Goal: Information Seeking & Learning: Learn about a topic

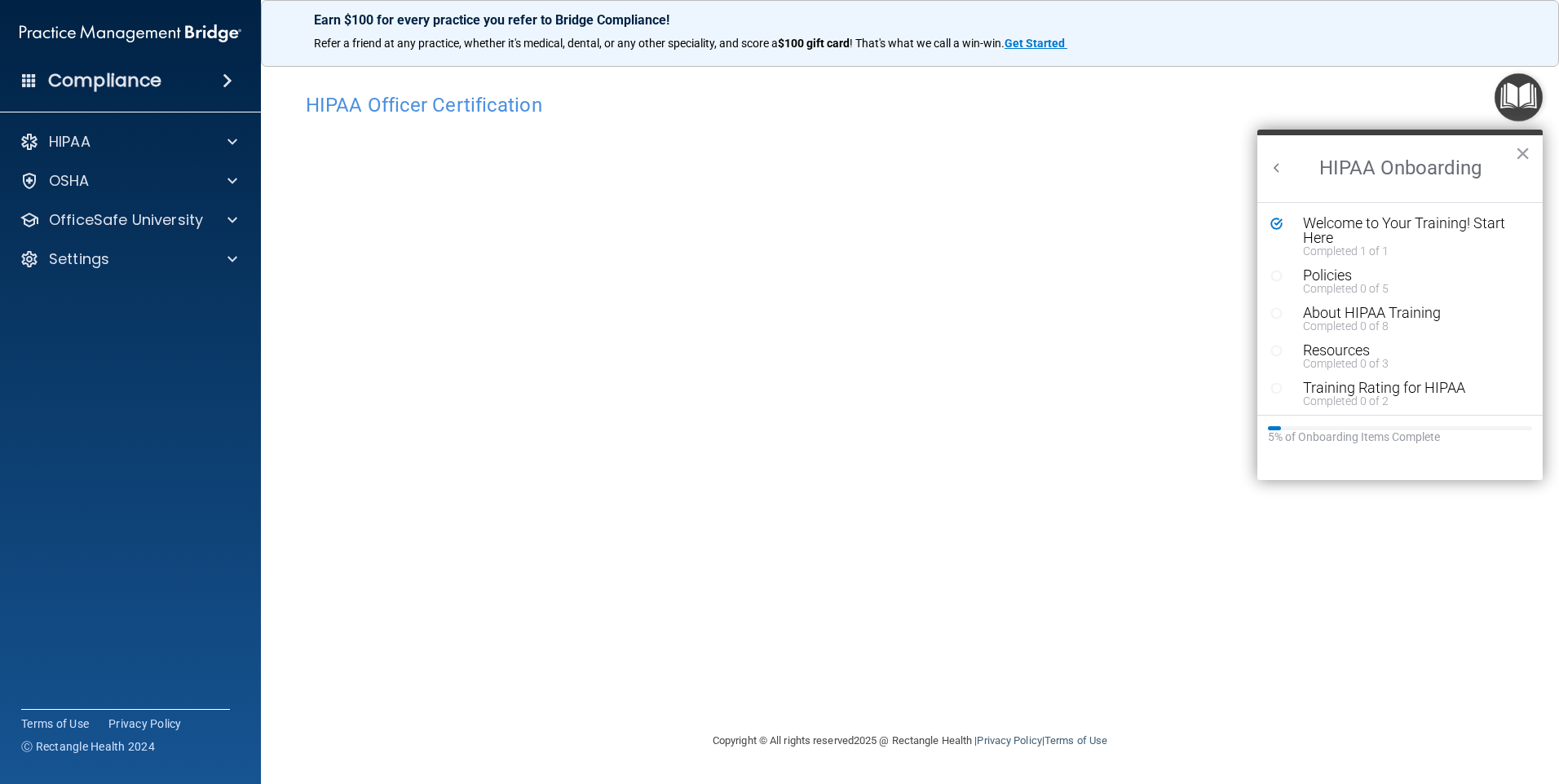
click at [278, 371] on main "HIPAA Officer Certification This course doesn’t expire until . Are you sure you…" at bounding box center [910, 417] width 1298 height 732
click at [508, 675] on div "HIPAA Officer Certification This course doesn’t expire until . Are you sure you…" at bounding box center [910, 407] width 1233 height 646
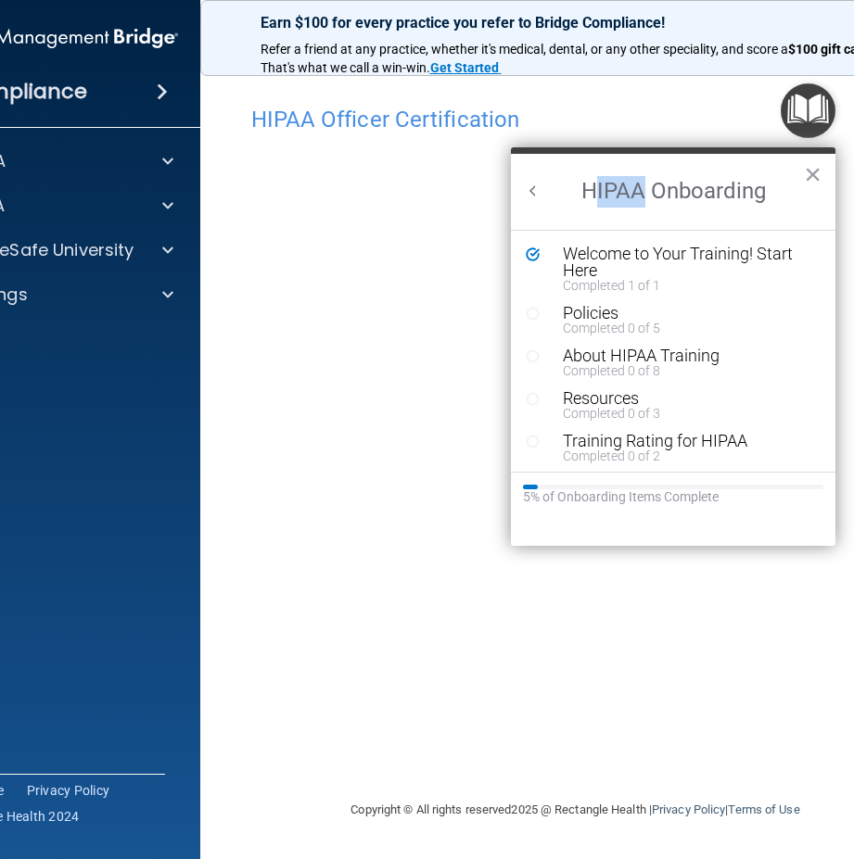
drag, startPoint x: 645, startPoint y: 169, endPoint x: 590, endPoint y: 173, distance: 55.8
click at [590, 173] on h2 "HIPAA Onboarding" at bounding box center [673, 192] width 324 height 76
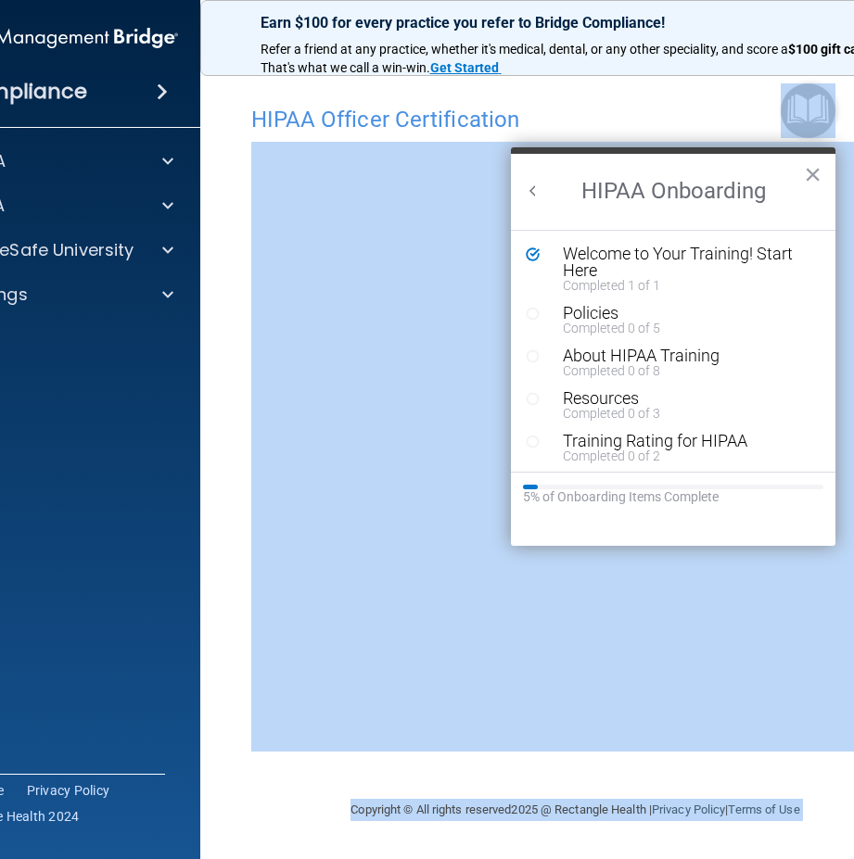
drag, startPoint x: 590, startPoint y: 173, endPoint x: 553, endPoint y: 135, distance: 52.5
click at [553, 135] on body "Compliance HIPAA Documents and Policies Report an Incident Business Associates …" at bounding box center [427, 429] width 854 height 859
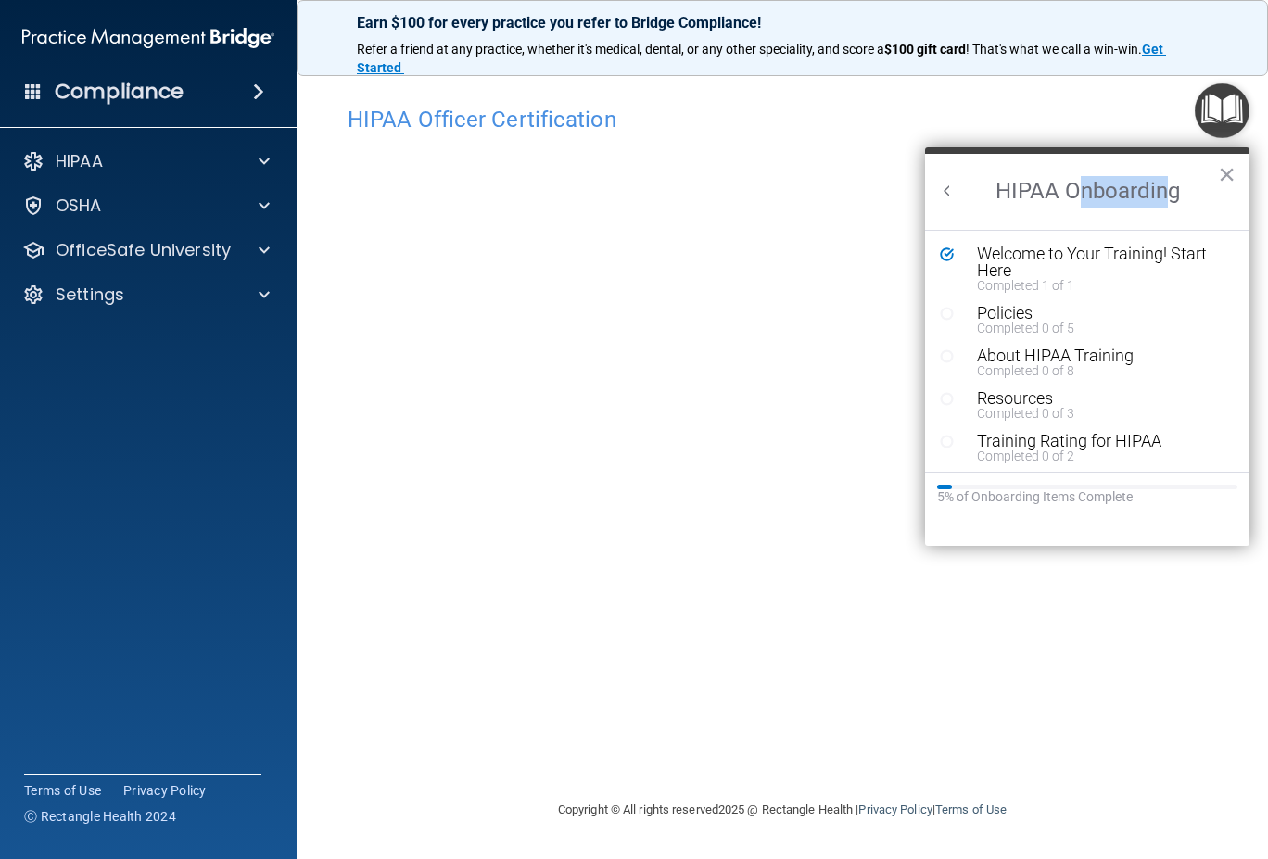
drag, startPoint x: 1167, startPoint y: 173, endPoint x: 1079, endPoint y: 184, distance: 88.7
click at [1079, 184] on h2 "HIPAA Onboarding" at bounding box center [1087, 192] width 324 height 76
drag, startPoint x: 1035, startPoint y: 159, endPoint x: 975, endPoint y: 199, distance: 72.0
click at [975, 199] on h2 "HIPAA Onboarding" at bounding box center [1087, 192] width 324 height 76
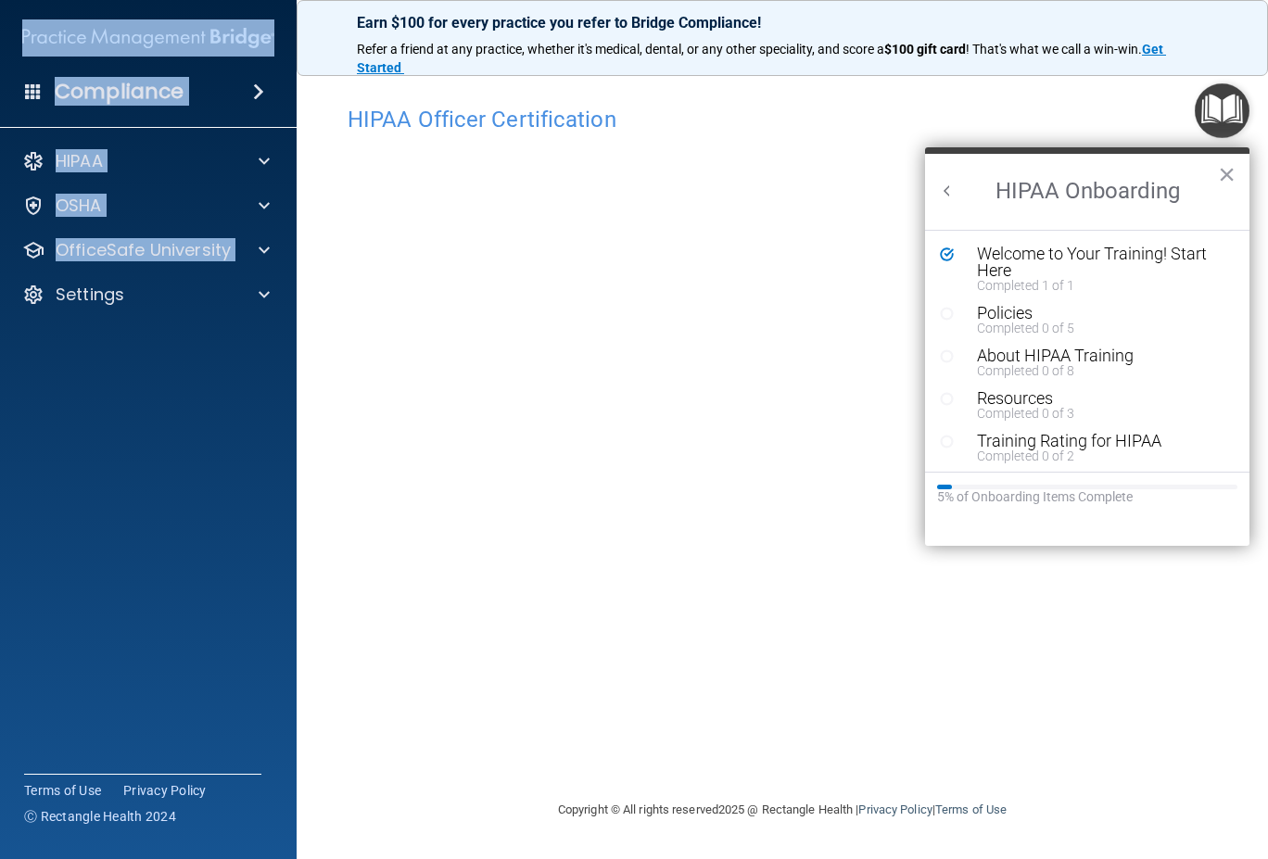
drag, startPoint x: 0, startPoint y: 337, endPoint x: -25, endPoint y: 344, distance: 26.1
click at [0, 344] on html "Compliance HIPAA Documents and Policies Report an Incident Business Associates …" at bounding box center [634, 429] width 1268 height 859
drag, startPoint x: -25, startPoint y: 344, endPoint x: 17, endPoint y: 378, distance: 54.0
click at [17, 378] on accordion "HIPAA Documents and Policies Report an Incident Business Associates Emergency P…" at bounding box center [149, 377] width 298 height 484
drag, startPoint x: 0, startPoint y: 417, endPoint x: -16, endPoint y: 418, distance: 15.8
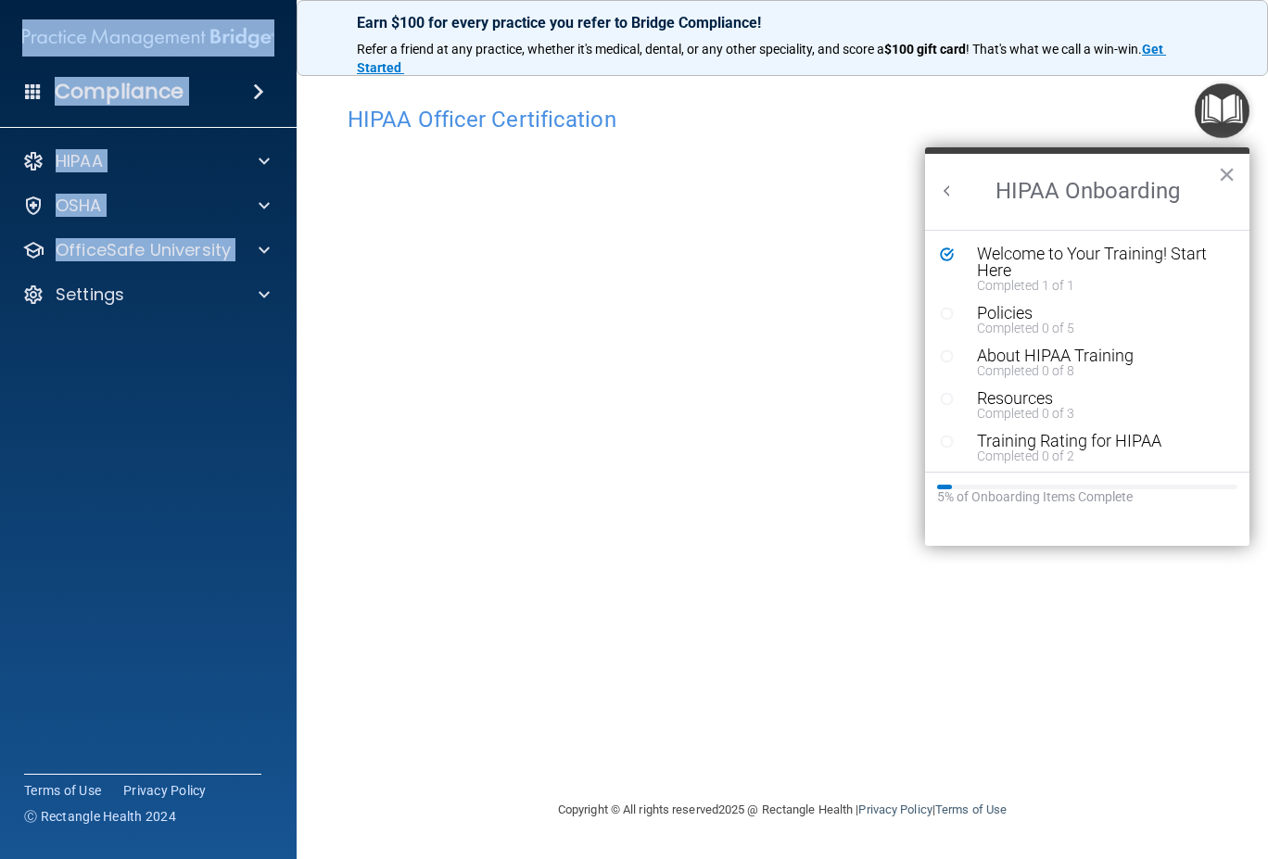
click at [0, 418] on html "Compliance HIPAA Documents and Policies Report an Incident Business Associates …" at bounding box center [634, 429] width 1268 height 859
drag, startPoint x: -16, startPoint y: 418, endPoint x: 3, endPoint y: 423, distance: 19.1
click at [3, 423] on accordion "HIPAA Documents and Policies Report an Incident Business Associates Emergency P…" at bounding box center [149, 377] width 298 height 484
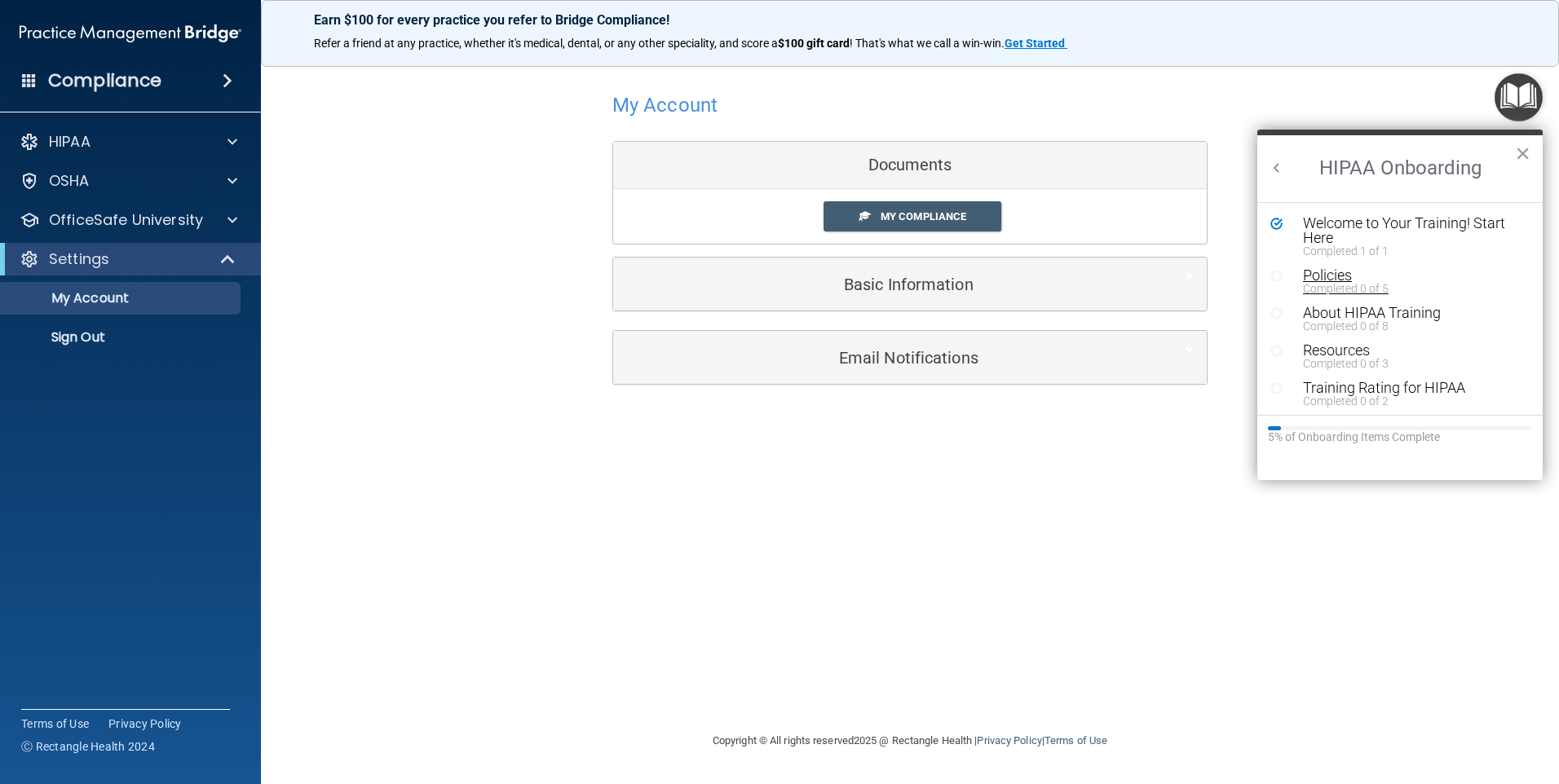
click at [1377, 273] on div "Policies" at bounding box center [1406, 275] width 207 height 15
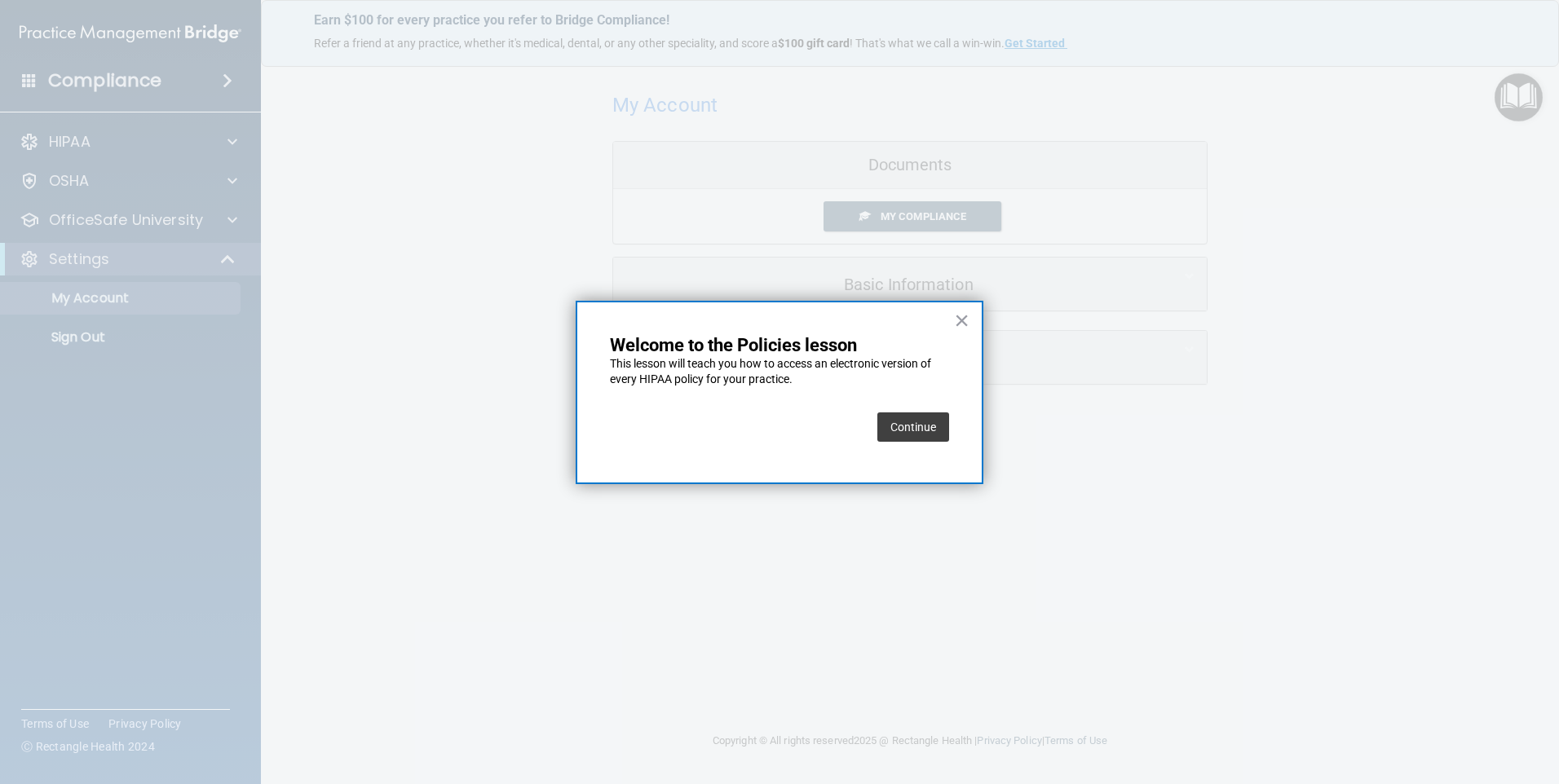
click at [928, 422] on button "Continue" at bounding box center [914, 426] width 72 height 29
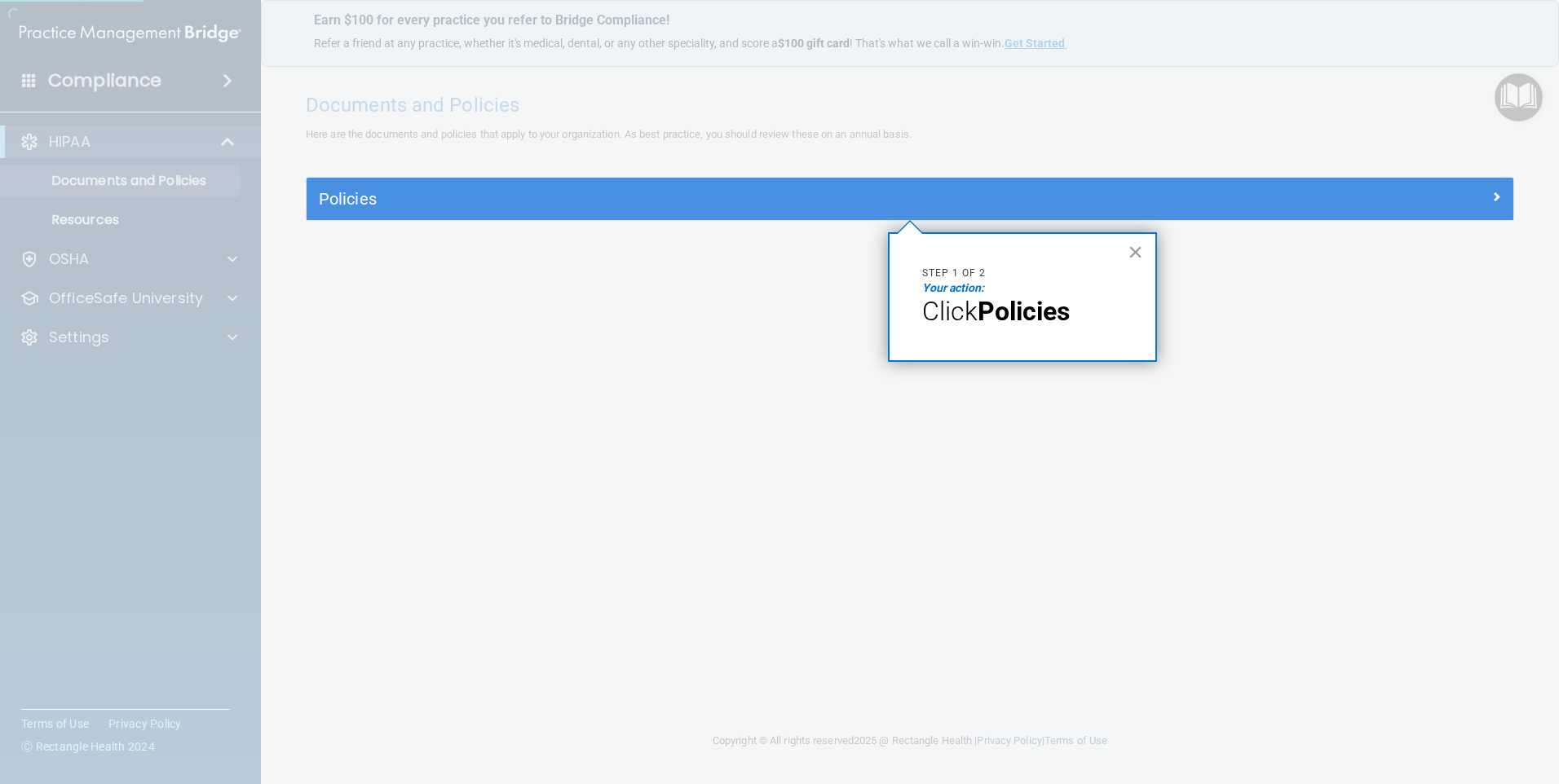
click at [1012, 316] on strong "Policies" at bounding box center [1024, 311] width 92 height 31
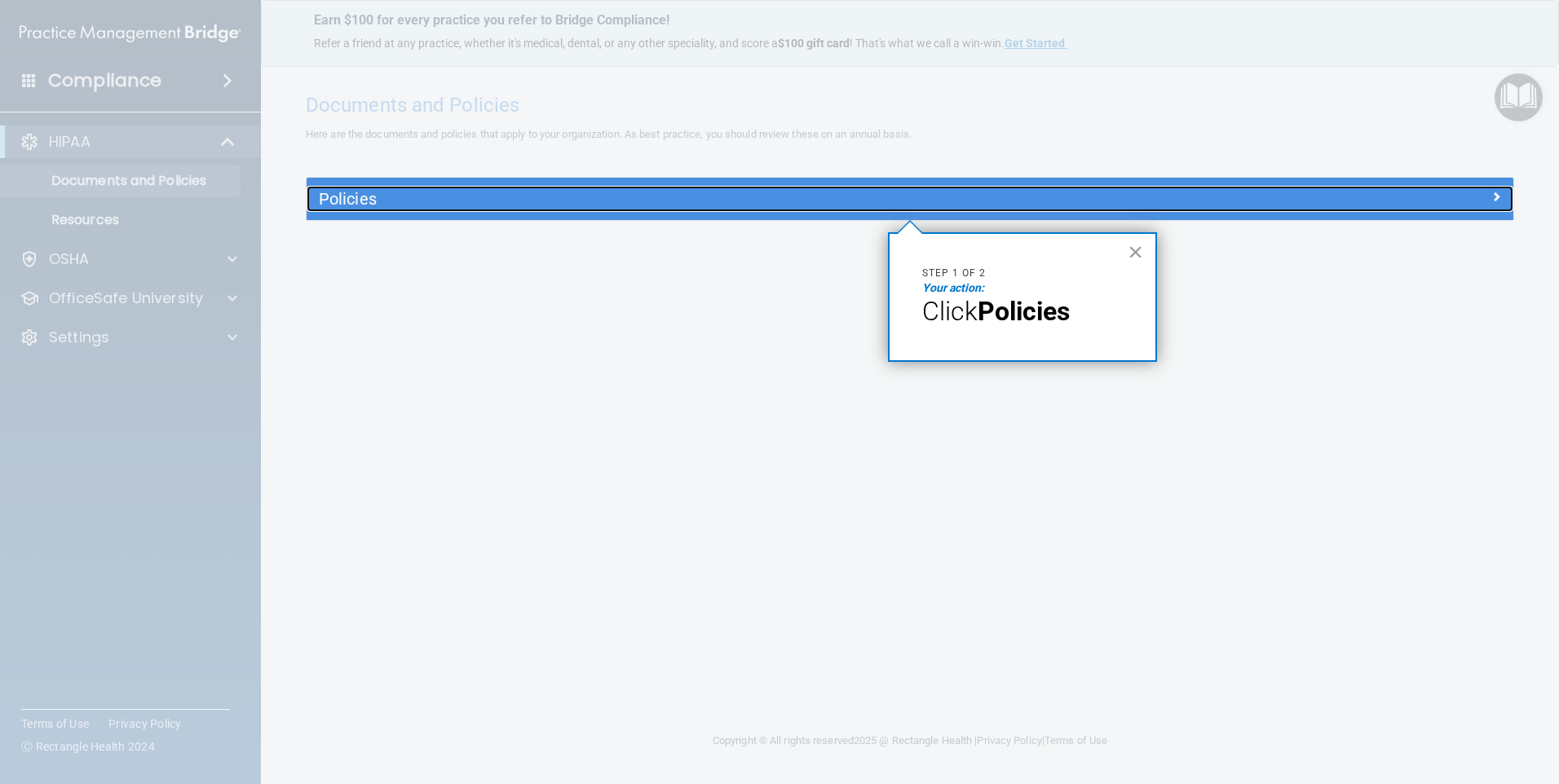
click at [441, 206] on h5 "Policies" at bounding box center [758, 199] width 880 height 18
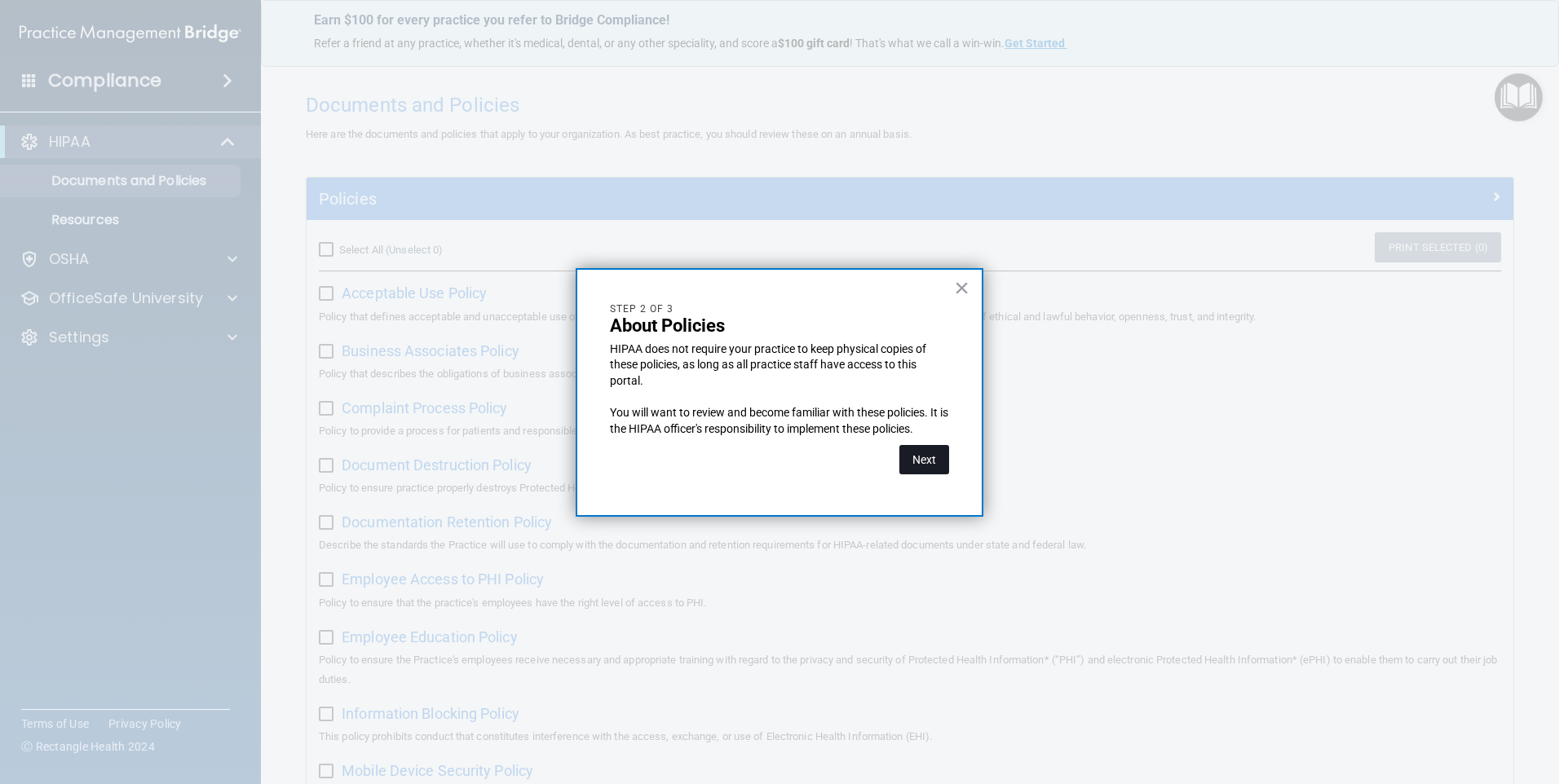
click at [941, 462] on button "Next" at bounding box center [924, 459] width 50 height 29
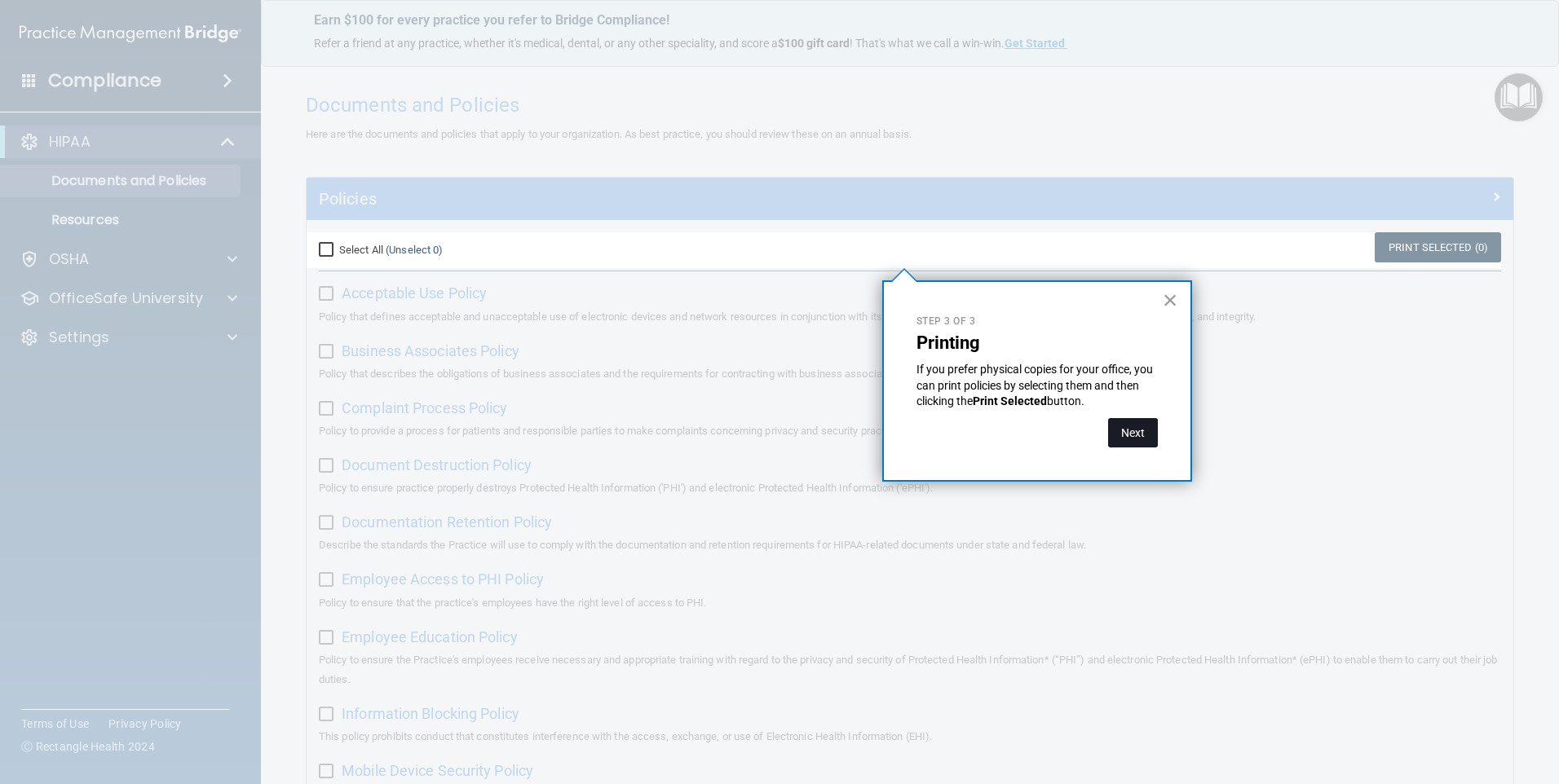
click at [1113, 426] on button "Next" at bounding box center [1133, 432] width 50 height 29
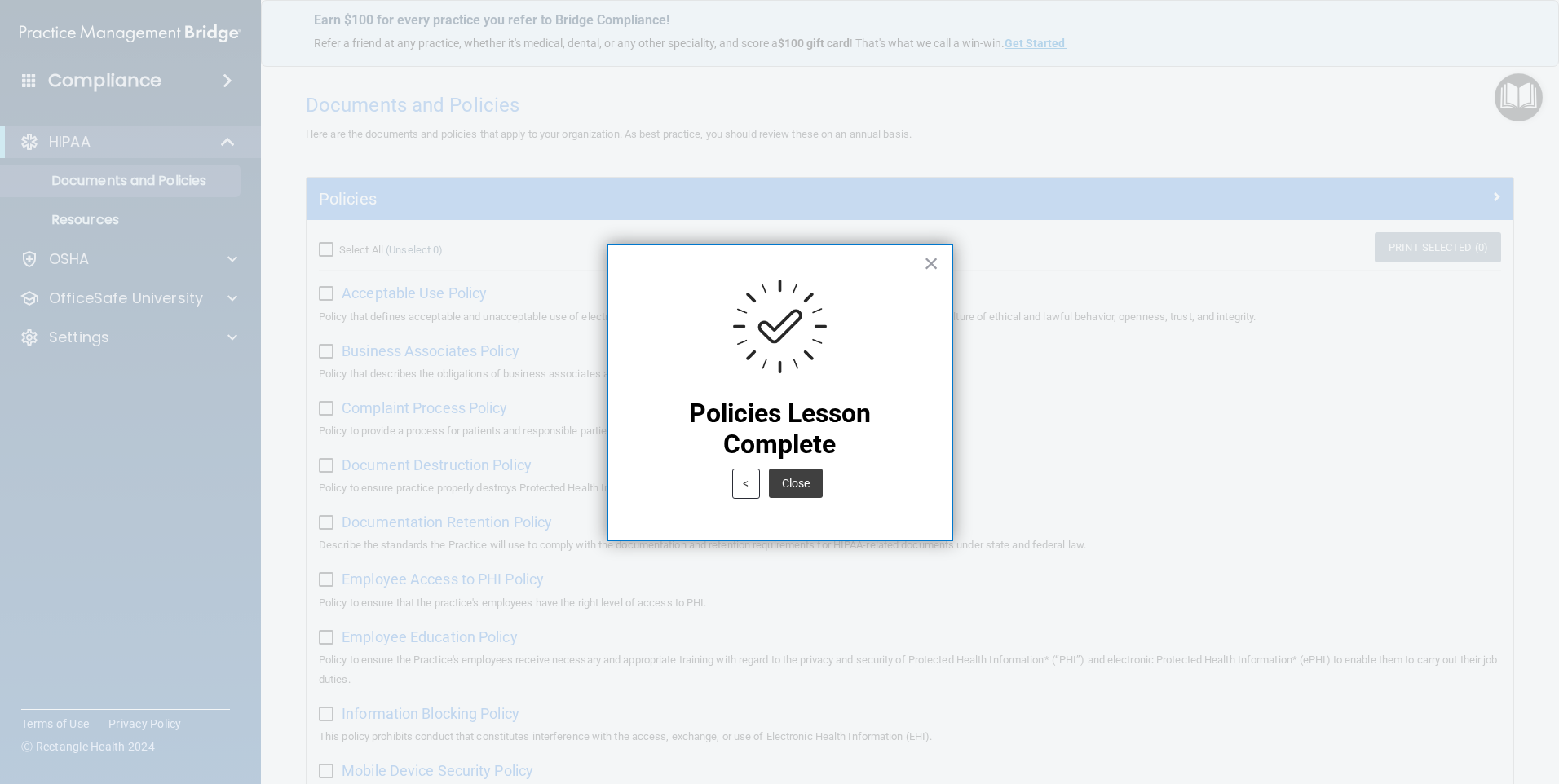
click at [853, 487] on div "< Close" at bounding box center [780, 483] width 278 height 47
click at [814, 490] on button "Close" at bounding box center [795, 483] width 54 height 29
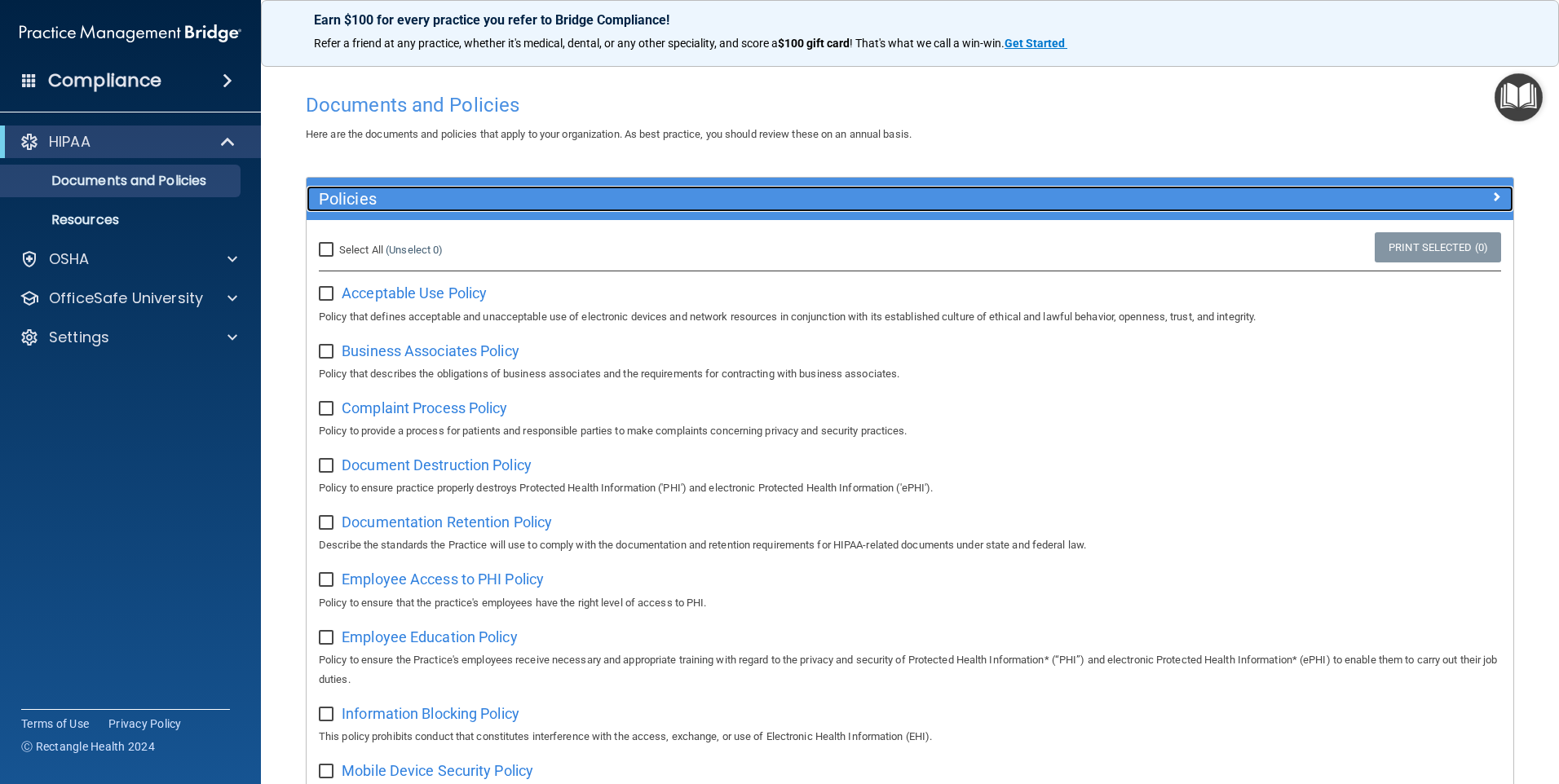
click at [749, 196] on h5 "Policies" at bounding box center [758, 199] width 880 height 18
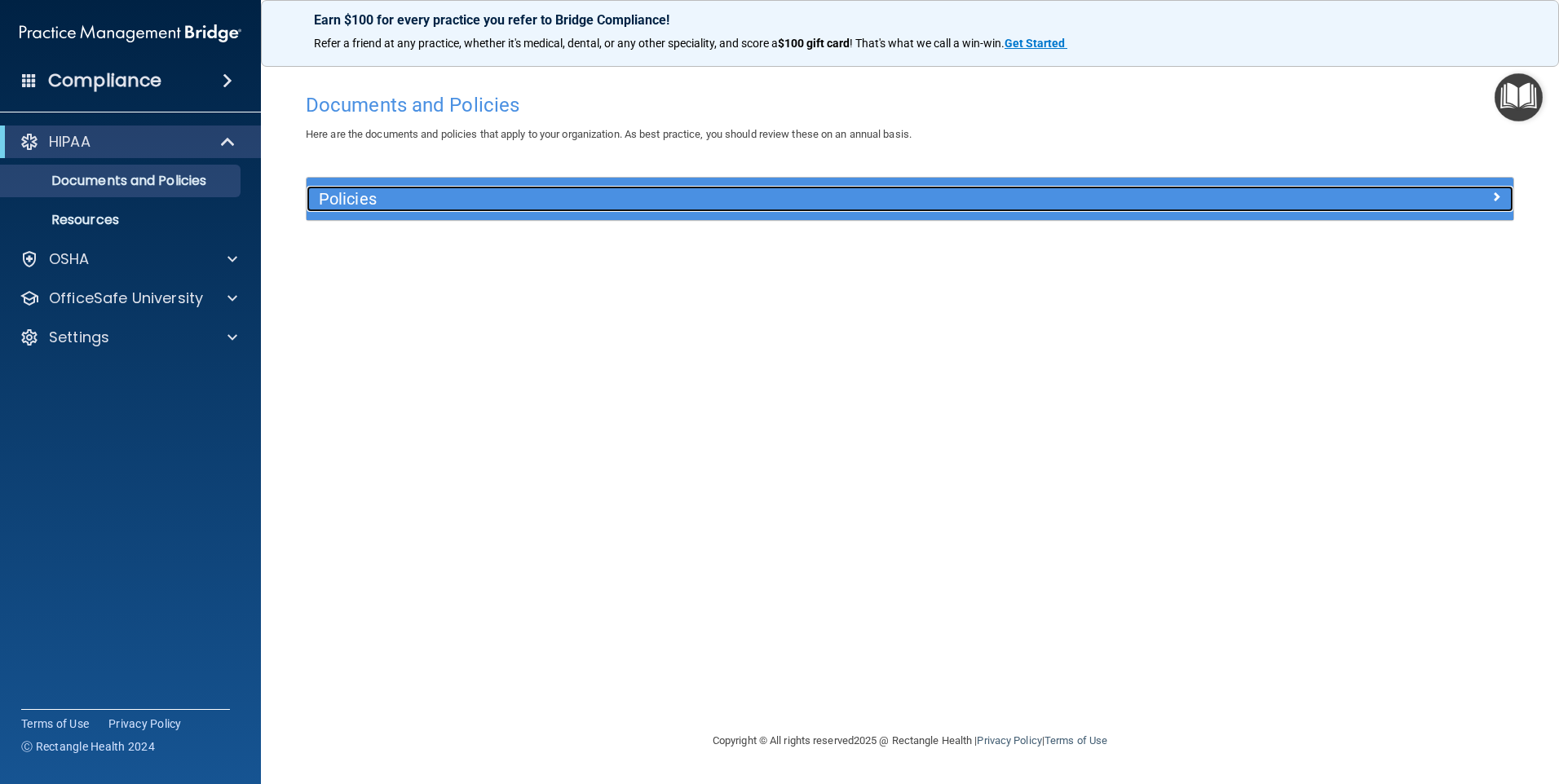
click at [1497, 200] on span at bounding box center [1496, 196] width 10 height 19
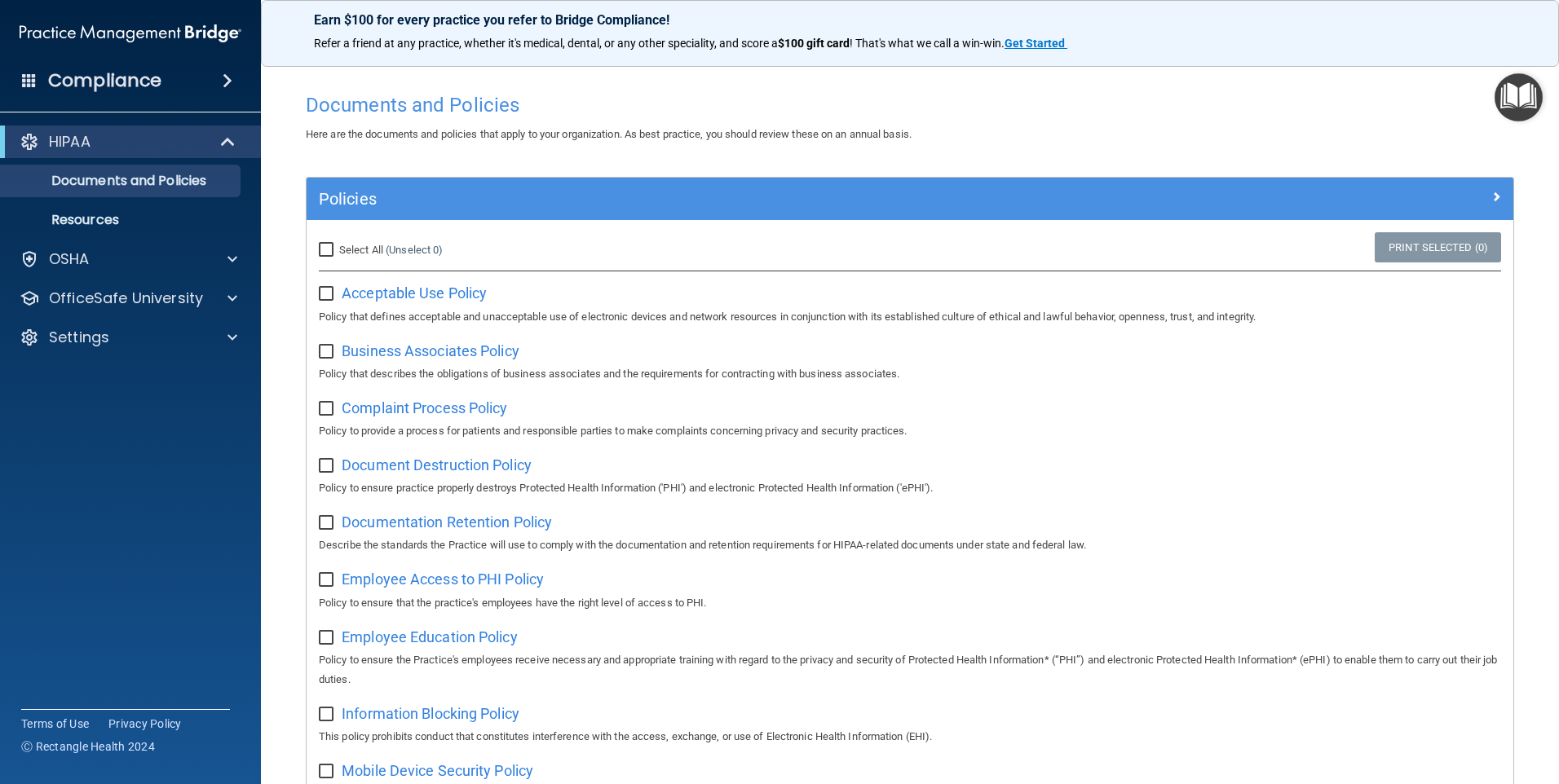
click at [346, 244] on span "Select All" at bounding box center [361, 250] width 44 height 12
click at [338, 244] on input "Select All (Unselect 0) Unselect All" at bounding box center [327, 250] width 18 height 13
checkbox input "true"
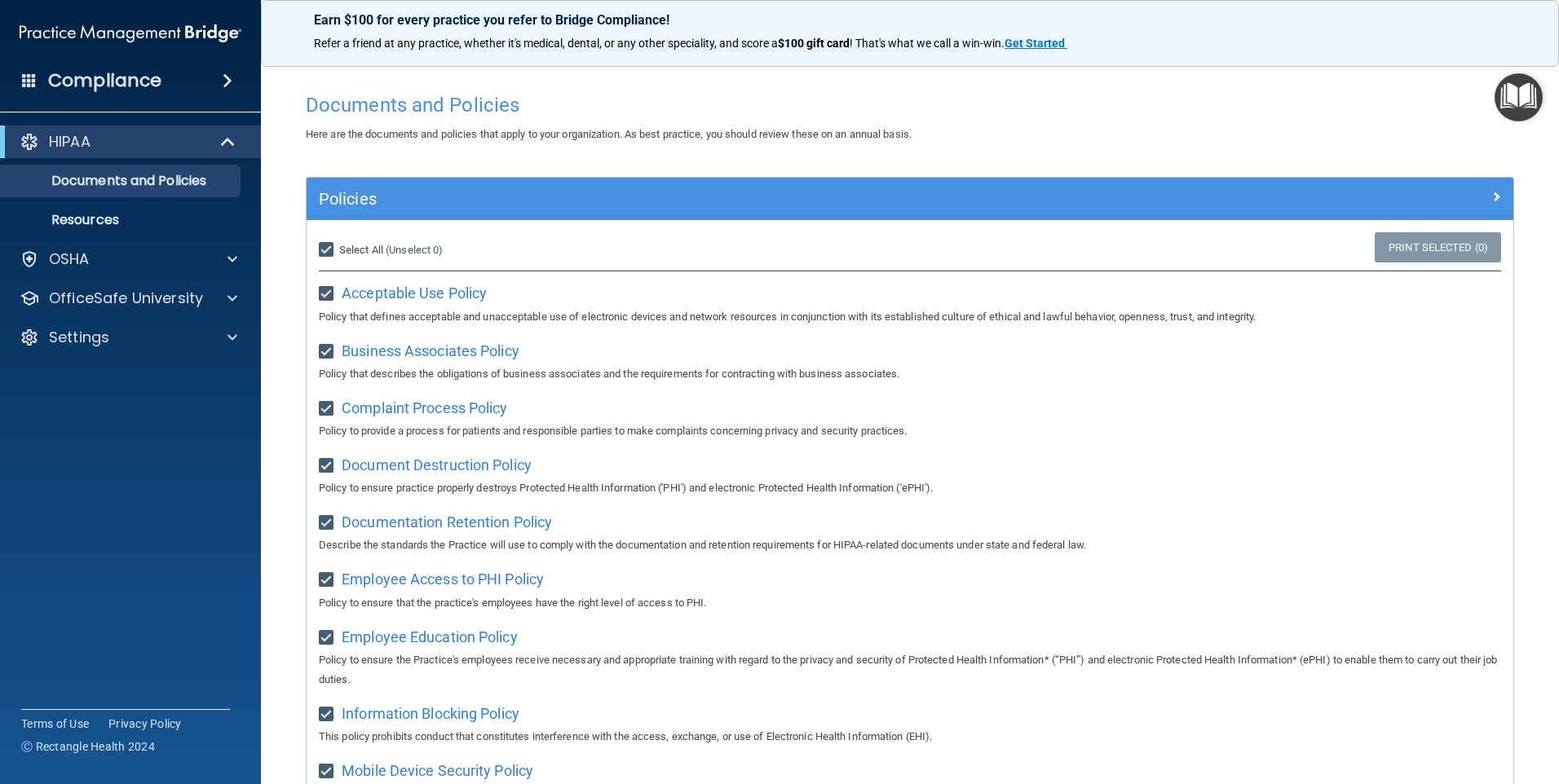
checkbox input "true"
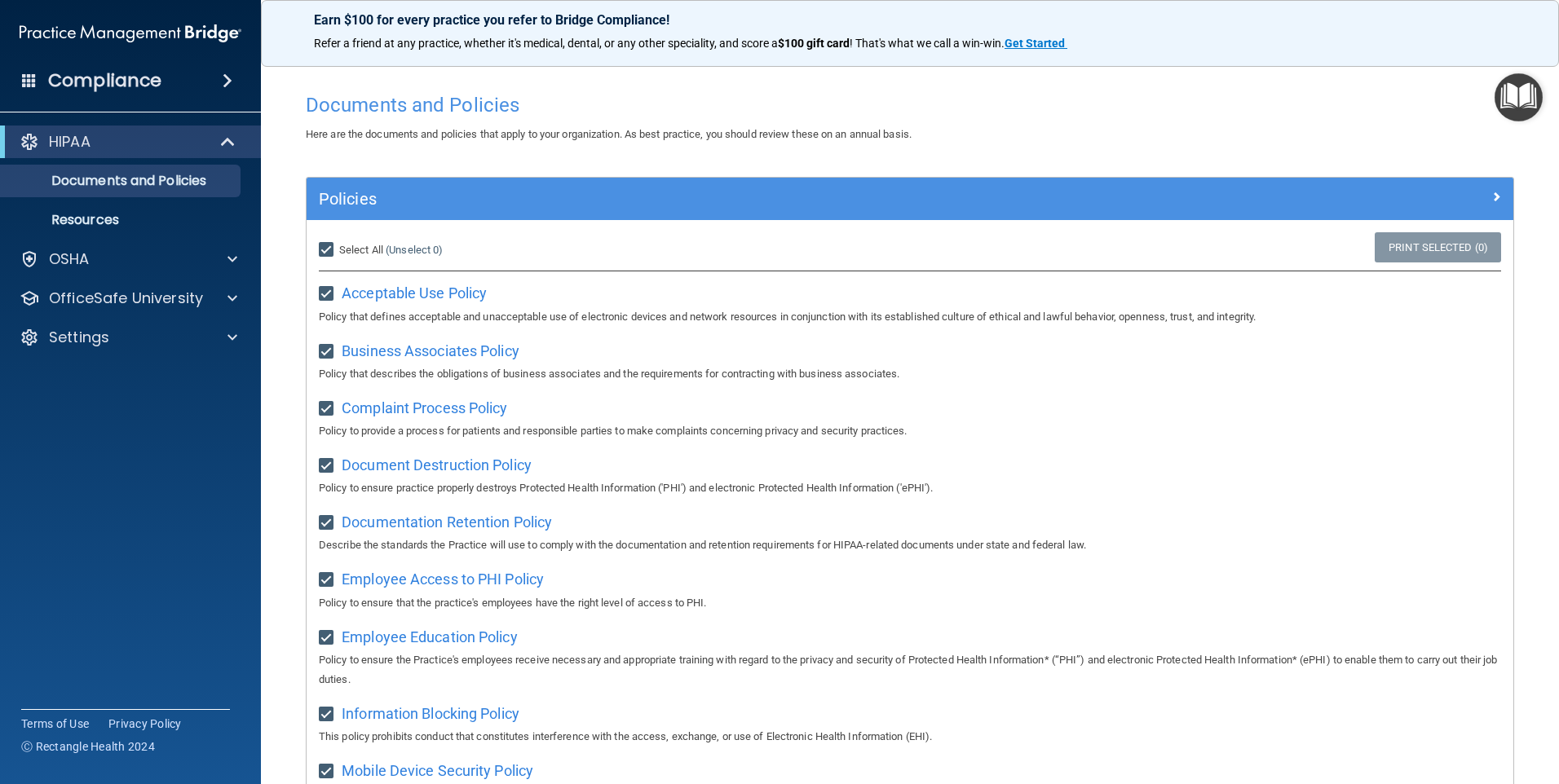
checkbox input "true"
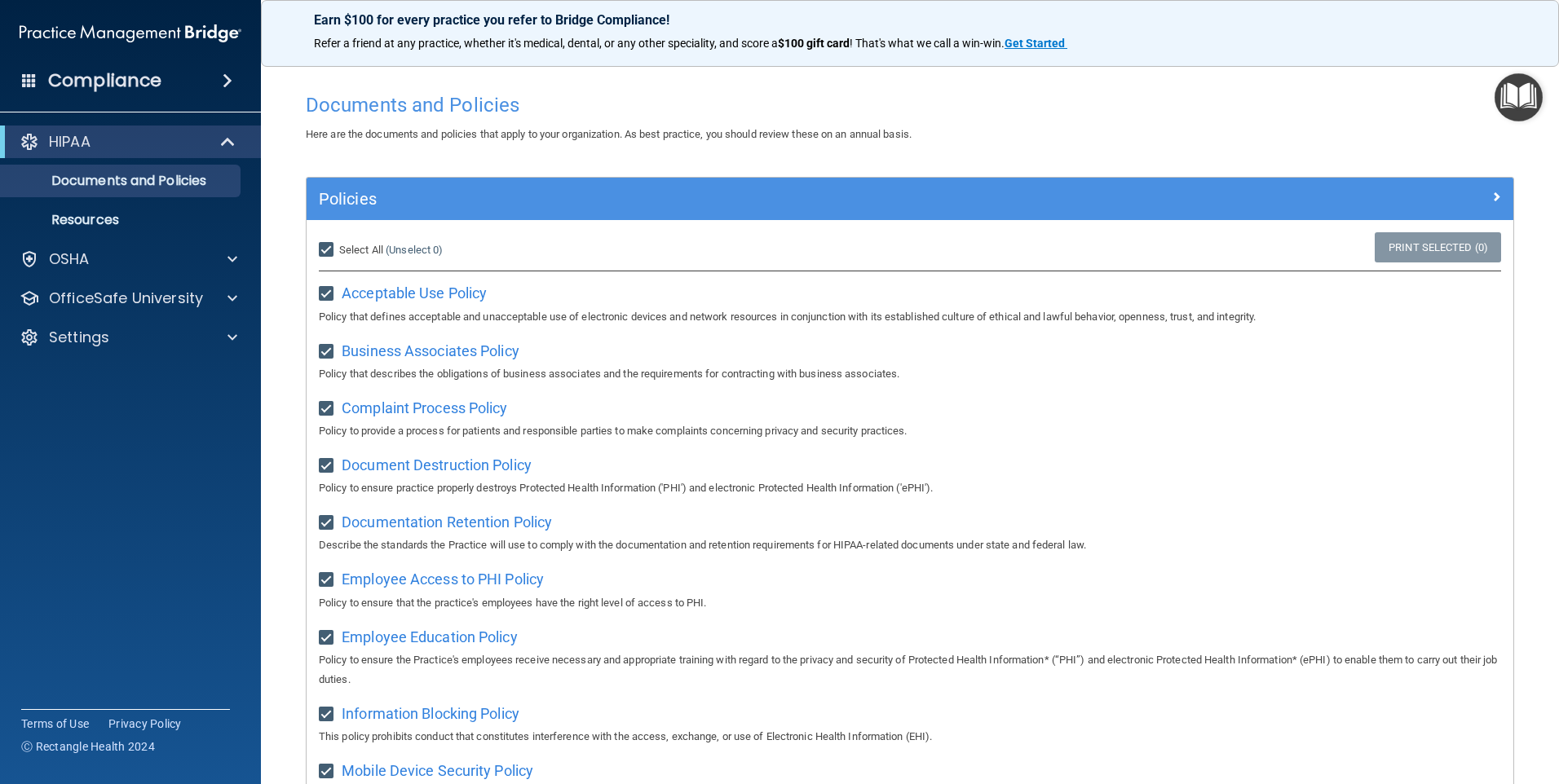
checkbox input "true"
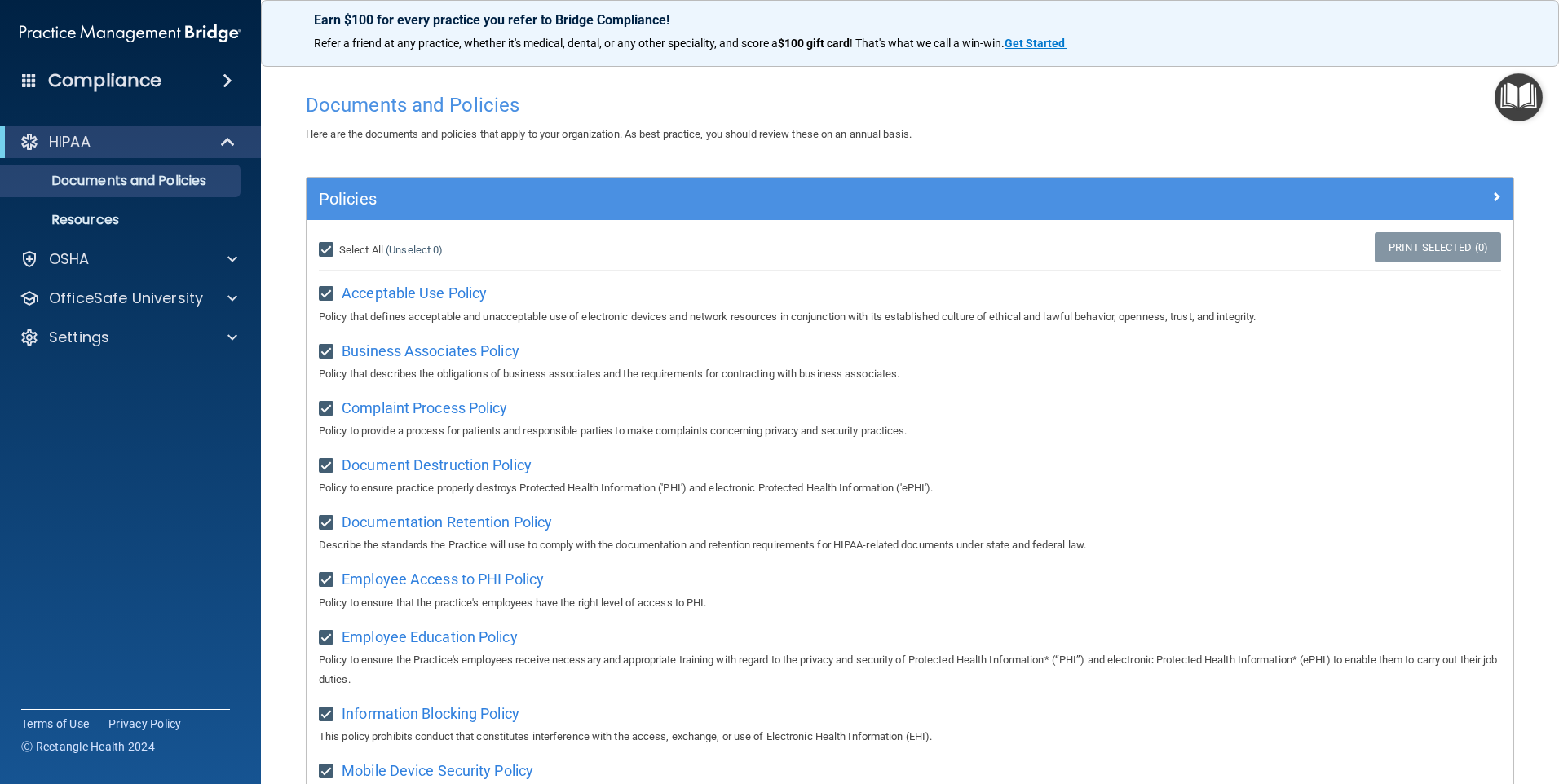
checkbox input "true"
click at [1369, 254] on link "Print Selected (21)" at bounding box center [1435, 247] width 132 height 30
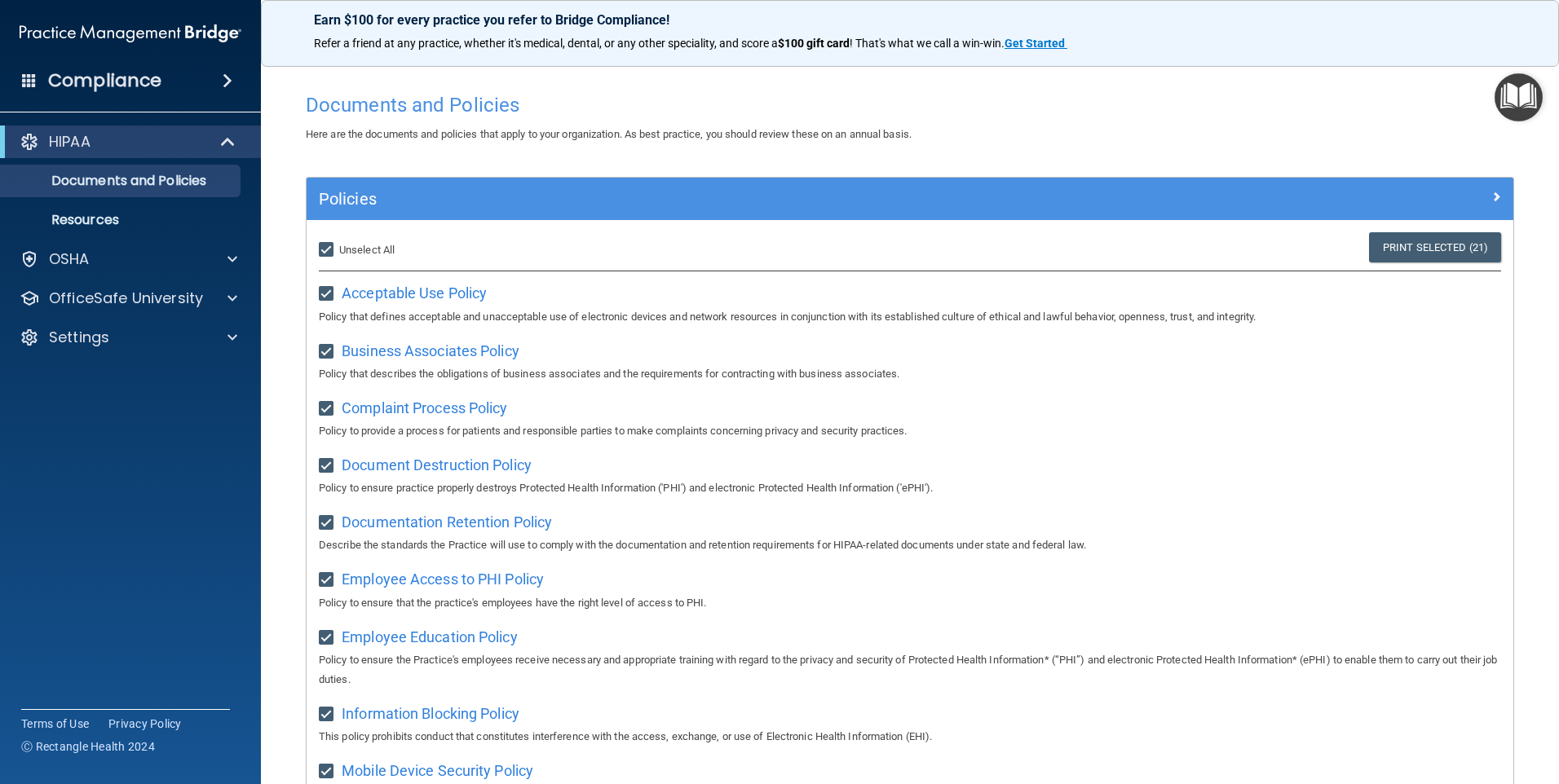
click at [514, 43] on span "Refer a friend at any practice, whether it's medical, dental, or any other spec…" at bounding box center [546, 43] width 464 height 13
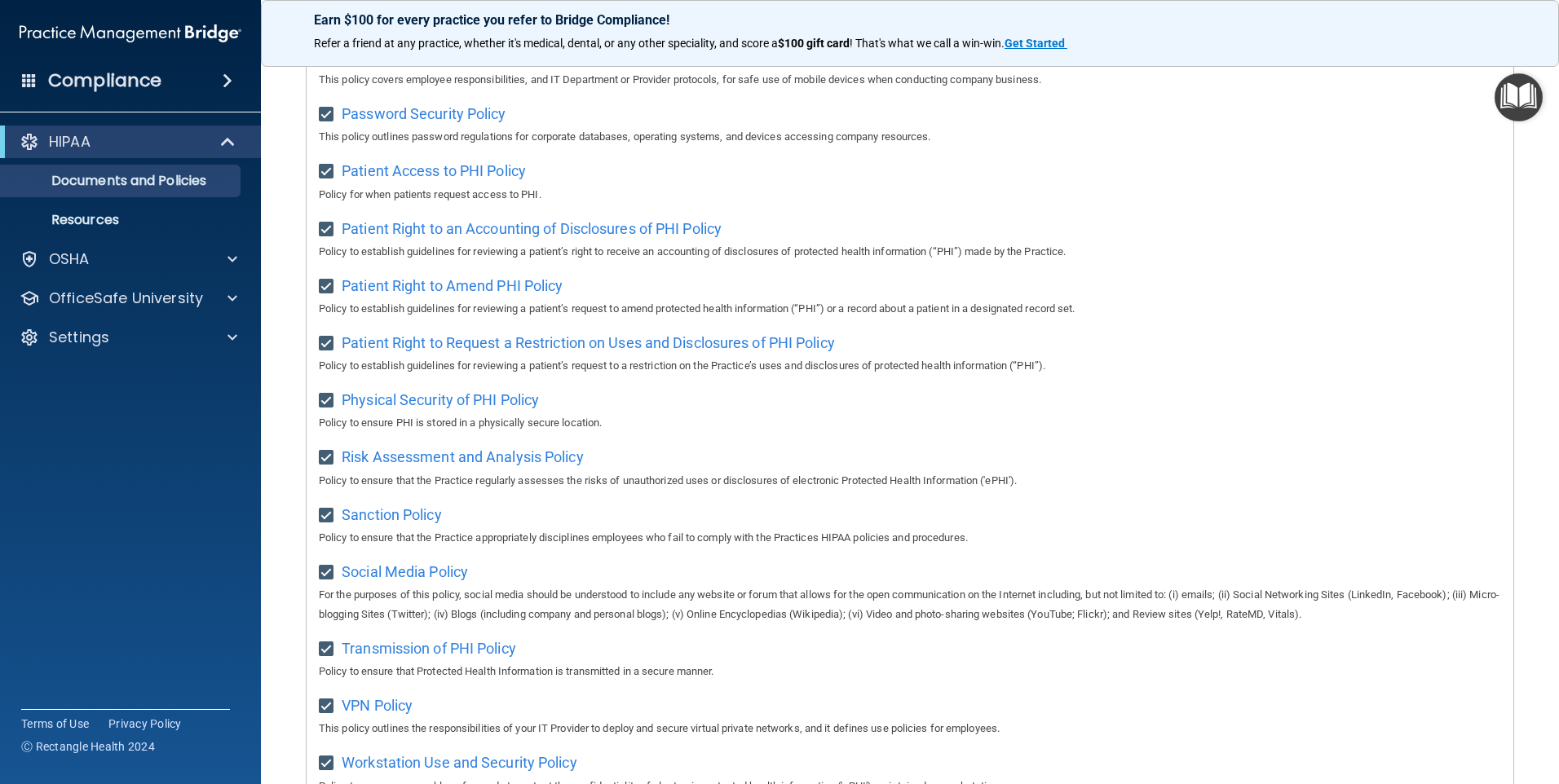
scroll to position [851, 0]
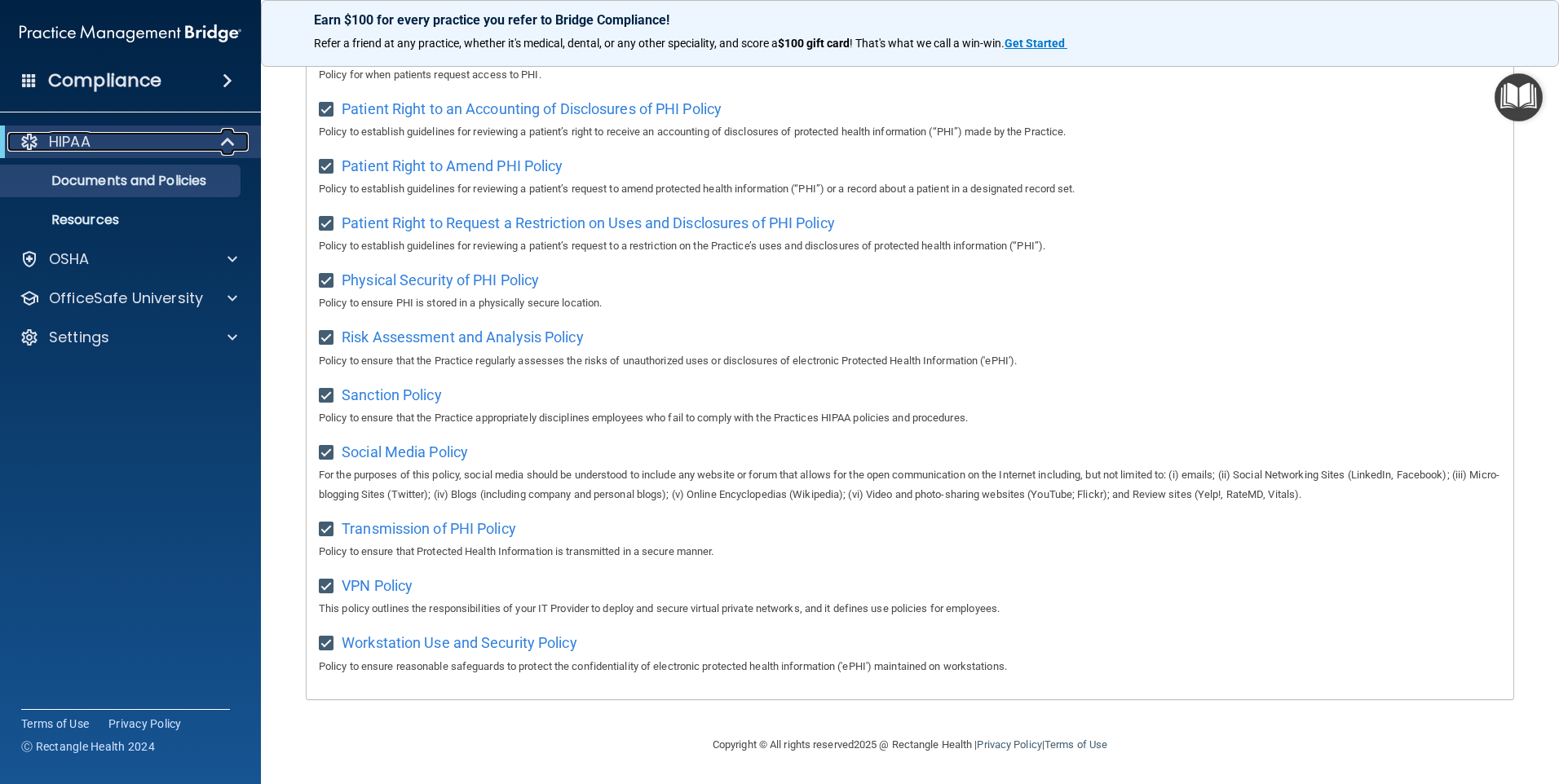
click at [163, 134] on div "HIPAA" at bounding box center [107, 142] width 201 height 19
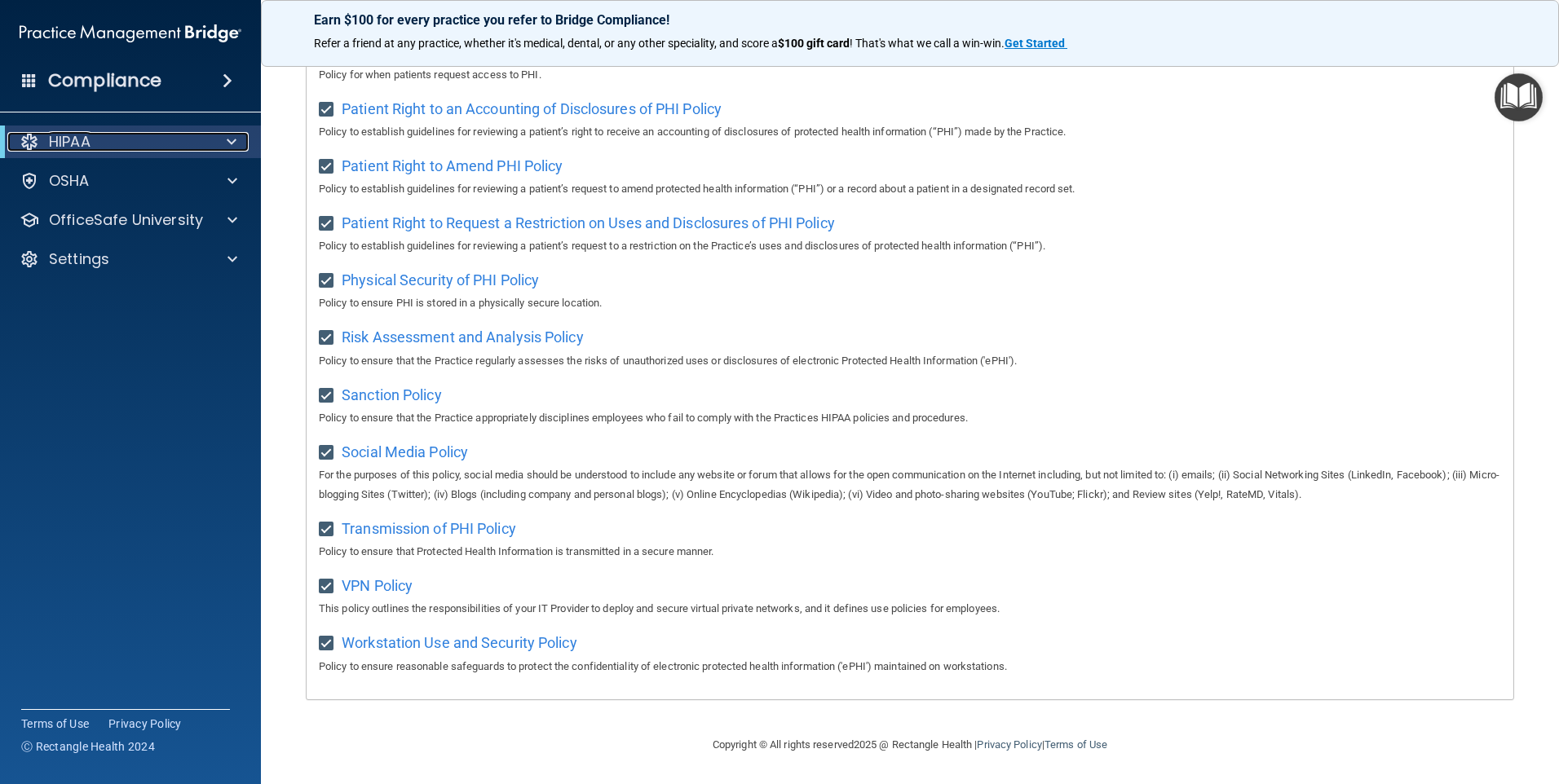
click at [163, 134] on div "HIPAA" at bounding box center [107, 142] width 201 height 19
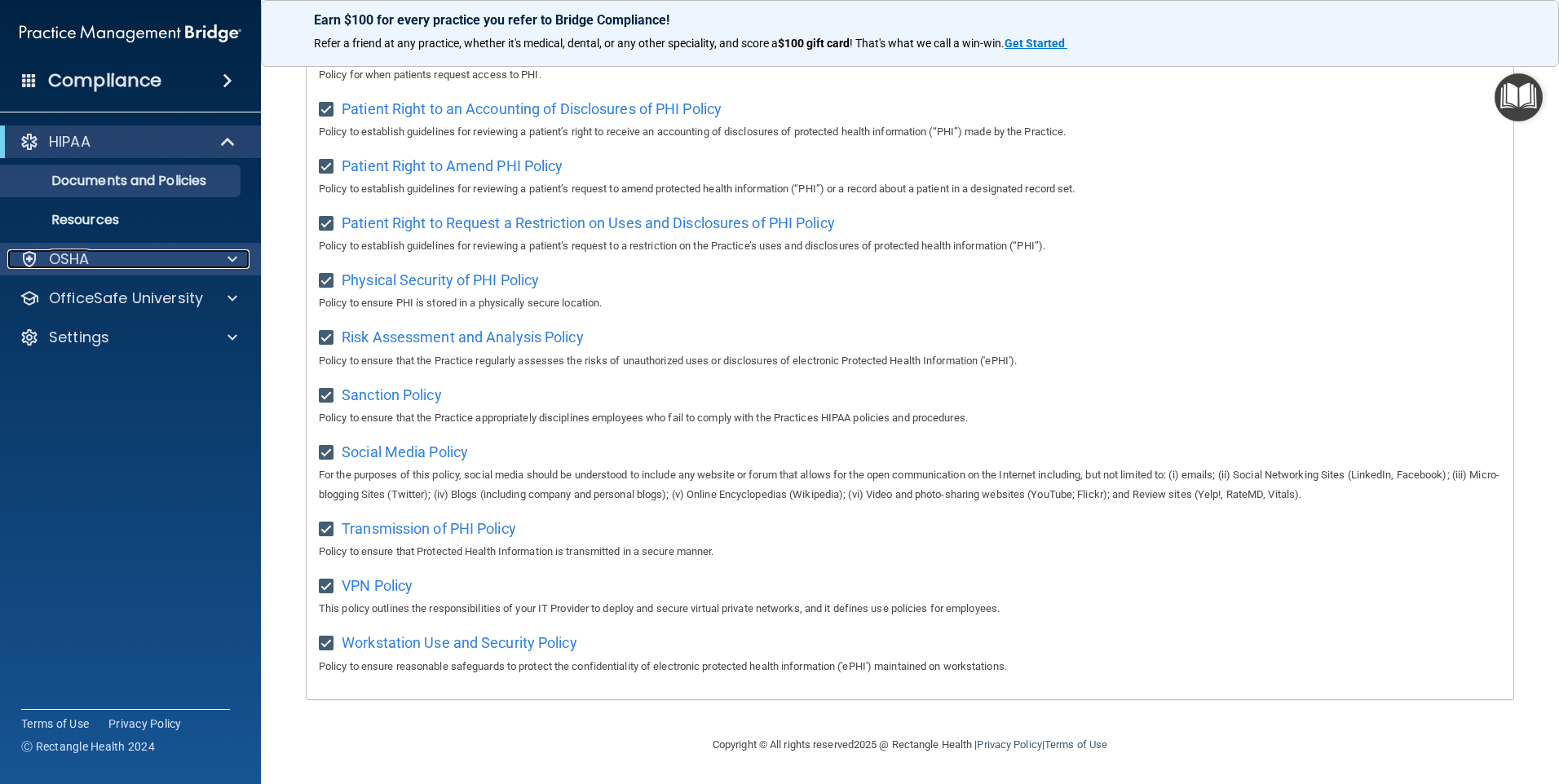
click at [130, 262] on div "OSHA" at bounding box center [108, 259] width 202 height 19
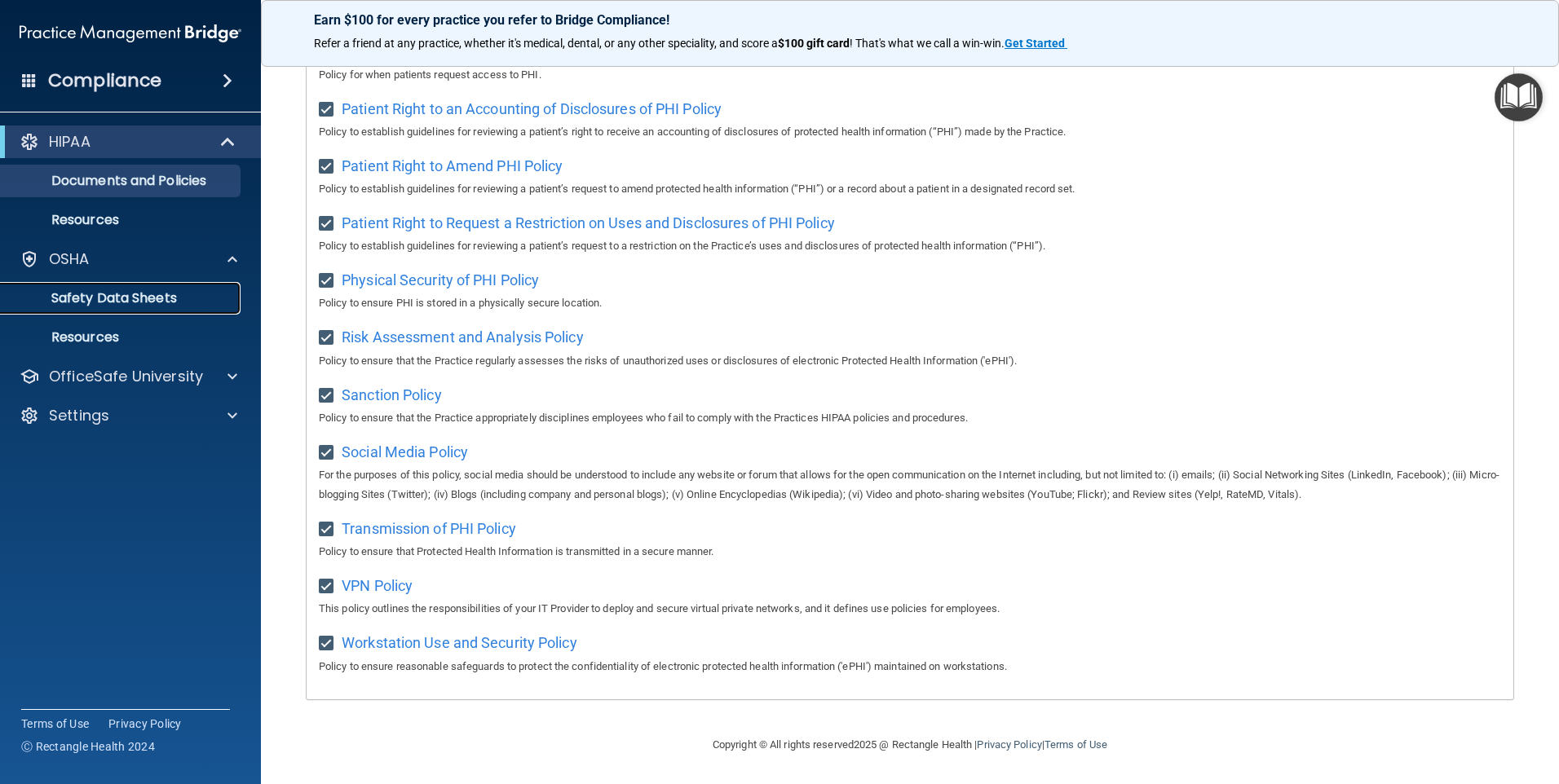
click at [130, 311] on link "Safety Data Sheets" at bounding box center [112, 298] width 257 height 33
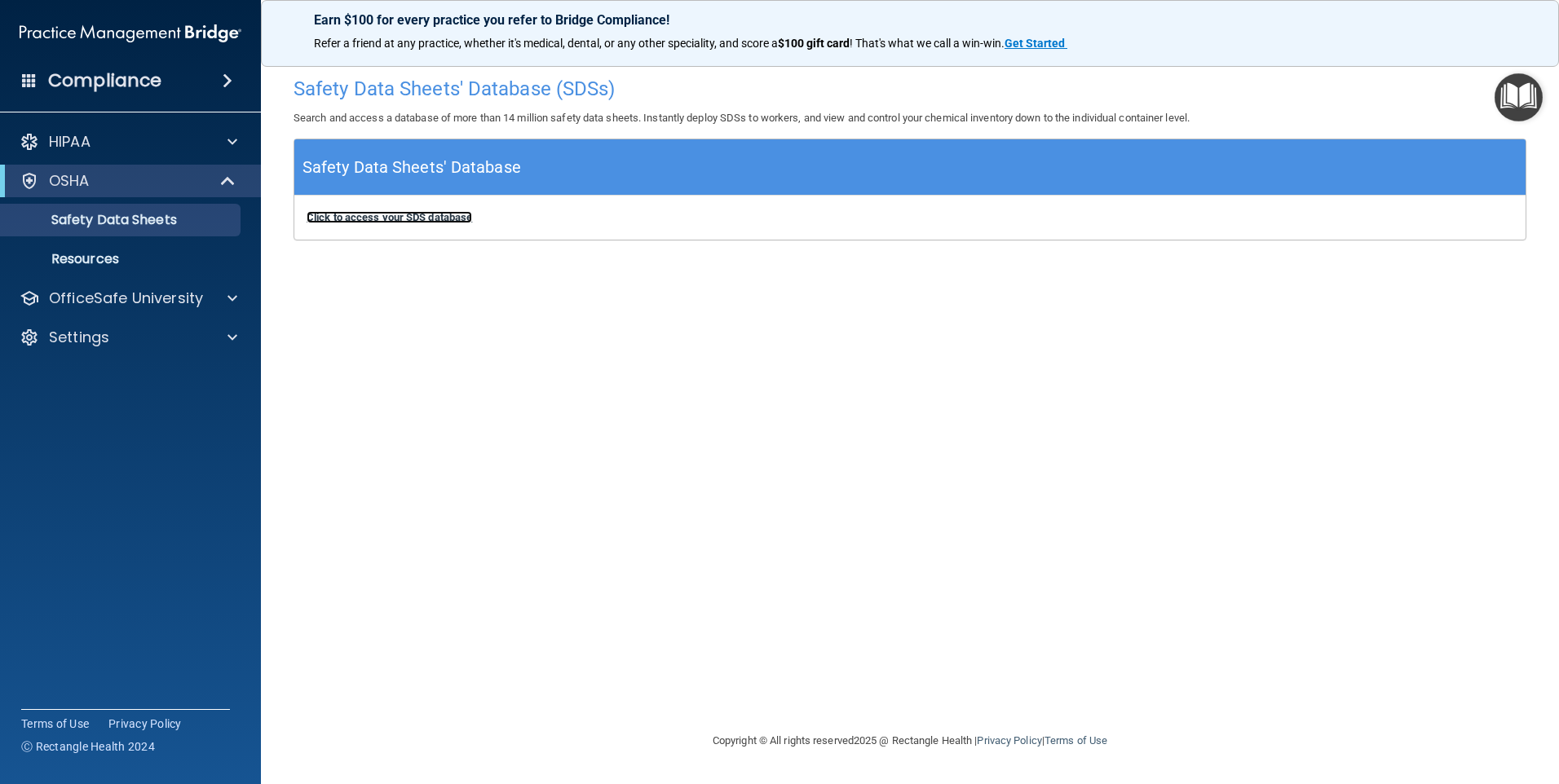
click at [343, 214] on b "Click to access your SDS database" at bounding box center [390, 217] width 165 height 12
click at [130, 190] on div "OSHA" at bounding box center [107, 181] width 201 height 19
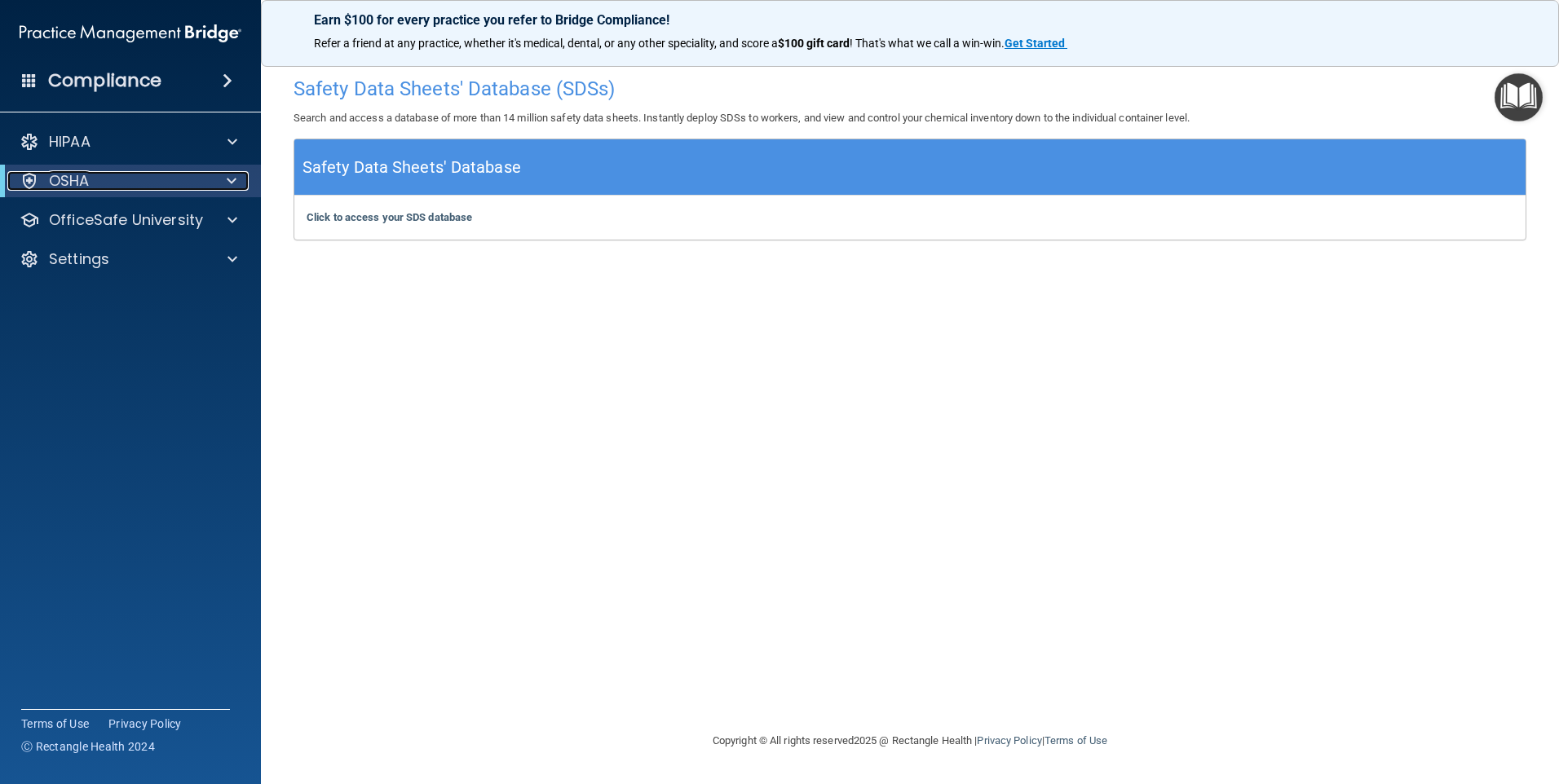
click at [130, 190] on div "OSHA" at bounding box center [107, 181] width 201 height 19
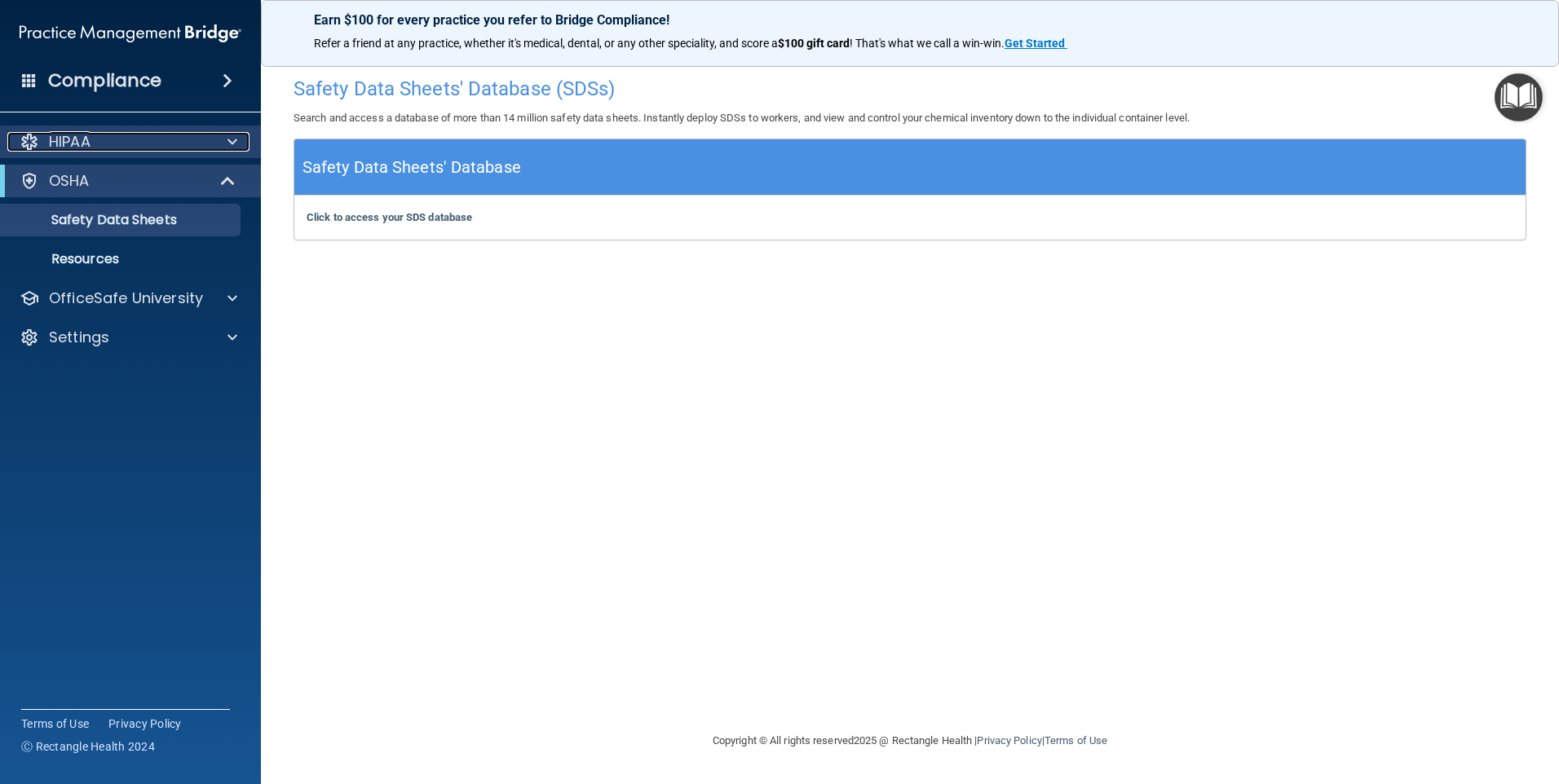
click at [225, 141] on div at bounding box center [229, 142] width 40 height 19
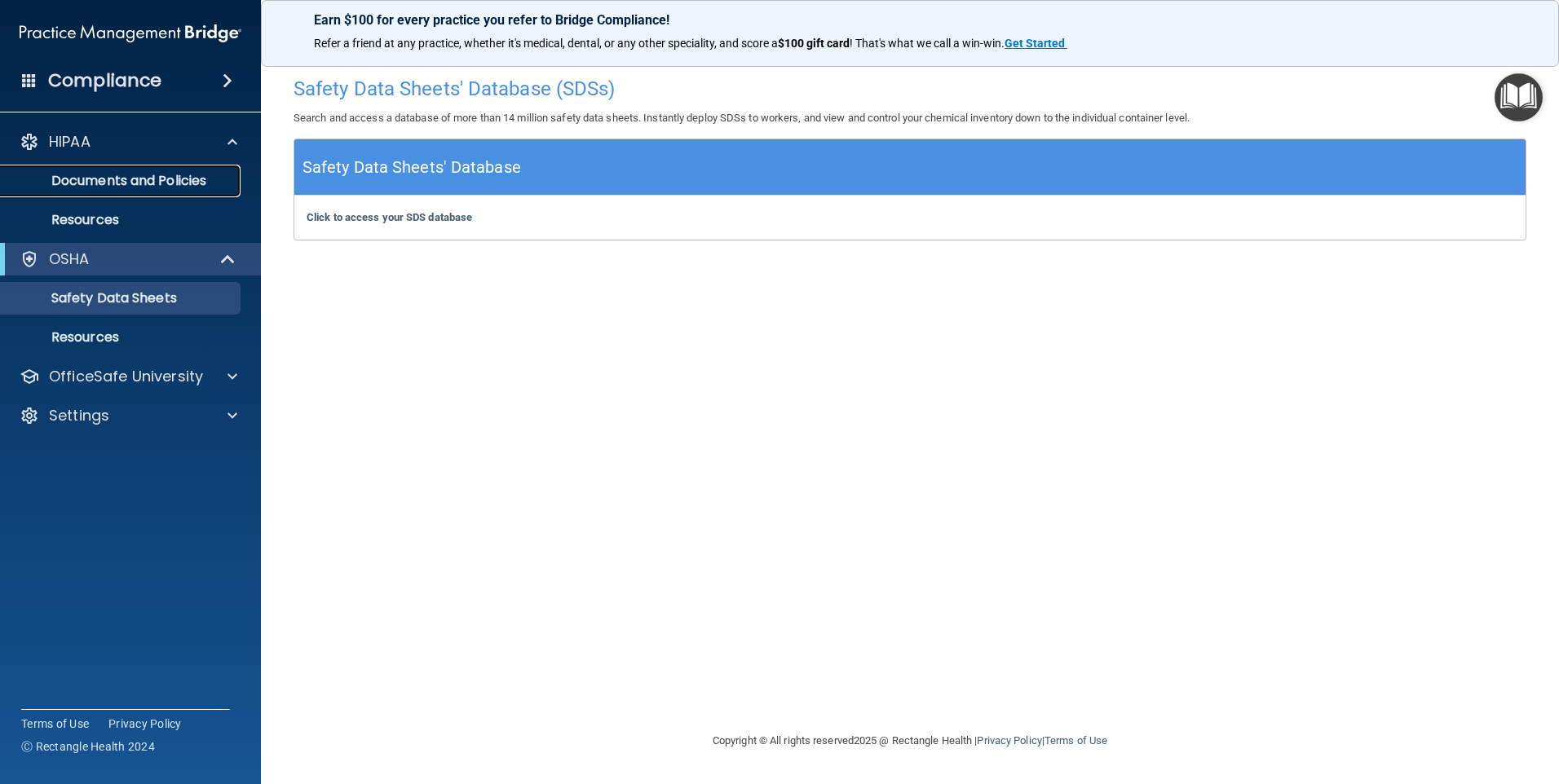
click at [178, 178] on p "Documents and Policies" at bounding box center [121, 181] width 222 height 17
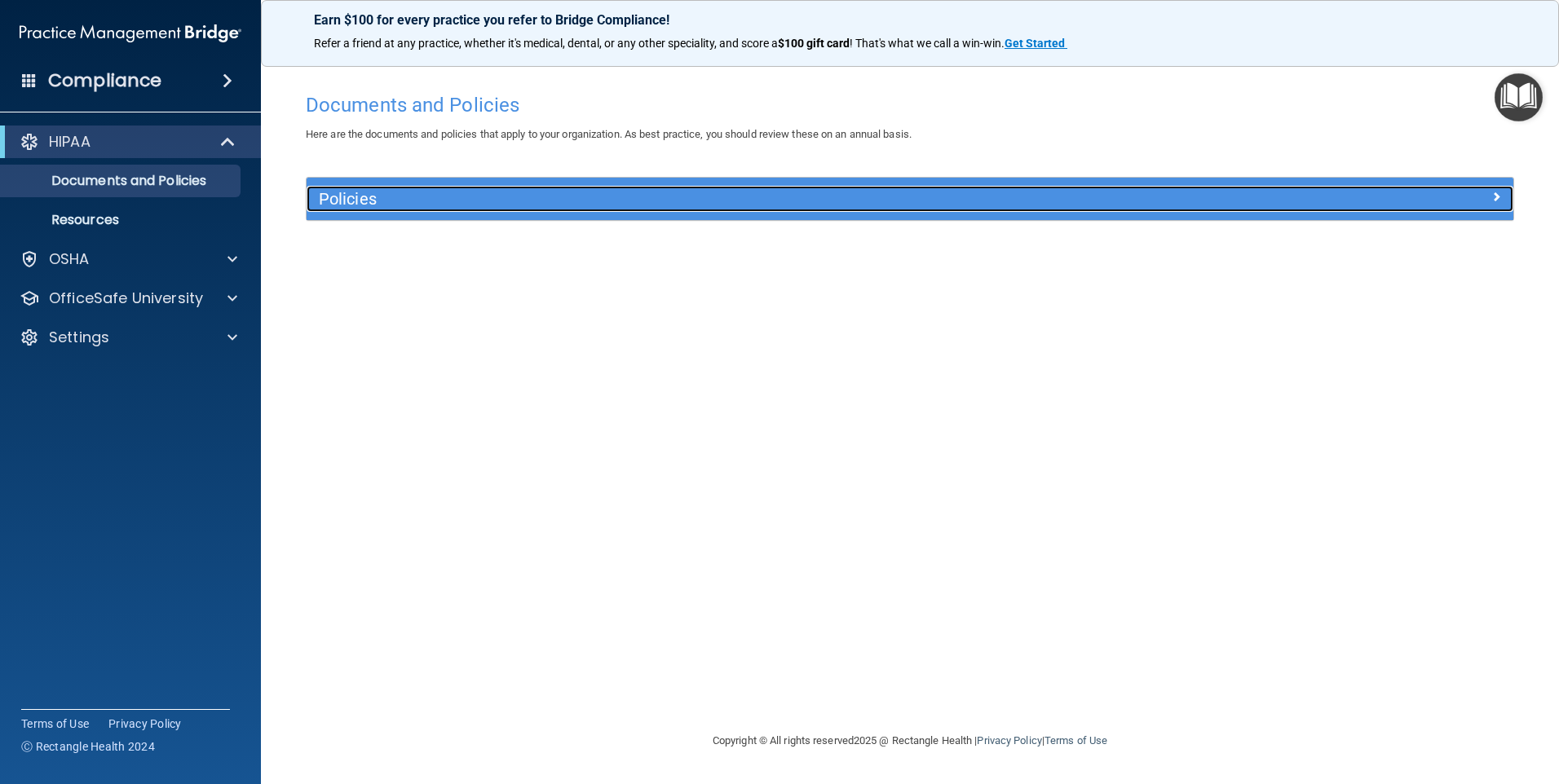
click at [799, 192] on h5 "Policies" at bounding box center [758, 199] width 880 height 18
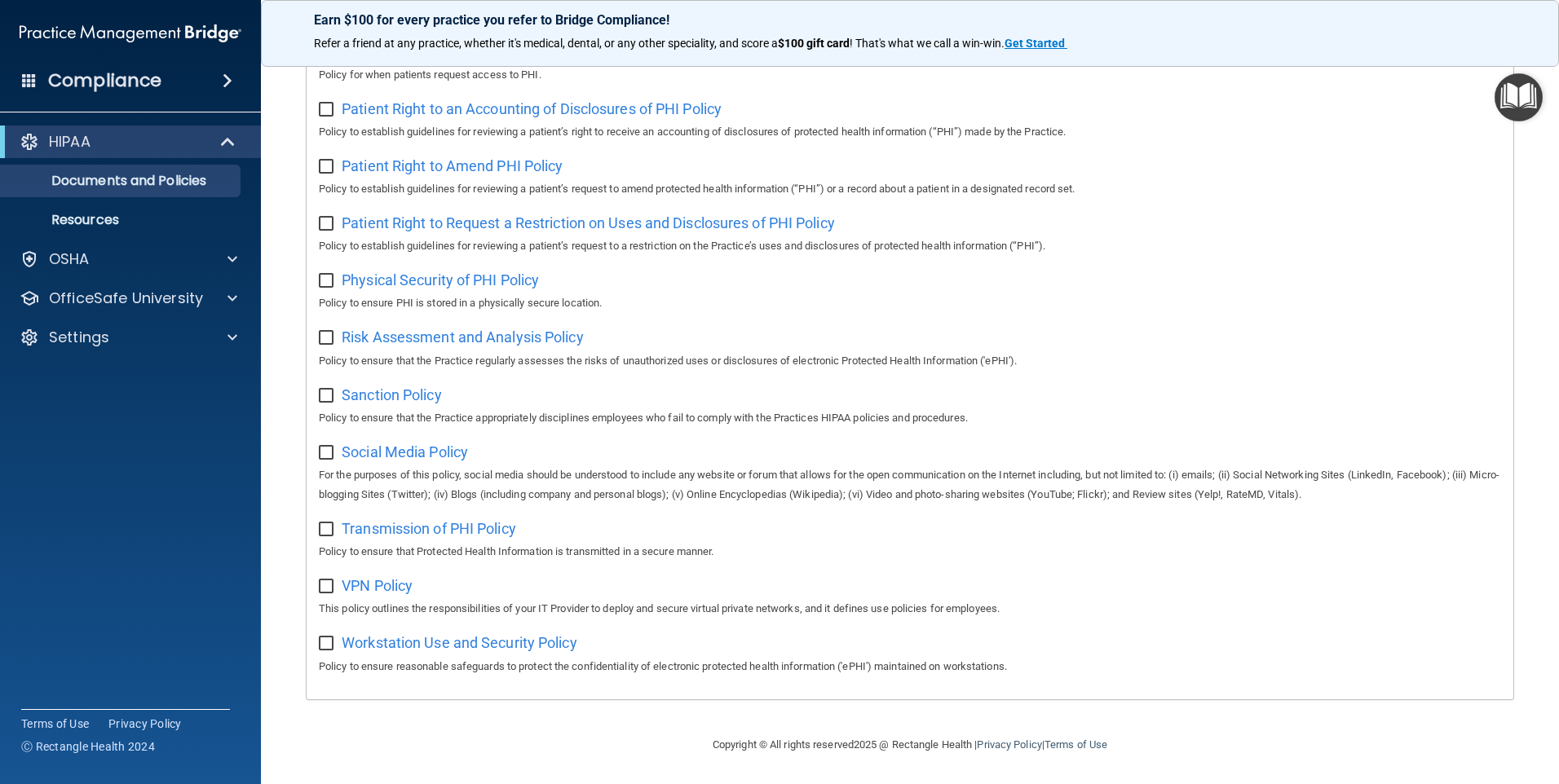
scroll to position [851, 0]
click at [418, 381] on div "Sanction Policy Policy to ensure that the Practice appropriately disciplines em…" at bounding box center [909, 404] width 1182 height 47
click at [412, 396] on span "Sanction Policy" at bounding box center [391, 394] width 100 height 17
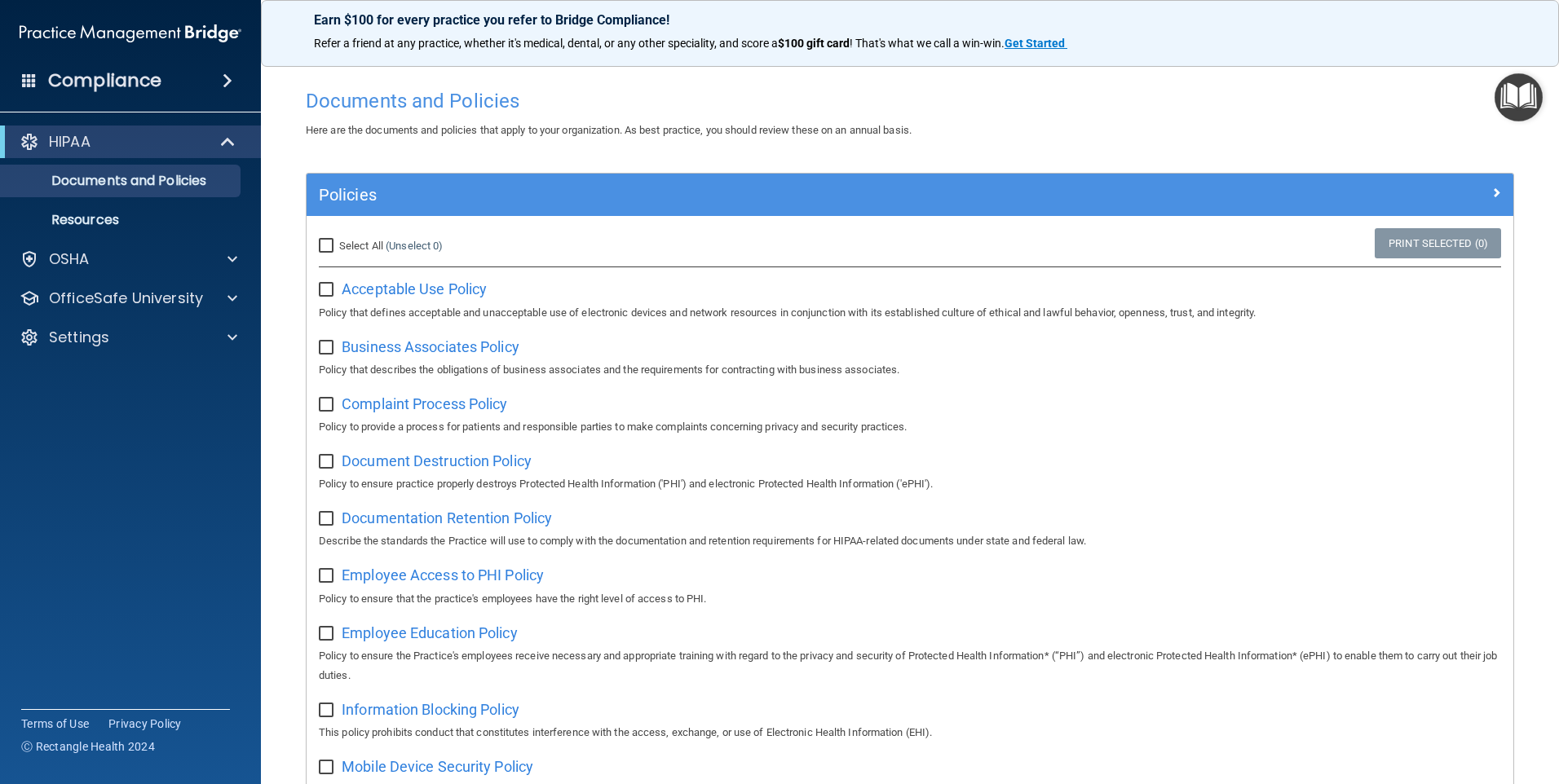
scroll to position [0, 0]
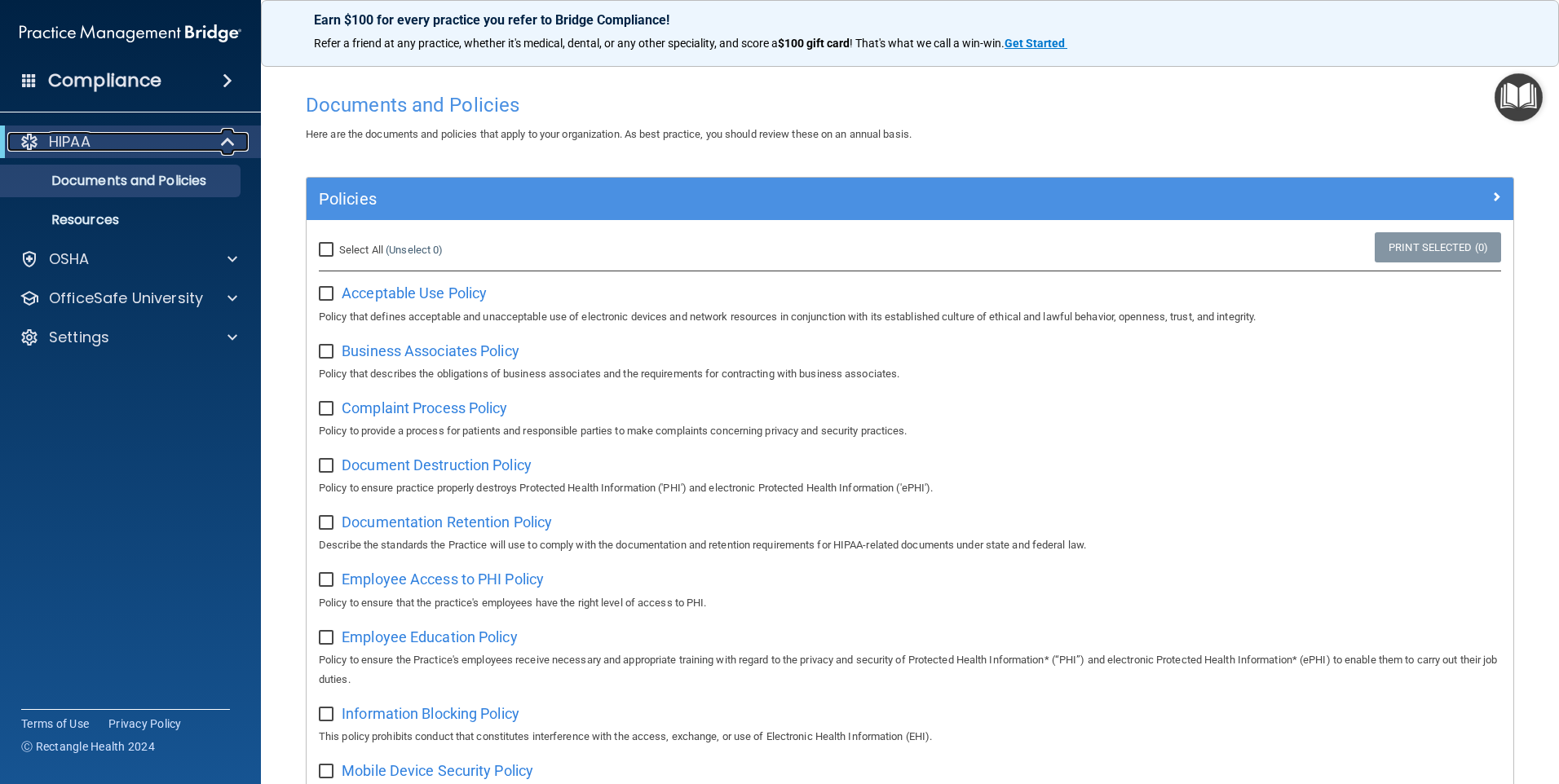
click at [140, 149] on div "HIPAA" at bounding box center [107, 142] width 201 height 19
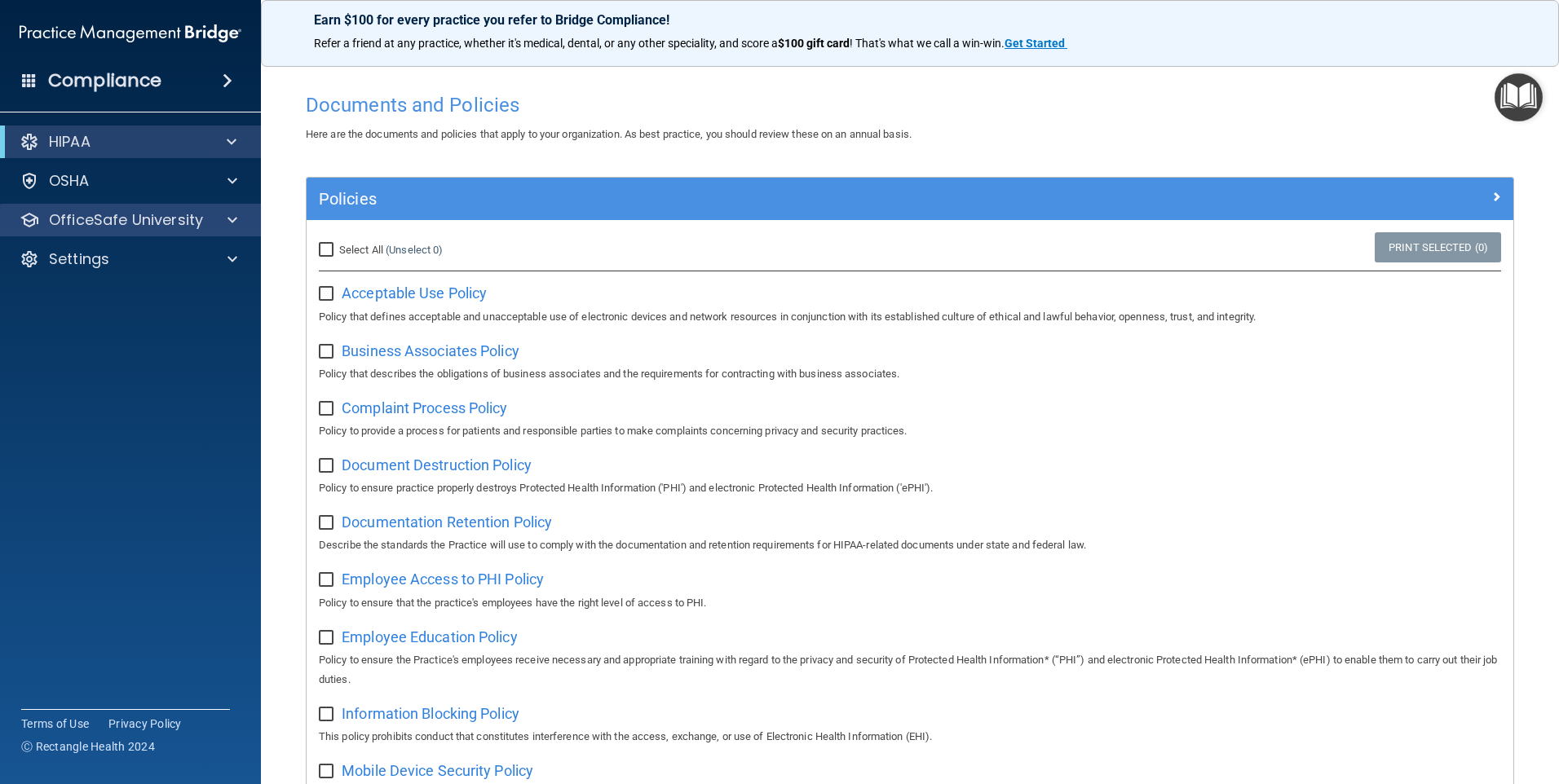
click at [93, 207] on div "OfficeSafe University" at bounding box center [131, 220] width 262 height 33
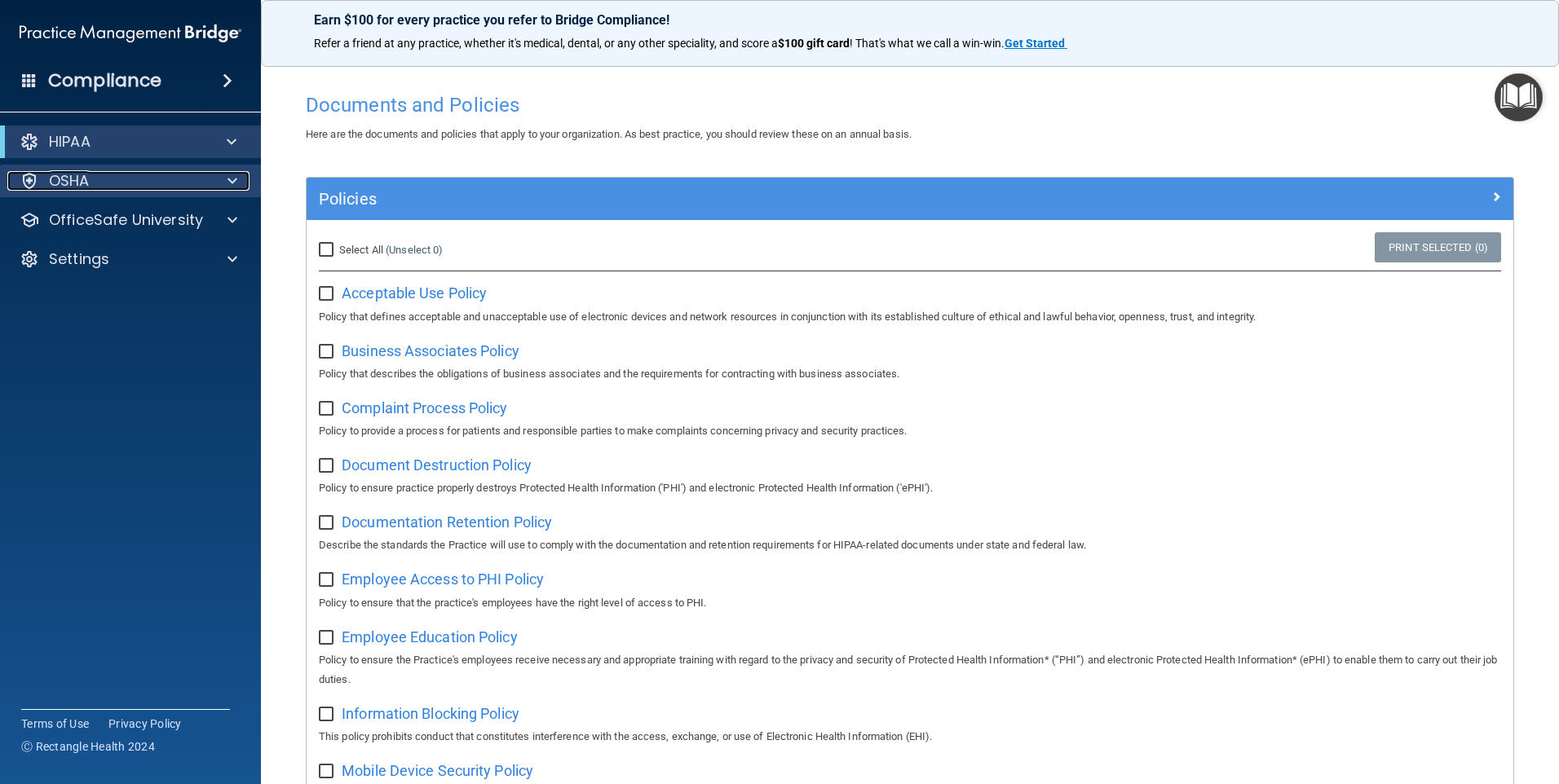
click at [105, 182] on div "OSHA" at bounding box center [108, 181] width 202 height 19
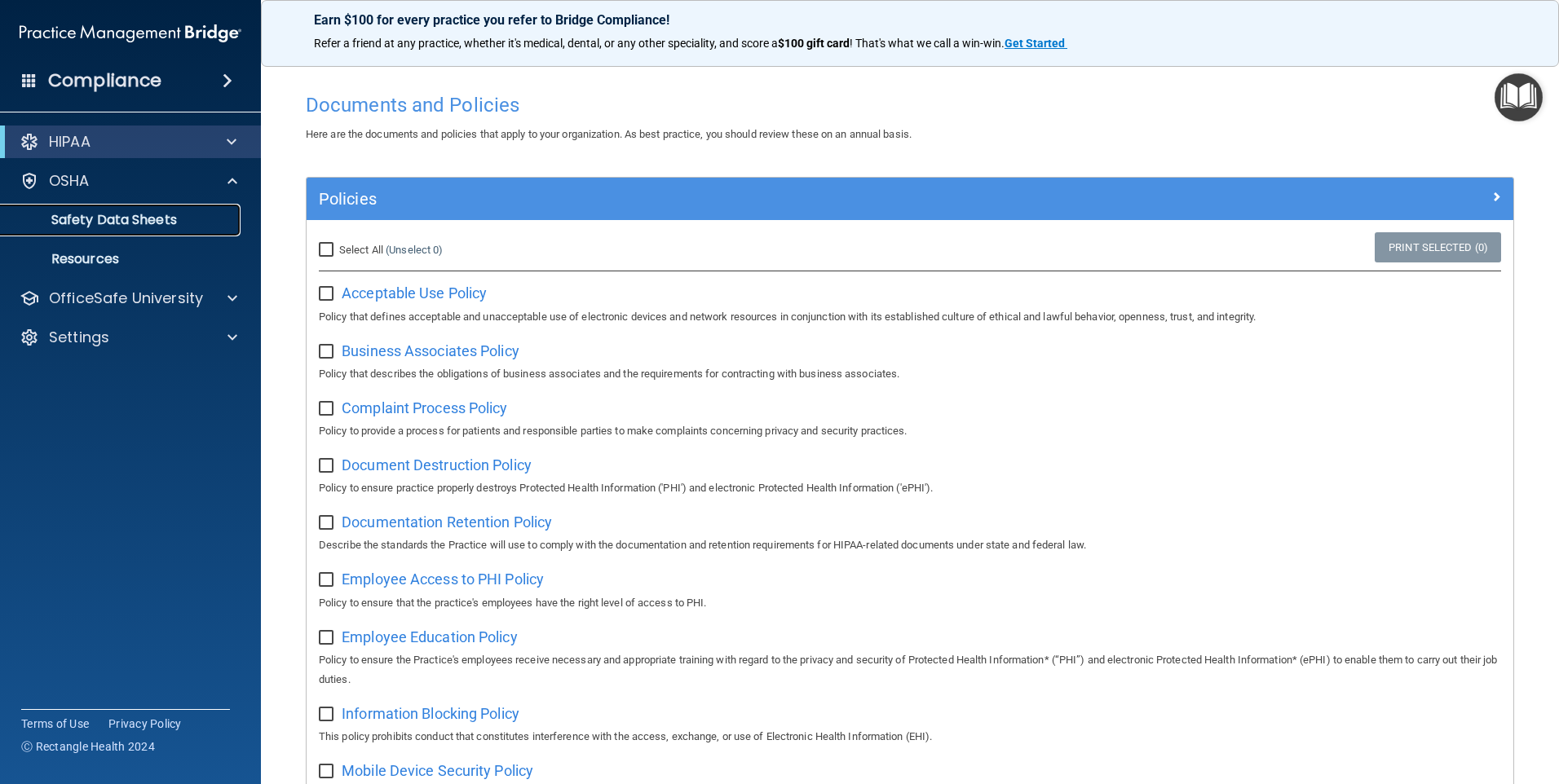
click at [103, 225] on p "Safety Data Sheets" at bounding box center [121, 220] width 222 height 17
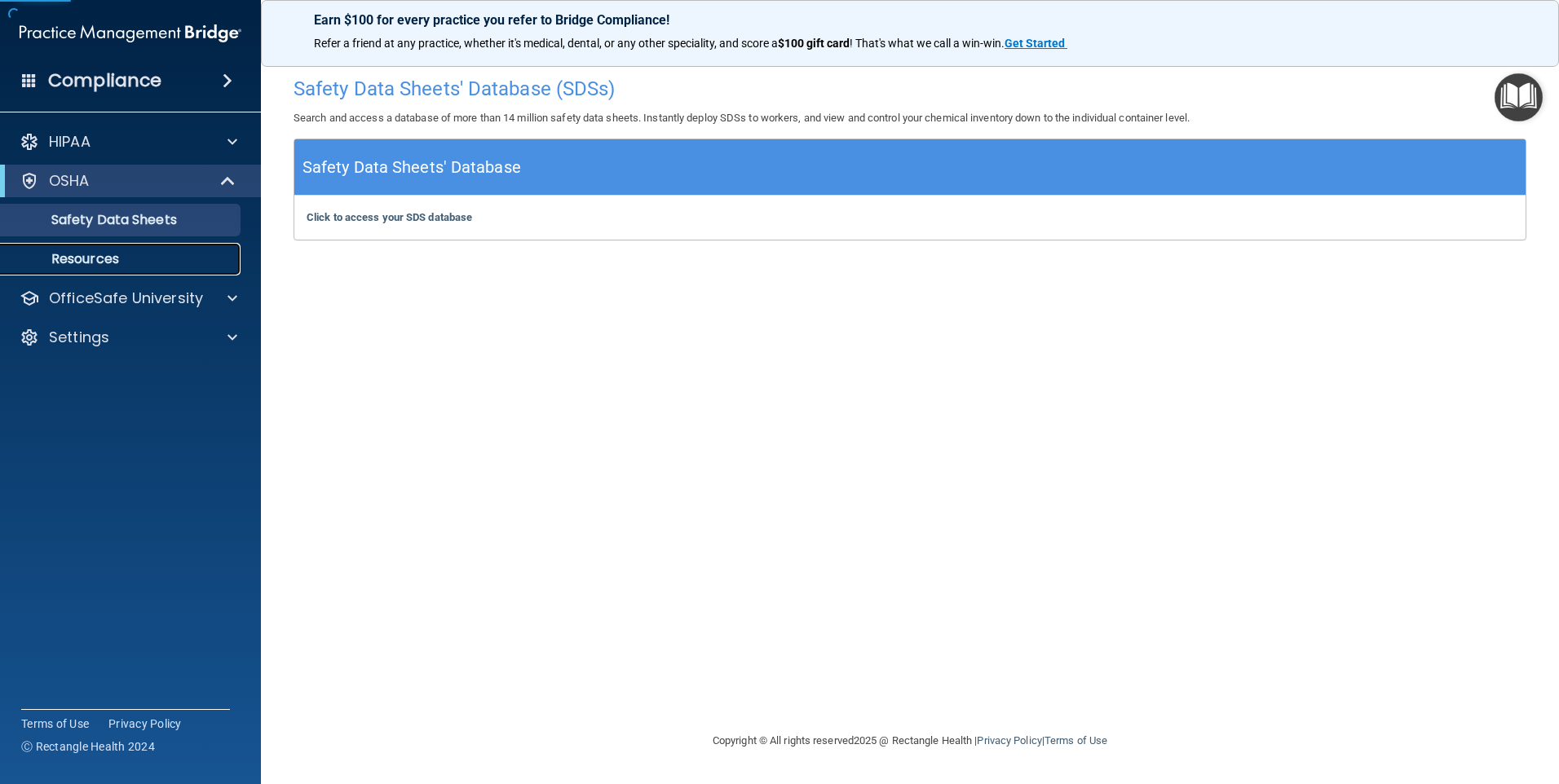
click at [183, 258] on p "Resources" at bounding box center [121, 259] width 222 height 17
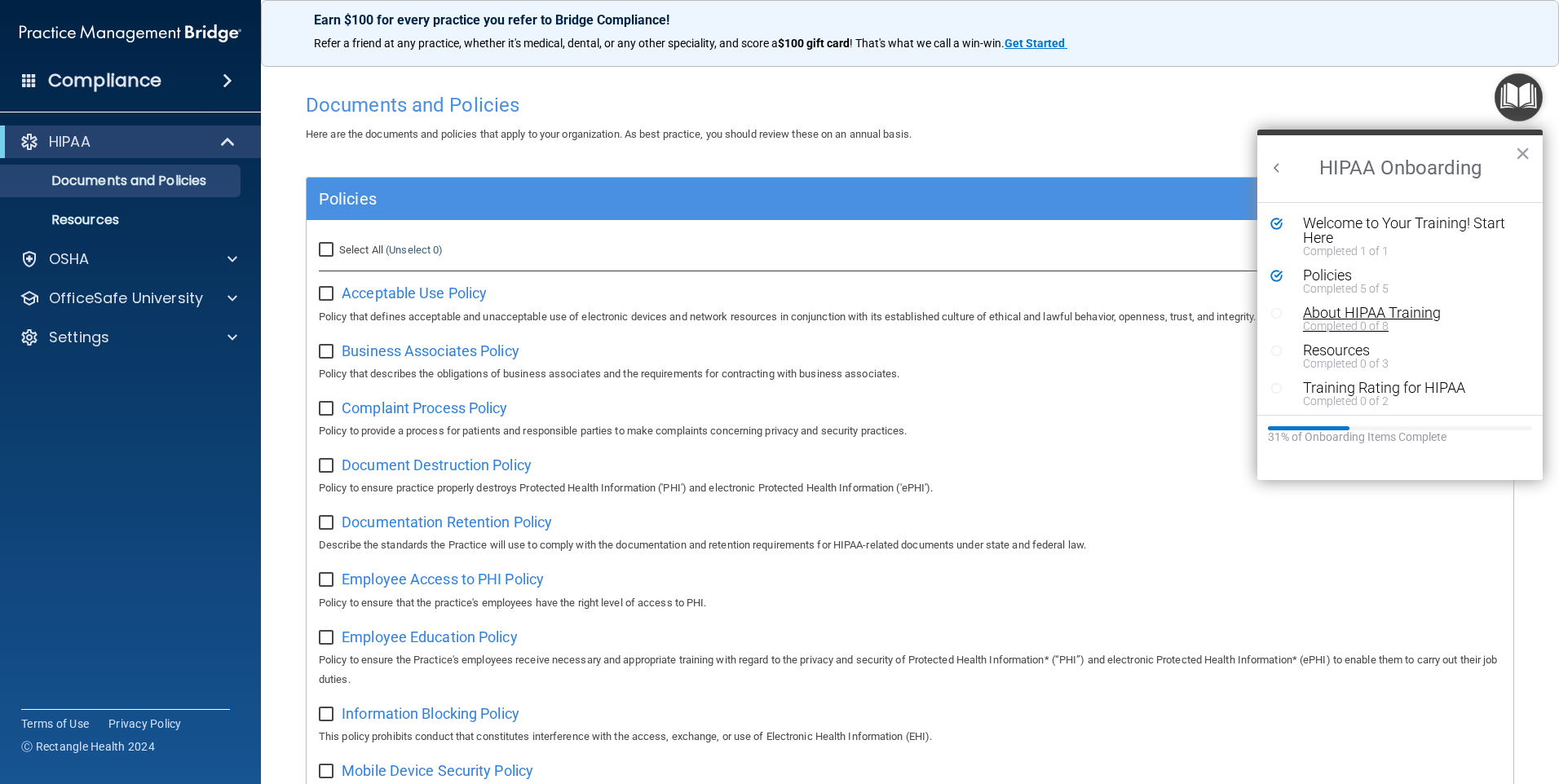
click at [1351, 320] on div "Completed 0 of 8" at bounding box center [1406, 325] width 207 height 11
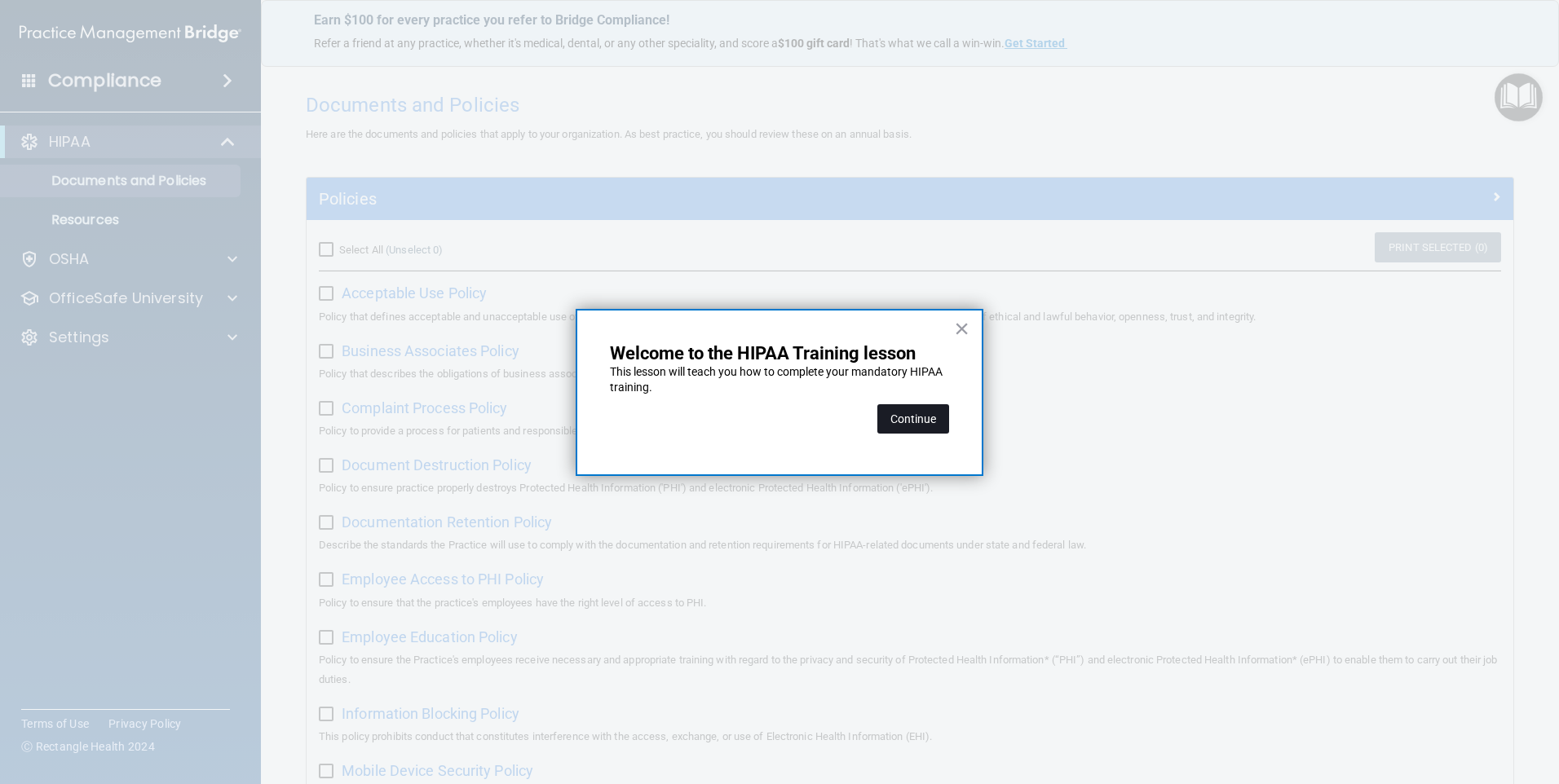
click at [939, 421] on button "Continue" at bounding box center [914, 418] width 72 height 29
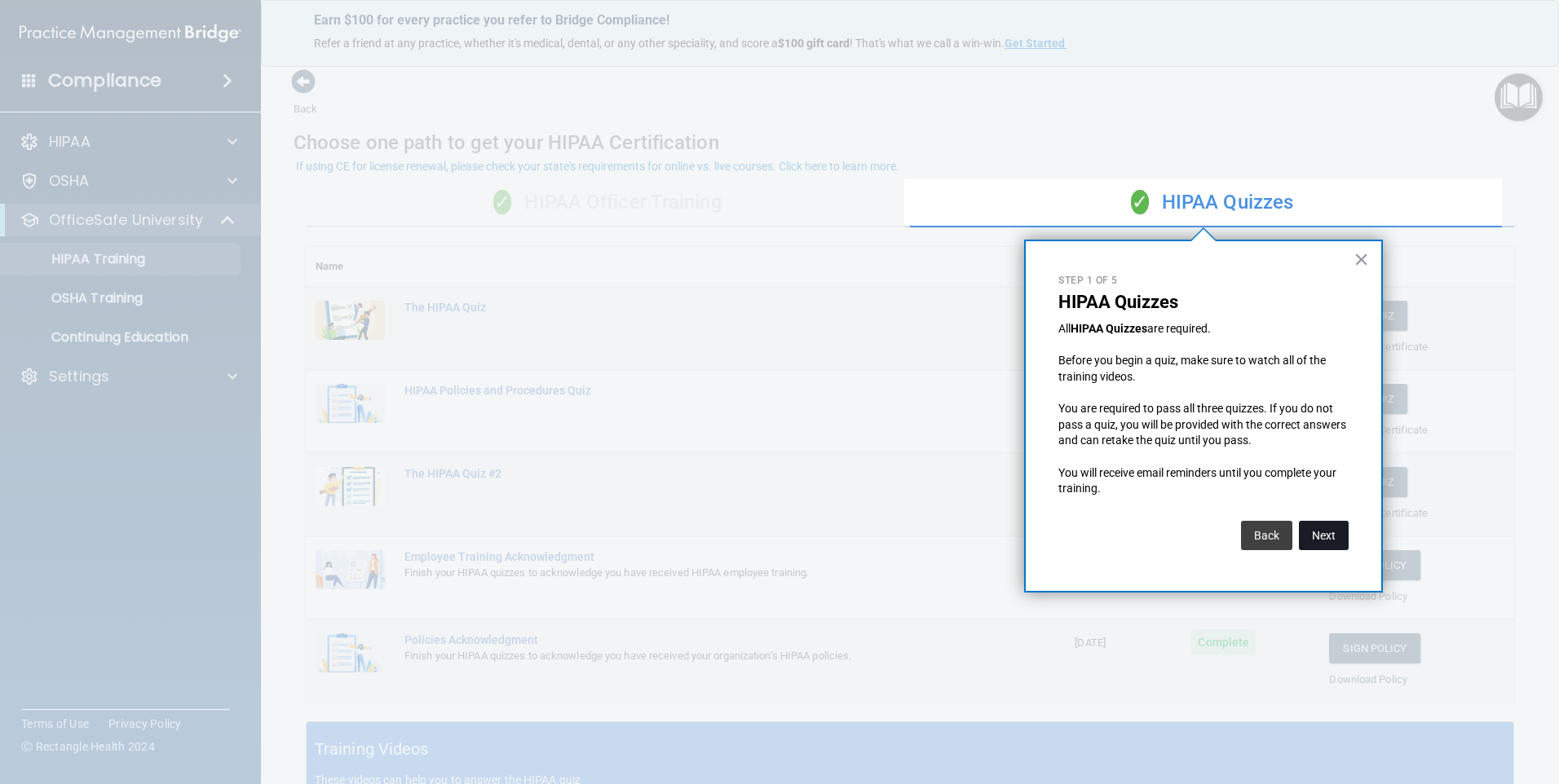
click at [1329, 530] on button "Next" at bounding box center [1323, 534] width 50 height 29
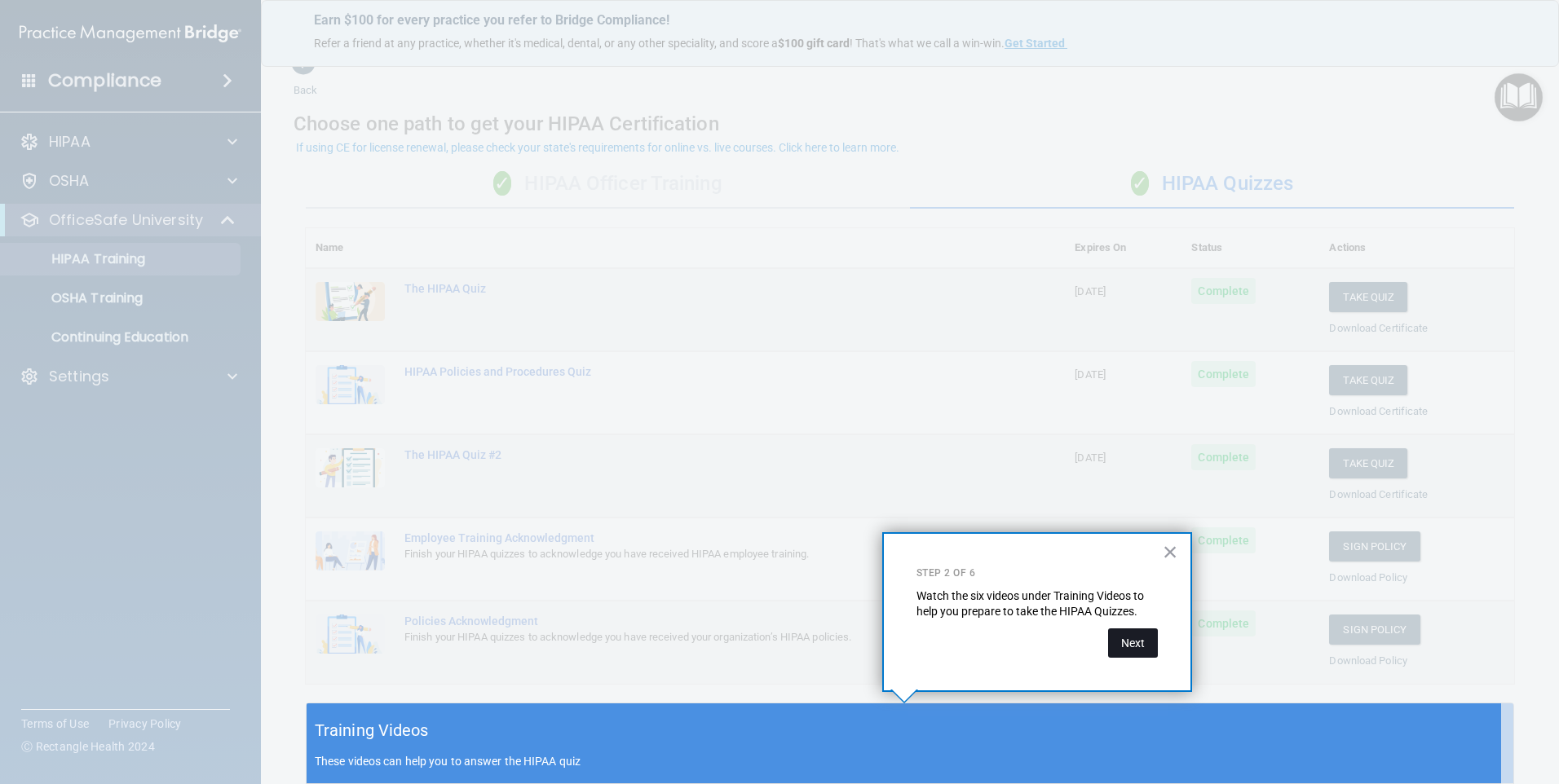
click at [1120, 652] on button "Next" at bounding box center [1133, 642] width 50 height 29
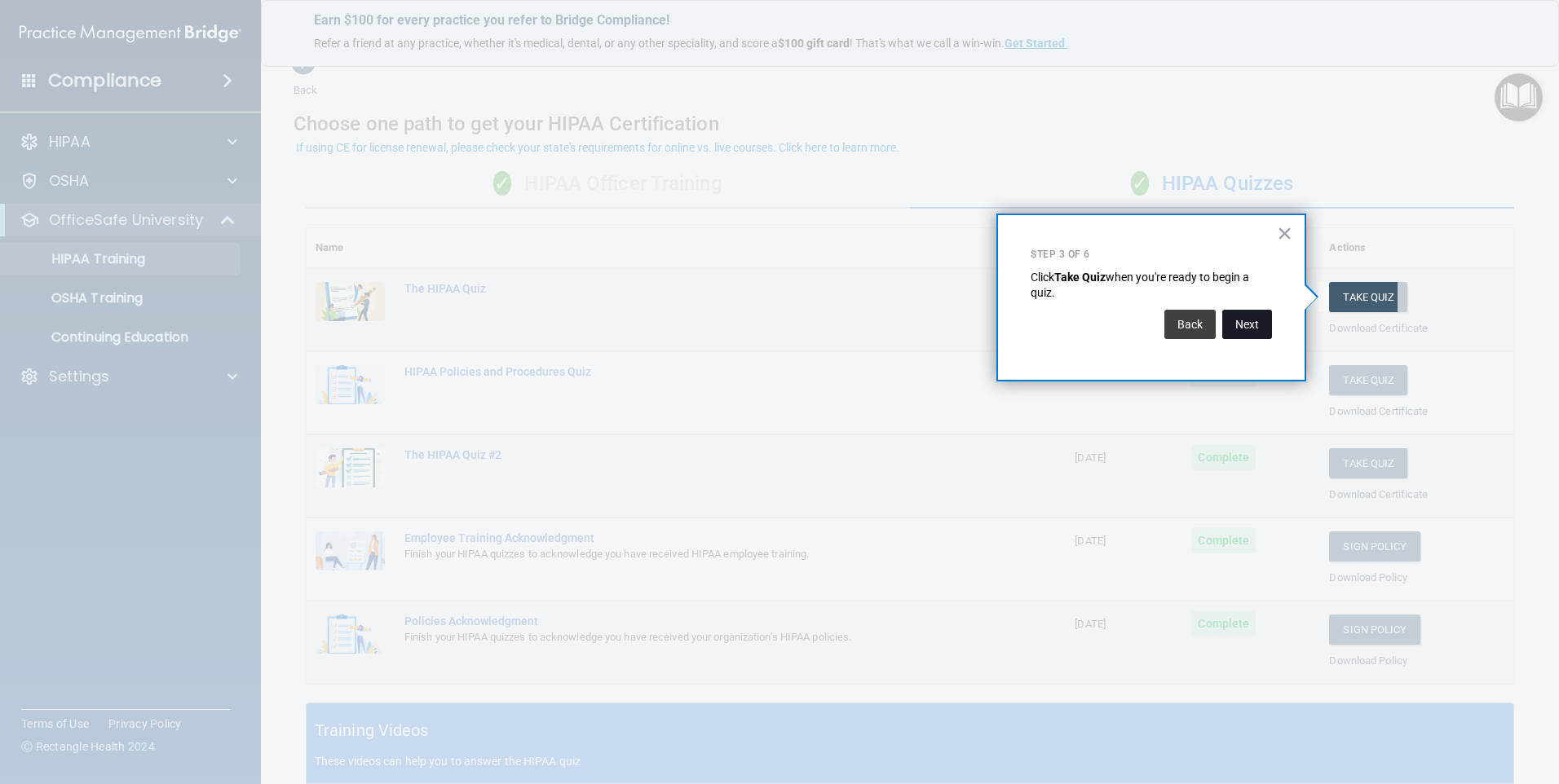
click at [1242, 323] on button "Next" at bounding box center [1247, 323] width 50 height 29
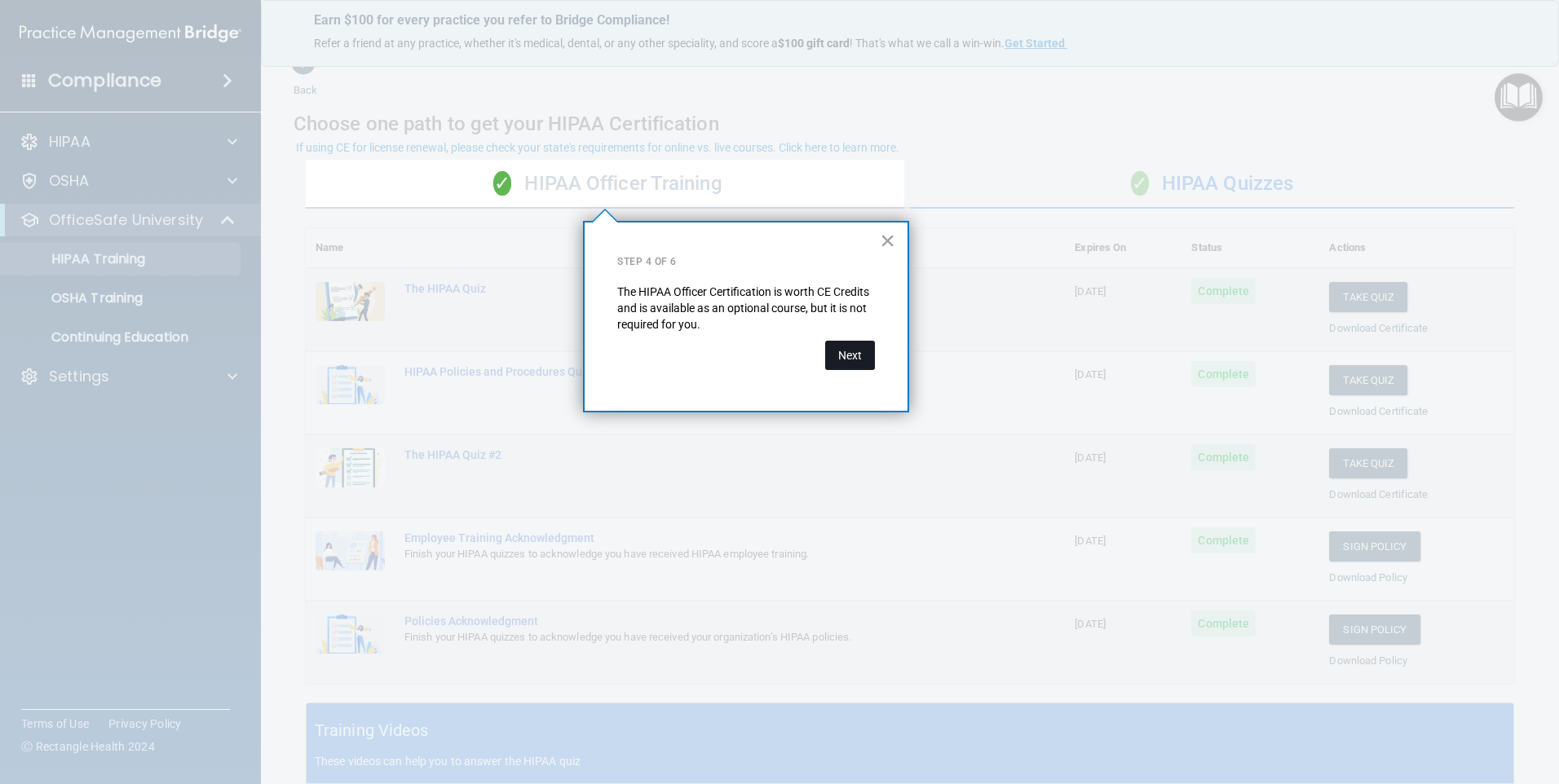
click at [851, 359] on button "Next" at bounding box center [849, 355] width 50 height 29
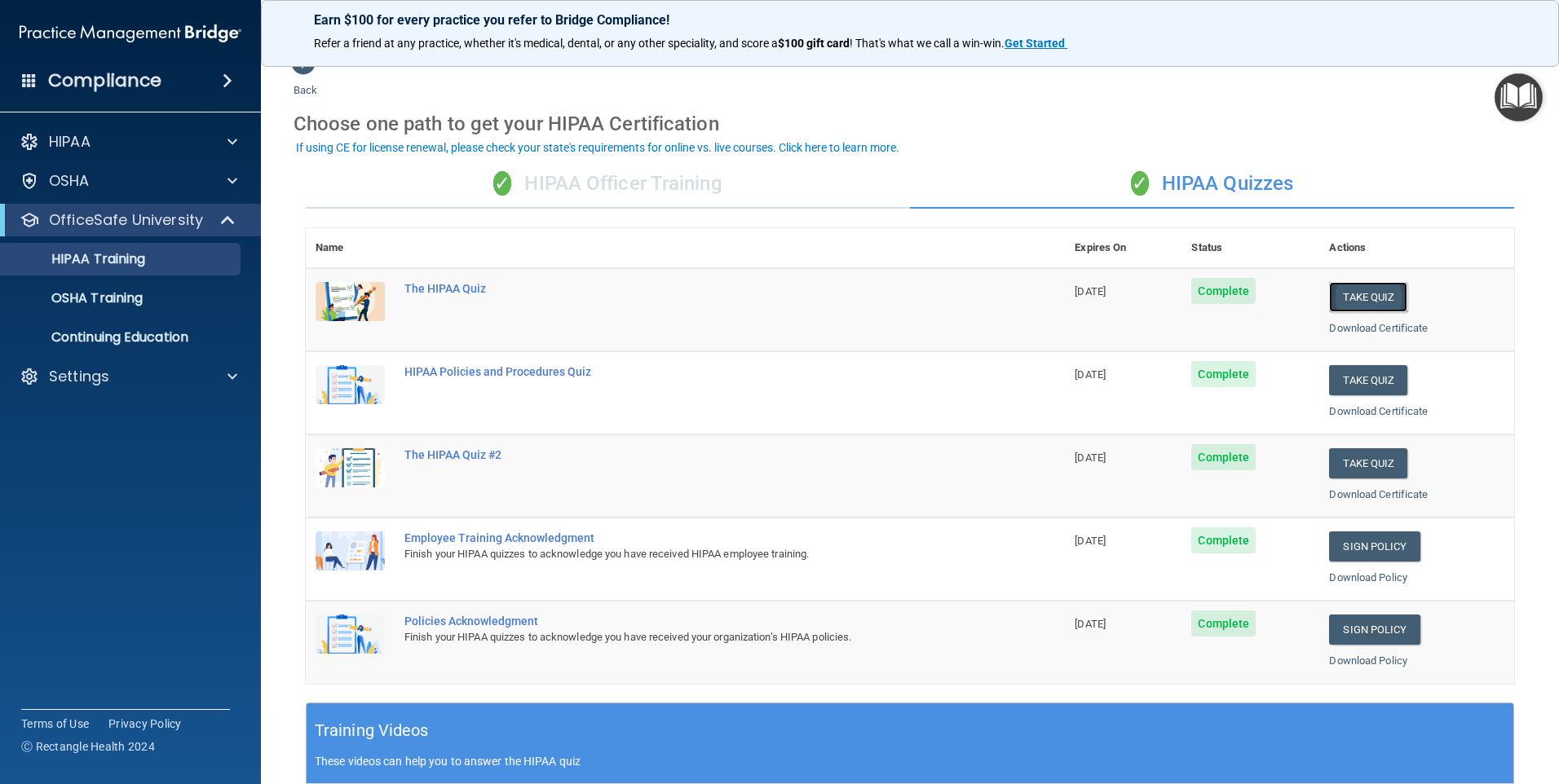
click at [1355, 286] on button "Take Quiz" at bounding box center [1367, 297] width 78 height 30
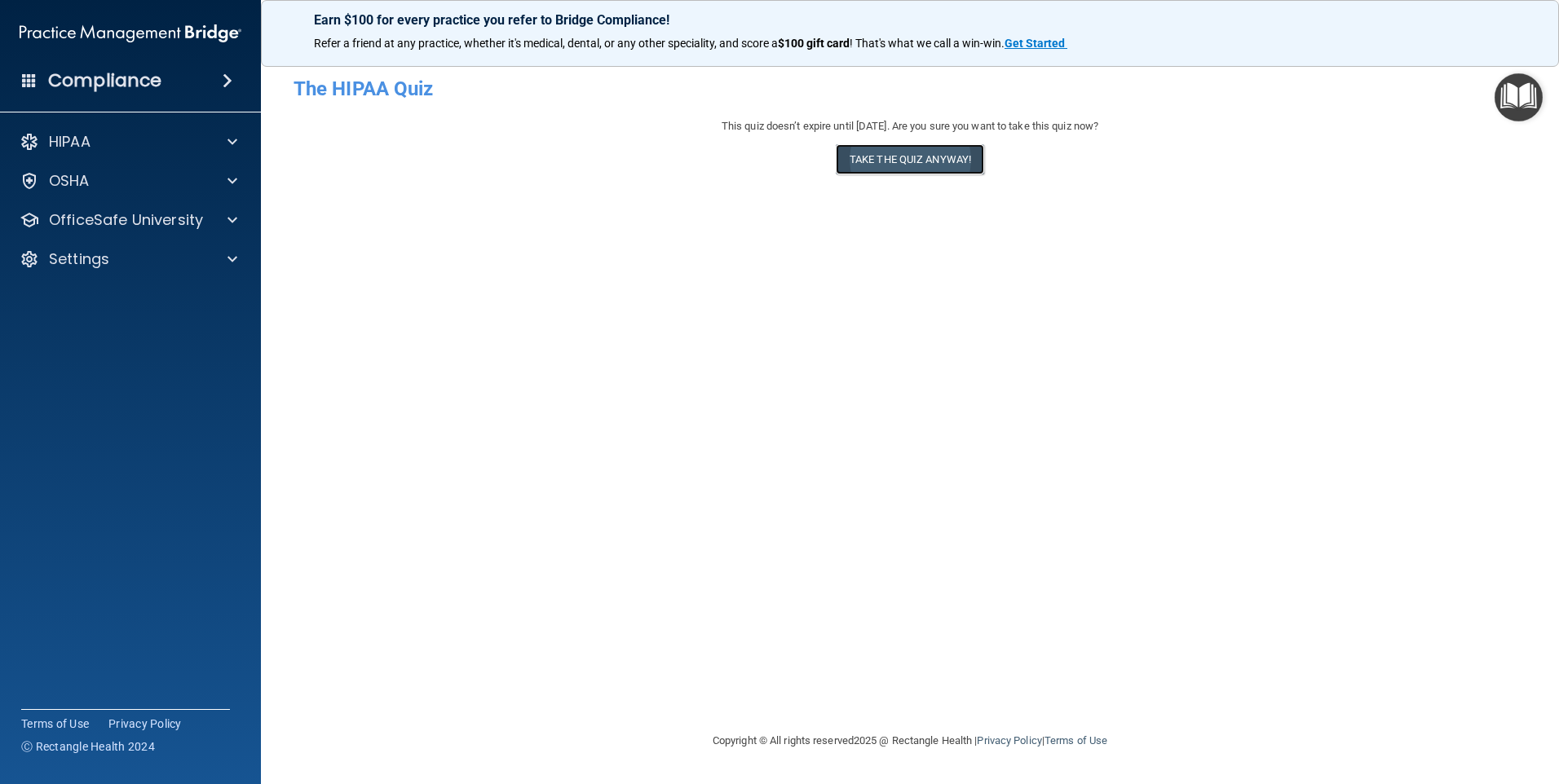
click at [862, 155] on button "Take the quiz anyway!" at bounding box center [909, 159] width 149 height 30
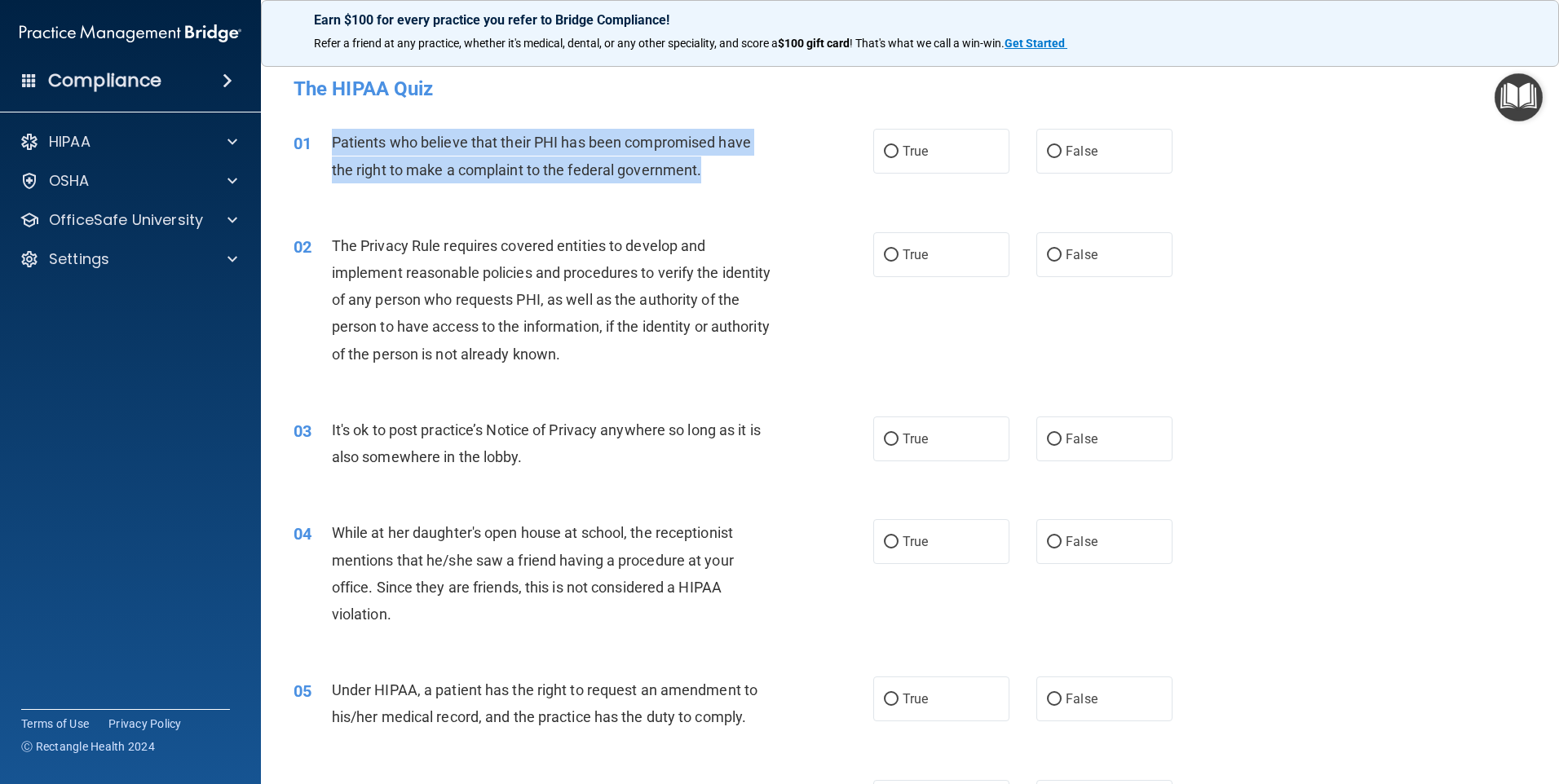
drag, startPoint x: 325, startPoint y: 139, endPoint x: 737, endPoint y: 184, distance: 414.5
click at [737, 184] on div "01 Patients who believe that their PHI has been compromised have the right to m…" at bounding box center [583, 159] width 629 height 62
drag, startPoint x: 737, startPoint y: 184, endPoint x: 665, endPoint y: 149, distance: 80.1
copy div "Patients who believe that their PHI has been compromised have the right to make…"
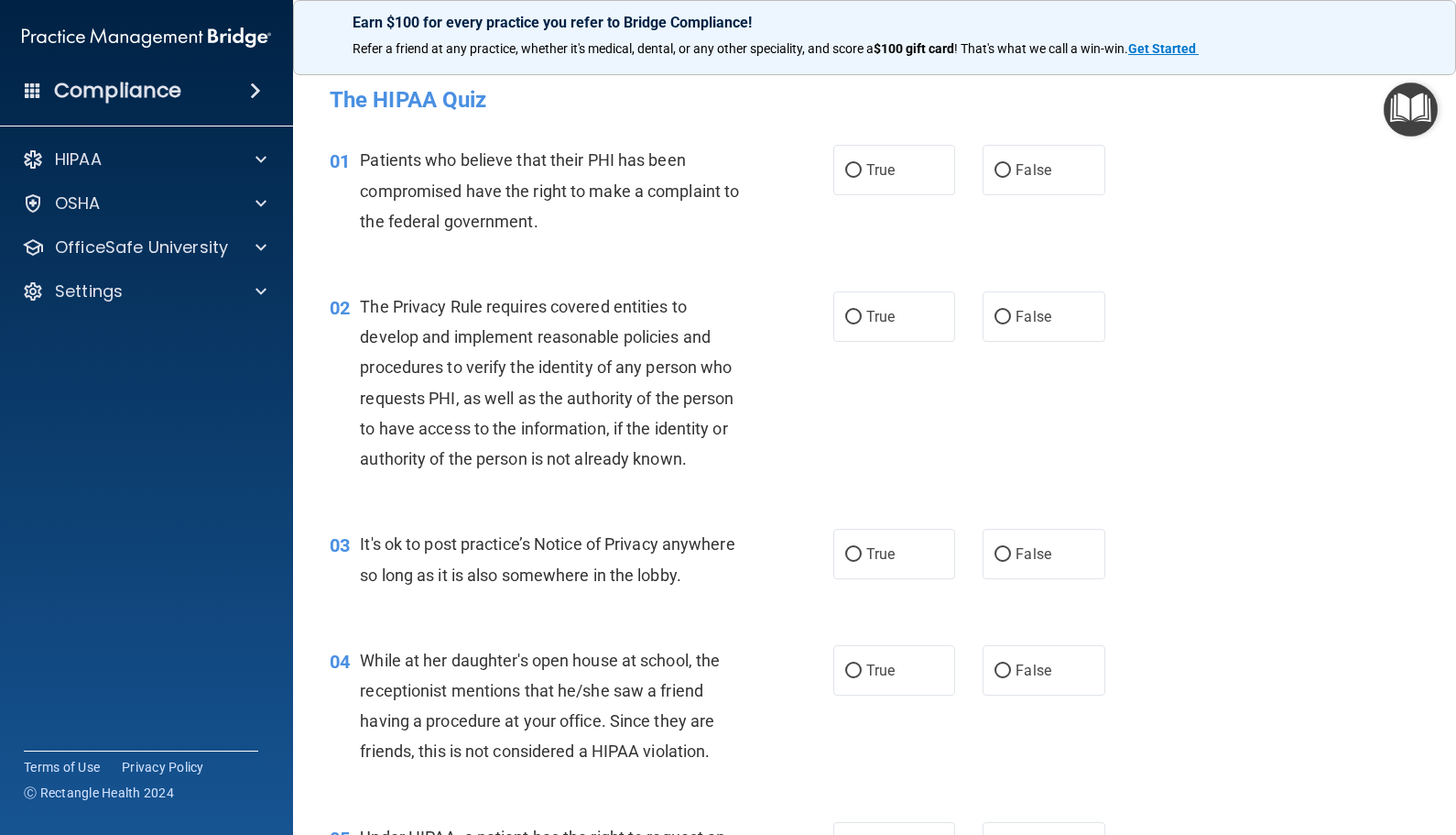
click at [521, 403] on span "The Privacy Rule requires covered entities to develop and implement reasonable …" at bounding box center [546, 381] width 373 height 171
click at [580, 306] on span "The Privacy Rule requires covered entities to develop and implement reasonable …" at bounding box center [546, 381] width 373 height 171
click at [887, 188] on label "True" at bounding box center [894, 169] width 121 height 50
click at [861, 178] on input "True" at bounding box center [853, 171] width 17 height 14
radio input "true"
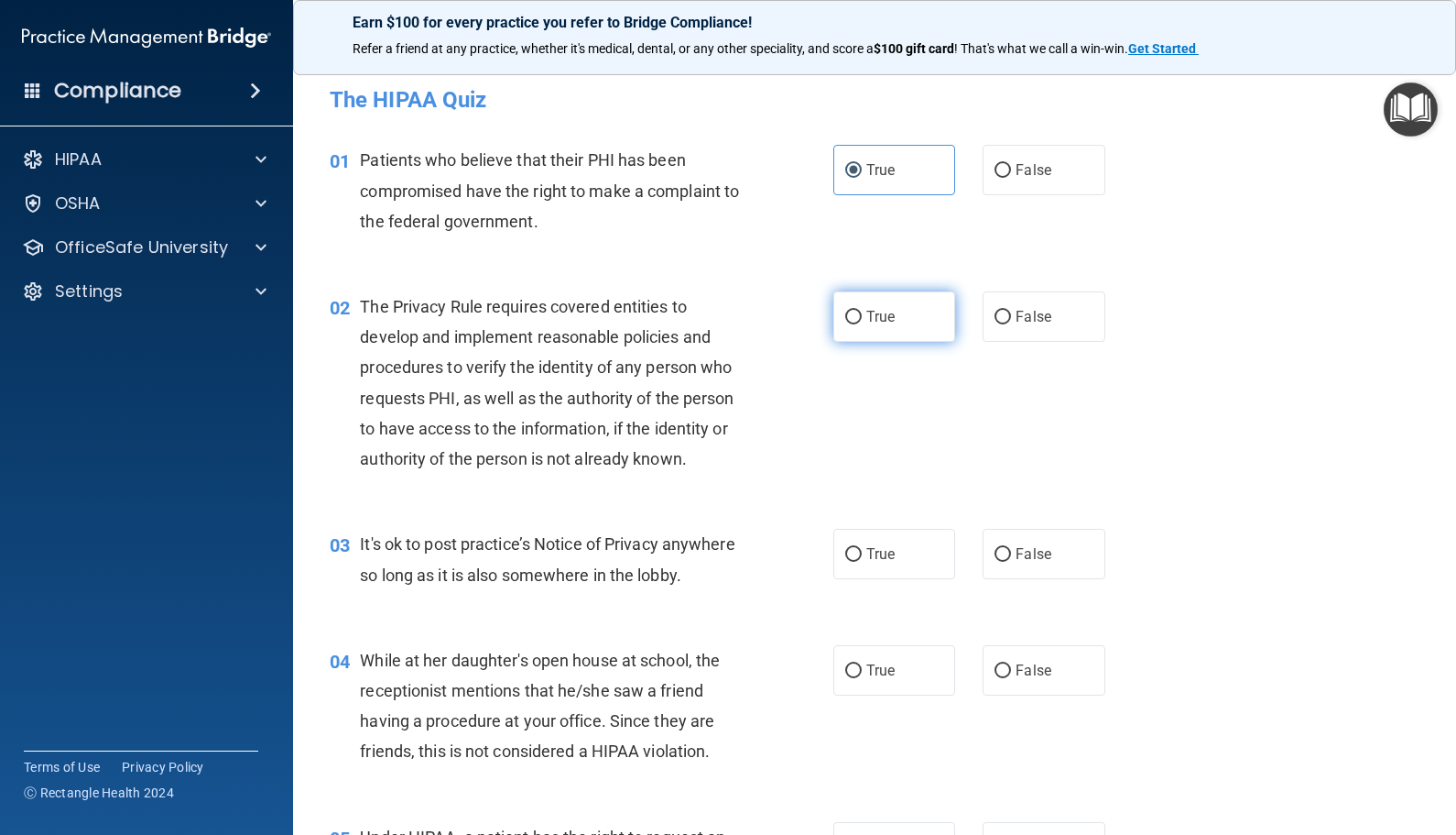
click at [875, 304] on label "True" at bounding box center [894, 316] width 121 height 50
click at [861, 310] on input "True" at bounding box center [853, 317] width 17 height 14
radio input "true"
click at [685, 360] on span "The Privacy Rule requires covered entities to develop and implement reasonable …" at bounding box center [546, 381] width 373 height 171
click at [627, 250] on div "01 Patients who believe that their PHI has been compromised have the right to m…" at bounding box center [874, 195] width 1117 height 146
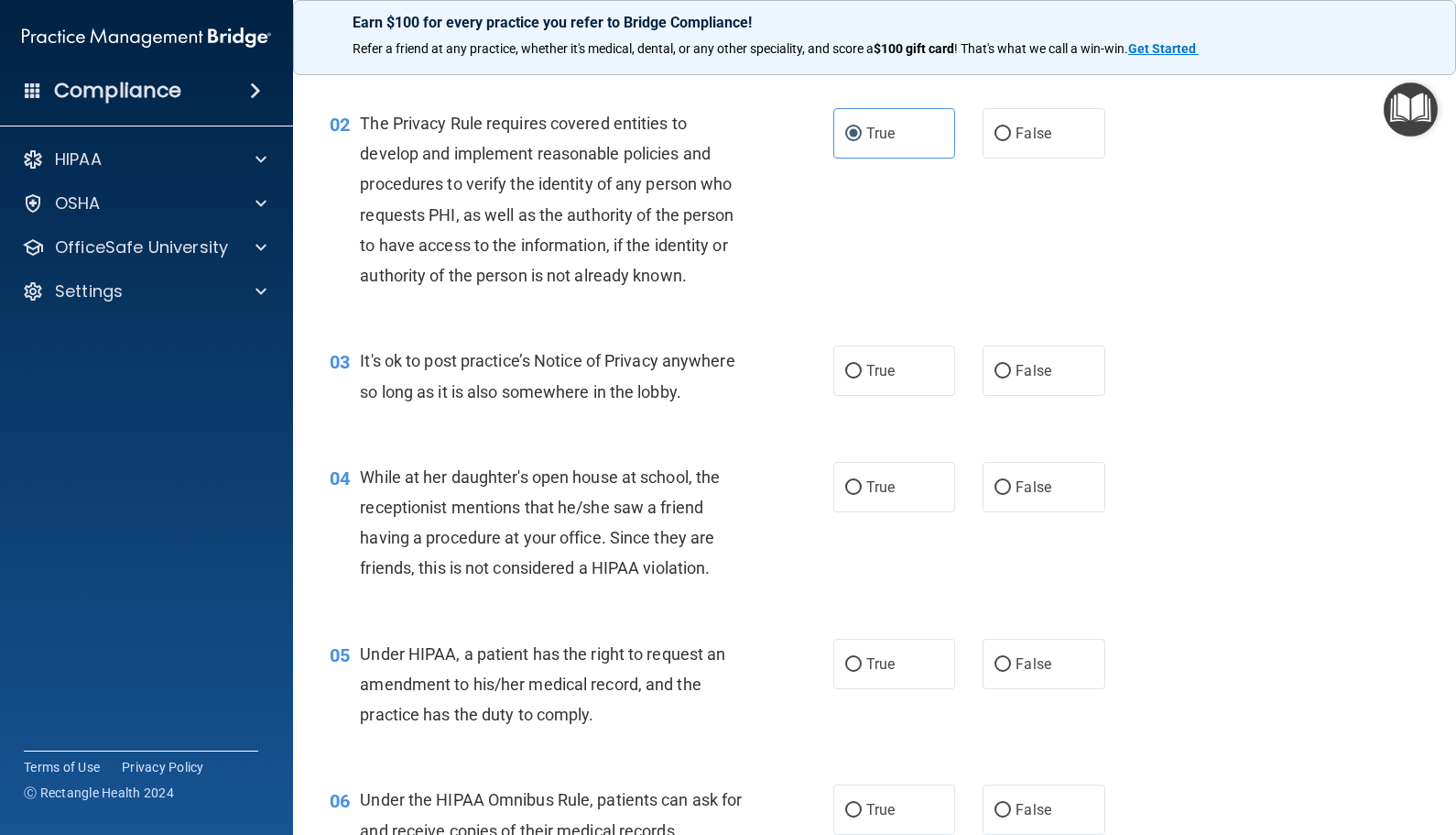
scroll to position [275, 0]
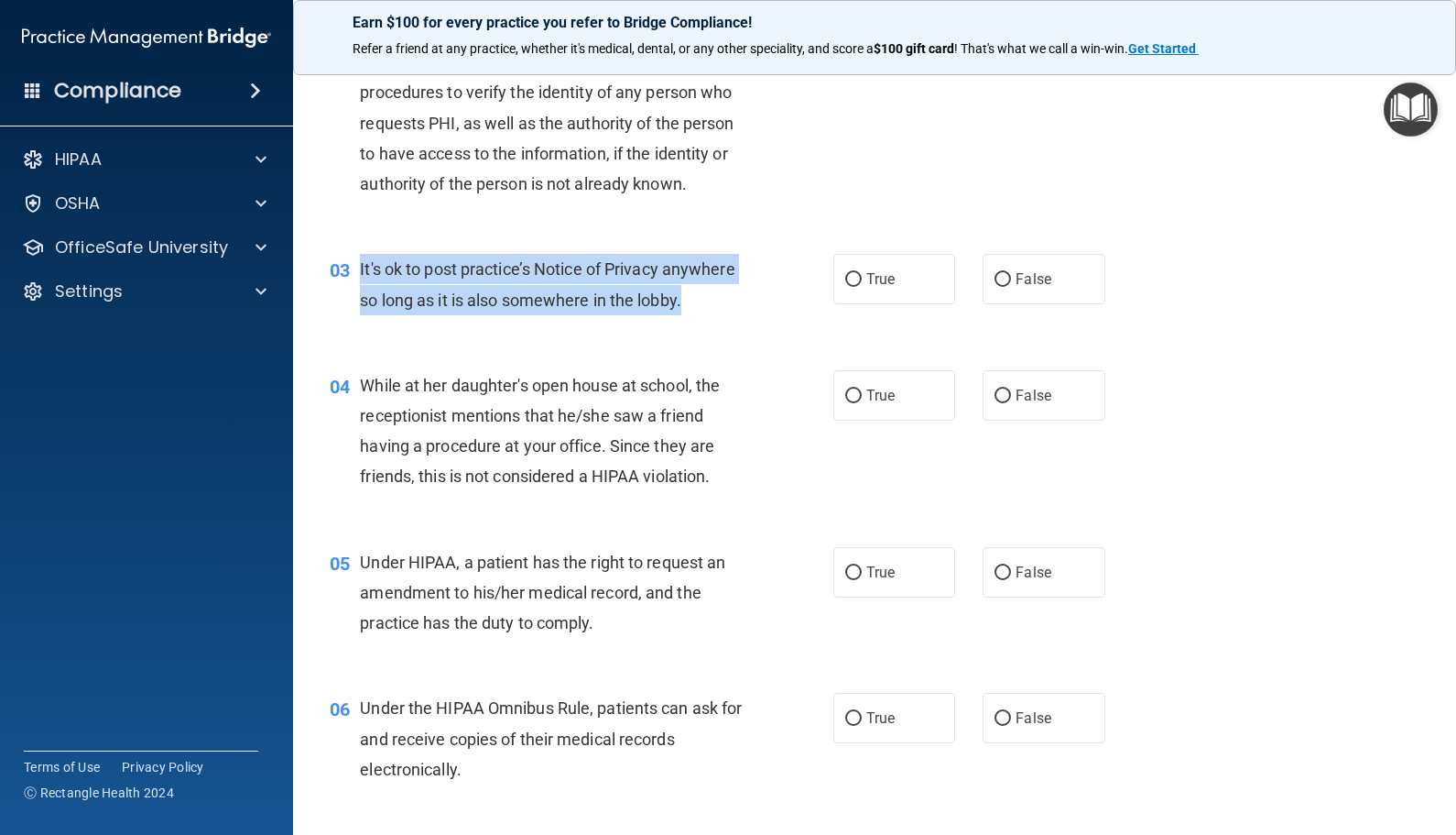
drag, startPoint x: 358, startPoint y: 270, endPoint x: 686, endPoint y: 301, distance: 329.5
click at [686, 301] on div "03 It's ok to post practice’s Notice of Privacy anywhere so long as it is also …" at bounding box center [582, 289] width 559 height 69
copy div "It's ok to post practice’s Notice of Privacy anywhere so long as it is also som…"
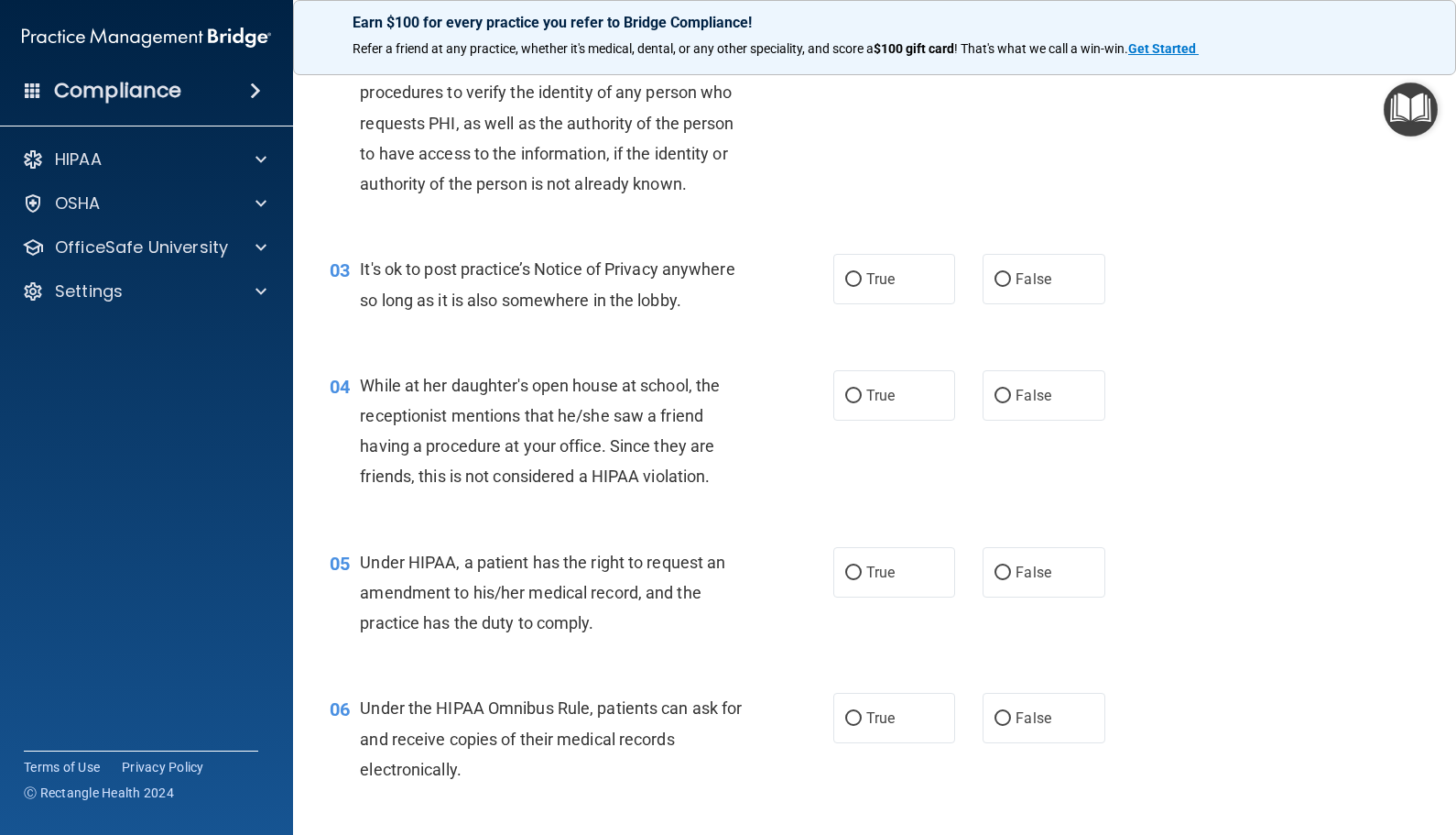
click at [753, 201] on div "02 The Privacy Rule requires covered entities to develop and implement reasonab…" at bounding box center [582, 113] width 559 height 192
click at [1032, 283] on span "False" at bounding box center [1033, 279] width 36 height 18
click at [1011, 283] on input "False" at bounding box center [1003, 280] width 17 height 14
radio input "true"
click at [611, 400] on div "While at her daughter's open house at school, the receptionist mentions that he…" at bounding box center [558, 431] width 398 height 122
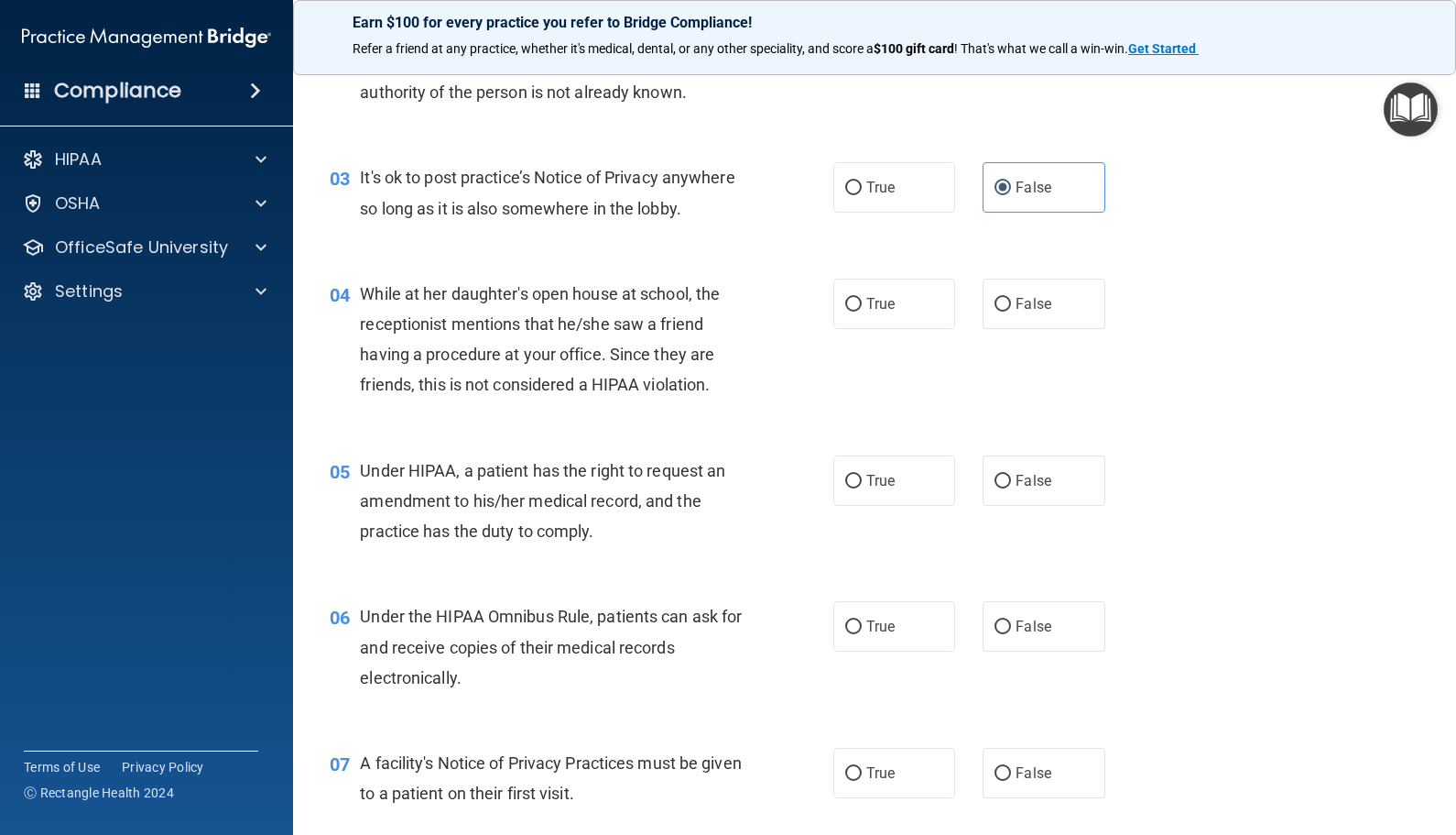
scroll to position [459, 0]
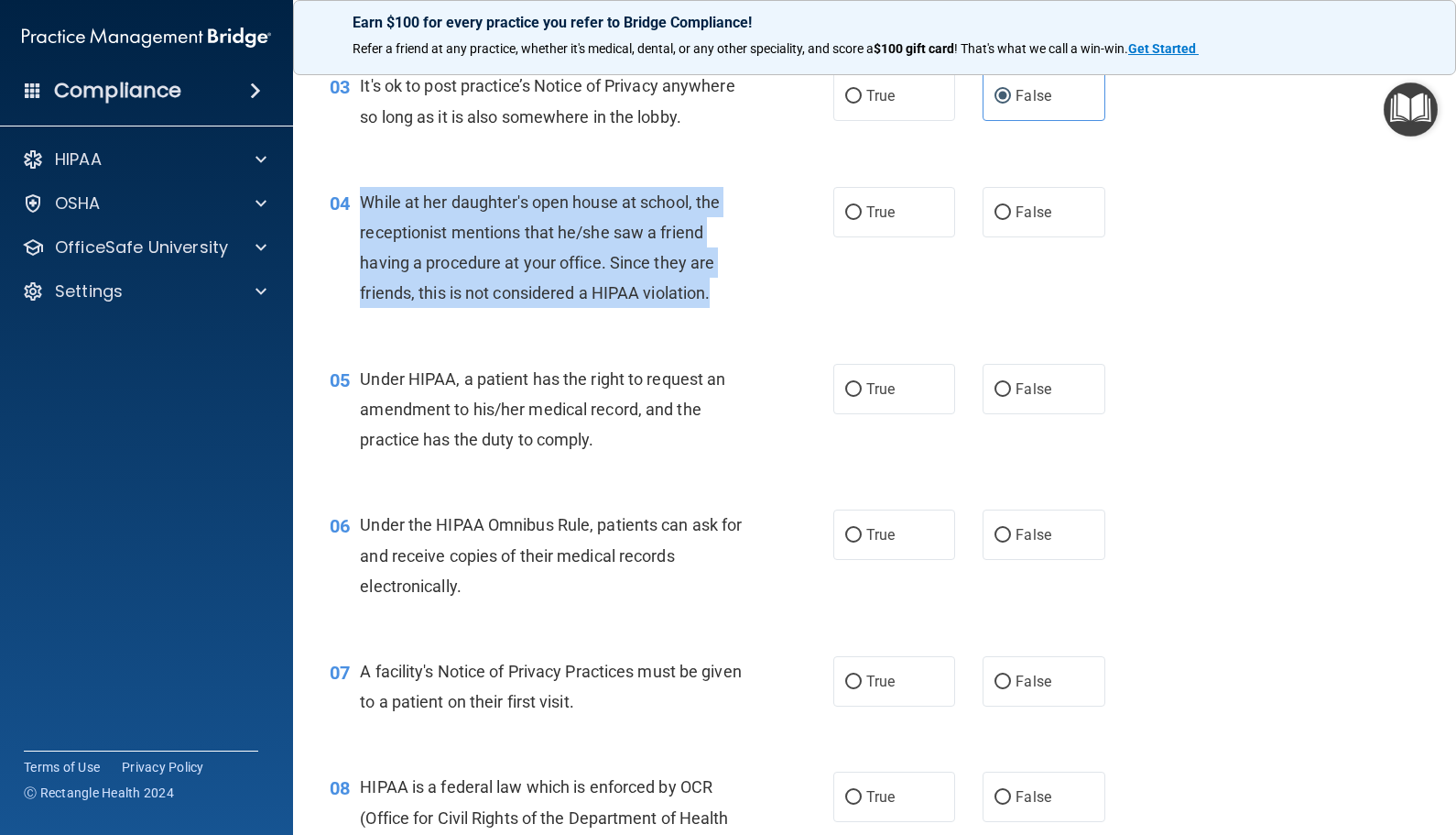
drag, startPoint x: 719, startPoint y: 291, endPoint x: 351, endPoint y: 200, distance: 379.1
click at [351, 200] on div "04 While at her daughter's open house at school, the receptionist mentions that…" at bounding box center [582, 252] width 559 height 131
click at [660, 416] on span "Under HIPAA, a patient has the right to request an amendment to his/her medical…" at bounding box center [542, 409] width 365 height 80
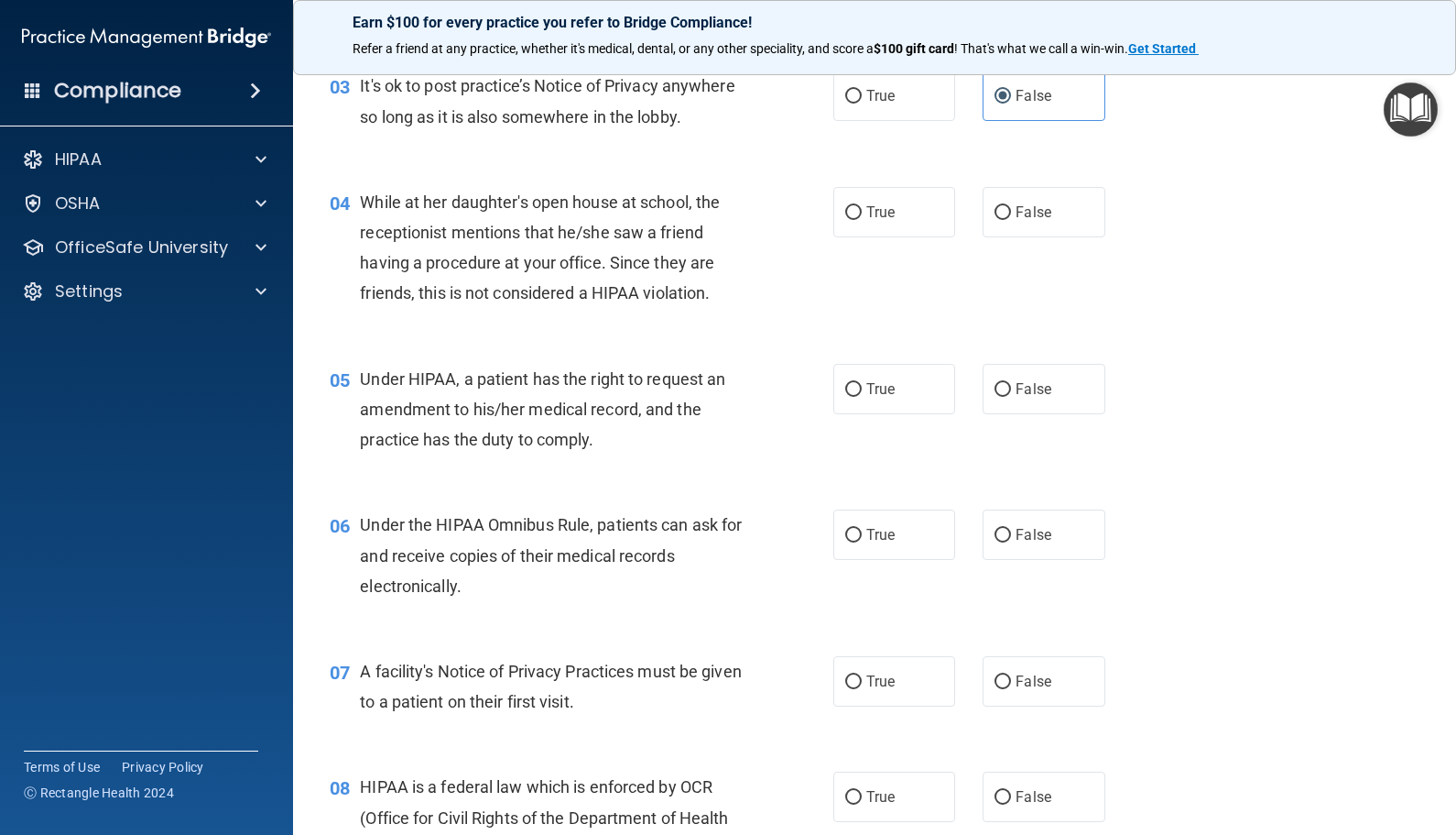
click at [698, 296] on span "While at her daughter's open house at school, the receptionist mentions that he…" at bounding box center [539, 248] width 360 height 111
click at [723, 323] on div "04 While at her daughter's open house at school, the receptionist mentions that…" at bounding box center [874, 252] width 1117 height 177
click at [854, 219] on input "True" at bounding box center [853, 213] width 17 height 14
radio input "true"
click at [695, 493] on div "06 Under the HIPAA Omnibus Rule, patients can ask for and receive copies of the…" at bounding box center [874, 559] width 1117 height 146
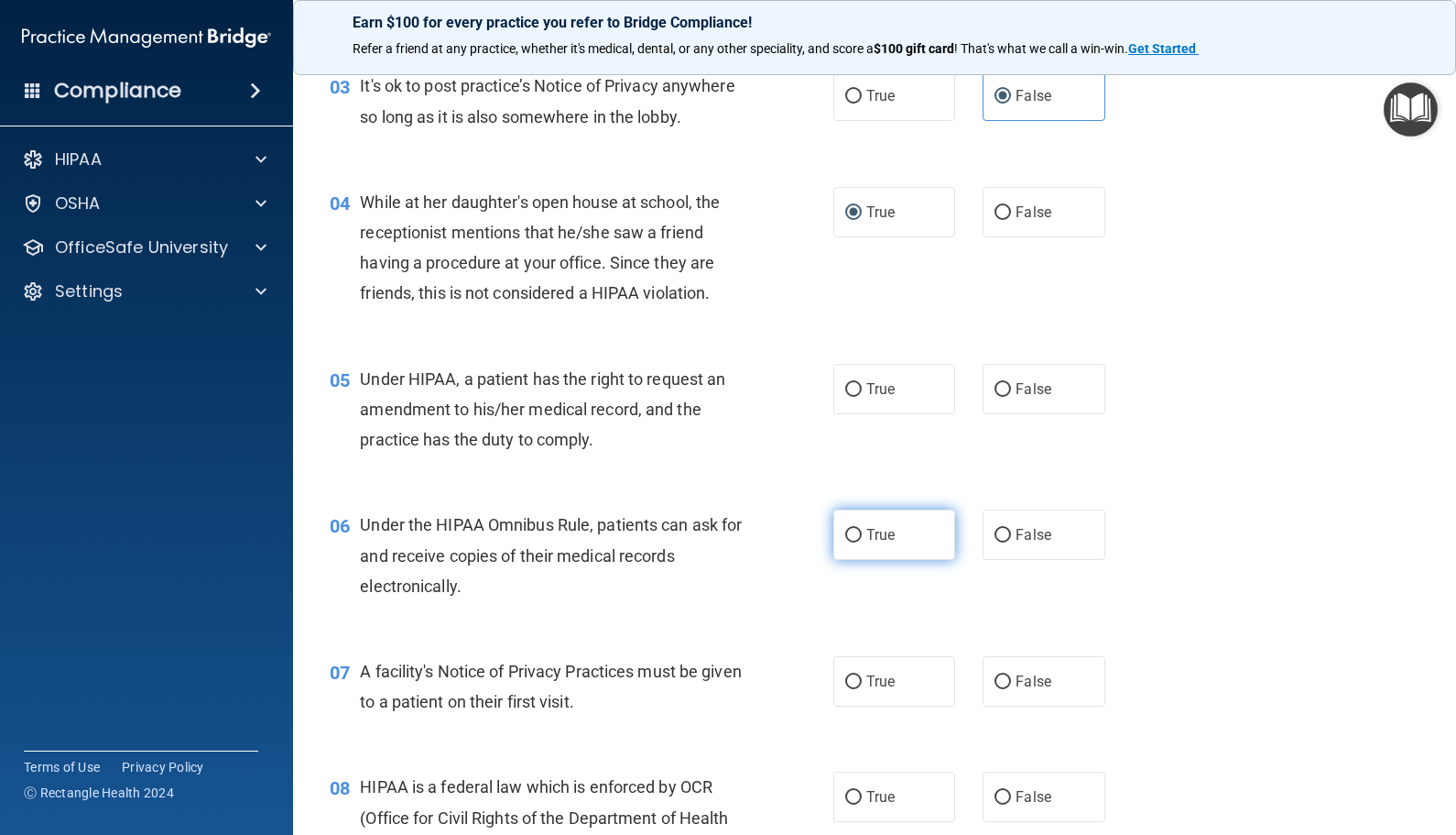
click at [878, 535] on span "True" at bounding box center [880, 535] width 29 height 18
click at [861, 535] on input "True" at bounding box center [853, 536] width 17 height 14
radio input "true"
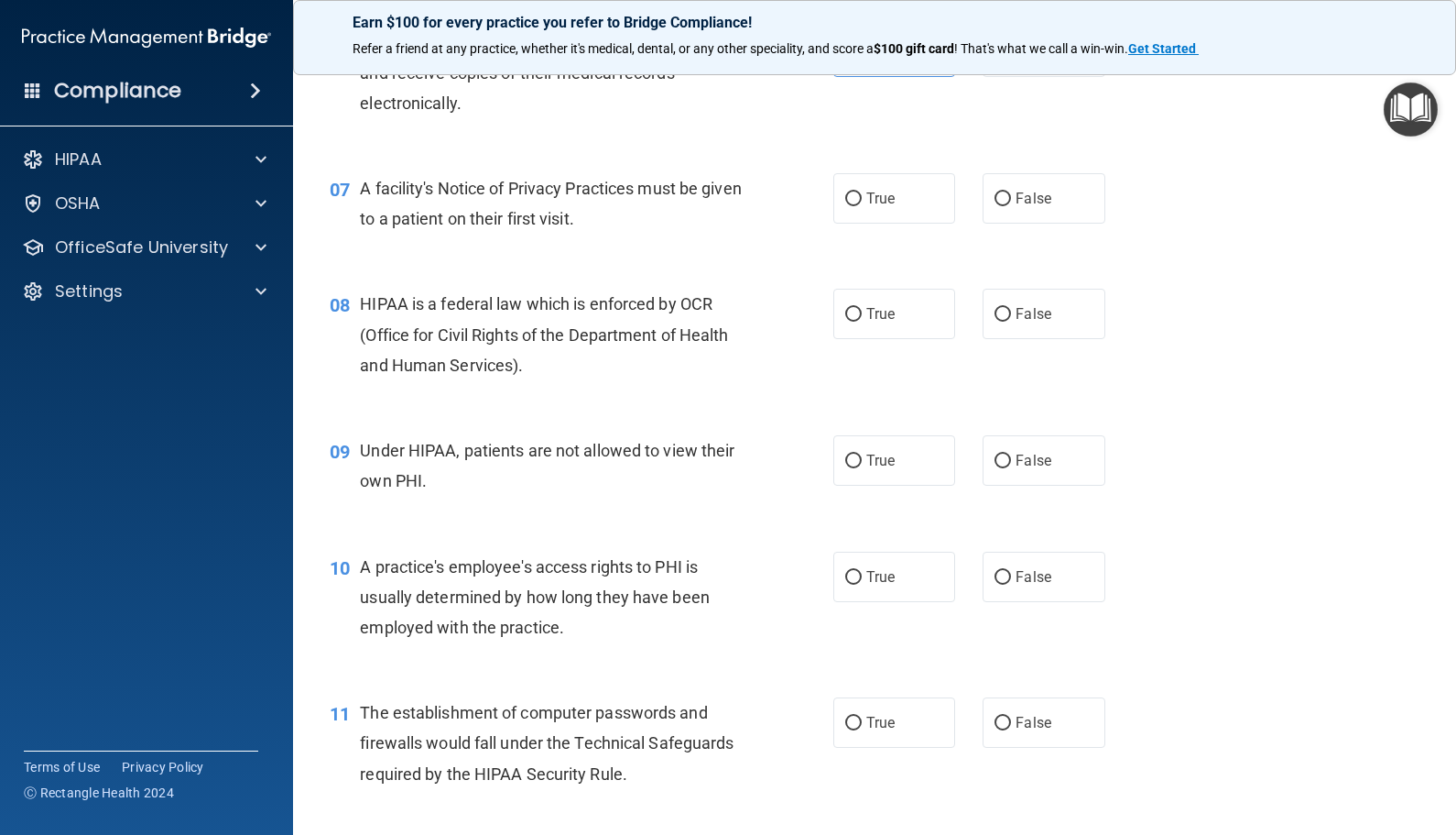
scroll to position [1100, 0]
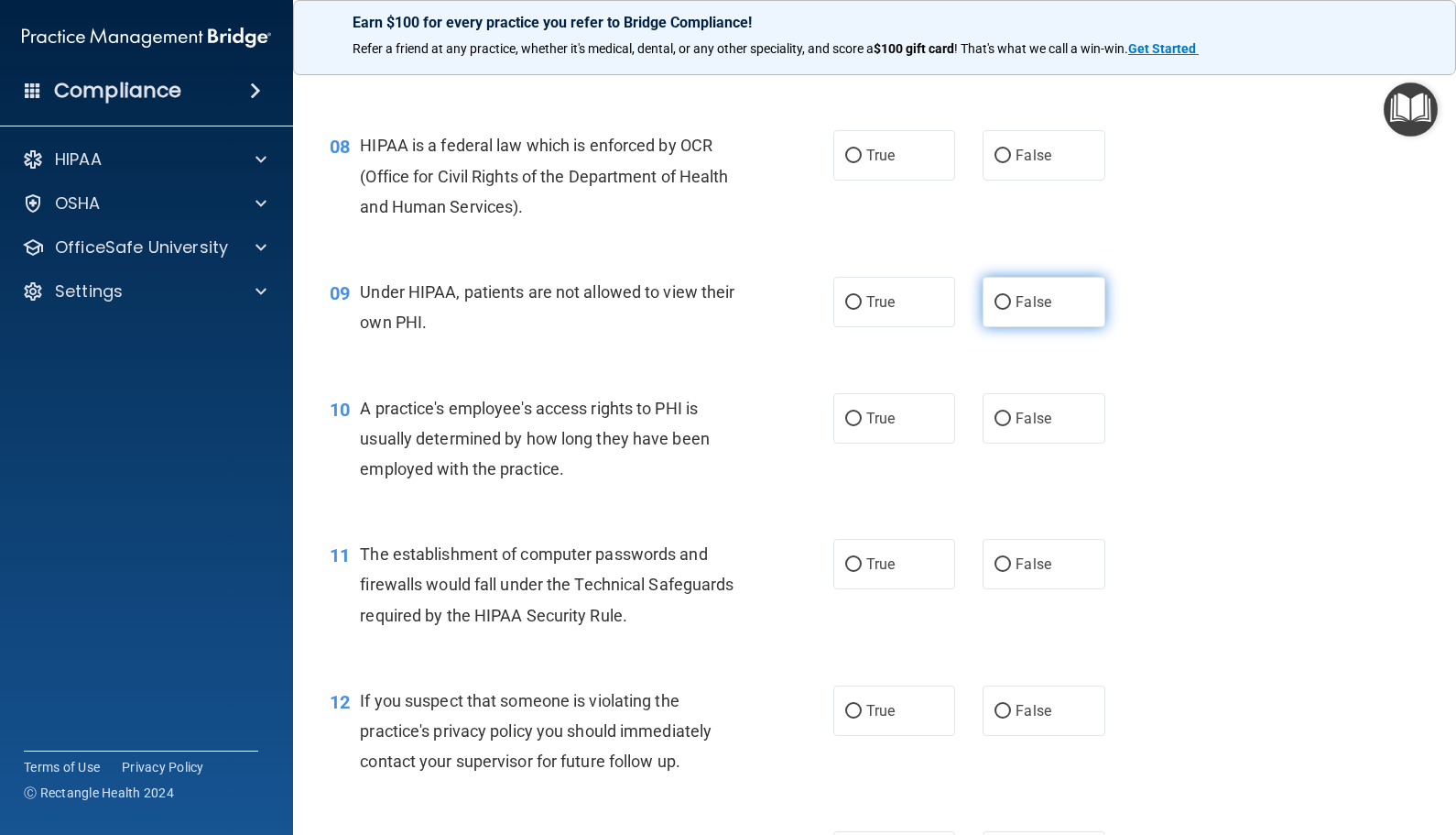
click at [999, 306] on input "False" at bounding box center [1003, 302] width 17 height 14
radio input "true"
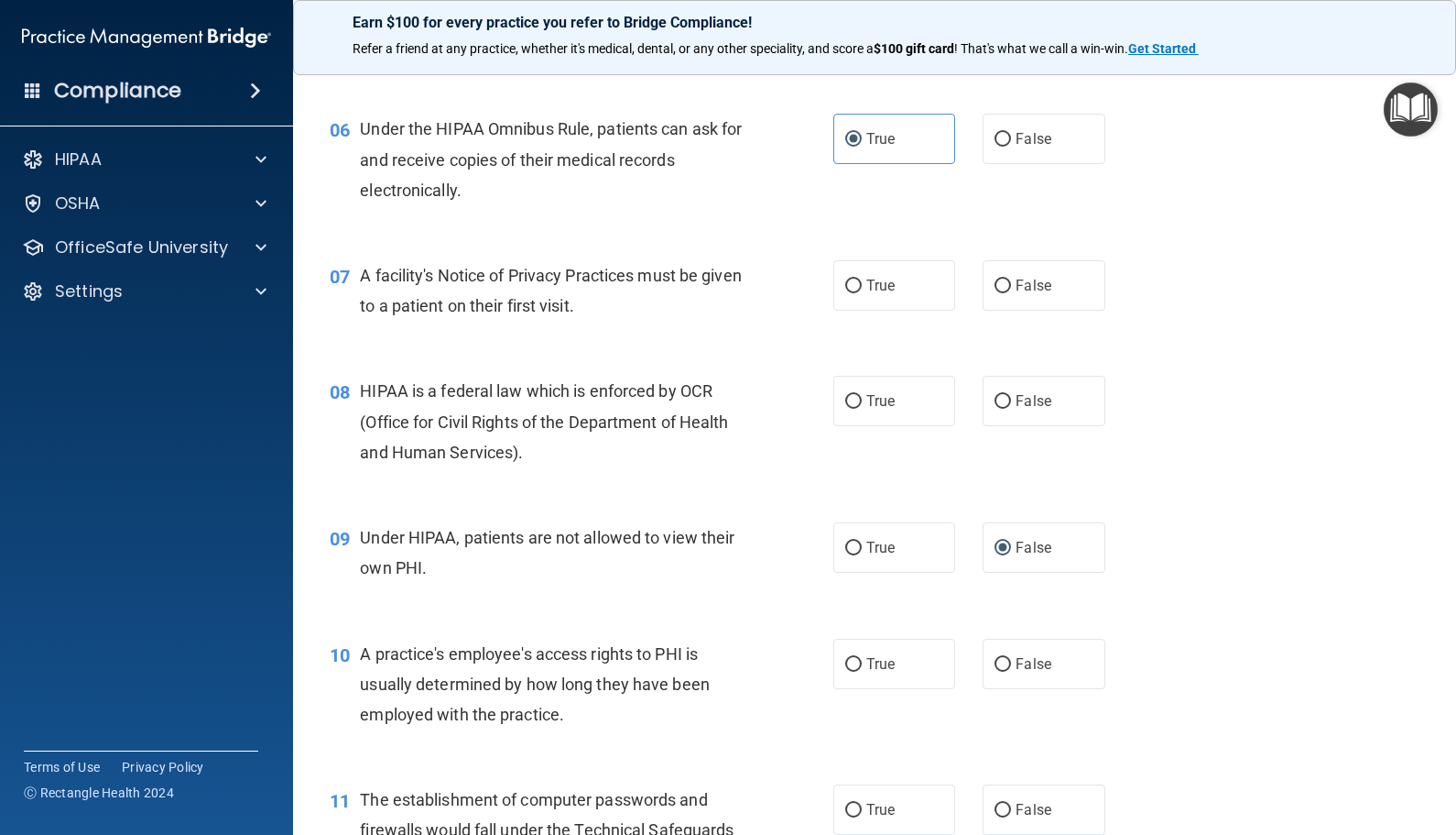
scroll to position [824, 0]
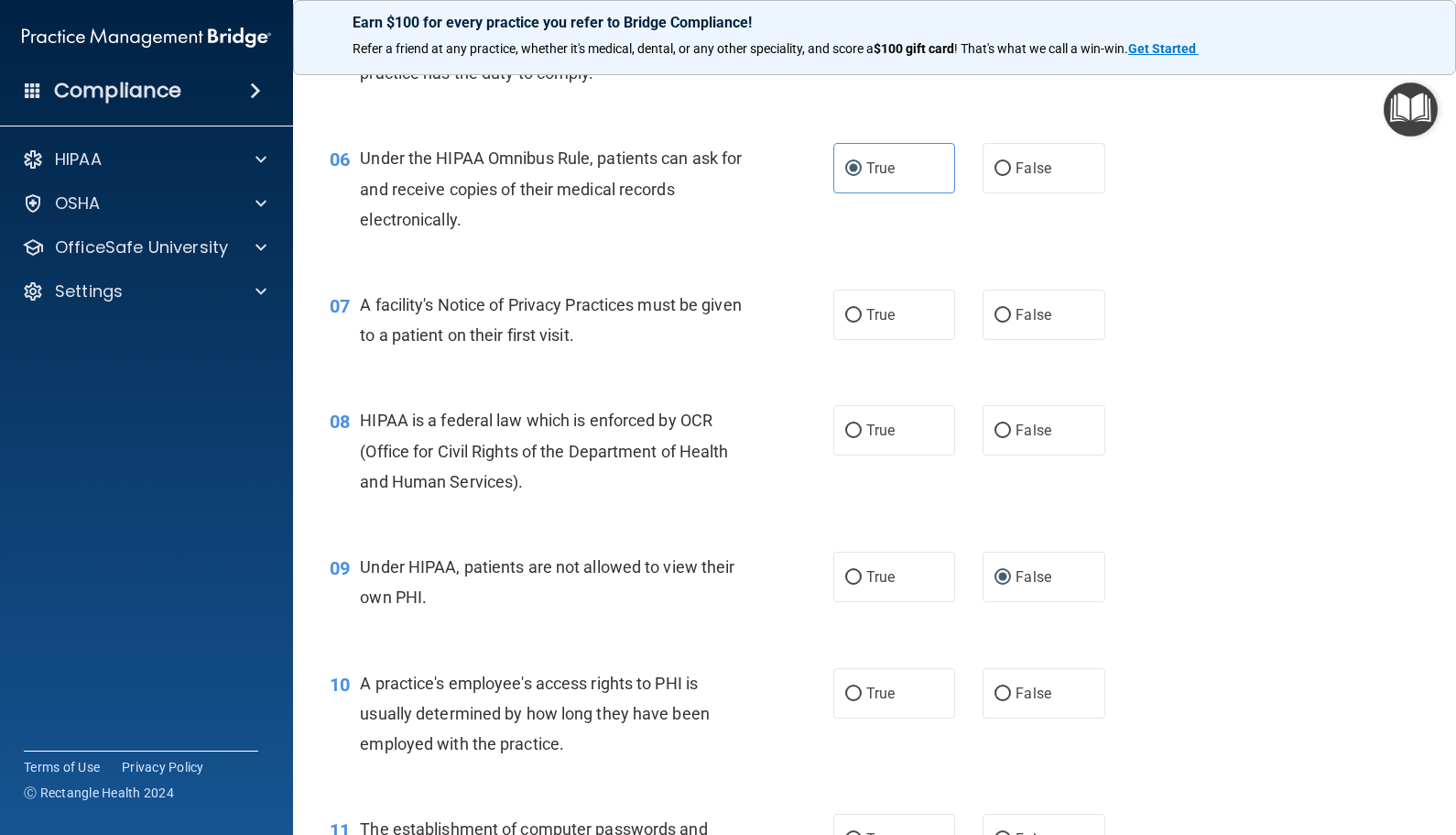
click at [730, 390] on div "08 HIPAA is a federal law which is enforced by OCR (Office for Civil Rights of …" at bounding box center [874, 456] width 1117 height 146
click at [1040, 310] on span "False" at bounding box center [1033, 315] width 36 height 18
click at [1011, 310] on input "False" at bounding box center [1003, 315] width 17 height 14
radio input "true"
click at [740, 444] on div "HIPAA is a federal law which is enforced by OCR (Office for Civil Rights of the…" at bounding box center [558, 451] width 398 height 92
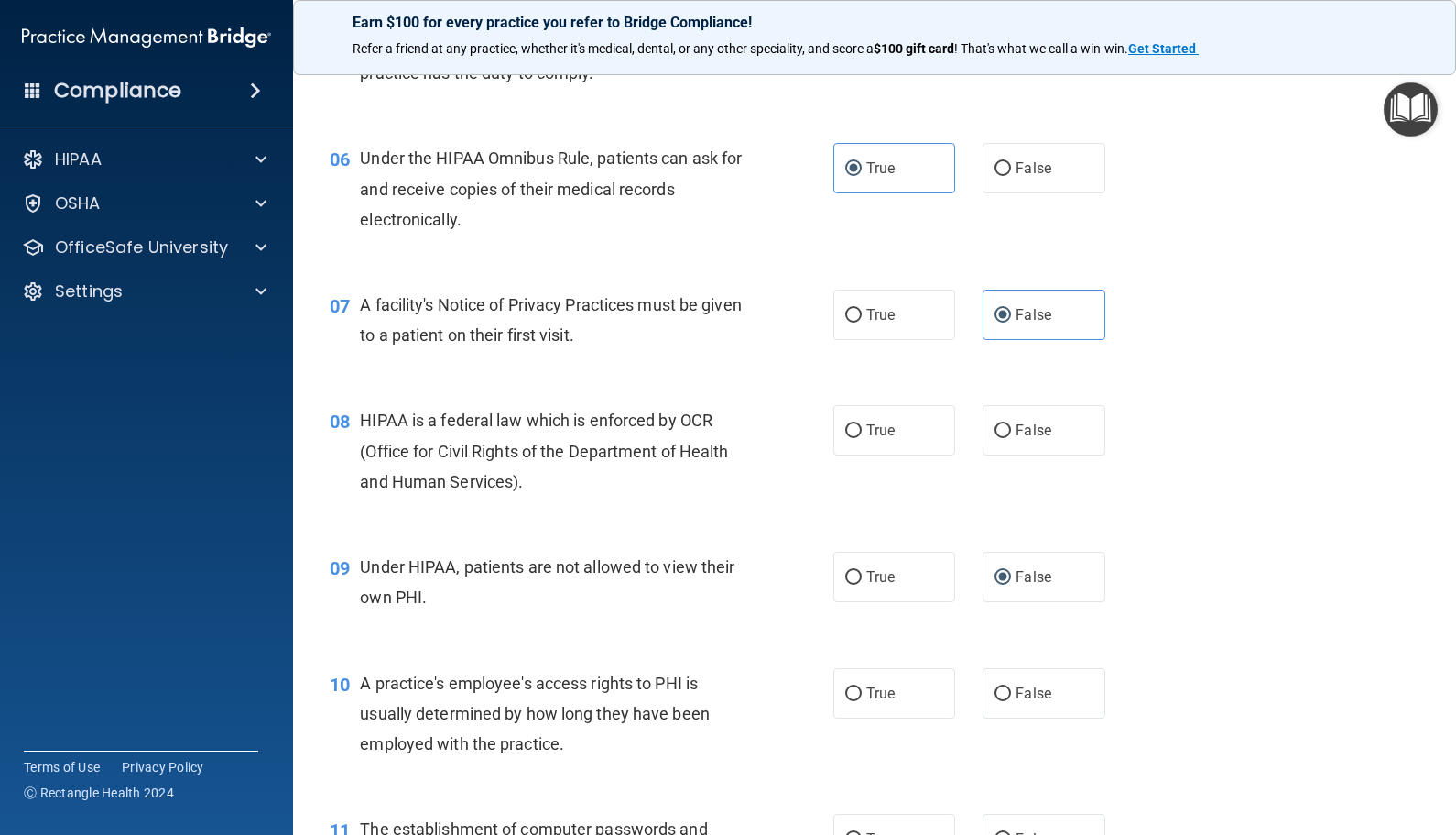
click at [701, 370] on div "07 A facility's Notice of Privacy Practices must be given to a patient on their…" at bounding box center [874, 324] width 1117 height 116
click at [888, 301] on label "True" at bounding box center [894, 314] width 121 height 50
click at [861, 308] on input "True" at bounding box center [853, 315] width 17 height 14
radio input "true"
radio input "false"
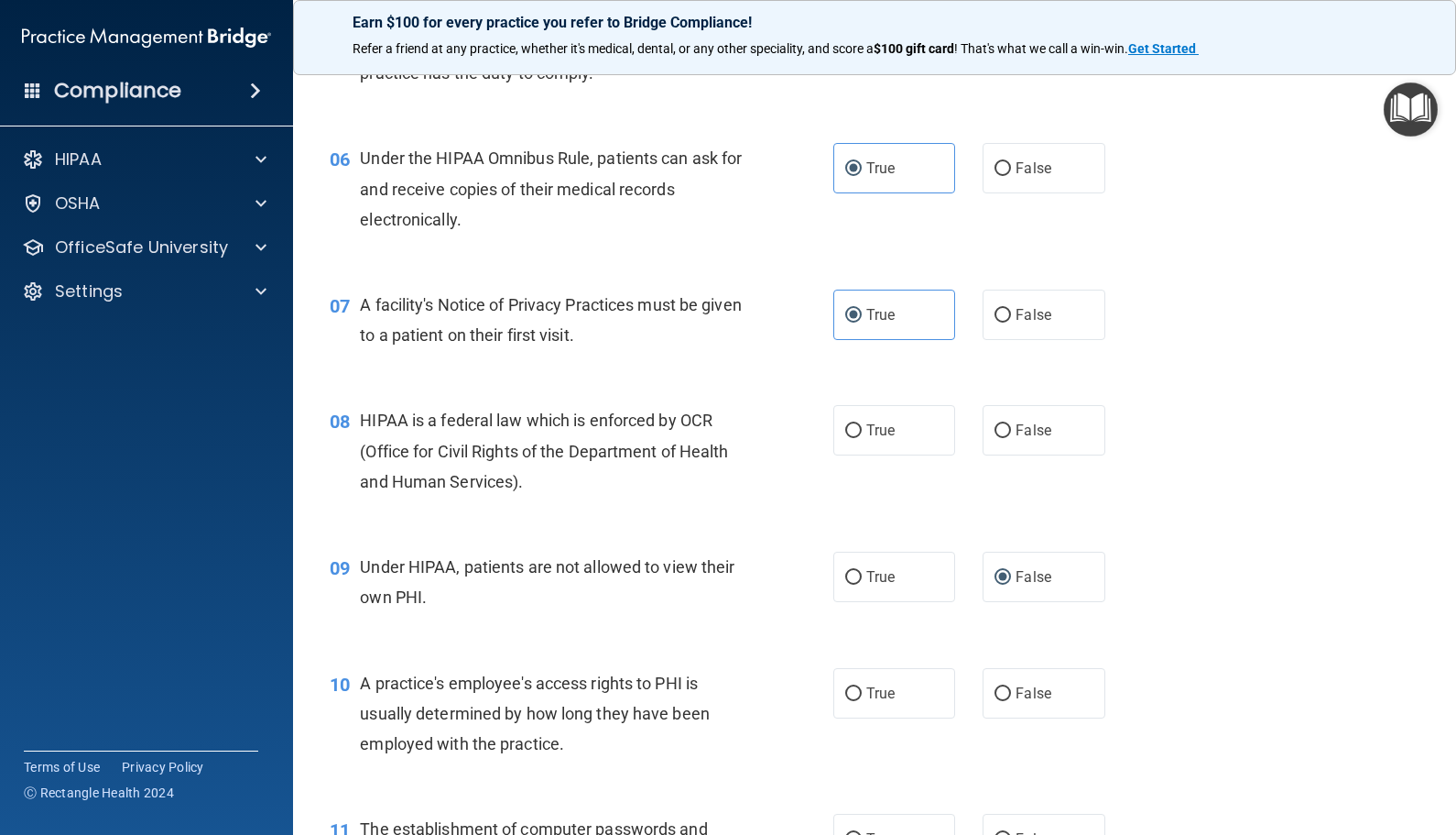
click at [722, 524] on div "08 HIPAA is a federal law which is enforced by OCR (Office for Civil Rights of …" at bounding box center [874, 456] width 1117 height 146
click at [794, 486] on div "08 HIPAA is a federal law which is enforced by OCR (Office for Civil Rights of …" at bounding box center [582, 456] width 559 height 101
click at [905, 442] on label "True" at bounding box center [894, 430] width 121 height 50
click at [861, 438] on input "True" at bounding box center [853, 431] width 17 height 14
radio input "true"
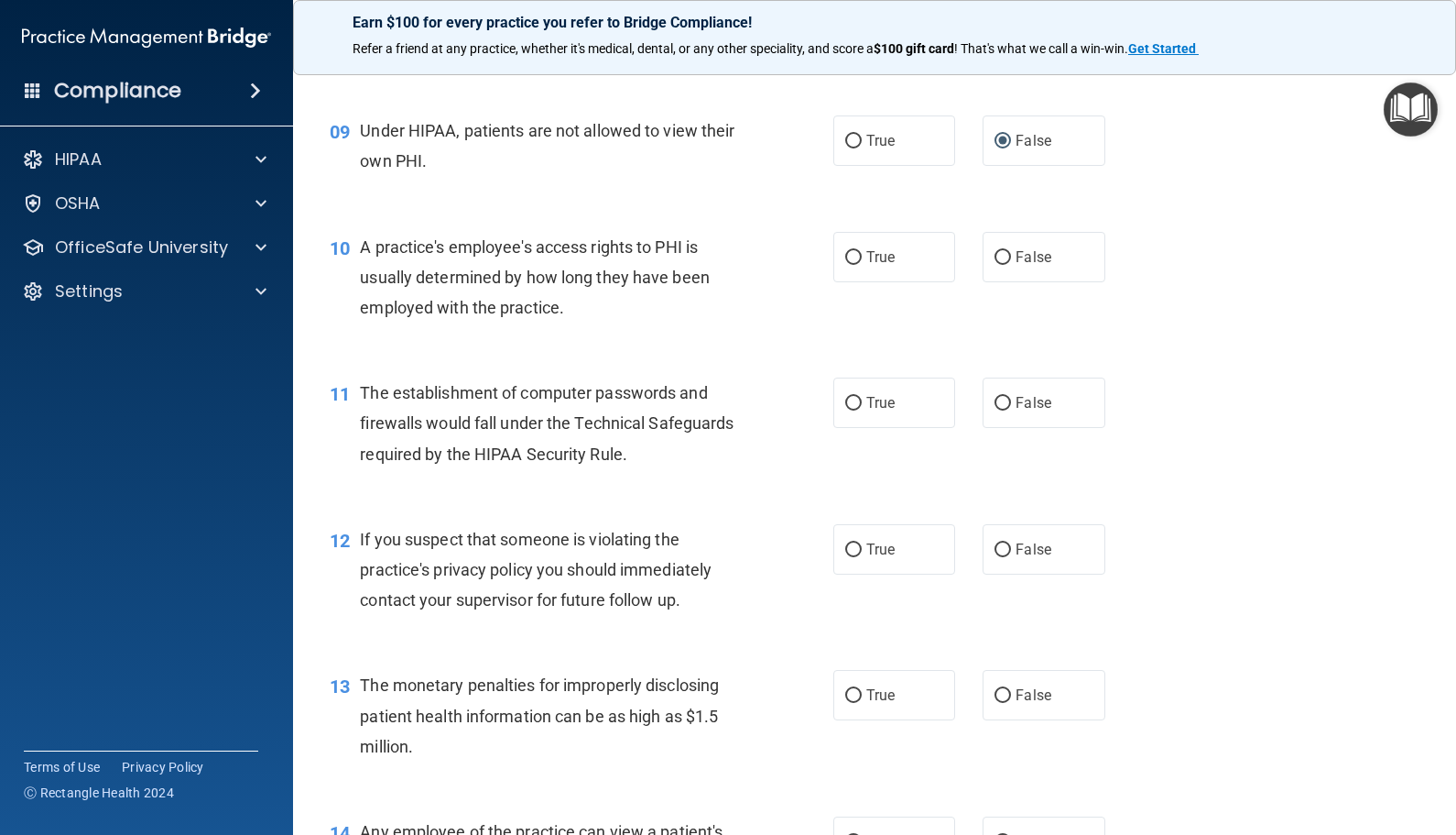
scroll to position [1283, 0]
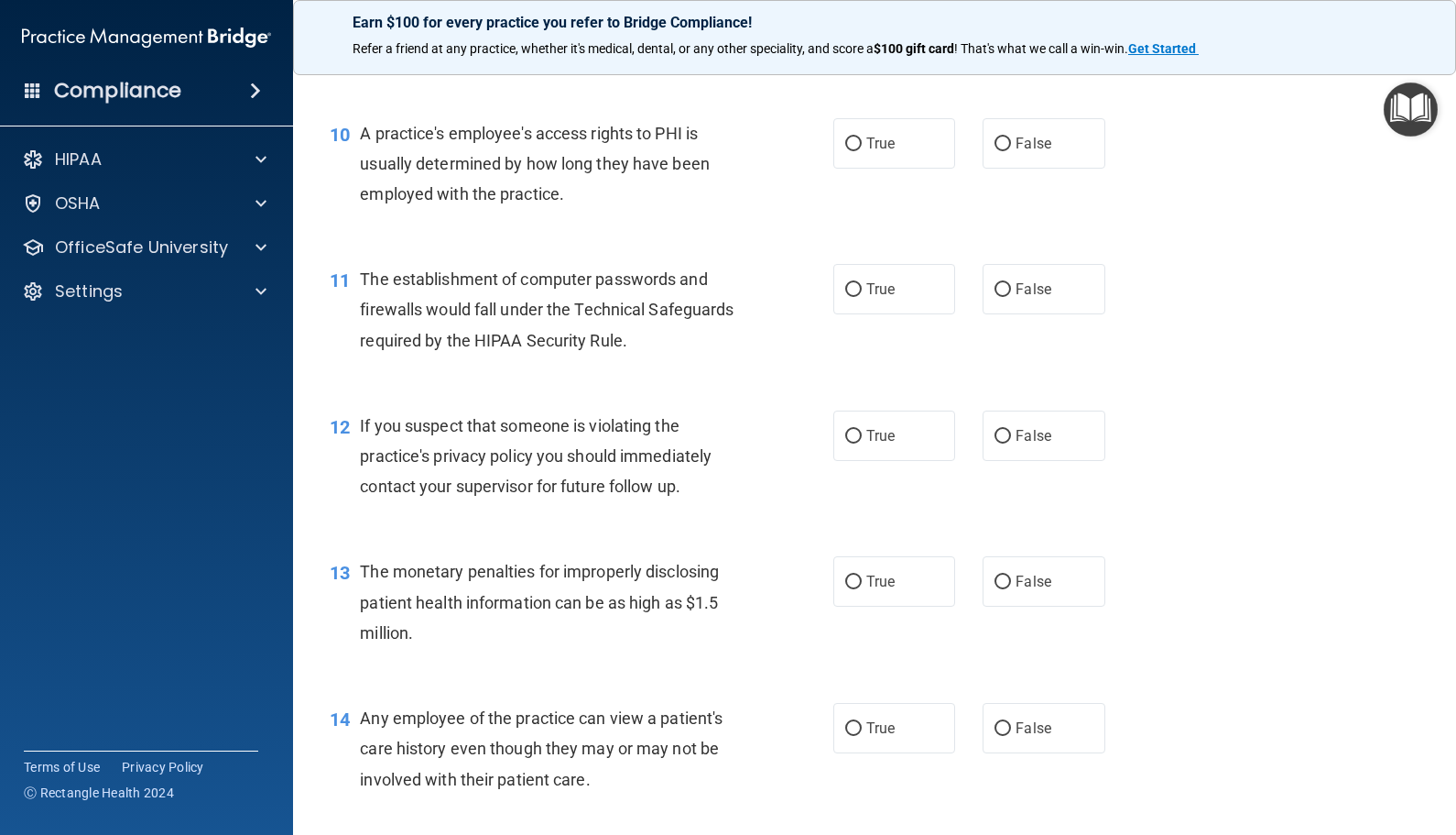
click at [695, 580] on span "The monetary penalties for improperly disclosing patient health information can…" at bounding box center [538, 601] width 359 height 80
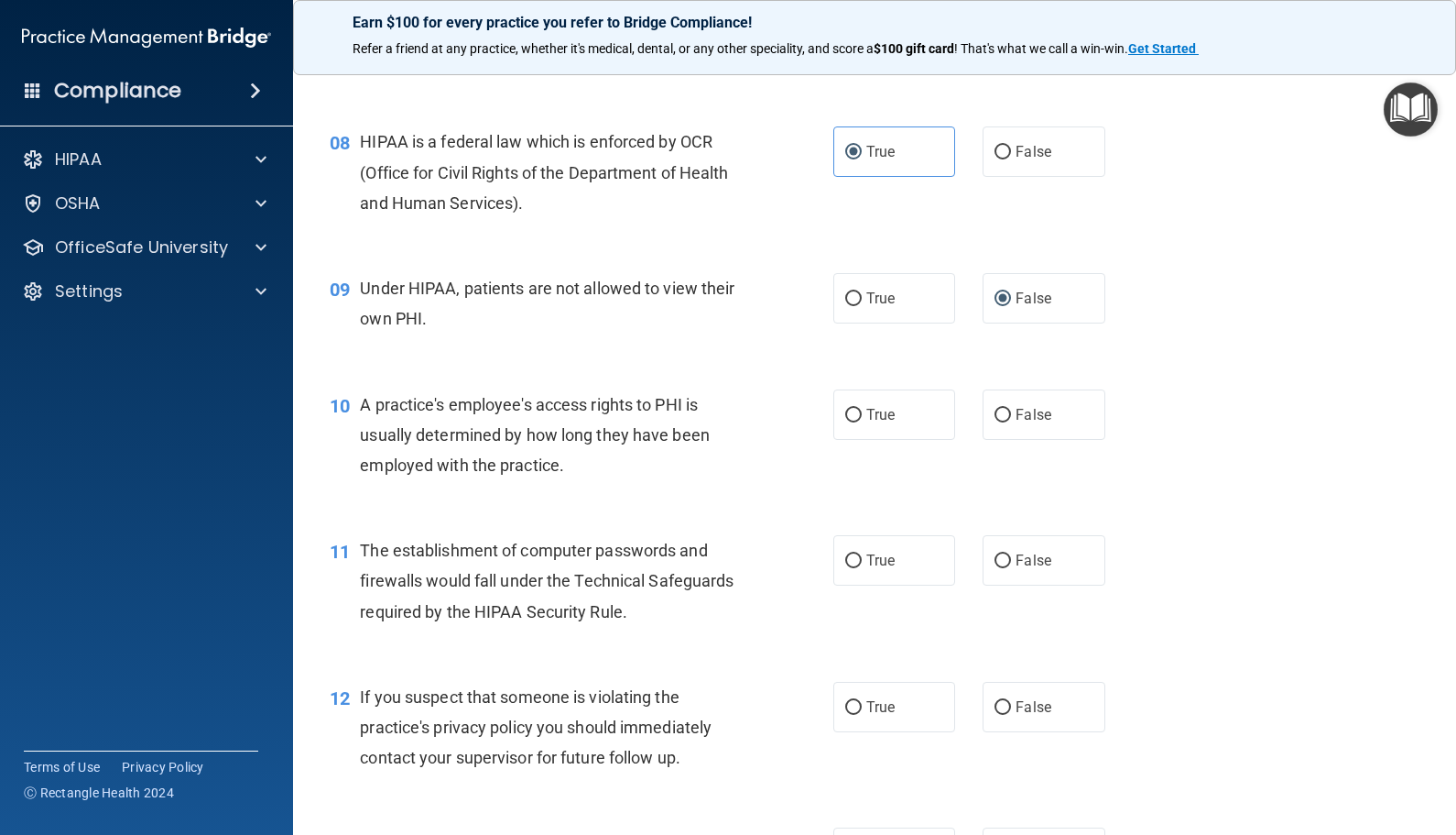
scroll to position [1008, 0]
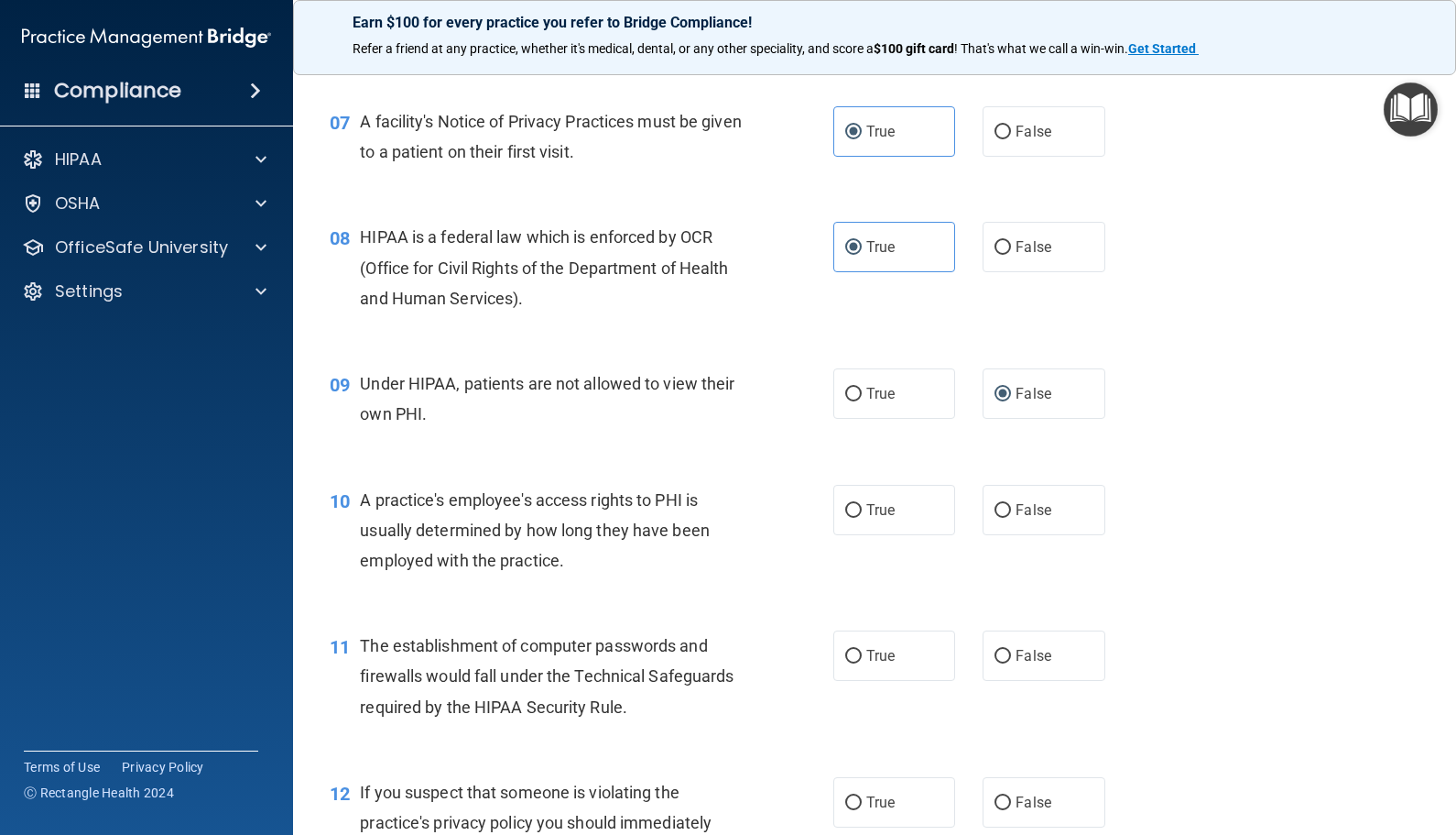
click at [725, 260] on span "HIPAA is a federal law which is enforced by OCR (Office for Civil Rights of the…" at bounding box center [543, 267] width 368 height 80
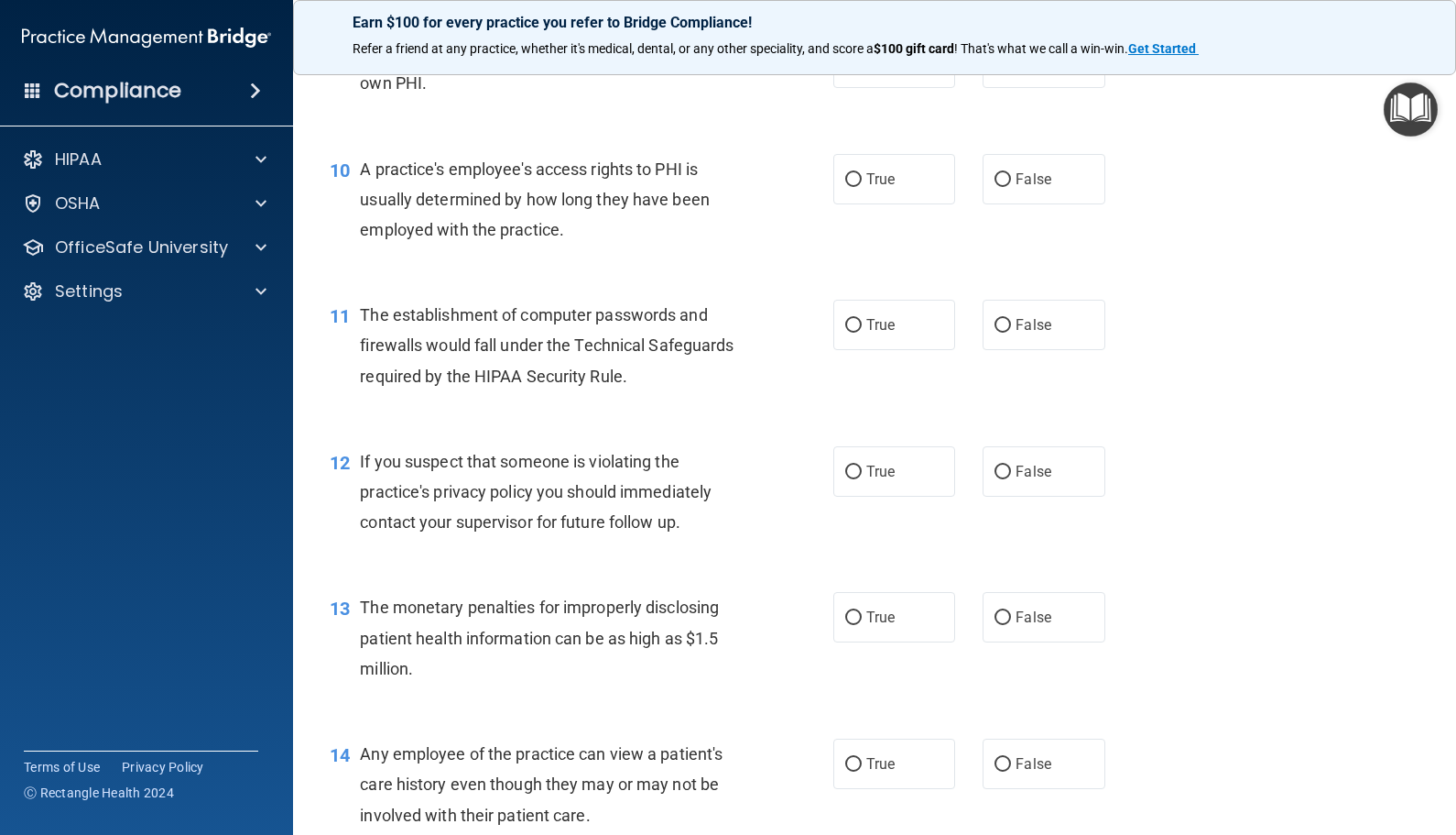
scroll to position [1375, 0]
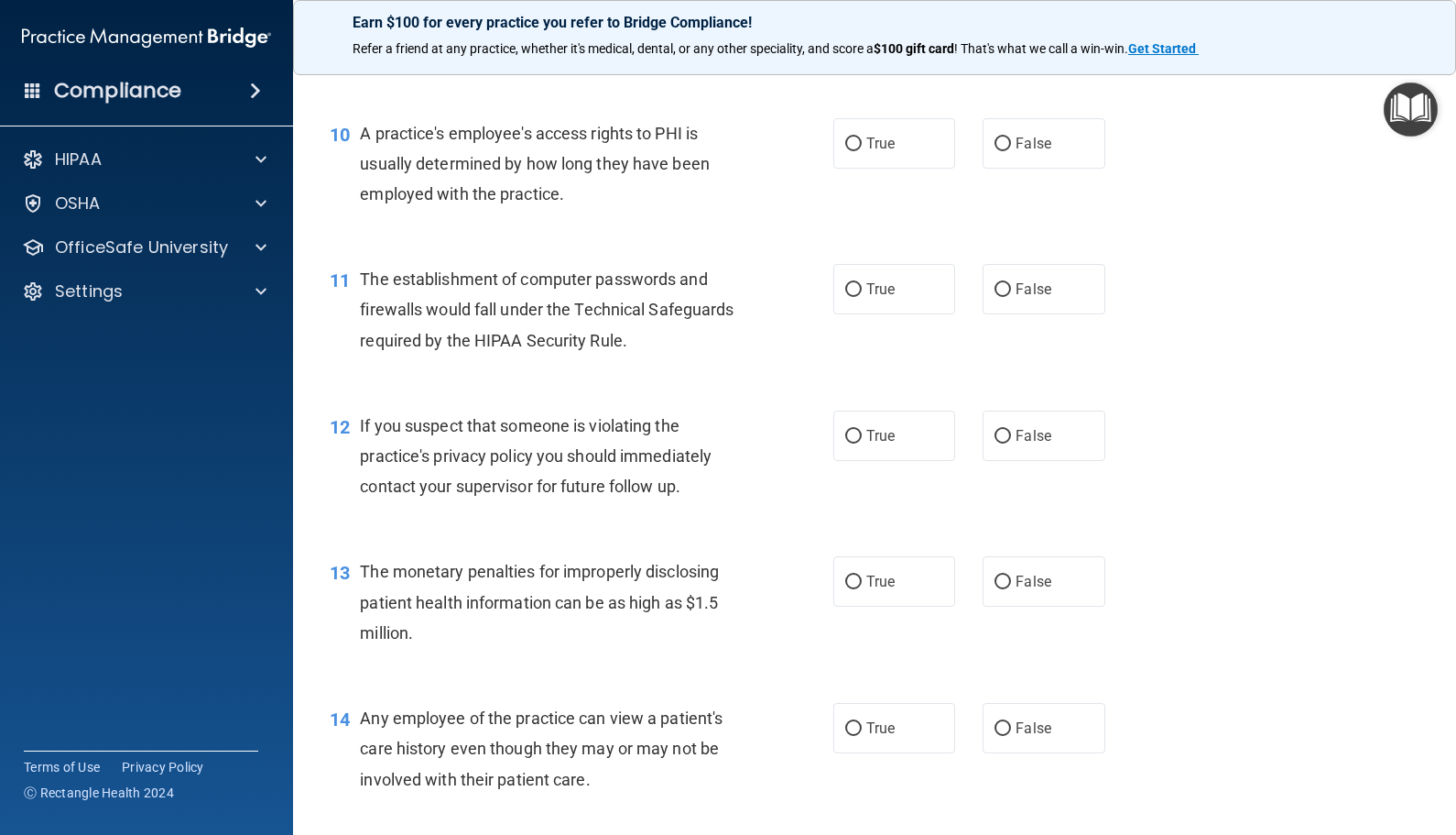
click at [677, 378] on div "11 The establishment of computer passwords and firewalls would fall under the T…" at bounding box center [874, 314] width 1117 height 146
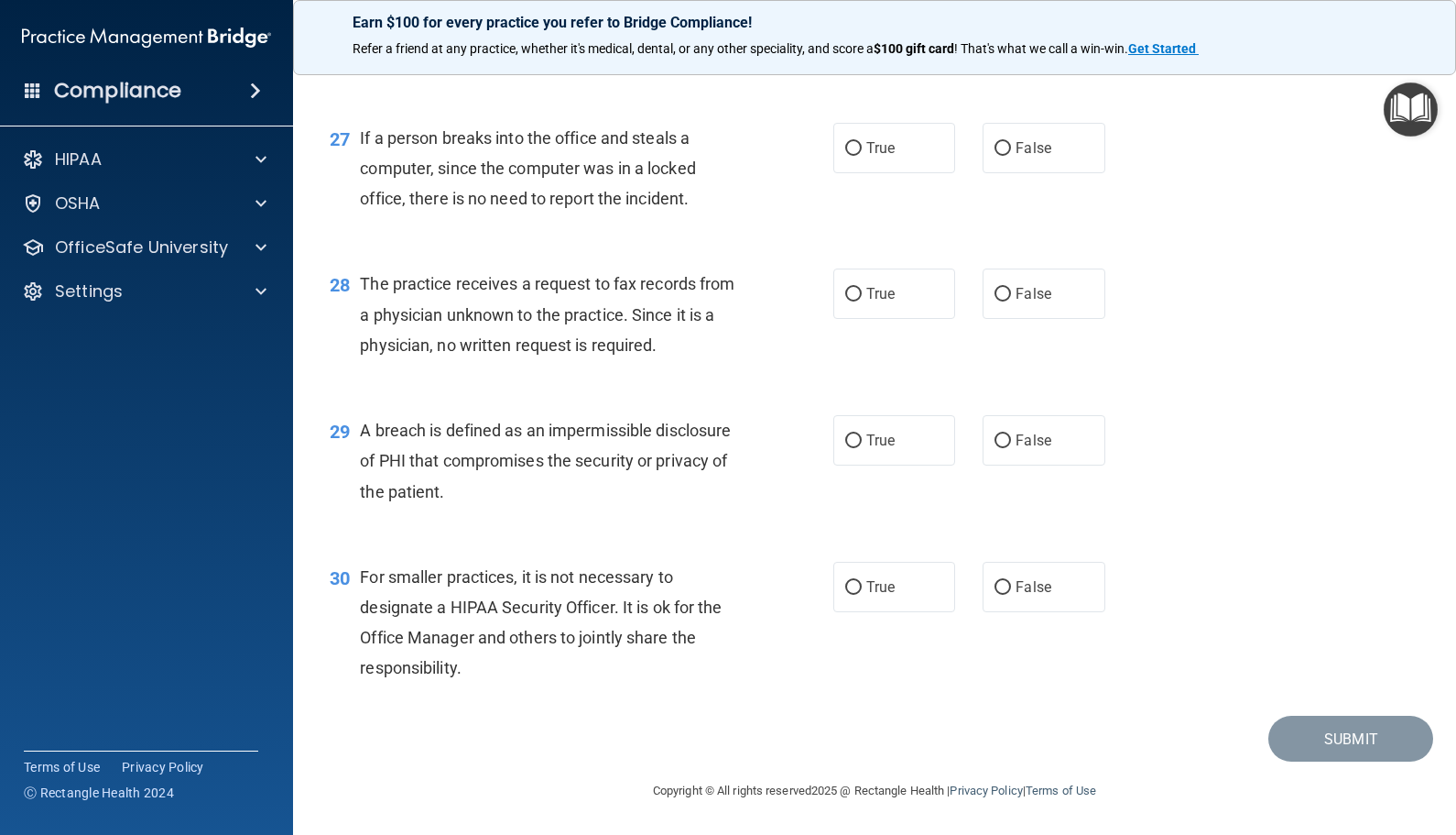
scroll to position [4039, 0]
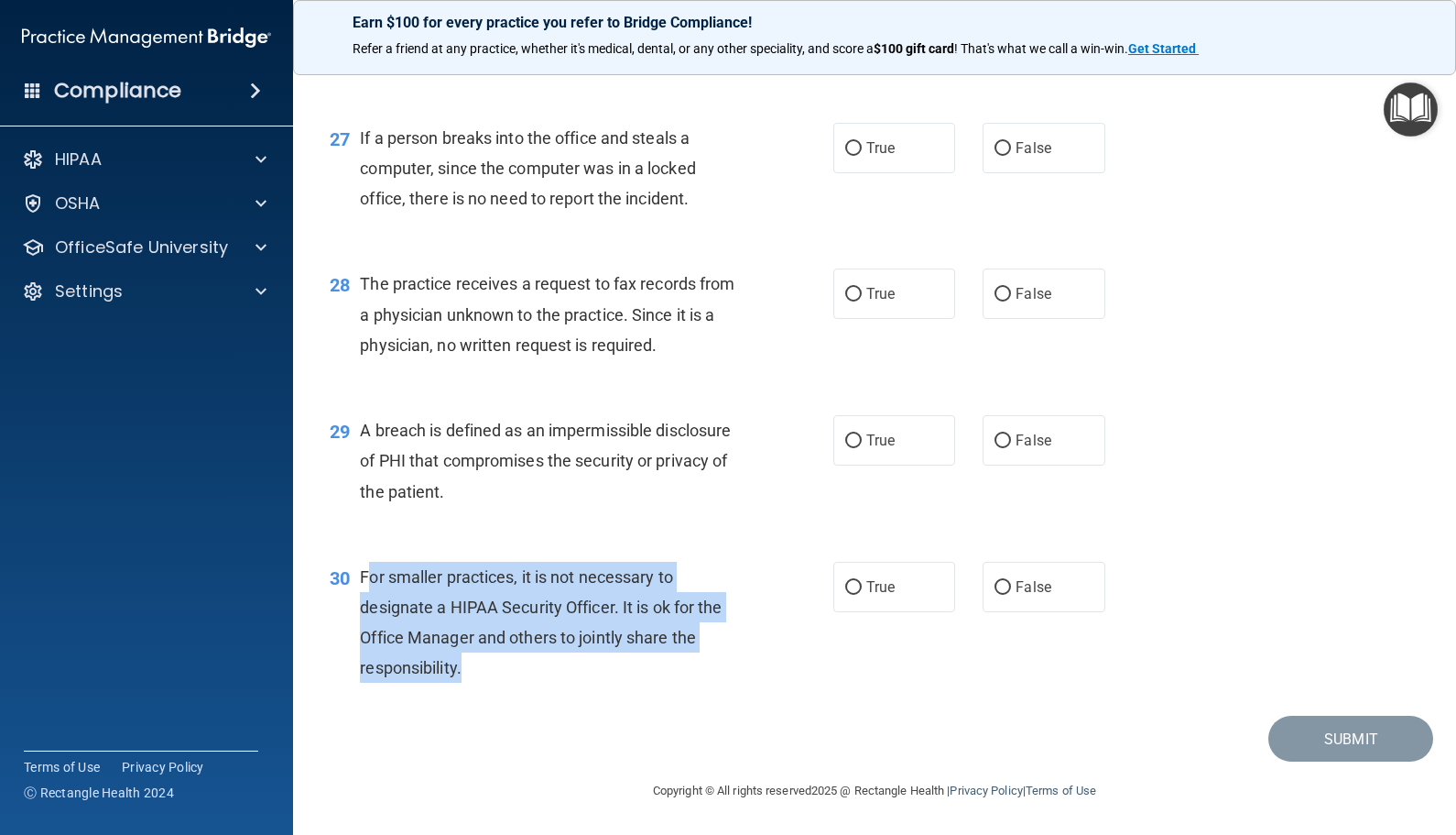
drag, startPoint x: 364, startPoint y: 575, endPoint x: 486, endPoint y: 674, distance: 157.1
click at [486, 674] on div "For smaller practices, it is not necessary to designate a HIPAA Security Office…" at bounding box center [558, 622] width 398 height 122
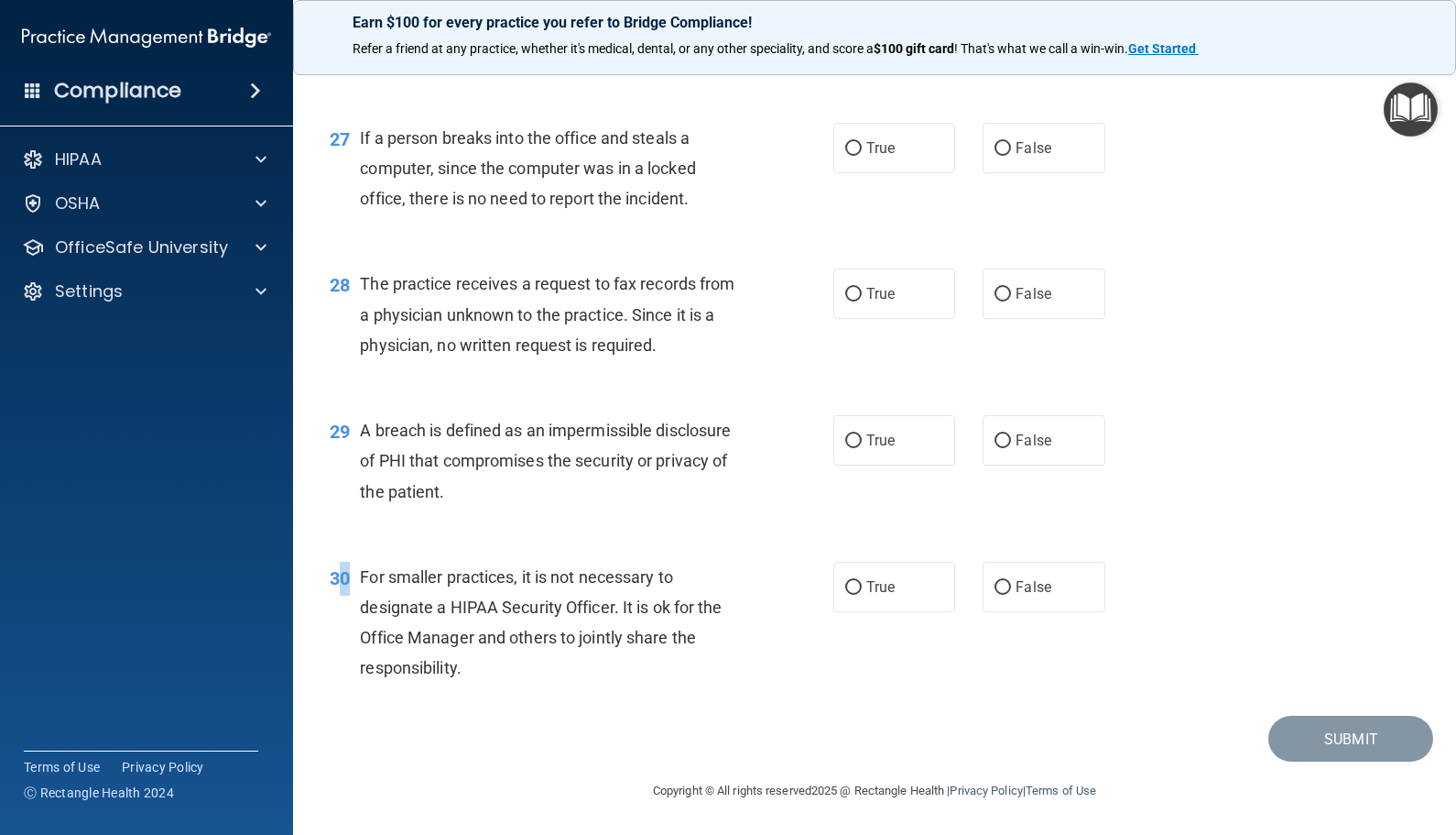
drag, startPoint x: 486, startPoint y: 674, endPoint x: 348, endPoint y: 576, distance: 169.3
click at [348, 576] on span "30" at bounding box center [340, 578] width 20 height 22
click at [356, 579] on div "30" at bounding box center [338, 578] width 44 height 34
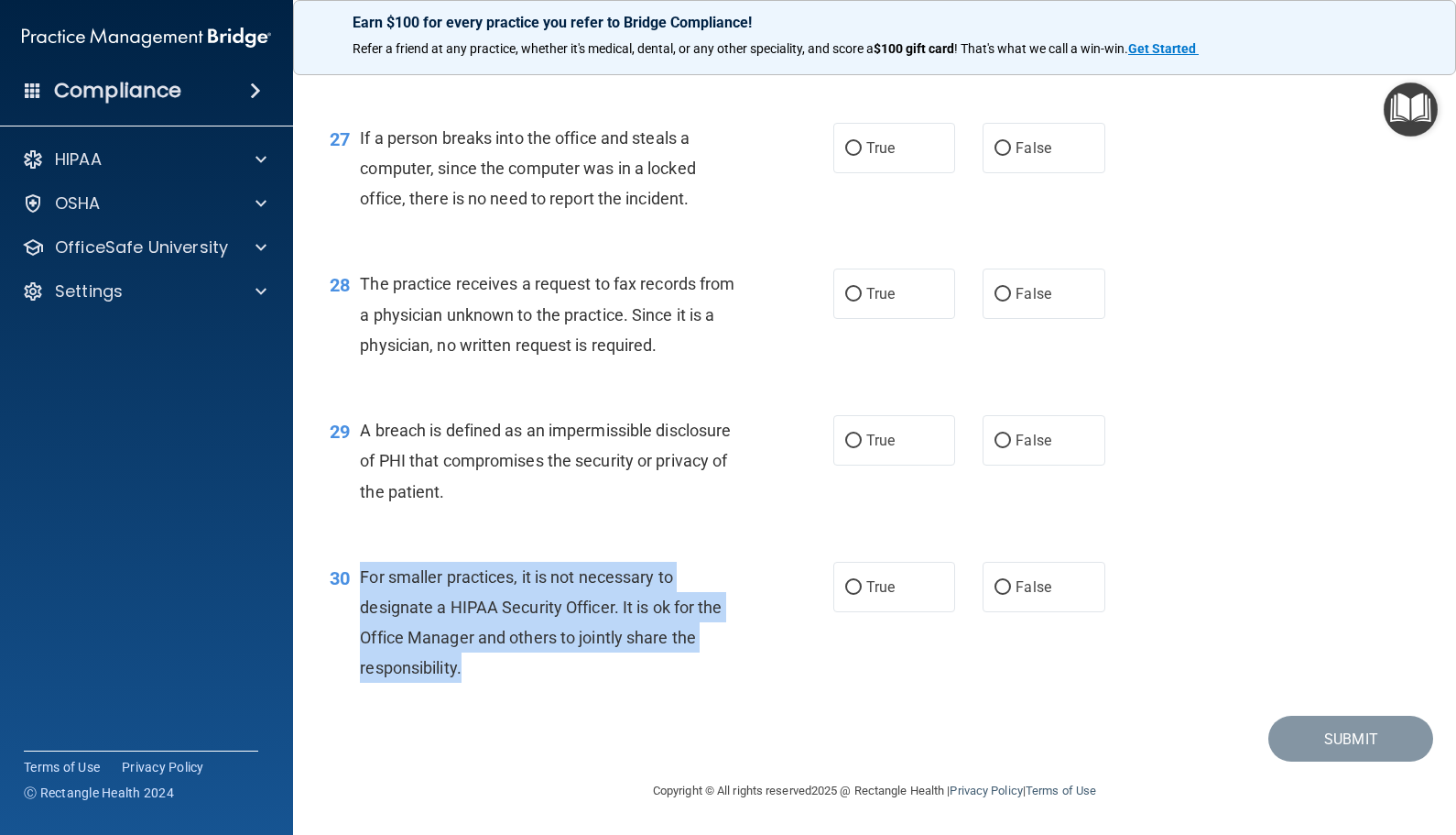
drag, startPoint x: 356, startPoint y: 574, endPoint x: 460, endPoint y: 676, distance: 145.7
click at [460, 676] on div "30 For smaller practices, it is not necessary to designate a HIPAA Security Off…" at bounding box center [582, 626] width 559 height 131
drag, startPoint x: 460, startPoint y: 676, endPoint x: 403, endPoint y: 629, distance: 73.9
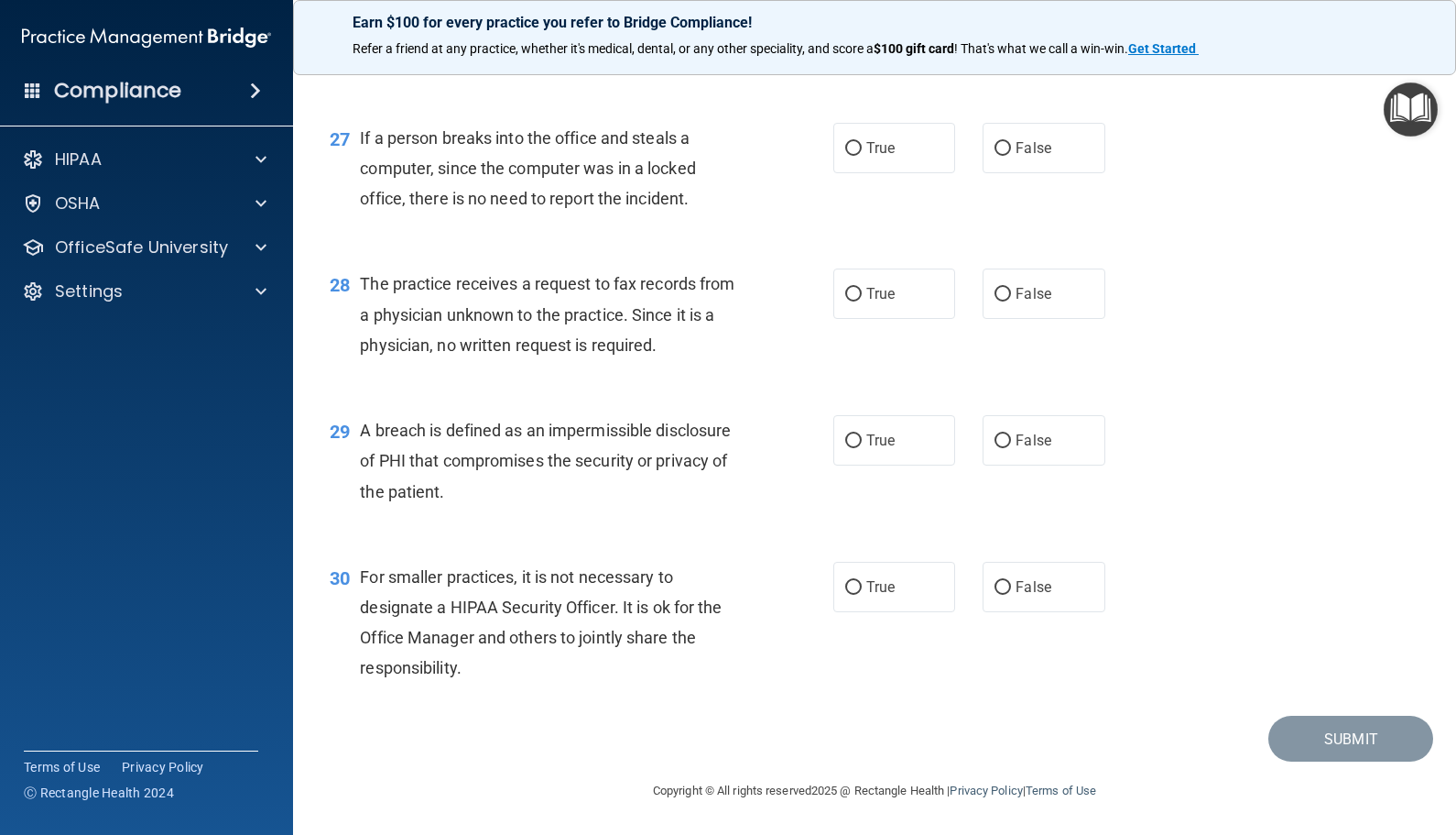
click at [729, 501] on div "A breach is defined as an impermissible disclosure of PHI that compromises the …" at bounding box center [558, 460] width 398 height 92
click at [652, 142] on span "If a person breaks into the office and steals a computer, since the computer wa…" at bounding box center [526, 168] width 335 height 80
click at [1026, 581] on span "False" at bounding box center [1033, 587] width 36 height 18
click at [1011, 581] on input "False" at bounding box center [1003, 588] width 17 height 14
radio input "true"
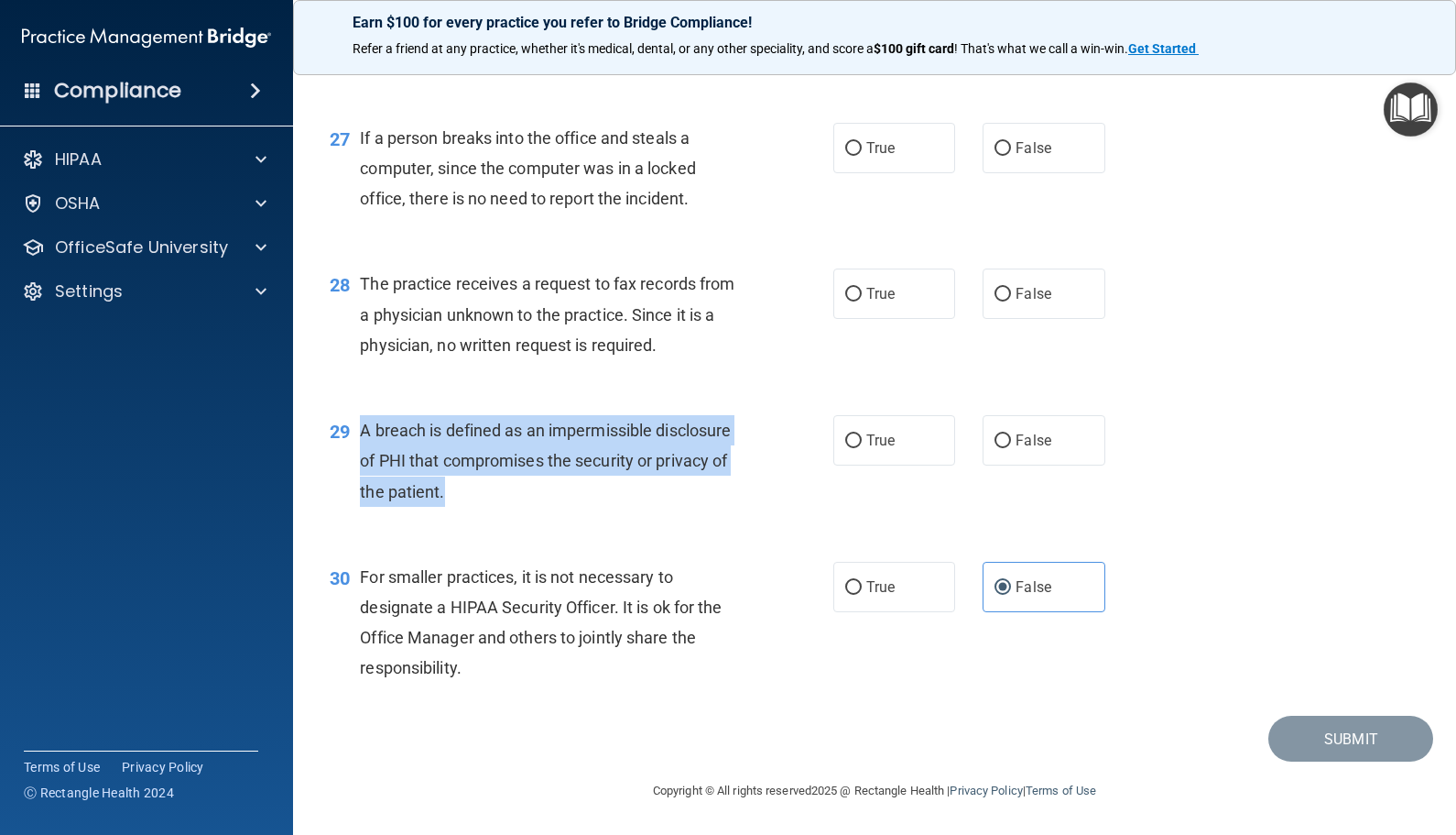
drag, startPoint x: 357, startPoint y: 429, endPoint x: 463, endPoint y: 506, distance: 131.0
click at [463, 506] on div "29 A breach is defined as an impermissible disclosure of PHI that compromises t…" at bounding box center [582, 465] width 559 height 101
drag, startPoint x: 463, startPoint y: 506, endPoint x: 439, endPoint y: 445, distance: 65.6
click at [850, 436] on input "True" at bounding box center [853, 441] width 17 height 14
radio input "true"
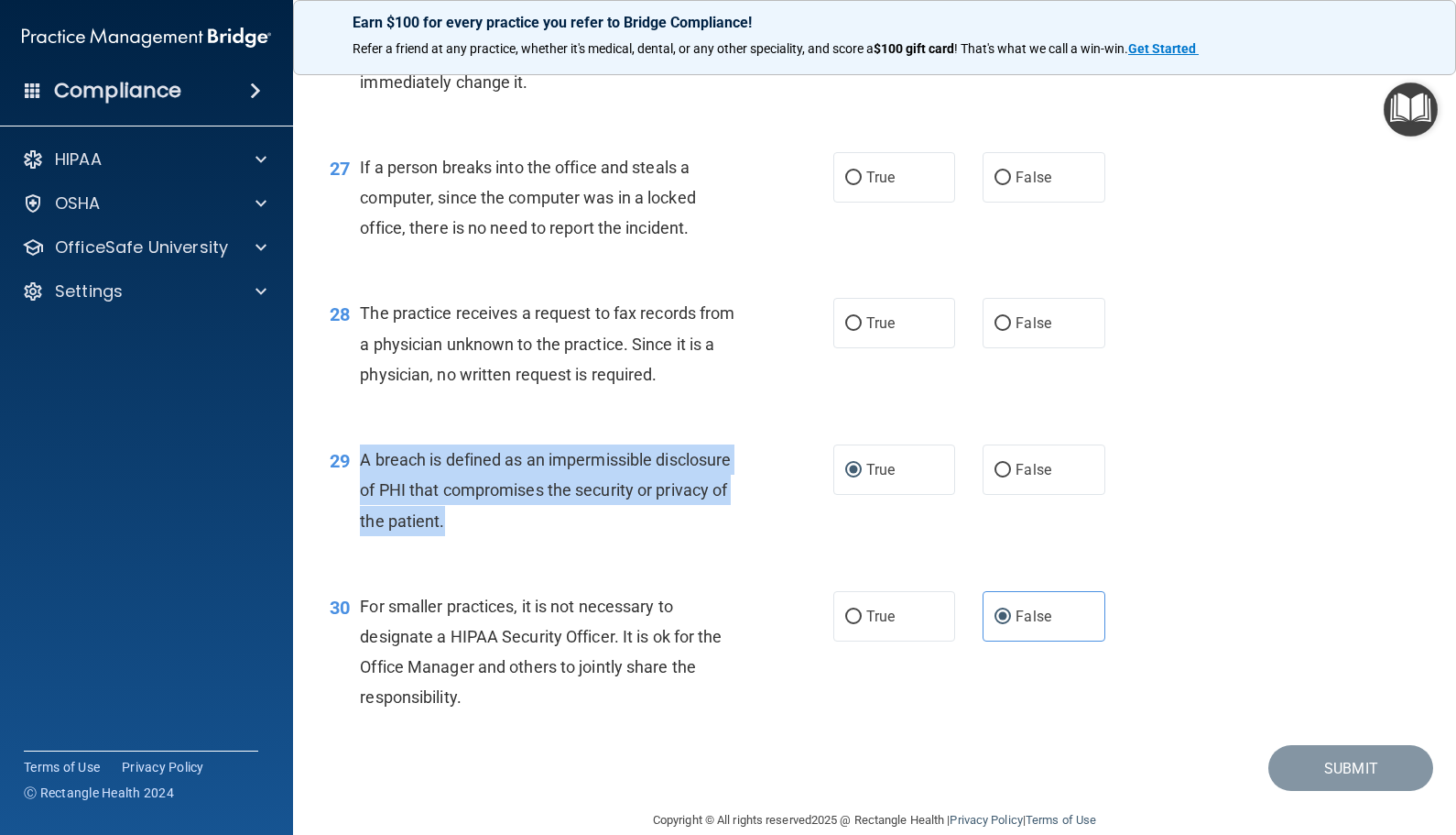
scroll to position [3947, 0]
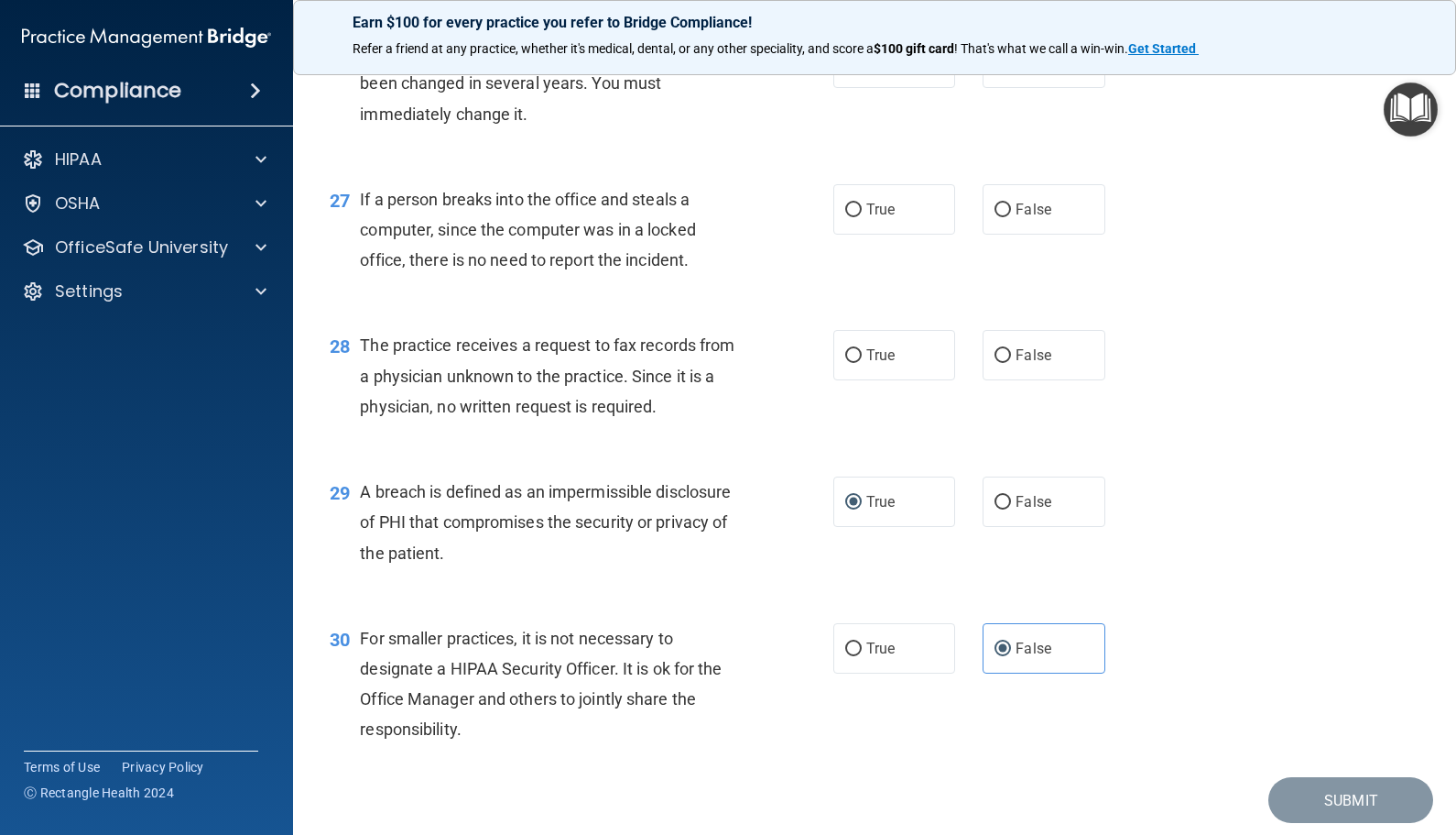
click at [665, 359] on div "28 The practice receives a request to fax records from a physician unknown to t…" at bounding box center [874, 380] width 1117 height 146
click at [887, 364] on span "True" at bounding box center [880, 355] width 29 height 18
click at [861, 363] on input "True" at bounding box center [853, 356] width 17 height 14
radio input "true"
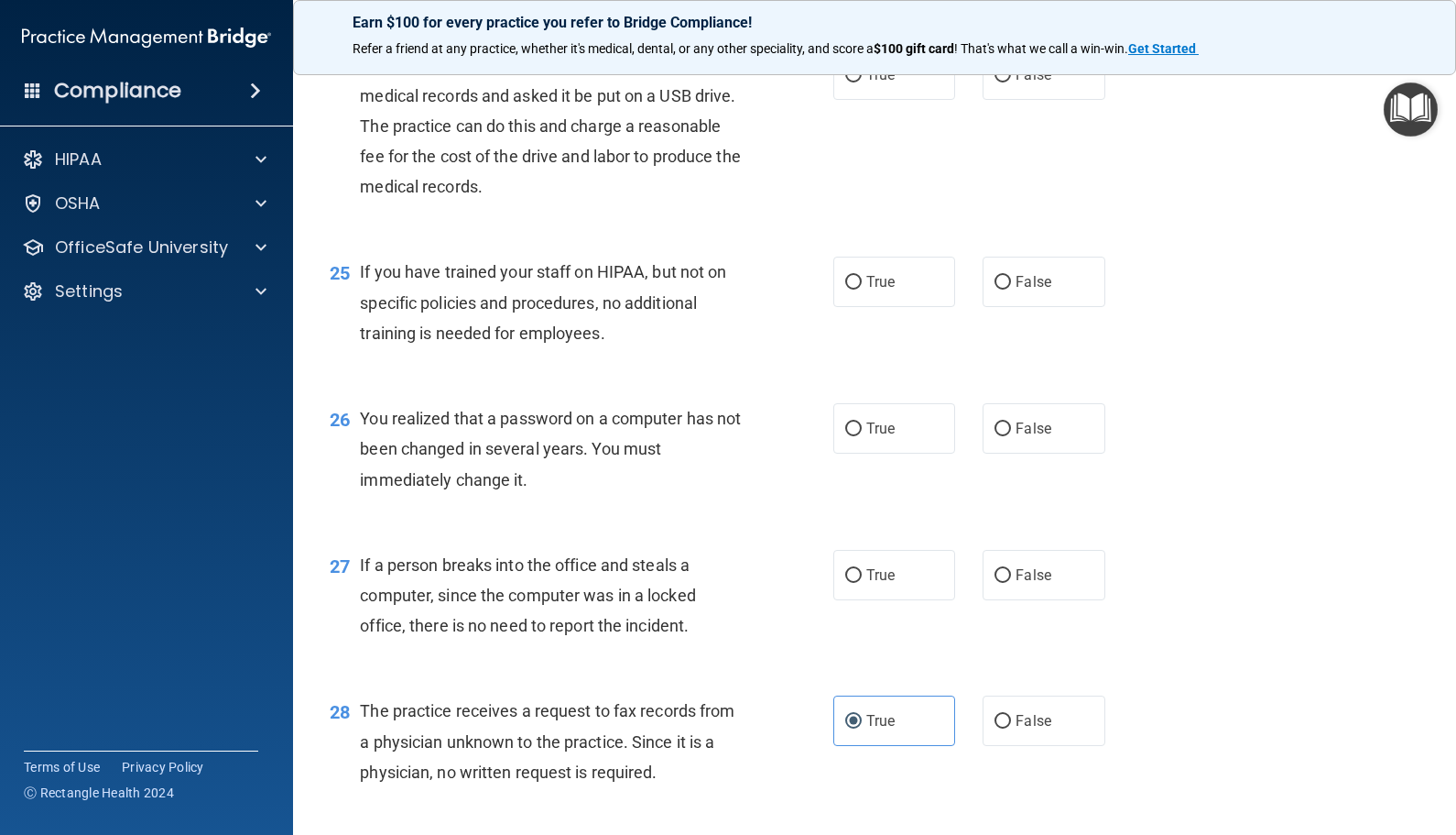
scroll to position [3580, 0]
click at [1008, 601] on label "False" at bounding box center [1043, 575] width 121 height 50
click at [1008, 584] on input "False" at bounding box center [1003, 577] width 17 height 14
radio input "true"
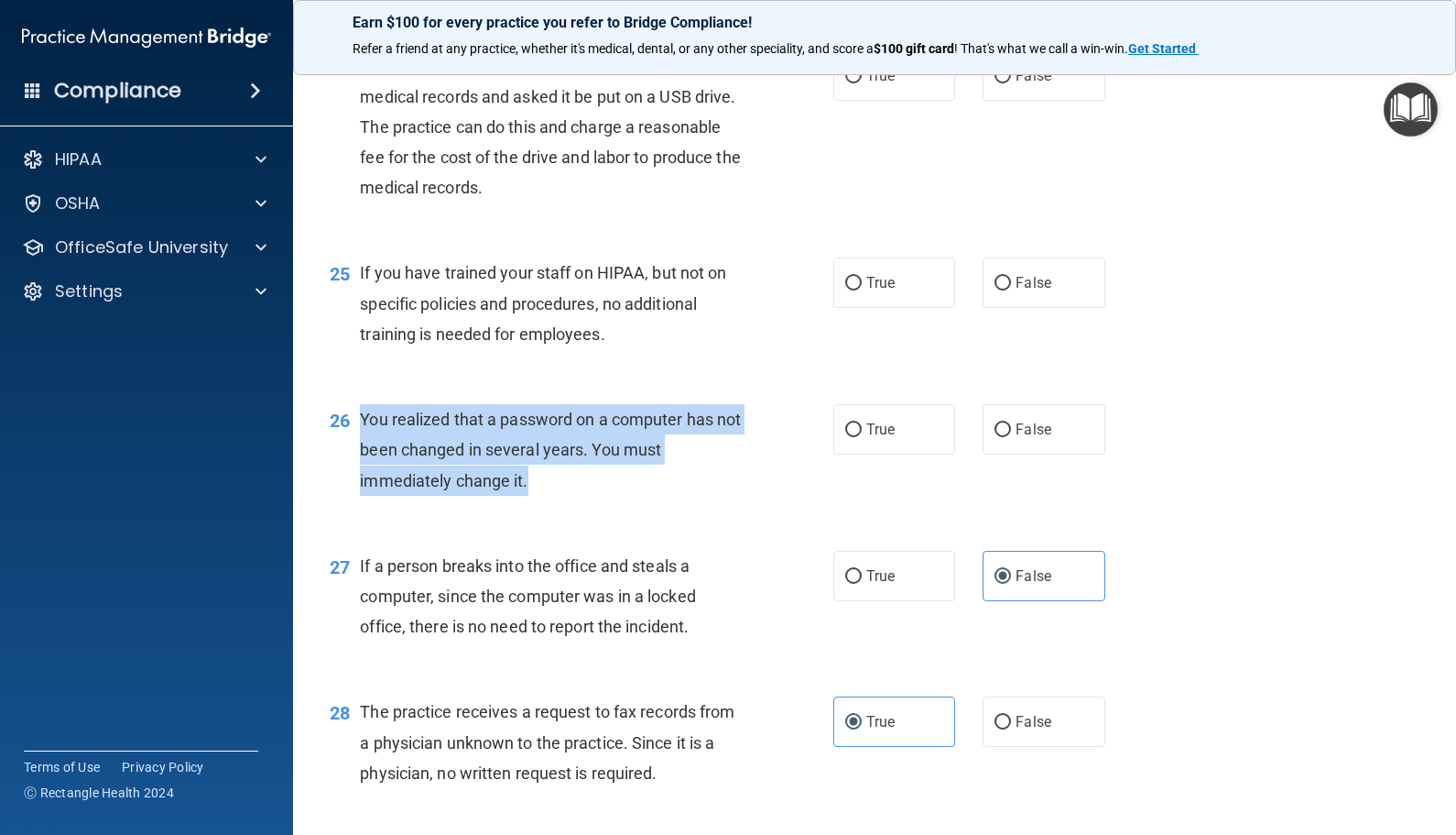
drag, startPoint x: 561, startPoint y: 500, endPoint x: 354, endPoint y: 453, distance: 212.3
click at [354, 453] on div "26 You realized that a password on a computer has not been changed in several y…" at bounding box center [582, 455] width 559 height 101
drag, startPoint x: 354, startPoint y: 453, endPoint x: 441, endPoint y: 474, distance: 89.5
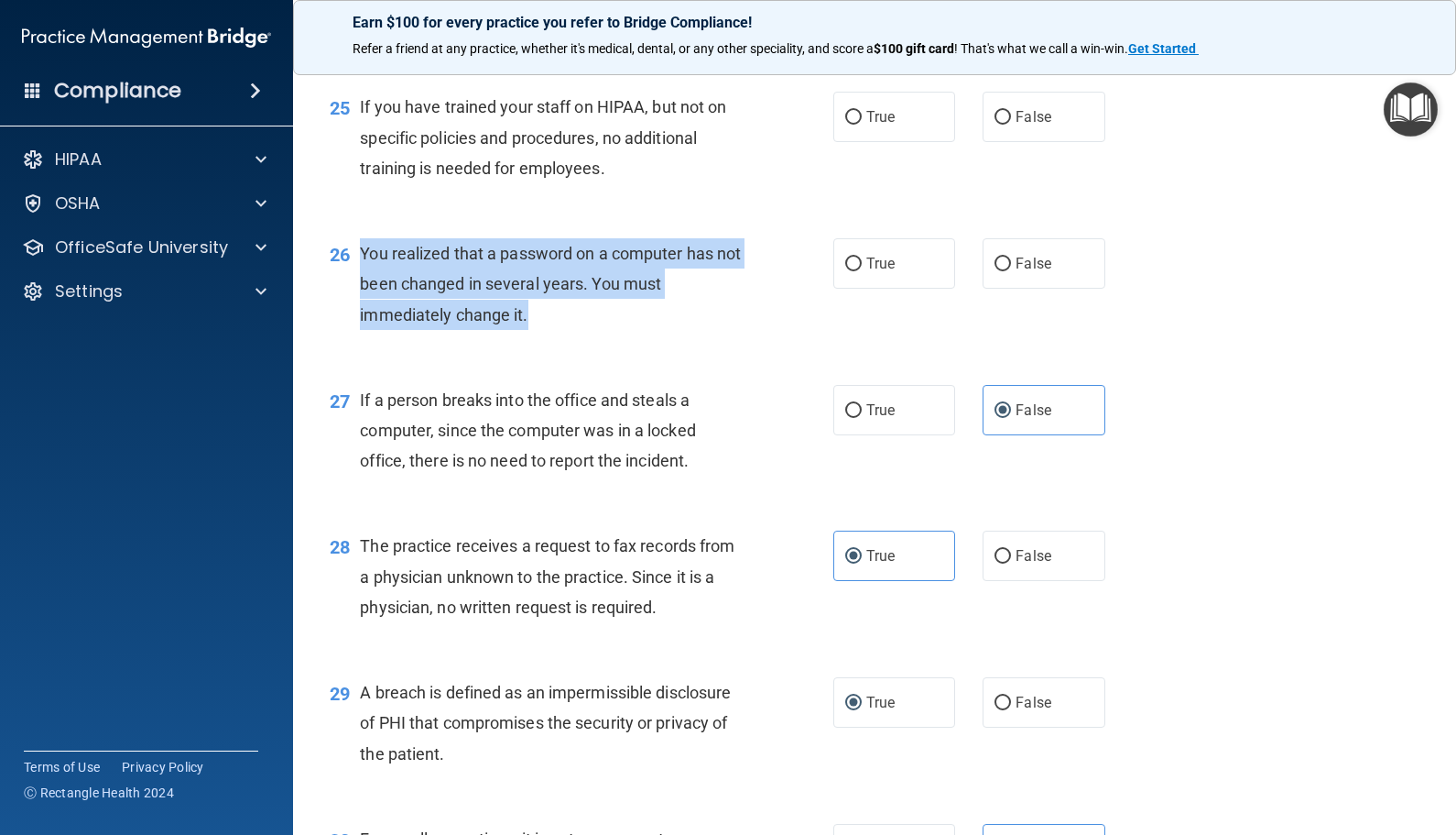
scroll to position [3764, 0]
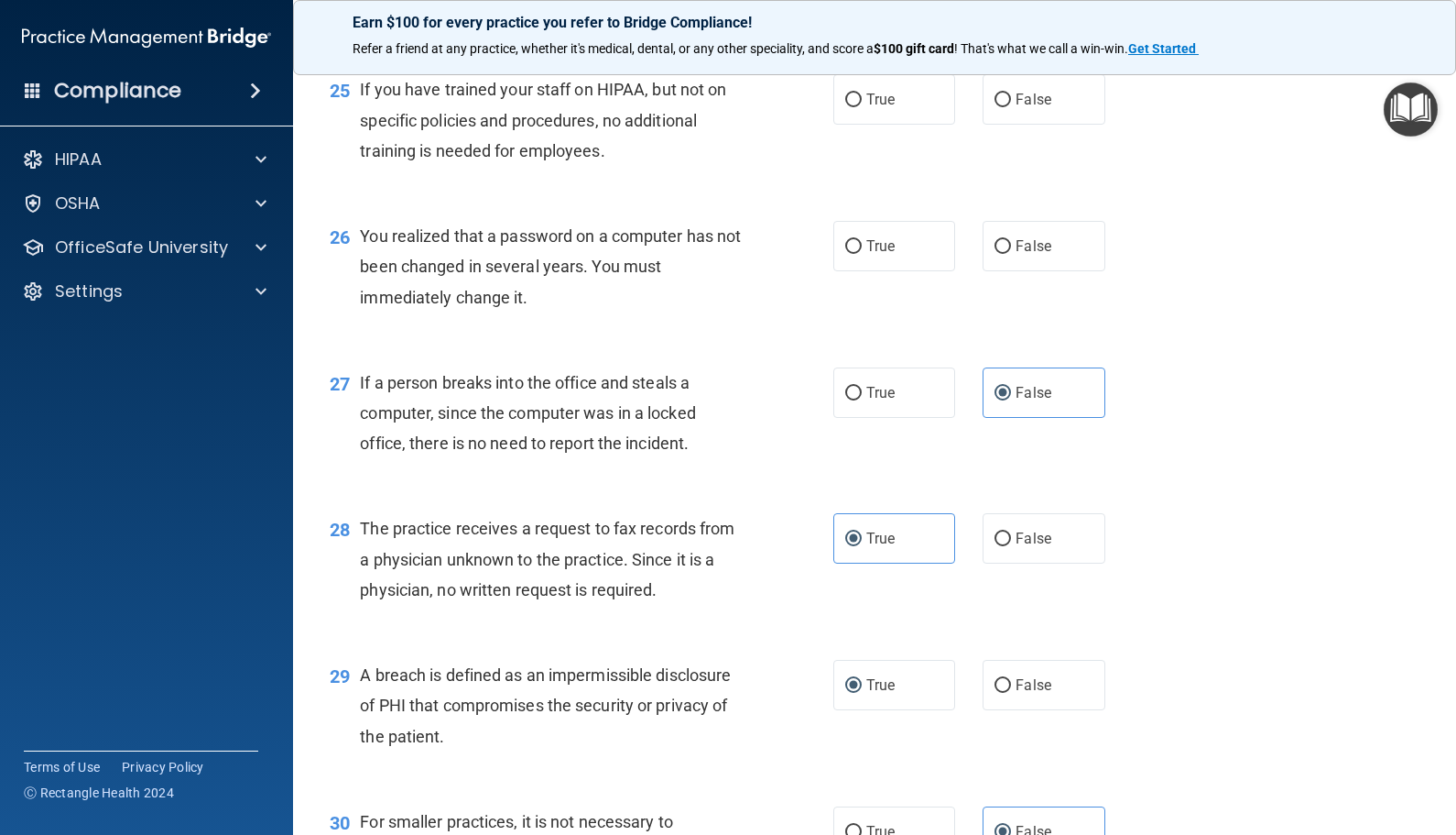
click at [936, 312] on div "26 You realized that a password on a computer has not been changed in several y…" at bounding box center [874, 271] width 1117 height 146
click at [911, 271] on label "True" at bounding box center [894, 245] width 121 height 50
click at [861, 254] on input "True" at bounding box center [853, 247] width 17 height 14
radio input "true"
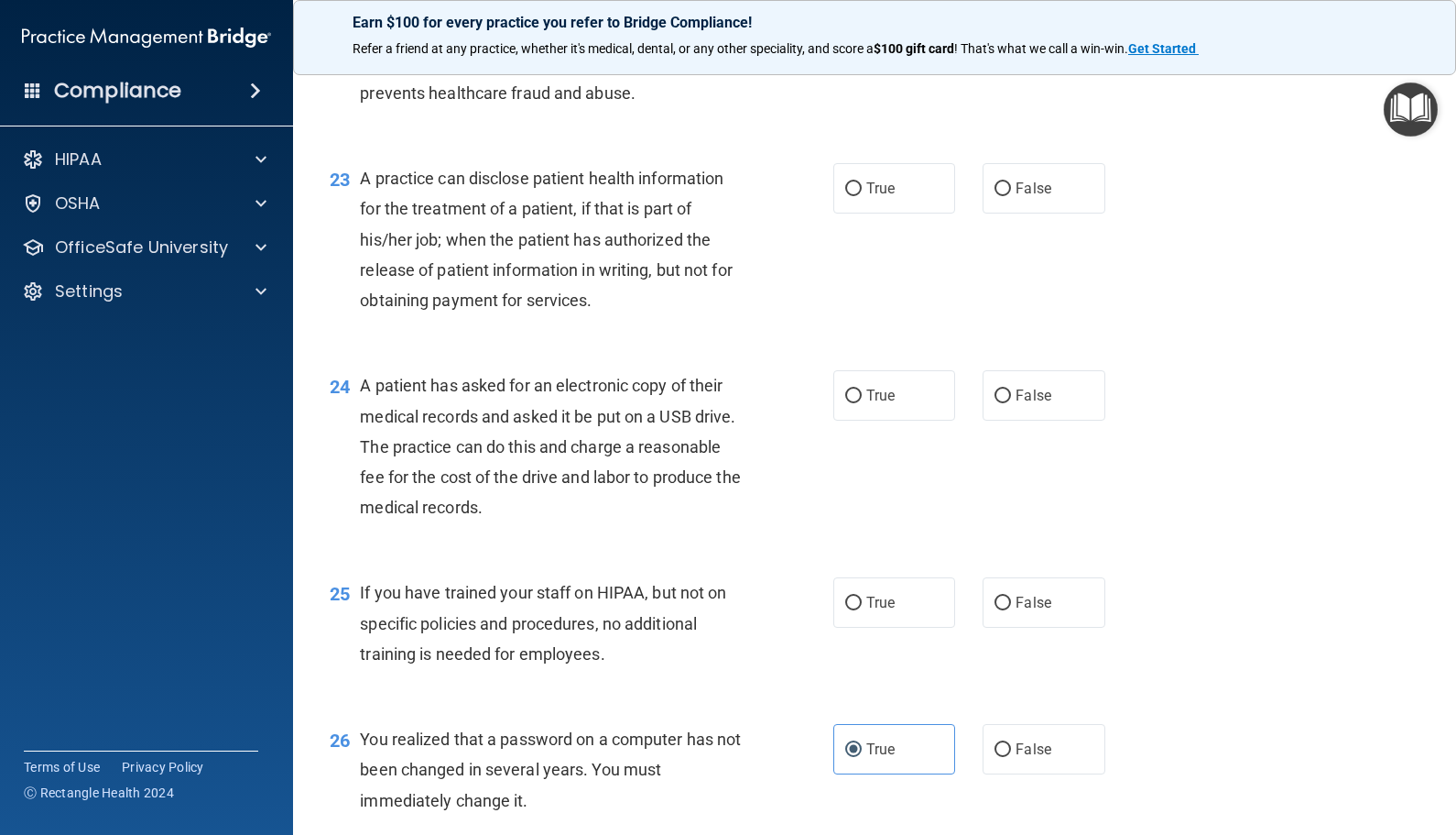
scroll to position [3305, 0]
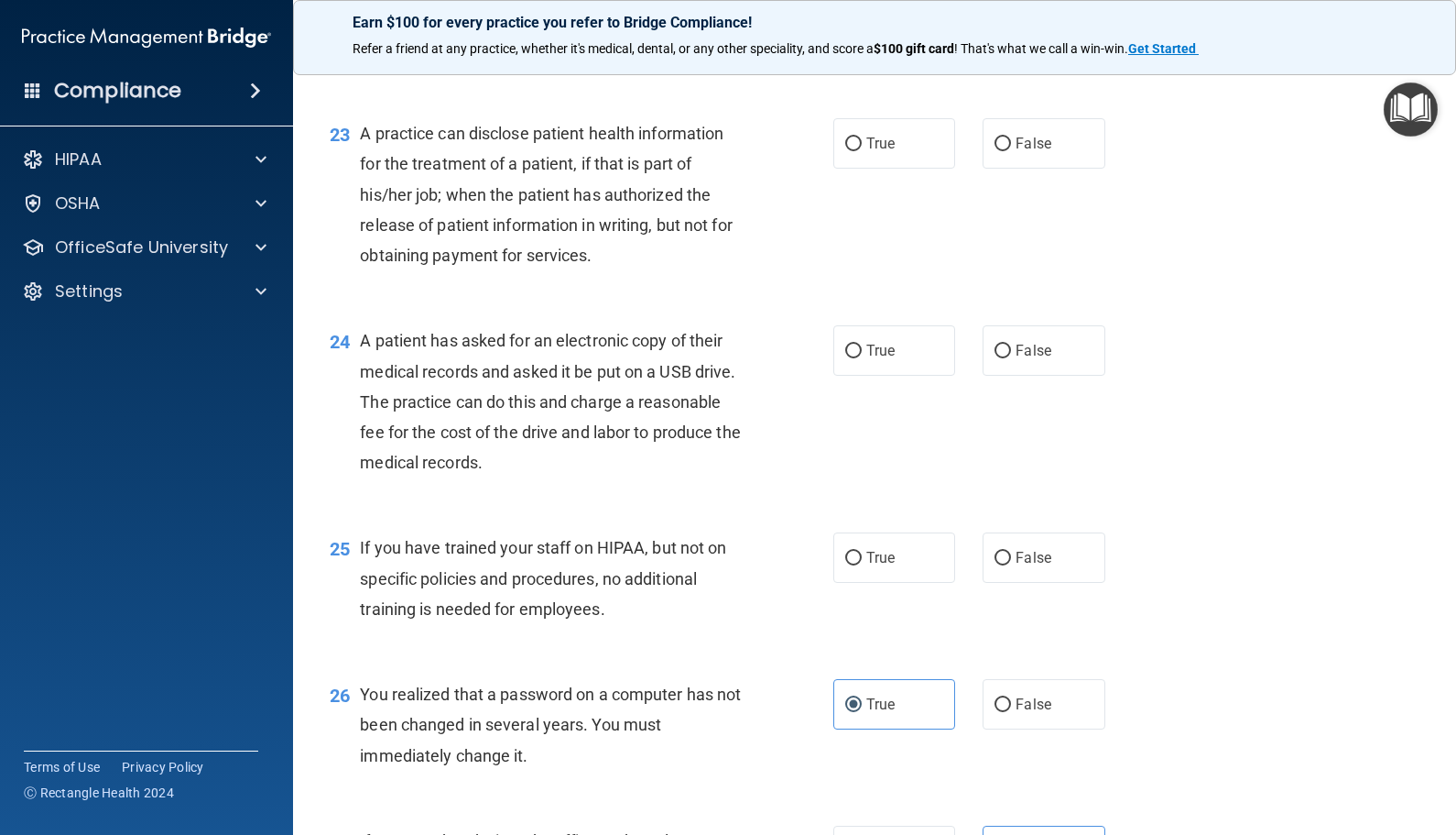
click at [490, 542] on div "25 If you have trained your staff on HIPAA, but not on specific policies and pr…" at bounding box center [874, 582] width 1117 height 146
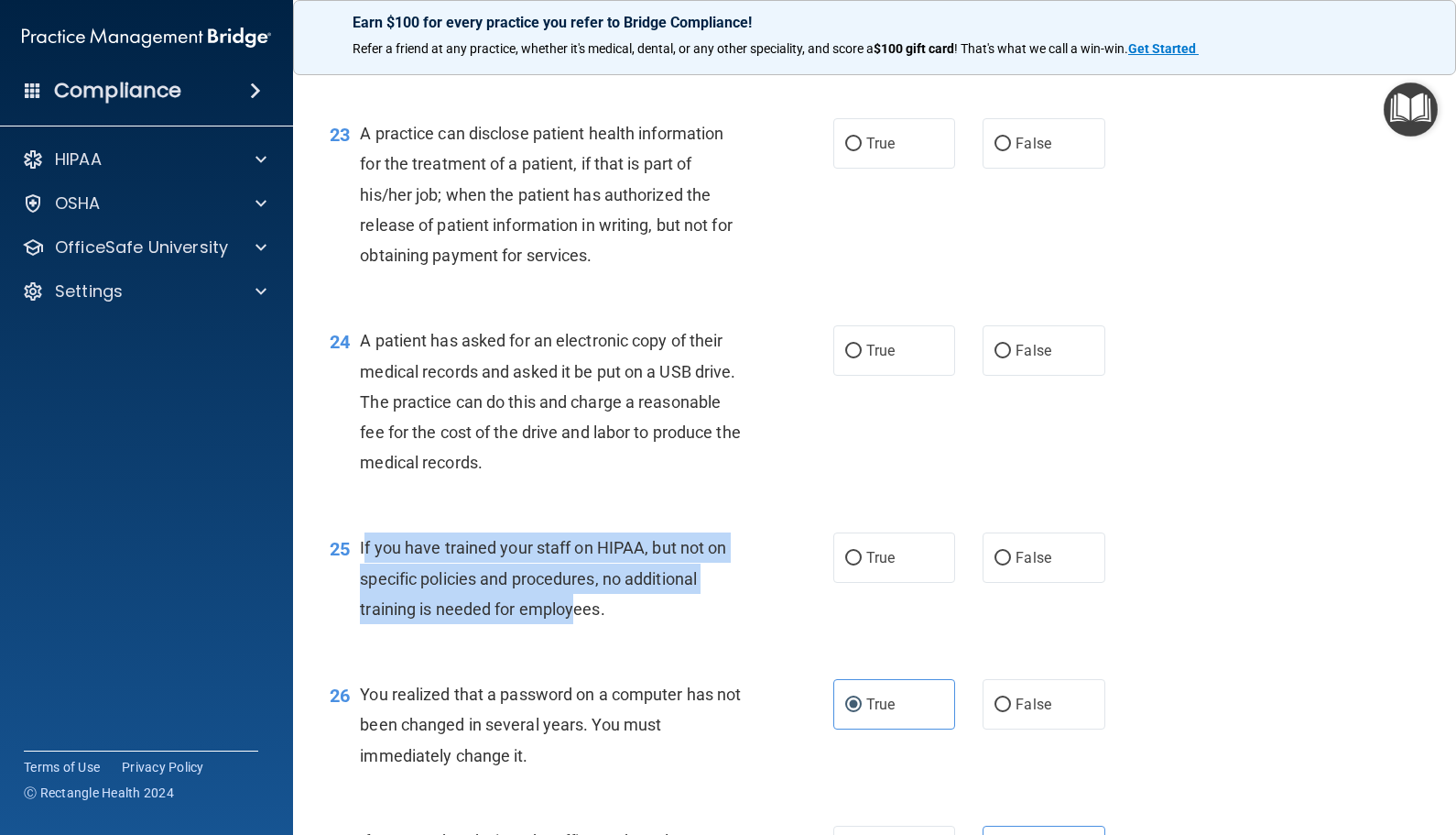
drag, startPoint x: 364, startPoint y: 581, endPoint x: 569, endPoint y: 640, distance: 213.3
click at [569, 618] on span "If you have trained your staff on HIPAA, but not on specific policies and proce…" at bounding box center [542, 577] width 366 height 80
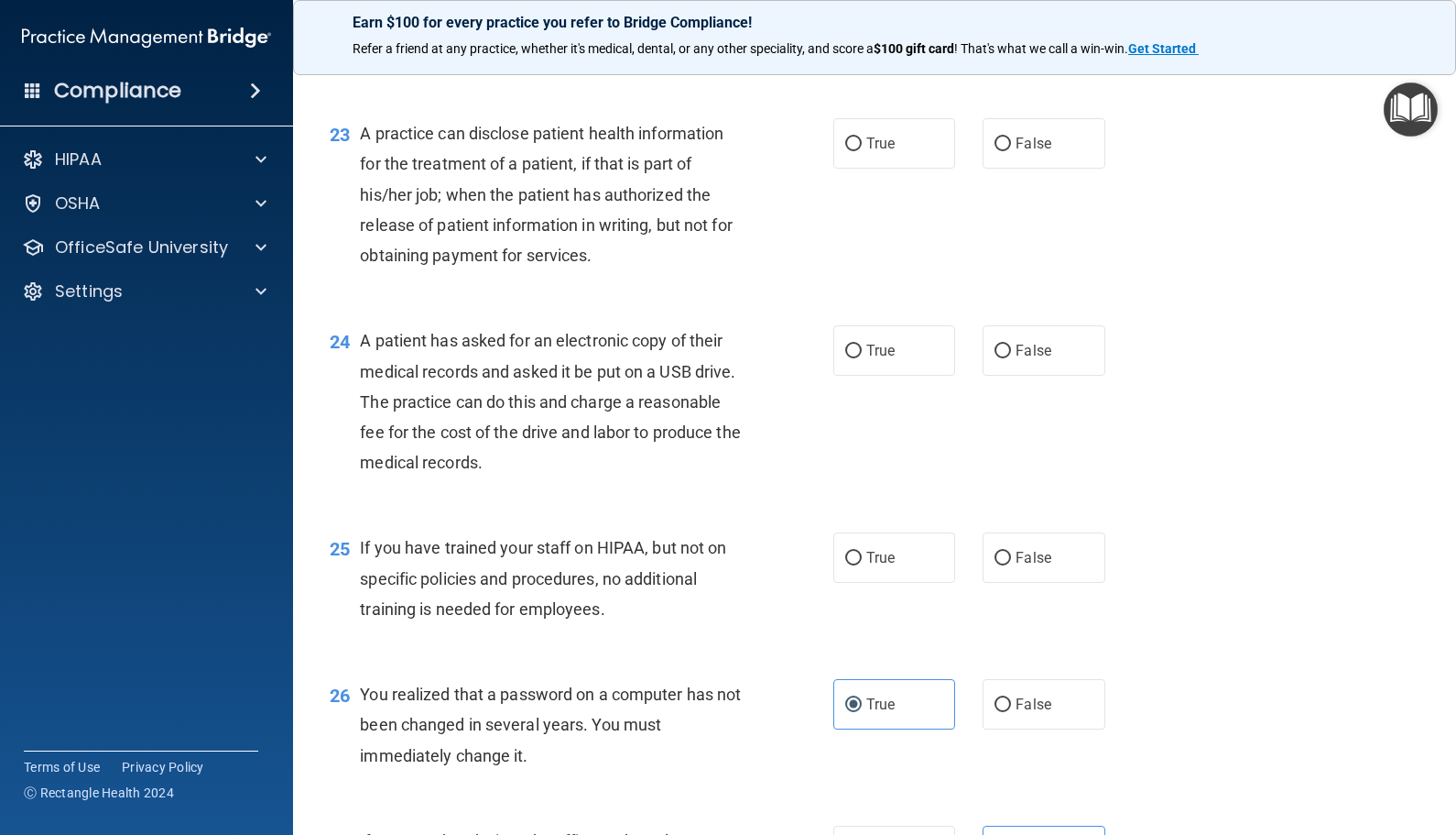
click at [350, 559] on span "25" at bounding box center [340, 548] width 20 height 22
click at [356, 566] on div "25" at bounding box center [338, 549] width 44 height 34
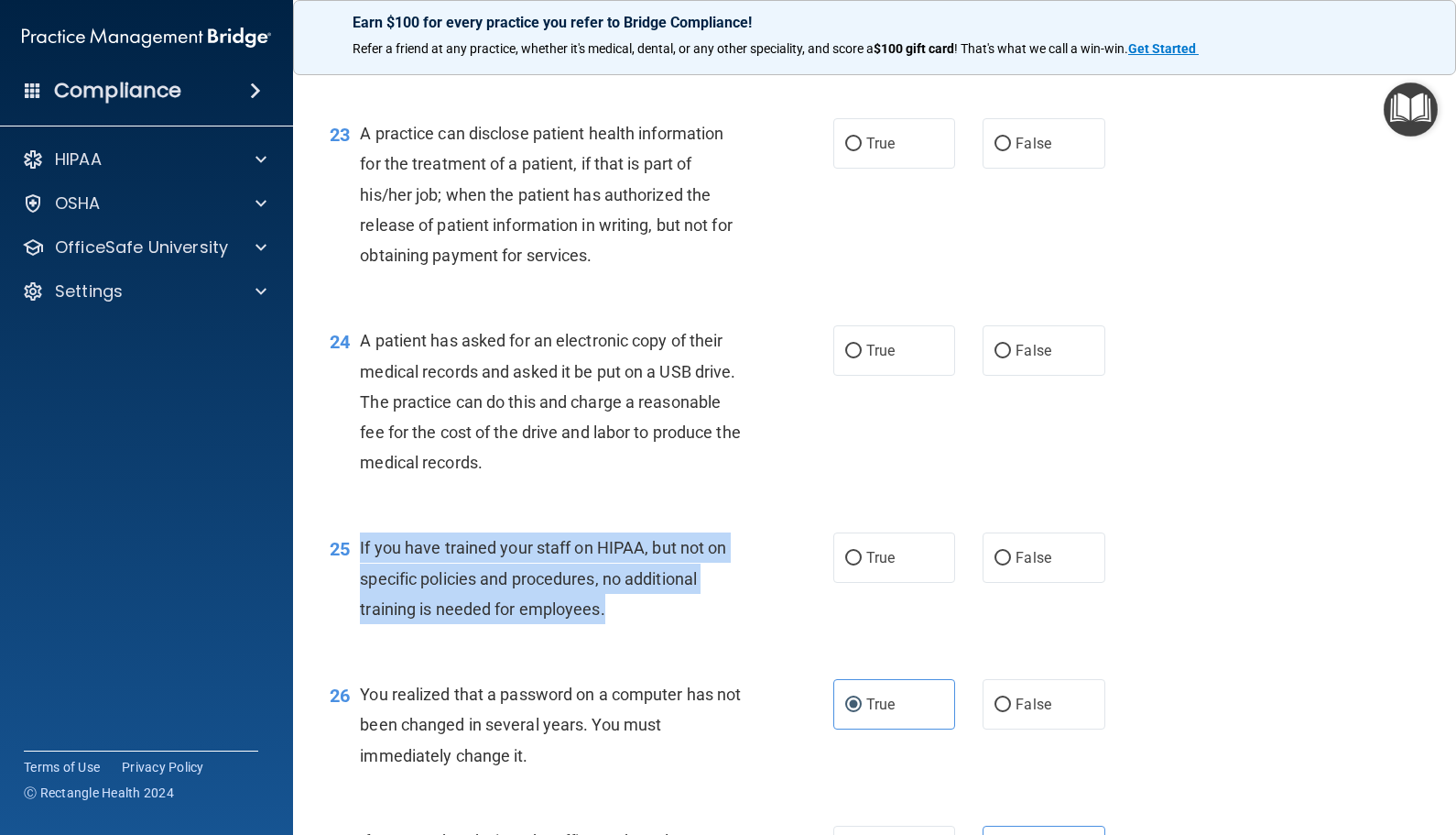
drag, startPoint x: 359, startPoint y: 574, endPoint x: 616, endPoint y: 639, distance: 265.1
click at [616, 624] on div "If you have trained your staff on HIPAA, but not on specific policies and proce…" at bounding box center [558, 578] width 398 height 92
drag, startPoint x: 616, startPoint y: 639, endPoint x: 557, endPoint y: 623, distance: 61.1
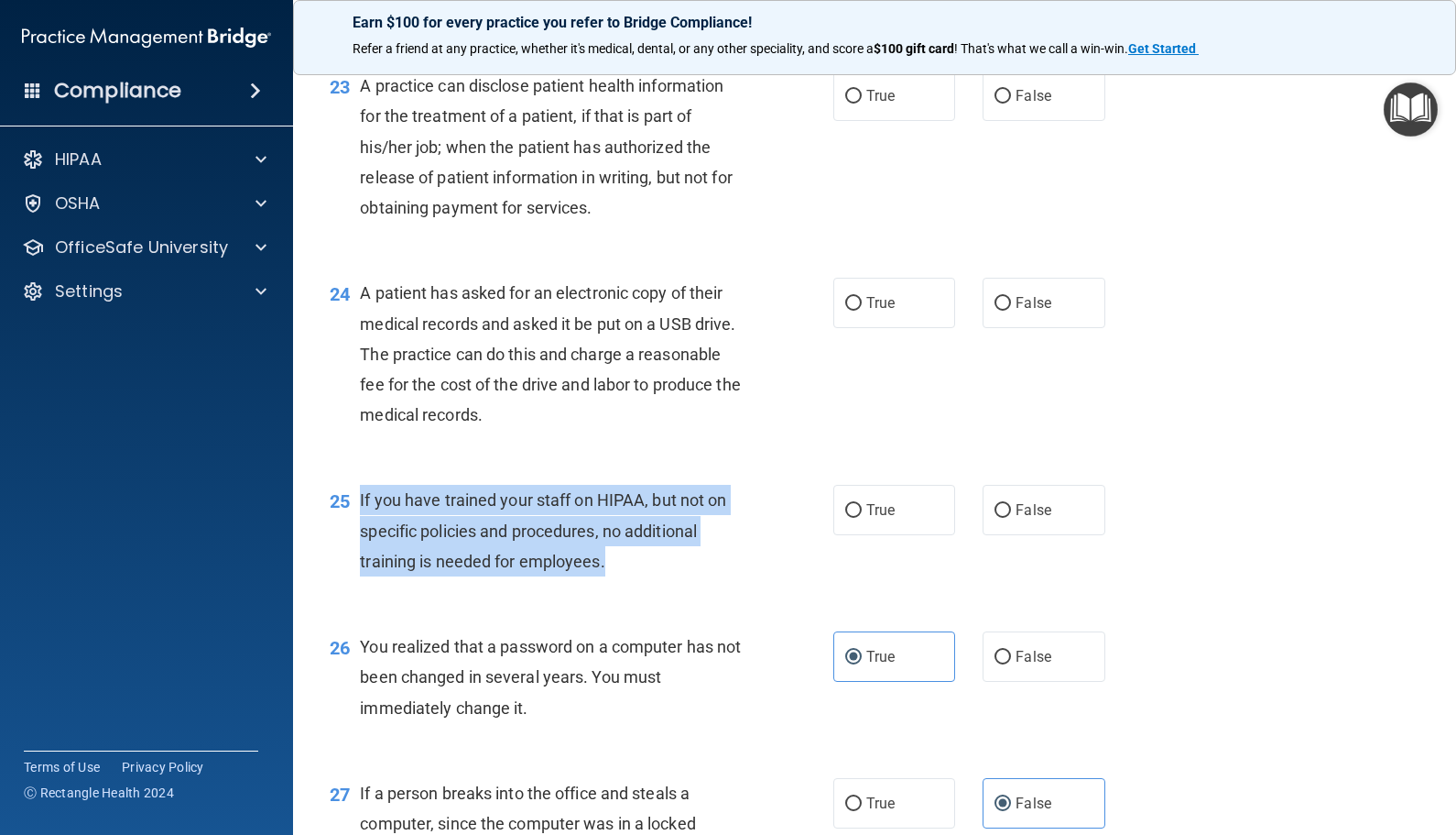
scroll to position [3397, 0]
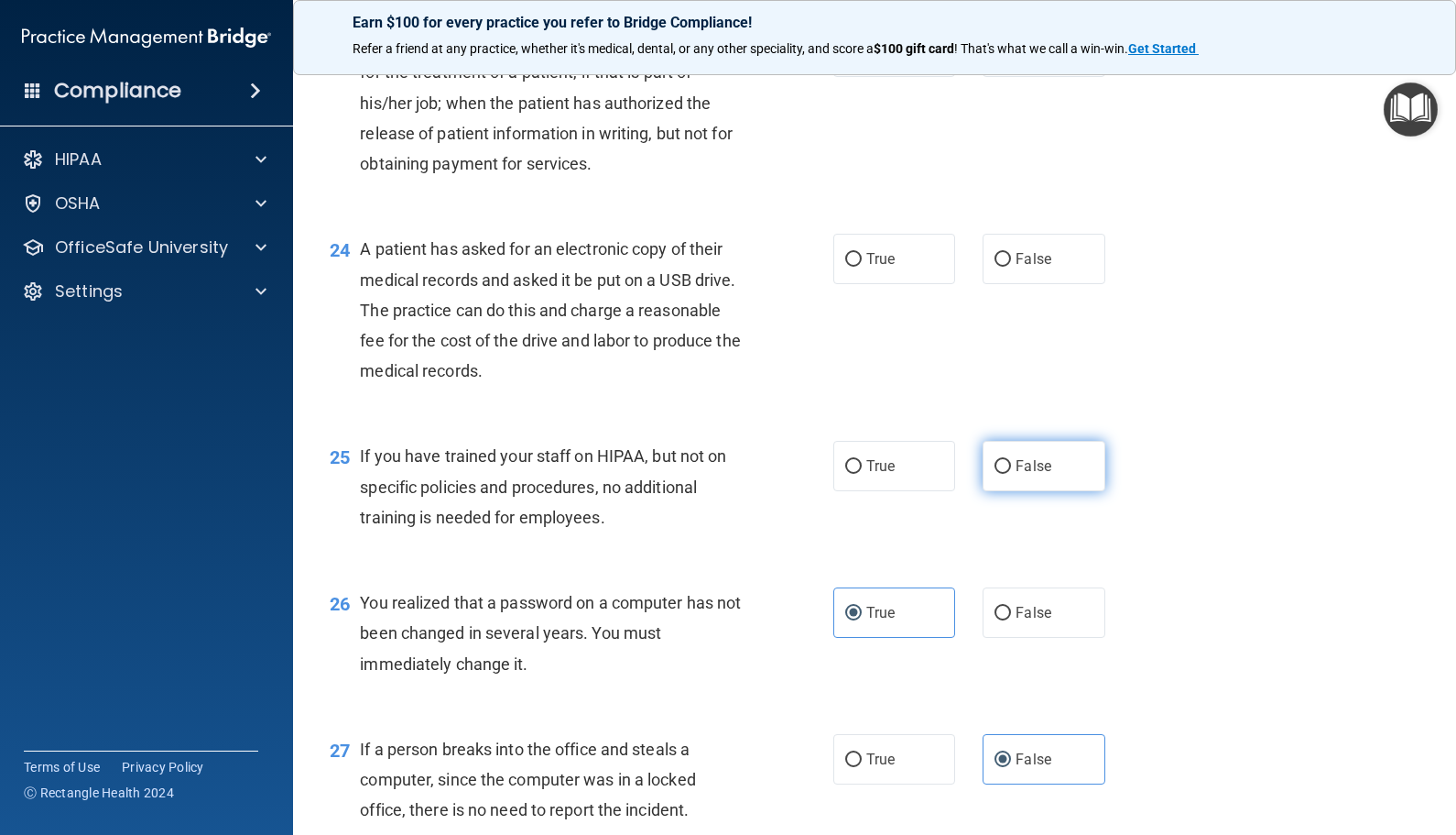
click at [1021, 491] on label "False" at bounding box center [1043, 465] width 121 height 50
click at [1011, 473] on input "False" at bounding box center [1003, 466] width 17 height 14
radio input "true"
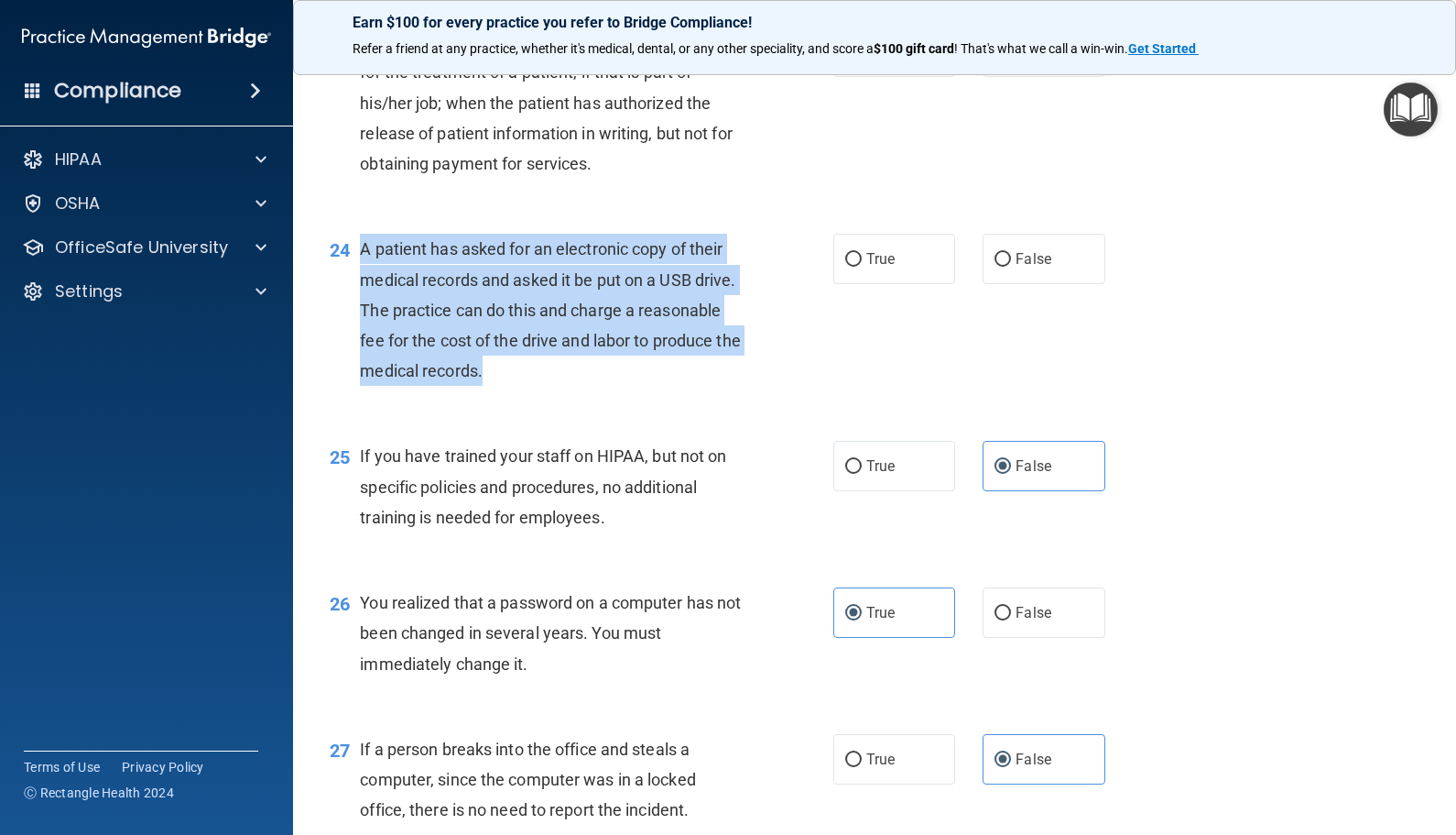
drag, startPoint x: 559, startPoint y: 405, endPoint x: 354, endPoint y: 283, distance: 238.6
click at [354, 283] on div "24 A patient has asked for an electronic copy of their medical records and aske…" at bounding box center [582, 313] width 559 height 161
drag, startPoint x: 354, startPoint y: 283, endPoint x: 396, endPoint y: 283, distance: 42.0
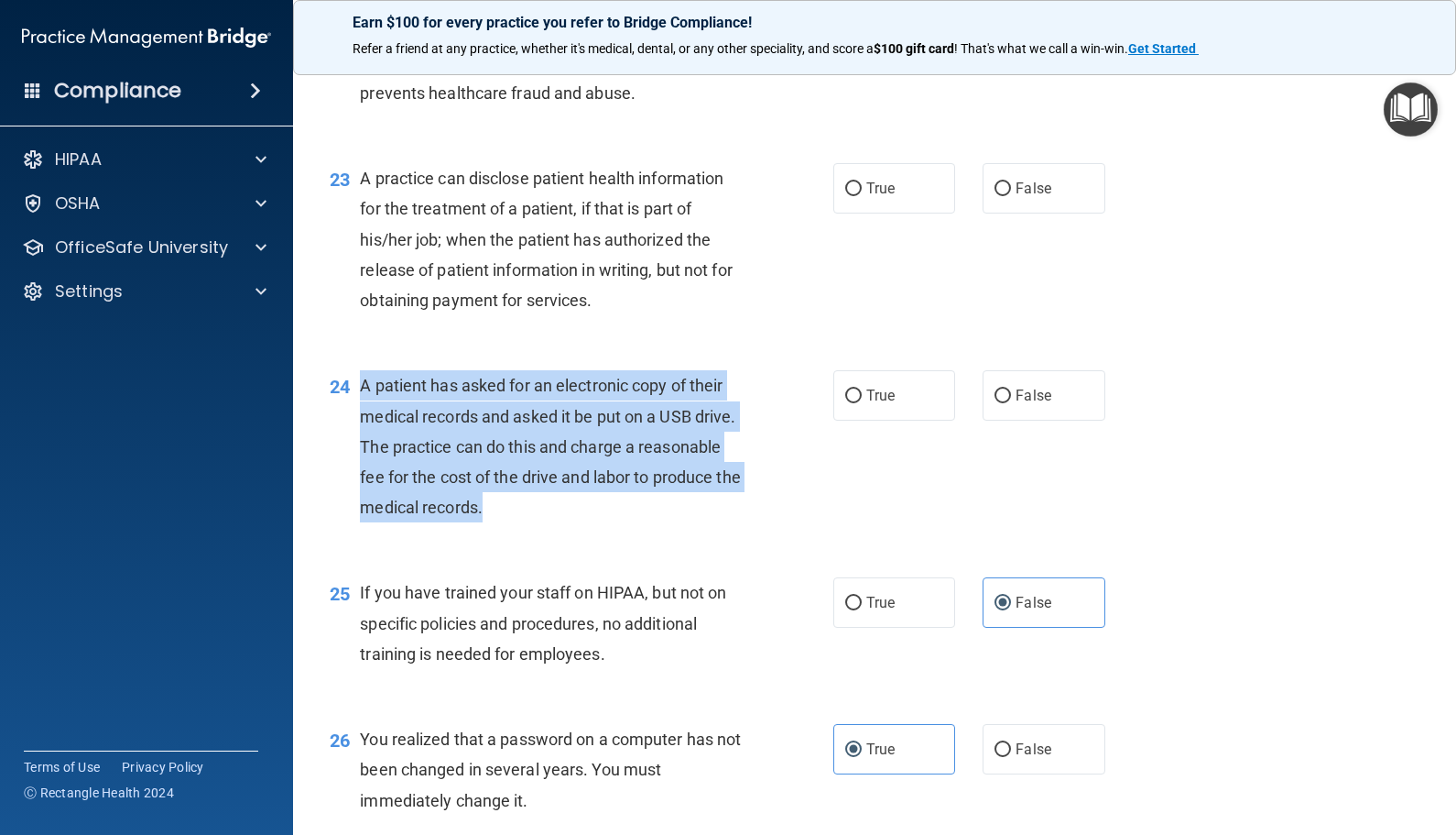
scroll to position [3214, 0]
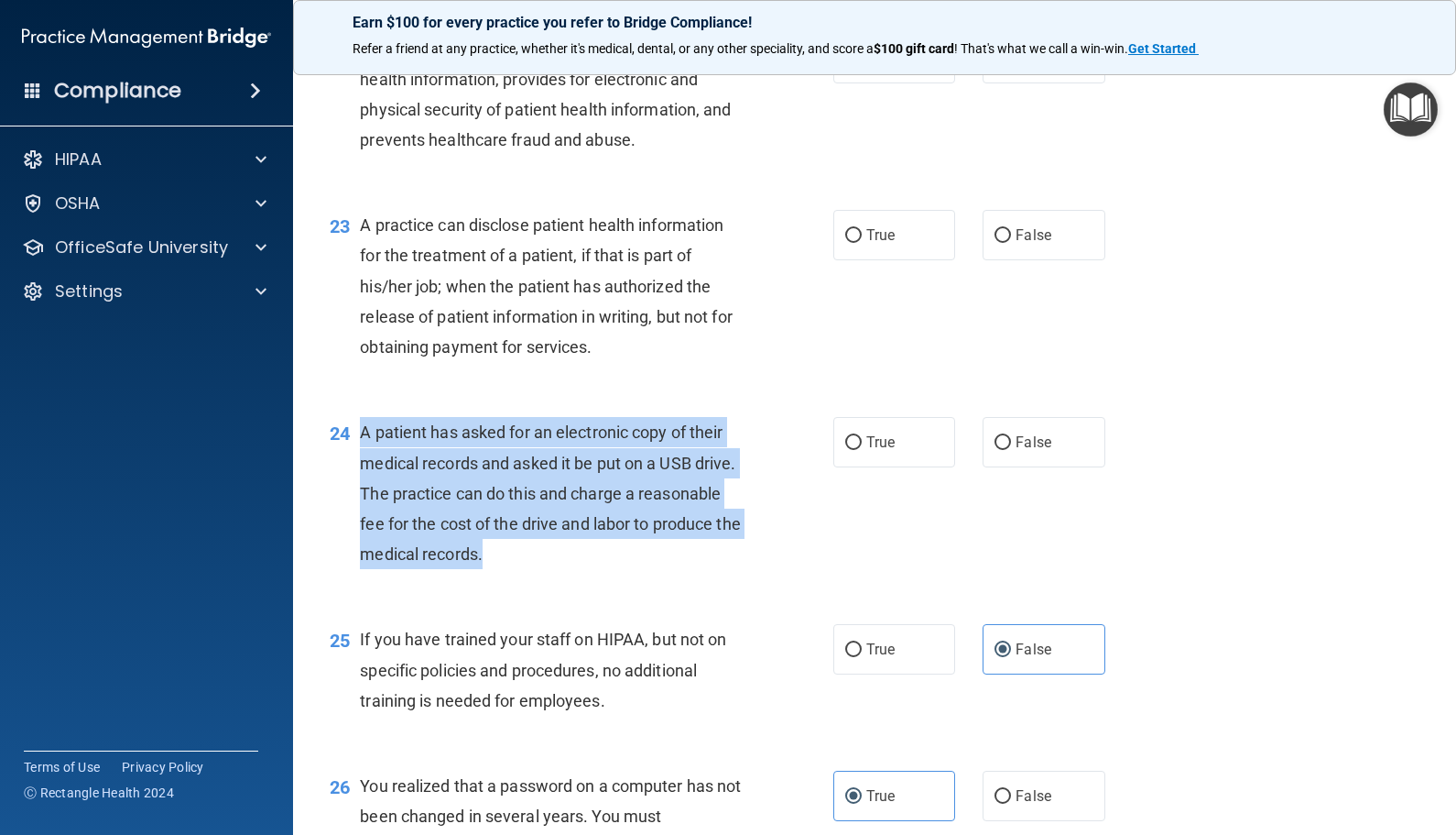
click at [823, 484] on div "24 A patient has asked for an electronic copy of their medical records and aske…" at bounding box center [582, 497] width 559 height 161
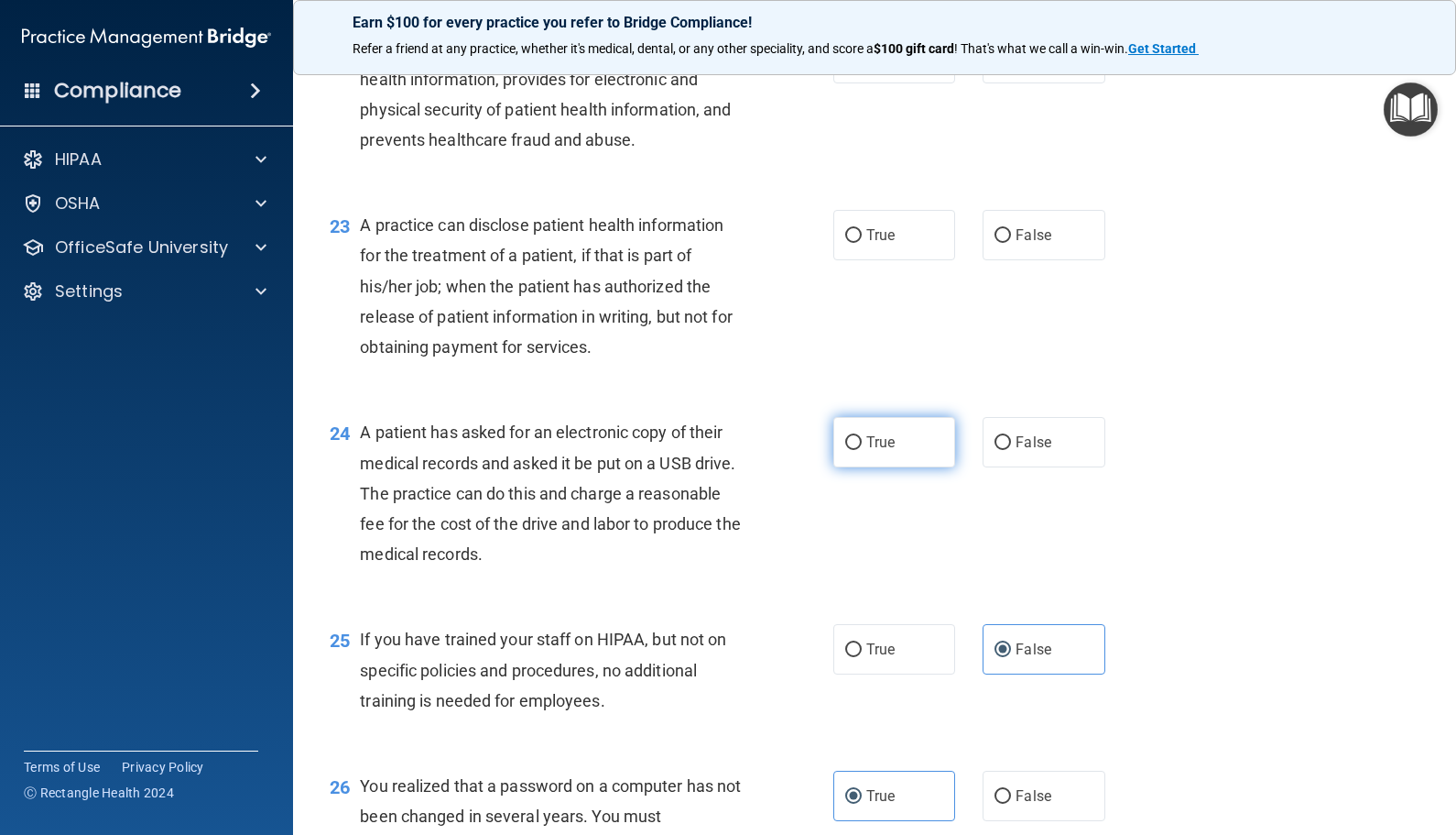
click at [867, 467] on label "True" at bounding box center [894, 442] width 121 height 50
click at [861, 450] on input "True" at bounding box center [853, 443] width 17 height 14
radio input "true"
click at [145, 481] on accordion "HIPAA Documents and Policies Report an Incident Business Associates Emergency P…" at bounding box center [147, 365] width 294 height 463
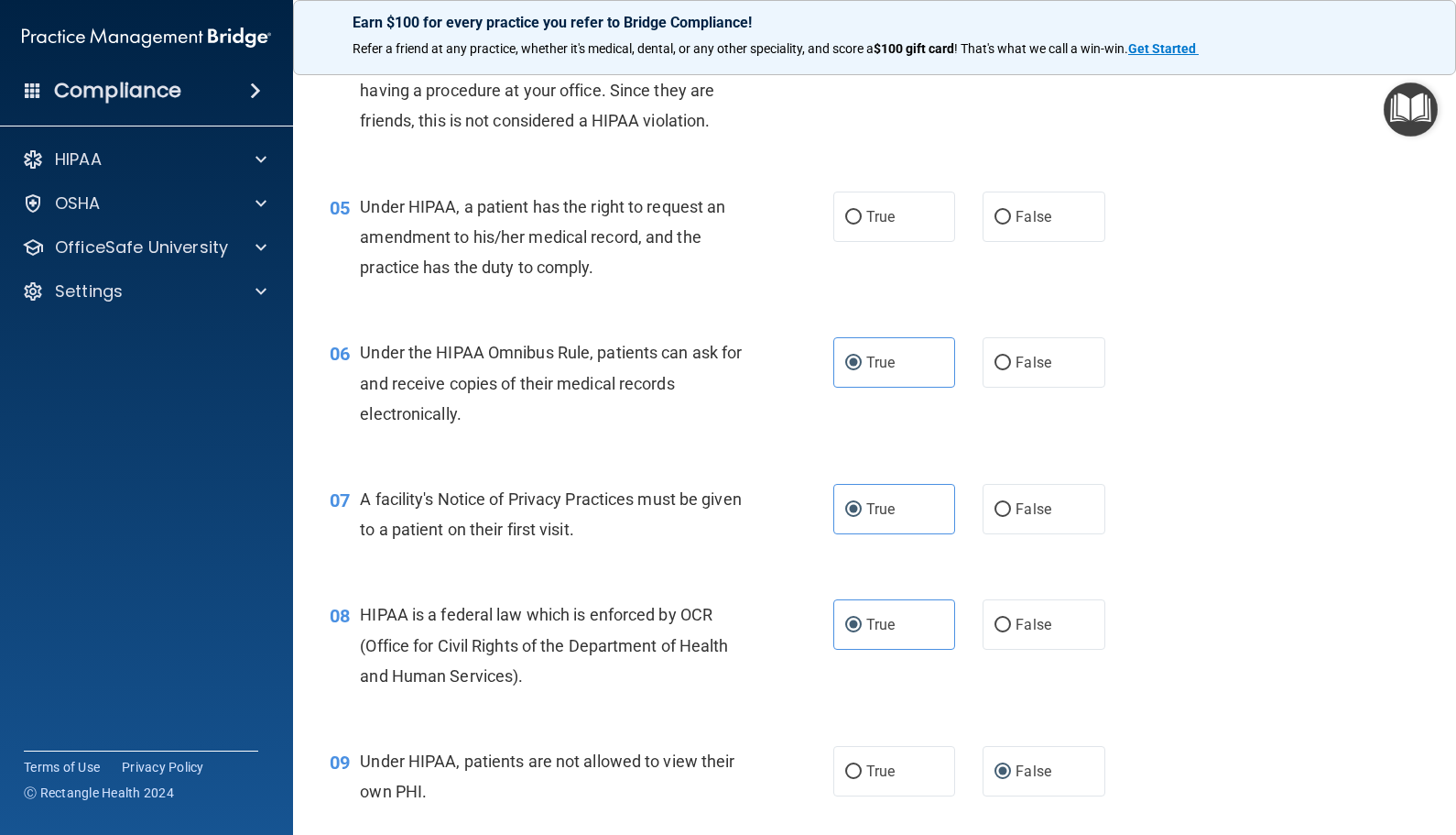
scroll to position [641, 0]
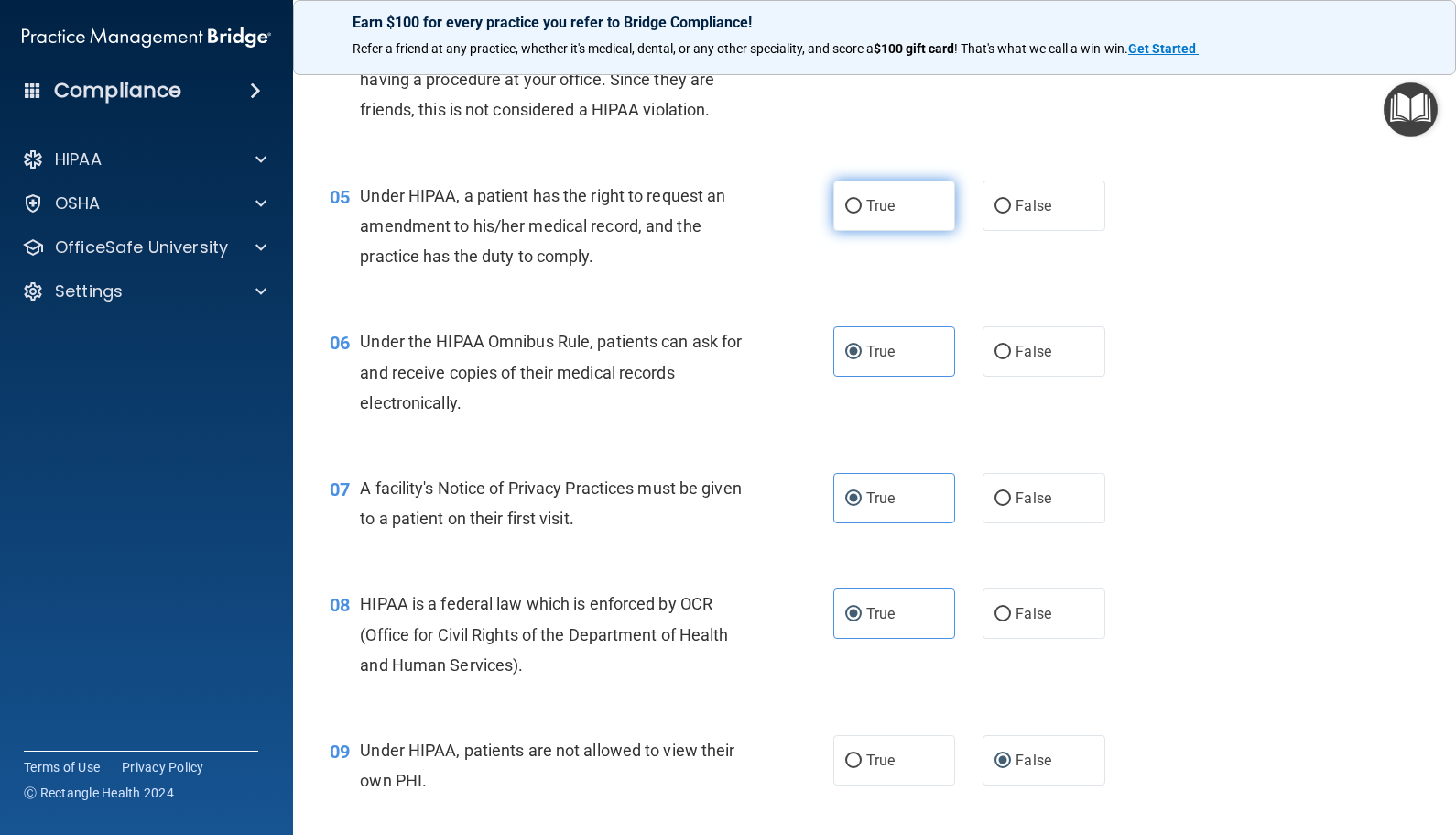
click at [880, 208] on span "True" at bounding box center [880, 206] width 29 height 18
click at [861, 208] on input "True" at bounding box center [853, 207] width 17 height 14
radio input "true"
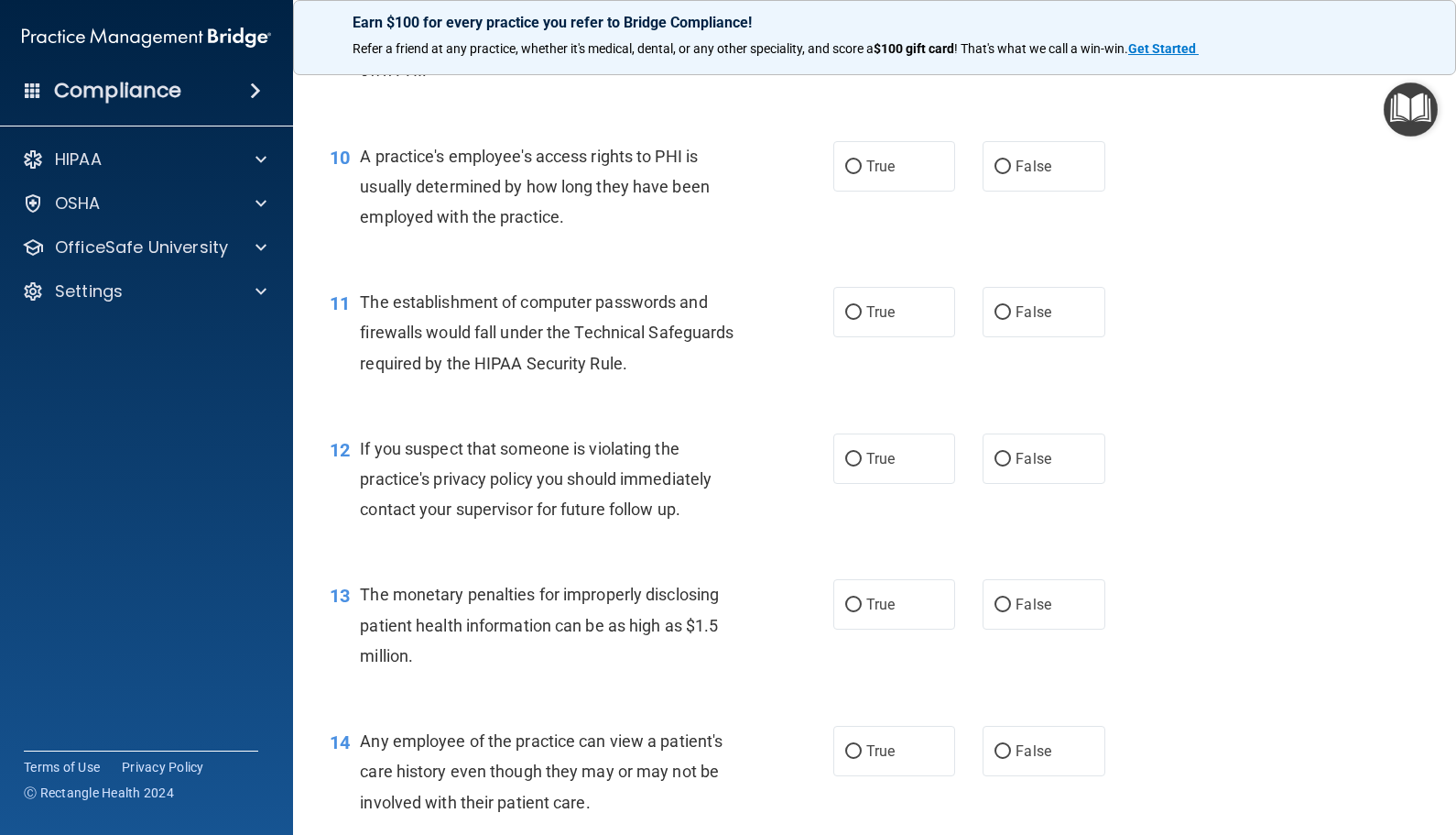
scroll to position [1375, 0]
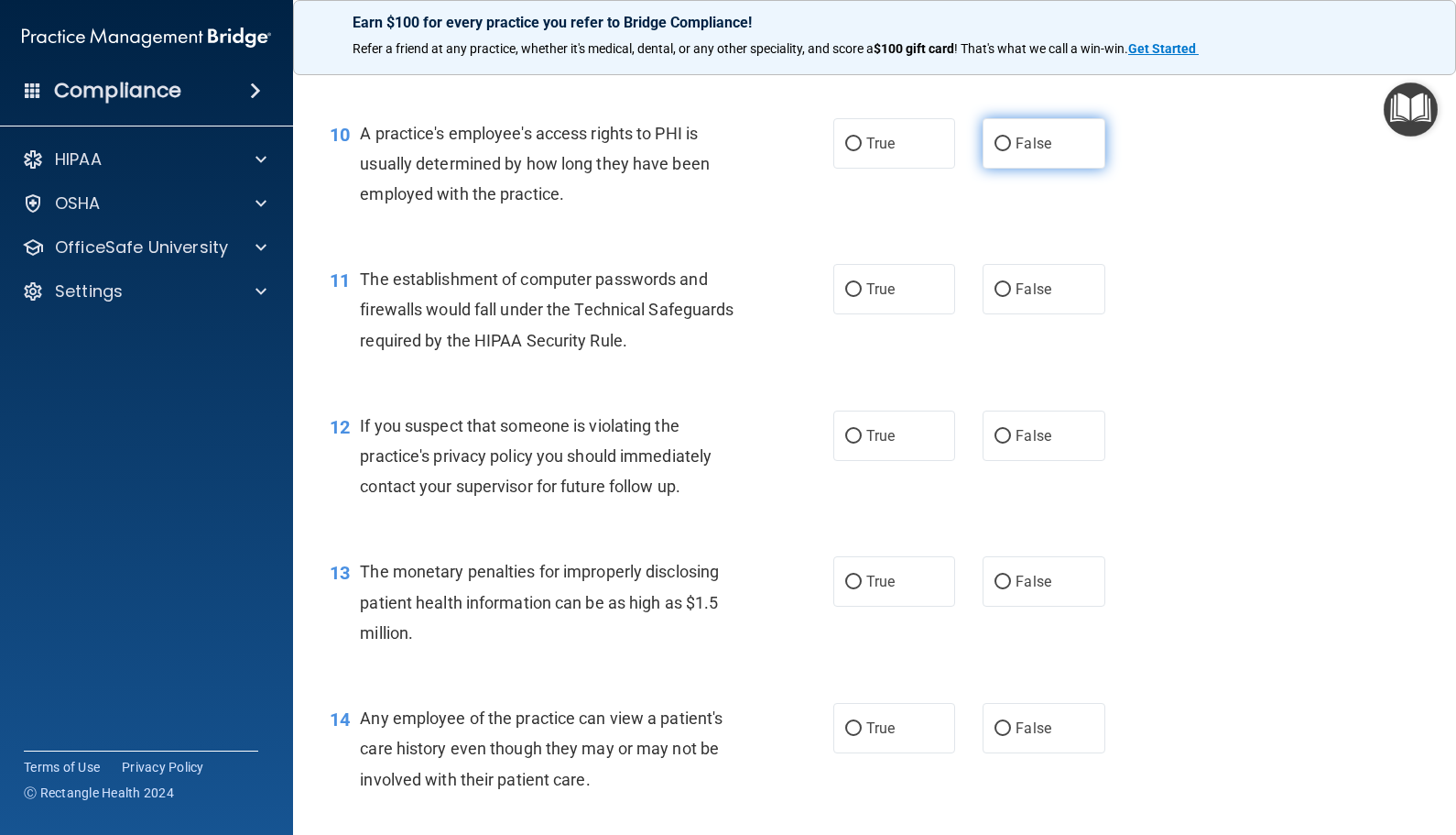
click at [999, 150] on input "False" at bounding box center [1003, 144] width 17 height 14
radio input "true"
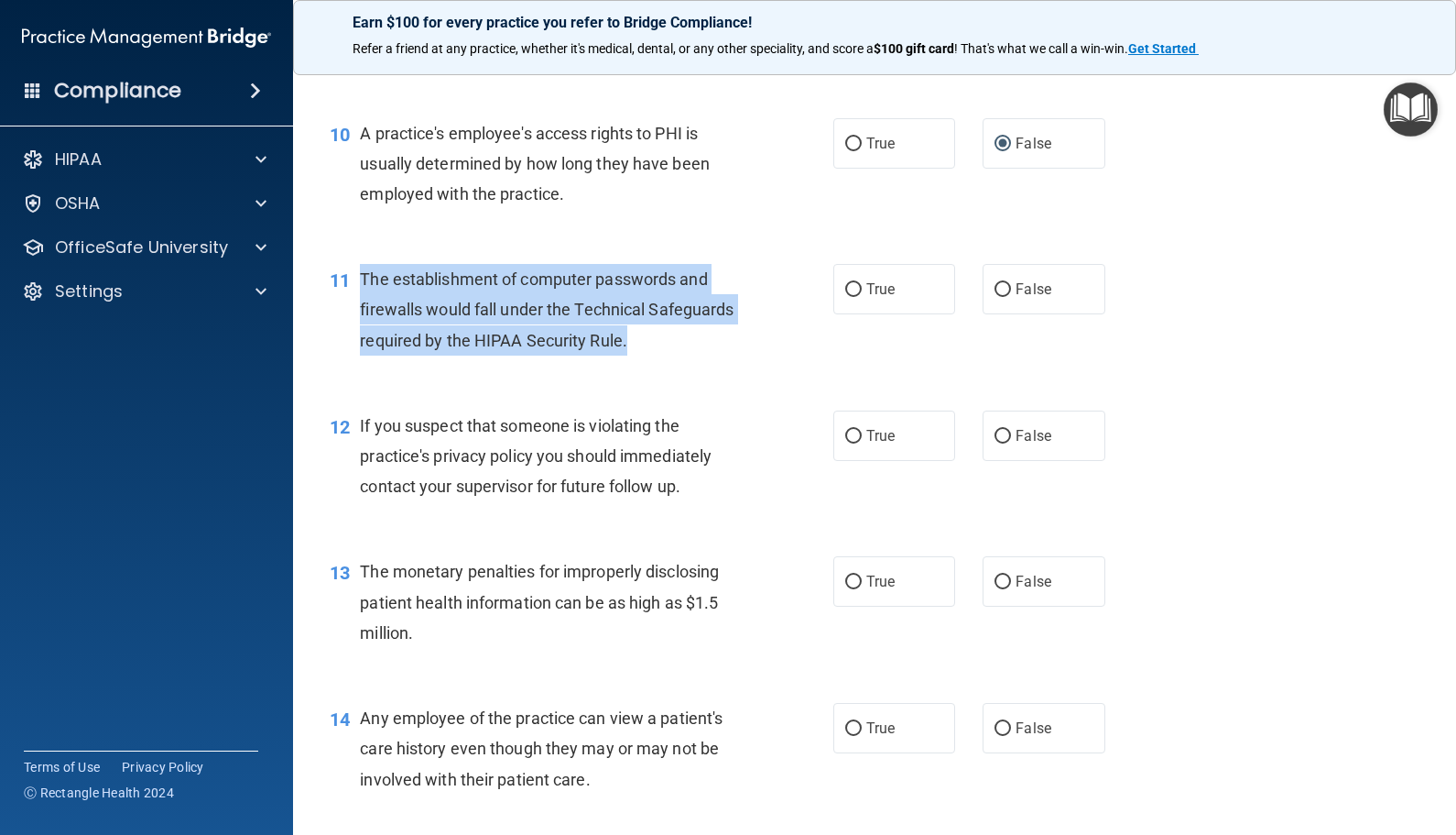
drag, startPoint x: 630, startPoint y: 345, endPoint x: 355, endPoint y: 273, distance: 284.3
click at [355, 273] on div "11 The establishment of computer passwords and firewalls would fall under the T…" at bounding box center [582, 314] width 559 height 101
drag, startPoint x: 355, startPoint y: 273, endPoint x: 383, endPoint y: 278, distance: 28.4
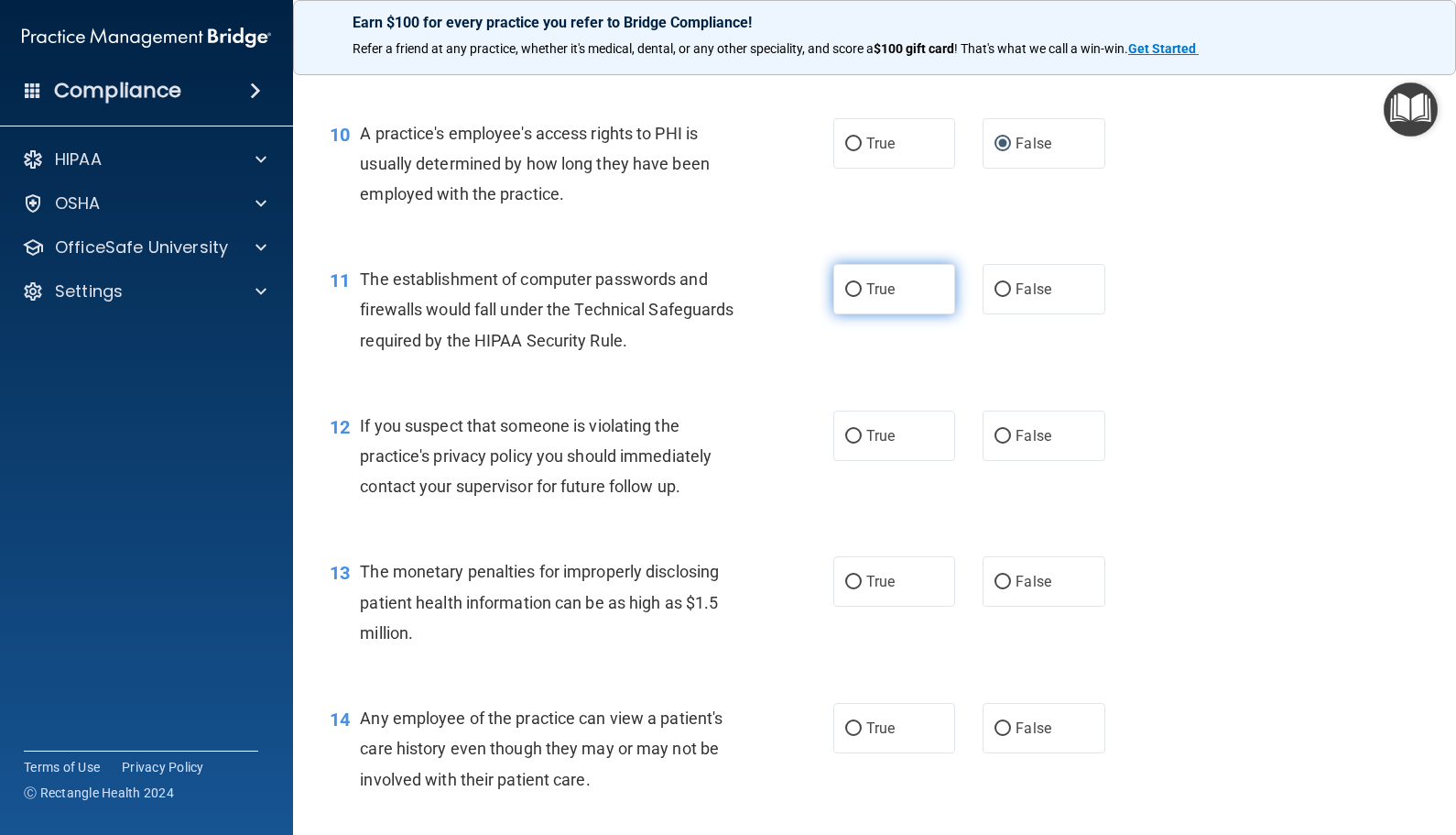
click at [835, 271] on label "True" at bounding box center [894, 289] width 121 height 50
click at [846, 283] on input "True" at bounding box center [853, 290] width 17 height 14
radio input "true"
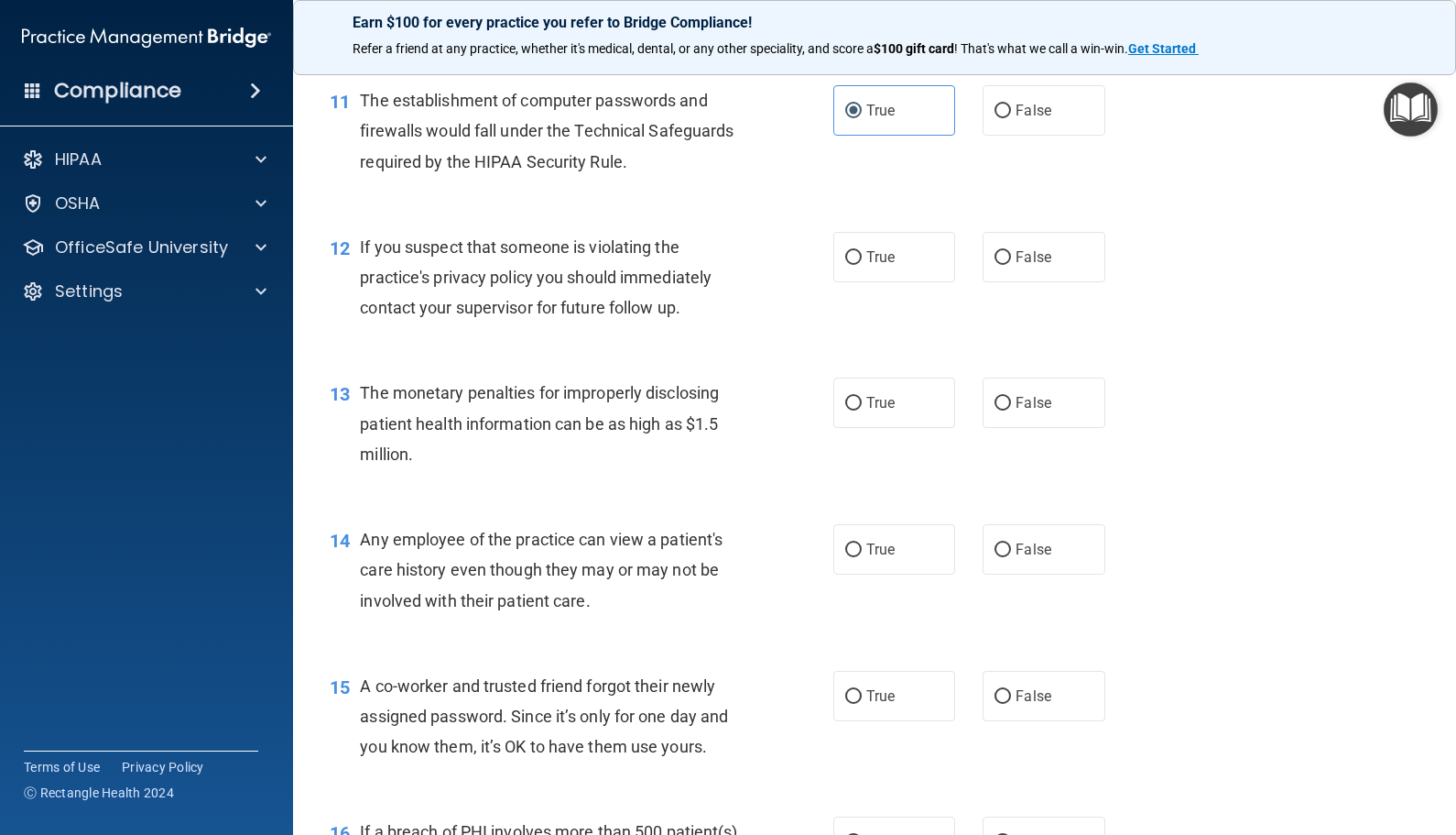
scroll to position [1649, 0]
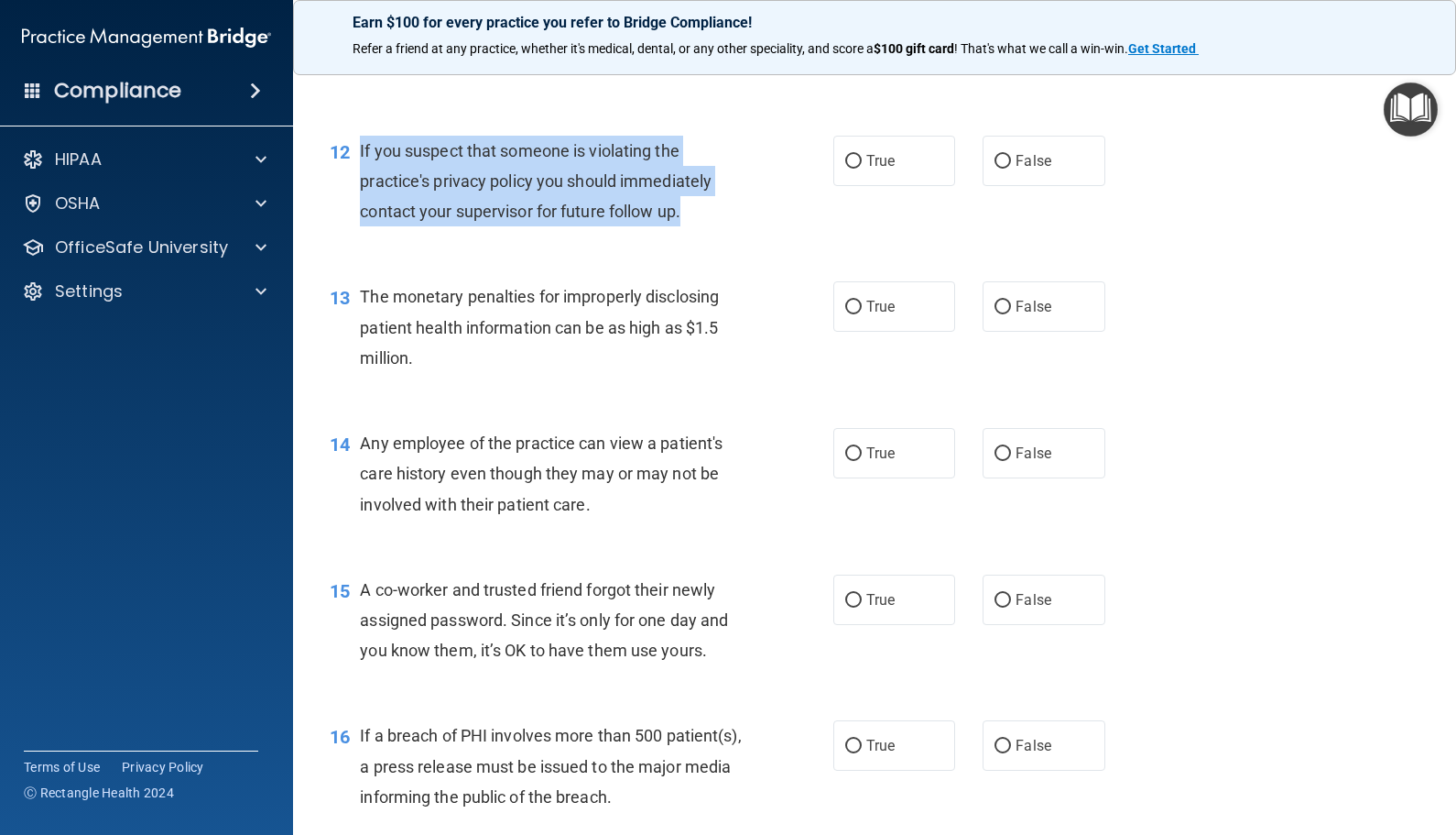
drag, startPoint x: 359, startPoint y: 146, endPoint x: 721, endPoint y: 209, distance: 367.4
click at [721, 209] on div "If you suspect that someone is violating the practice's privacy policy you shou…" at bounding box center [558, 181] width 398 height 92
click at [777, 182] on div "12 If you suspect that someone is violating the practice's privacy policy you s…" at bounding box center [582, 186] width 559 height 101
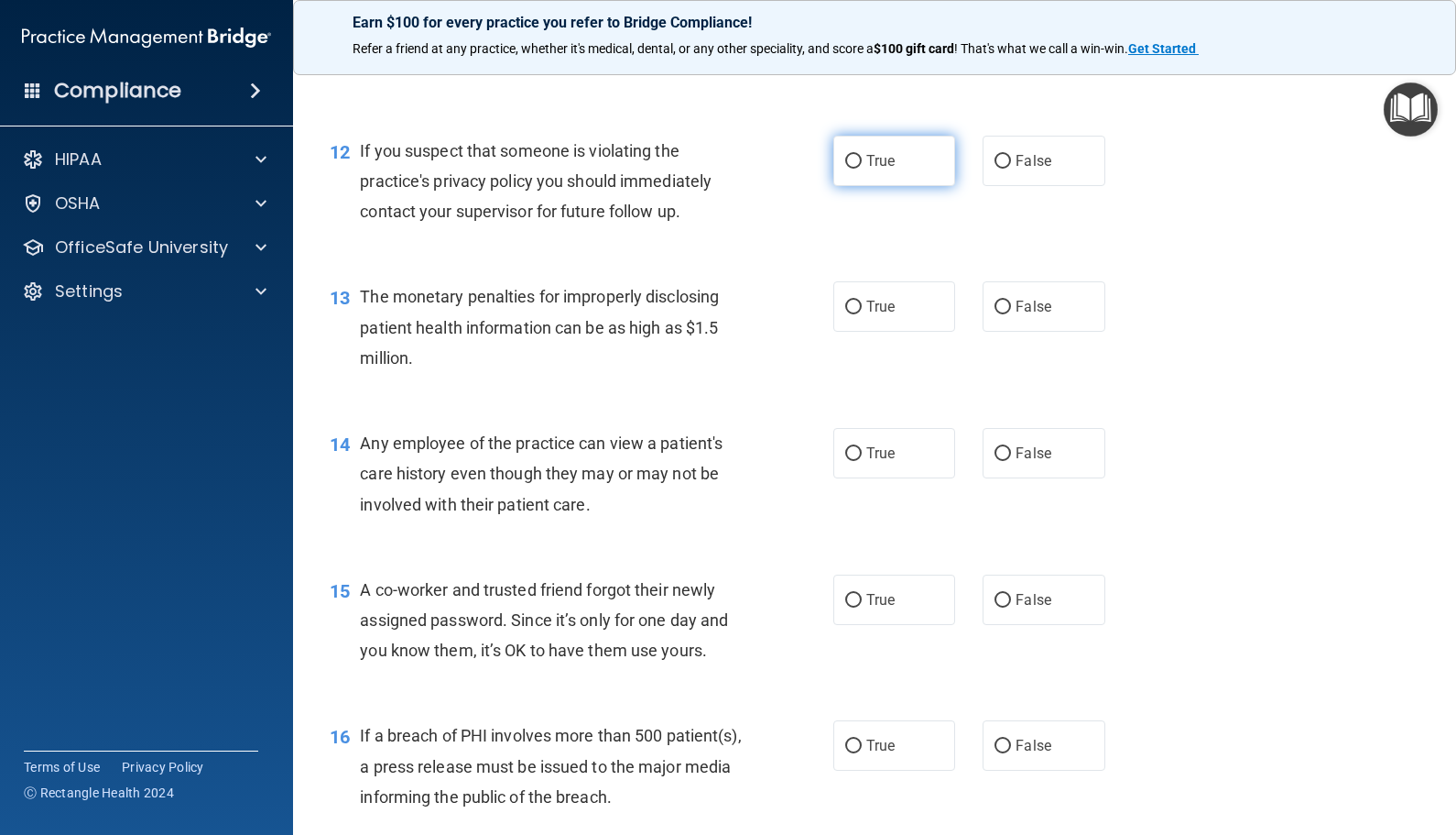
click at [834, 161] on label "True" at bounding box center [894, 160] width 121 height 50
click at [846, 161] on input "True" at bounding box center [853, 162] width 17 height 14
radio input "true"
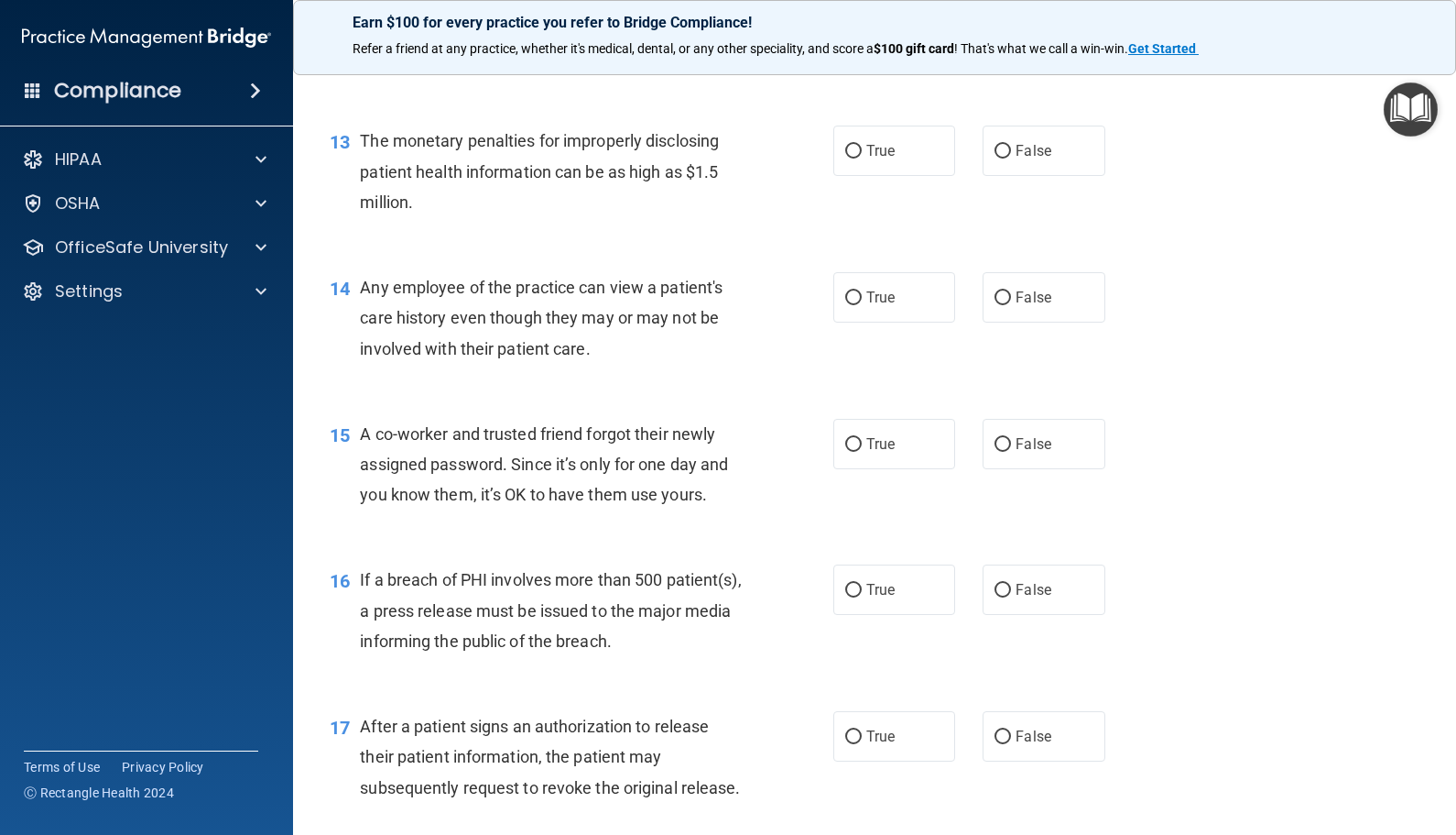
scroll to position [1832, 0]
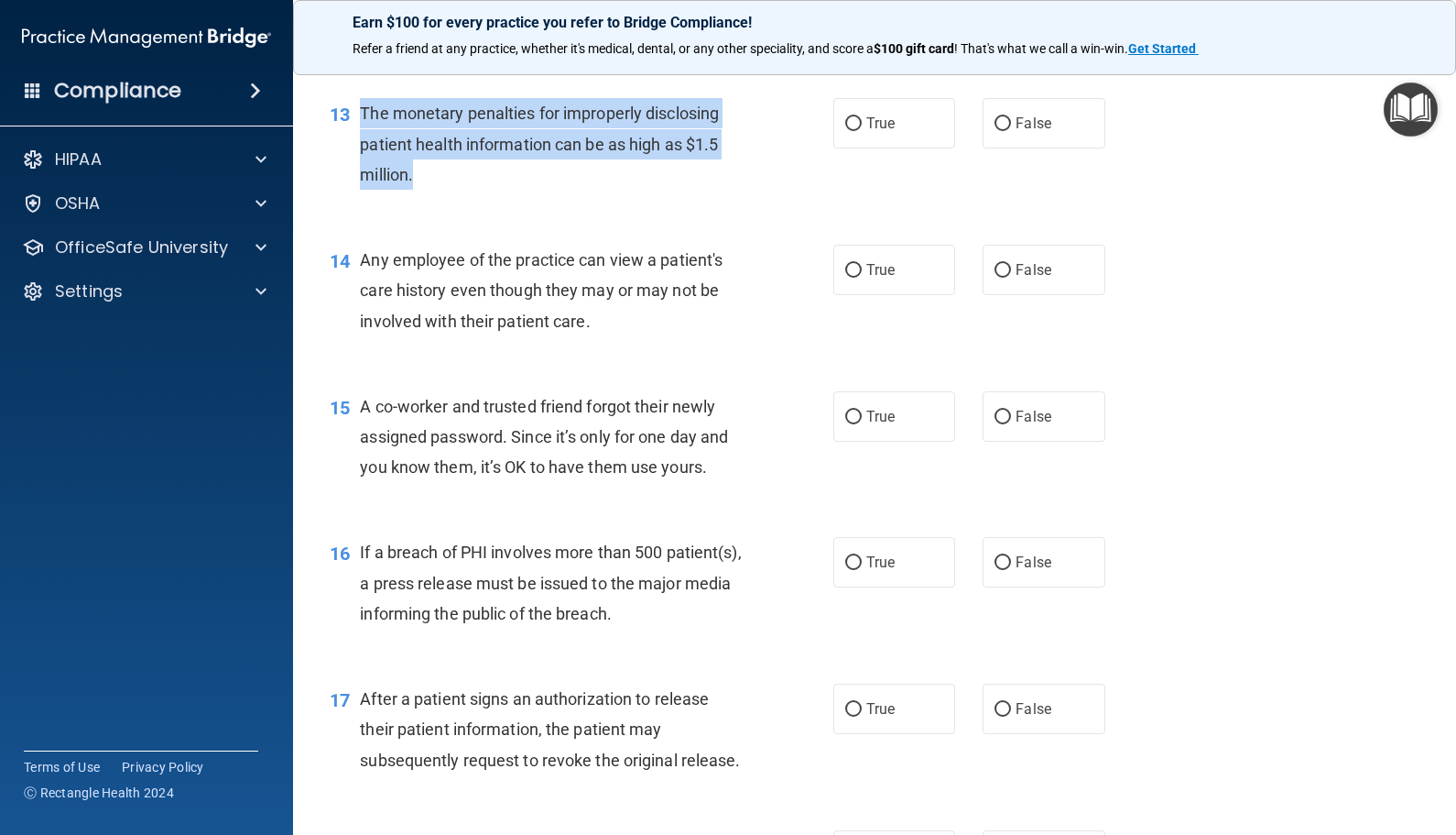
drag, startPoint x: 439, startPoint y: 185, endPoint x: 363, endPoint y: 114, distance: 104.0
click at [363, 114] on div "The monetary penalties for improperly disclosing patient health information can…" at bounding box center [558, 143] width 398 height 92
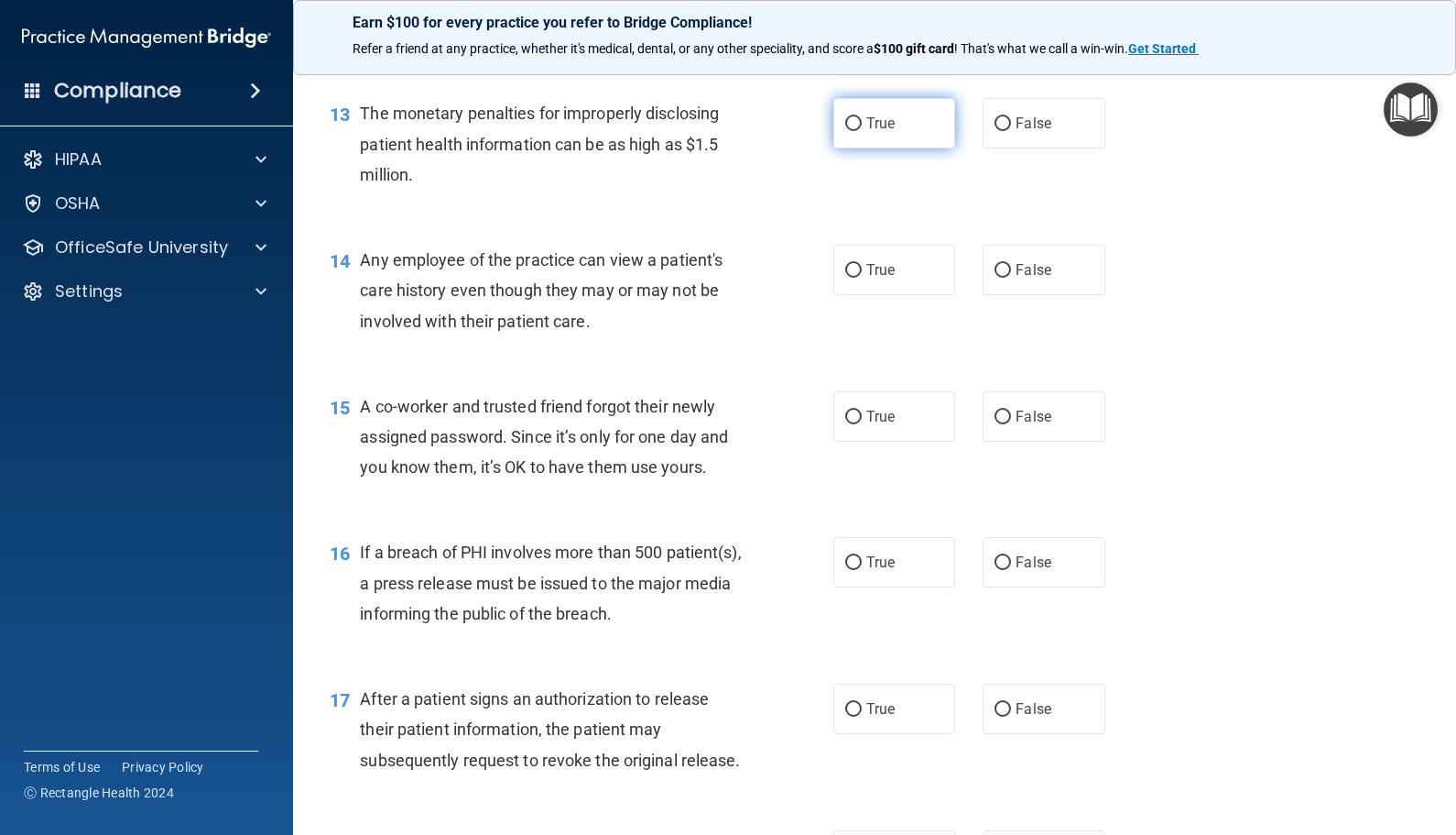
click at [914, 128] on label "True" at bounding box center [894, 123] width 121 height 50
click at [861, 128] on input "True" at bounding box center [853, 125] width 17 height 14
radio input "true"
click at [471, 219] on div "13 The monetary penalties for improperly disclosing patient health information …" at bounding box center [874, 148] width 1117 height 146
click at [856, 274] on label "True" at bounding box center [894, 270] width 121 height 50
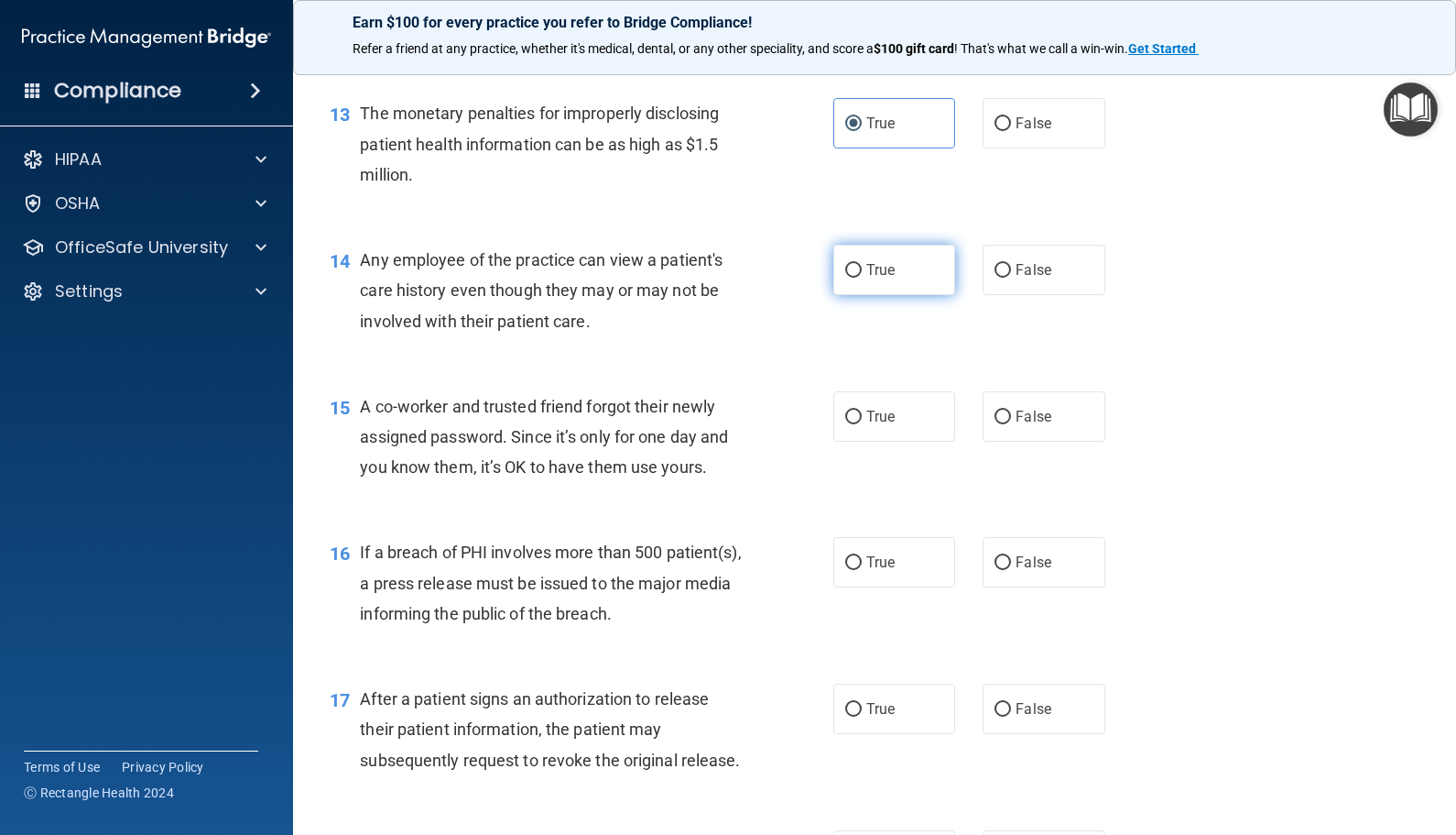
click at [856, 274] on input "True" at bounding box center [853, 271] width 17 height 14
radio input "true"
click at [695, 383] on div "15 A co-worker and trusted friend forgot their newly assigned password. Since i…" at bounding box center [874, 442] width 1117 height 146
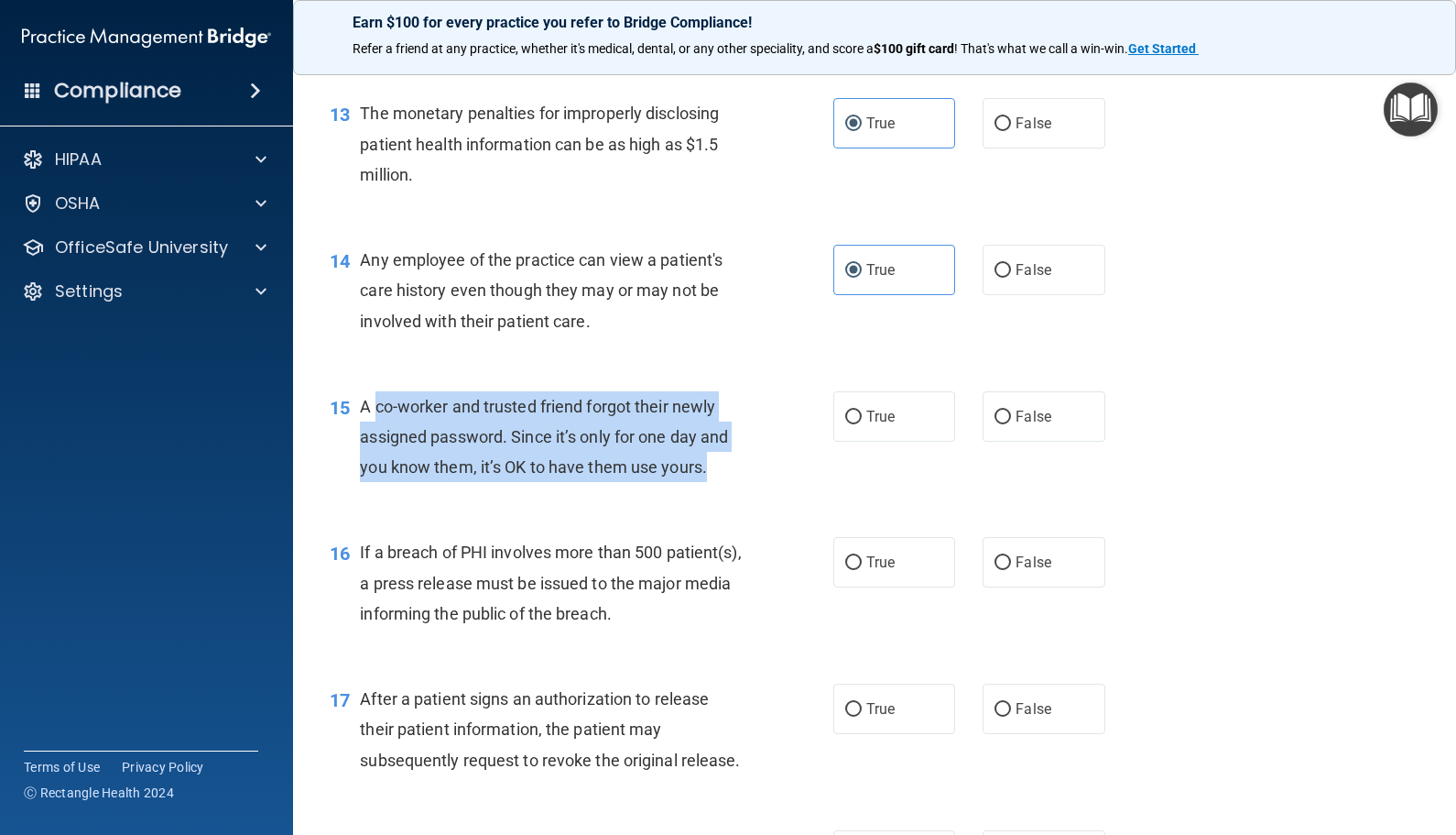
drag, startPoint x: 729, startPoint y: 480, endPoint x: 378, endPoint y: 405, distance: 358.9
click at [378, 405] on div "A co-worker and trusted friend forgot their newly assigned password. Since it’s…" at bounding box center [558, 437] width 398 height 92
drag, startPoint x: 378, startPoint y: 405, endPoint x: 695, endPoint y: 410, distance: 317.0
click at [685, 409] on span "A co-worker and trusted friend forgot their newly assigned password. Since it’s…" at bounding box center [543, 436] width 368 height 80
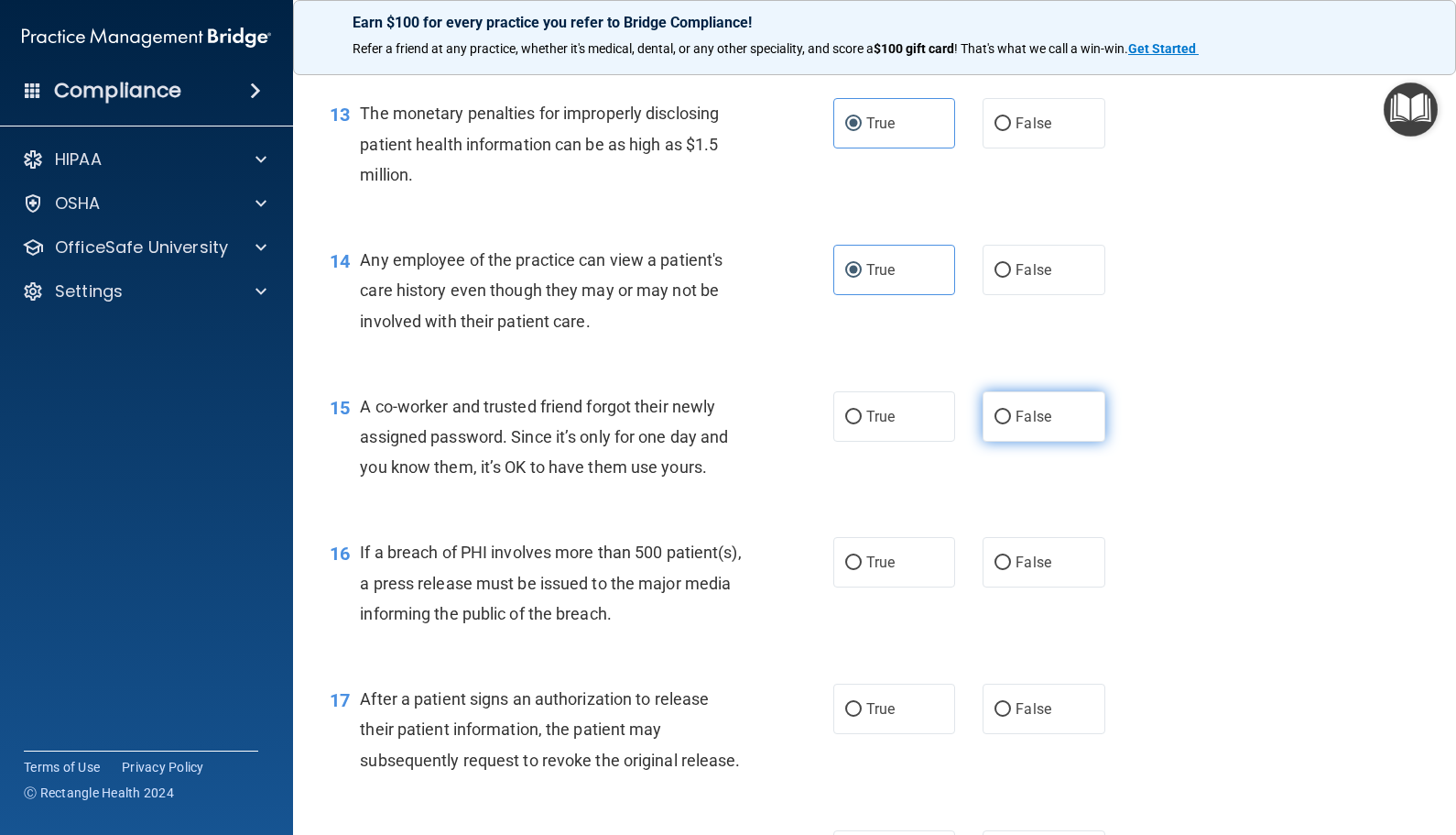
click at [983, 413] on label "False" at bounding box center [1043, 416] width 121 height 50
click at [995, 413] on input "False" at bounding box center [1003, 417] width 17 height 14
radio input "true"
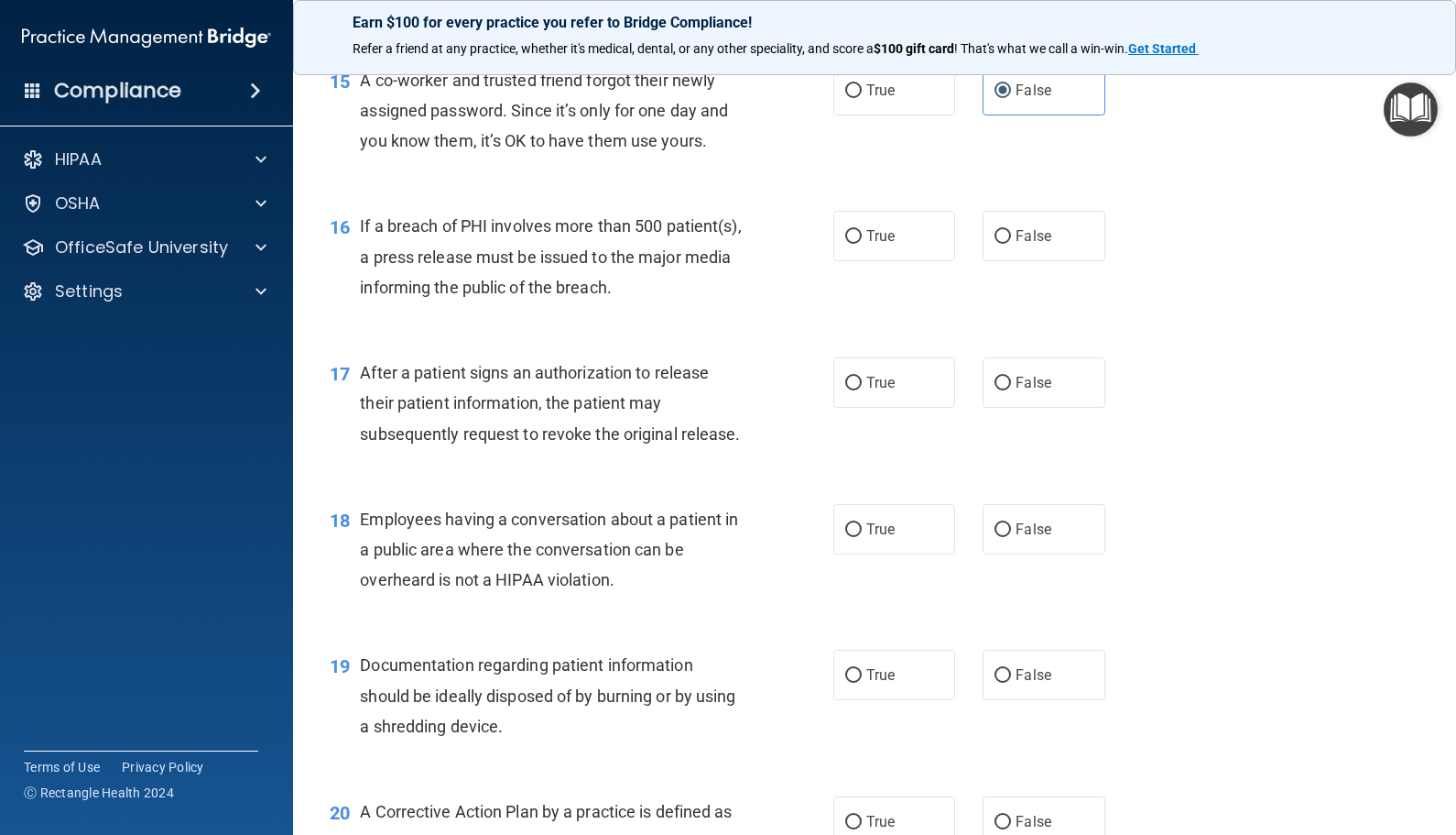
scroll to position [2199, 0]
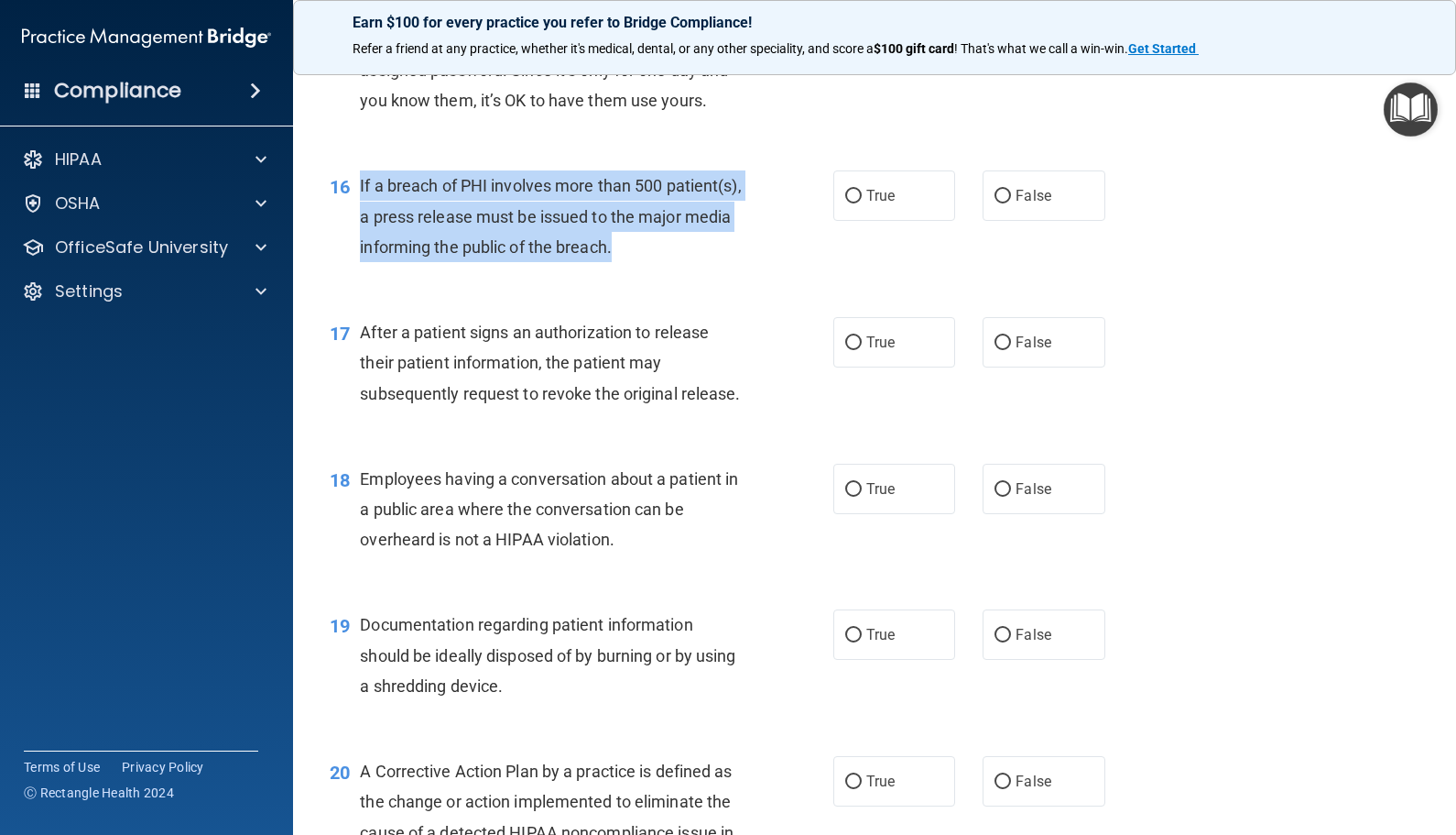
drag, startPoint x: 745, startPoint y: 247, endPoint x: 357, endPoint y: 182, distance: 393.4
click at [357, 182] on div "16 If a breach of PHI involves more than 500 patient(s), a press release must b…" at bounding box center [582, 220] width 559 height 101
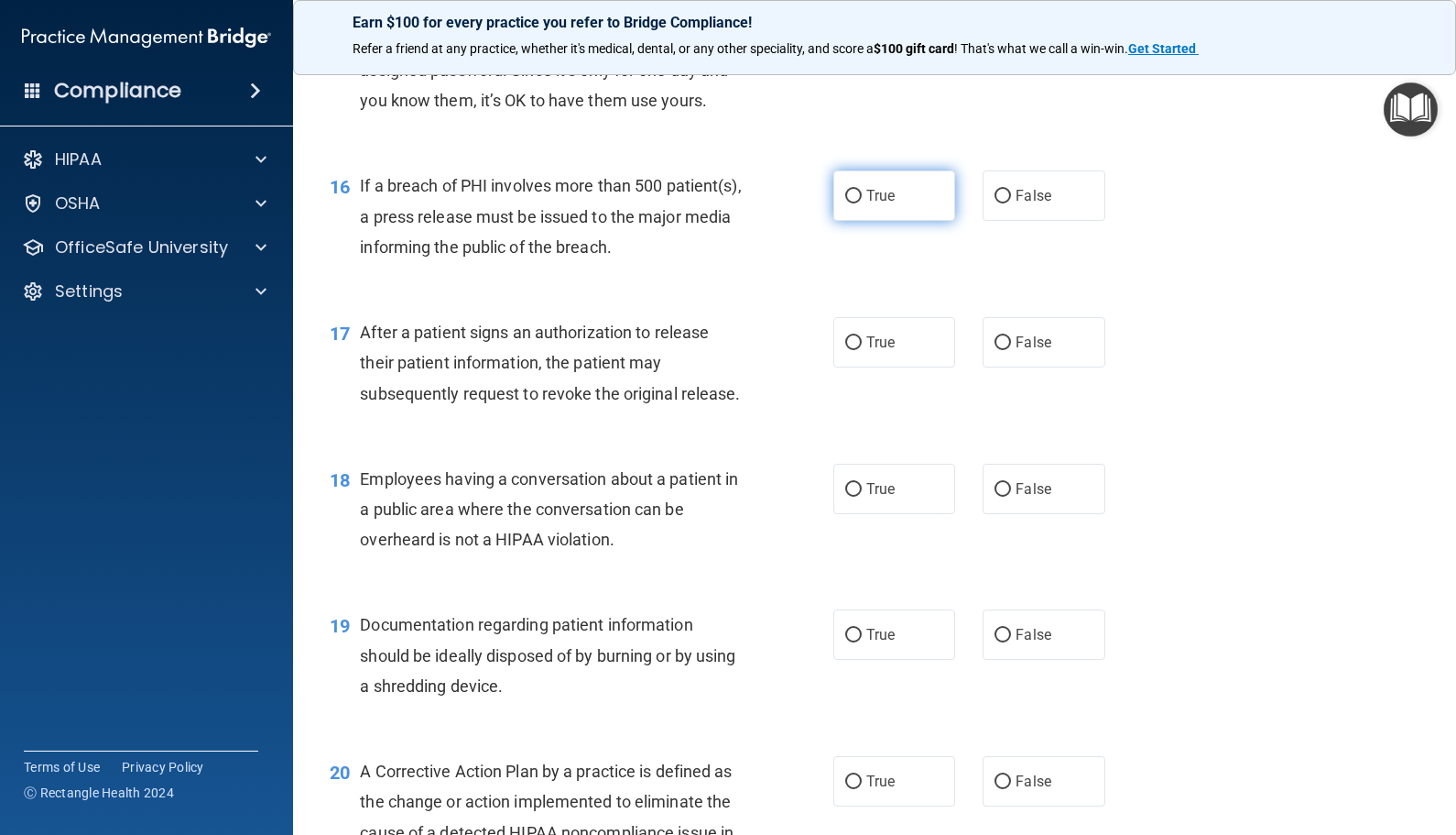
click at [897, 208] on label "True" at bounding box center [894, 195] width 121 height 50
click at [861, 204] on input "True" at bounding box center [853, 197] width 17 height 14
radio input "true"
click at [546, 405] on div "After a patient signs an authorization to release their patient information, th…" at bounding box center [558, 363] width 398 height 92
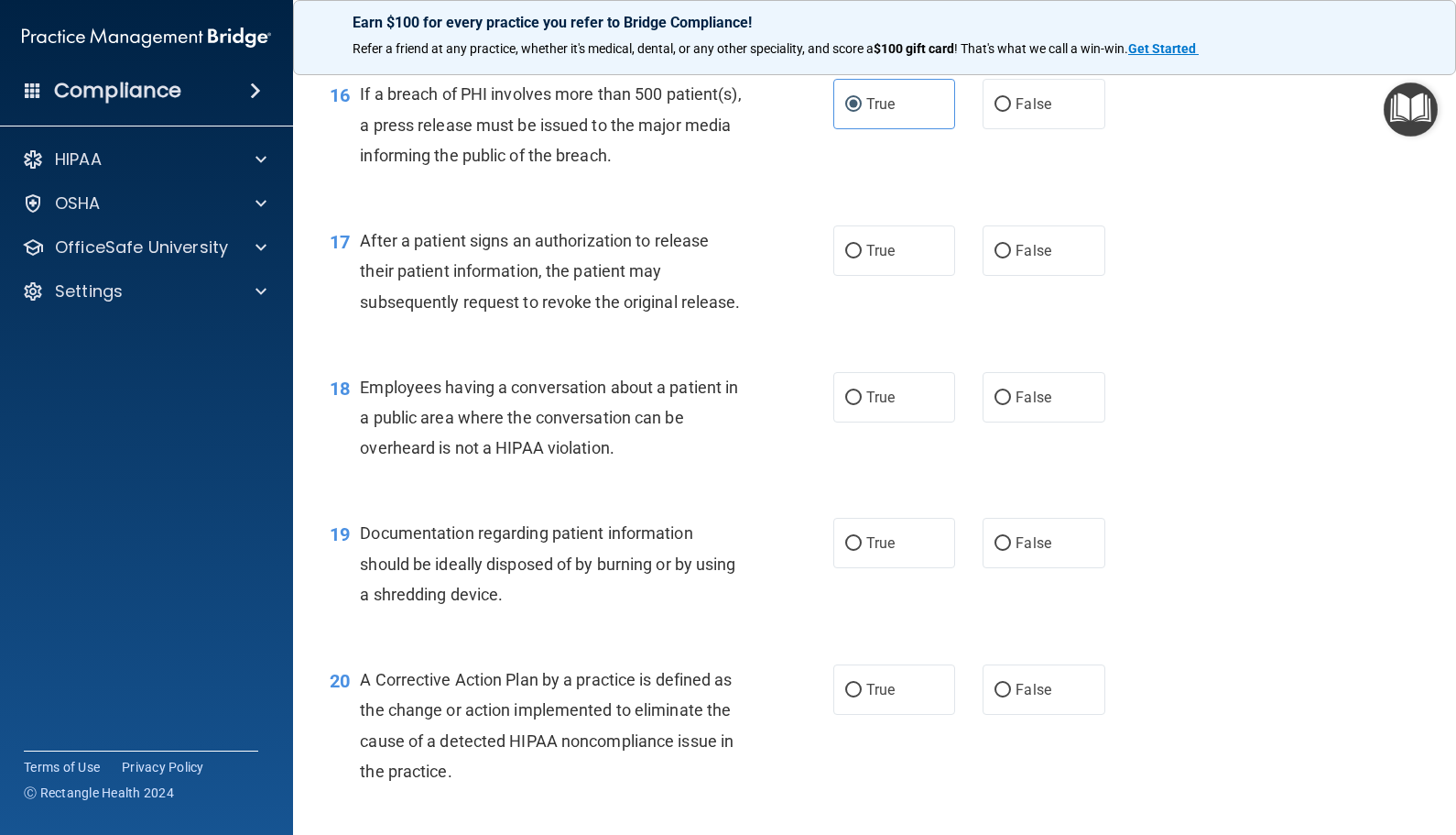
scroll to position [2381, 0]
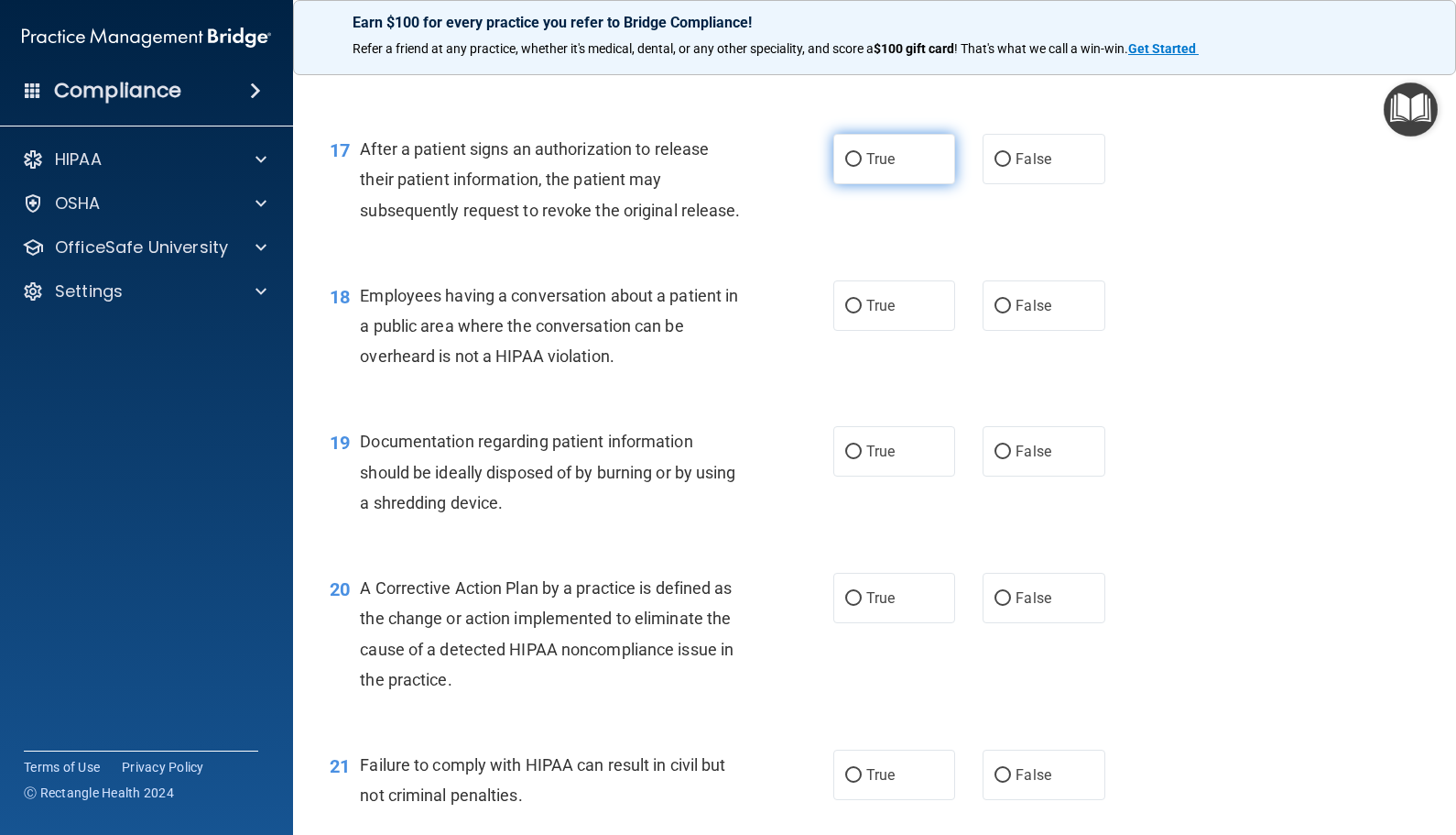
click at [846, 158] on input "True" at bounding box center [853, 160] width 17 height 14
radio input "true"
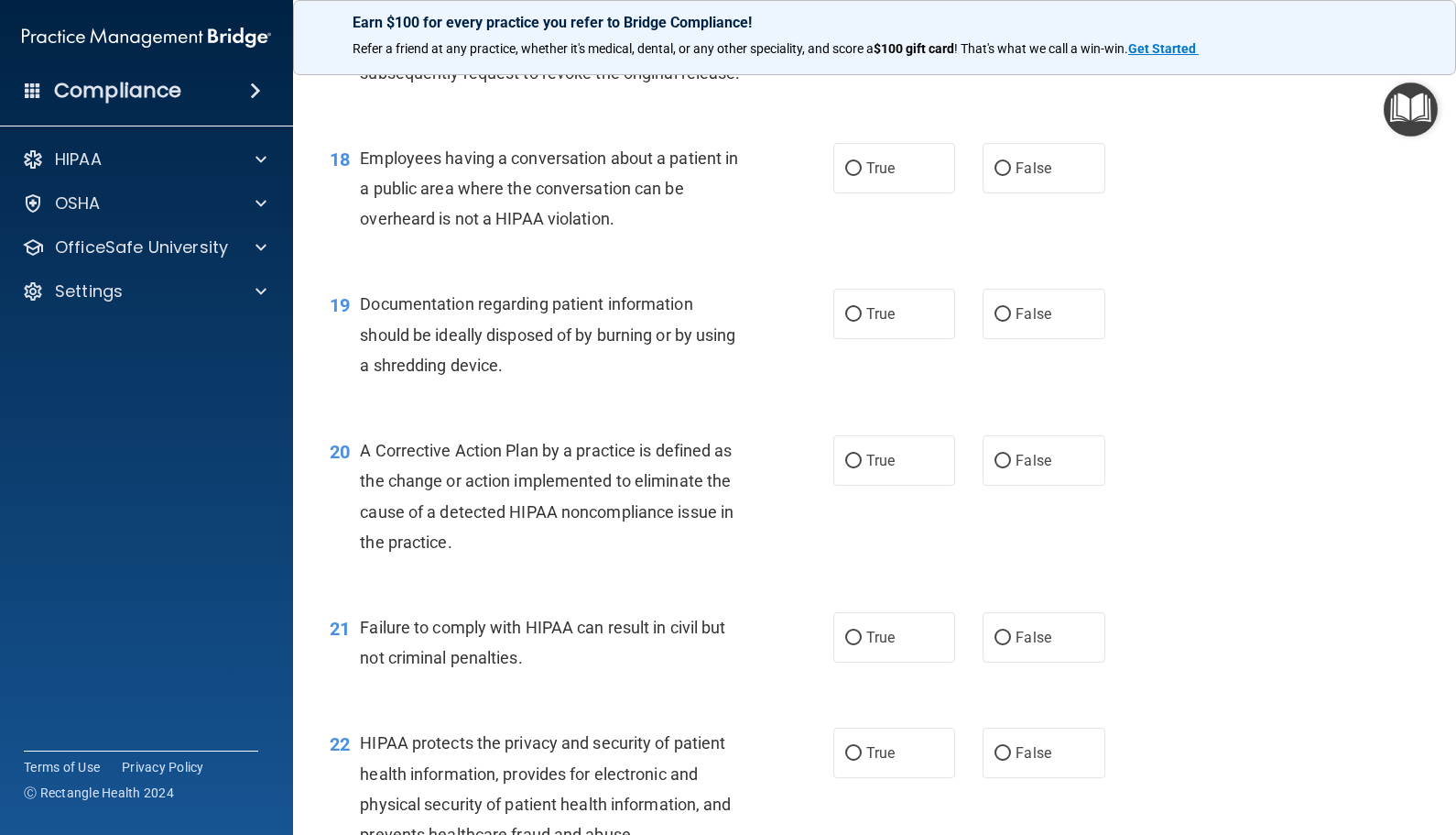
scroll to position [2565, 0]
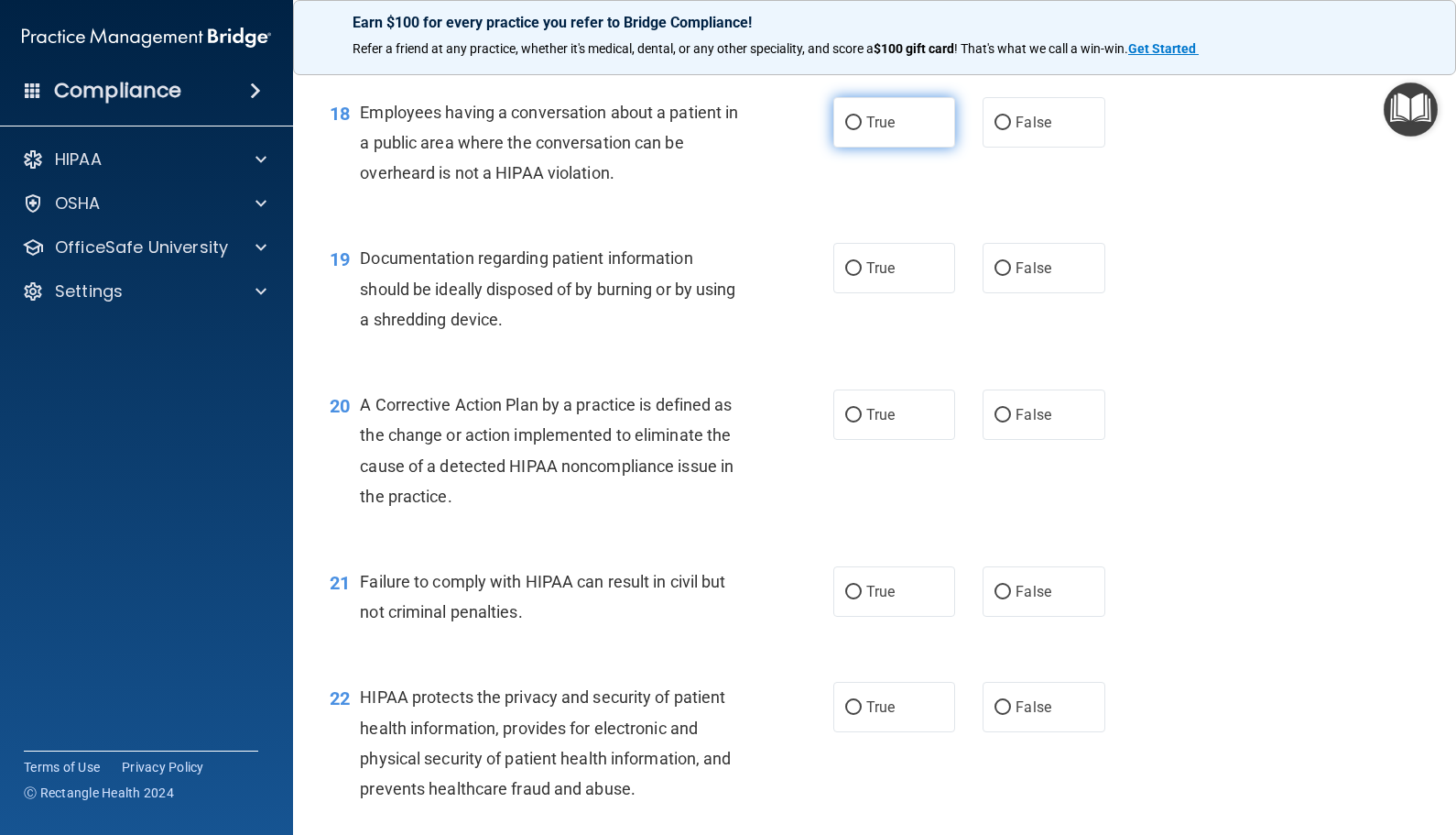
click at [883, 131] on span "True" at bounding box center [880, 123] width 29 height 18
click at [861, 130] on input "True" at bounding box center [853, 124] width 17 height 14
radio input "true"
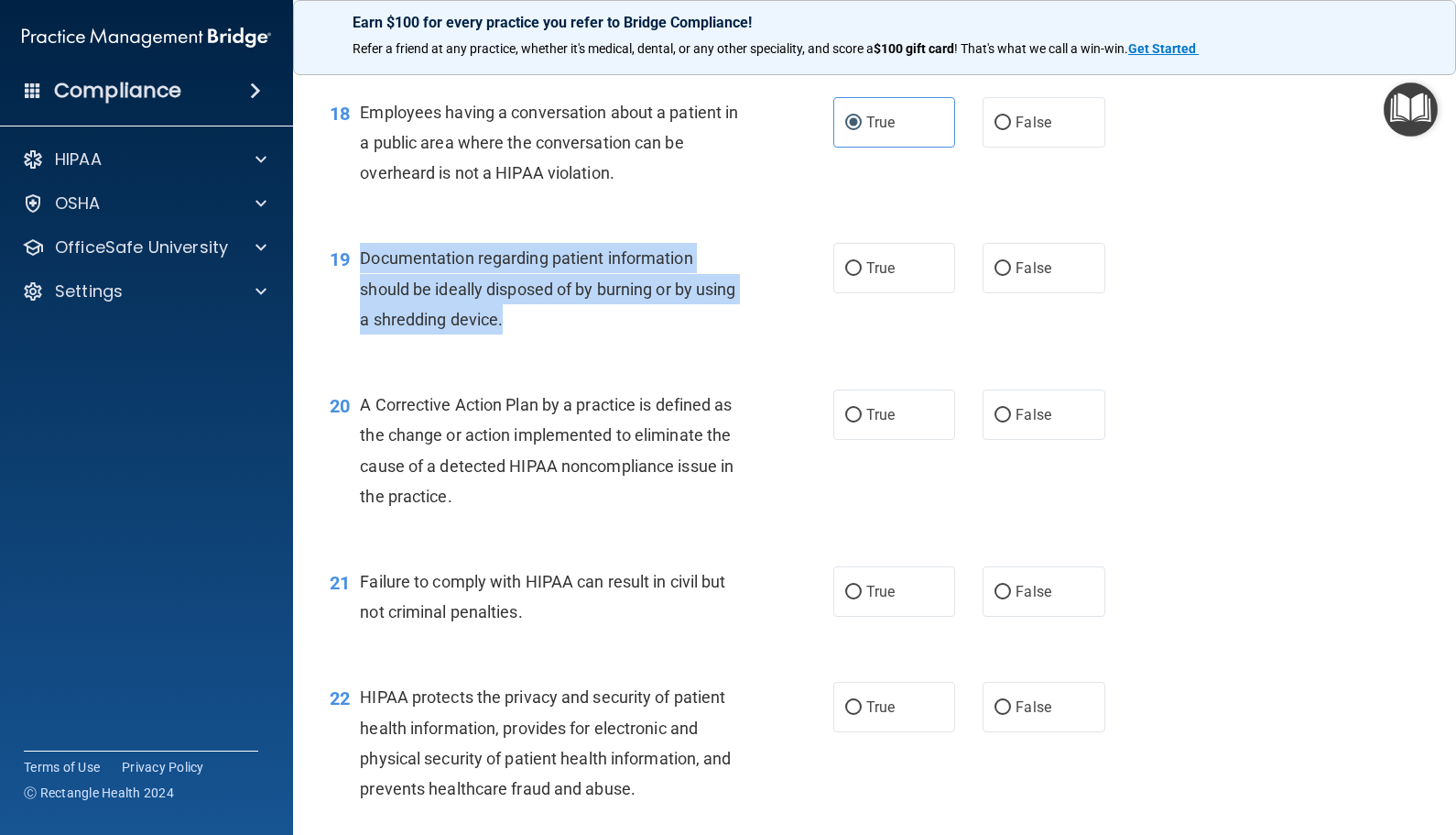
drag, startPoint x: 594, startPoint y: 364, endPoint x: 360, endPoint y: 281, distance: 248.3
click at [360, 281] on div "Documentation regarding patient information should be ideally disposed of by bu…" at bounding box center [558, 289] width 398 height 92
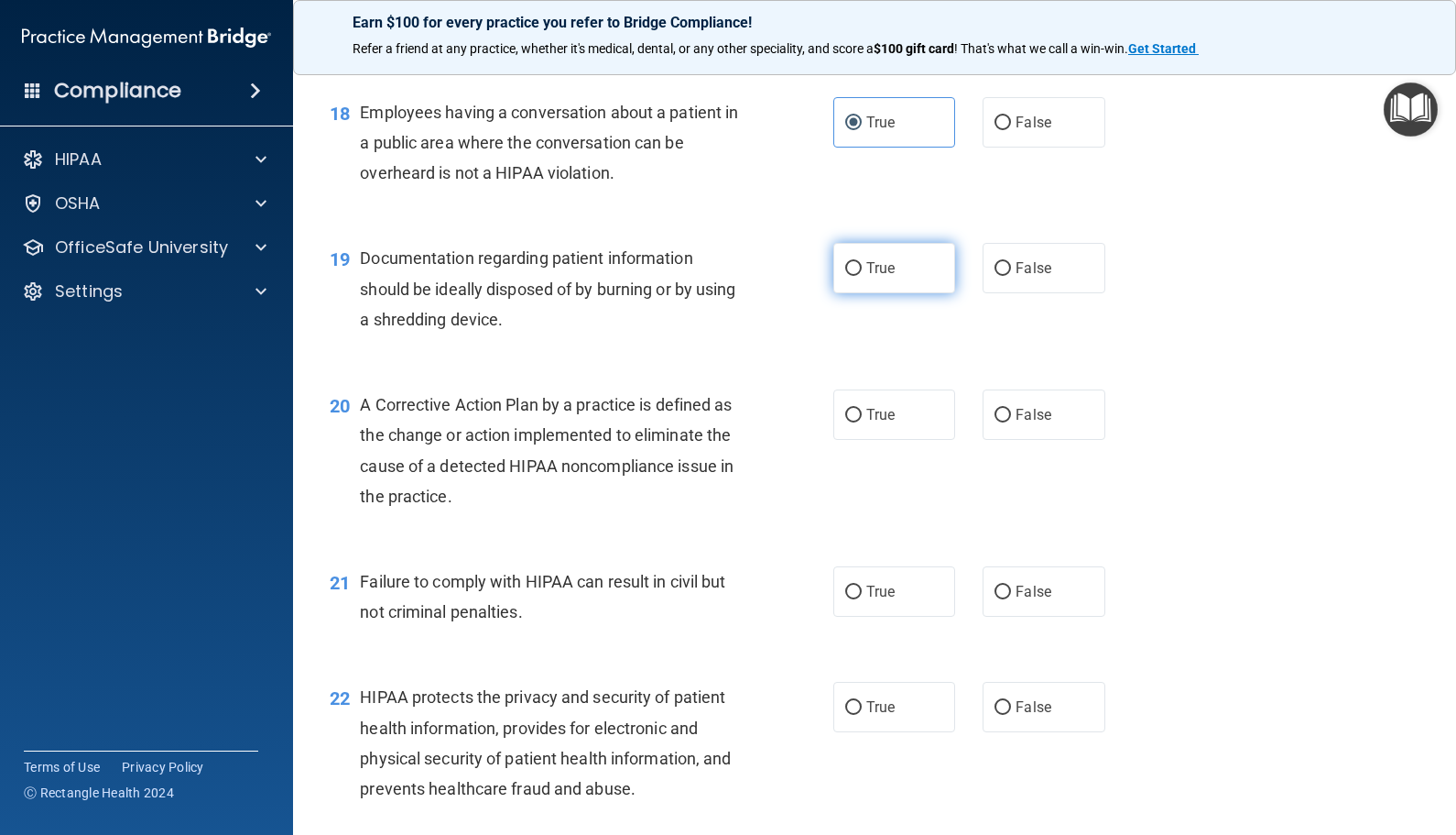
click at [866, 277] on span "True" at bounding box center [880, 268] width 29 height 18
click at [861, 276] on input "True" at bounding box center [853, 269] width 17 height 14
radio input "true"
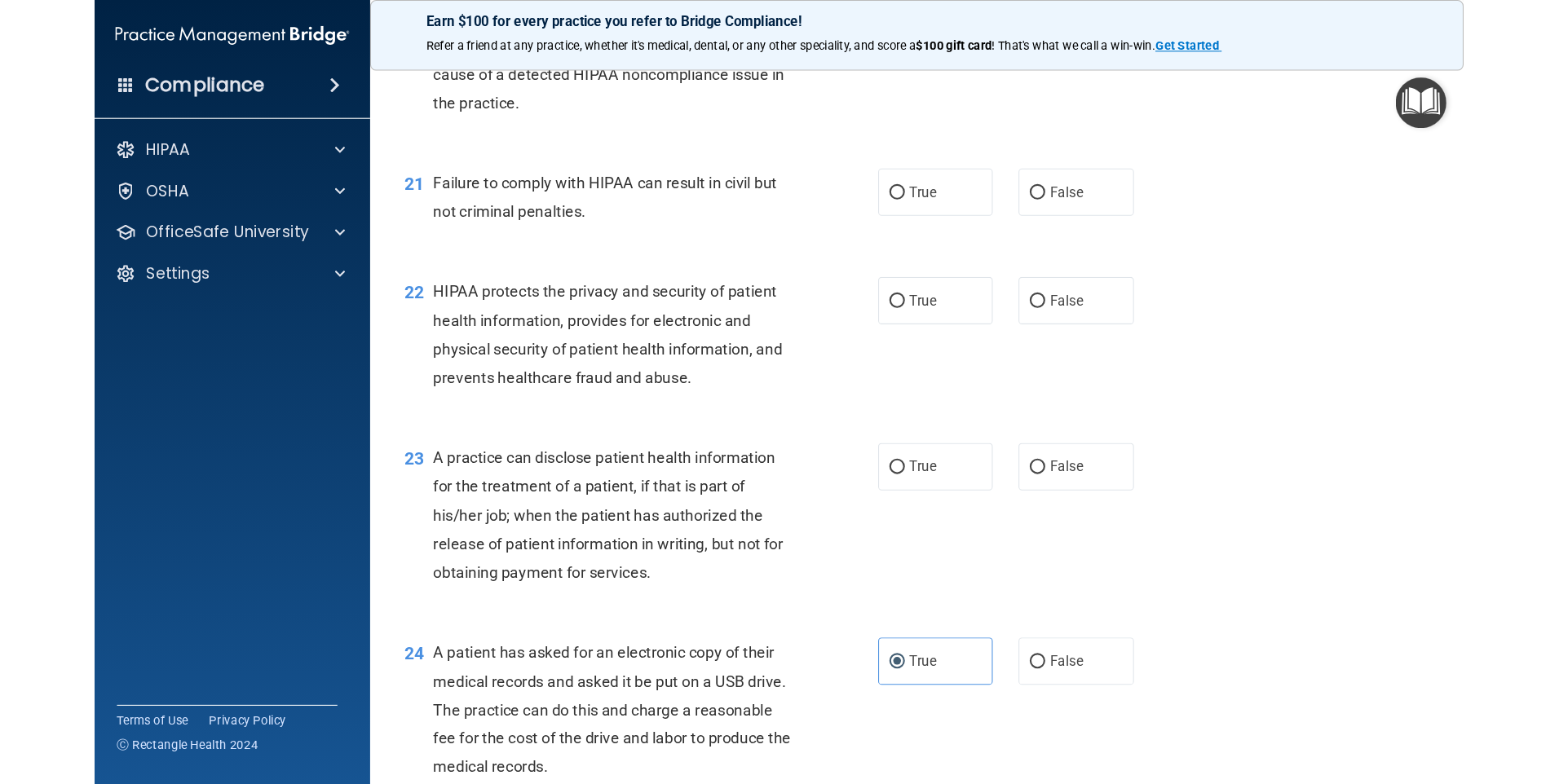
scroll to position [2608, 0]
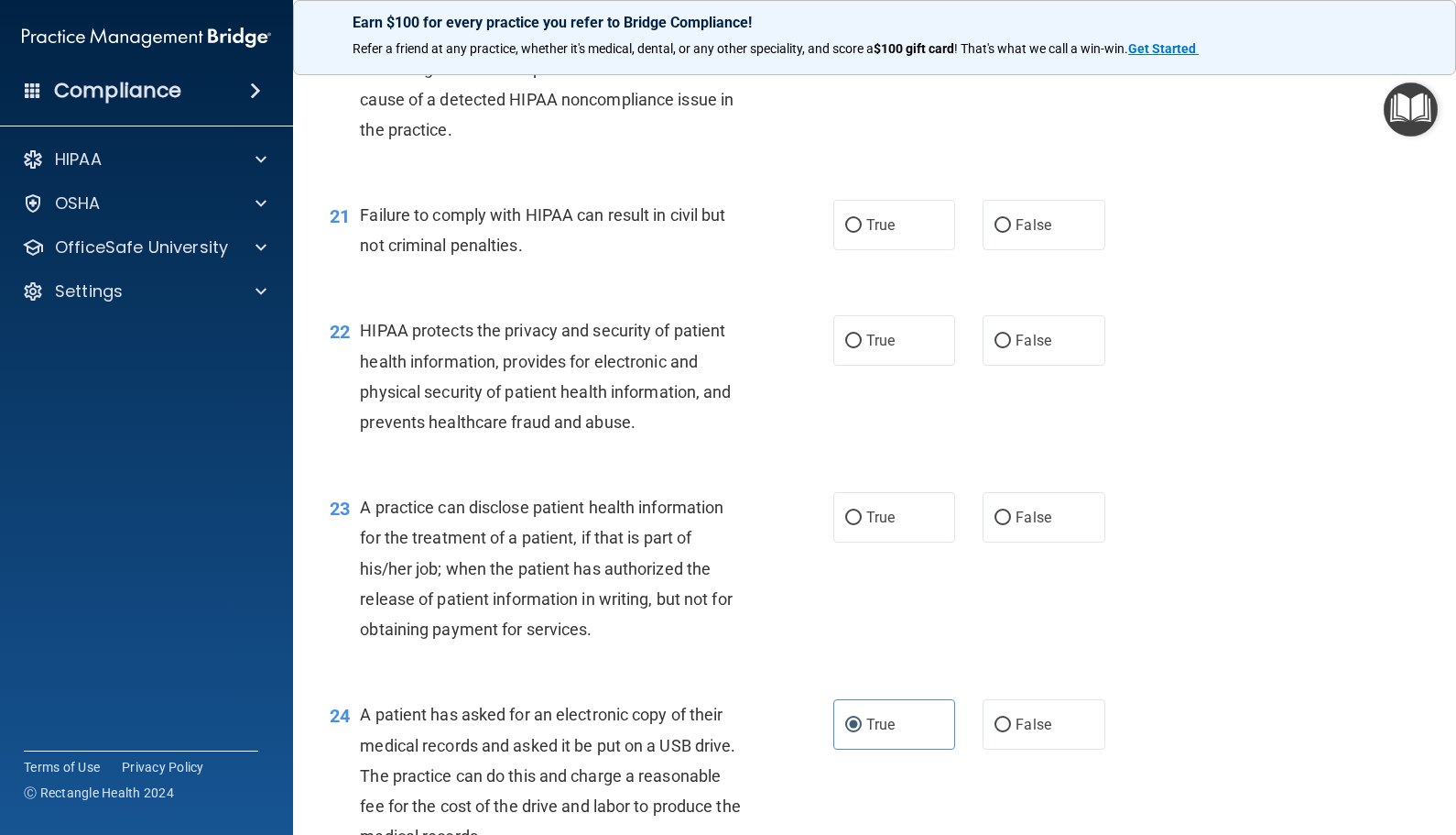
click at [557, 424] on span "HIPAA protects the privacy and security of patient health information, provides…" at bounding box center [544, 376] width 370 height 111
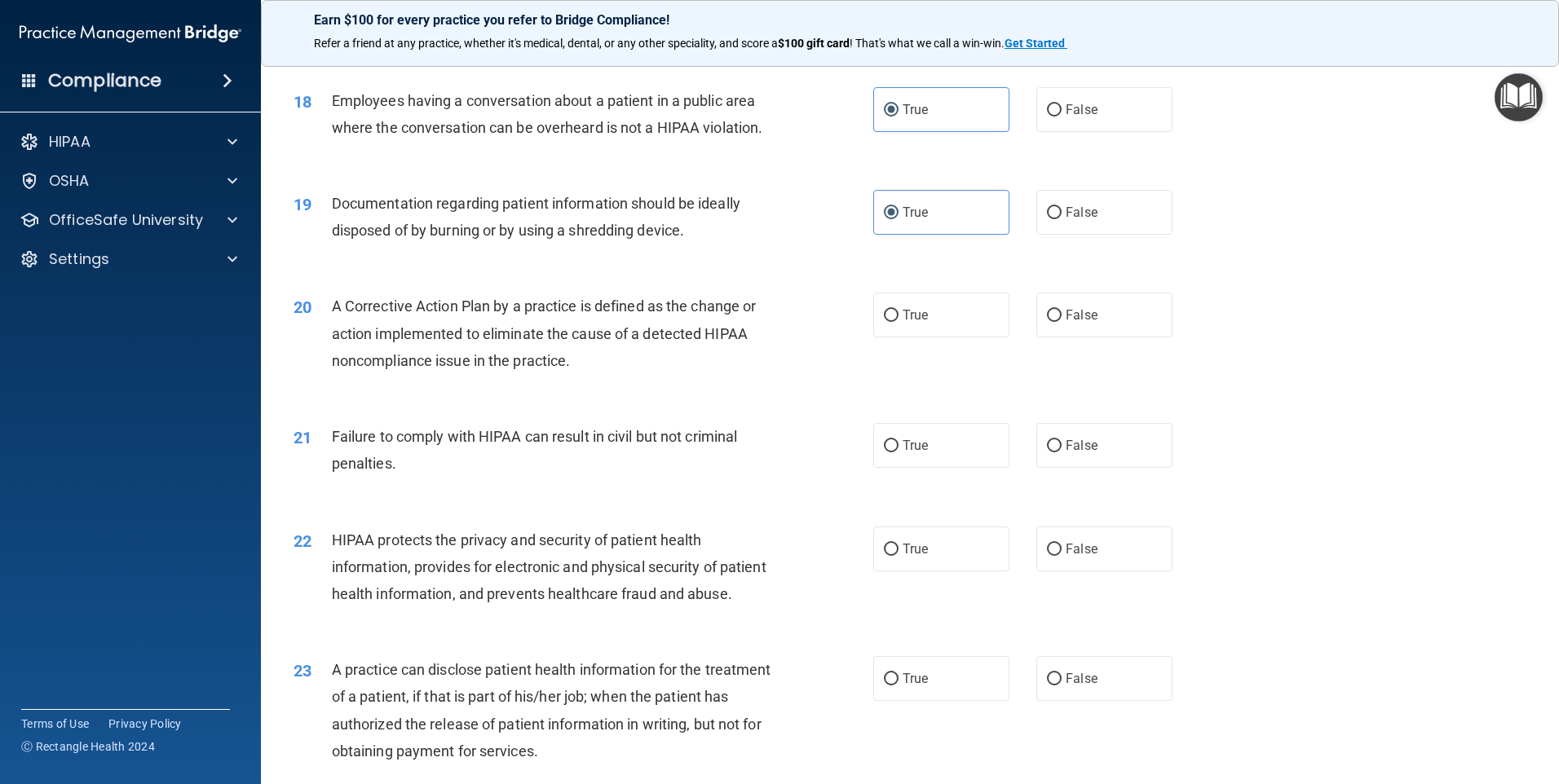
scroll to position [2075, 0]
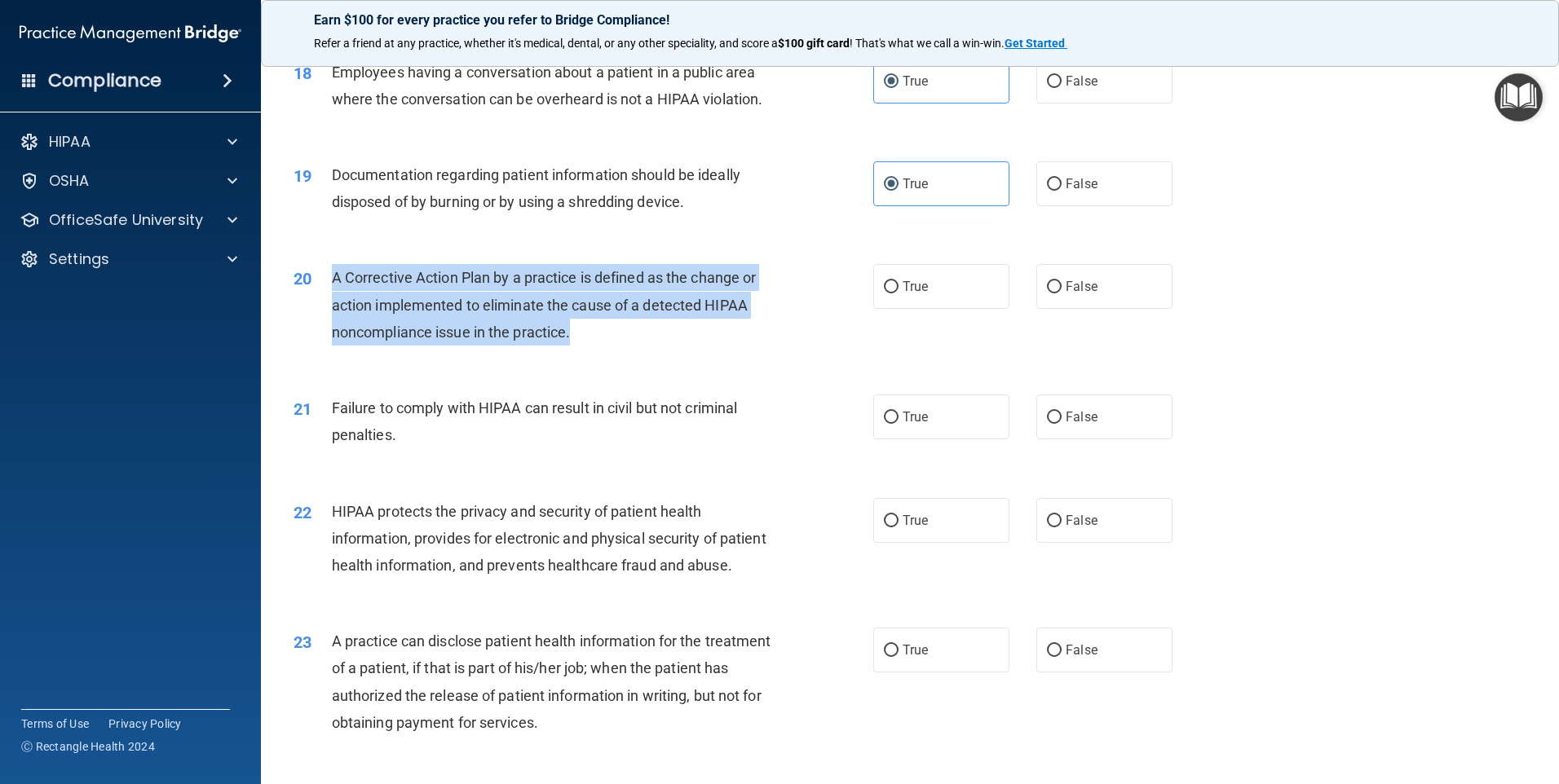
drag, startPoint x: 606, startPoint y: 370, endPoint x: 329, endPoint y: 302, distance: 285.2
click at [329, 302] on div "20 A Corrective Action Plan by a practice is defined as the change or action im…" at bounding box center [583, 309] width 629 height 90
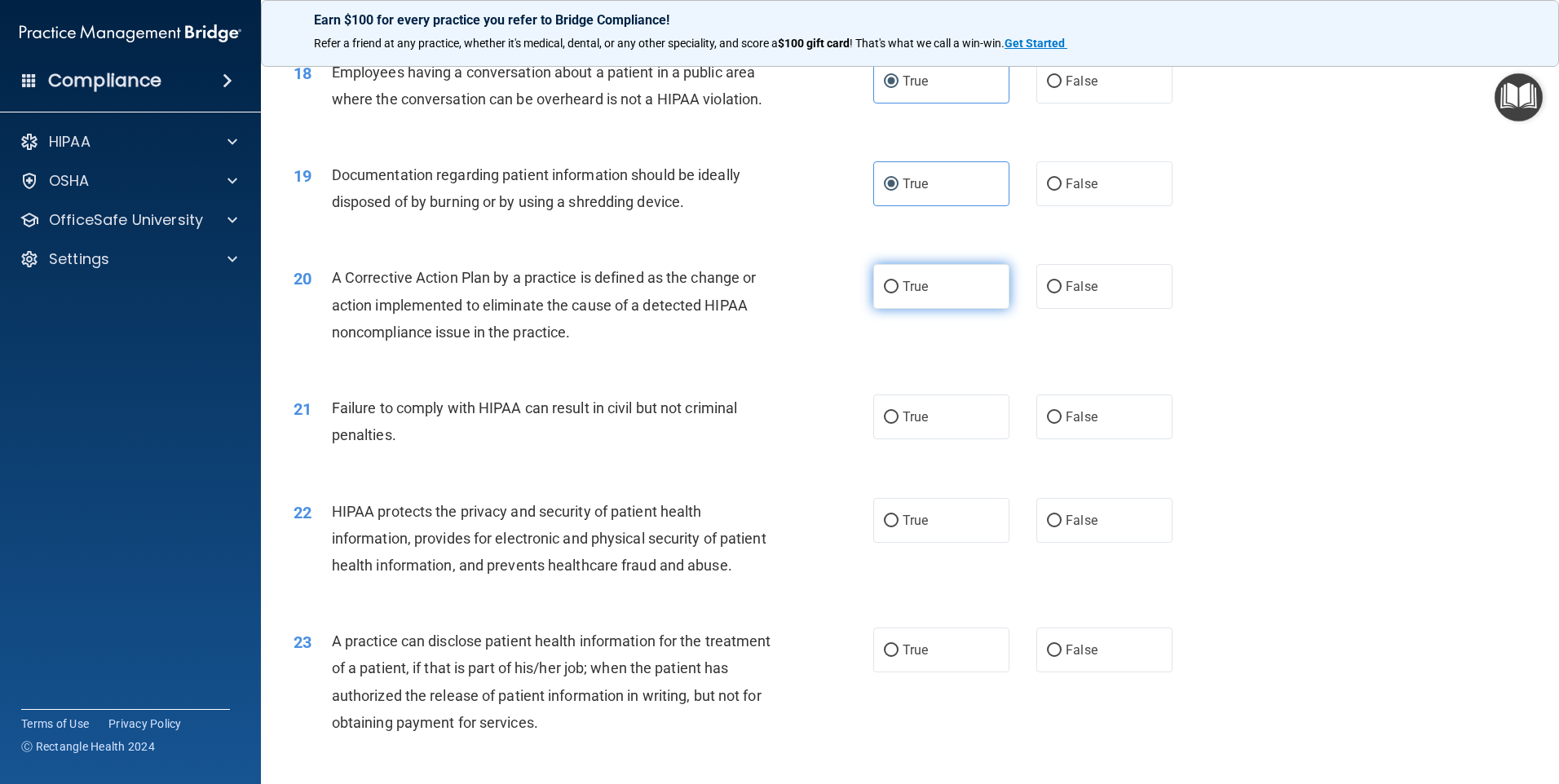
click at [934, 309] on label "True" at bounding box center [941, 286] width 136 height 45
click at [899, 294] on input "True" at bounding box center [891, 287] width 15 height 12
radio input "true"
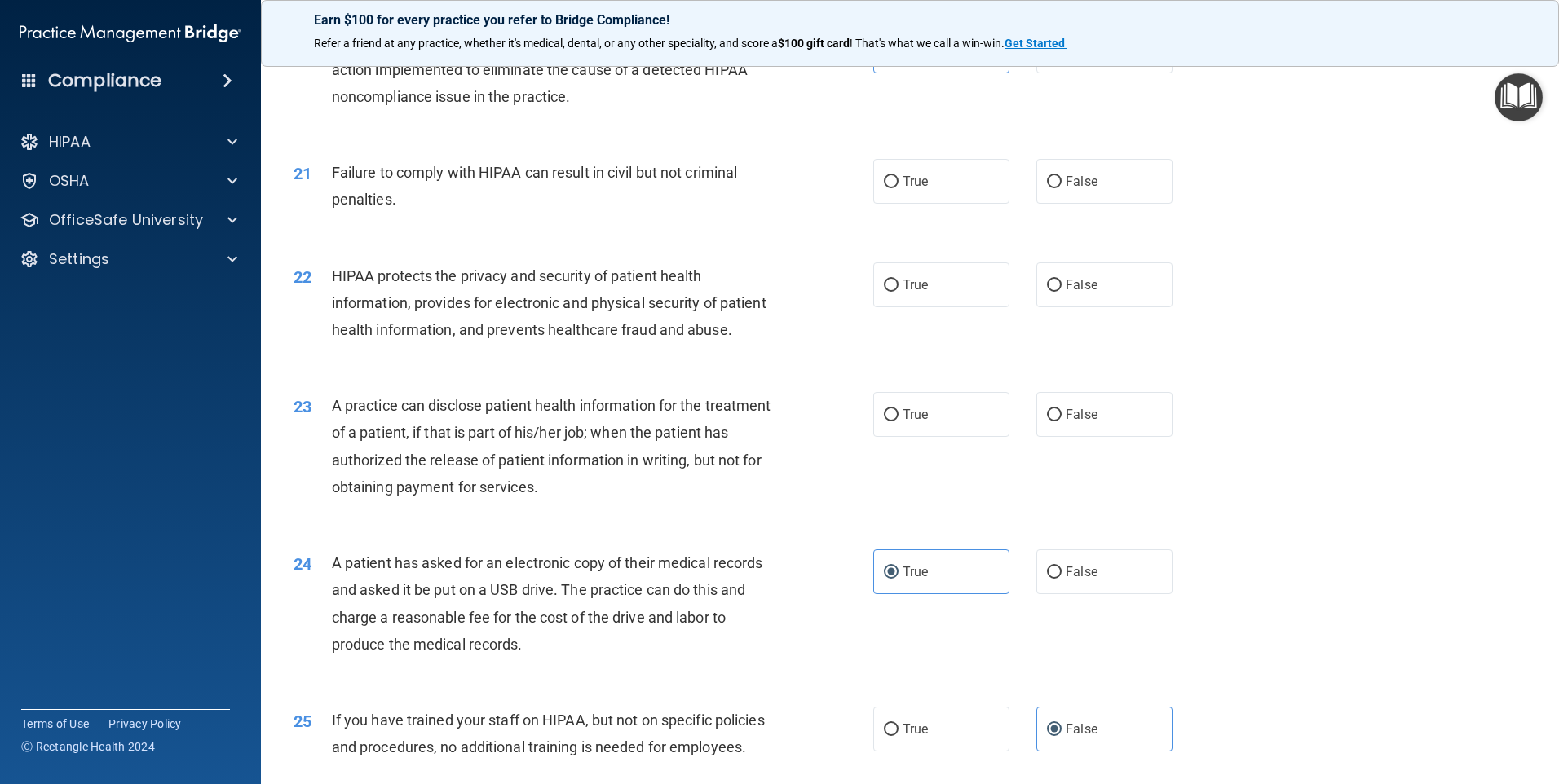
scroll to position [2319, 0]
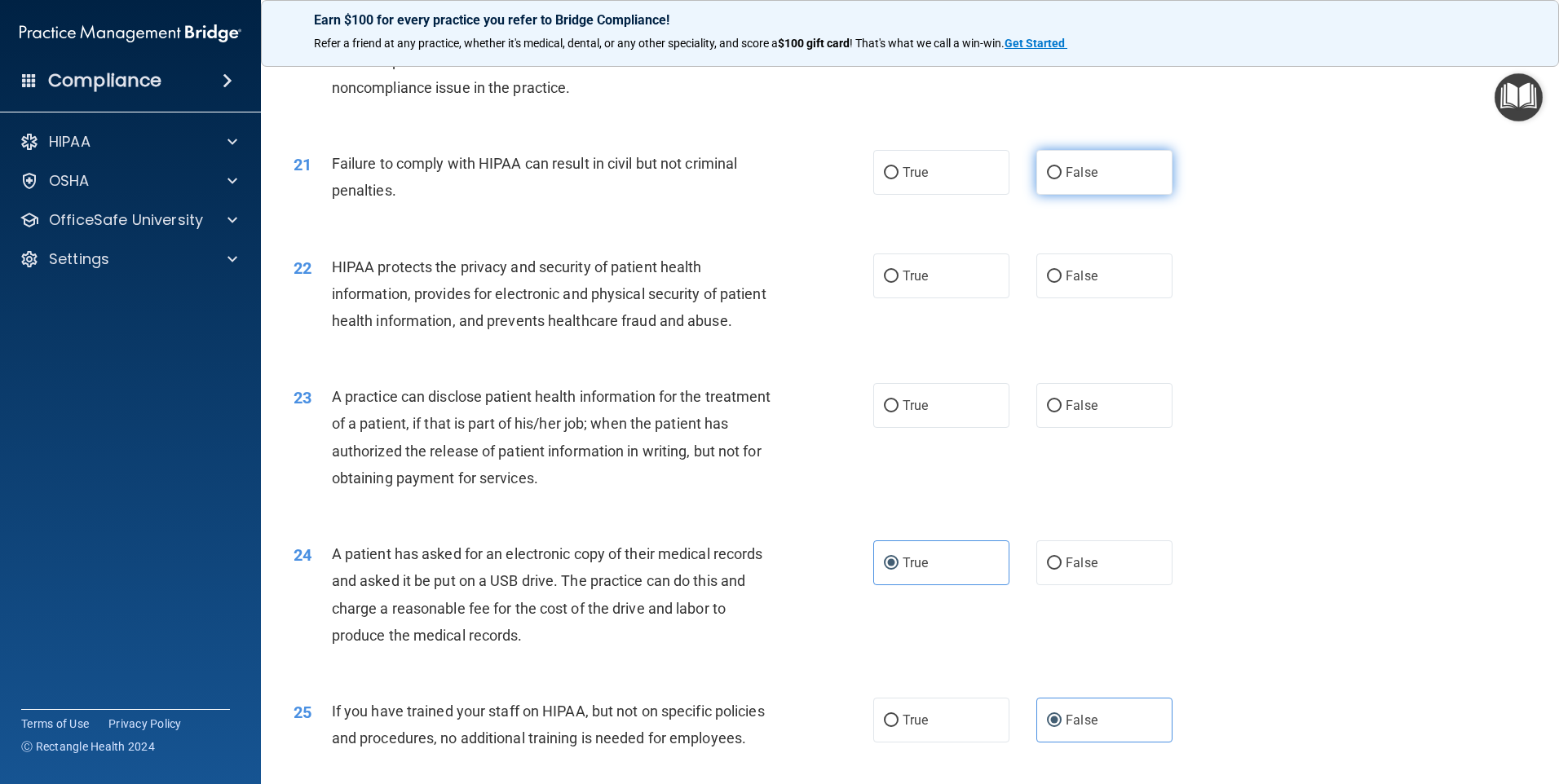
click at [1052, 195] on label "False" at bounding box center [1104, 172] width 136 height 45
click at [1052, 179] on input "False" at bounding box center [1053, 173] width 15 height 12
radio input "true"
click at [958, 195] on label "True" at bounding box center [941, 172] width 136 height 45
click at [899, 179] on input "True" at bounding box center [891, 173] width 15 height 12
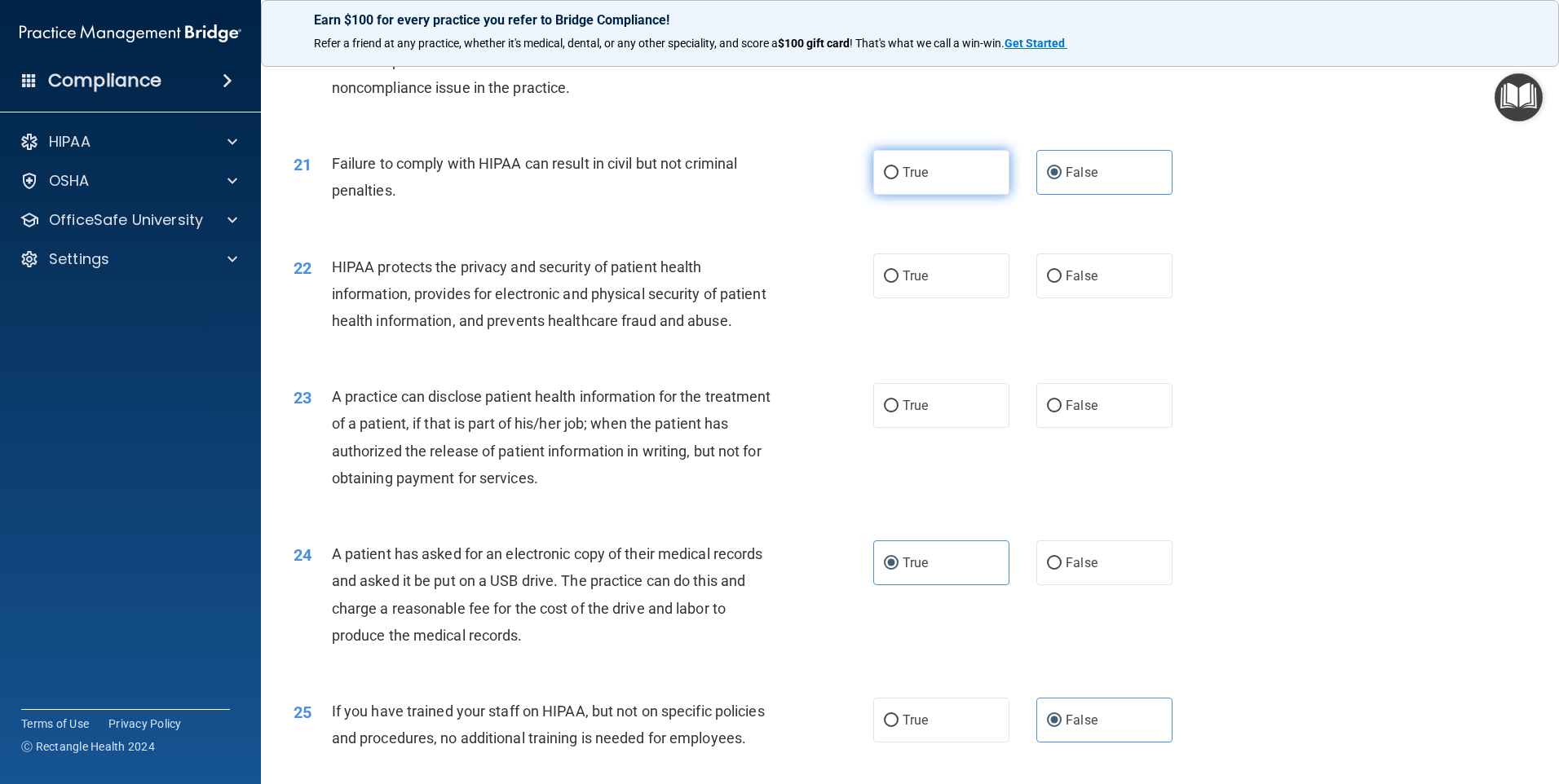
radio input "true"
click at [1050, 223] on div "21 Failure to comply with HIPAA can result in civil but not criminal penalties.…" at bounding box center [910, 180] width 1257 height 103
click at [1053, 195] on label "False" at bounding box center [1104, 172] width 136 height 45
click at [1053, 179] on input "False" at bounding box center [1053, 173] width 15 height 12
radio input "true"
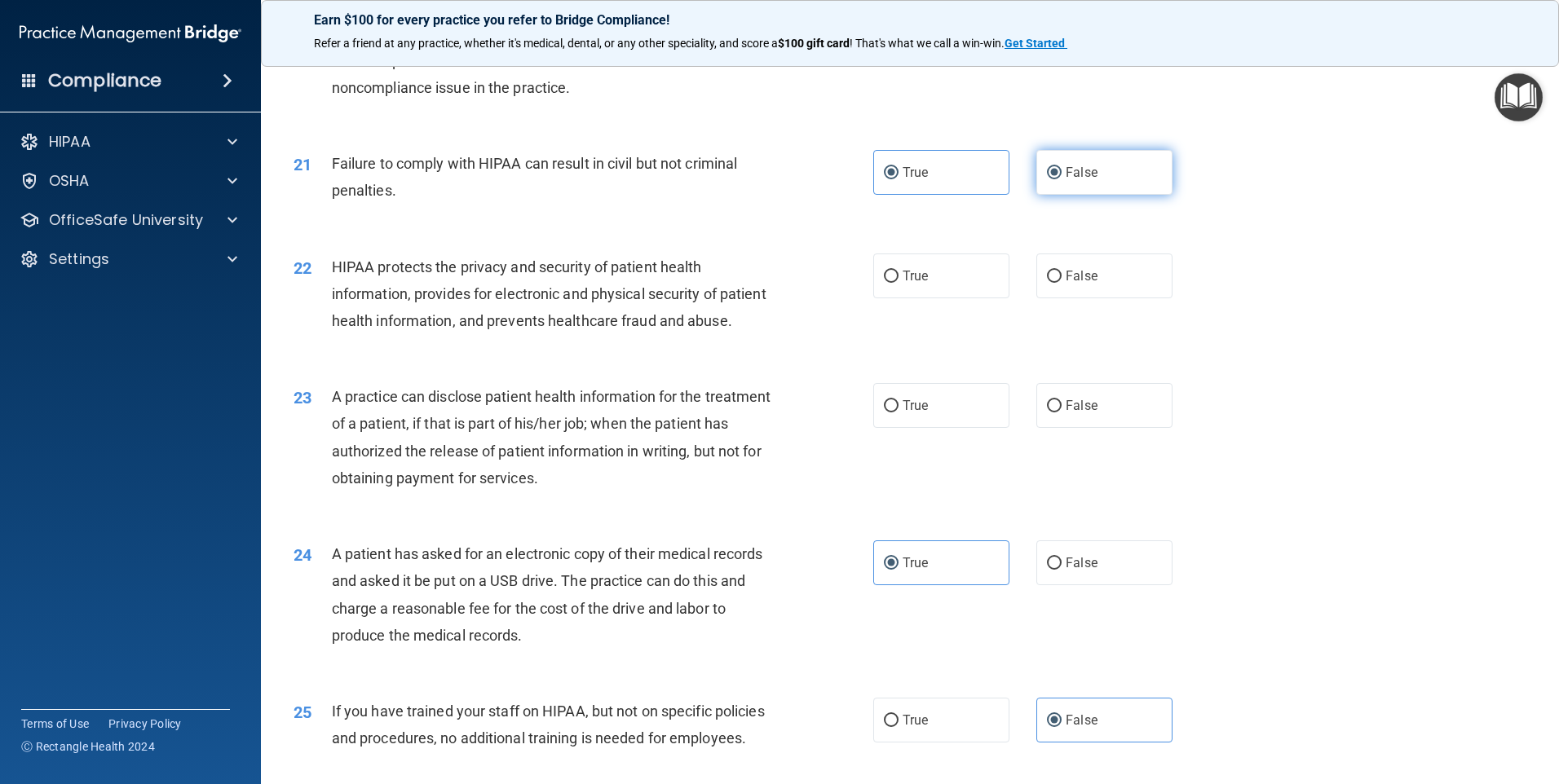
radio input "false"
click at [950, 298] on label "True" at bounding box center [941, 275] width 136 height 45
click at [899, 283] on input "True" at bounding box center [891, 277] width 15 height 12
radio input "true"
click at [929, 428] on label "True" at bounding box center [941, 405] width 136 height 45
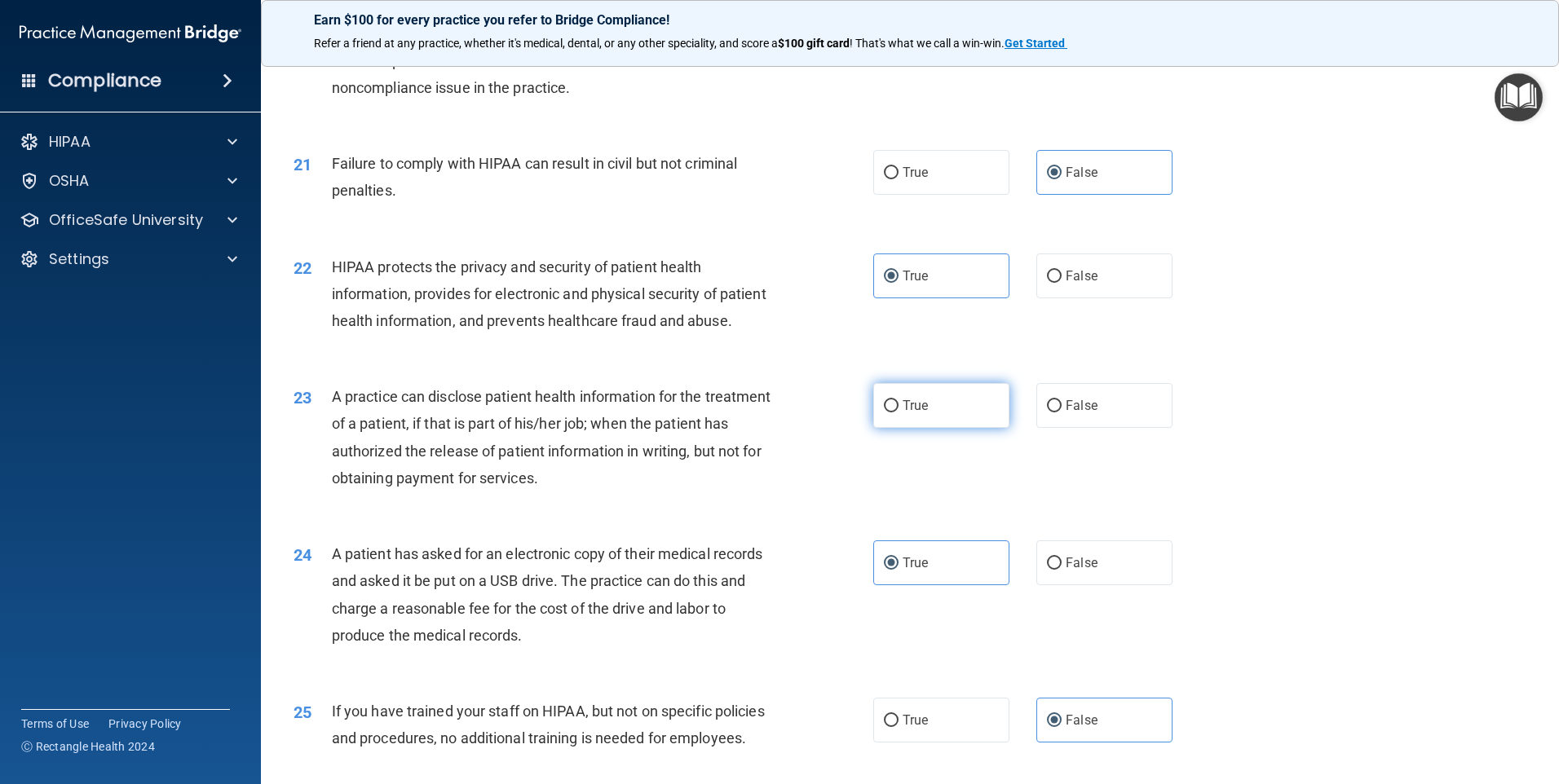
click at [899, 412] on input "True" at bounding box center [891, 406] width 15 height 12
radio input "true"
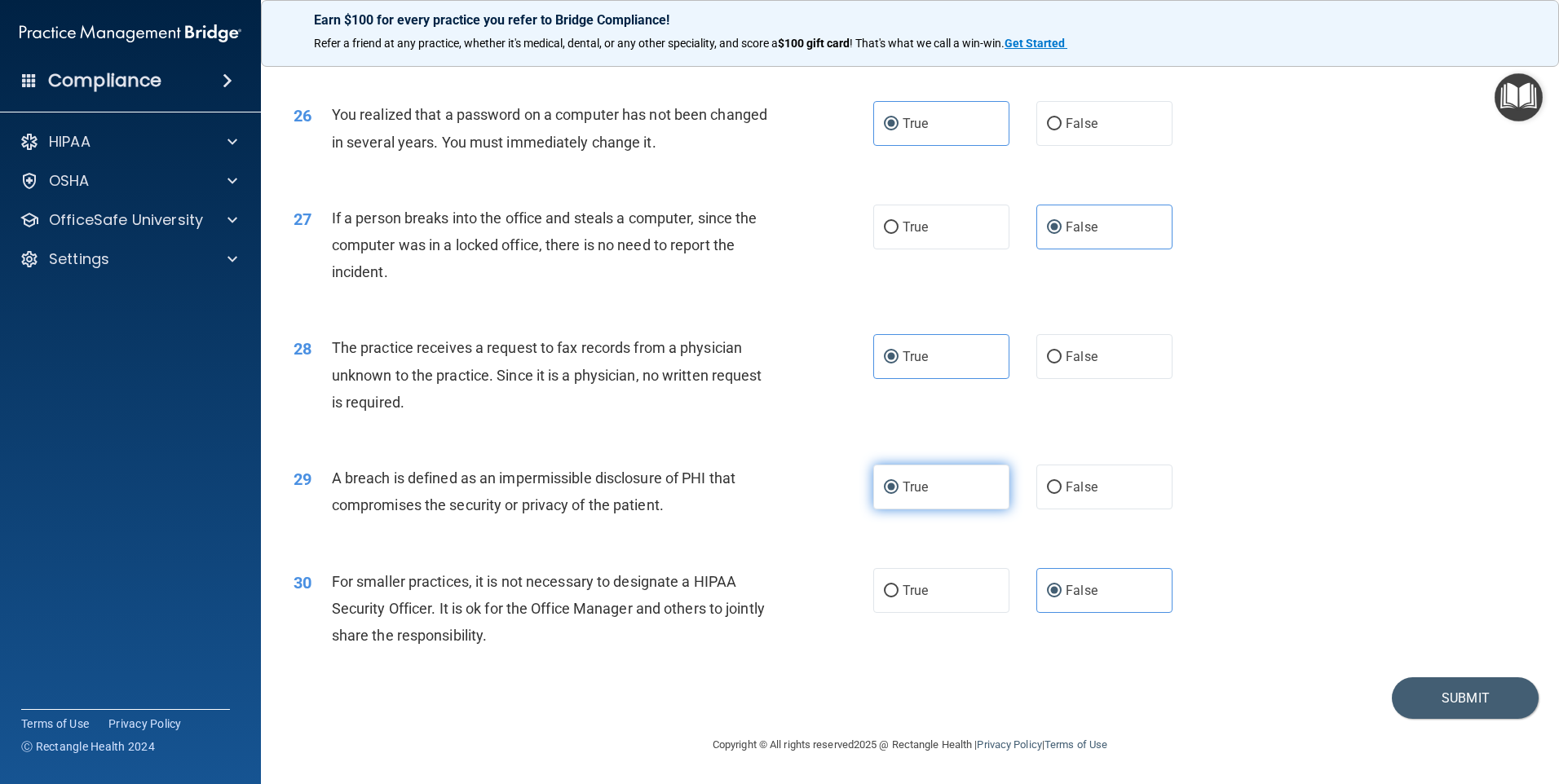
scroll to position [3100, 0]
click at [1411, 710] on button "Submit" at bounding box center [1465, 697] width 147 height 41
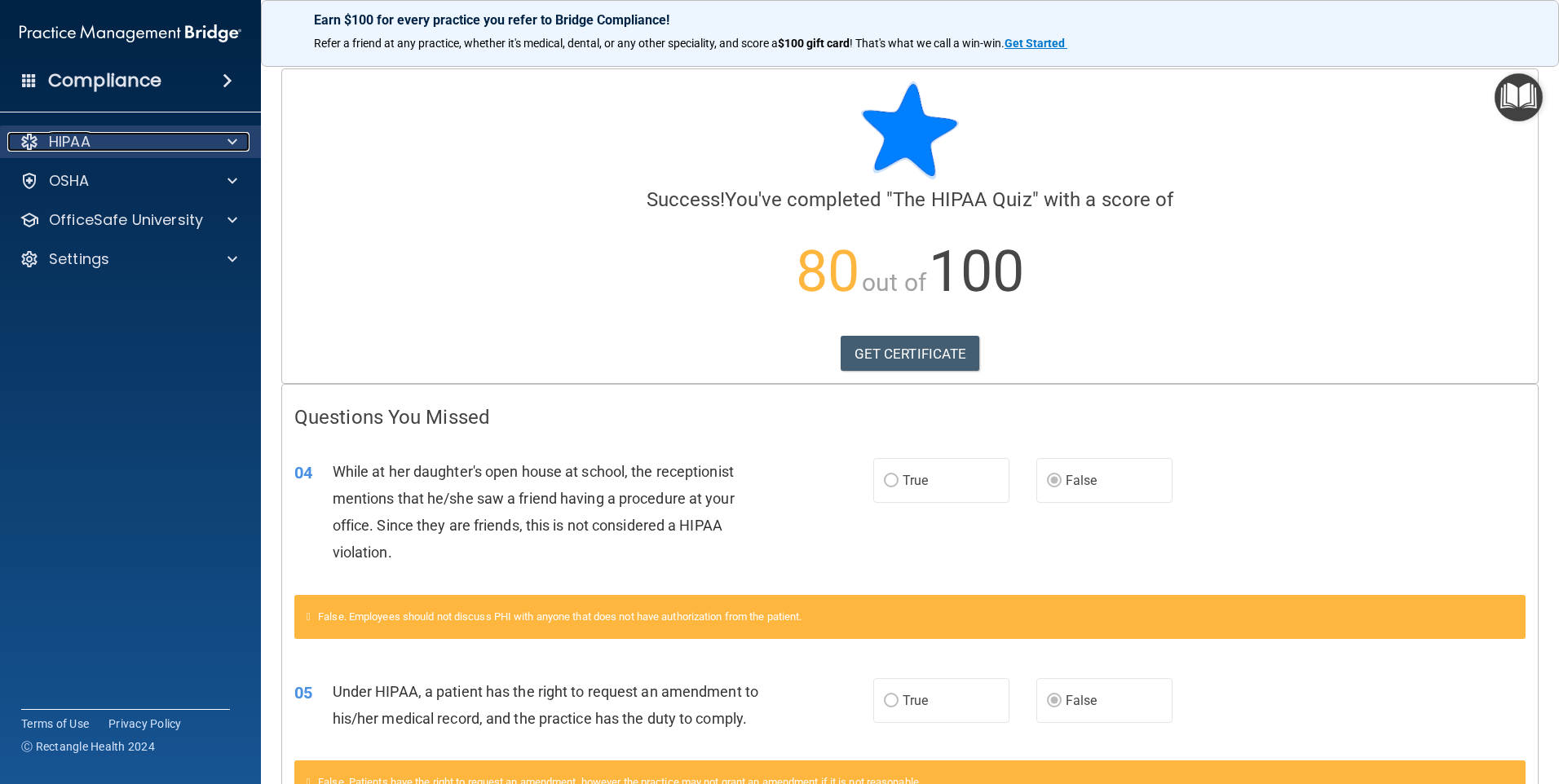
click at [80, 142] on p "HIPAA" at bounding box center [69, 142] width 41 height 19
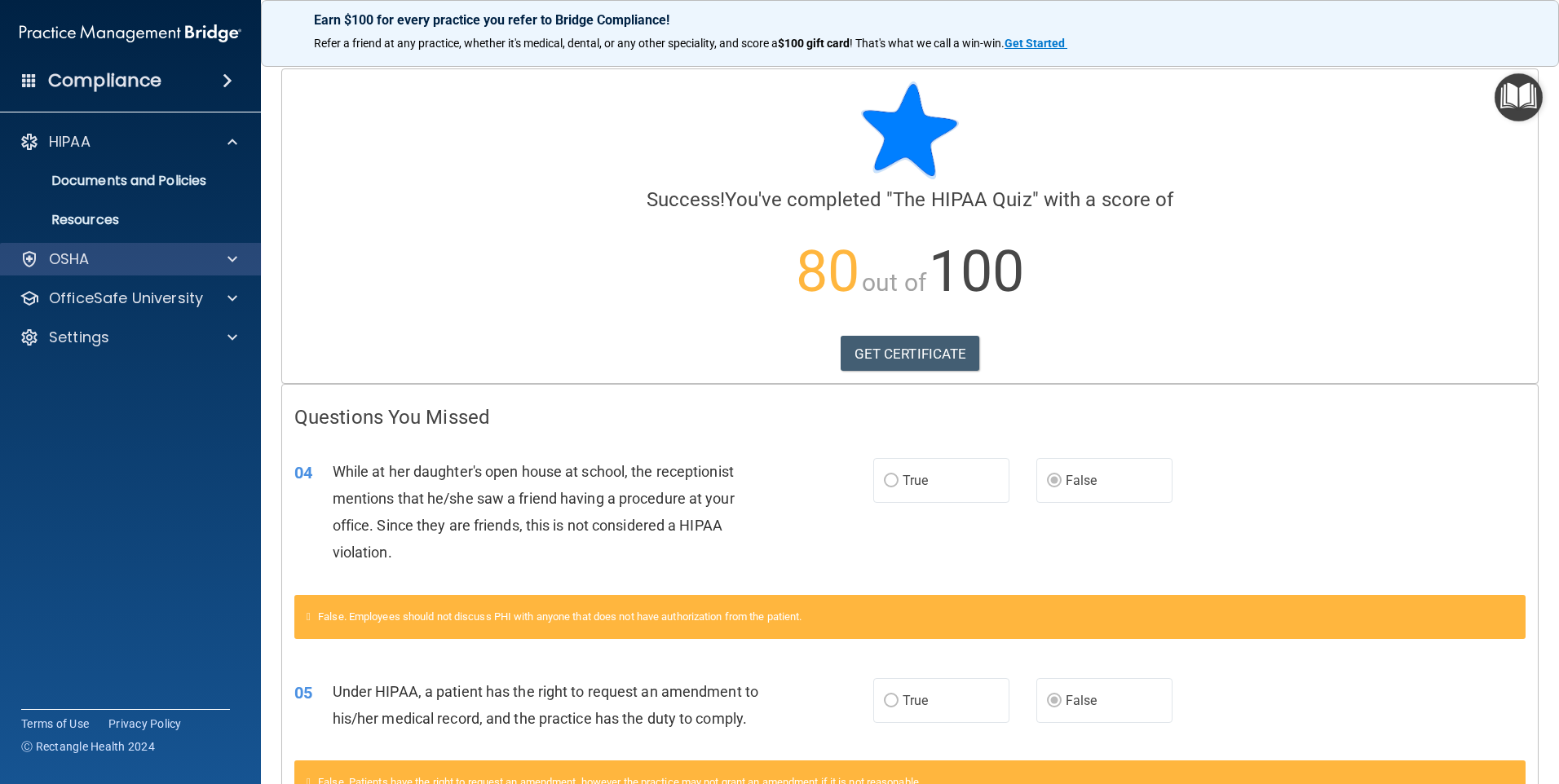
click at [71, 248] on div "OSHA" at bounding box center [131, 258] width 262 height 33
click at [88, 262] on p "OSHA" at bounding box center [69, 259] width 40 height 19
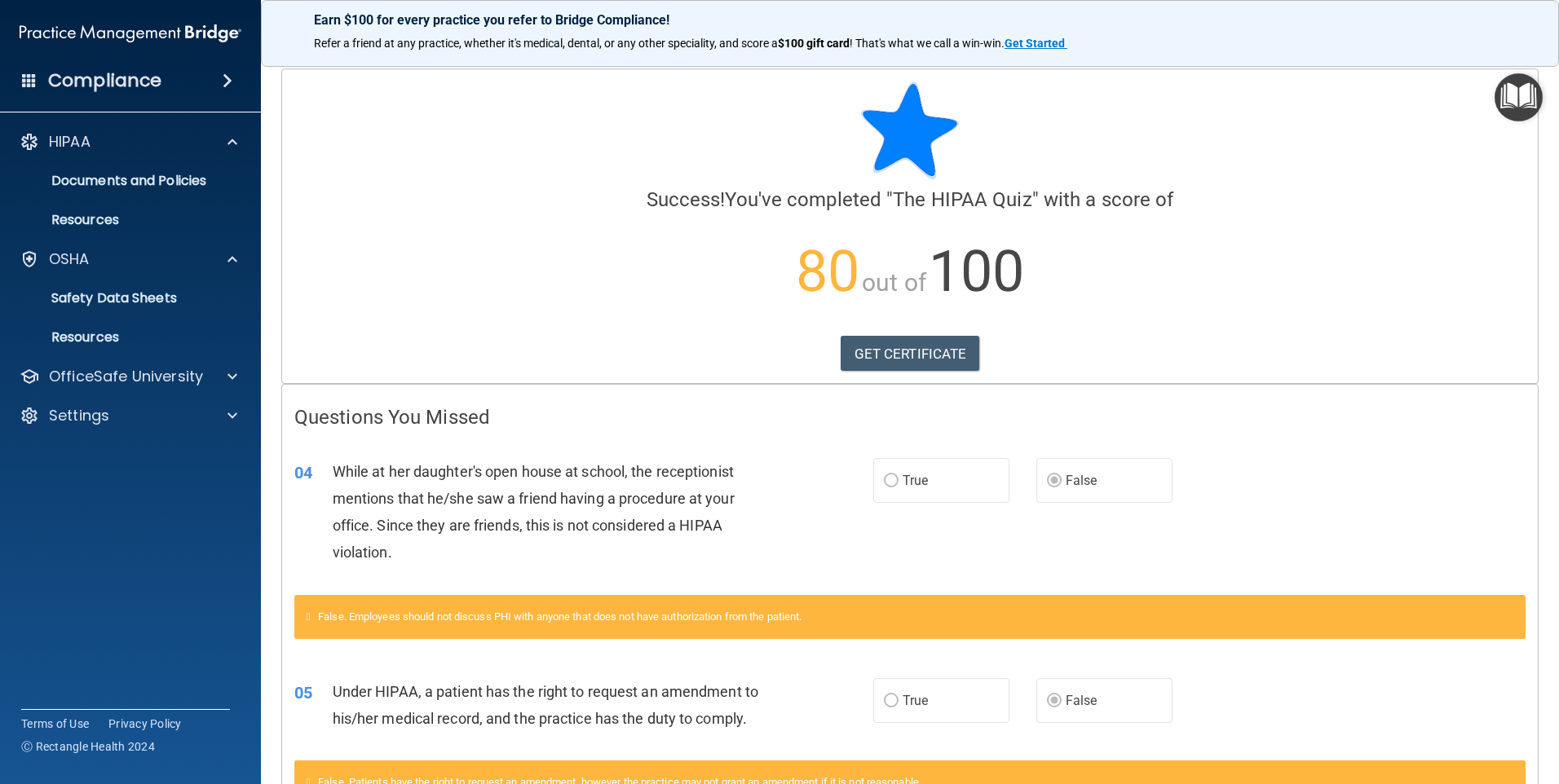
click at [100, 86] on h4 "Compliance" at bounding box center [105, 81] width 113 height 23
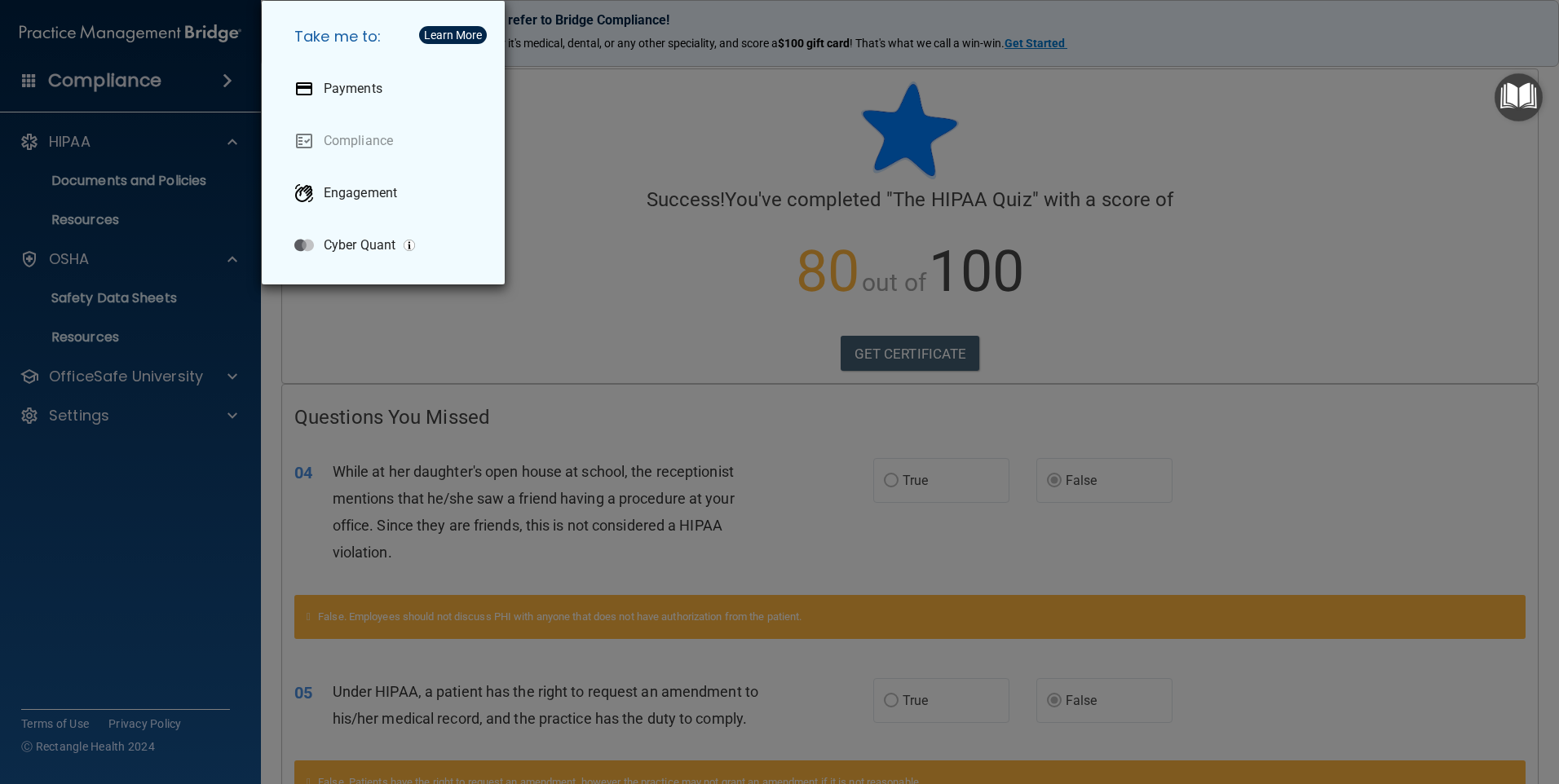
click at [145, 99] on div "Take me to: Payments Compliance Engagement Cyber Quant" at bounding box center [779, 392] width 1559 height 784
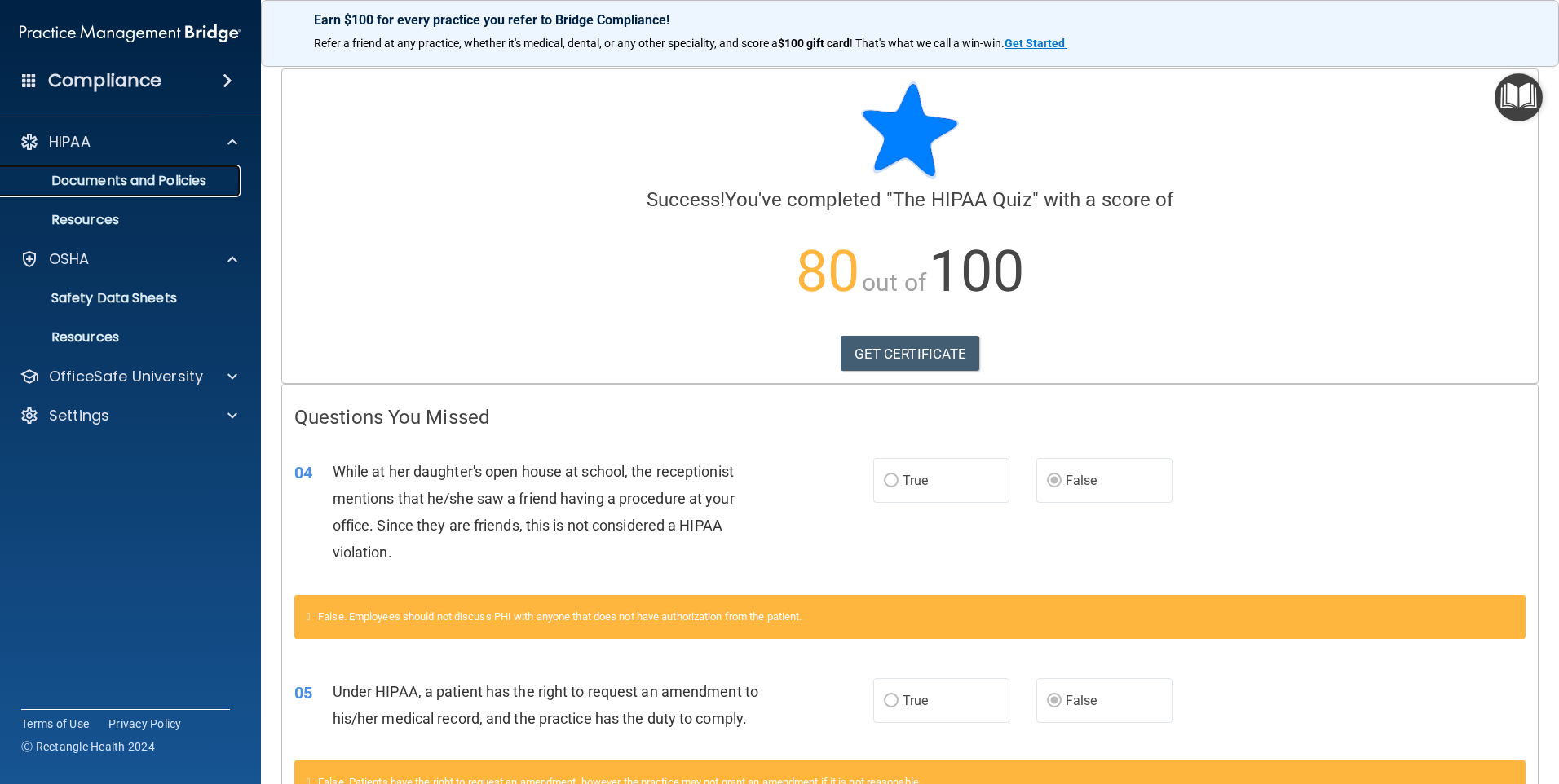
click at [125, 188] on p "Documents and Policies" at bounding box center [121, 181] width 222 height 17
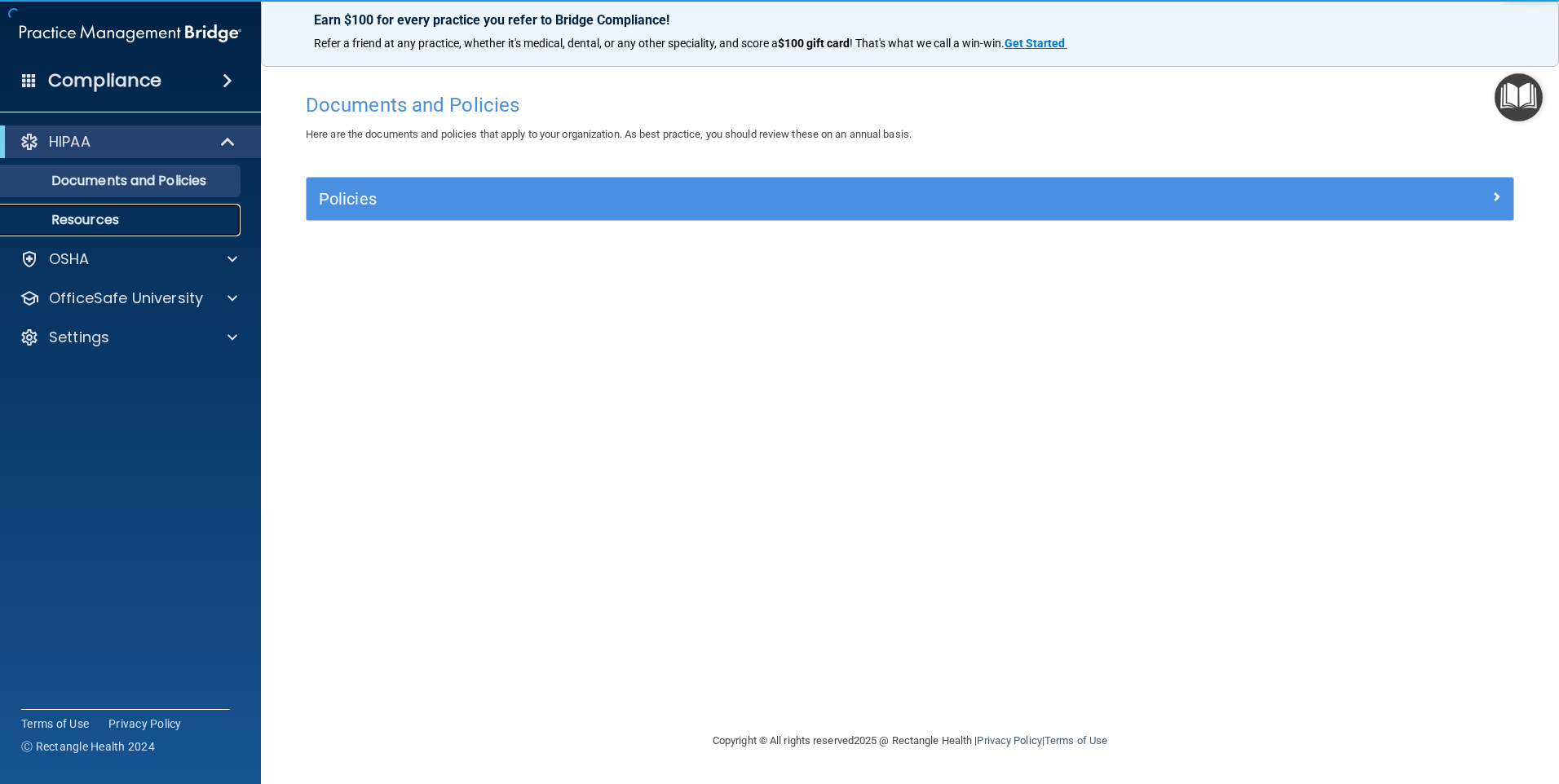
click at [110, 212] on p "Resources" at bounding box center [121, 220] width 222 height 17
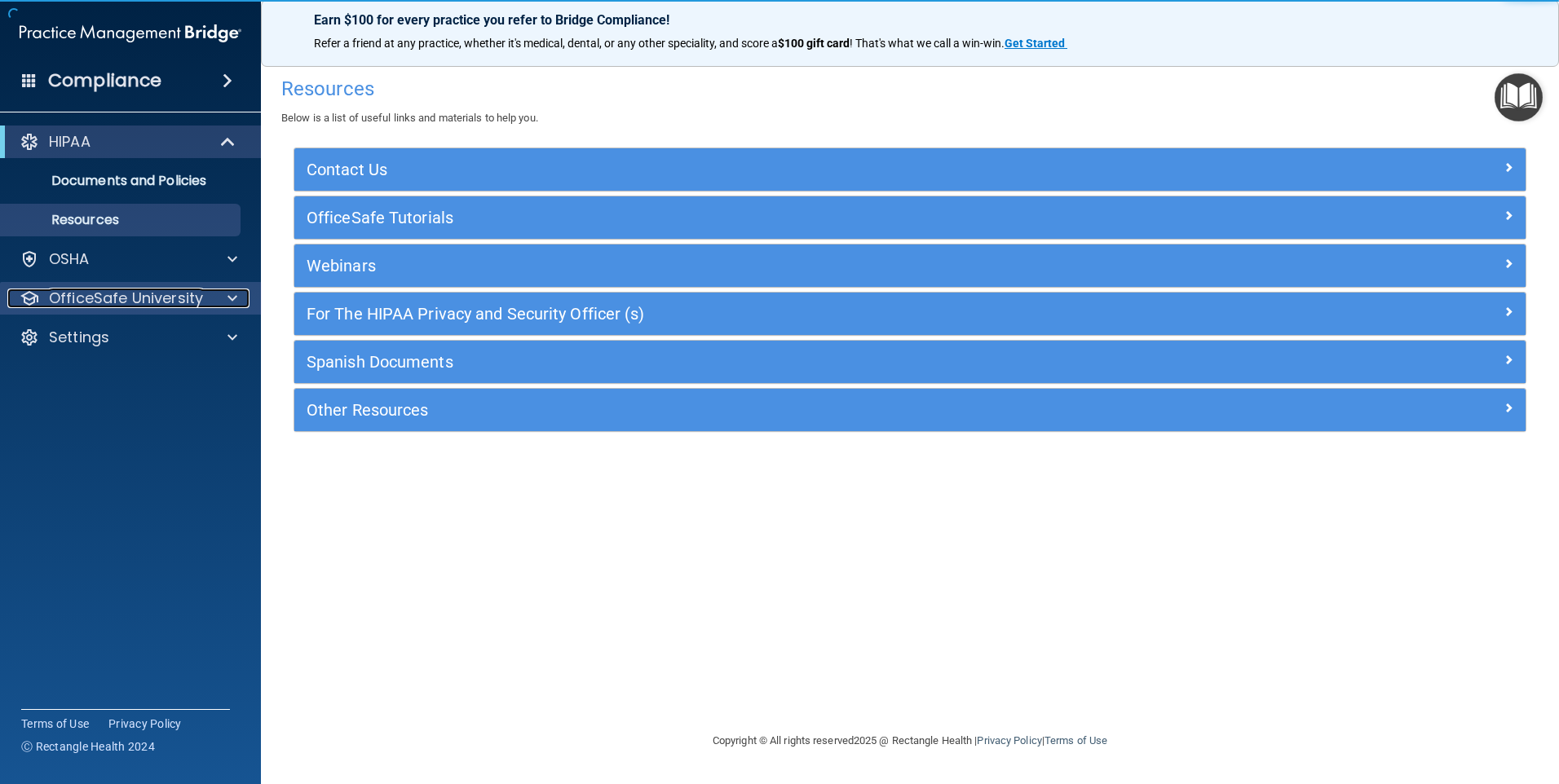
click at [96, 294] on p "OfficeSafe University" at bounding box center [126, 298] width 154 height 19
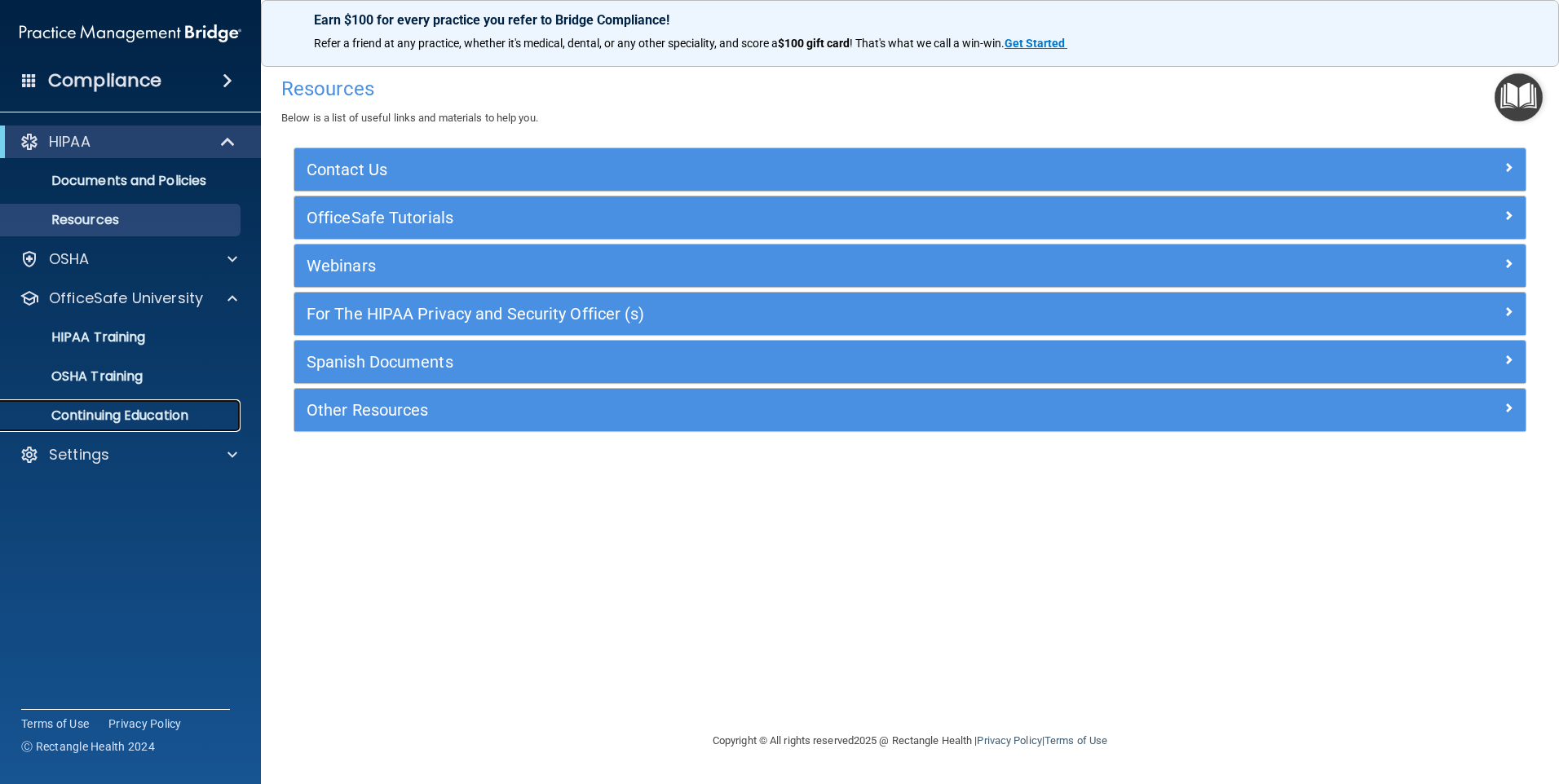
click at [157, 414] on p "Continuing Education" at bounding box center [121, 416] width 222 height 17
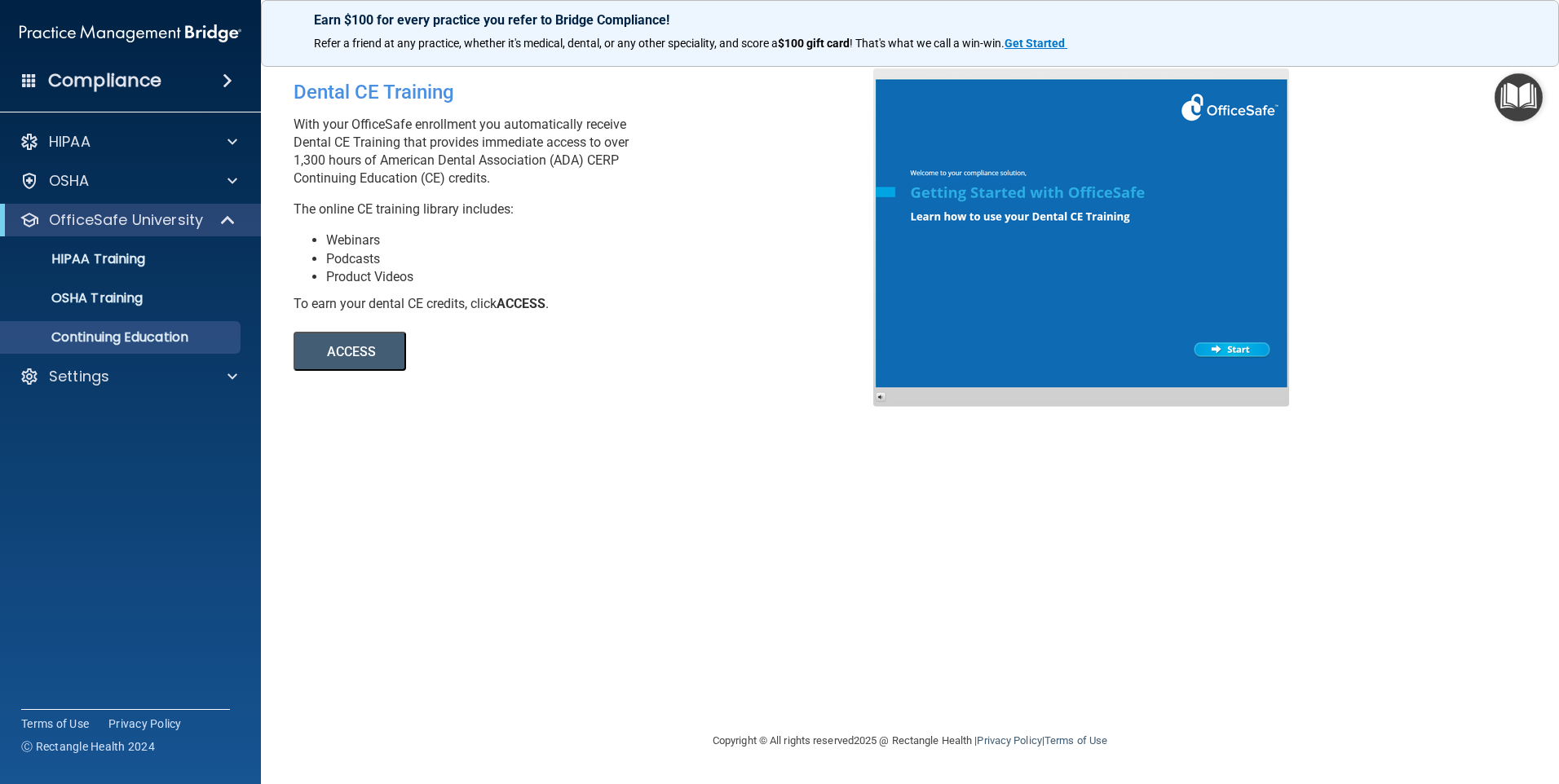
click at [367, 351] on button "ACCESS" at bounding box center [350, 351] width 113 height 40
click at [535, 621] on div "Dental CE Training With your OfficeSafe enrollment you automatically receive De…" at bounding box center [910, 391] width 1233 height 646
click at [75, 308] on link "OSHA Training" at bounding box center [112, 298] width 257 height 33
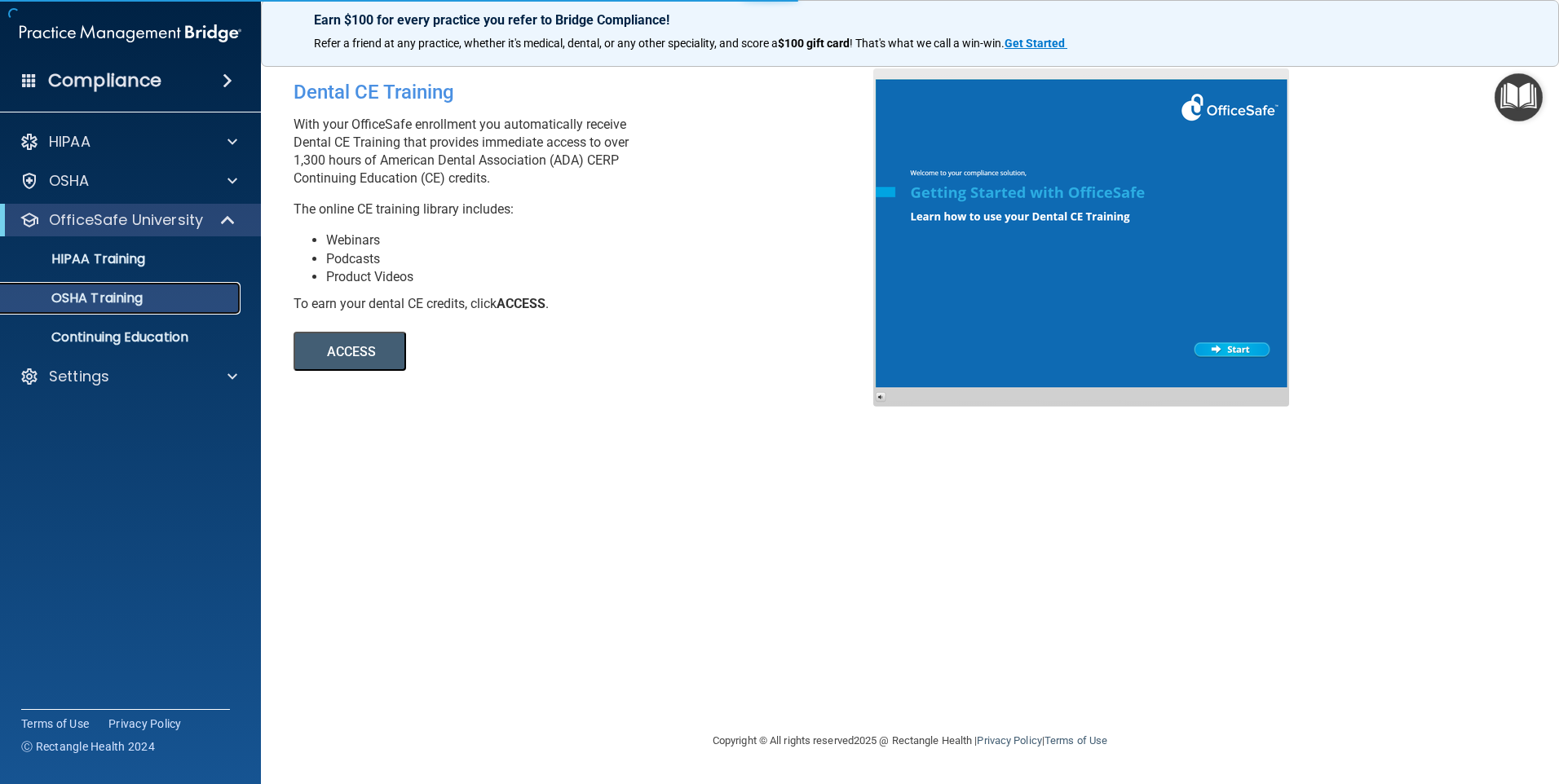
click at [76, 294] on p "OSHA Training" at bounding box center [76, 298] width 132 height 17
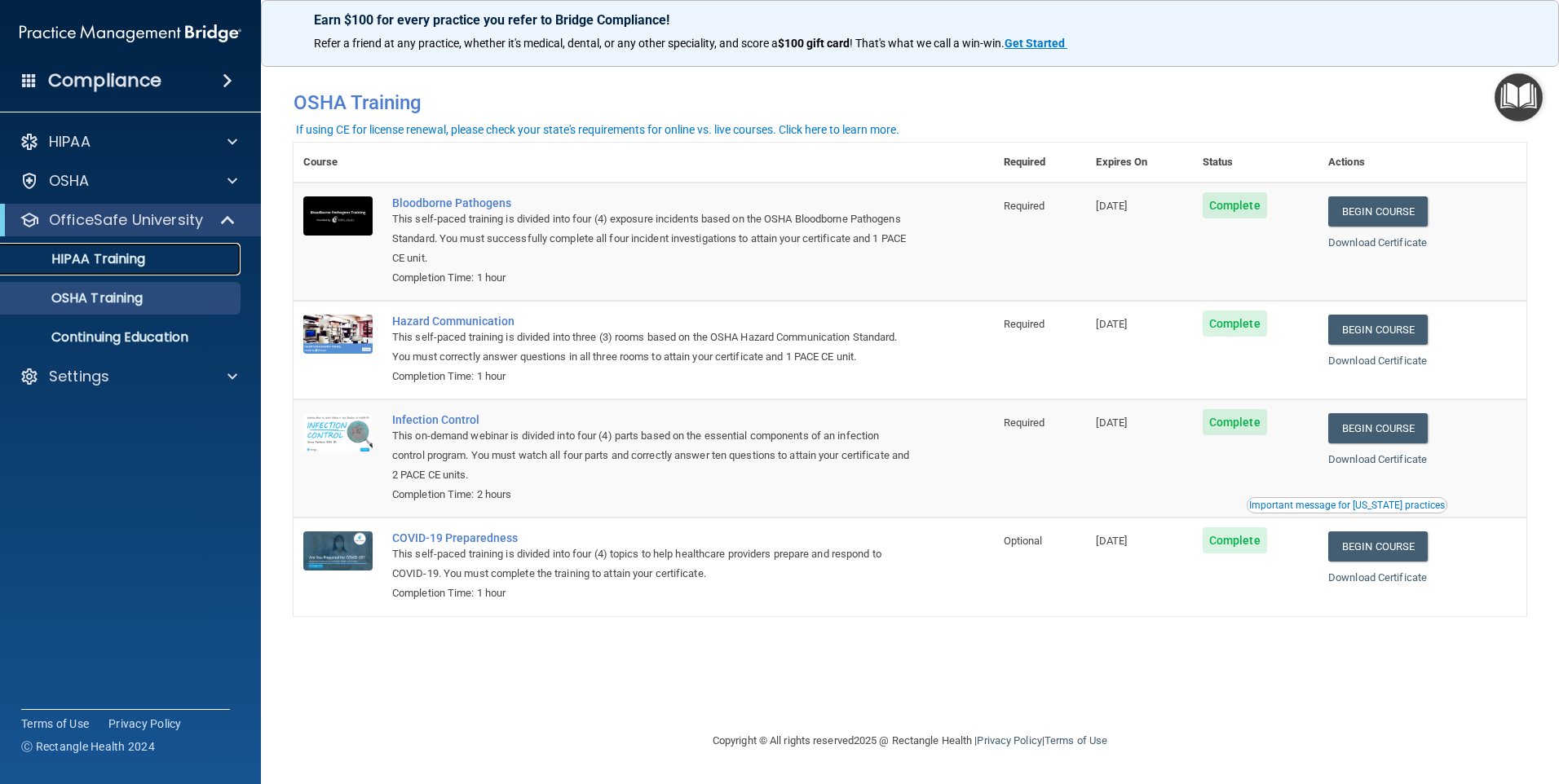
click at [113, 263] on p "HIPAA Training" at bounding box center [77, 259] width 135 height 17
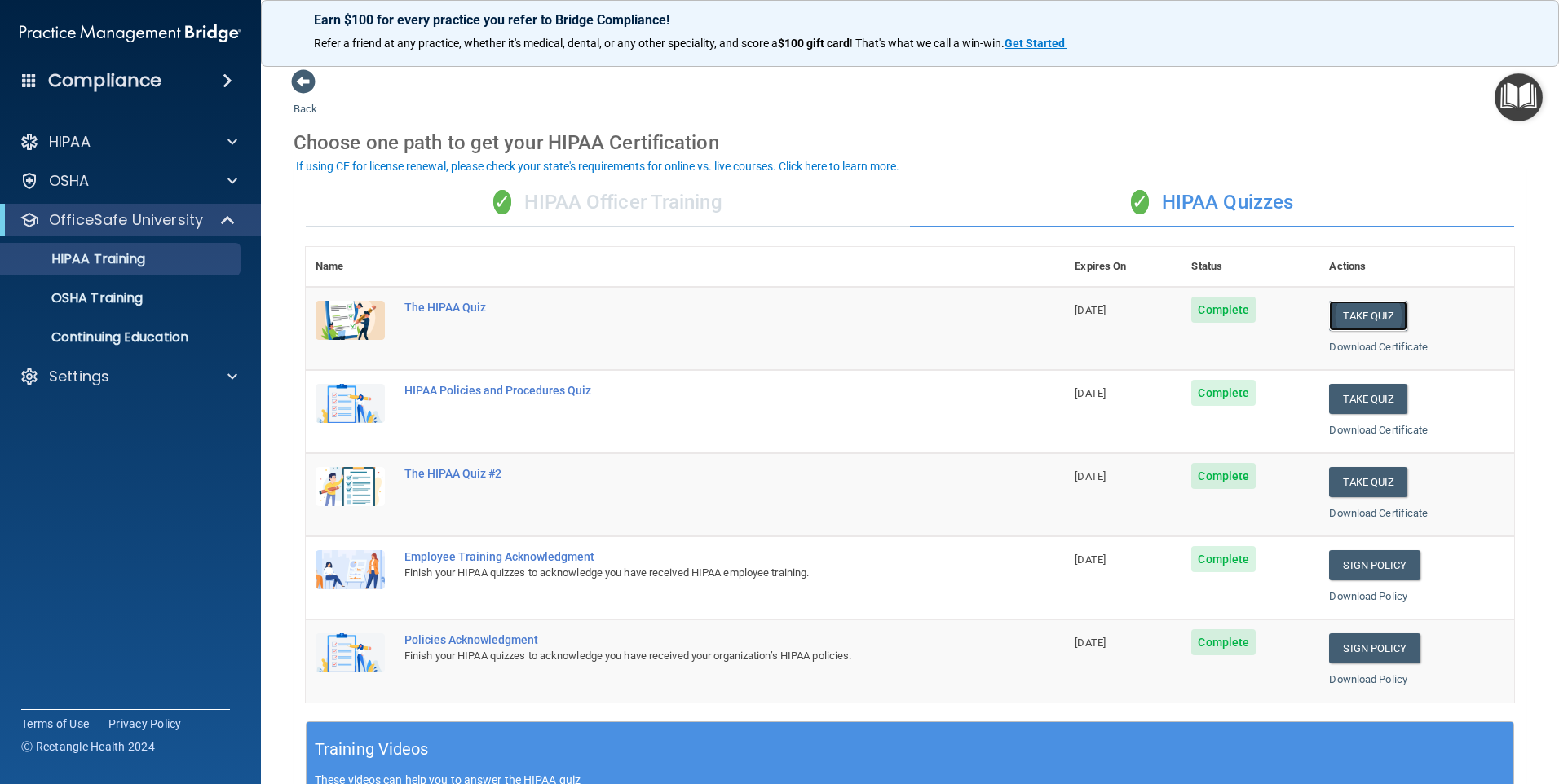
click at [1386, 326] on button "Take Quiz" at bounding box center [1367, 316] width 78 height 30
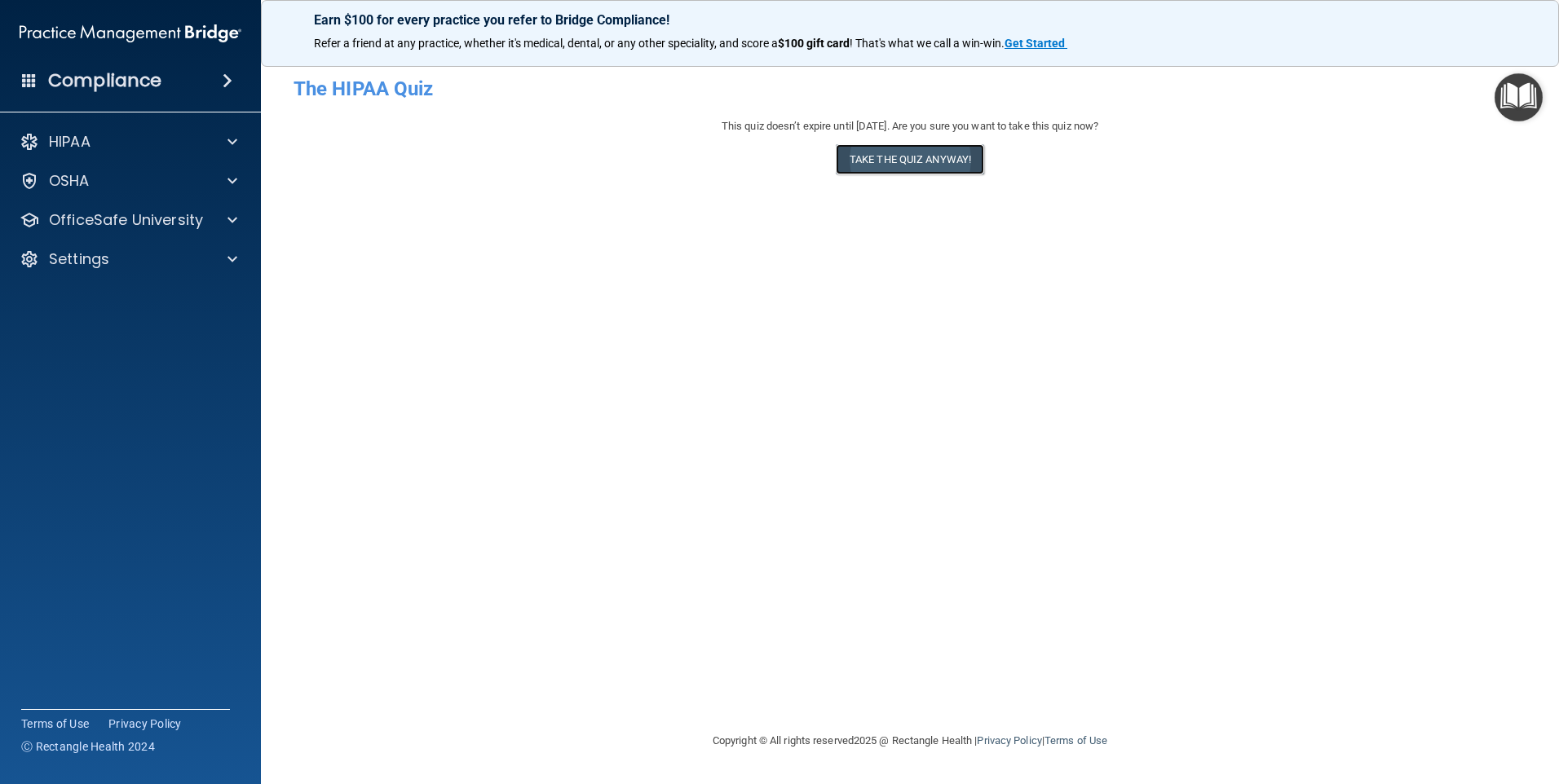
click at [891, 166] on button "Take the quiz anyway!" at bounding box center [909, 159] width 149 height 30
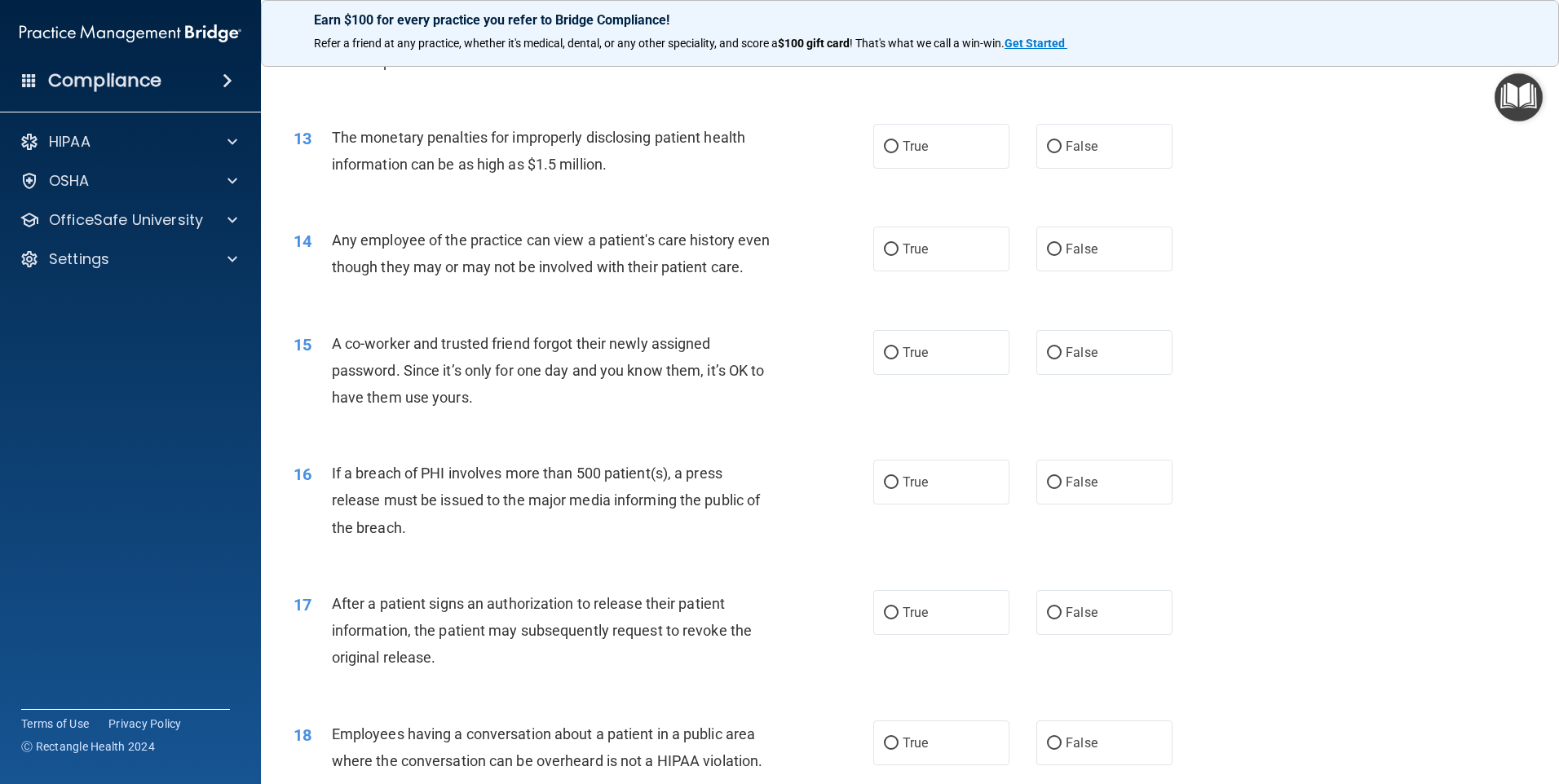
scroll to position [1385, 0]
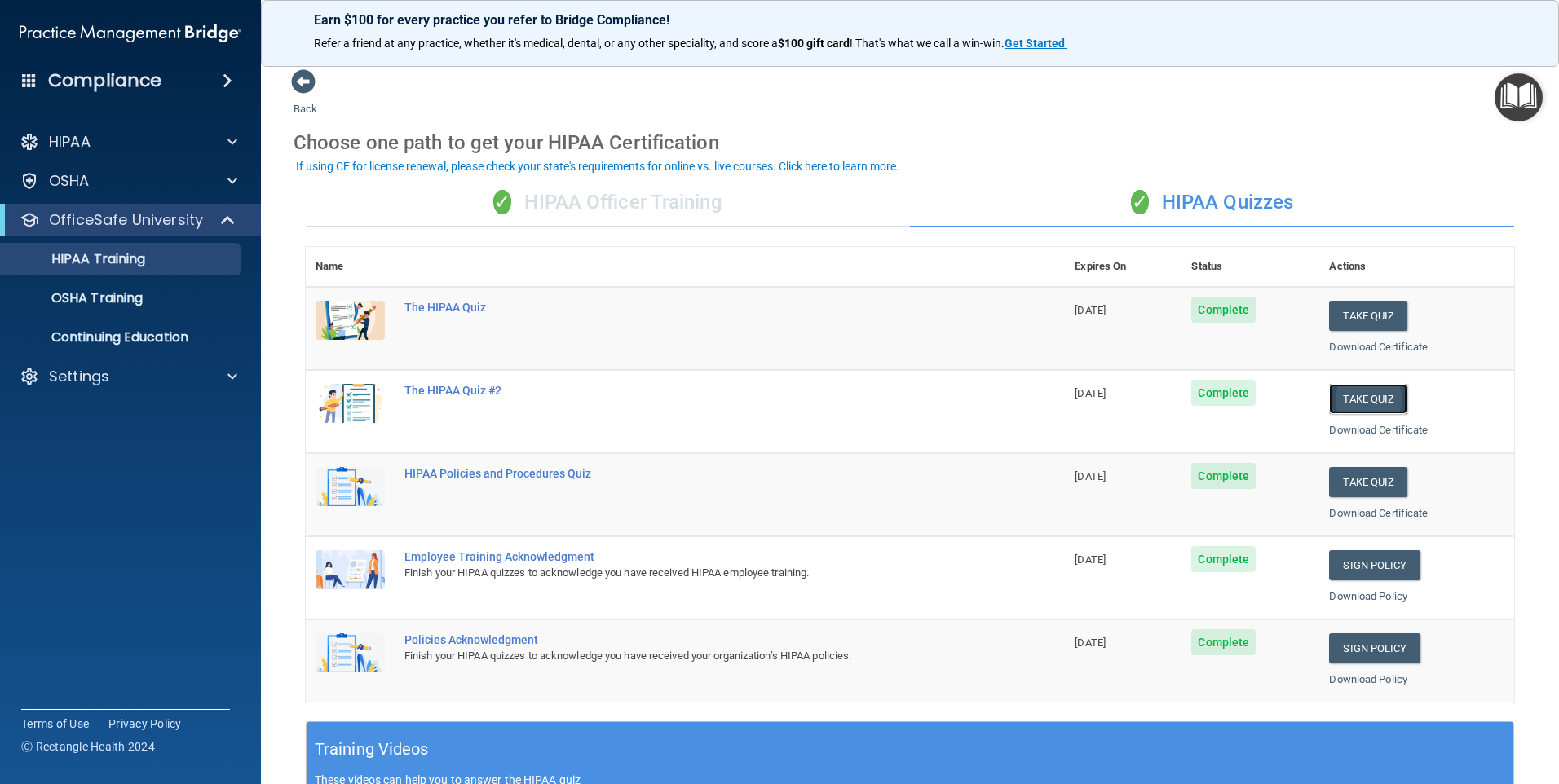
click at [1334, 391] on button "Take Quiz" at bounding box center [1367, 399] width 78 height 30
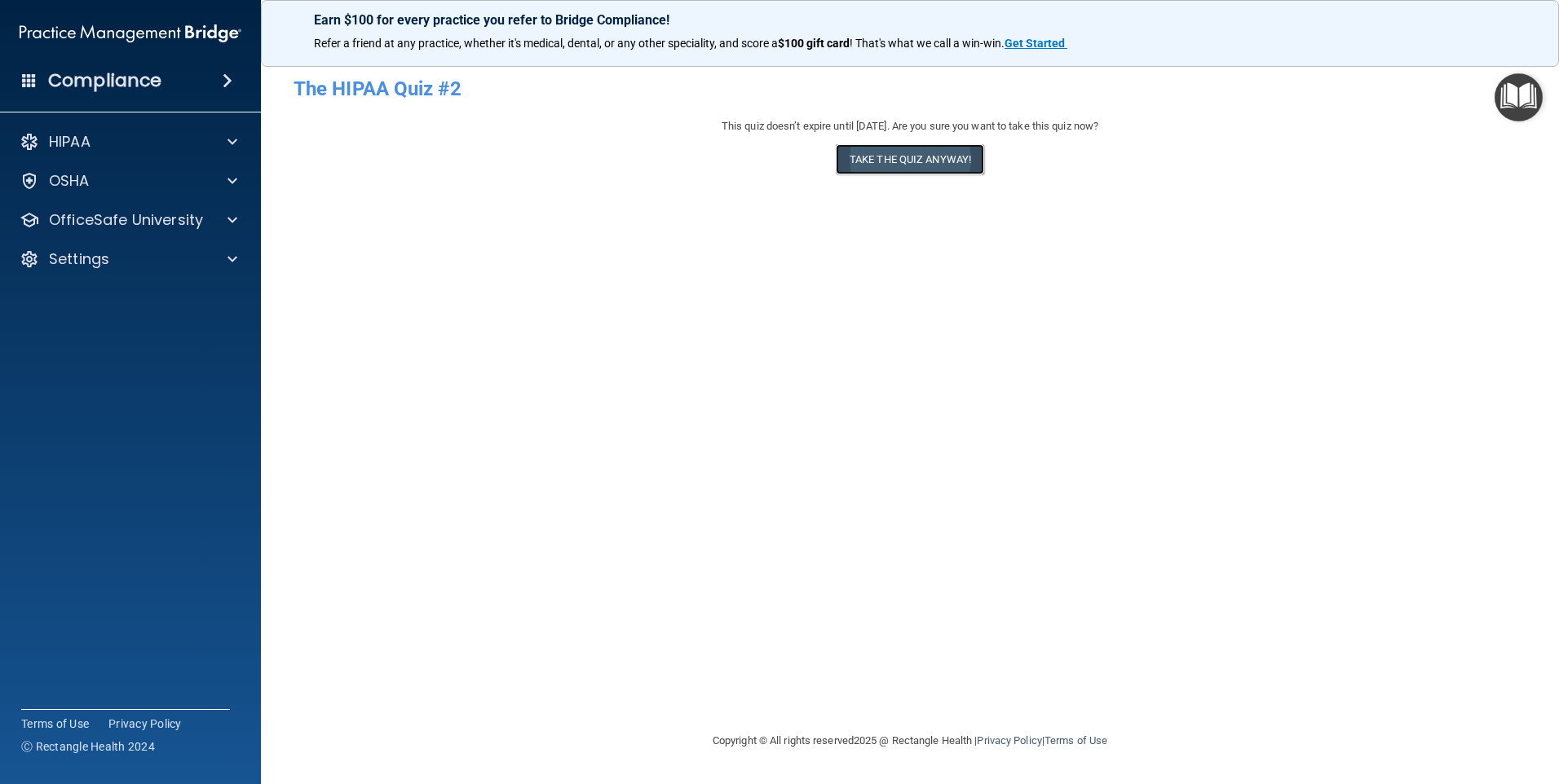
click at [853, 168] on button "Take the quiz anyway!" at bounding box center [909, 159] width 149 height 30
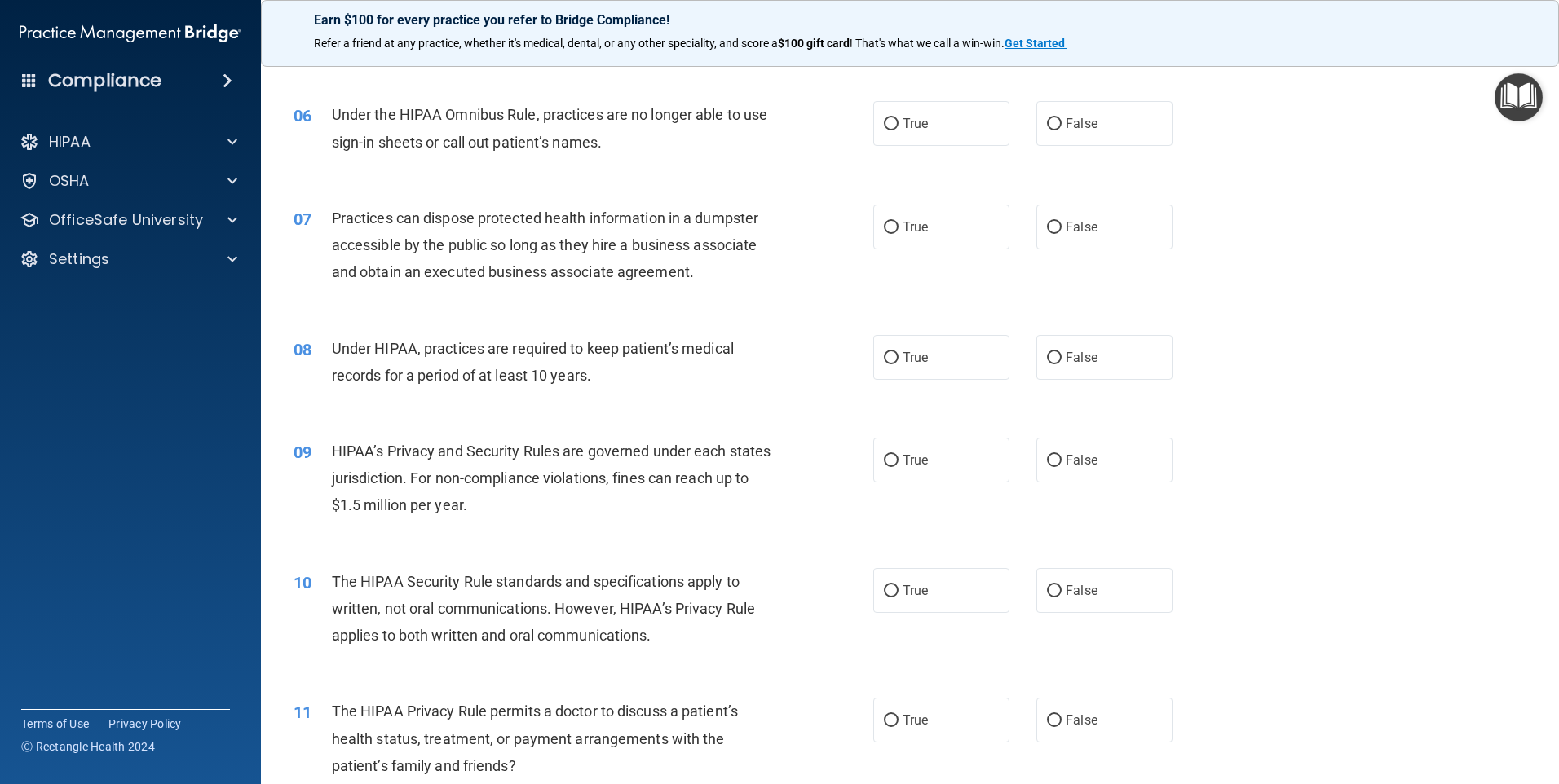
scroll to position [82, 0]
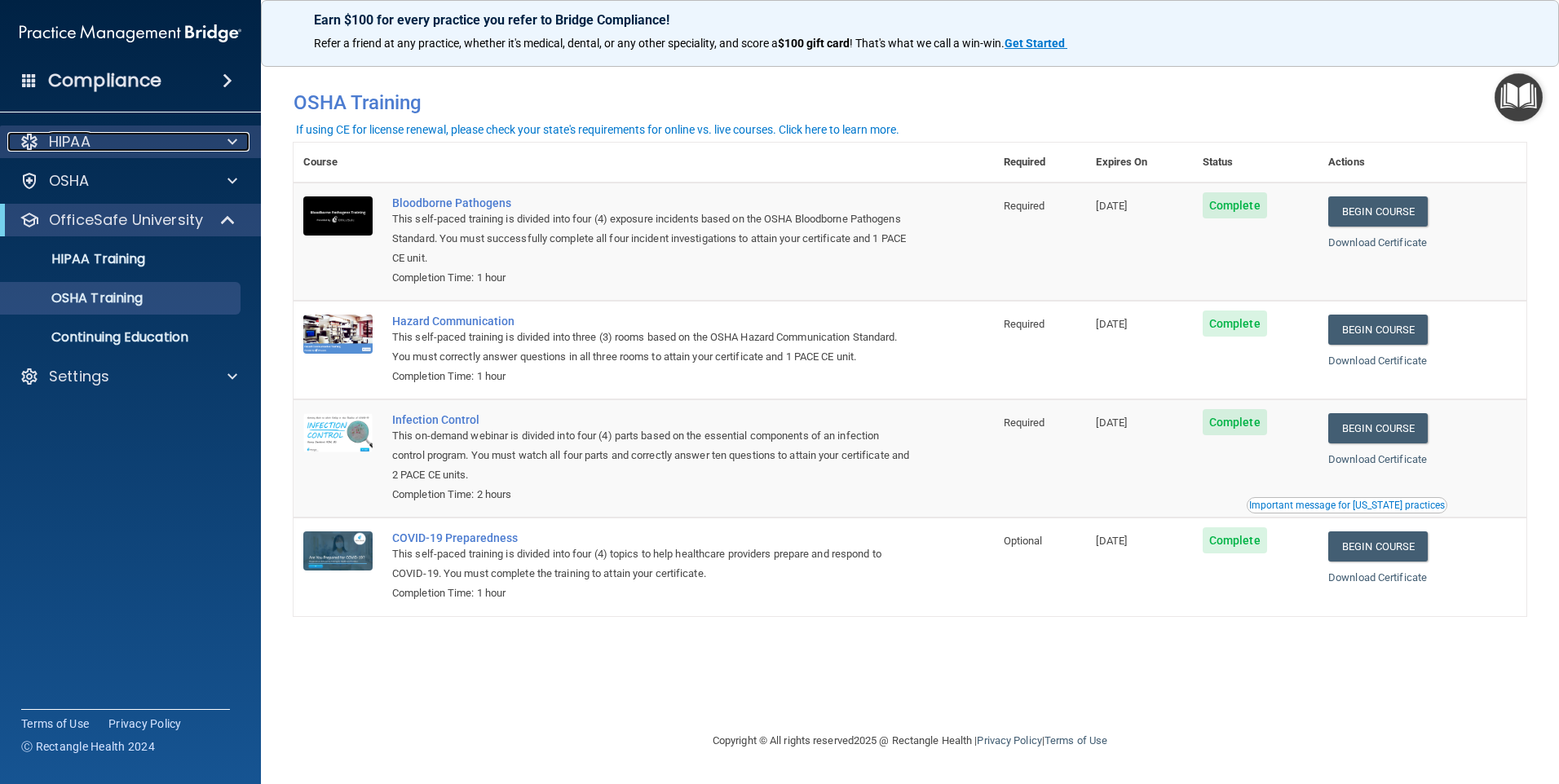
click at [170, 135] on div "HIPAA" at bounding box center [108, 142] width 202 height 19
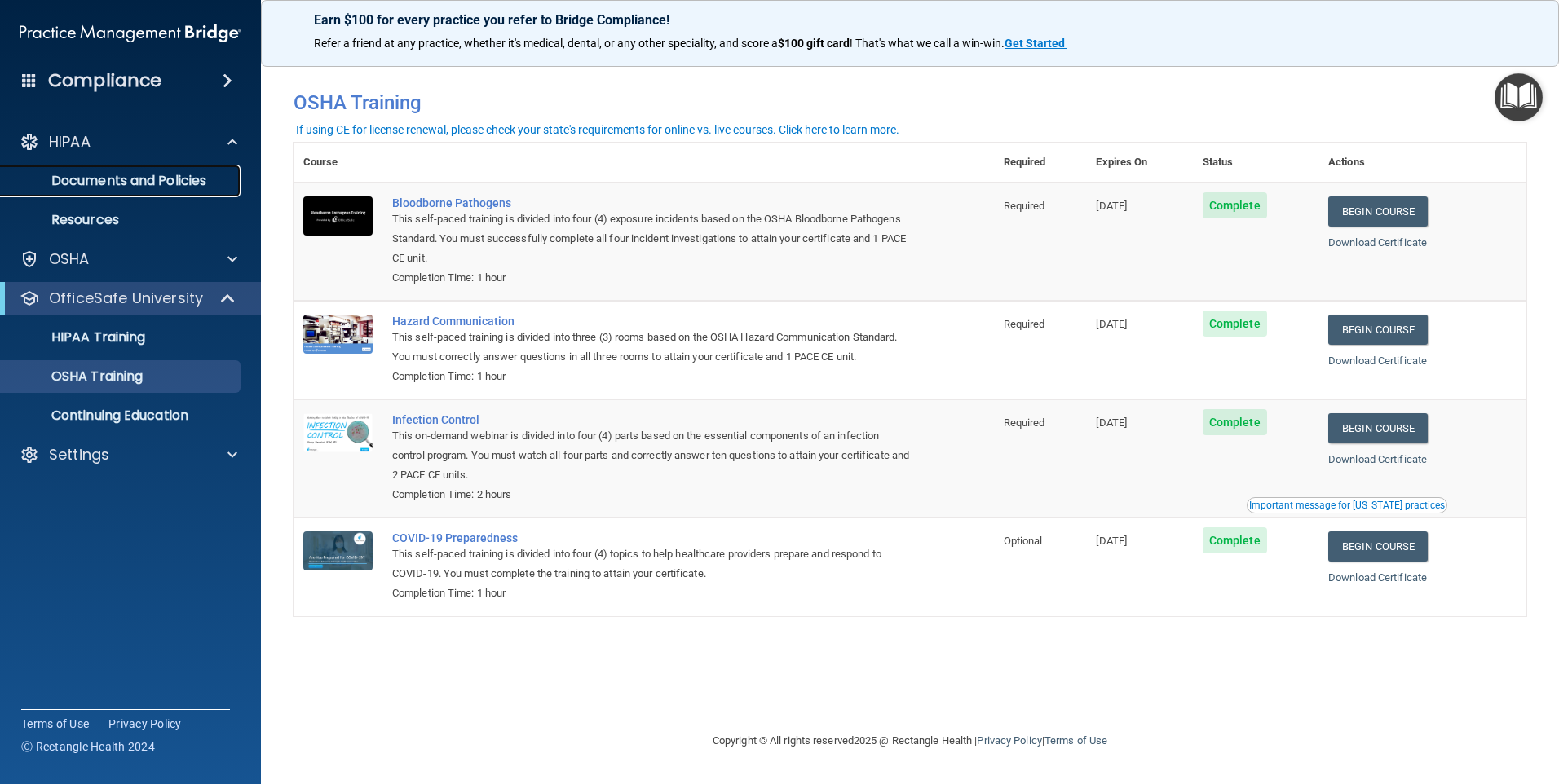
click at [182, 173] on p "Documents and Policies" at bounding box center [121, 181] width 222 height 17
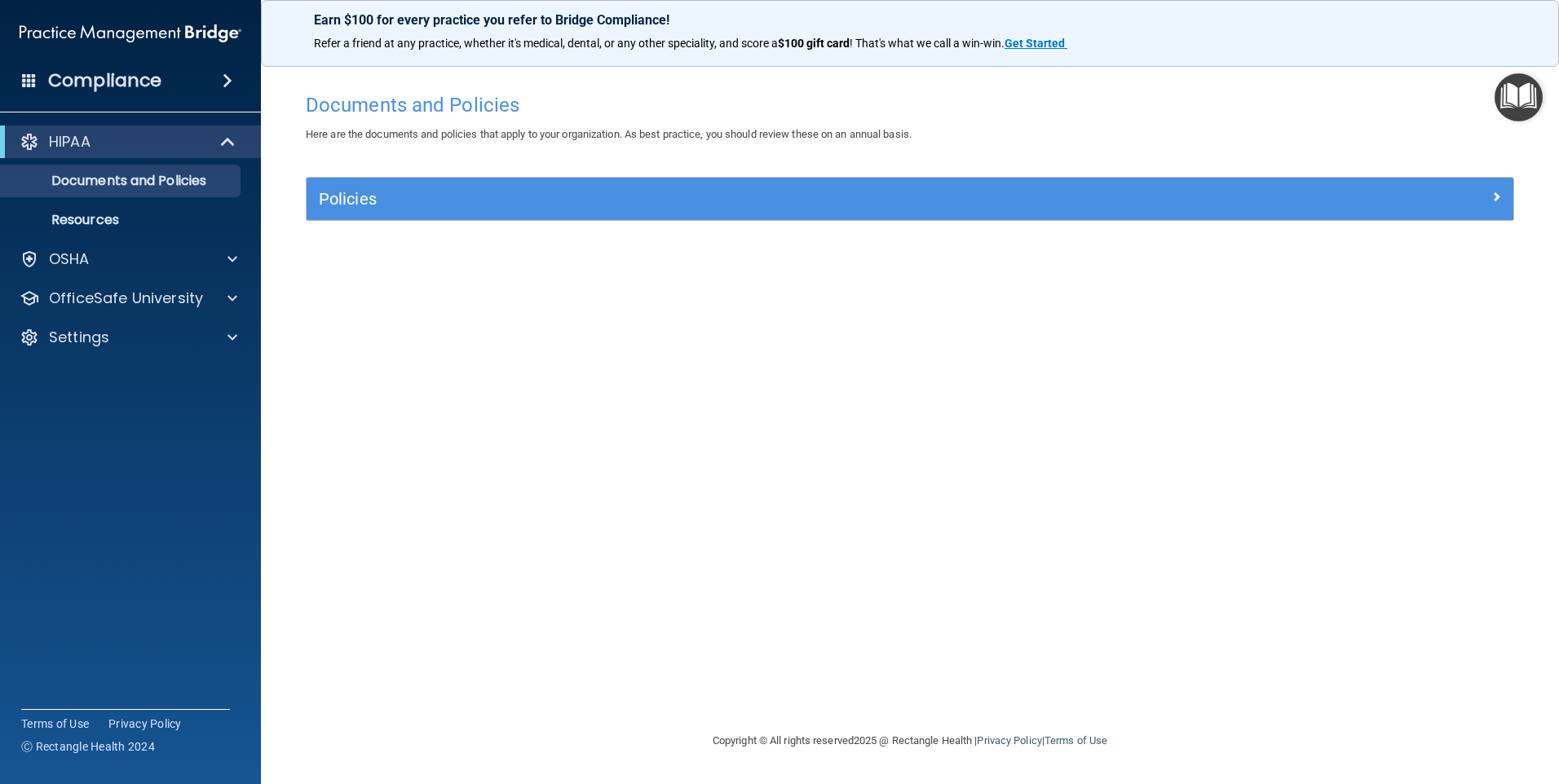
click at [106, 240] on div "HIPAA Documents and Policies Report an Incident Business Associates Emergency P…" at bounding box center [131, 243] width 262 height 248
click at [118, 210] on link "Resources" at bounding box center [112, 220] width 257 height 33
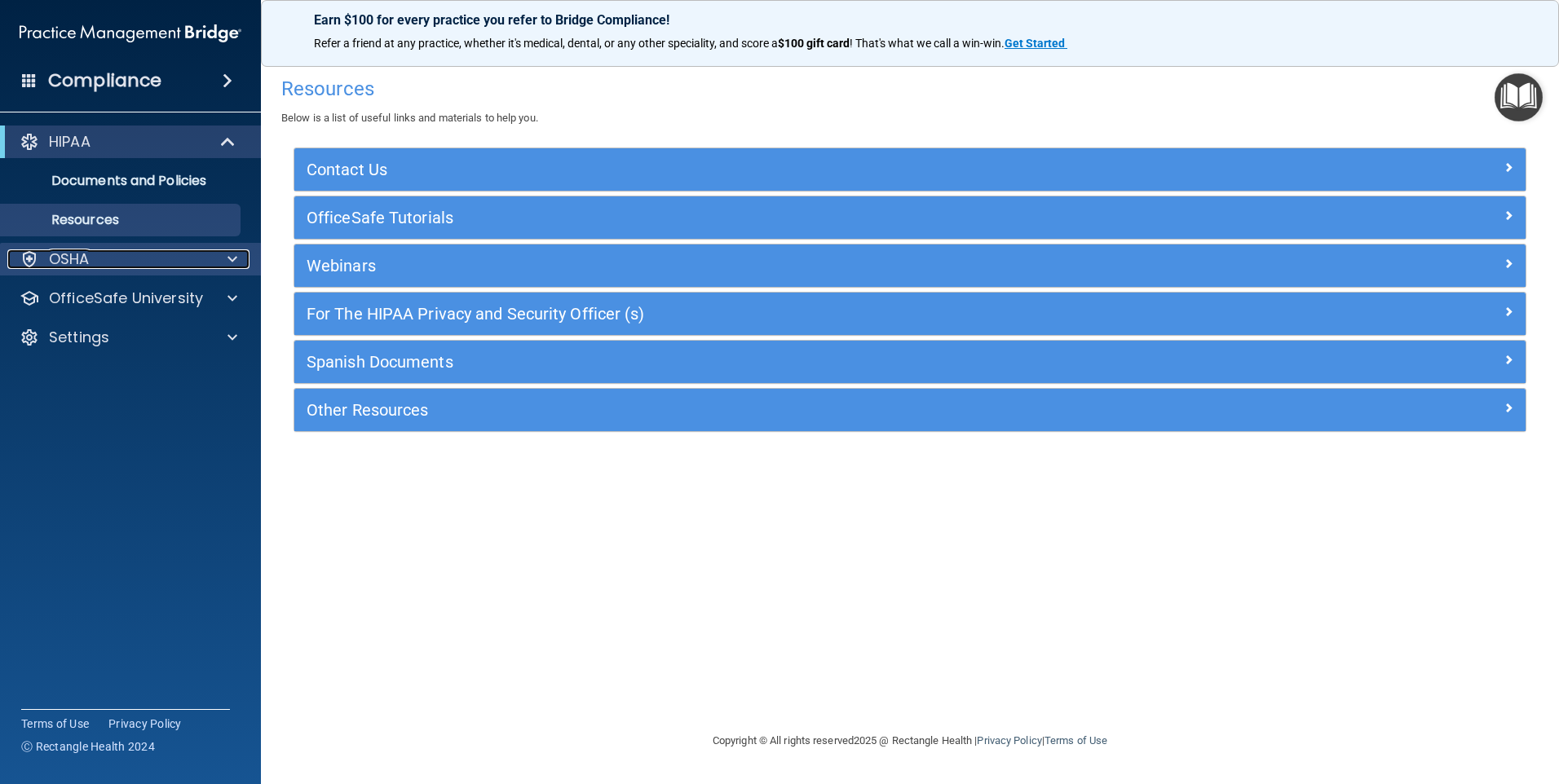
click at [186, 263] on div "OSHA" at bounding box center [108, 259] width 202 height 19
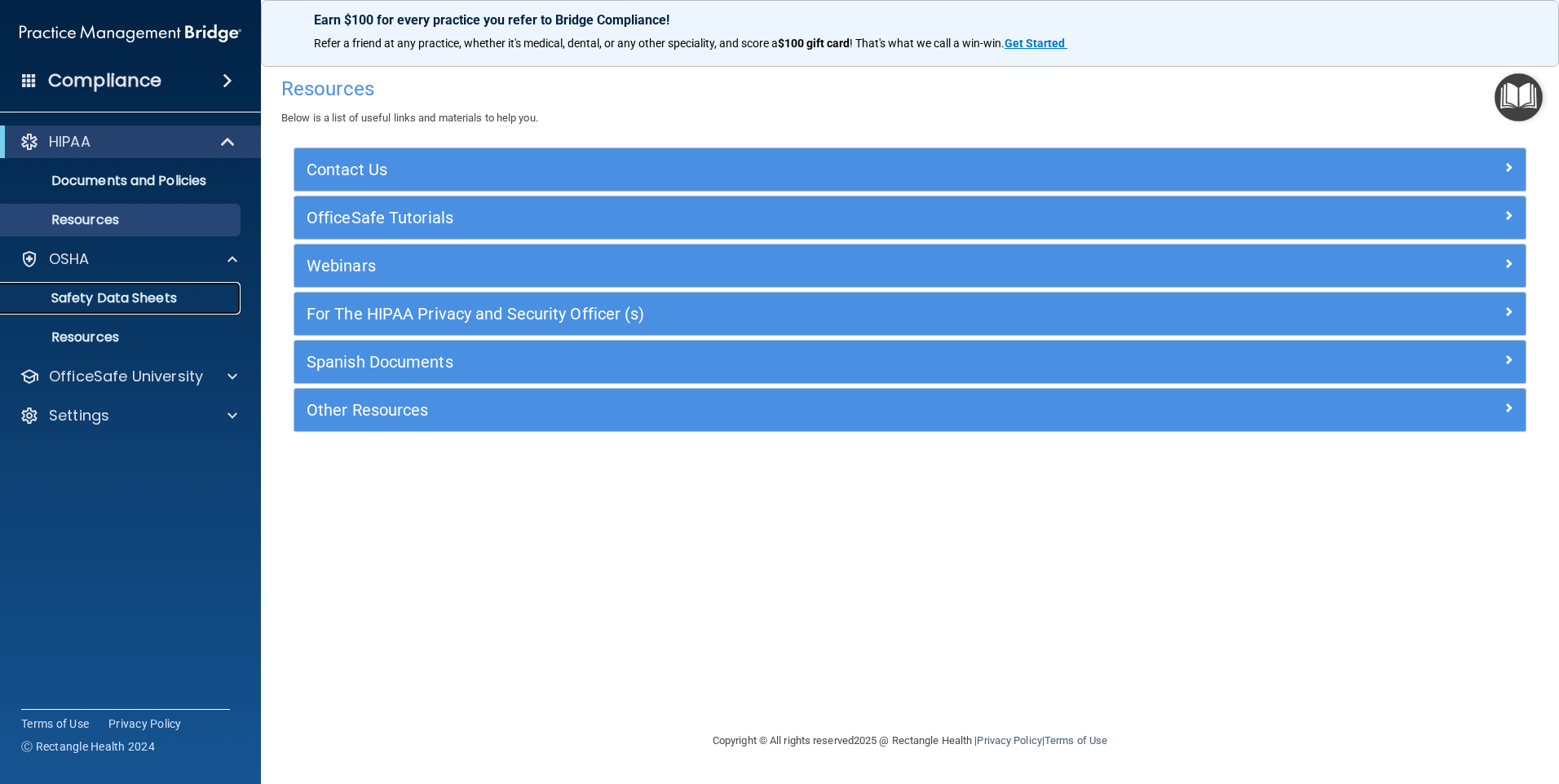
click at [189, 294] on p "Safety Data Sheets" at bounding box center [121, 298] width 222 height 17
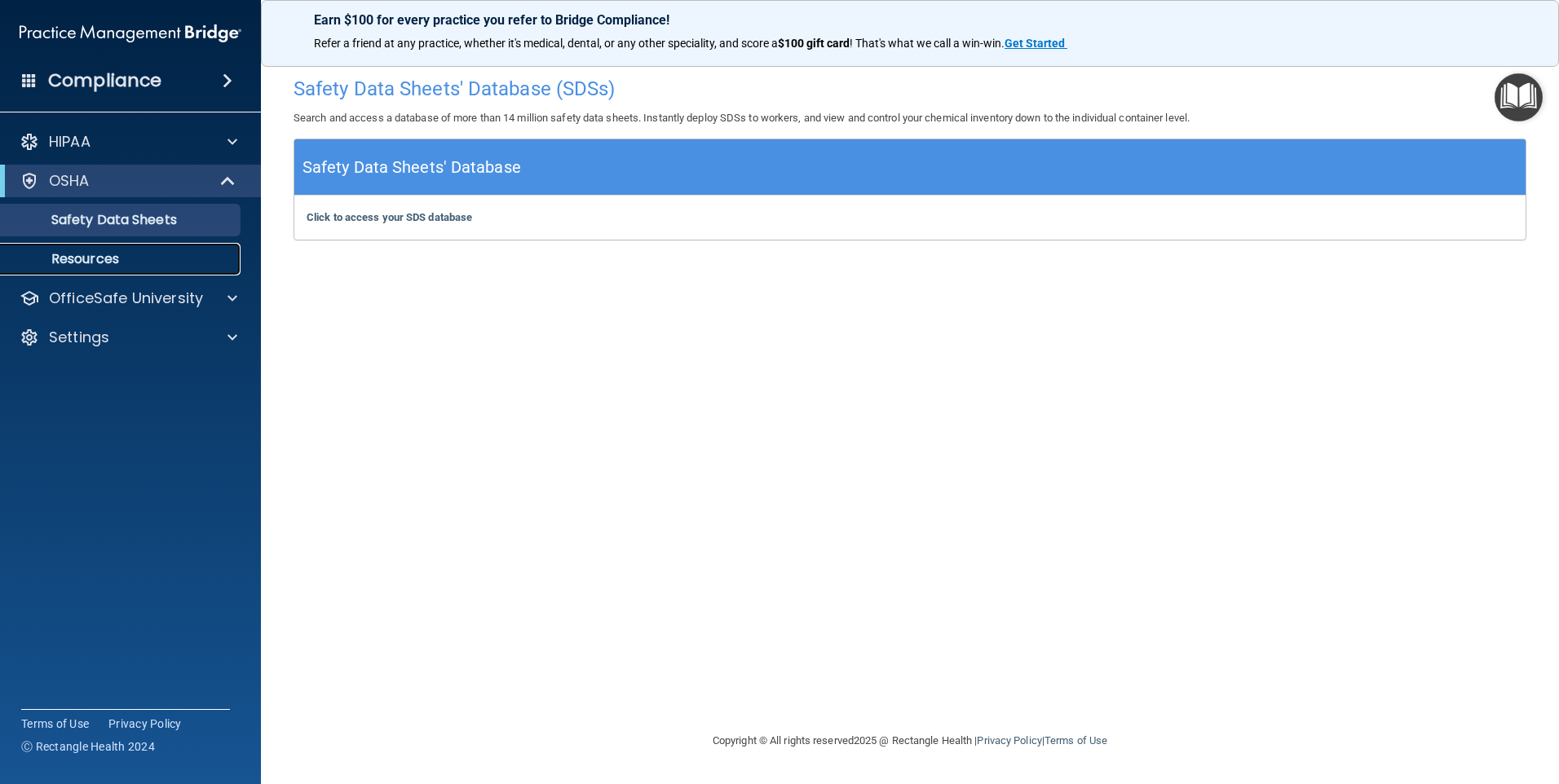
click at [84, 266] on p "Resources" at bounding box center [121, 259] width 222 height 17
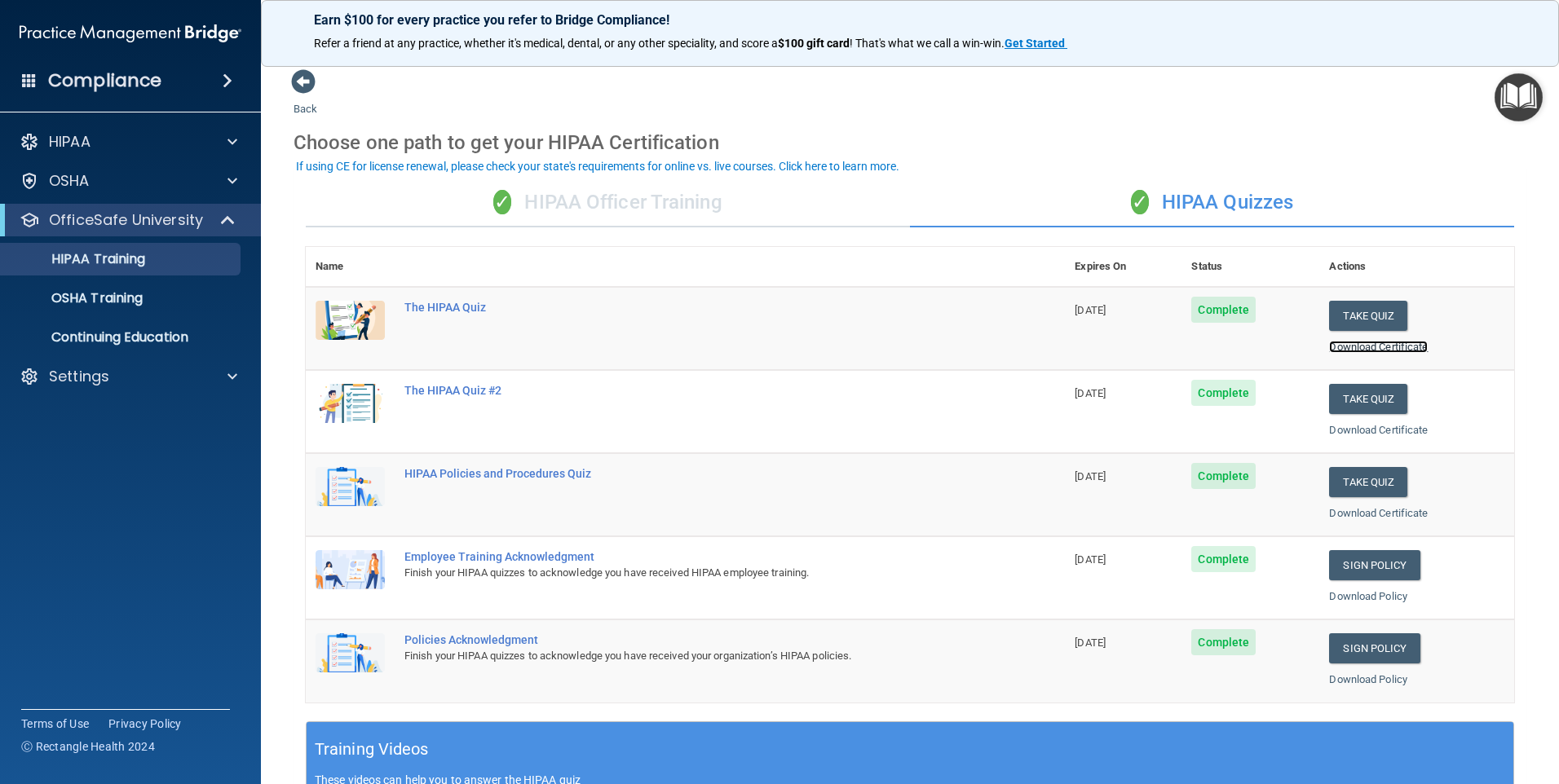
click at [1329, 349] on link "Download Certificate" at bounding box center [1378, 347] width 98 height 12
click at [1377, 427] on link "Download Certificate" at bounding box center [1378, 430] width 98 height 12
click at [96, 304] on p "OSHA Training" at bounding box center [76, 298] width 132 height 17
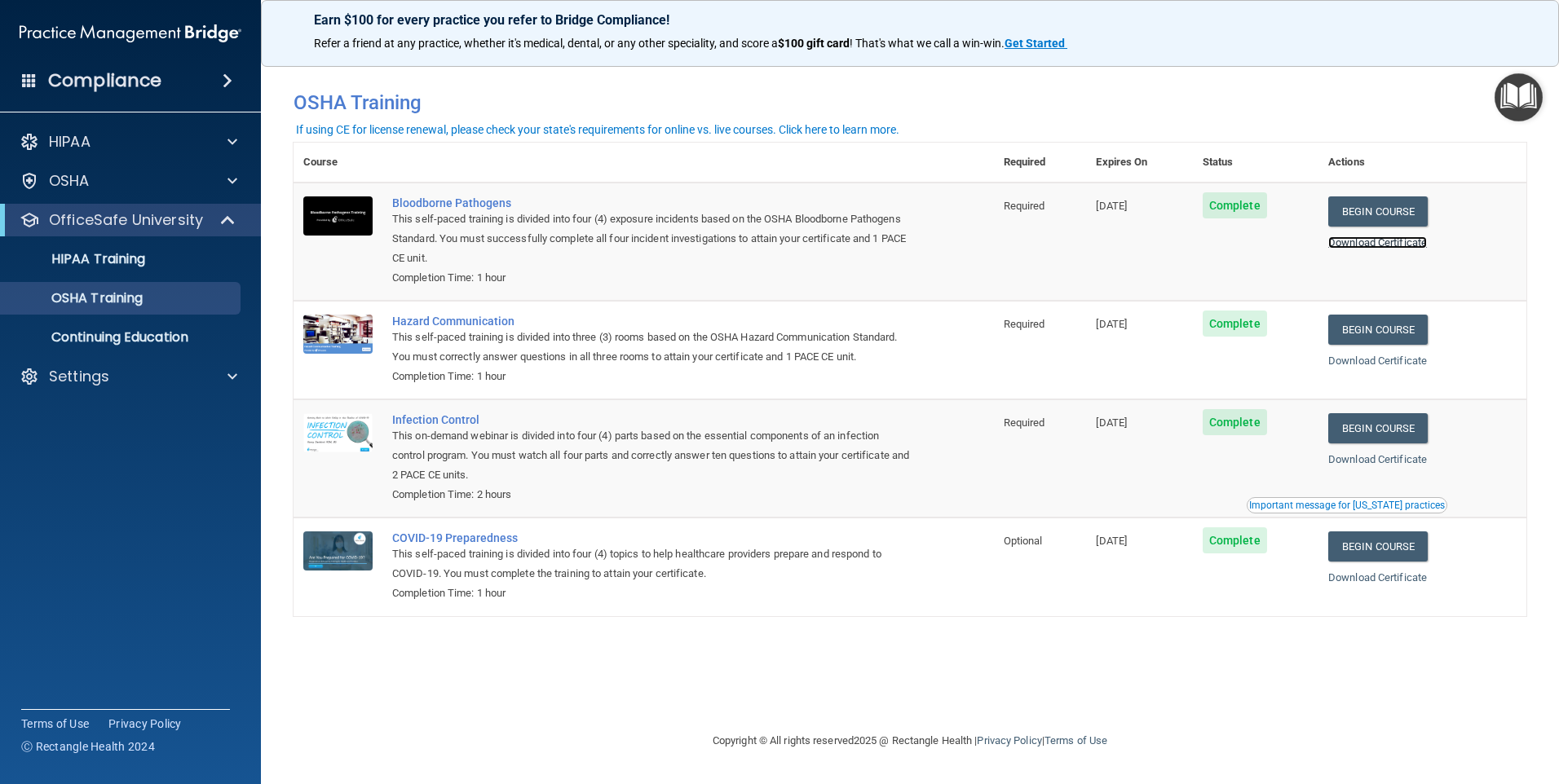
click at [1419, 249] on link "Download Certificate" at bounding box center [1377, 243] width 98 height 12
click at [1402, 362] on link "Download Certificate" at bounding box center [1377, 360] width 98 height 12
click at [1381, 204] on link "Begin Course" at bounding box center [1377, 211] width 99 height 30
click at [1387, 211] on link "Begin Course" at bounding box center [1377, 211] width 99 height 30
click at [55, 174] on p "OSHA" at bounding box center [69, 181] width 40 height 19
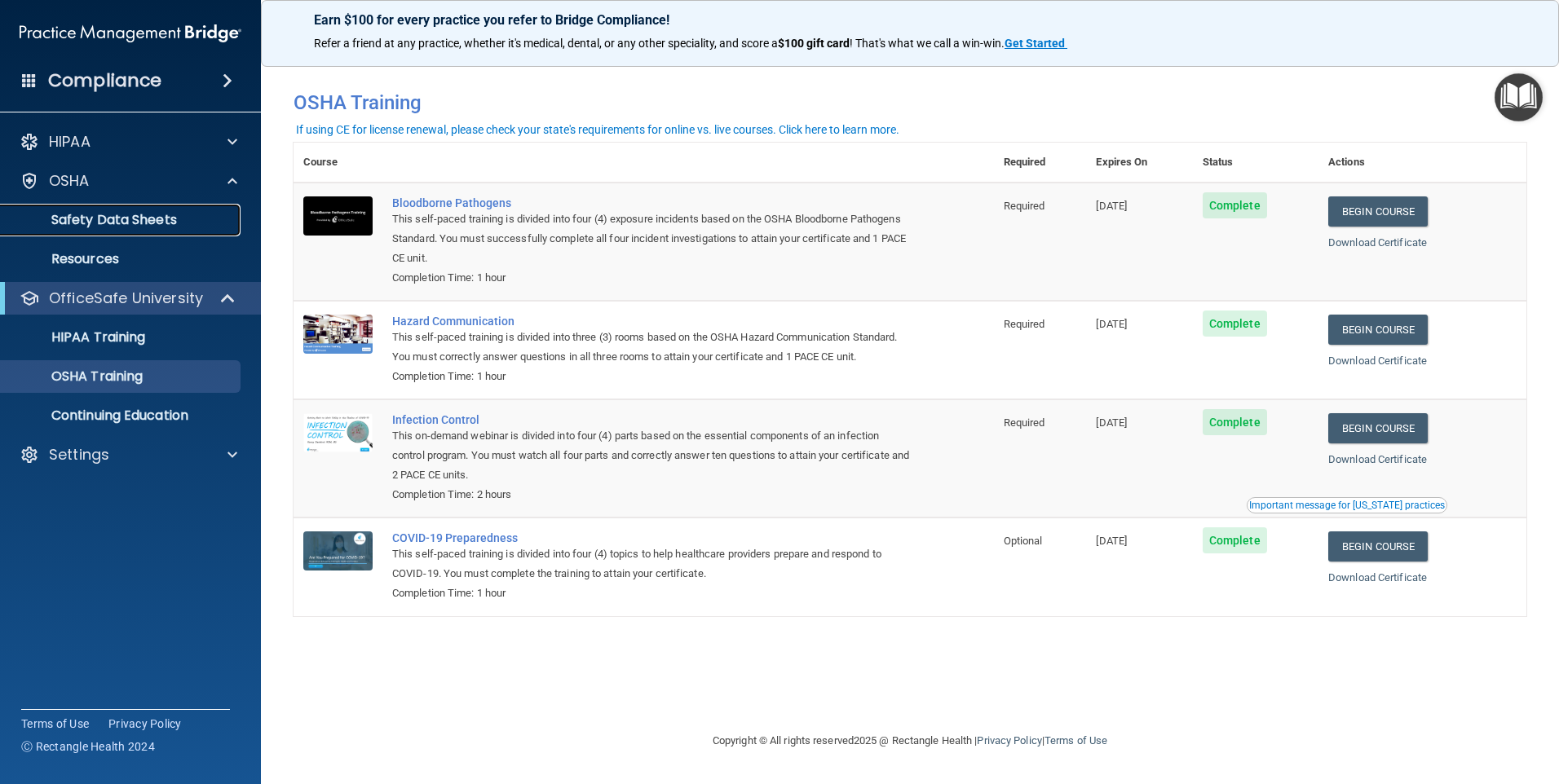
click at [97, 214] on p "Safety Data Sheets" at bounding box center [121, 220] width 222 height 17
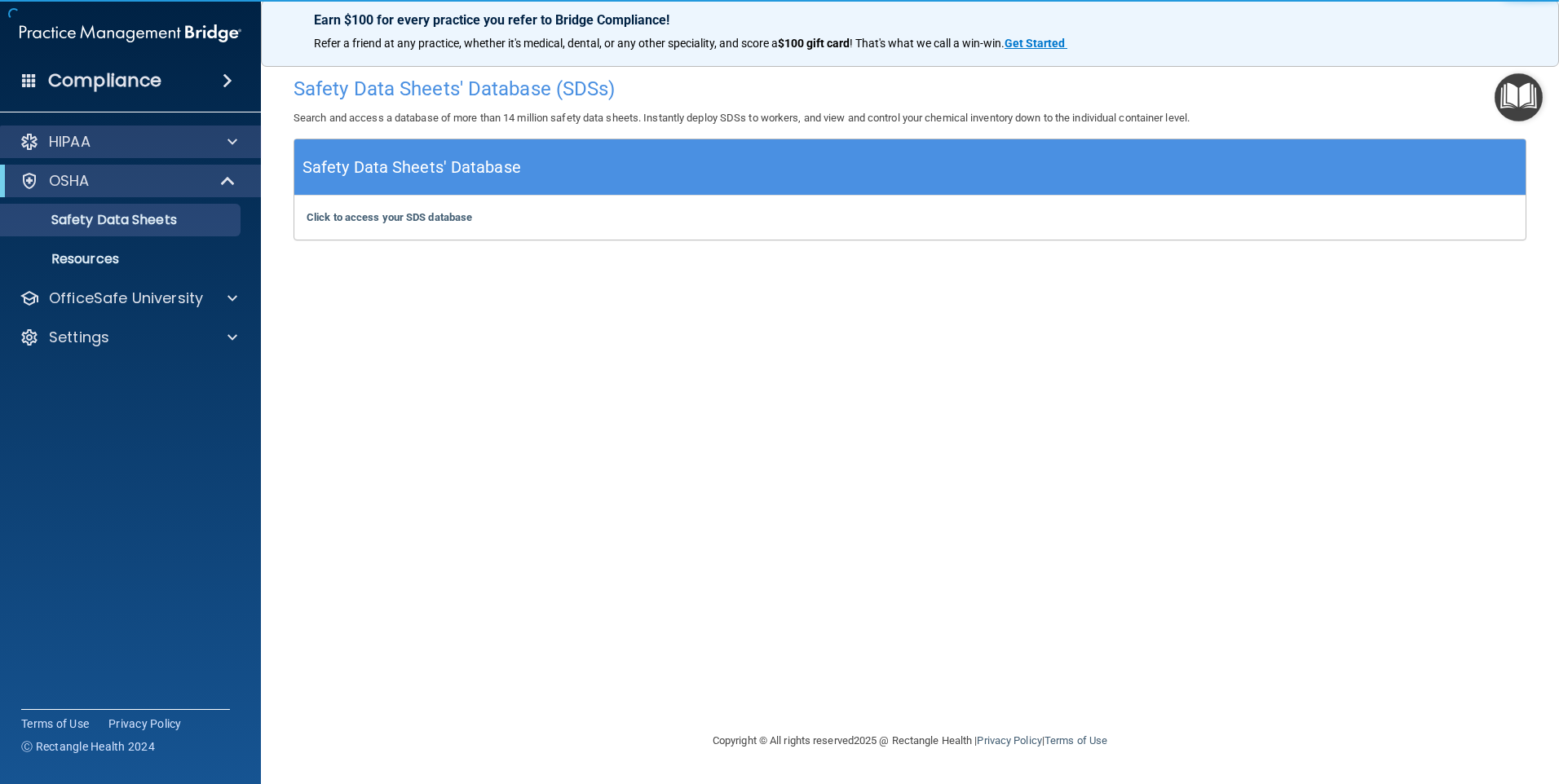
click at [106, 152] on div "HIPAA" at bounding box center [131, 142] width 262 height 33
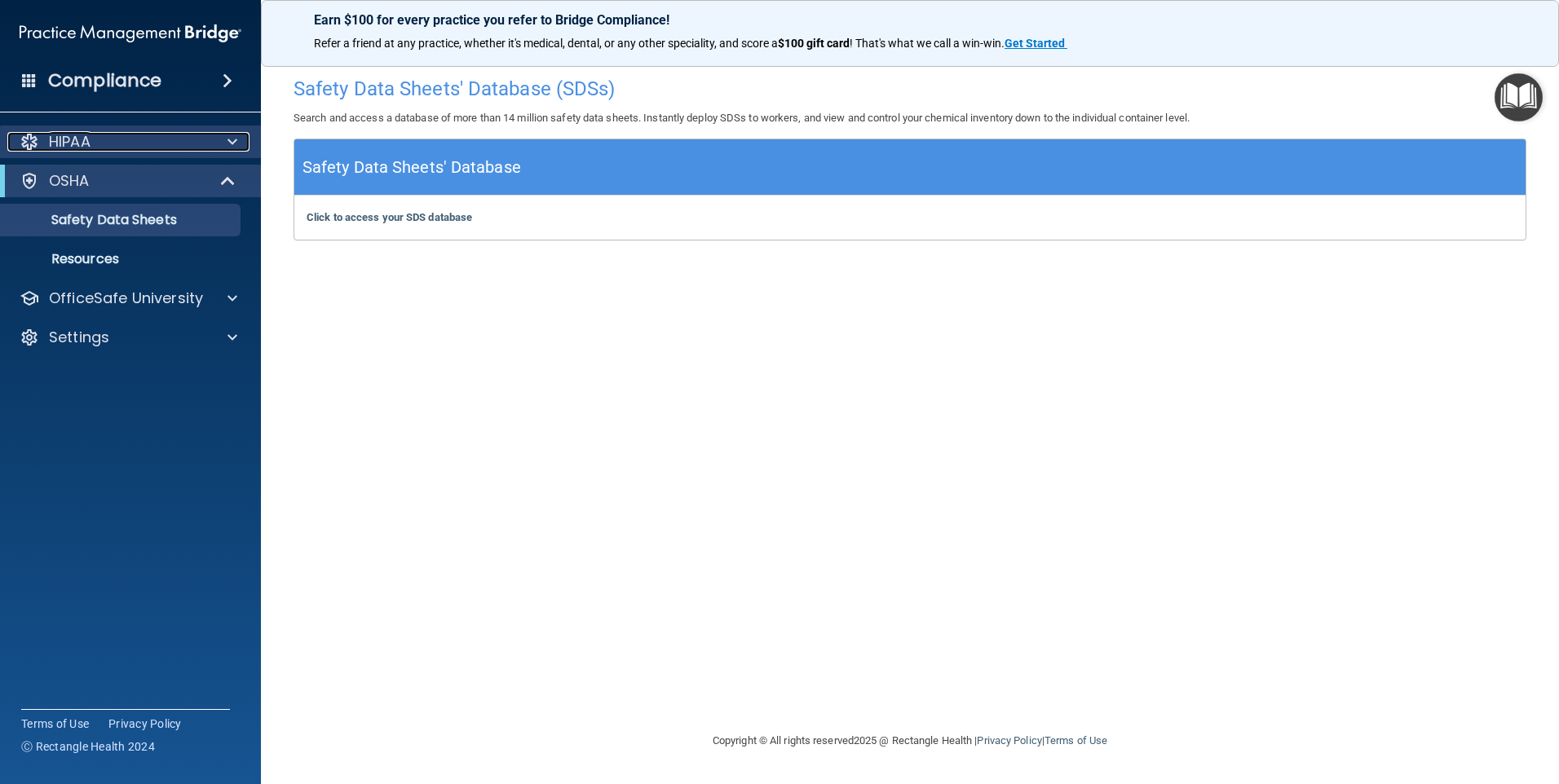
click at [156, 142] on div "HIPAA" at bounding box center [108, 142] width 202 height 19
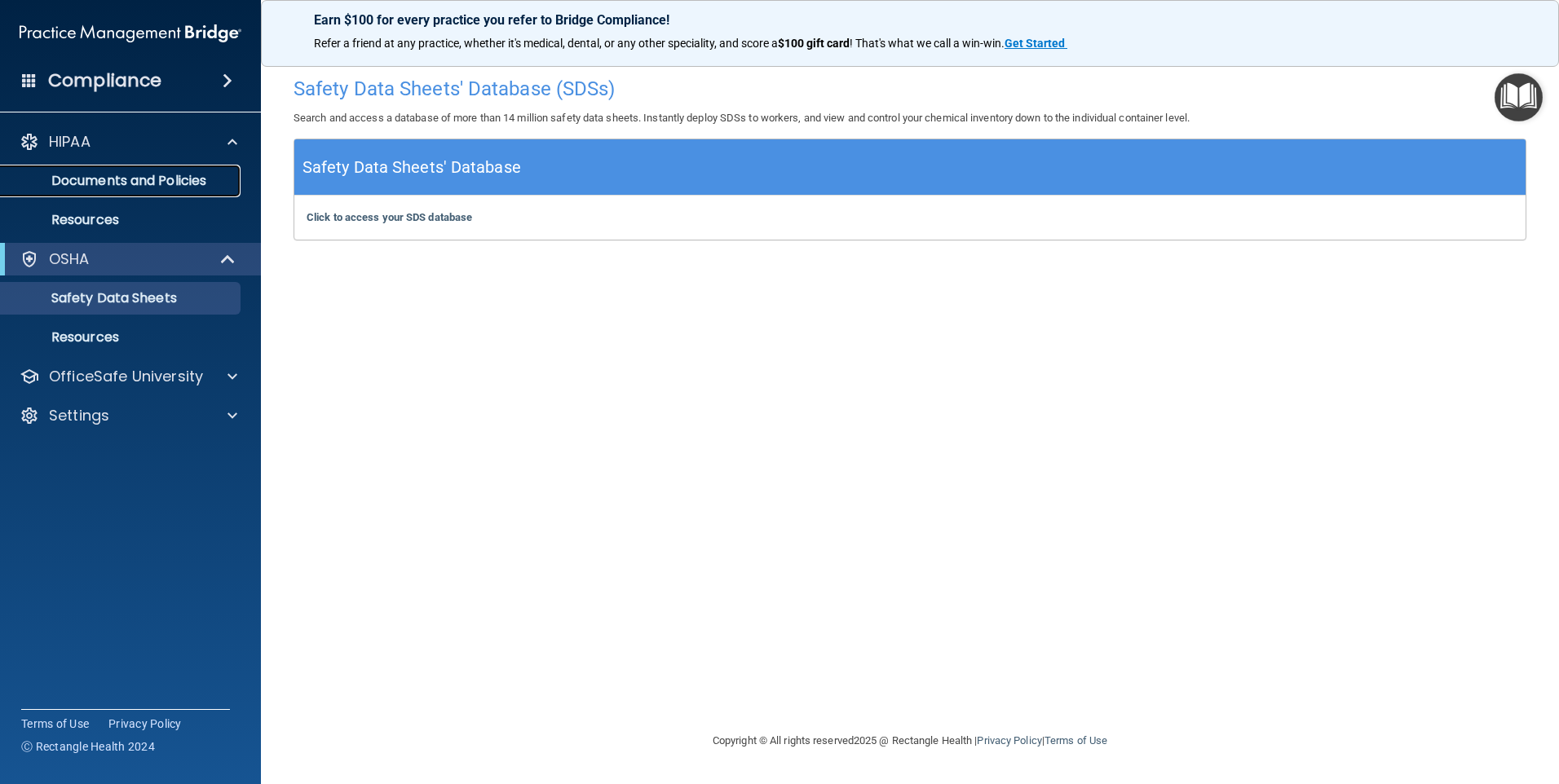
click at [142, 177] on p "Documents and Policies" at bounding box center [121, 181] width 222 height 17
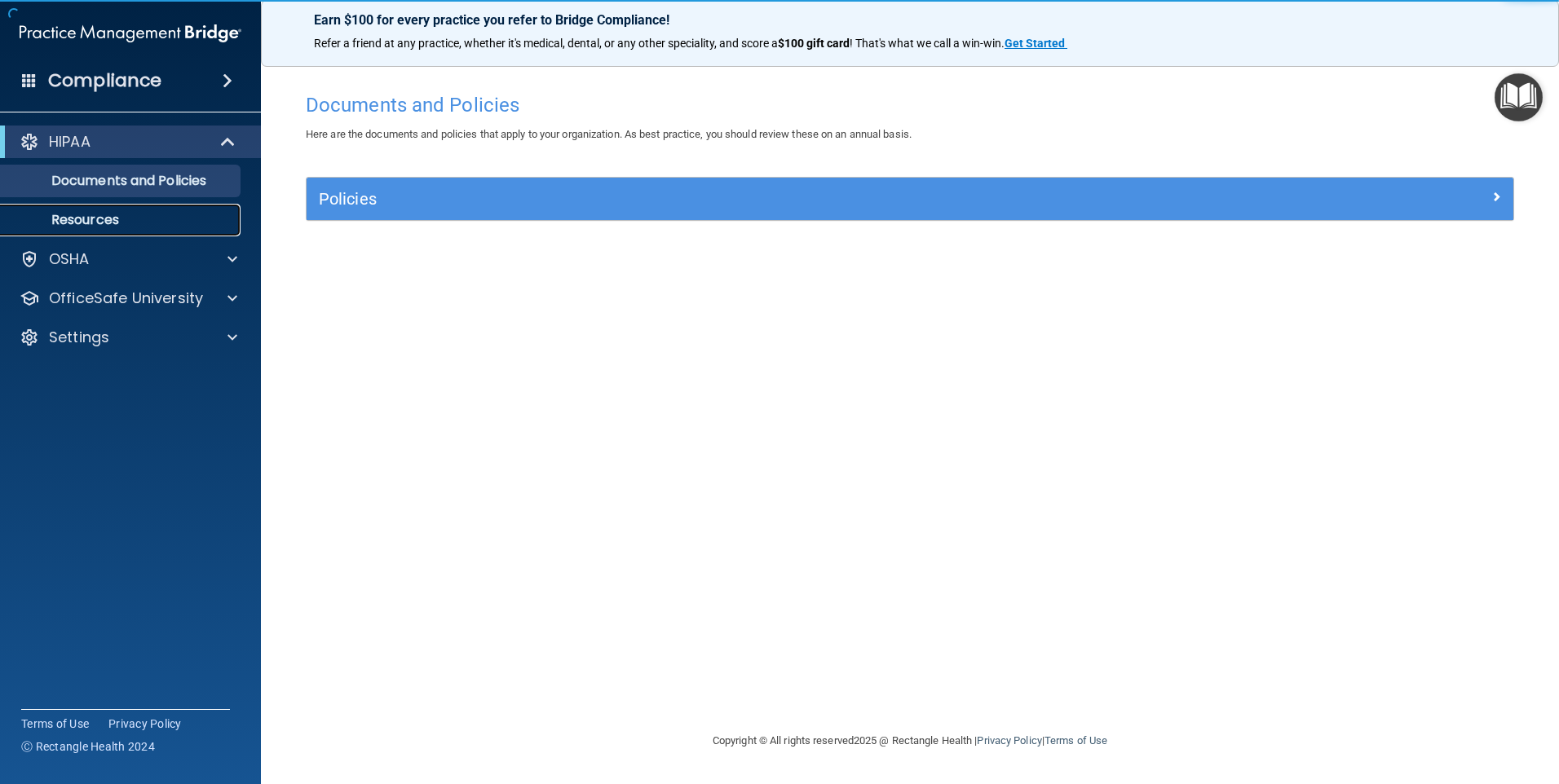
click at [124, 213] on p "Resources" at bounding box center [121, 220] width 222 height 17
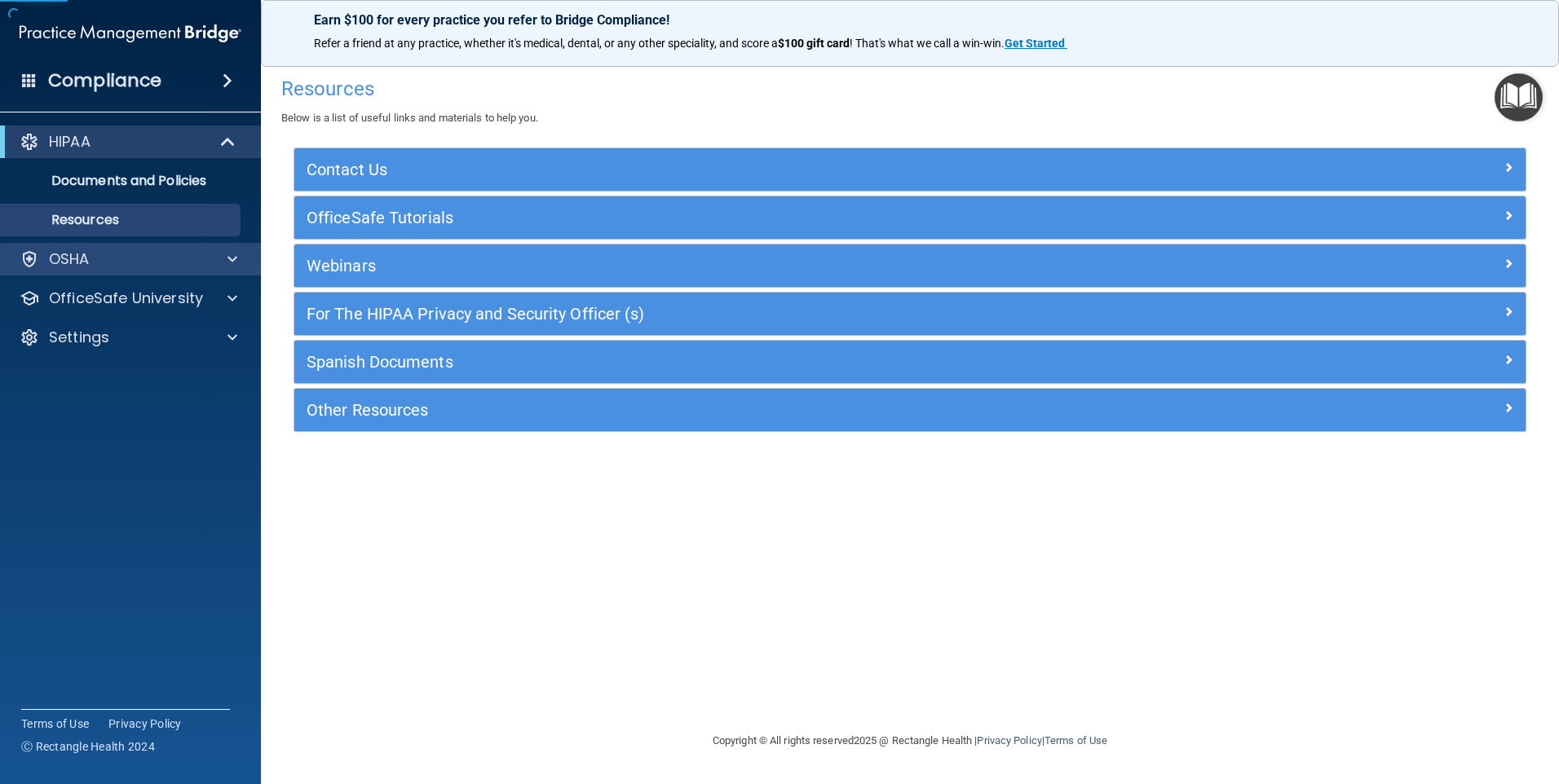
click at [123, 245] on div "OSHA" at bounding box center [131, 258] width 262 height 33
click at [150, 251] on div "OSHA" at bounding box center [108, 259] width 202 height 19
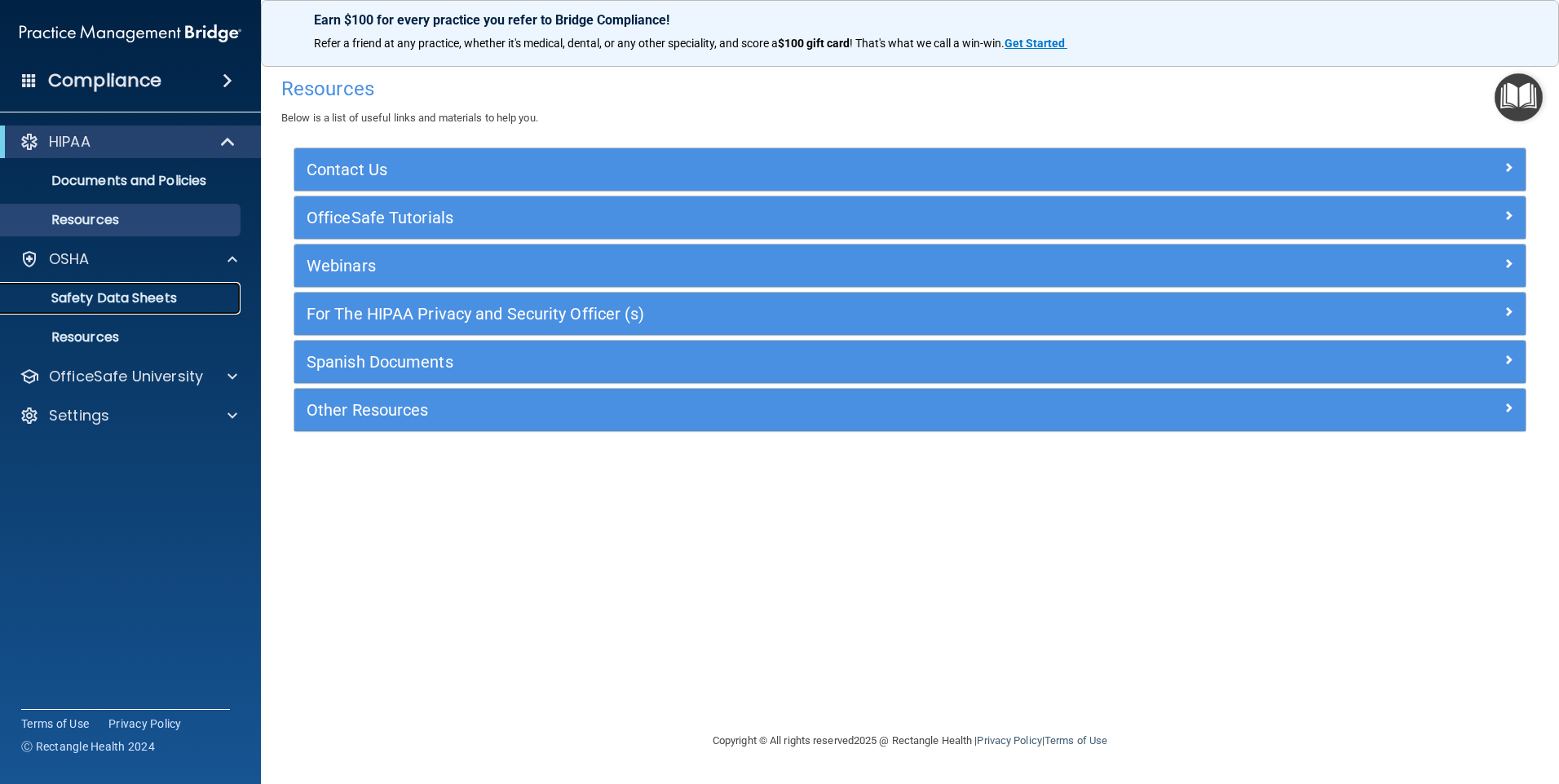
click at [137, 290] on p "Safety Data Sheets" at bounding box center [121, 298] width 222 height 17
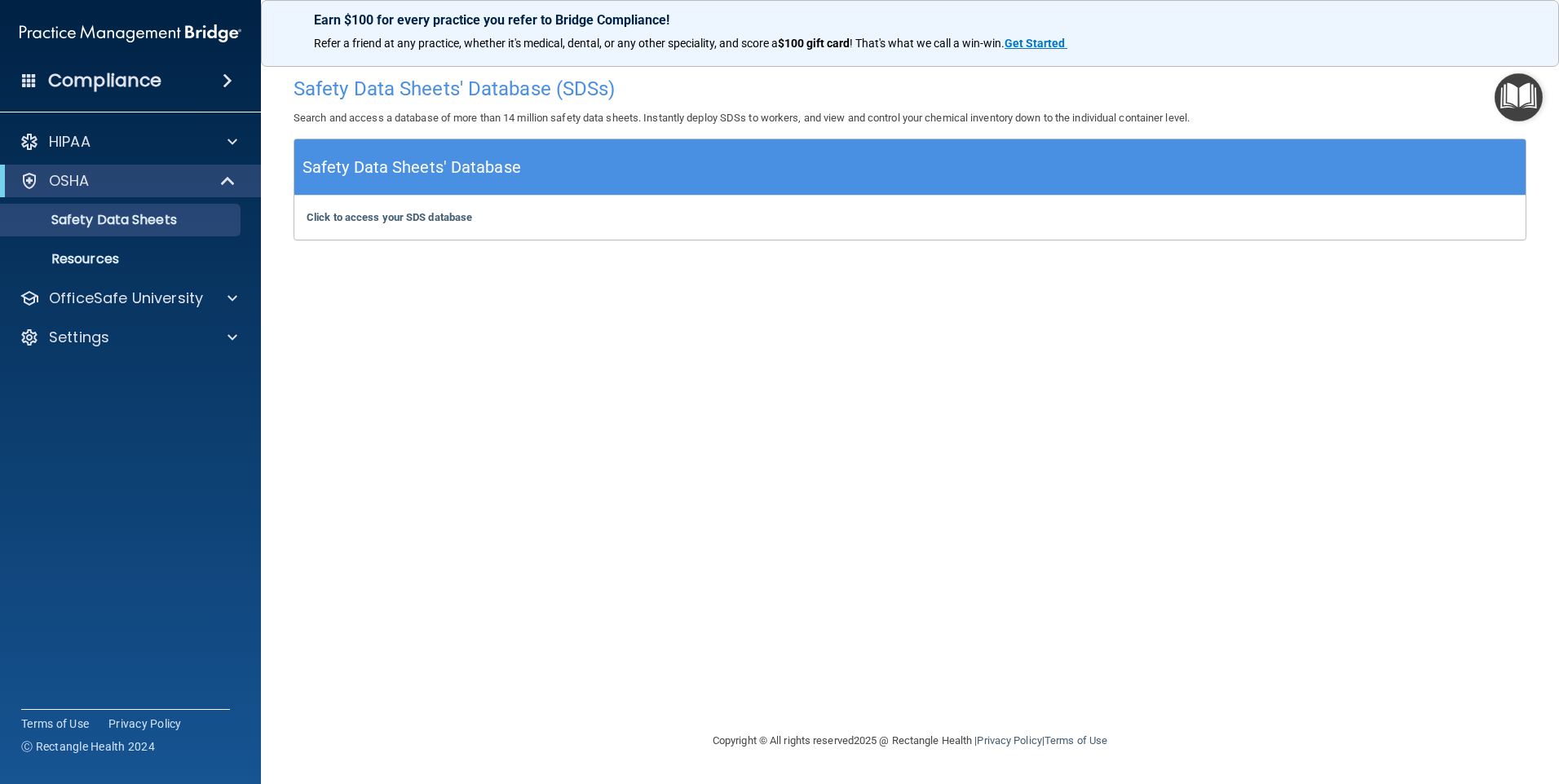
click at [1504, 91] on img "Open Resource Center" at bounding box center [1518, 97] width 48 height 48
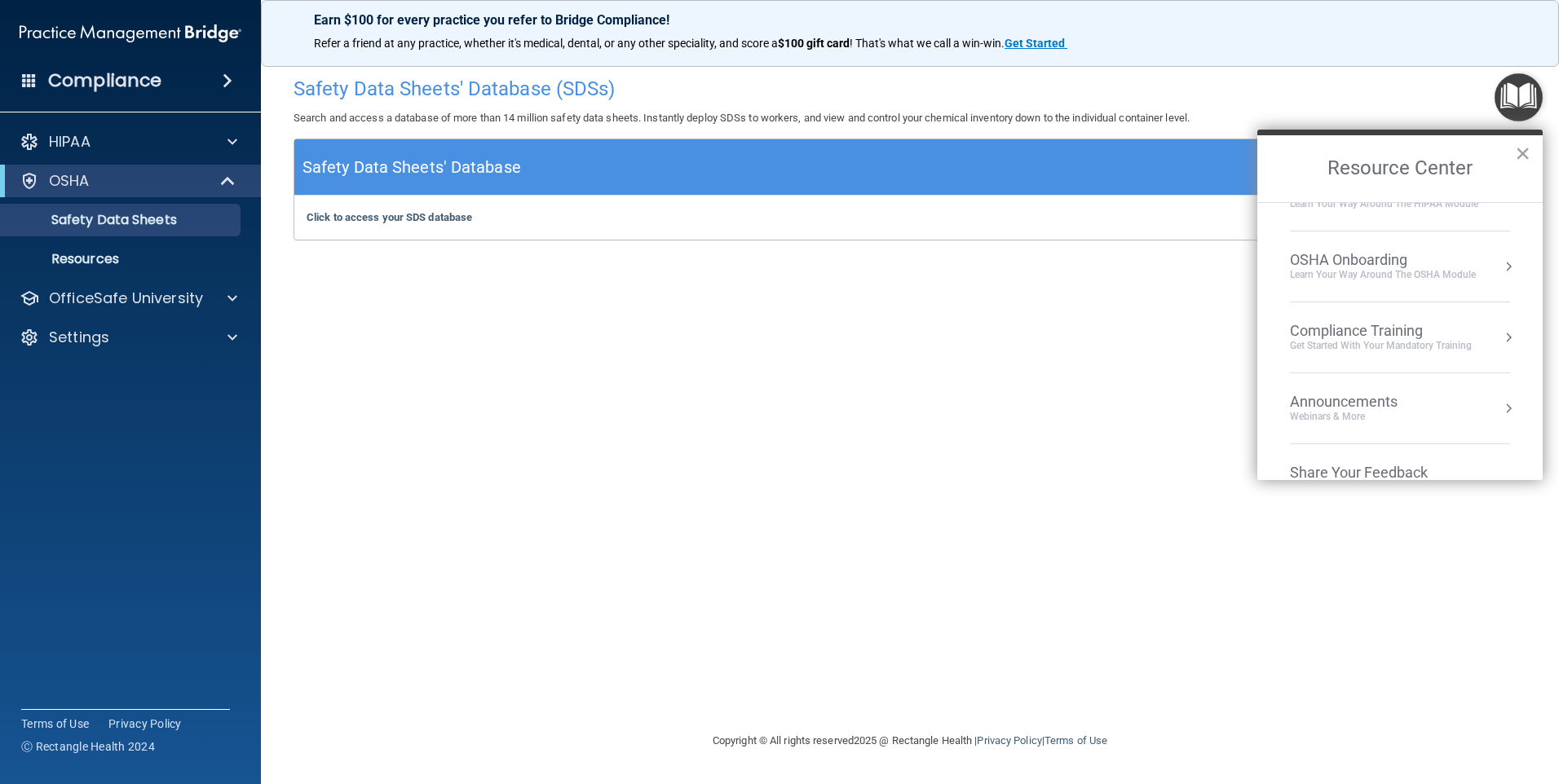
scroll to position [82, 0]
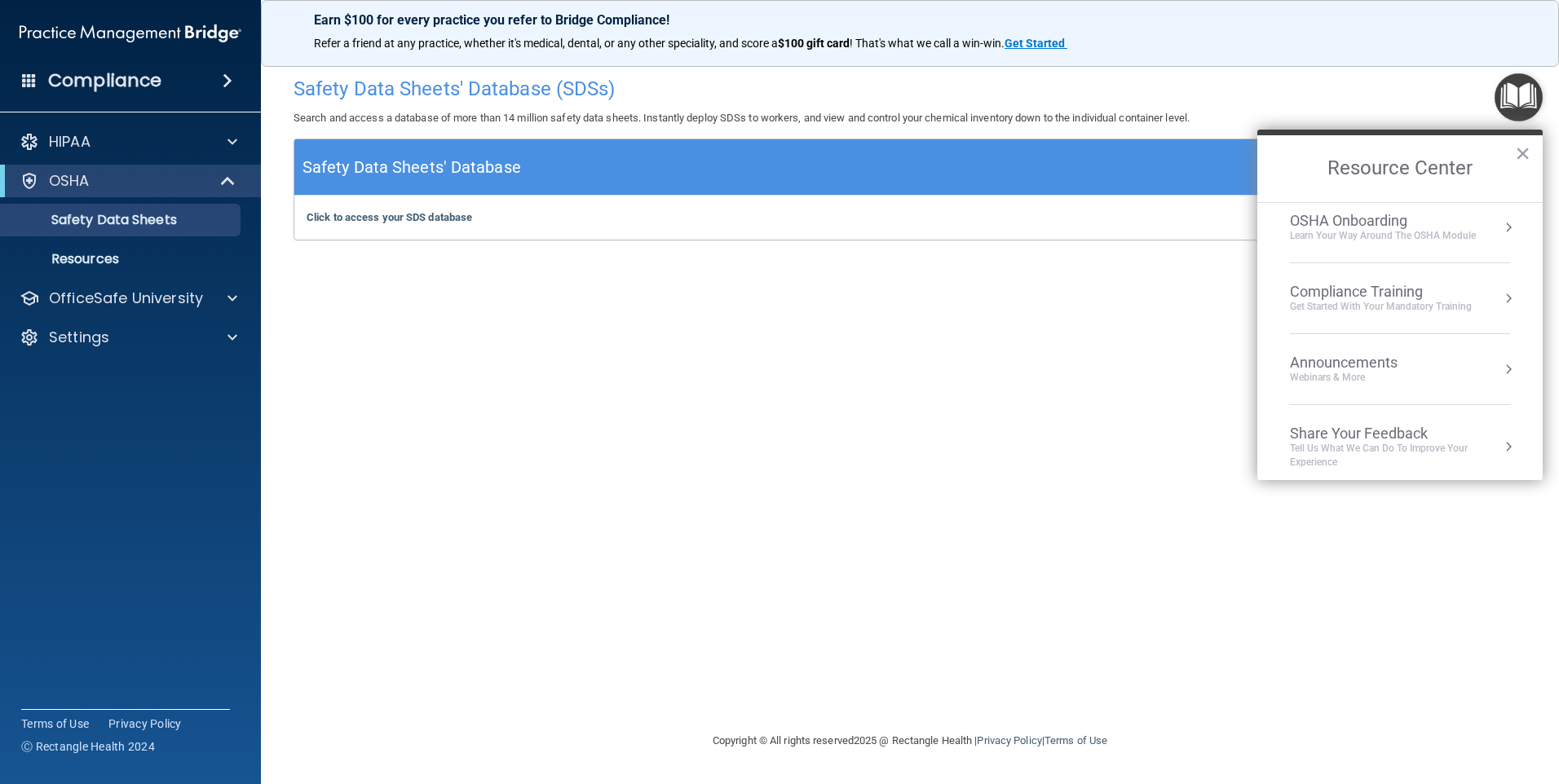
click at [1368, 314] on li "Compliance Training Get Started with your mandatory training" at bounding box center [1400, 298] width 220 height 71
click at [1355, 228] on div "HIPAA Training for Members" at bounding box center [1360, 229] width 182 height 15
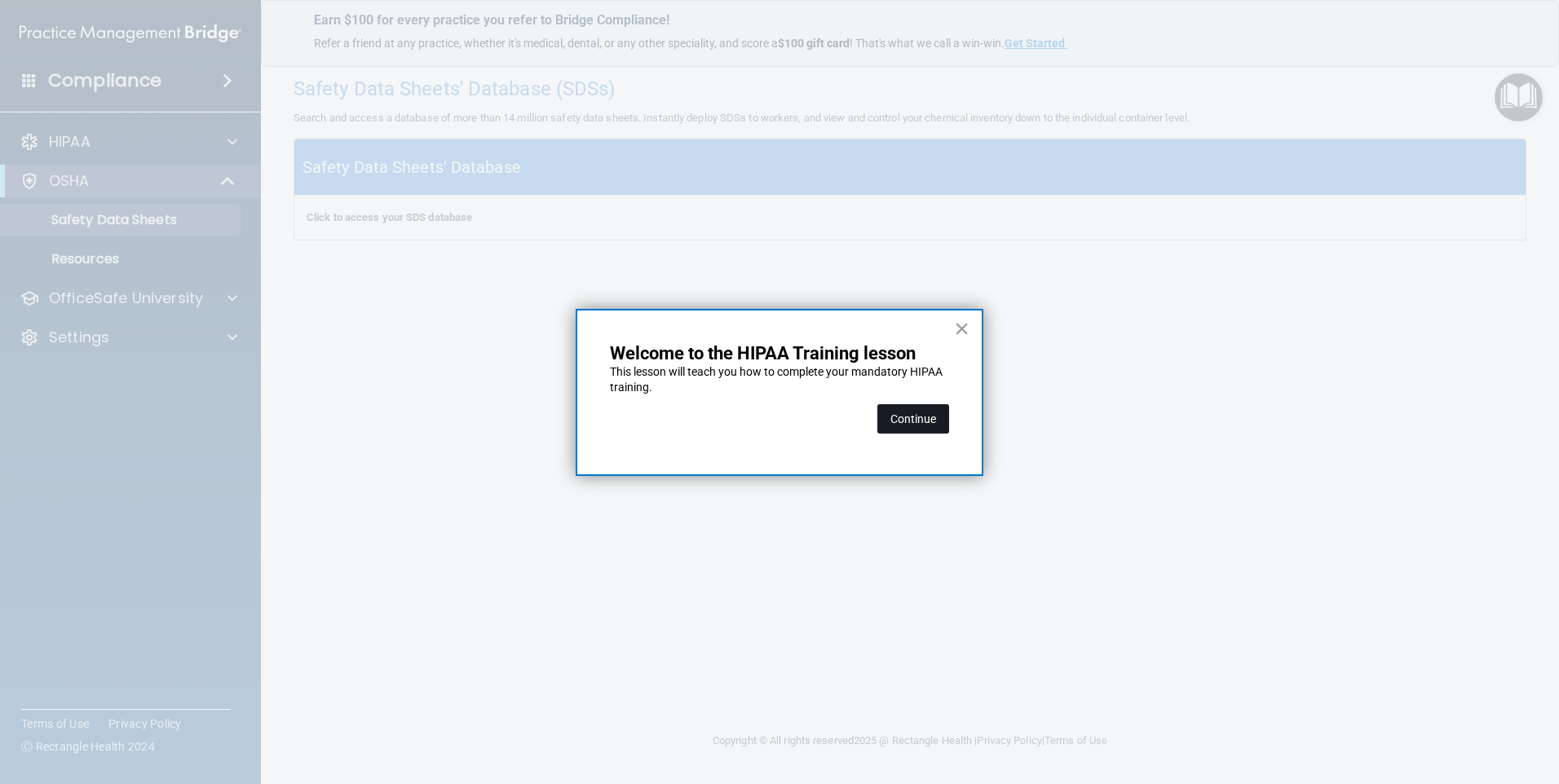
click at [922, 417] on button "Continue" at bounding box center [914, 418] width 72 height 29
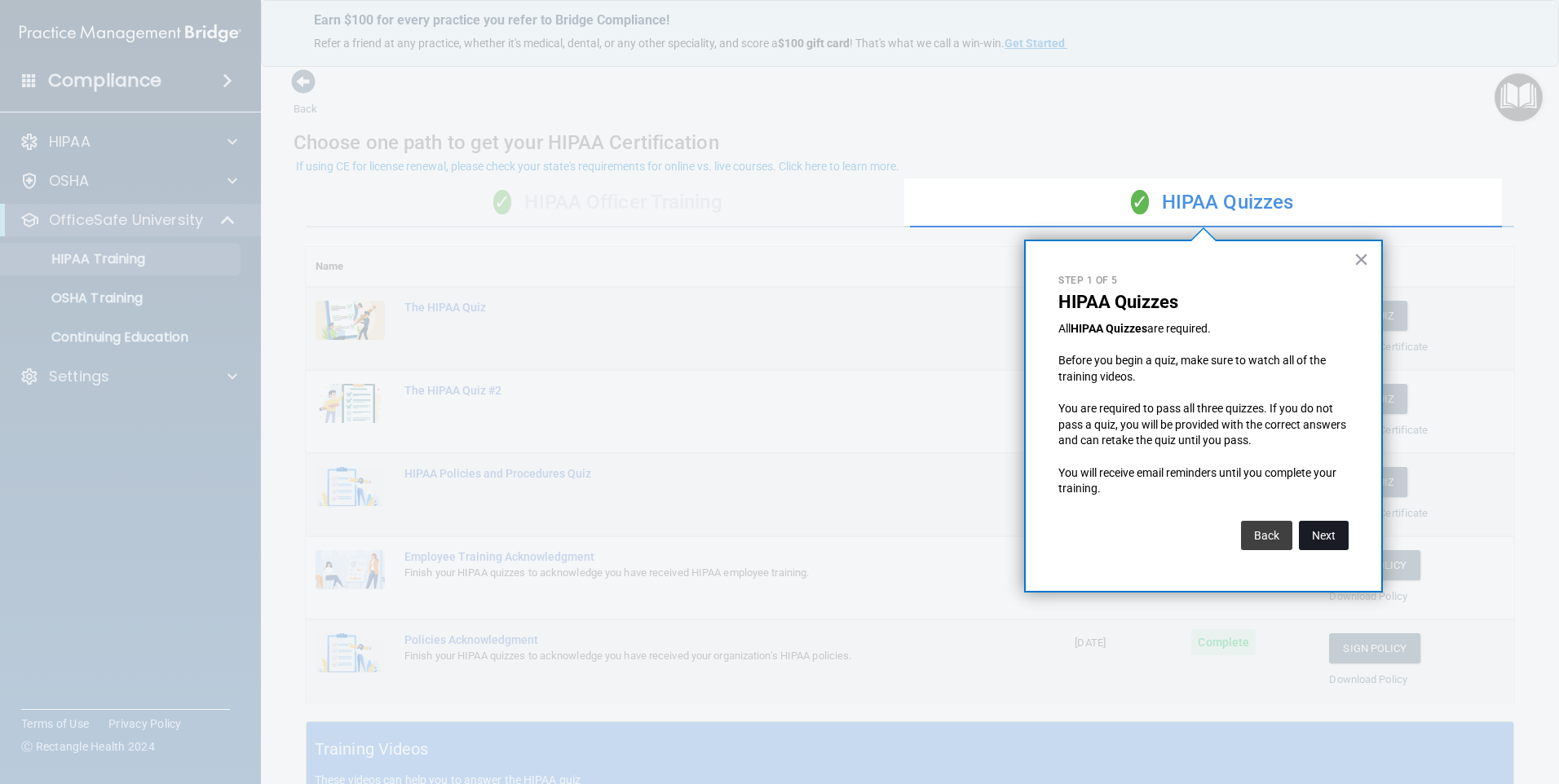
click at [1333, 542] on button "Next" at bounding box center [1323, 534] width 50 height 29
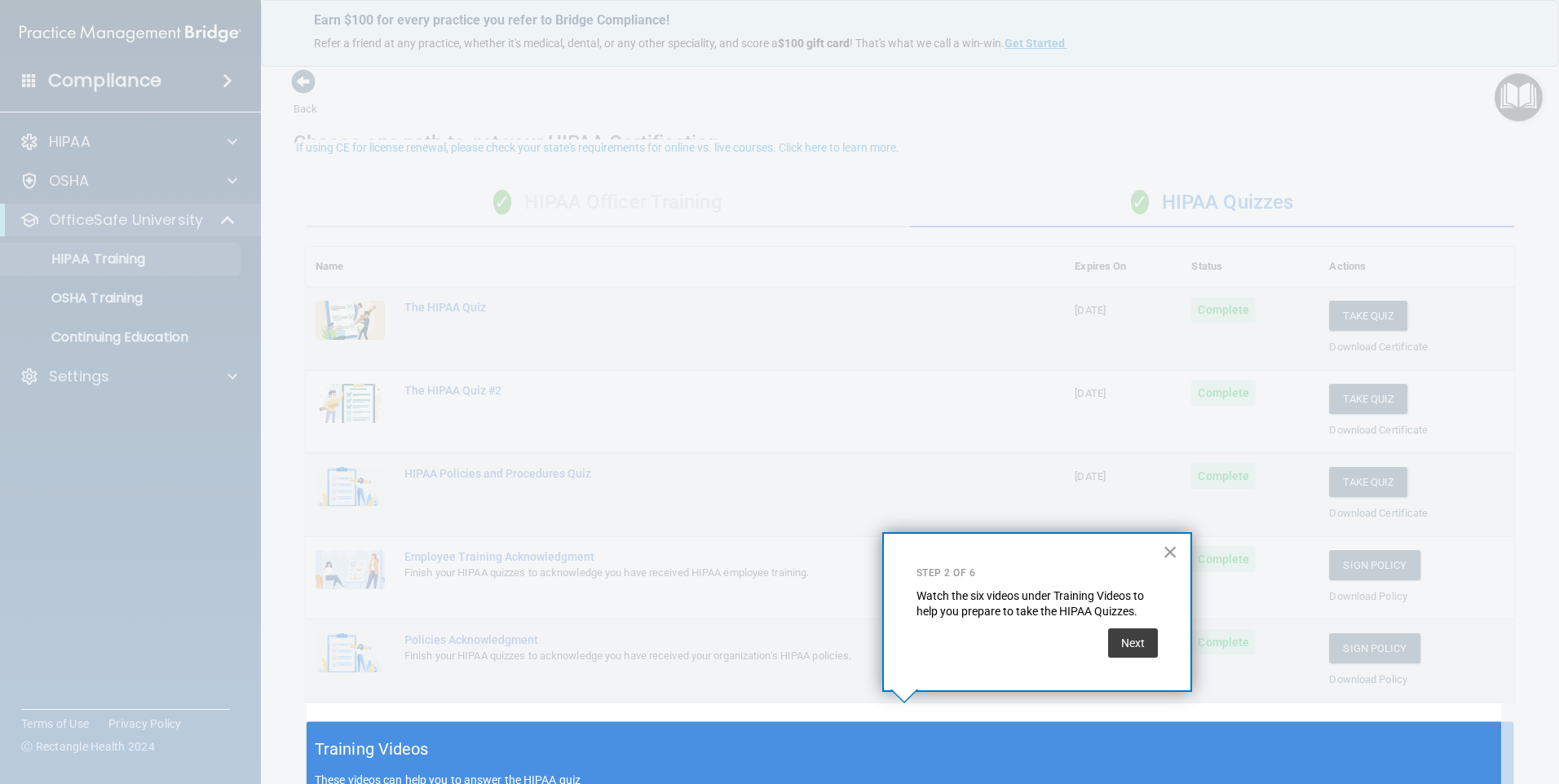
scroll to position [18, 0]
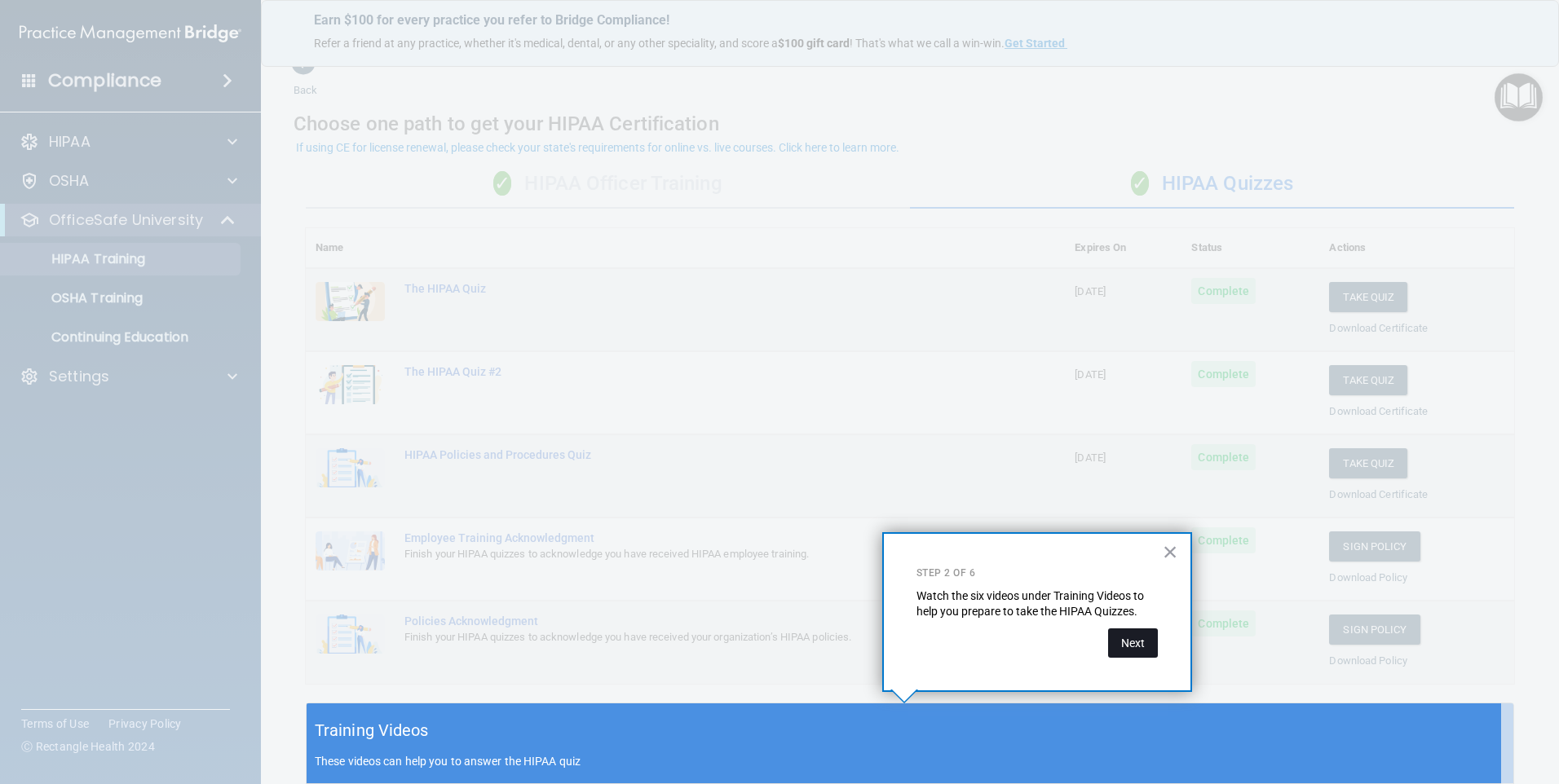
click at [1139, 643] on button "Next" at bounding box center [1133, 642] width 50 height 29
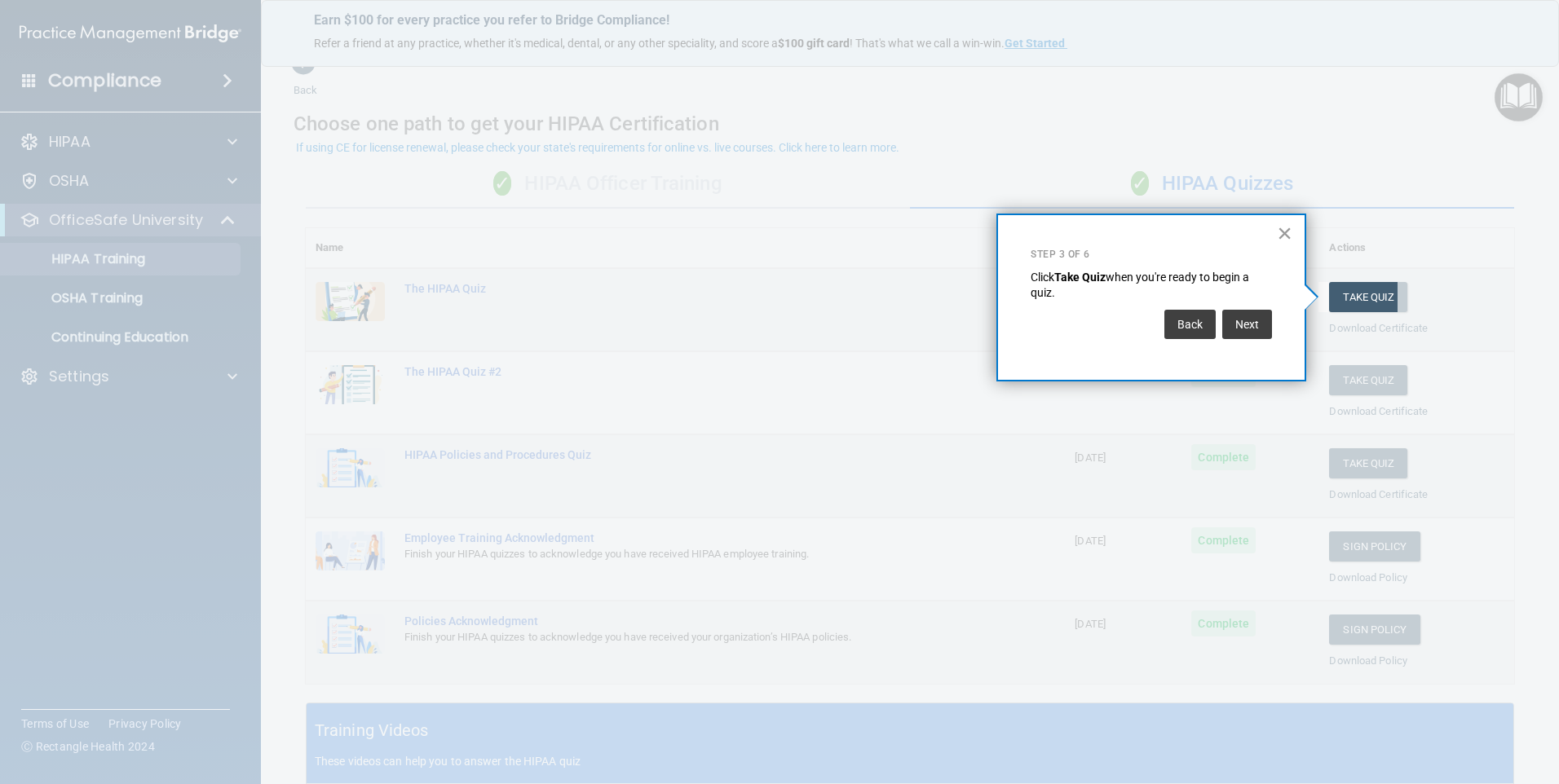
click at [1285, 236] on button "×" at bounding box center [1285, 233] width 16 height 26
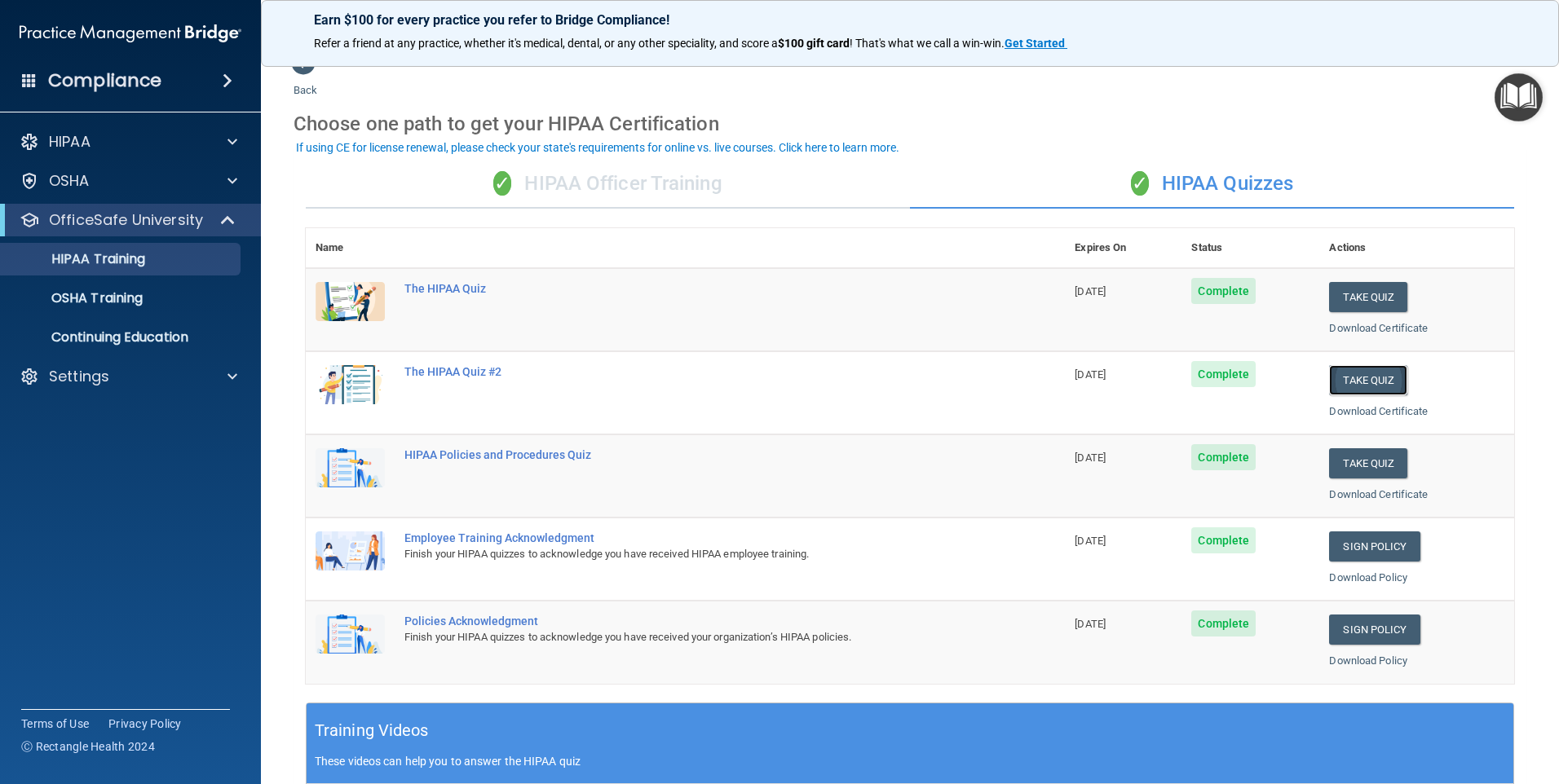
click at [1343, 374] on button "Take Quiz" at bounding box center [1367, 380] width 78 height 30
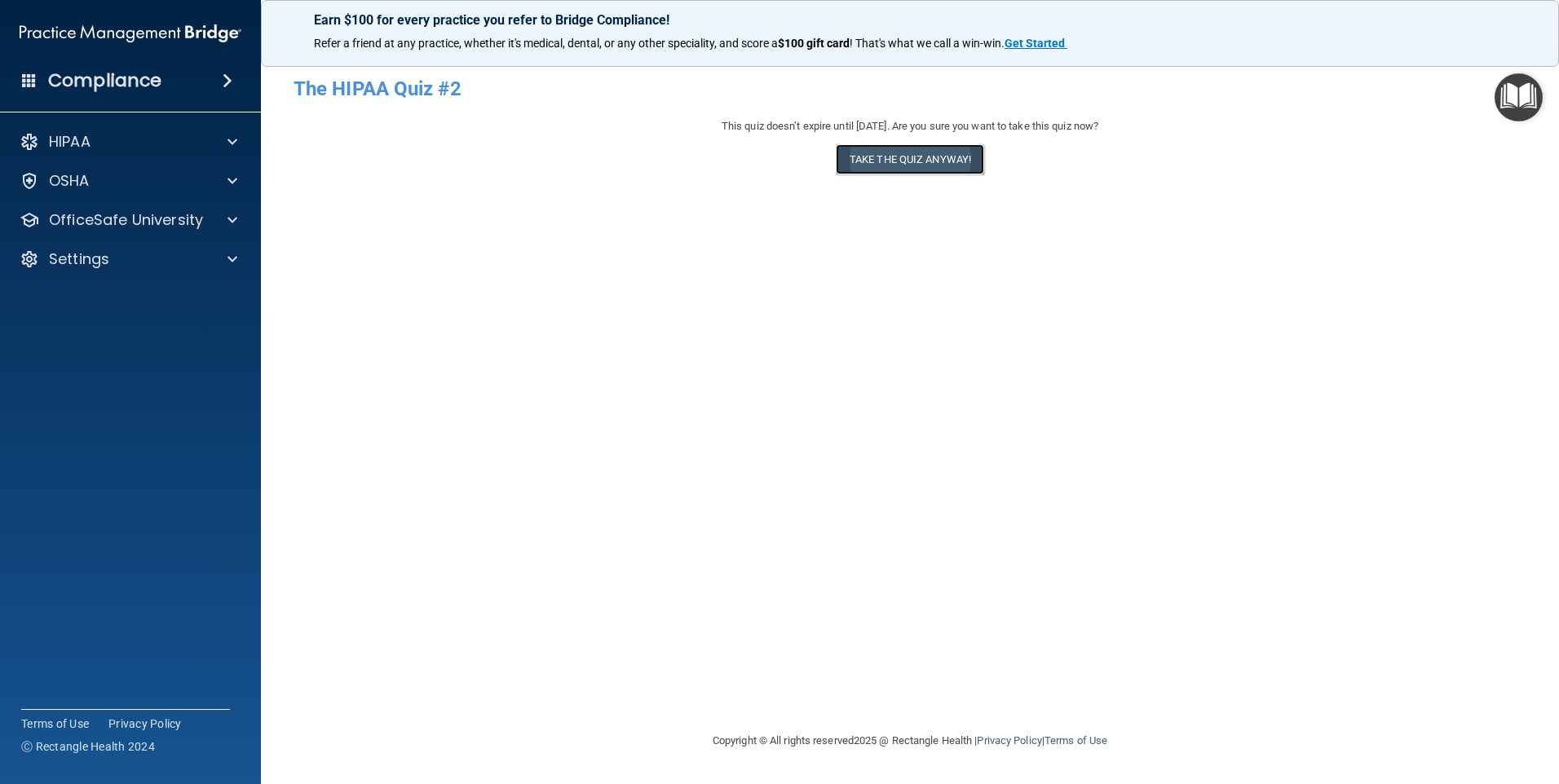
click at [917, 171] on button "Take the quiz anyway!" at bounding box center [909, 159] width 149 height 30
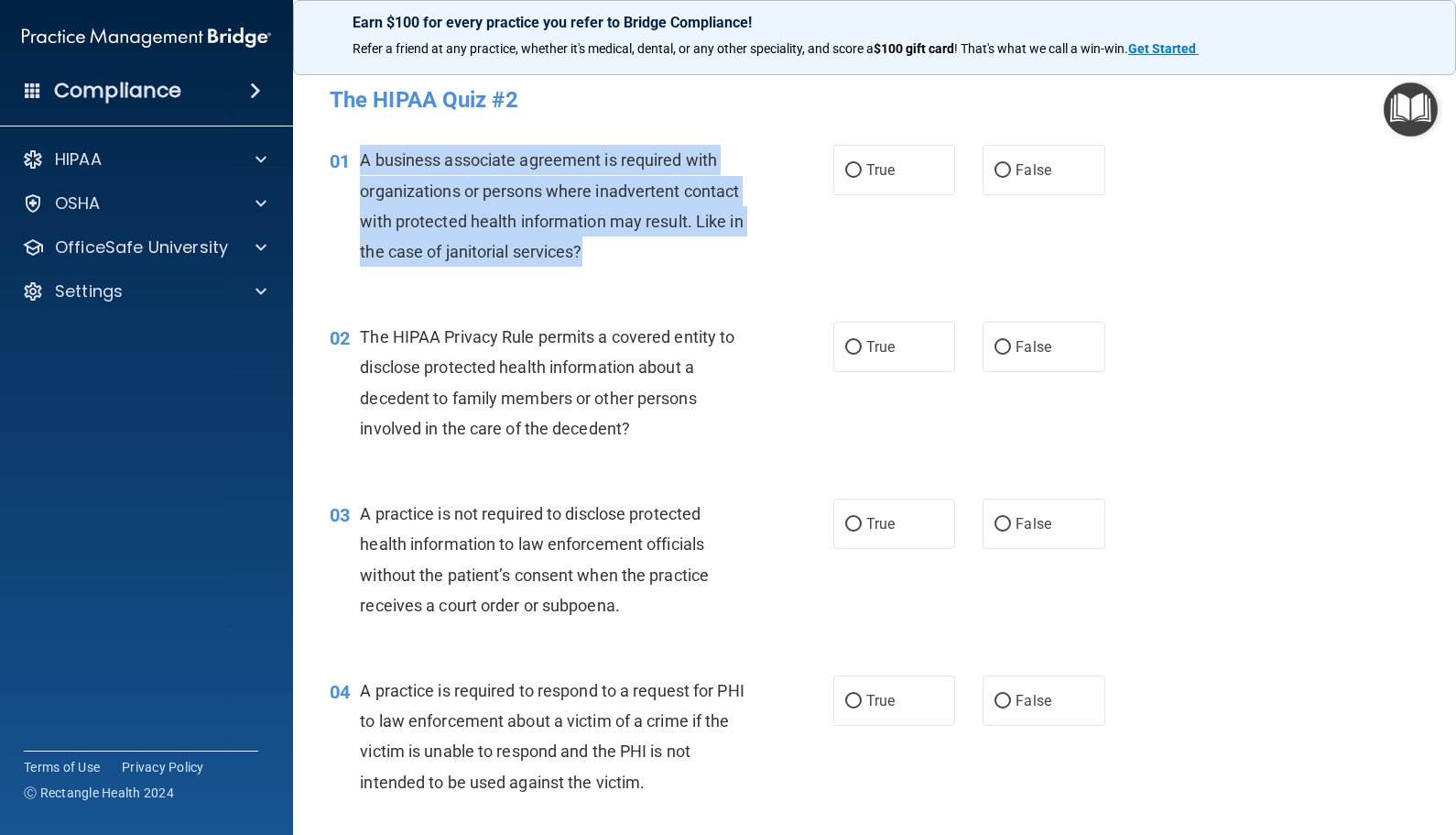
drag, startPoint x: 357, startPoint y: 162, endPoint x: 717, endPoint y: 271, distance: 376.1
click at [717, 271] on div "01 A business associate agreement is required with organizations or persons whe…" at bounding box center [582, 209] width 559 height 131
drag, startPoint x: 717, startPoint y: 271, endPoint x: 511, endPoint y: 237, distance: 208.8
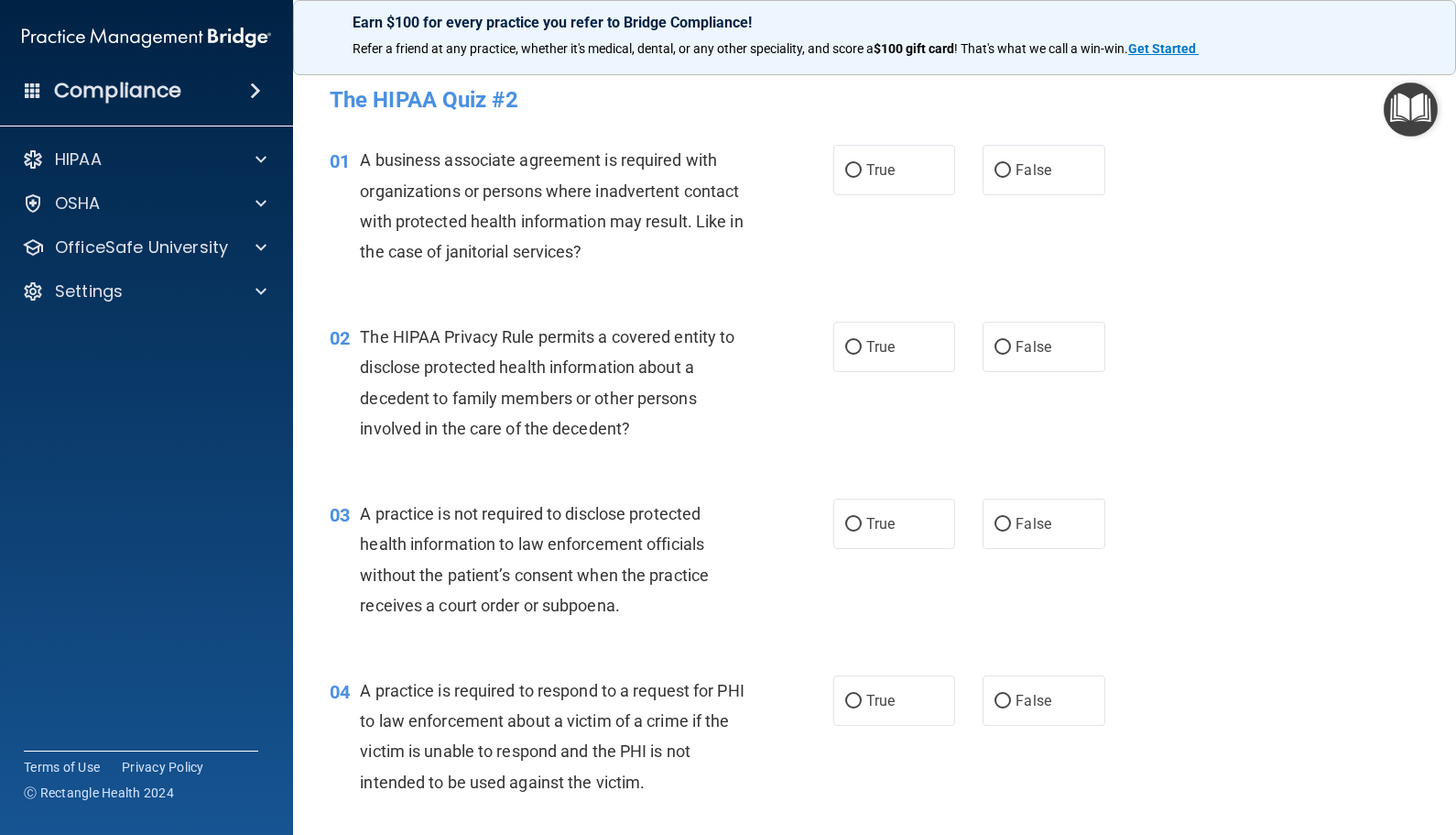
click at [648, 315] on div "02 The HIPAA Privacy Rule permits a covered entity to disclose protected health…" at bounding box center [874, 386] width 1117 height 177
click at [1007, 167] on label "False" at bounding box center [1043, 169] width 121 height 50
click at [1007, 167] on input "False" at bounding box center [1003, 171] width 17 height 14
radio input "true"
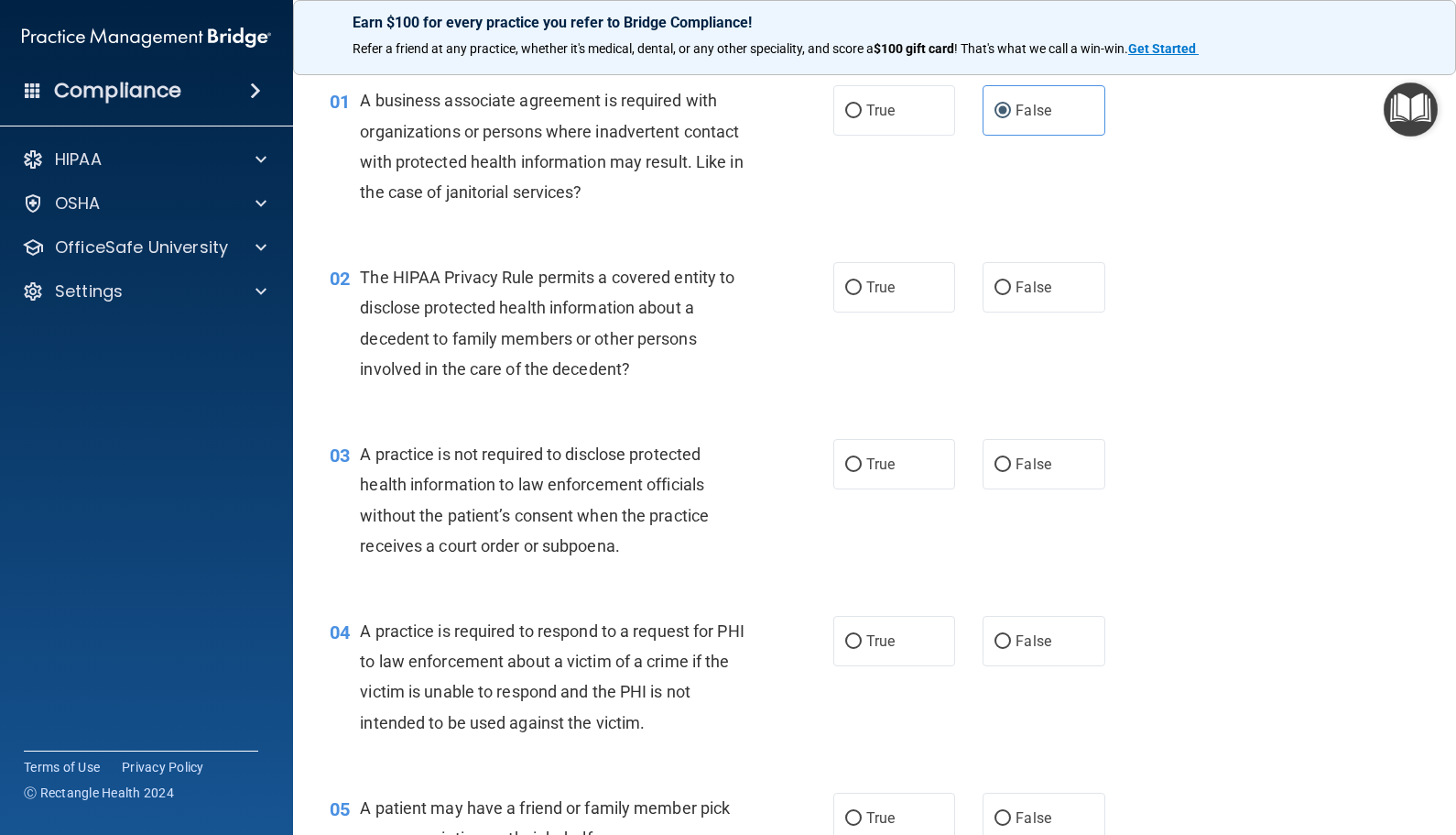
scroll to position [92, 0]
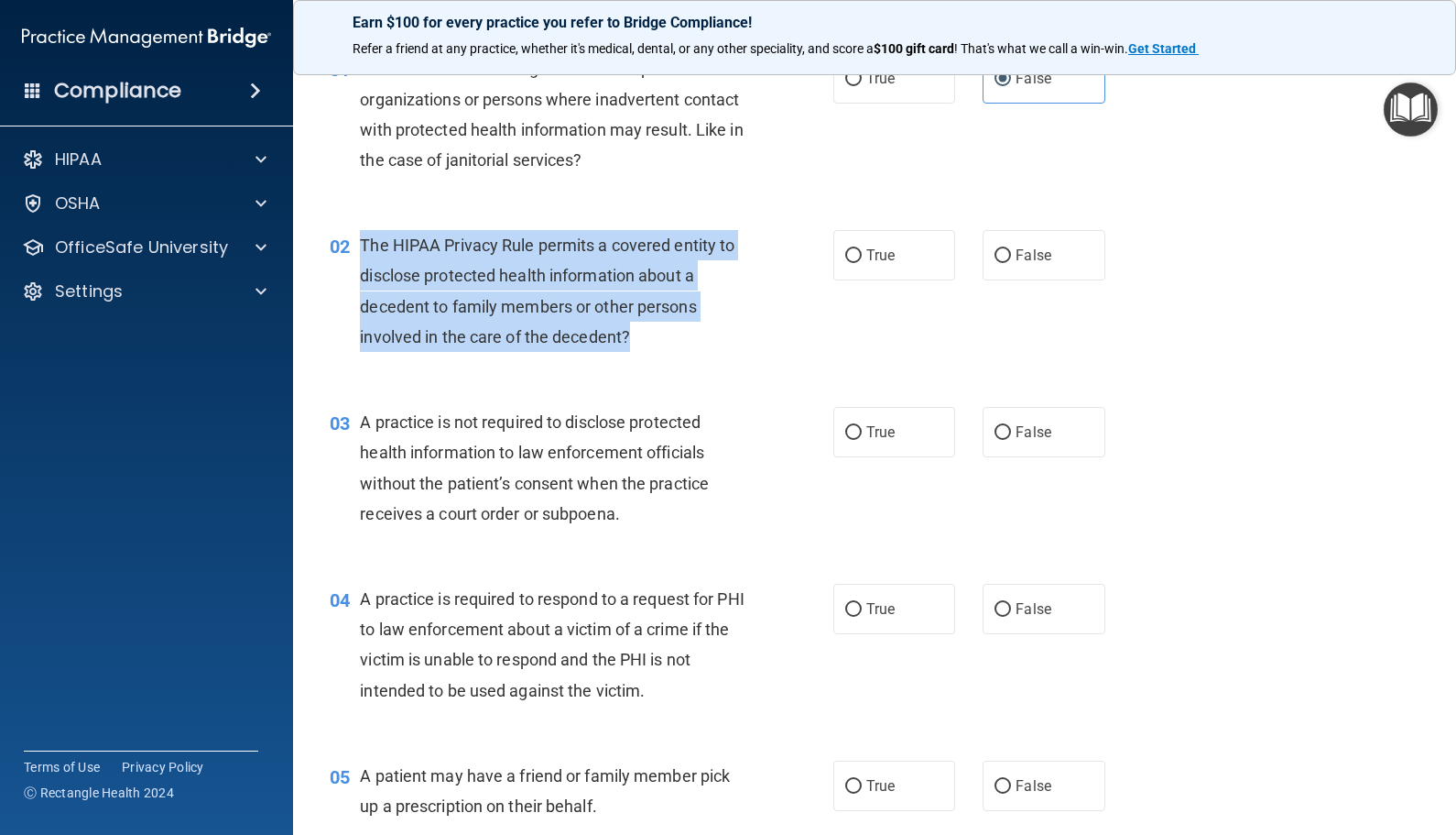
drag, startPoint x: 641, startPoint y: 345, endPoint x: 355, endPoint y: 233, distance: 307.1
click at [355, 233] on div "02 The HIPAA Privacy Rule permits a covered entity to disclose protected health…" at bounding box center [582, 295] width 559 height 131
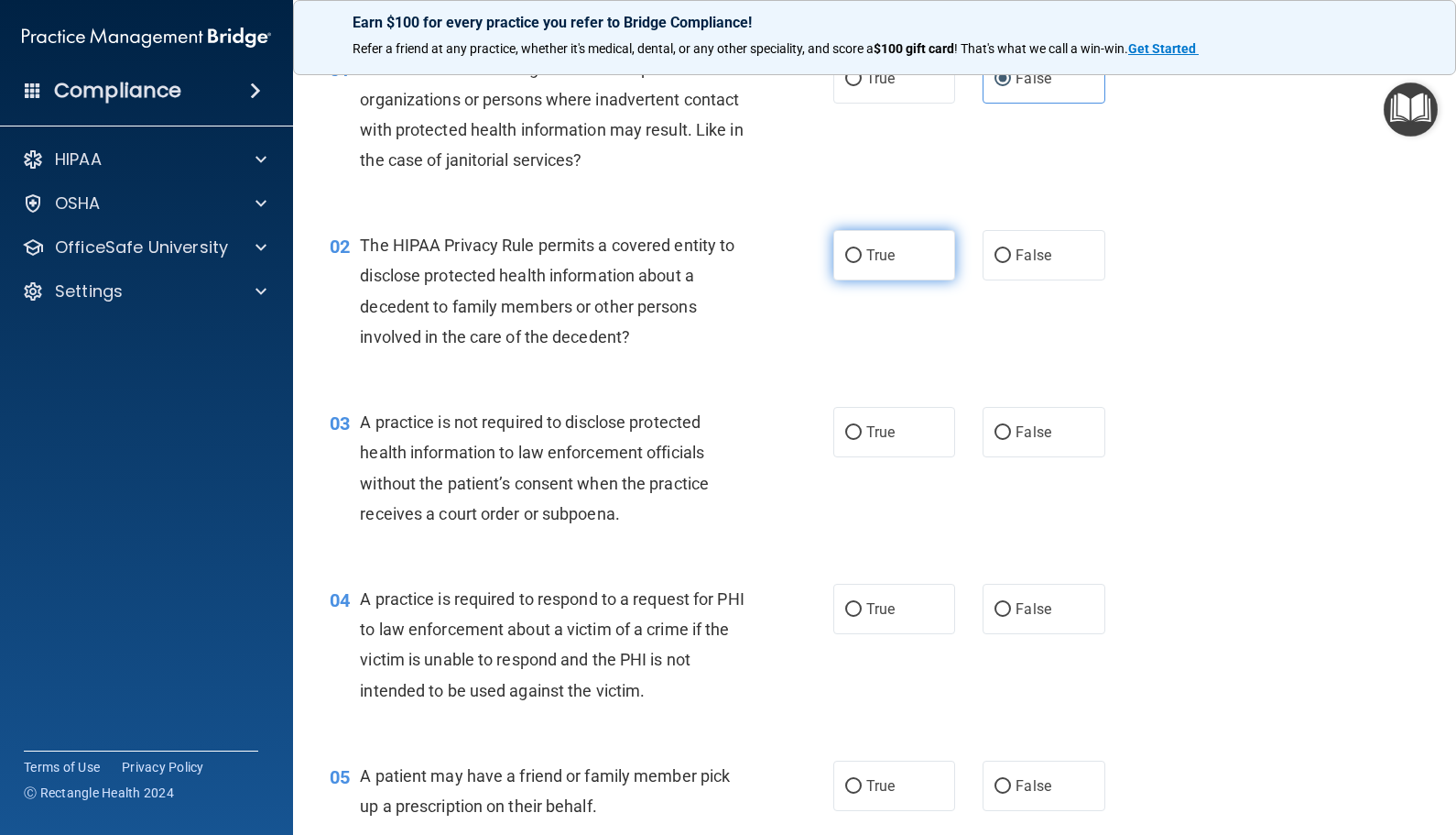
click at [834, 243] on label "True" at bounding box center [894, 255] width 121 height 50
click at [846, 249] on input "True" at bounding box center [853, 256] width 17 height 14
radio input "true"
click at [348, 461] on div "03 A practice is not required to disclose protected health information to law e…" at bounding box center [582, 472] width 559 height 131
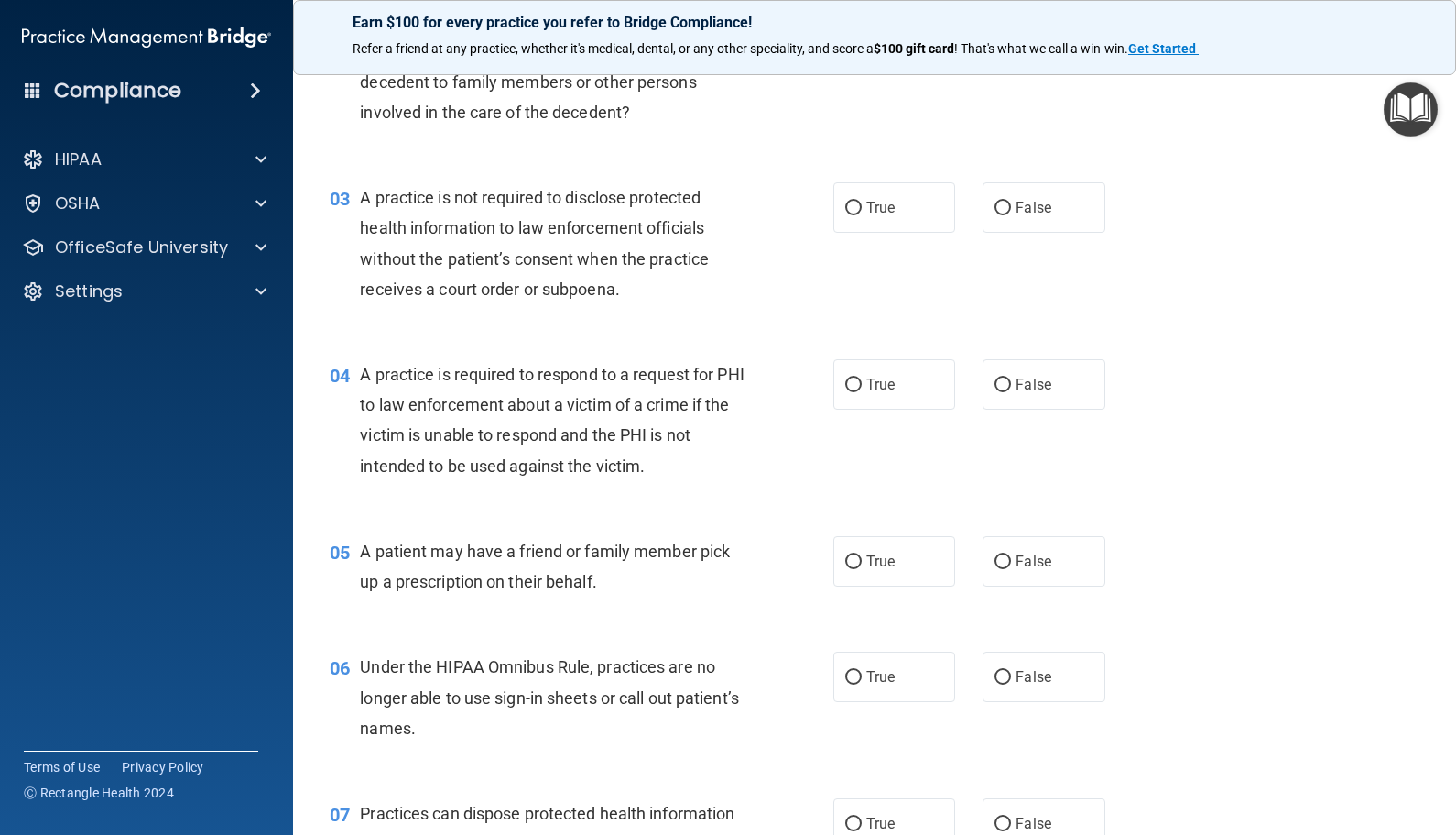
scroll to position [275, 0]
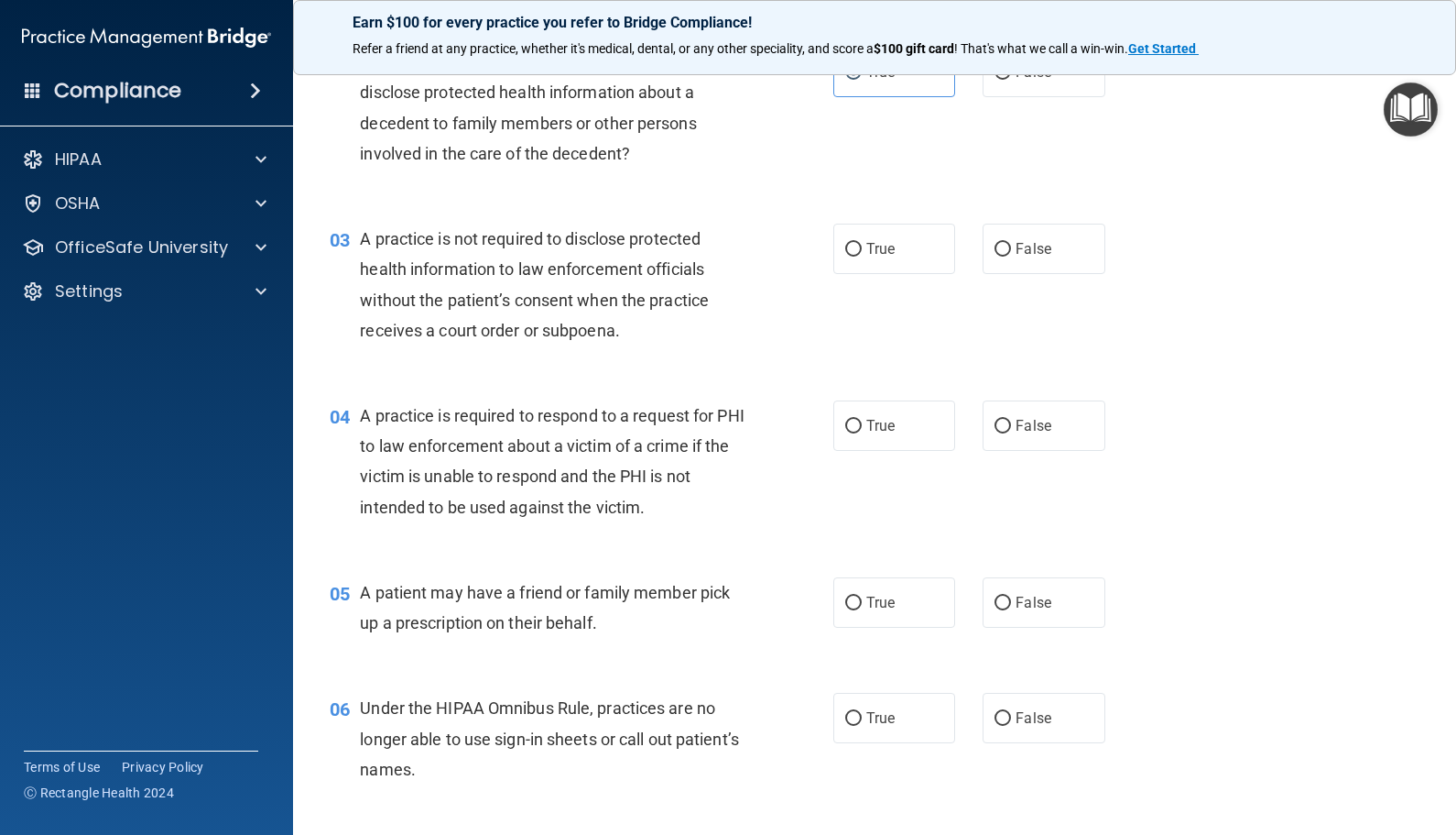
click at [170, 376] on accordion "HIPAA Documents and Policies Report an Incident Business Associates Emergency P…" at bounding box center [147, 365] width 294 height 463
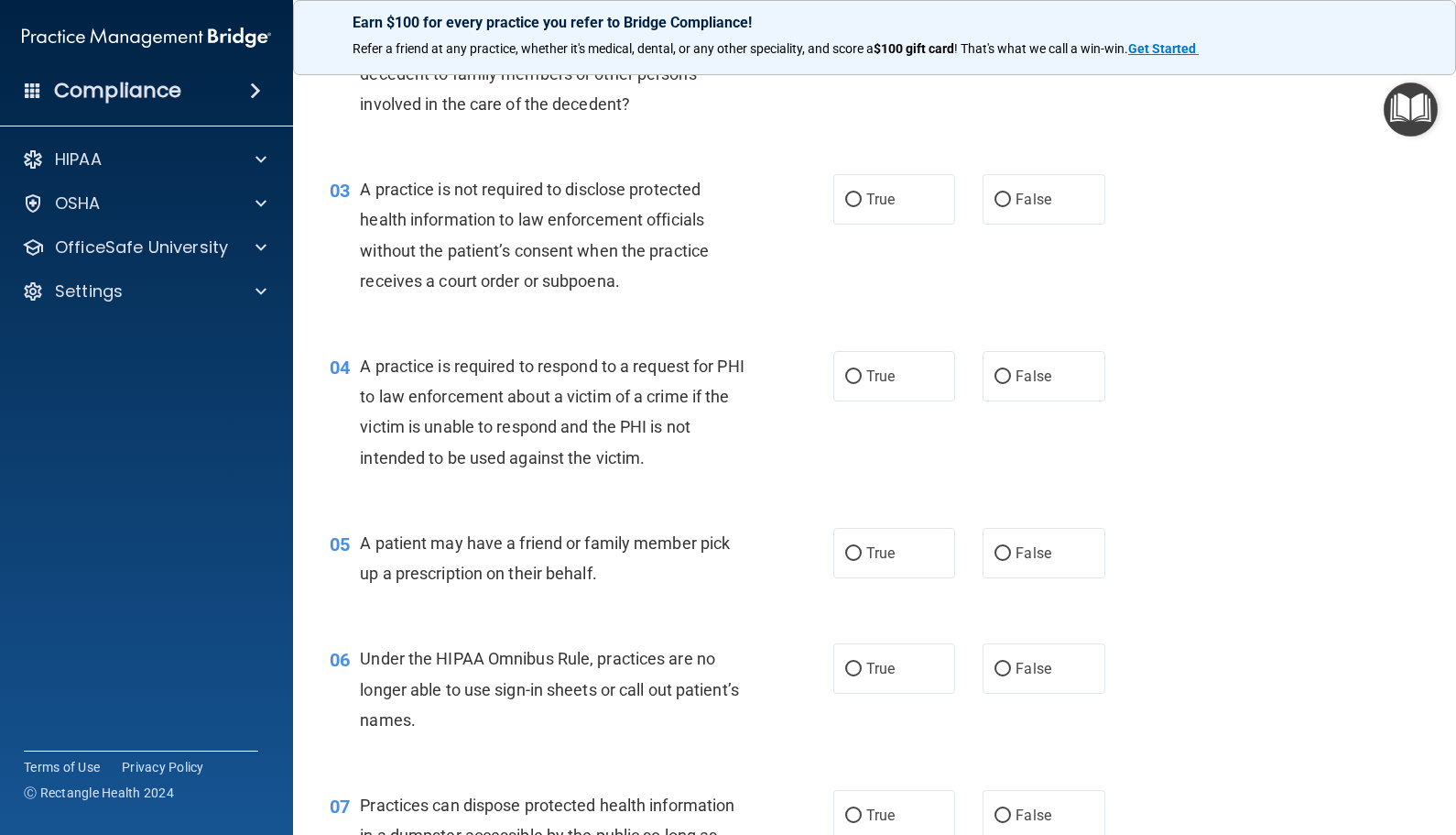
scroll to position [367, 0]
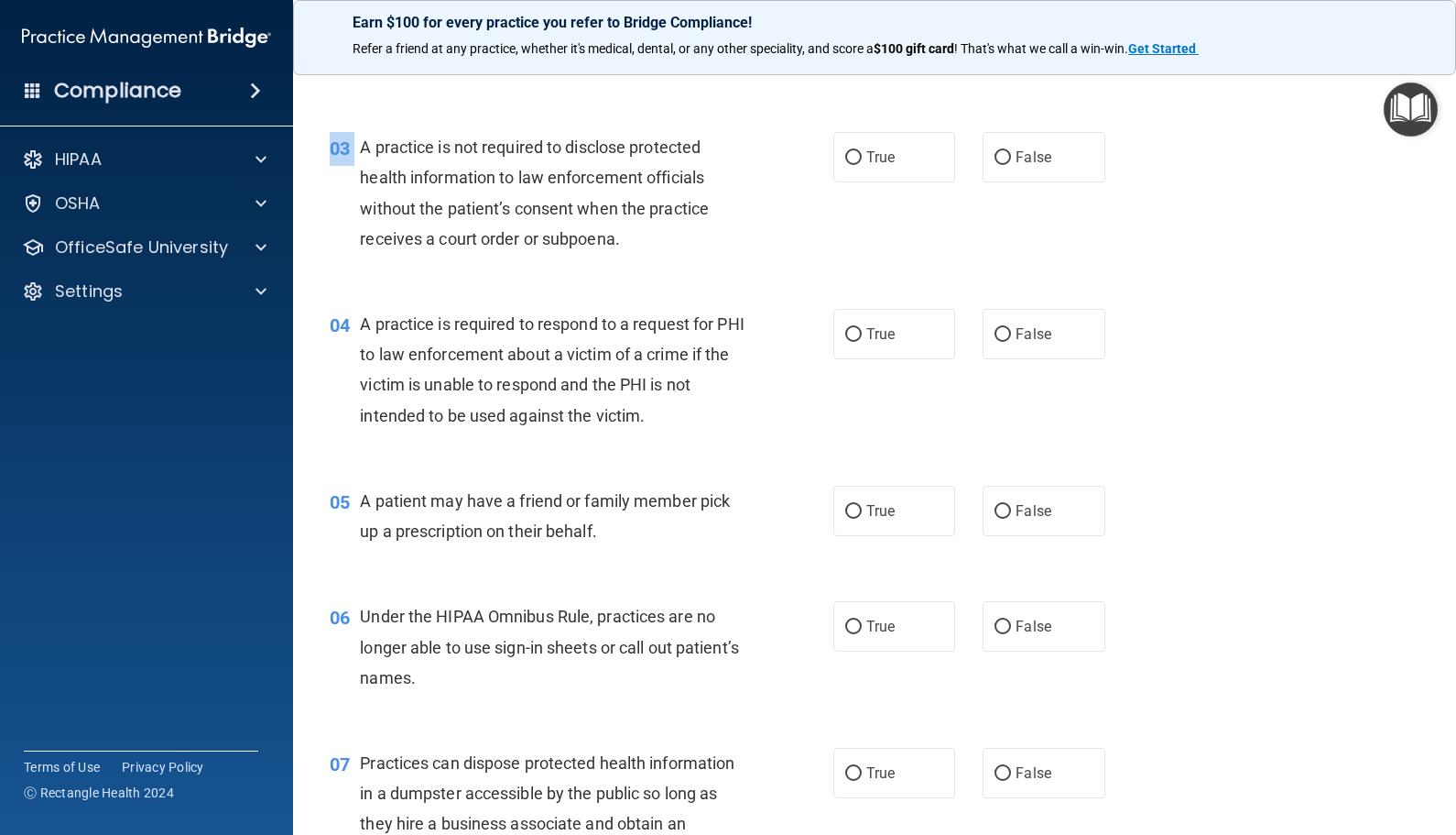
drag, startPoint x: 363, startPoint y: 142, endPoint x: 634, endPoint y: 267, distance: 298.4
click at [634, 267] on div "03 A practice is not required to disclose protected health information to law e…" at bounding box center [874, 197] width 1117 height 177
drag, startPoint x: 634, startPoint y: 267, endPoint x: 517, endPoint y: 214, distance: 128.4
click at [517, 213] on span "A practice is not required to disclose protected health information to law enfo…" at bounding box center [533, 193] width 349 height 111
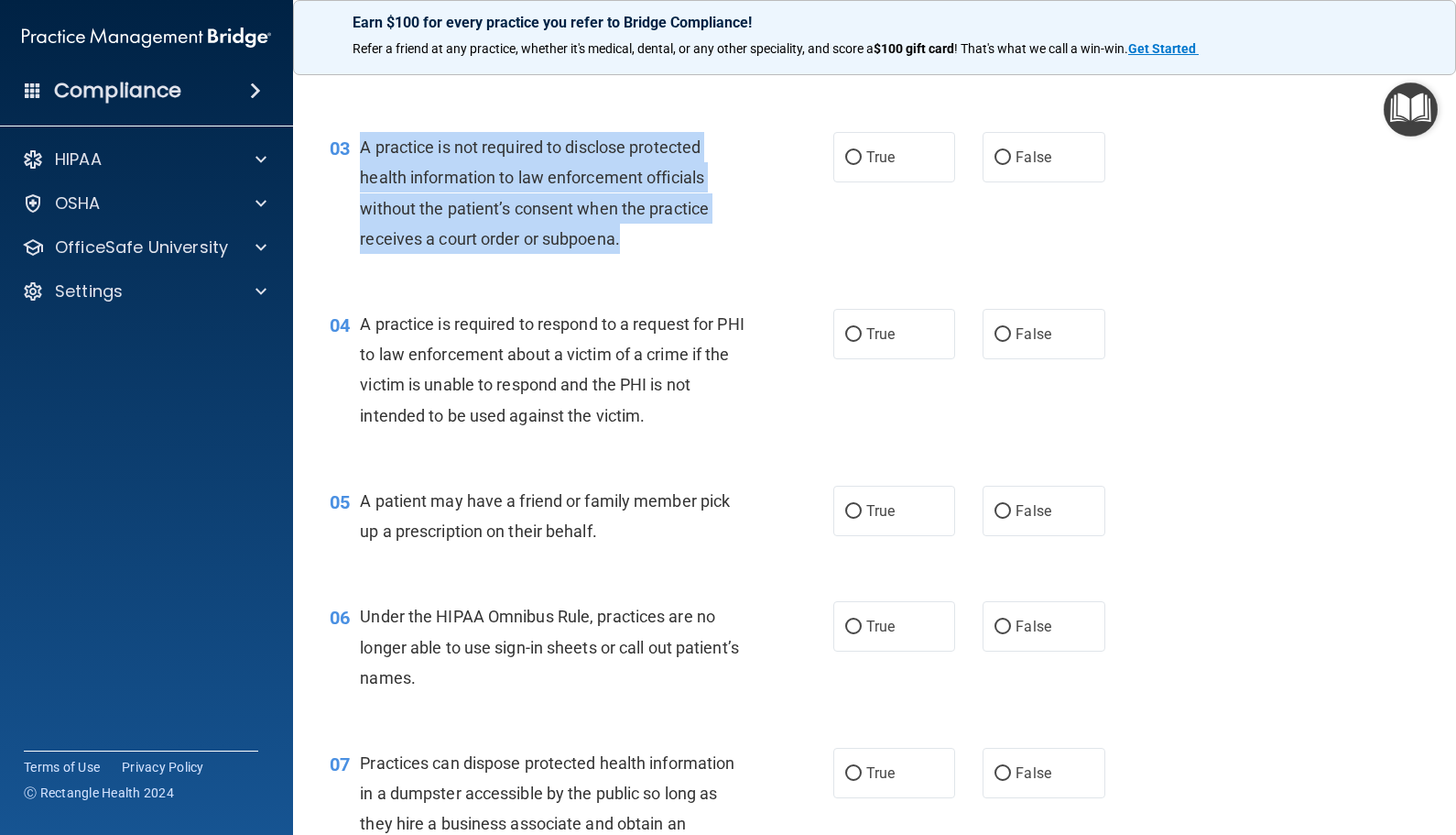
drag, startPoint x: 596, startPoint y: 224, endPoint x: 361, endPoint y: 133, distance: 252.0
click at [361, 133] on div "A practice is not required to disclose protected health information to law enfo…" at bounding box center [558, 193] width 398 height 122
click at [739, 179] on div "A practice is not required to disclose protected health information to law enfo…" at bounding box center [558, 193] width 398 height 122
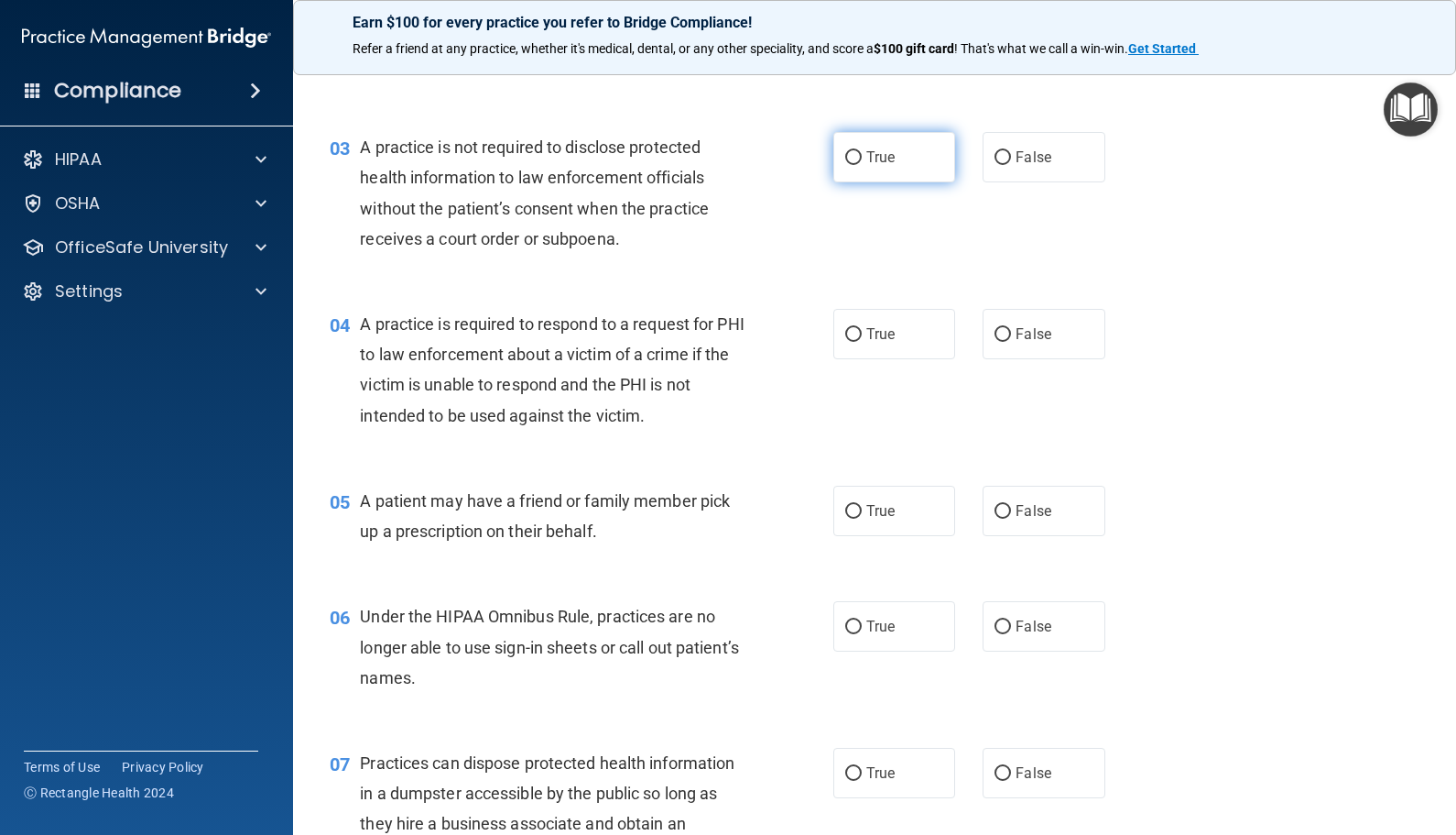
click at [893, 165] on label "True" at bounding box center [894, 157] width 121 height 50
click at [861, 165] on input "True" at bounding box center [853, 158] width 17 height 14
radio input "true"
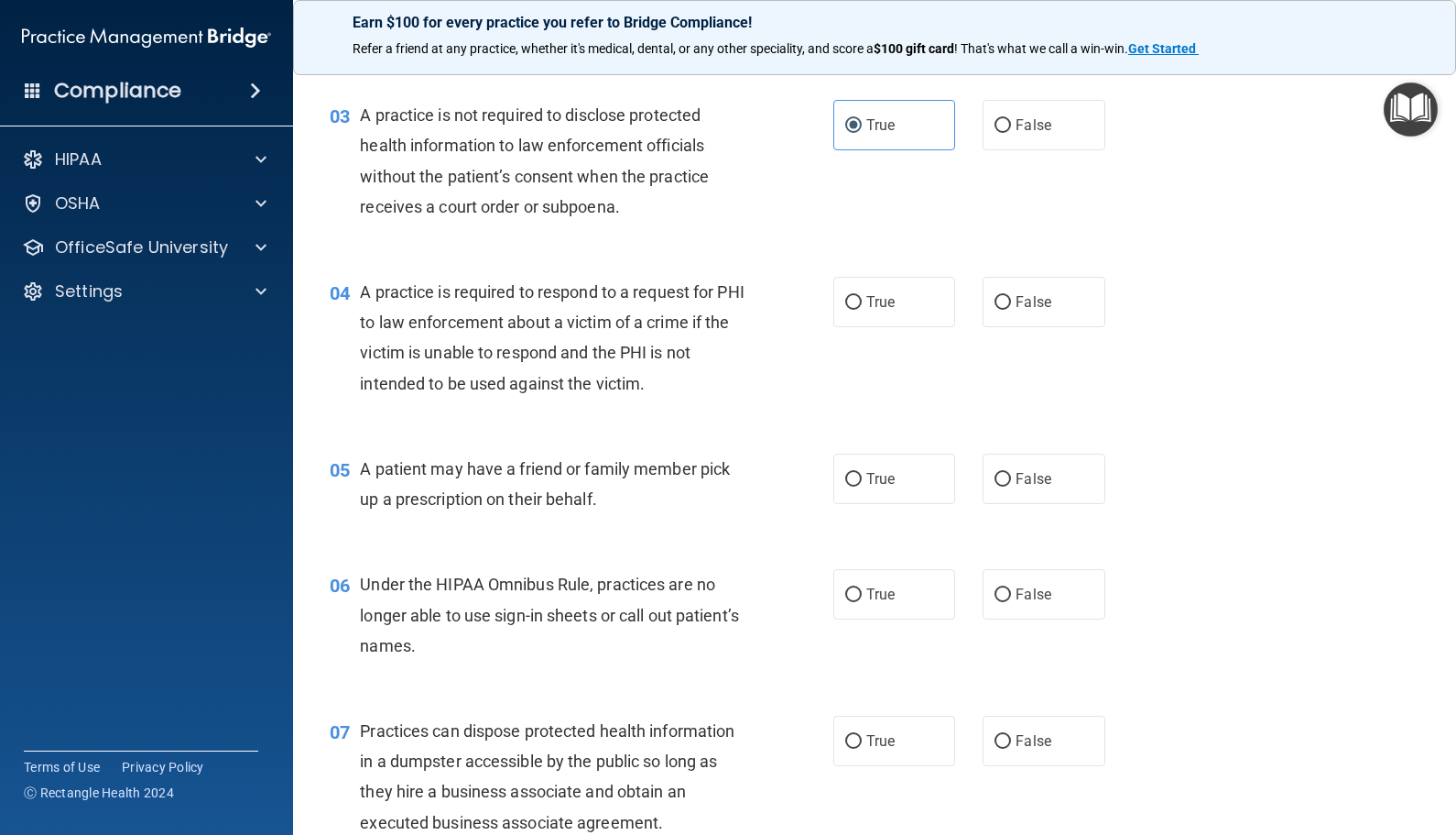
scroll to position [459, 0]
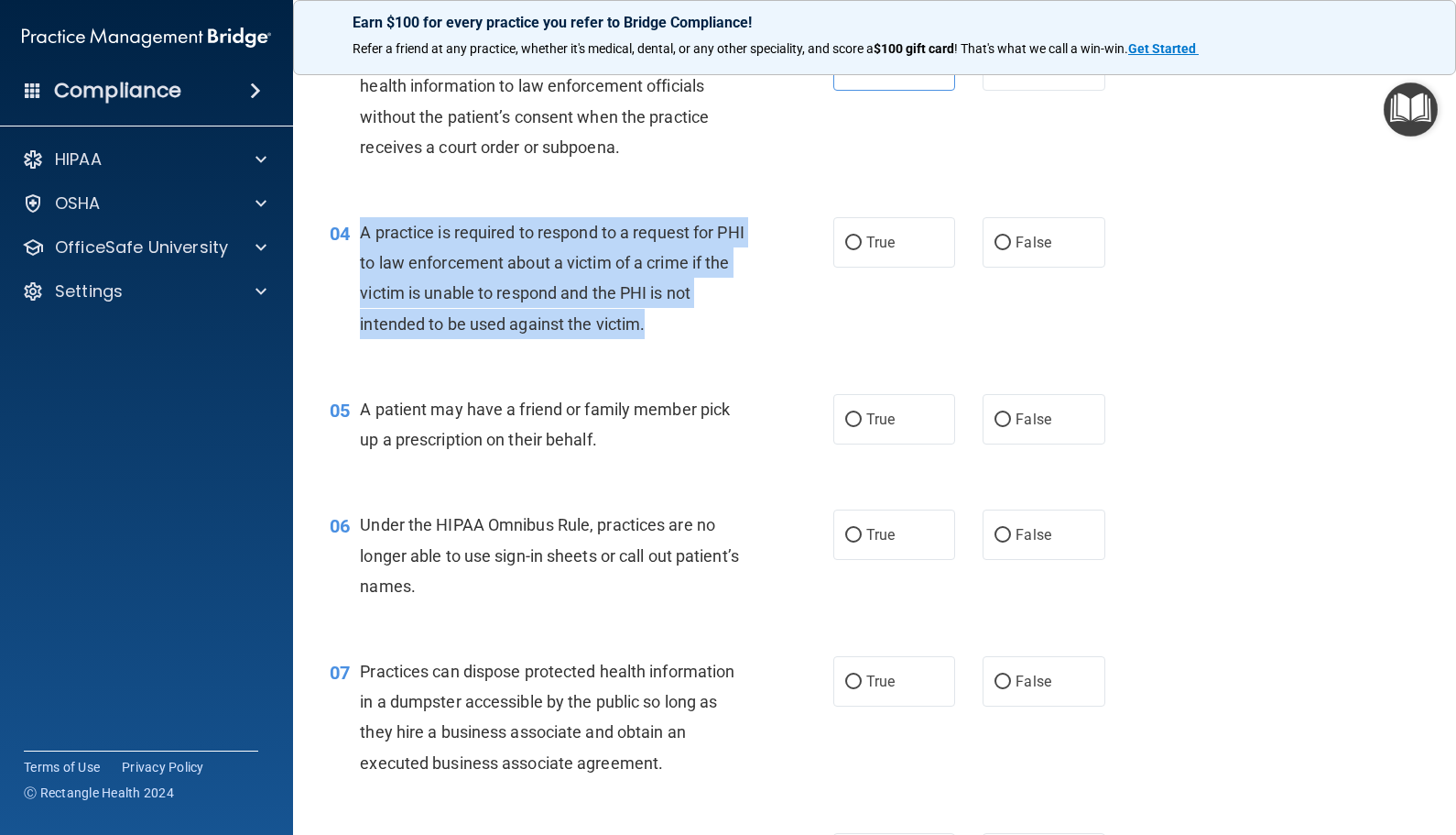
drag, startPoint x: 354, startPoint y: 228, endPoint x: 653, endPoint y: 335, distance: 317.6
click at [653, 335] on div "04 A practice is required to respond to a request for PHI to law enforcement ab…" at bounding box center [582, 283] width 559 height 131
click at [484, 323] on span "A practice is required to respond to a request for PHI to law enforcement about…" at bounding box center [551, 278] width 383 height 111
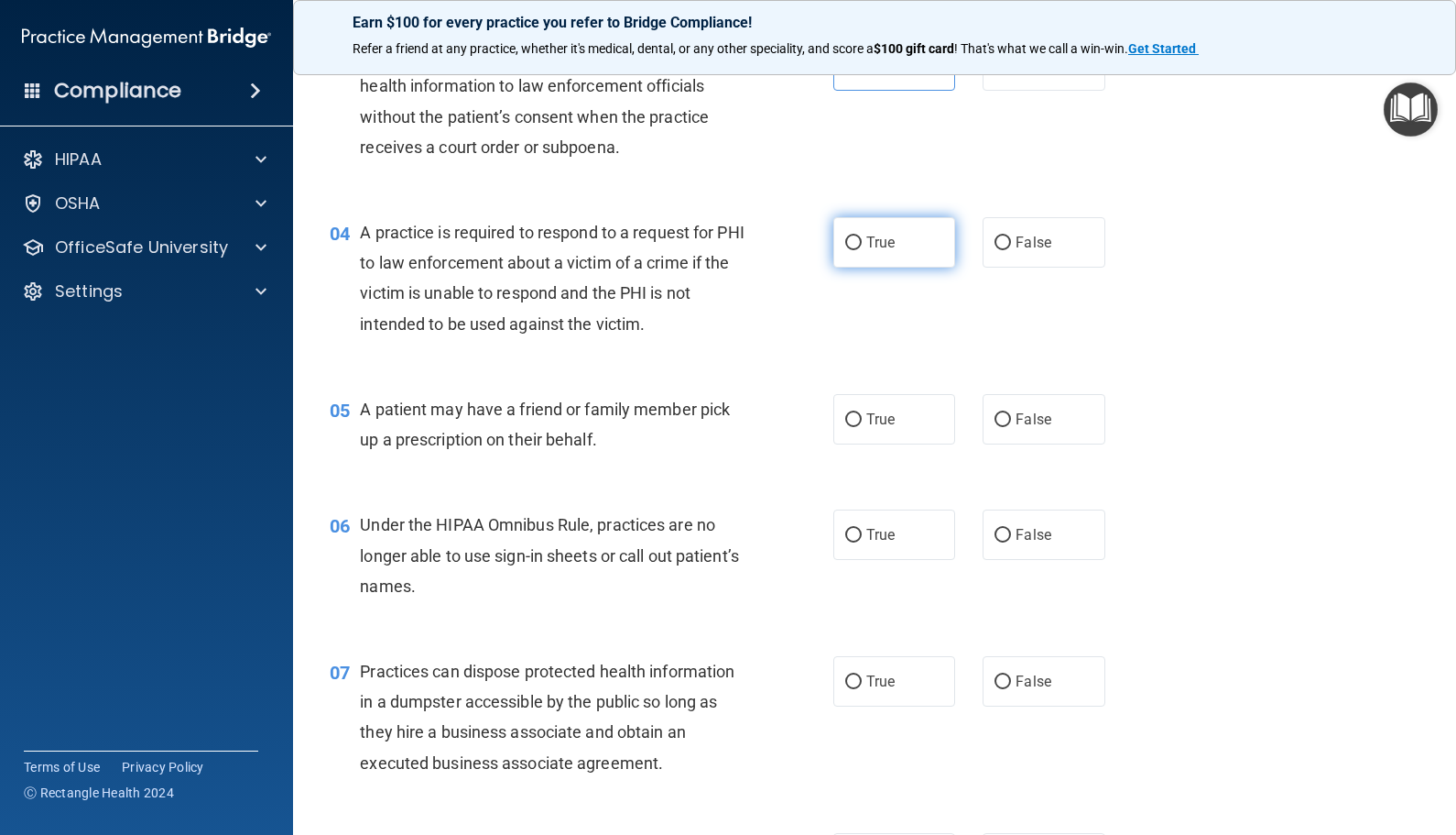
drag, startPoint x: 885, startPoint y: 258, endPoint x: 873, endPoint y: 251, distance: 13.9
click at [885, 257] on label "True" at bounding box center [894, 242] width 121 height 50
click at [861, 250] on input "True" at bounding box center [853, 243] width 17 height 14
radio input "true"
click at [409, 290] on span "A practice is required to respond to a request for PHI to law enforcement about…" at bounding box center [551, 278] width 383 height 111
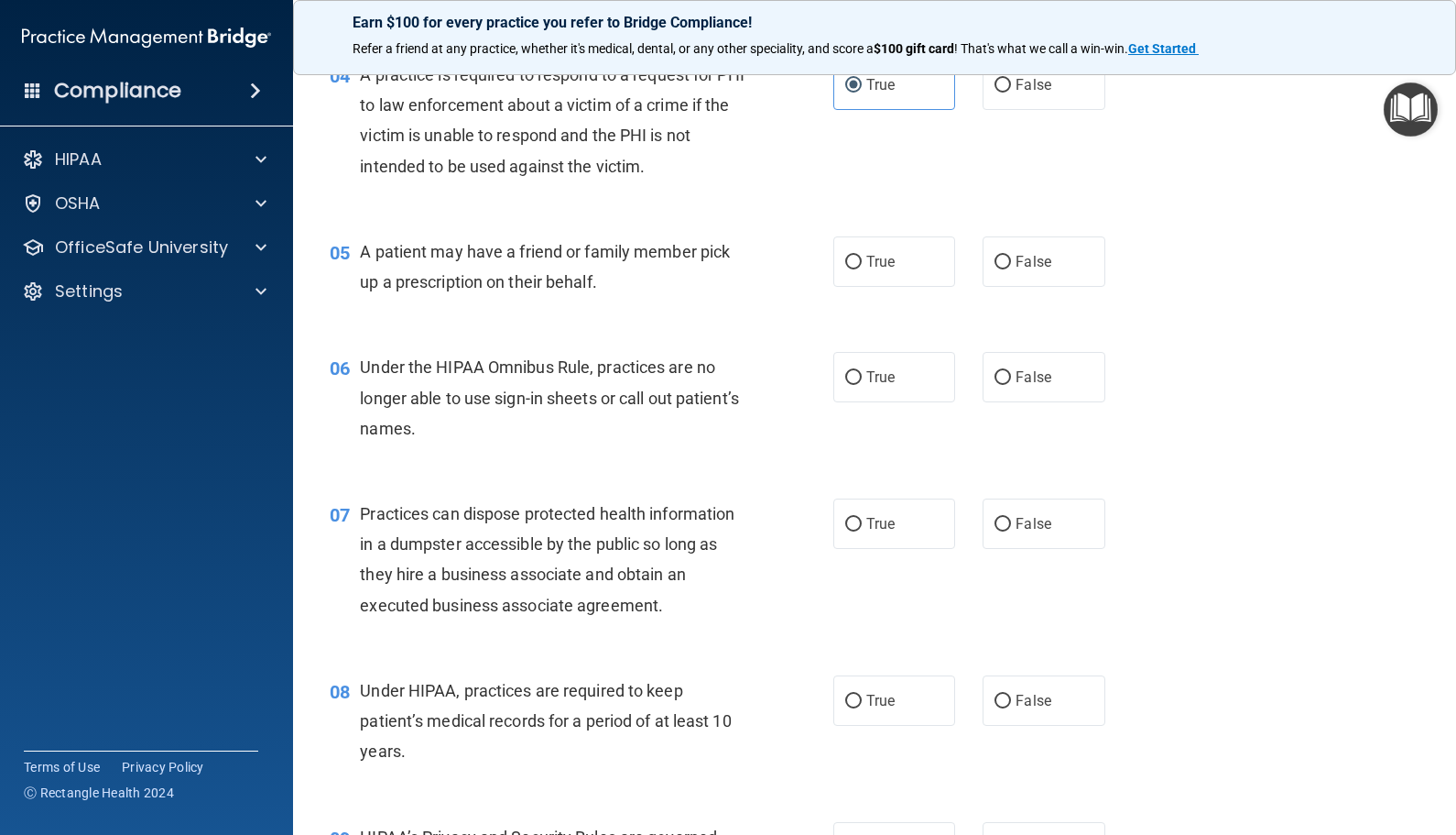
scroll to position [641, 0]
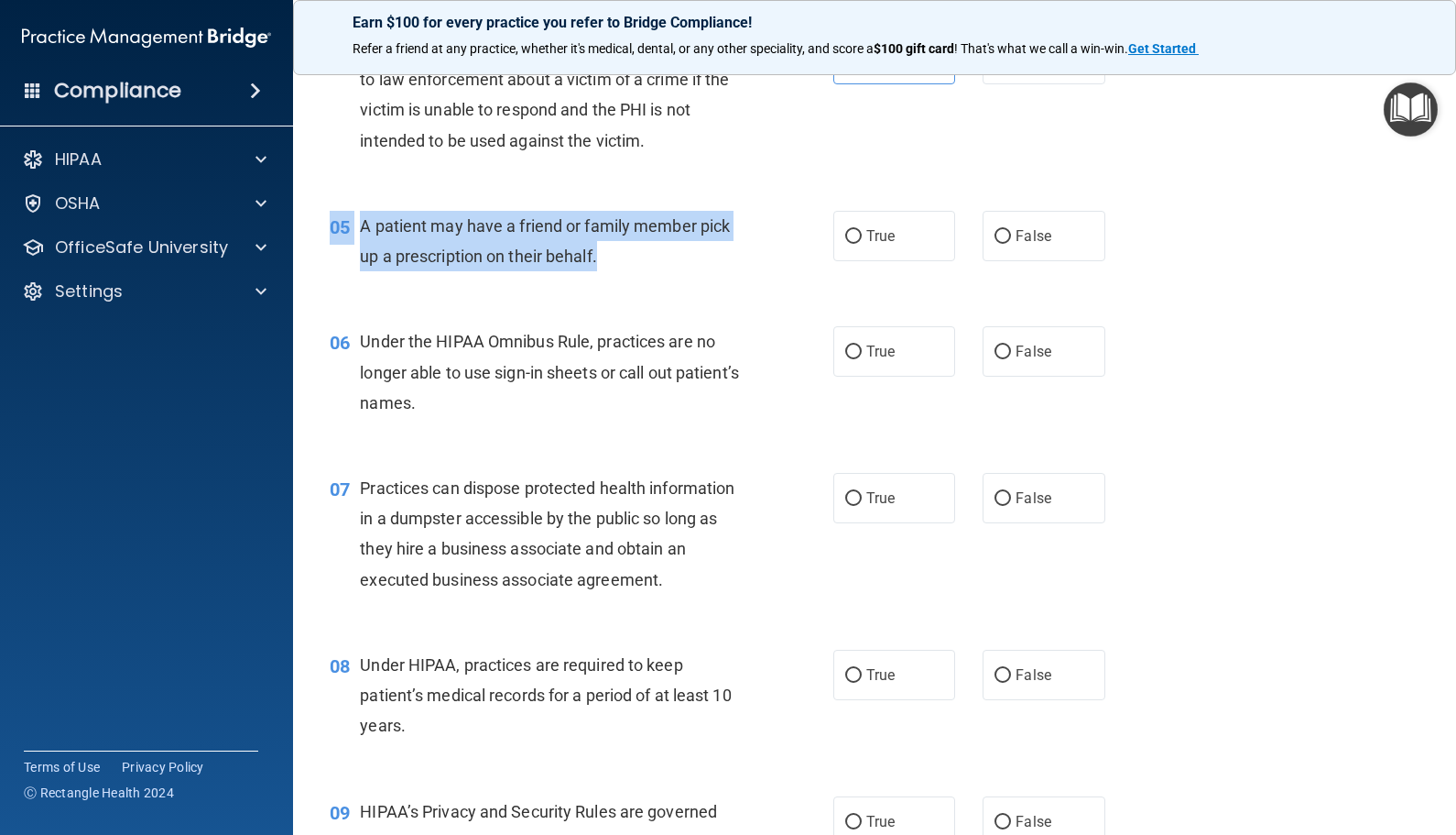
drag, startPoint x: 621, startPoint y: 265, endPoint x: 332, endPoint y: 223, distance: 292.0
click at [332, 223] on div "05 A patient may have a friend or family member pick up a prescription on their…" at bounding box center [582, 245] width 559 height 69
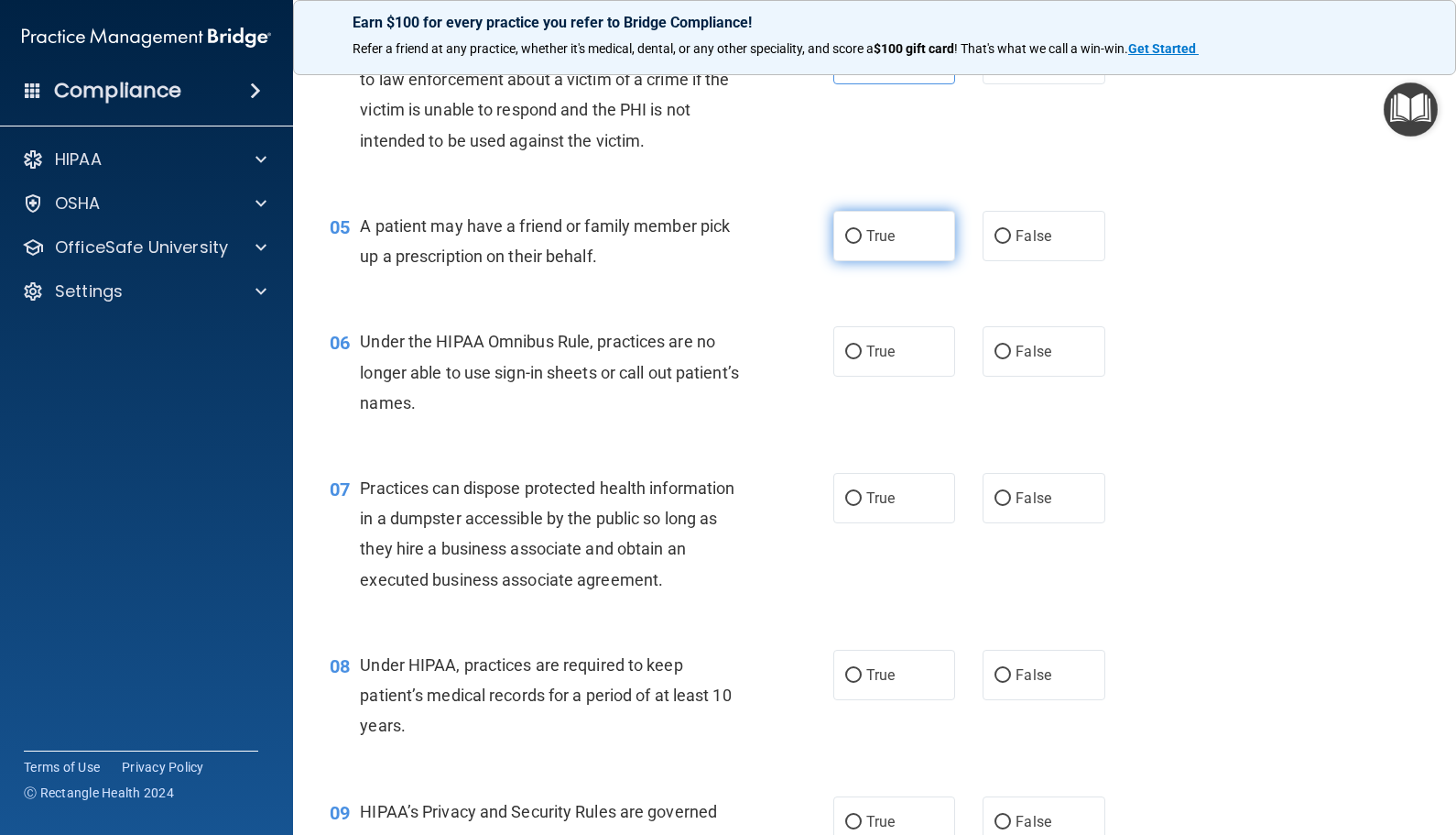
drag, startPoint x: 855, startPoint y: 245, endPoint x: 840, endPoint y: 244, distance: 15.0
click at [840, 244] on label "True" at bounding box center [894, 235] width 121 height 50
click at [846, 244] on input "True" at bounding box center [853, 237] width 17 height 14
radio input "true"
click at [629, 343] on span "Under the HIPAA Omnibus Rule, practices are no longer able to use sign-in sheet…" at bounding box center [549, 372] width 379 height 80
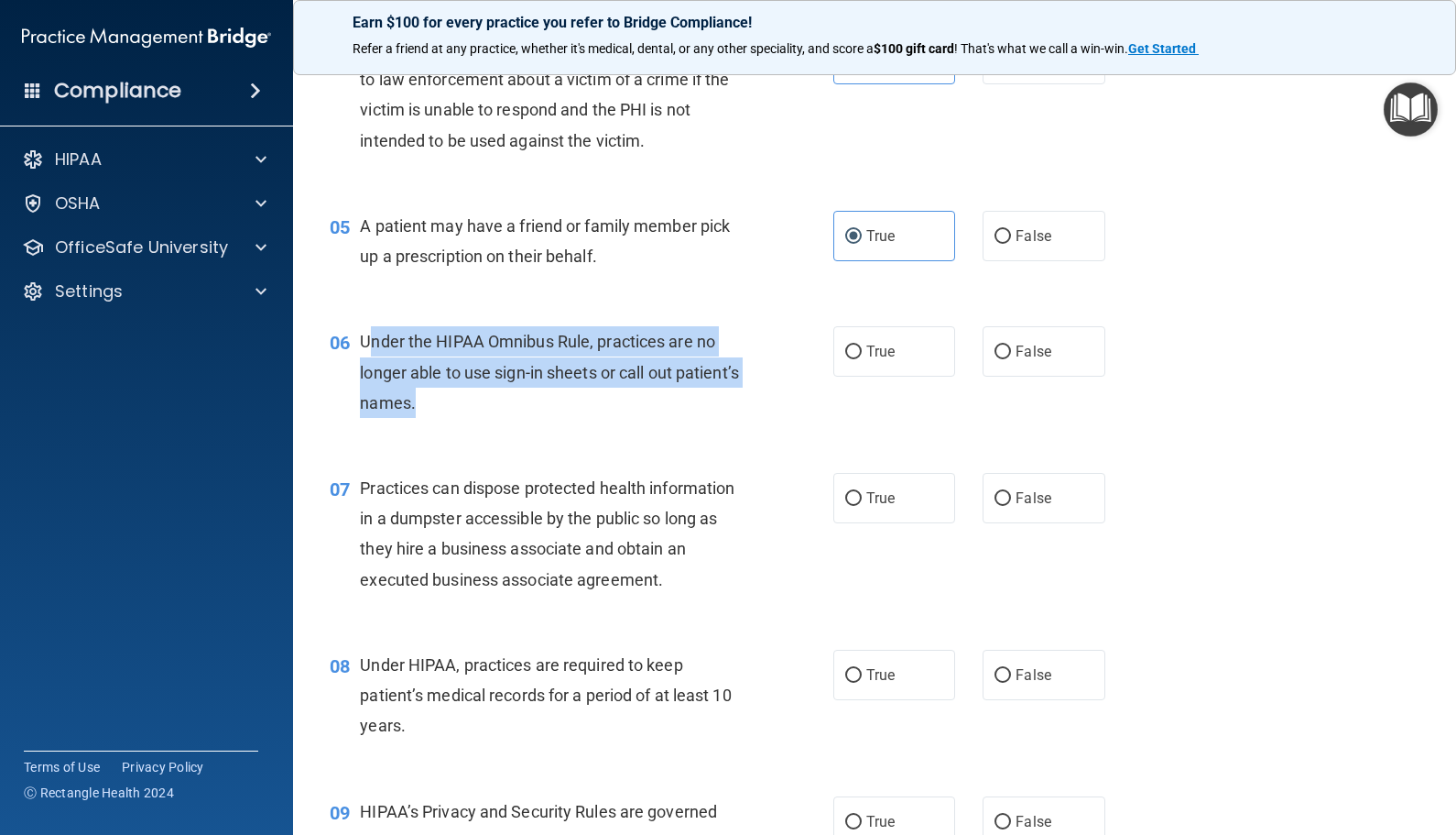
drag, startPoint x: 365, startPoint y: 338, endPoint x: 521, endPoint y: 418, distance: 175.3
click at [521, 418] on div "06 Under the HIPAA Omnibus Rule, practices are no longer able to use sign-in sh…" at bounding box center [582, 376] width 559 height 101
drag, startPoint x: 521, startPoint y: 418, endPoint x: 410, endPoint y: 354, distance: 128.1
click at [410, 354] on div "Under the HIPAA Omnibus Rule, practices are no longer able to use sign-in sheet…" at bounding box center [558, 372] width 398 height 92
drag, startPoint x: 488, startPoint y: 426, endPoint x: 351, endPoint y: 332, distance: 166.1
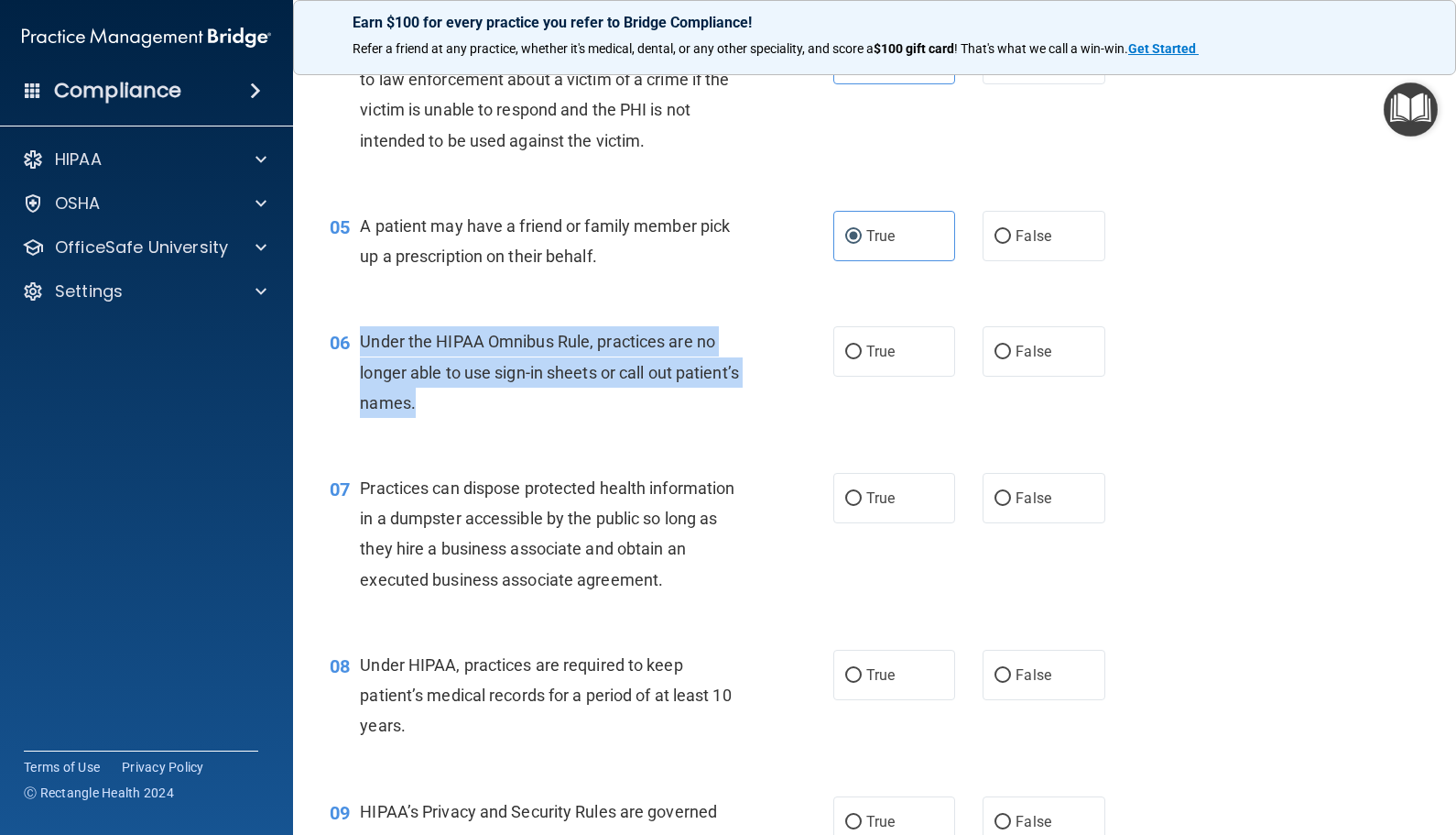
click at [351, 332] on div "06 Under the HIPAA Omnibus Rule, practices are no longer able to use sign-in sh…" at bounding box center [582, 376] width 559 height 101
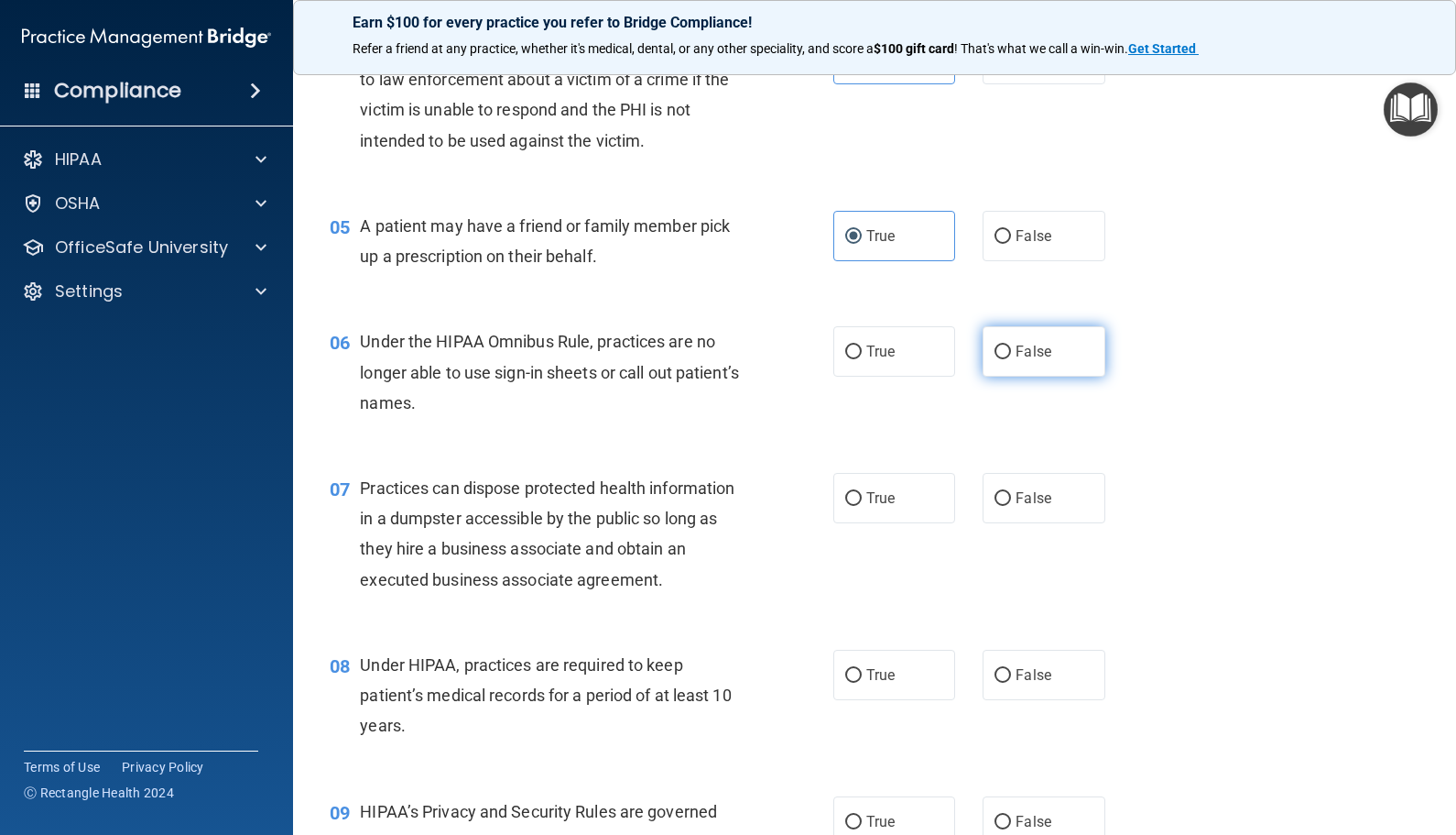
click at [1003, 370] on label "False" at bounding box center [1043, 351] width 121 height 50
click at [1003, 359] on input "False" at bounding box center [1003, 353] width 17 height 14
radio input "true"
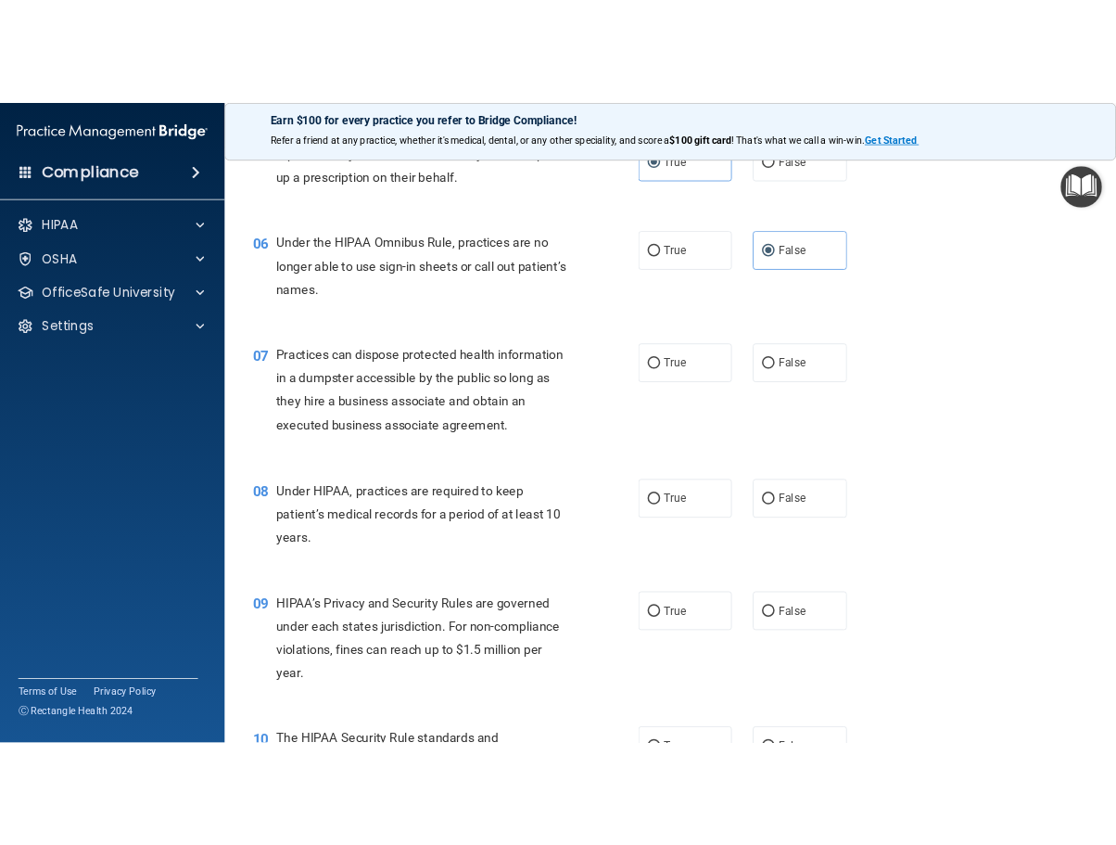
scroll to position [834, 0]
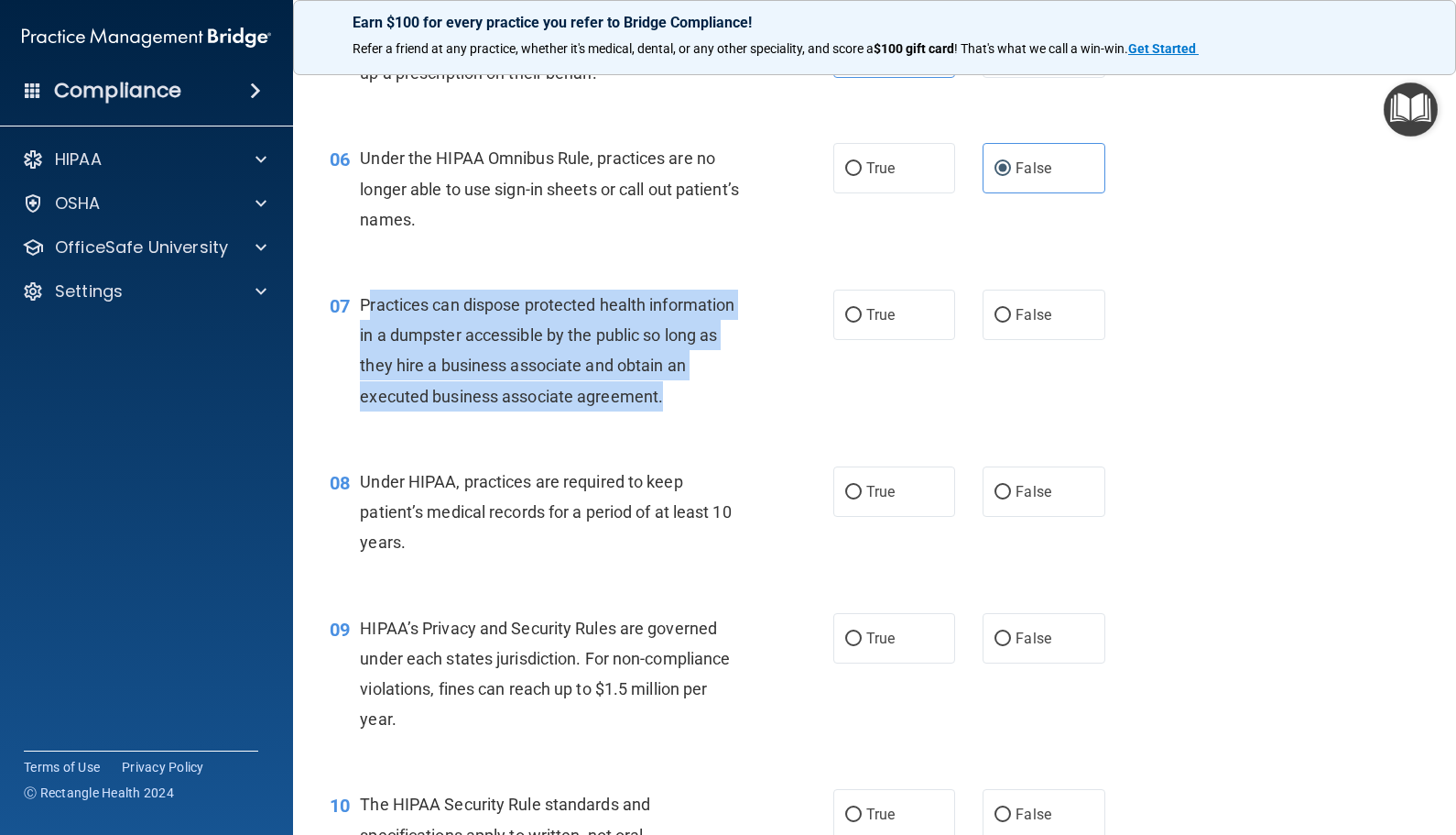
drag, startPoint x: 662, startPoint y: 393, endPoint x: 366, endPoint y: 297, distance: 311.2
click at [366, 297] on div "Practices can dispose protected health information in a dumpster accessible by …" at bounding box center [558, 350] width 398 height 122
click at [366, 298] on span "Practices can dispose protected health information in a dumpster accessible by …" at bounding box center [546, 351] width 374 height 111
drag, startPoint x: 356, startPoint y: 305, endPoint x: 695, endPoint y: 394, distance: 350.5
click at [695, 394] on div "07 Practices can dispose protected health information in a dumpster accessible …" at bounding box center [582, 355] width 559 height 131
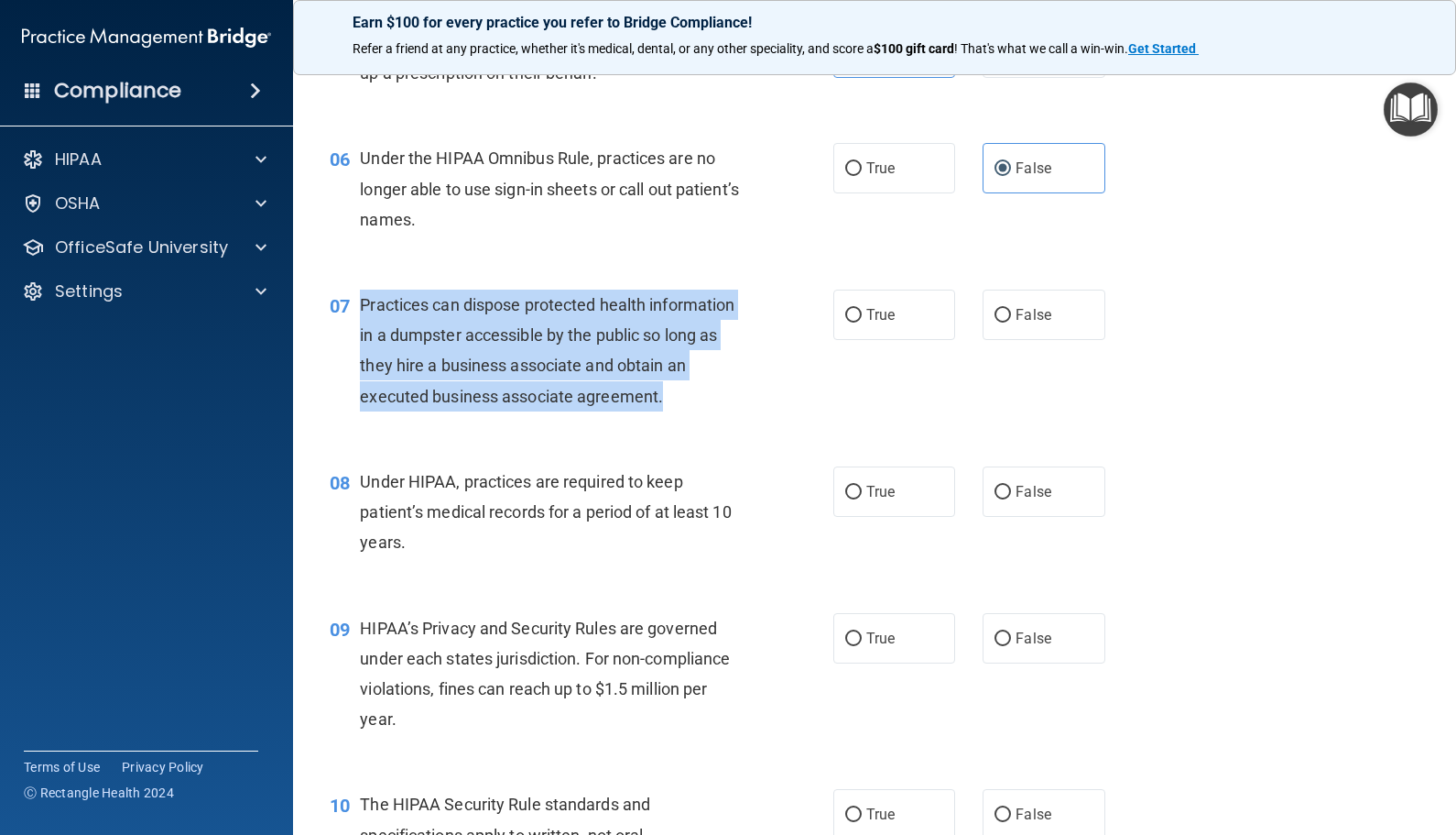
drag, startPoint x: 695, startPoint y: 394, endPoint x: 610, endPoint y: 355, distance: 93.5
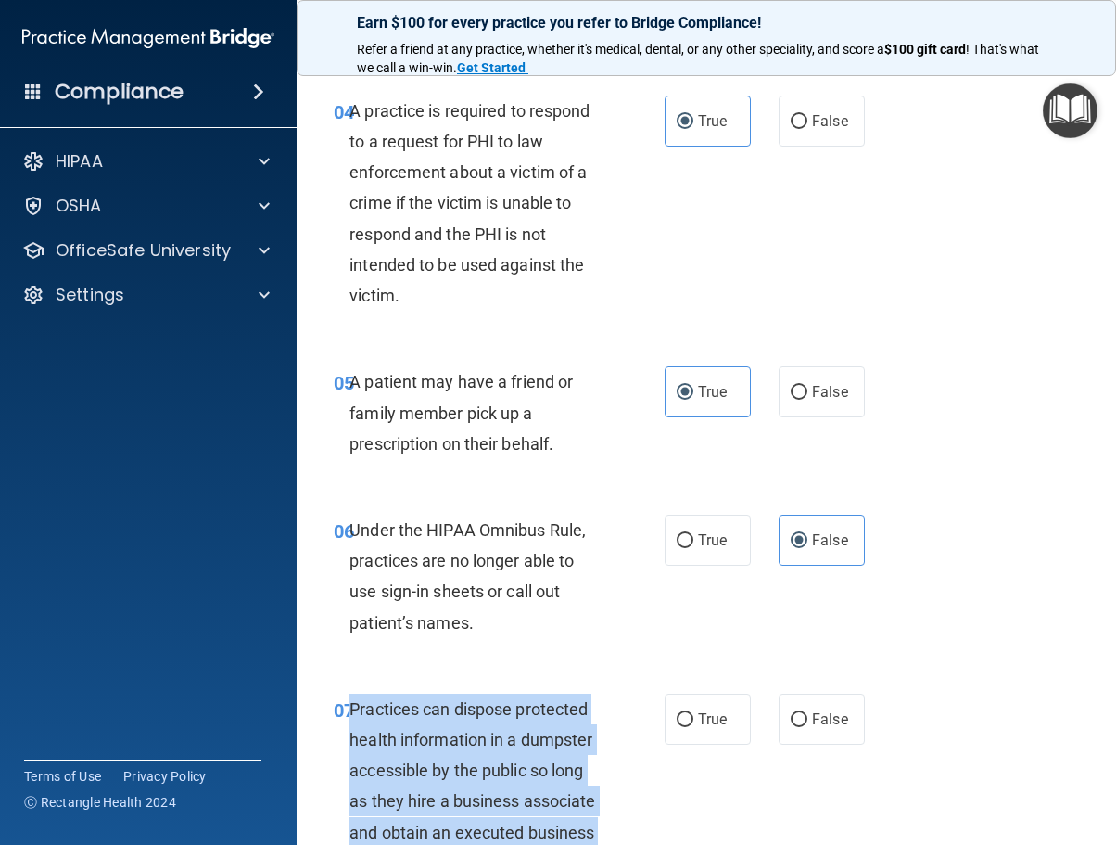
scroll to position [1173, 0]
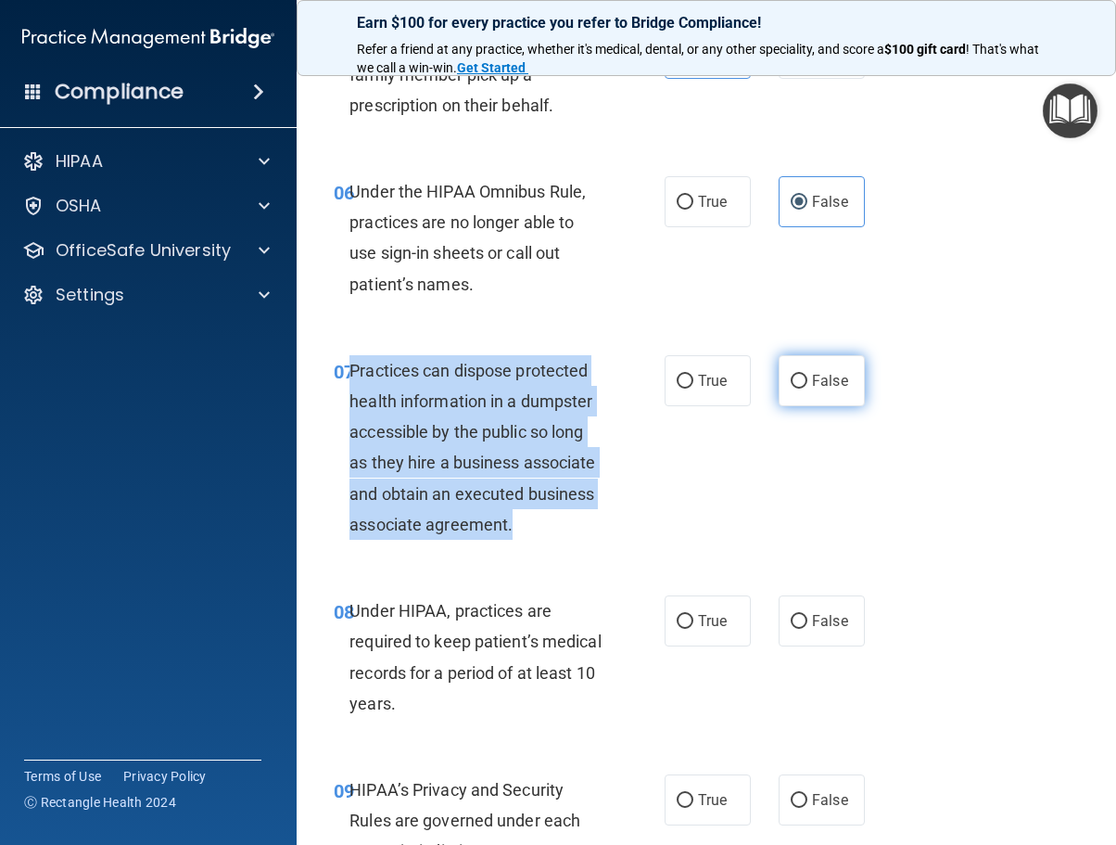
click at [791, 386] on input "False" at bounding box center [799, 382] width 17 height 14
radio input "true"
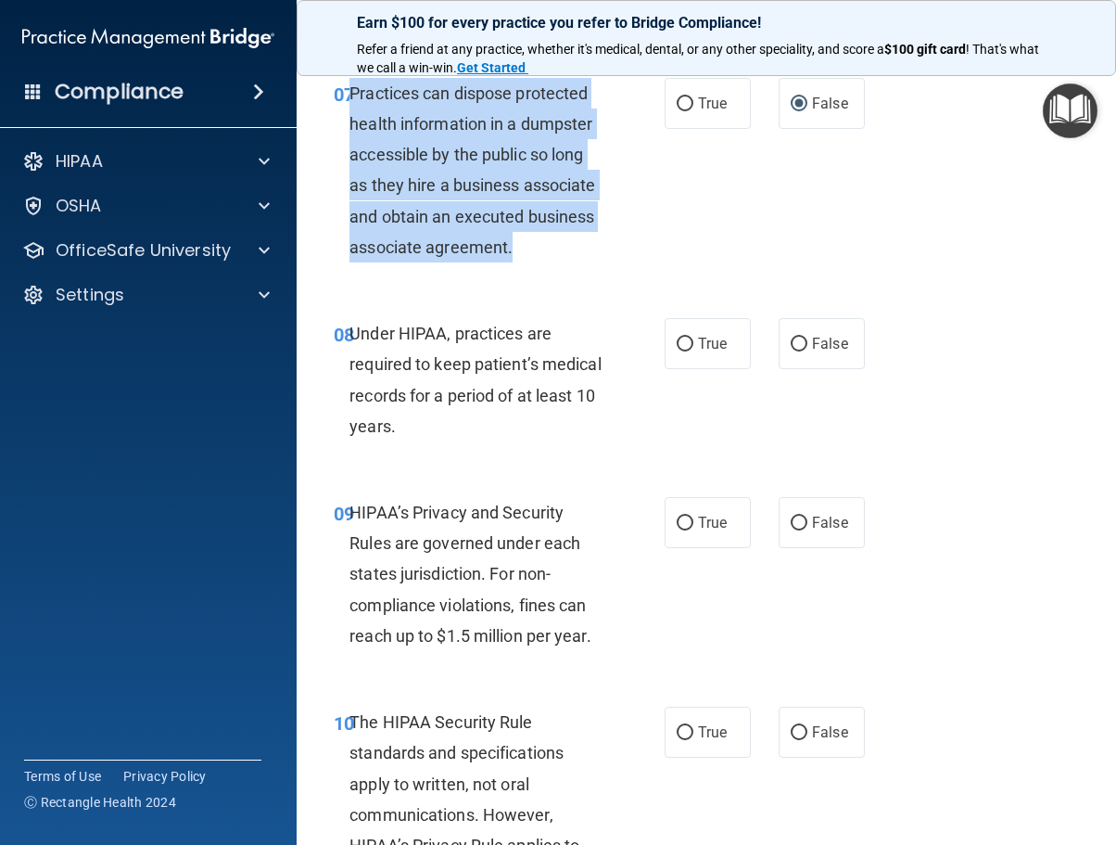
scroll to position [1451, 0]
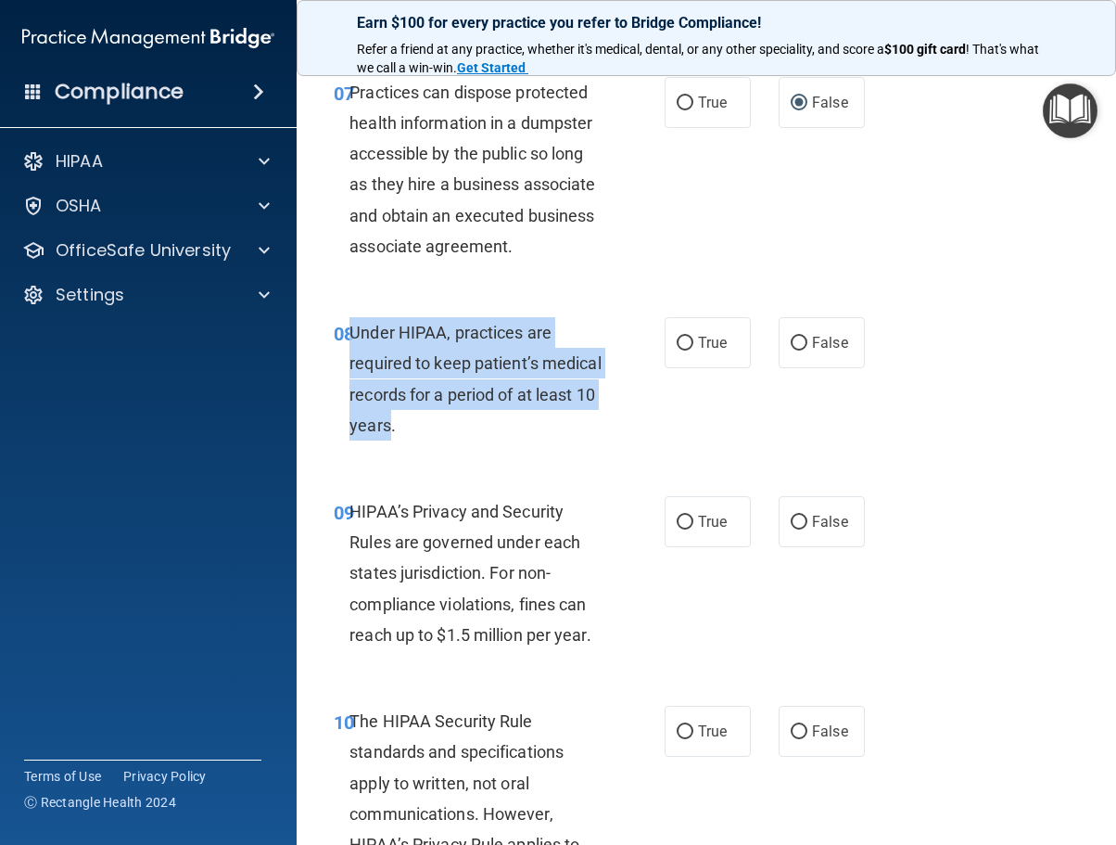
drag, startPoint x: 452, startPoint y: 425, endPoint x: 354, endPoint y: 327, distance: 137.7
click at [354, 327] on span "Under HIPAA, practices are required to keep patient’s medical records for a per…" at bounding box center [475, 379] width 251 height 112
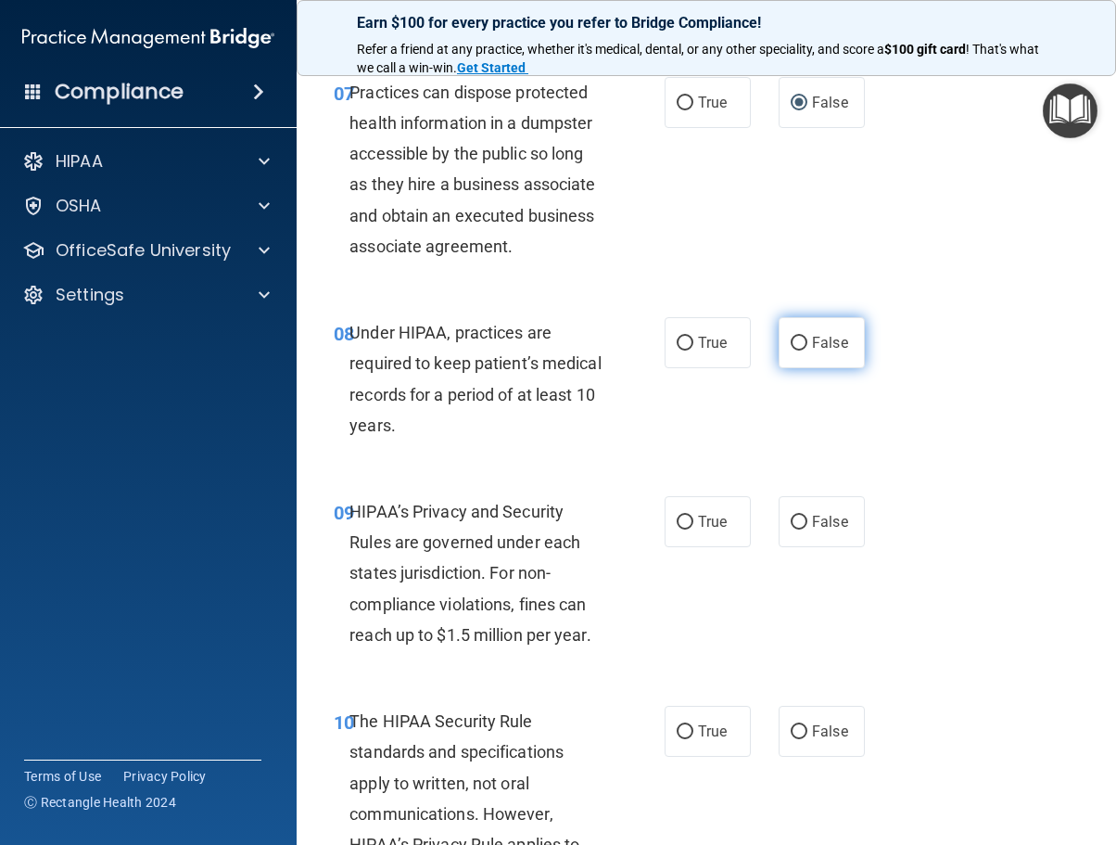
click at [813, 337] on span "False" at bounding box center [830, 343] width 36 height 18
click at [808, 337] on input "False" at bounding box center [799, 344] width 17 height 14
radio input "true"
click at [535, 460] on div "08 Under HIPAA, practices are required to keep patient’s medical records for a …" at bounding box center [706, 383] width 773 height 179
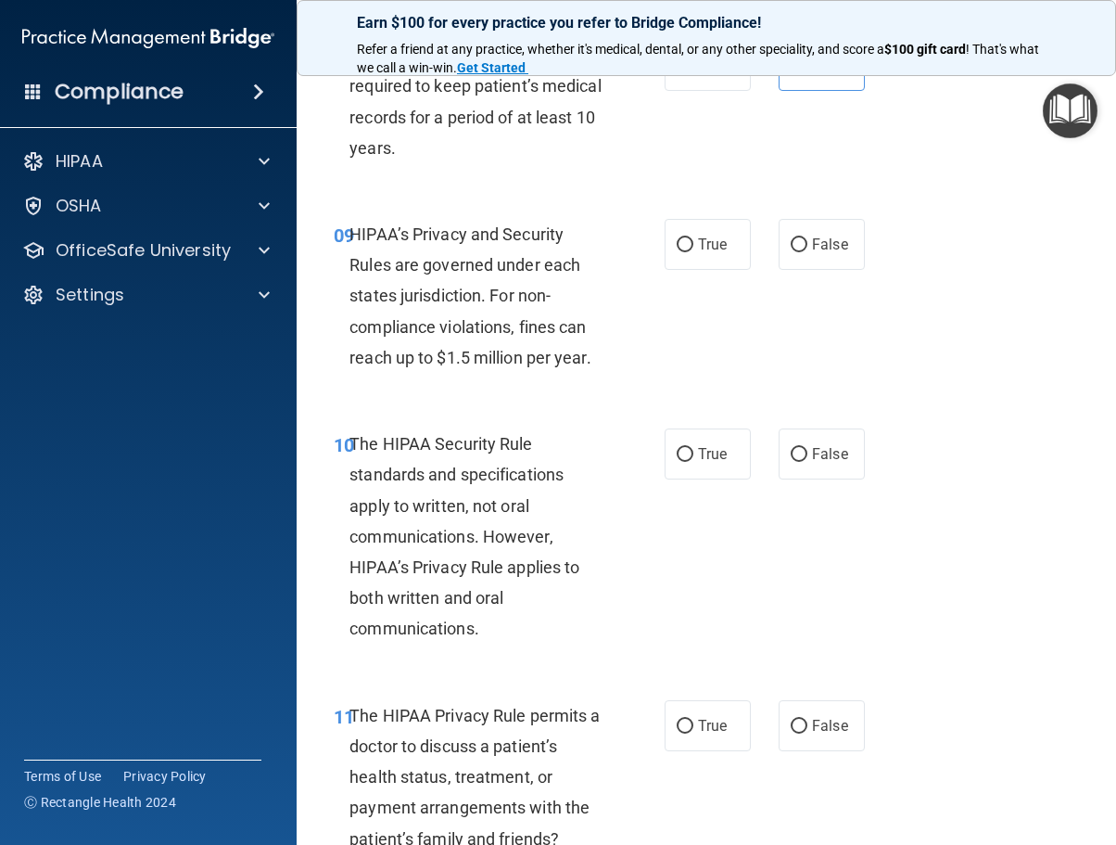
scroll to position [1636, 0]
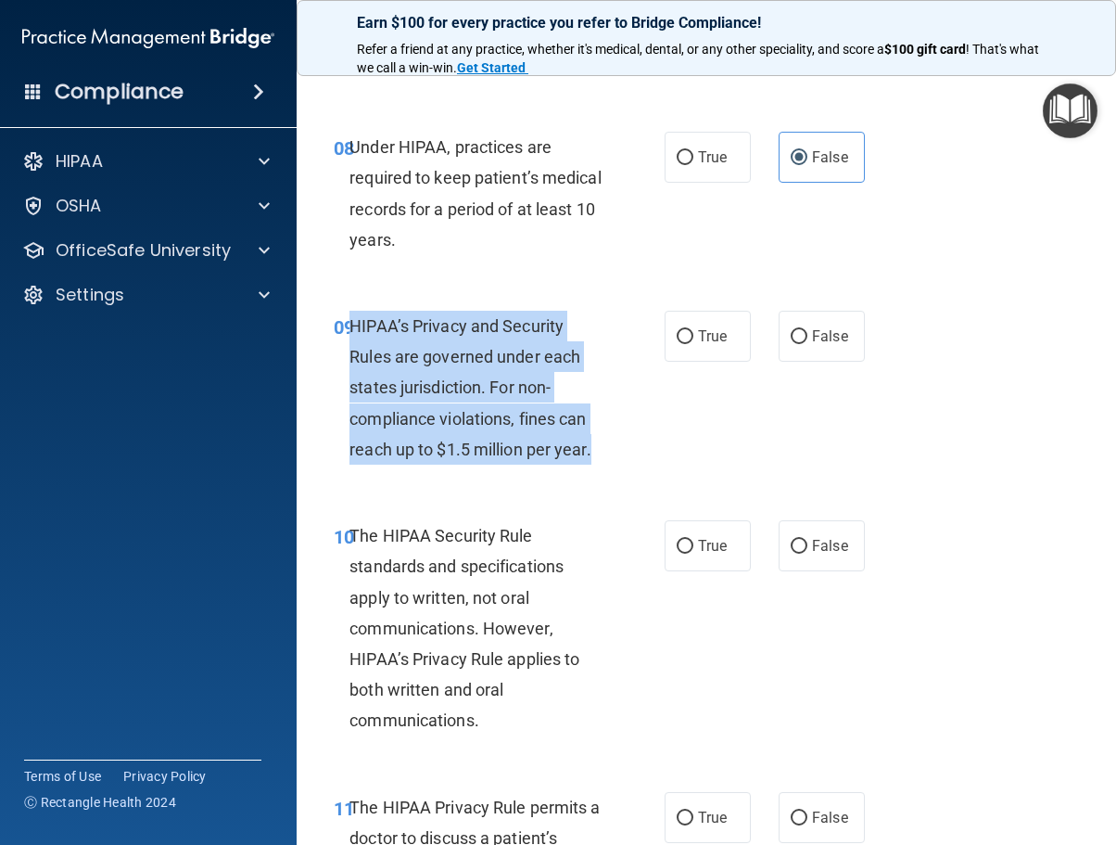
drag, startPoint x: 353, startPoint y: 323, endPoint x: 592, endPoint y: 458, distance: 274.8
click at [591, 458] on span "HIPAA’s Privacy and Security Rules are governed under each states jurisdiction.…" at bounding box center [470, 387] width 241 height 143
drag, startPoint x: 592, startPoint y: 458, endPoint x: 515, endPoint y: 378, distance: 111.5
click at [515, 378] on span "HIPAA’s Privacy and Security Rules are governed under each states jurisdiction.…" at bounding box center [470, 387] width 241 height 143
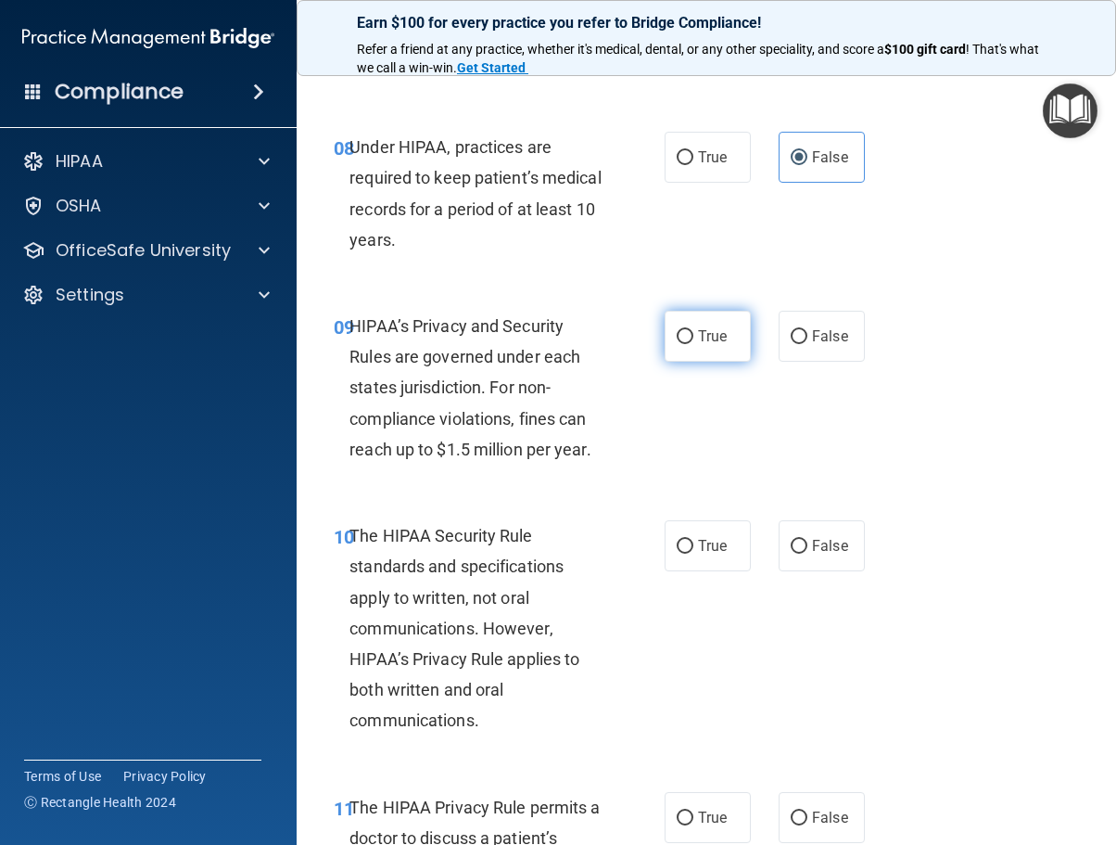
click at [680, 338] on input "True" at bounding box center [685, 337] width 17 height 14
radio input "true"
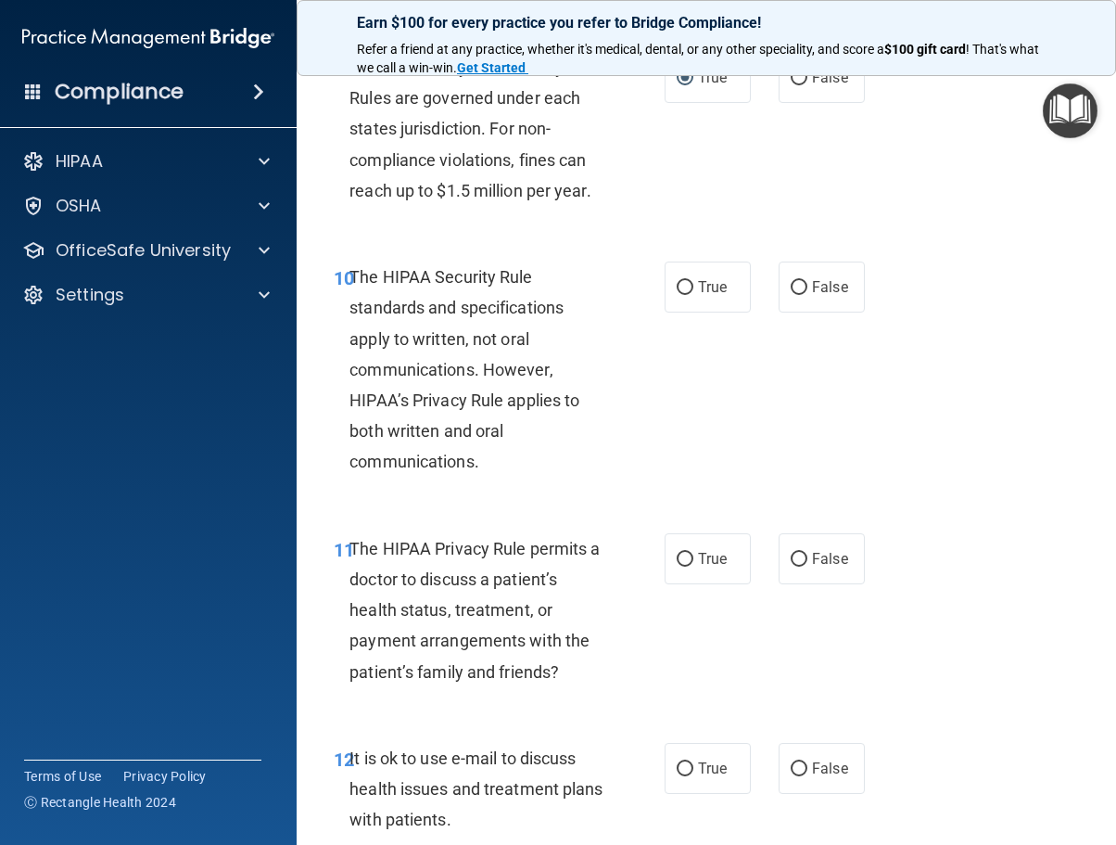
scroll to position [1914, 0]
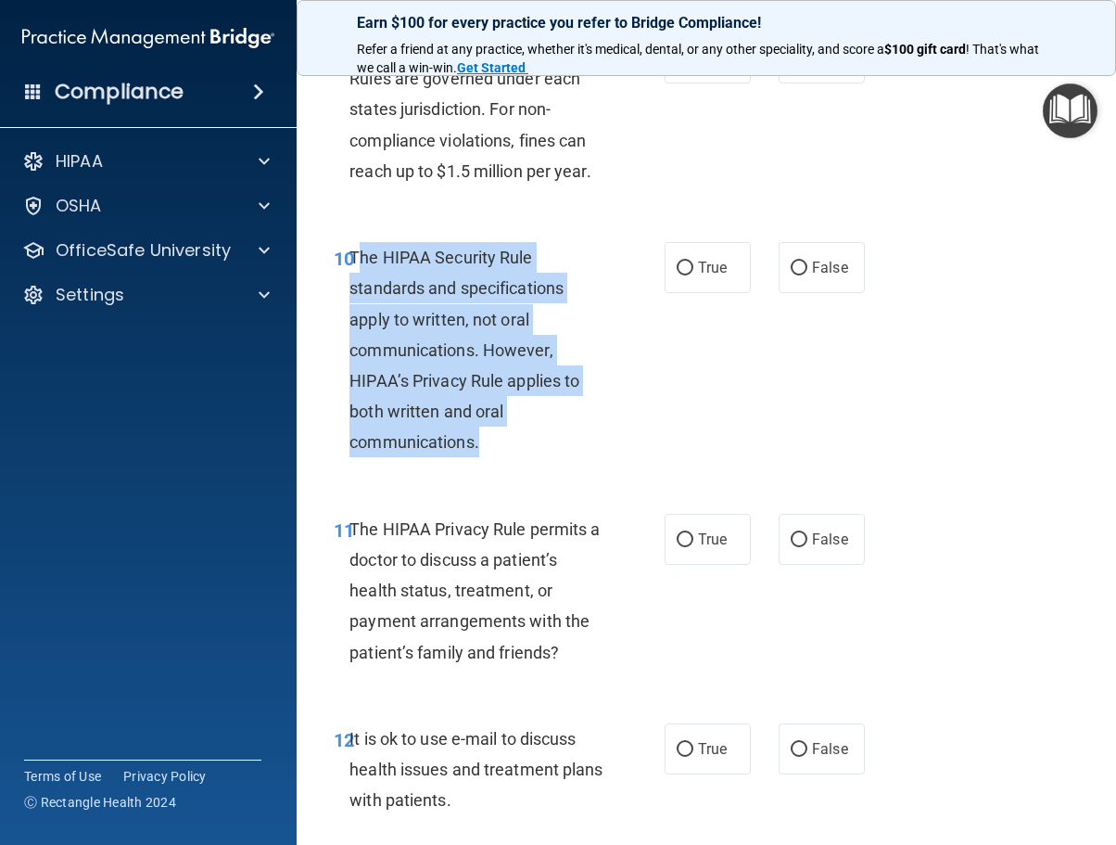
drag, startPoint x: 355, startPoint y: 258, endPoint x: 512, endPoint y: 446, distance: 244.9
click at [512, 446] on div "The HIPAA Security Rule standards and specifications apply to written, not oral…" at bounding box center [484, 350] width 269 height 216
drag, startPoint x: 512, startPoint y: 446, endPoint x: 362, endPoint y: 274, distance: 227.4
click at [362, 274] on div "The HIPAA Security Rule standards and specifications apply to written, not oral…" at bounding box center [484, 350] width 269 height 216
drag, startPoint x: 346, startPoint y: 248, endPoint x: 535, endPoint y: 452, distance: 277.5
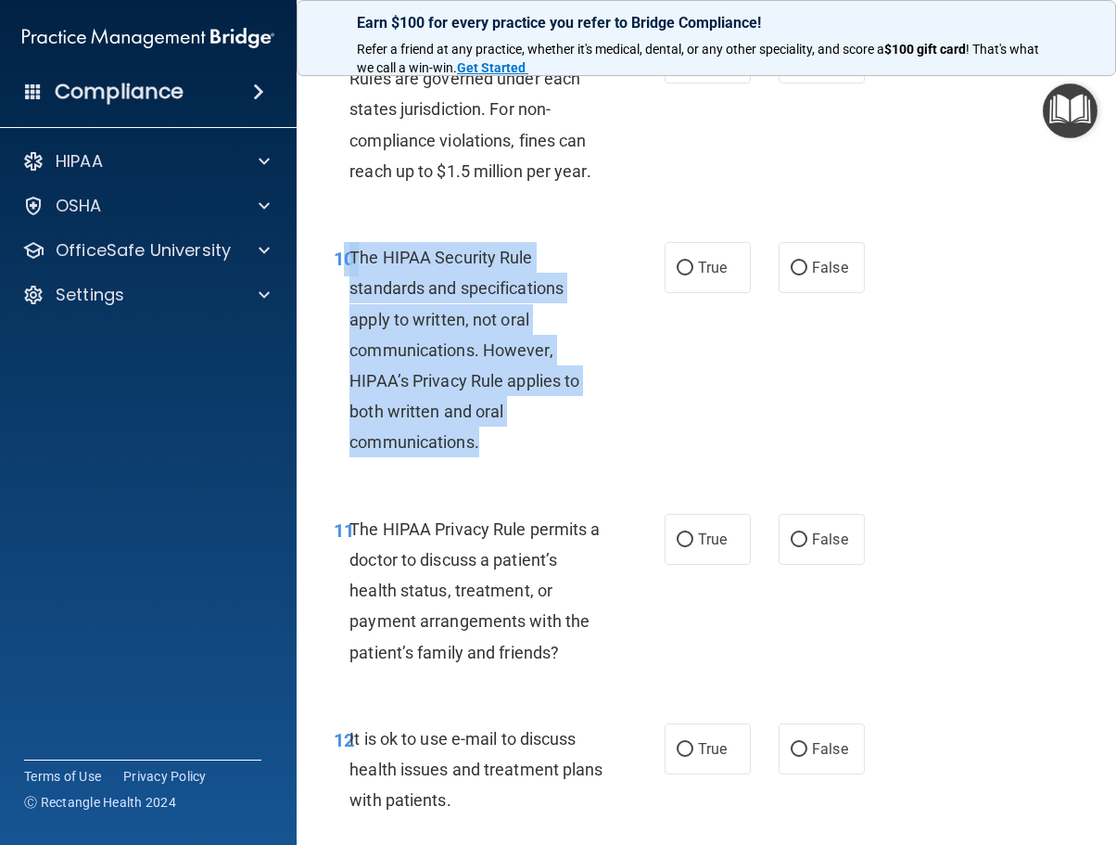
click at [535, 452] on div "10 The HIPAA Security Rule standards and specifications apply to written, not o…" at bounding box center [499, 354] width 387 height 225
click at [677, 262] on input "True" at bounding box center [685, 268] width 17 height 14
radio input "true"
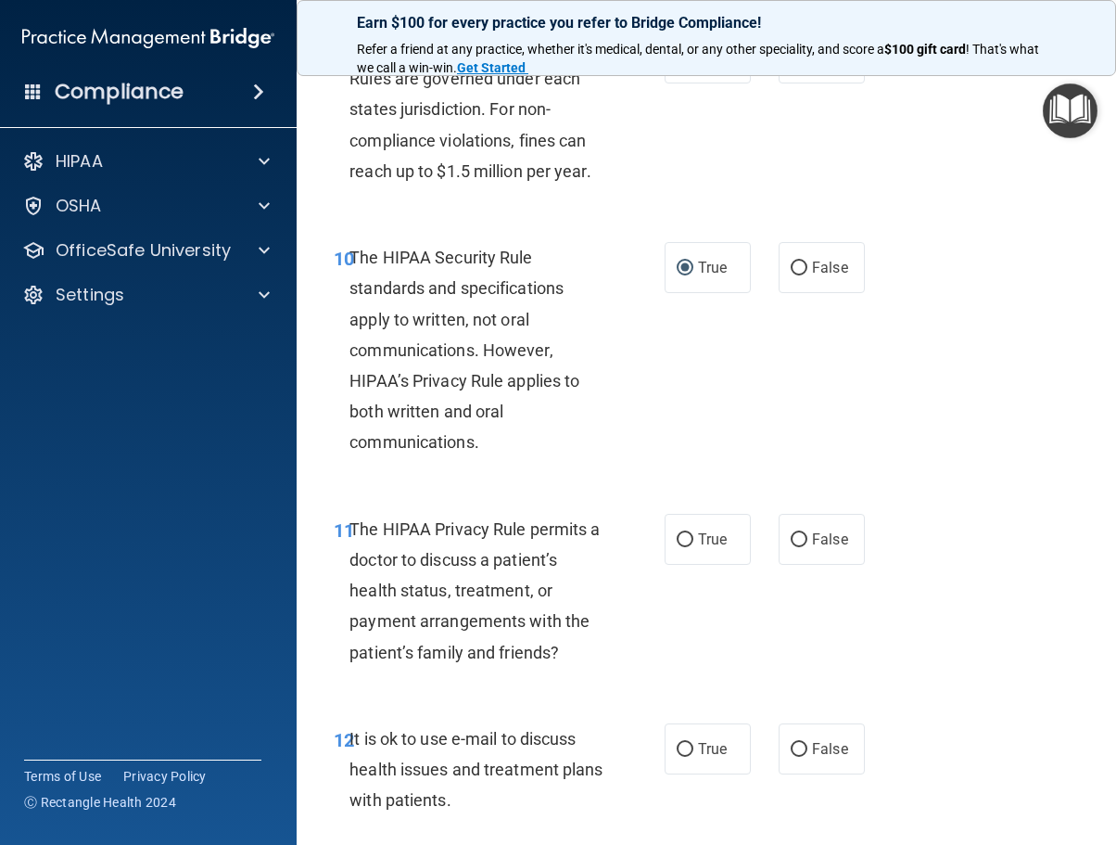
click at [492, 571] on div "The HIPAA Privacy Rule permits a doctor to discuss a patient’s health status, t…" at bounding box center [484, 591] width 269 height 154
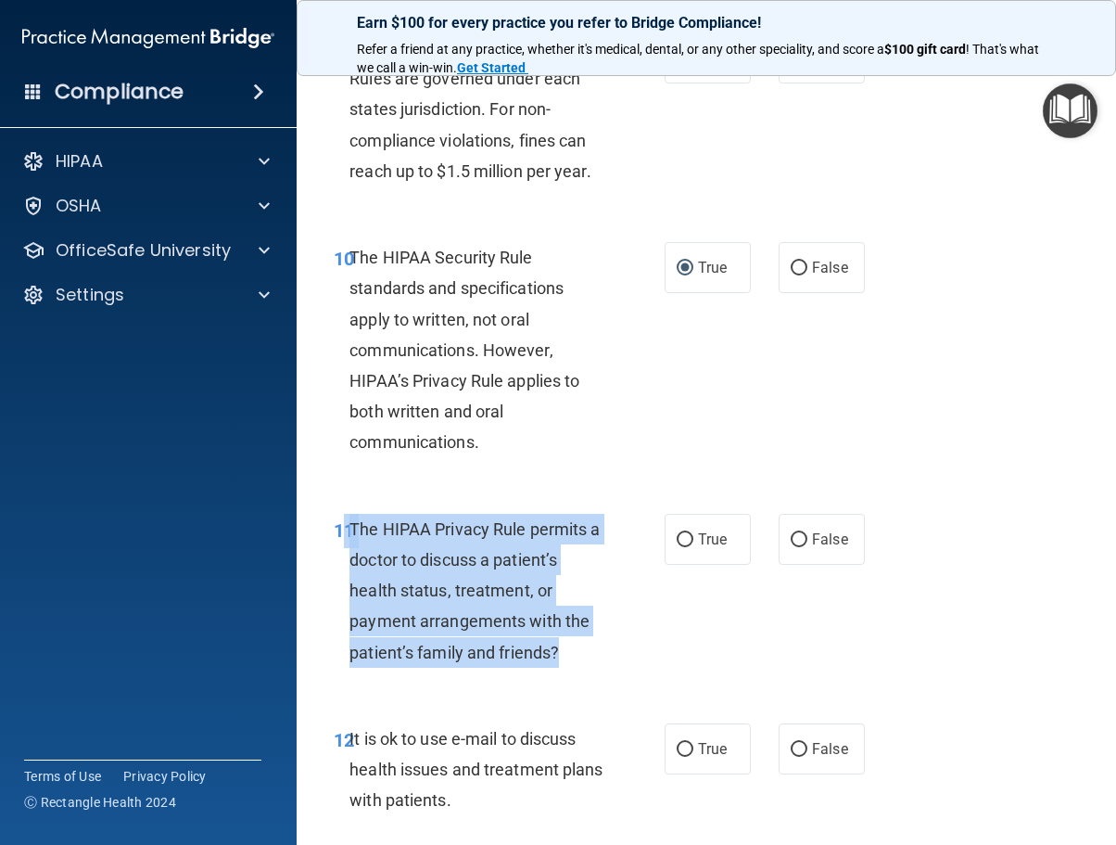
drag, startPoint x: 348, startPoint y: 522, endPoint x: 625, endPoint y: 673, distance: 315.7
click at [625, 673] on div "11 The HIPAA Privacy Rule permits a doctor to discuss a patient’s health status…" at bounding box center [499, 595] width 387 height 163
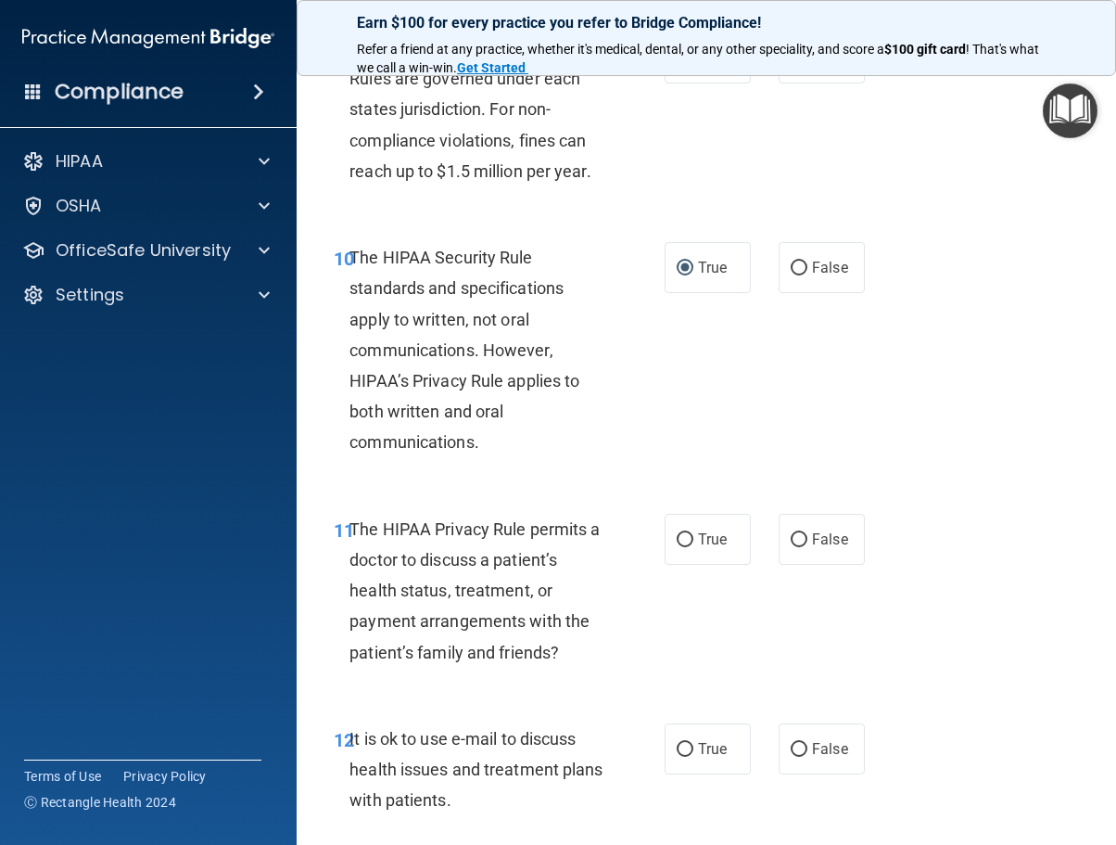
click at [525, 504] on div "11 The HIPAA Privacy Rule permits a doctor to discuss a patient’s health status…" at bounding box center [706, 595] width 773 height 210
click at [677, 538] on input "True" at bounding box center [685, 540] width 17 height 14
radio input "true"
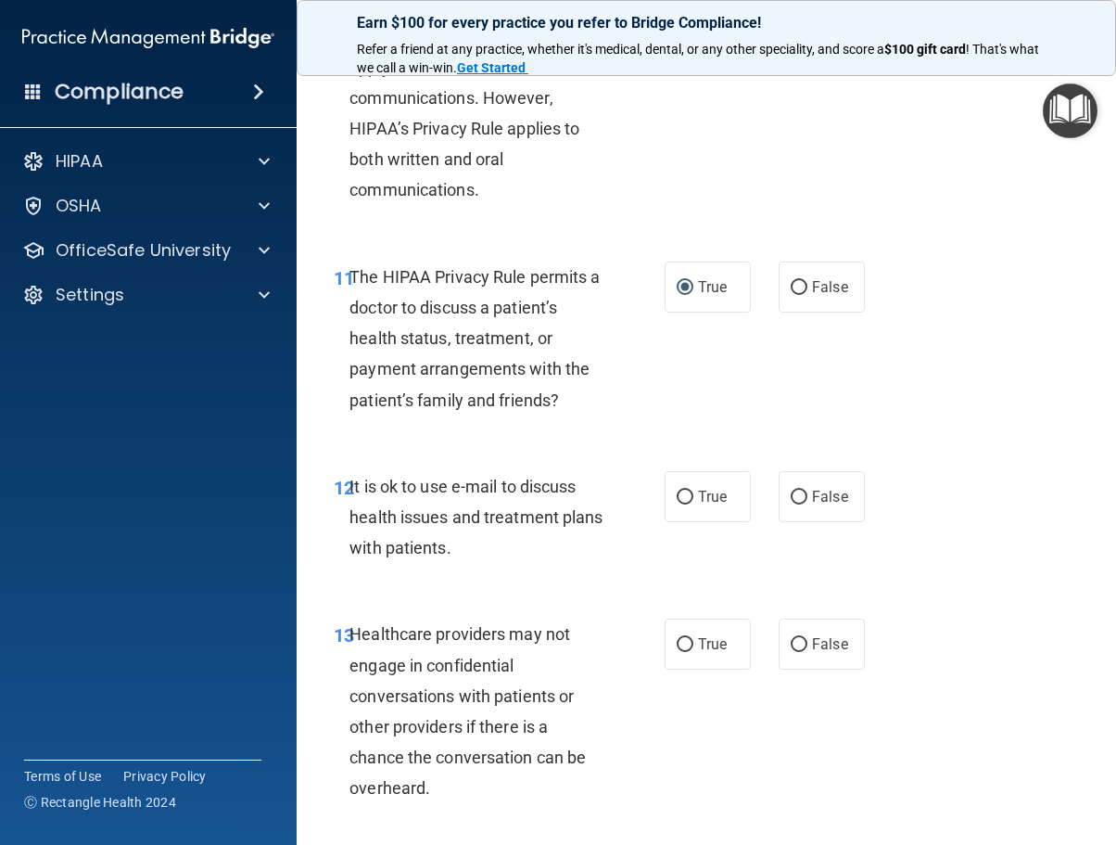
scroll to position [2193, 0]
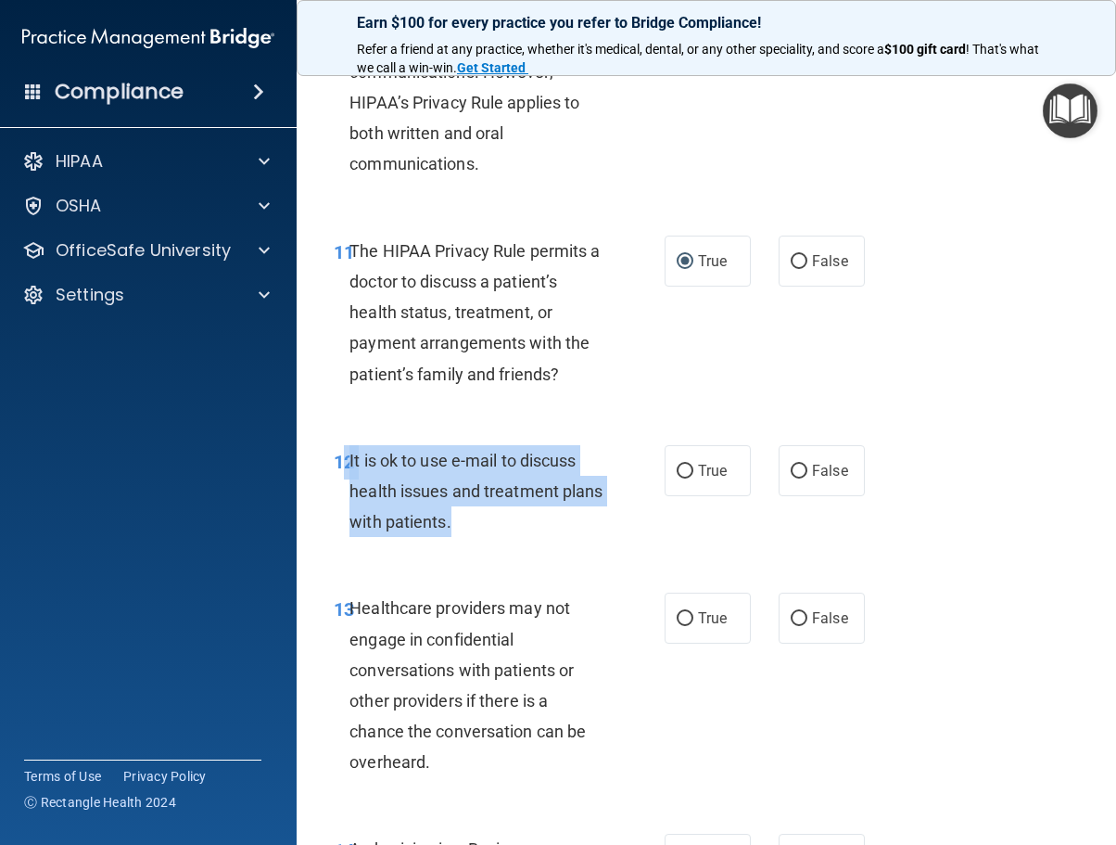
drag, startPoint x: 346, startPoint y: 471, endPoint x: 532, endPoint y: 522, distance: 193.2
click at [532, 522] on div "12 It is ok to use e-mail to discuss health issues and treatment plans with pat…" at bounding box center [499, 496] width 387 height 102
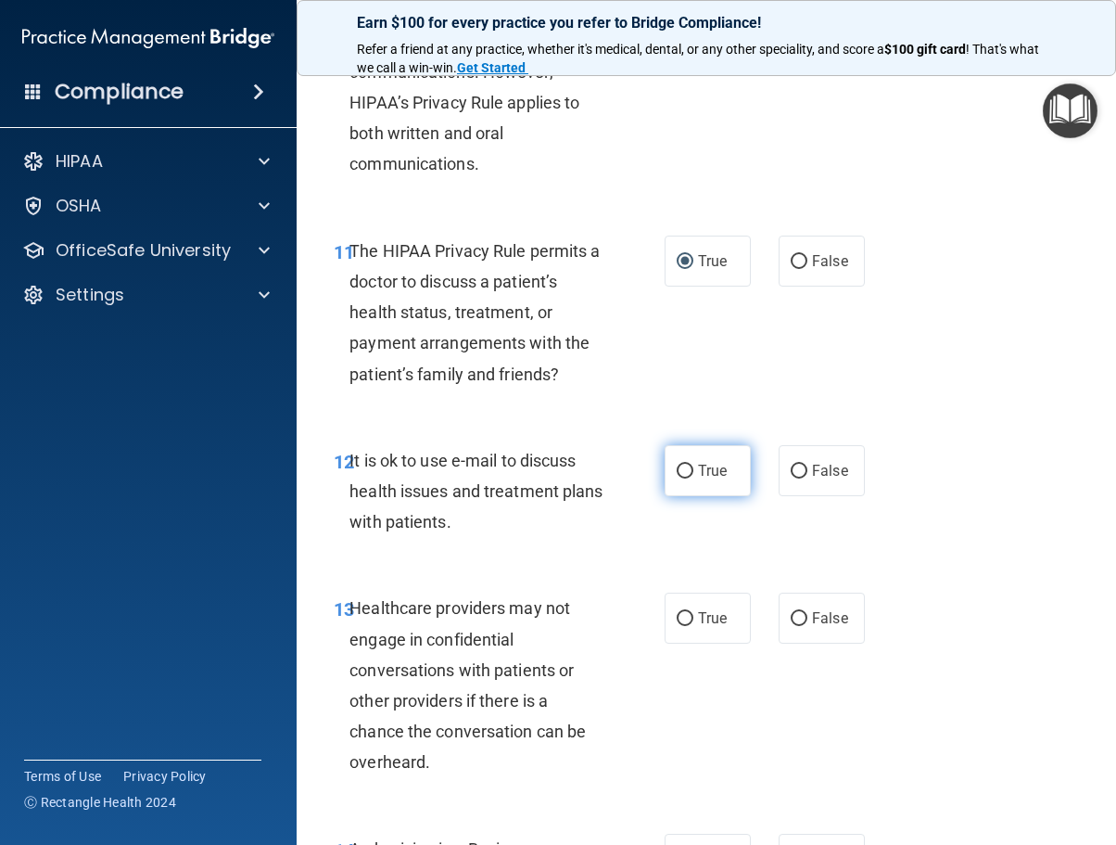
click at [675, 482] on label "True" at bounding box center [708, 470] width 86 height 51
click at [677, 478] on input "True" at bounding box center [685, 471] width 17 height 14
radio input "true"
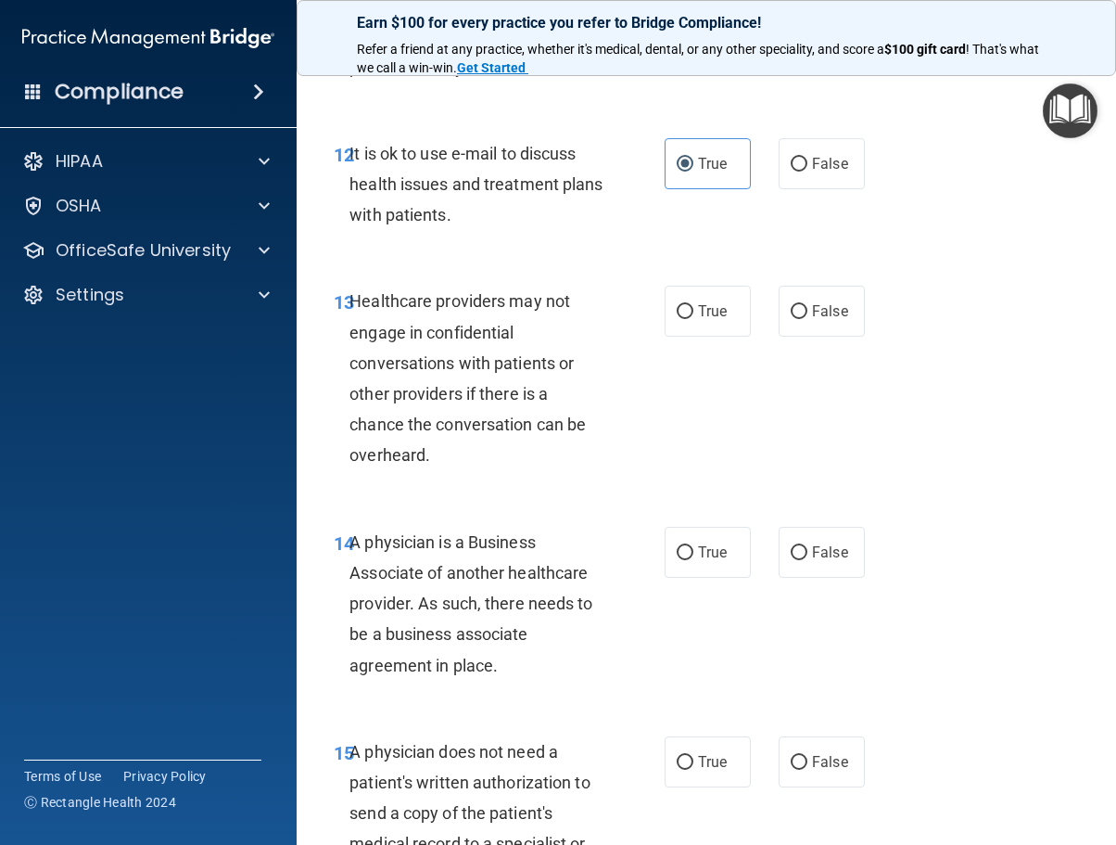
scroll to position [2563, 0]
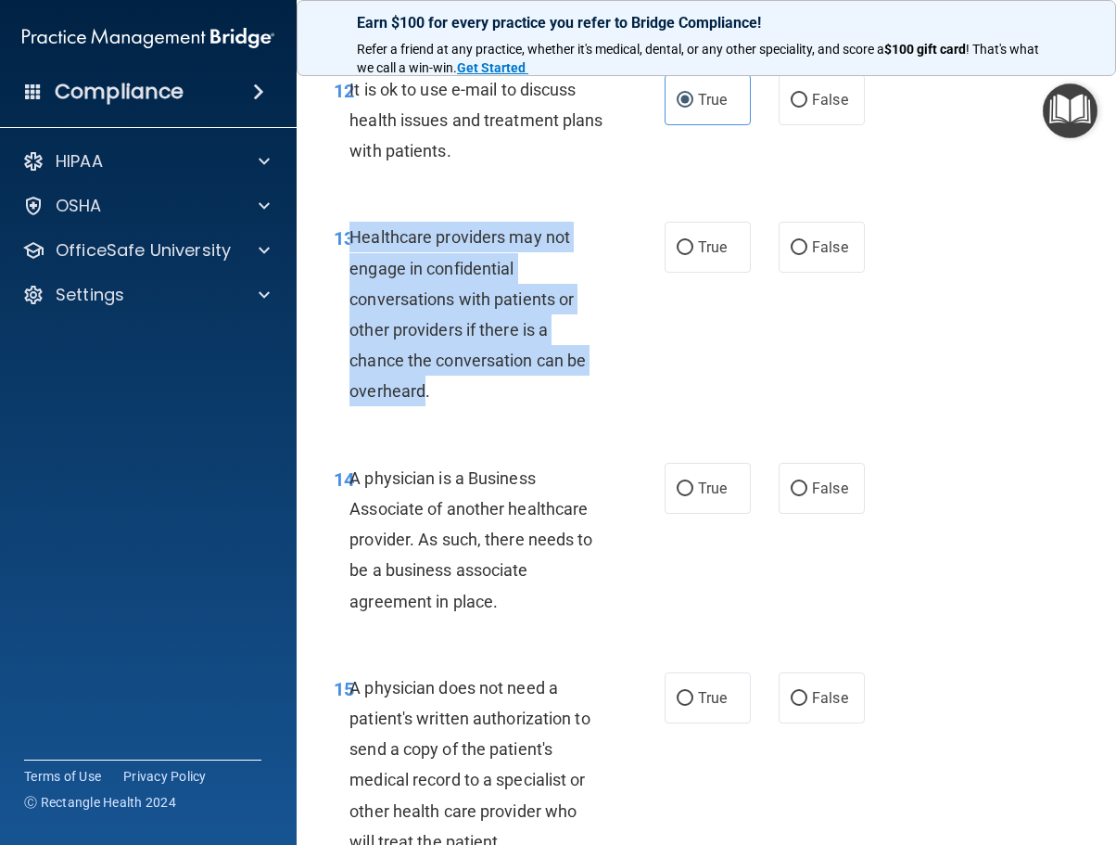
drag, startPoint x: 423, startPoint y: 385, endPoint x: 353, endPoint y: 243, distance: 158.0
click at [353, 243] on span "Healthcare providers may not engage in confidential conversations with patients…" at bounding box center [468, 313] width 236 height 173
click at [791, 241] on input "False" at bounding box center [799, 248] width 17 height 14
radio input "true"
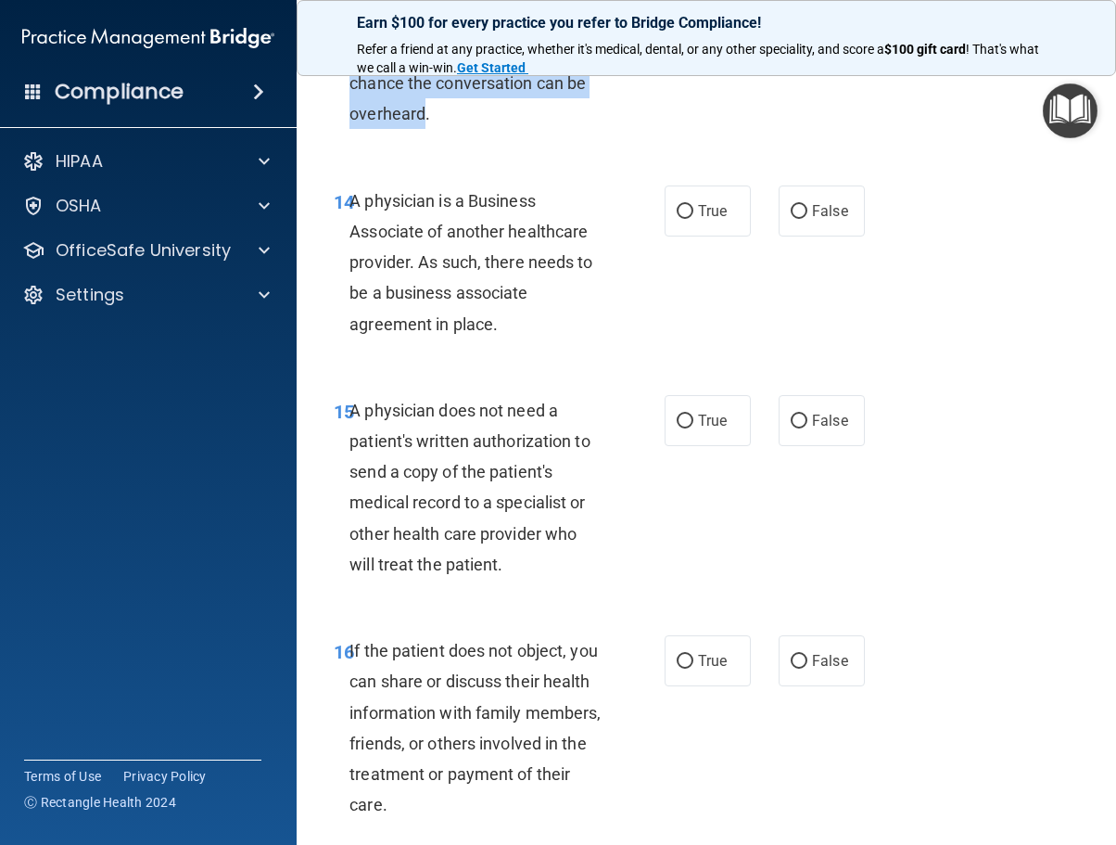
scroll to position [2842, 0]
drag, startPoint x: 499, startPoint y: 311, endPoint x: 350, endPoint y: 199, distance: 186.2
click at [350, 199] on div "A physician is a Business Associate of another healthcare provider. As such, th…" at bounding box center [484, 261] width 269 height 154
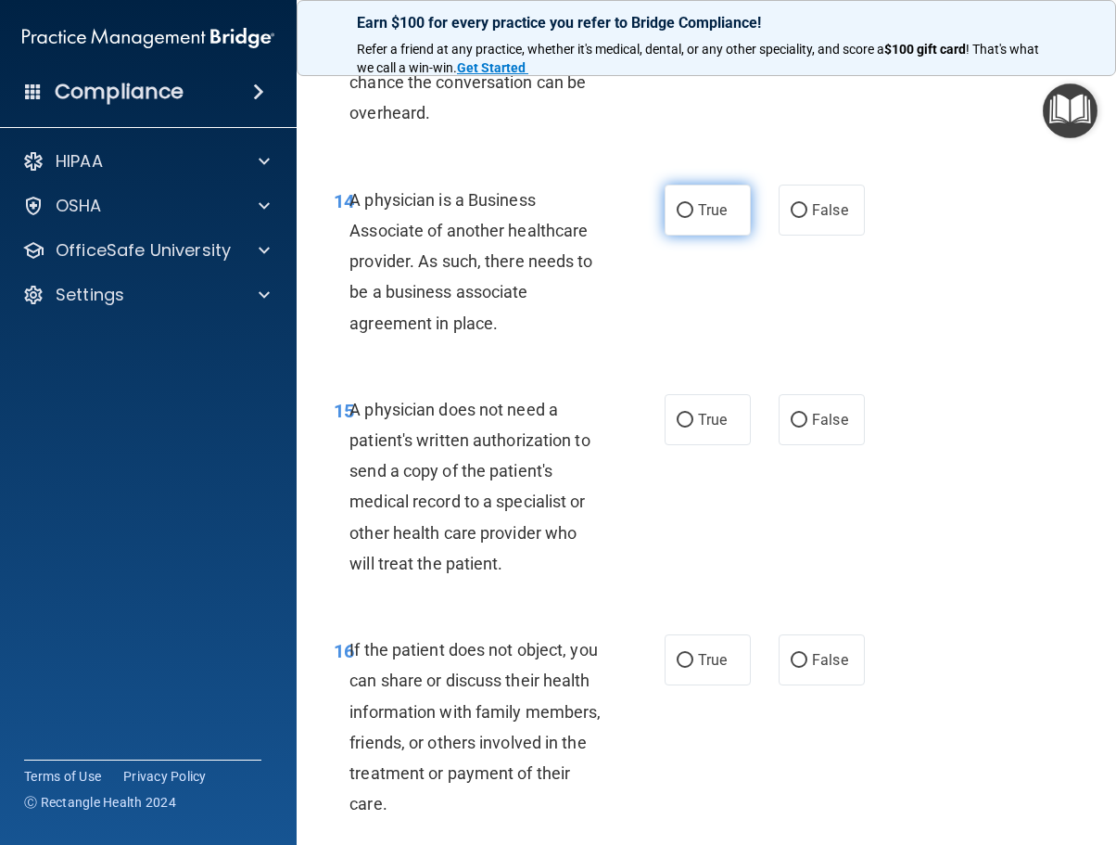
click at [678, 223] on label "True" at bounding box center [708, 209] width 86 height 51
click at [678, 218] on input "True" at bounding box center [685, 211] width 17 height 14
radio input "true"
click at [562, 383] on div "15 A physician does not need a patient's written authorization to send a copy o…" at bounding box center [706, 491] width 773 height 240
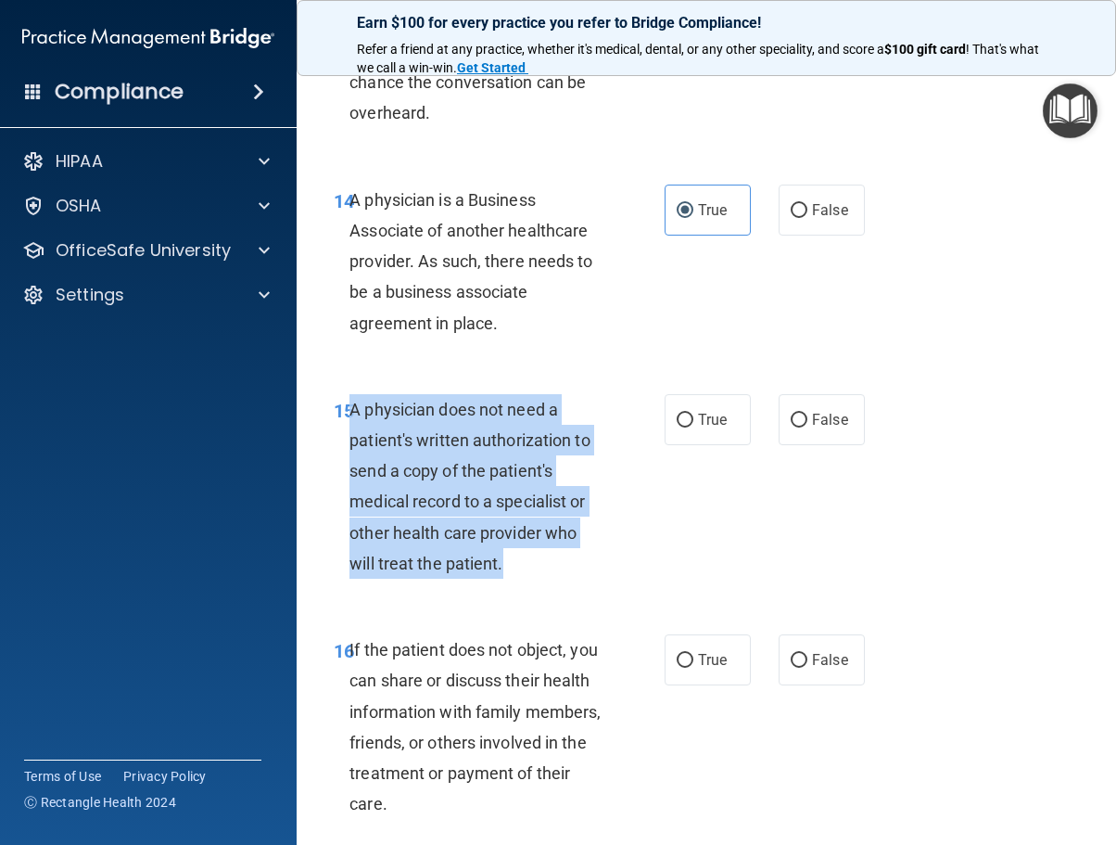
drag, startPoint x: 507, startPoint y: 554, endPoint x: 353, endPoint y: 406, distance: 213.7
click at [353, 406] on div "A physician does not need a patient's written authorization to send a copy of t…" at bounding box center [484, 486] width 269 height 184
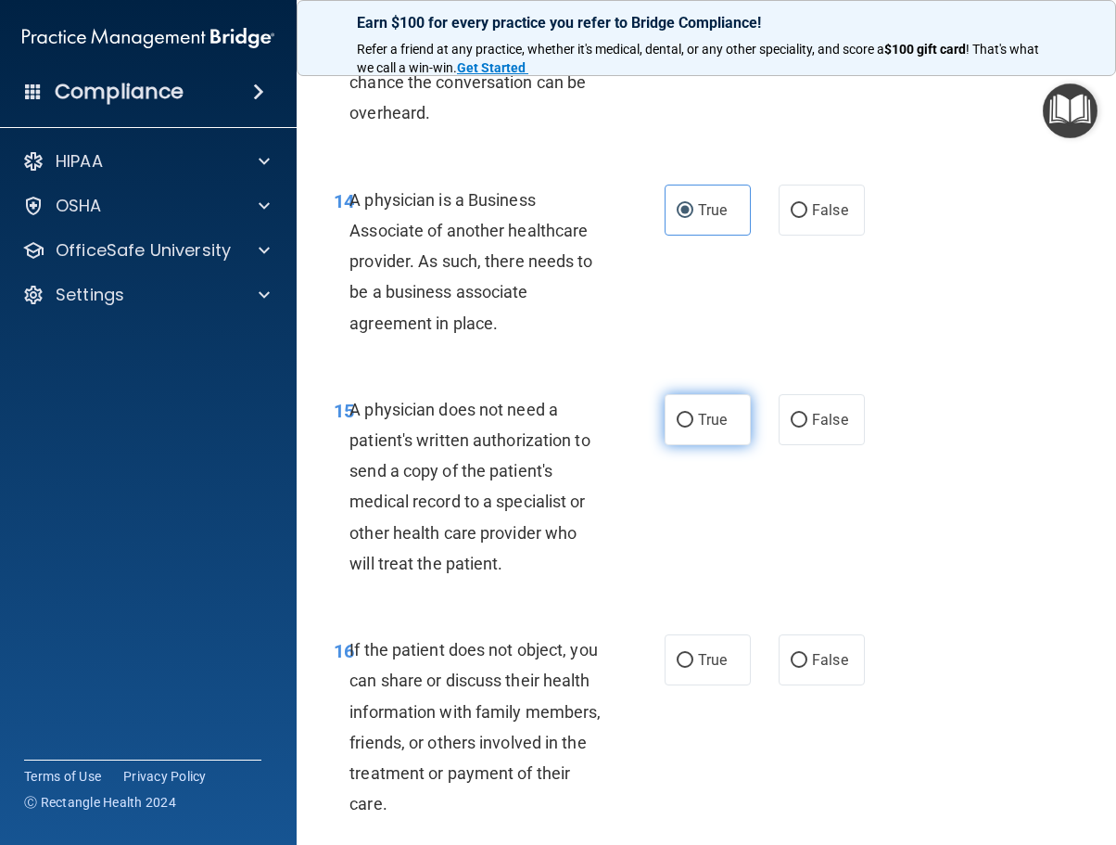
click at [698, 421] on span "True" at bounding box center [712, 420] width 29 height 18
click at [693, 421] on input "True" at bounding box center [685, 420] width 17 height 14
radio input "true"
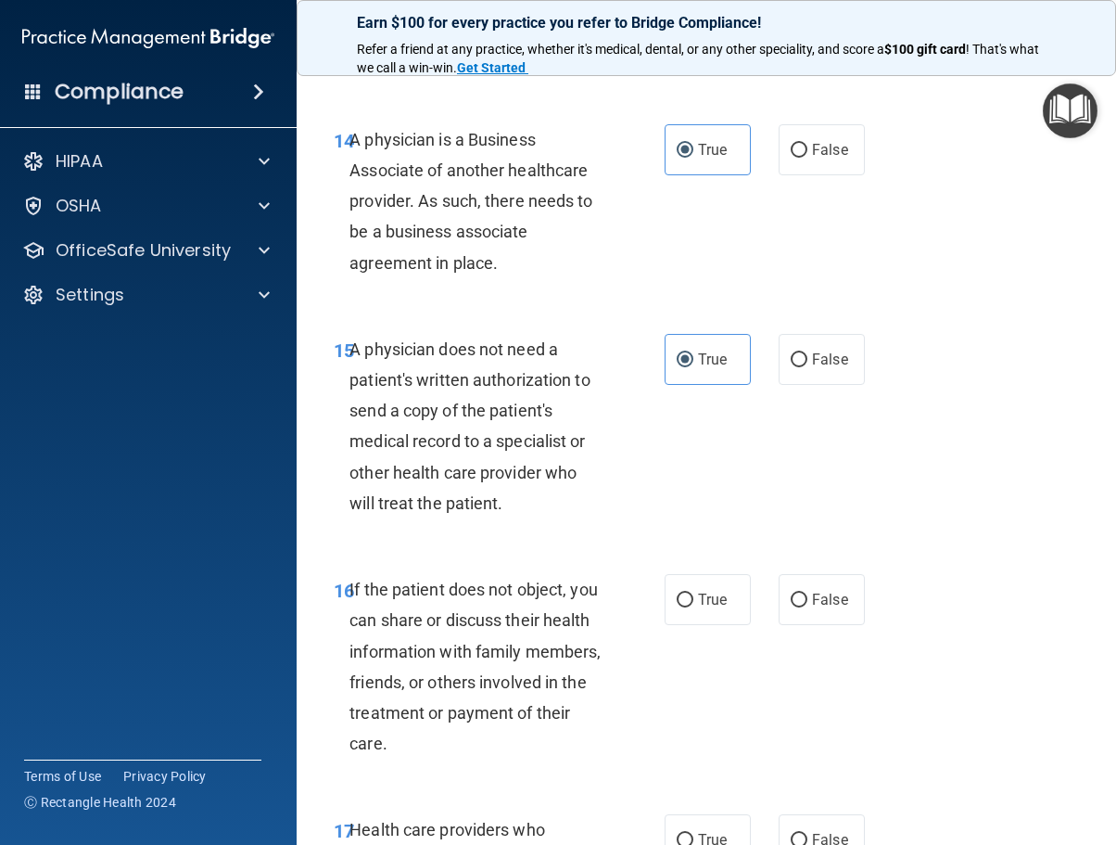
scroll to position [2934, 0]
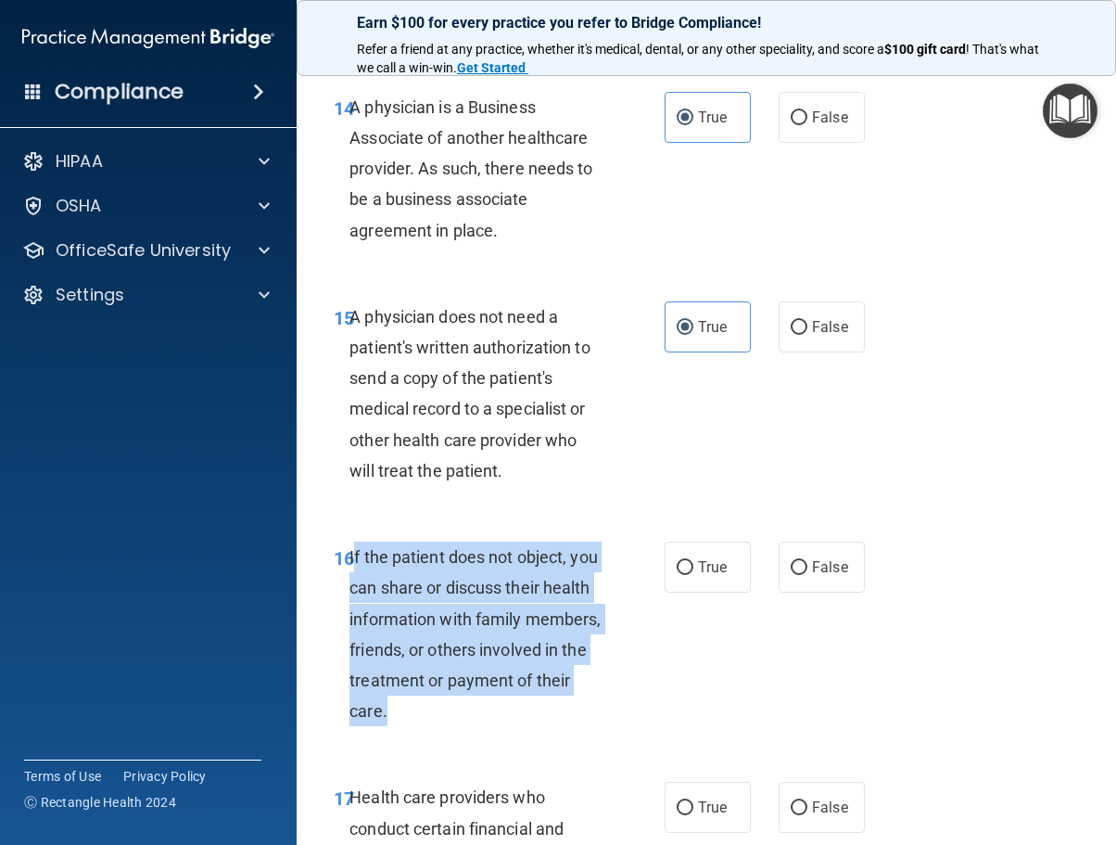
drag, startPoint x: 538, startPoint y: 720, endPoint x: 352, endPoint y: 549, distance: 252.6
click at [352, 549] on div "16 If the patient does not object, you can share or discuss their health inform…" at bounding box center [499, 638] width 387 height 194
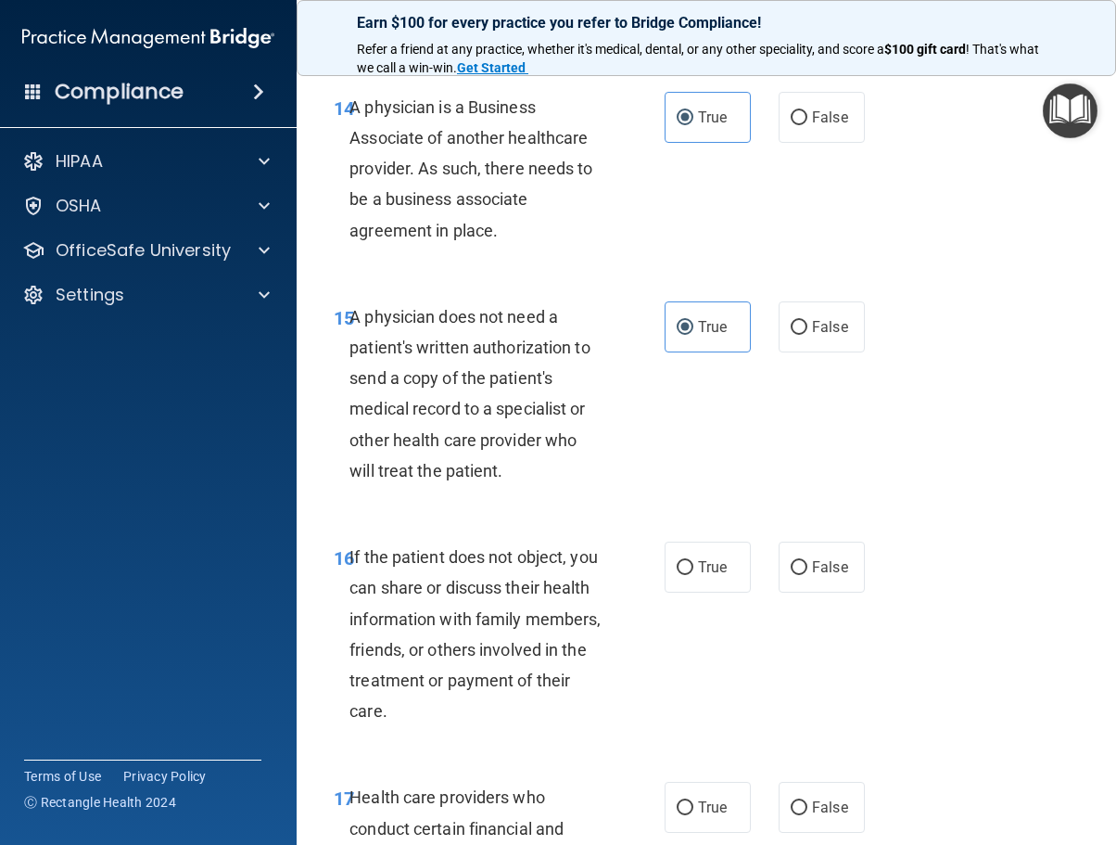
drag, startPoint x: 352, startPoint y: 549, endPoint x: 339, endPoint y: 555, distance: 14.5
click at [339, 555] on span "16" at bounding box center [344, 558] width 20 height 22
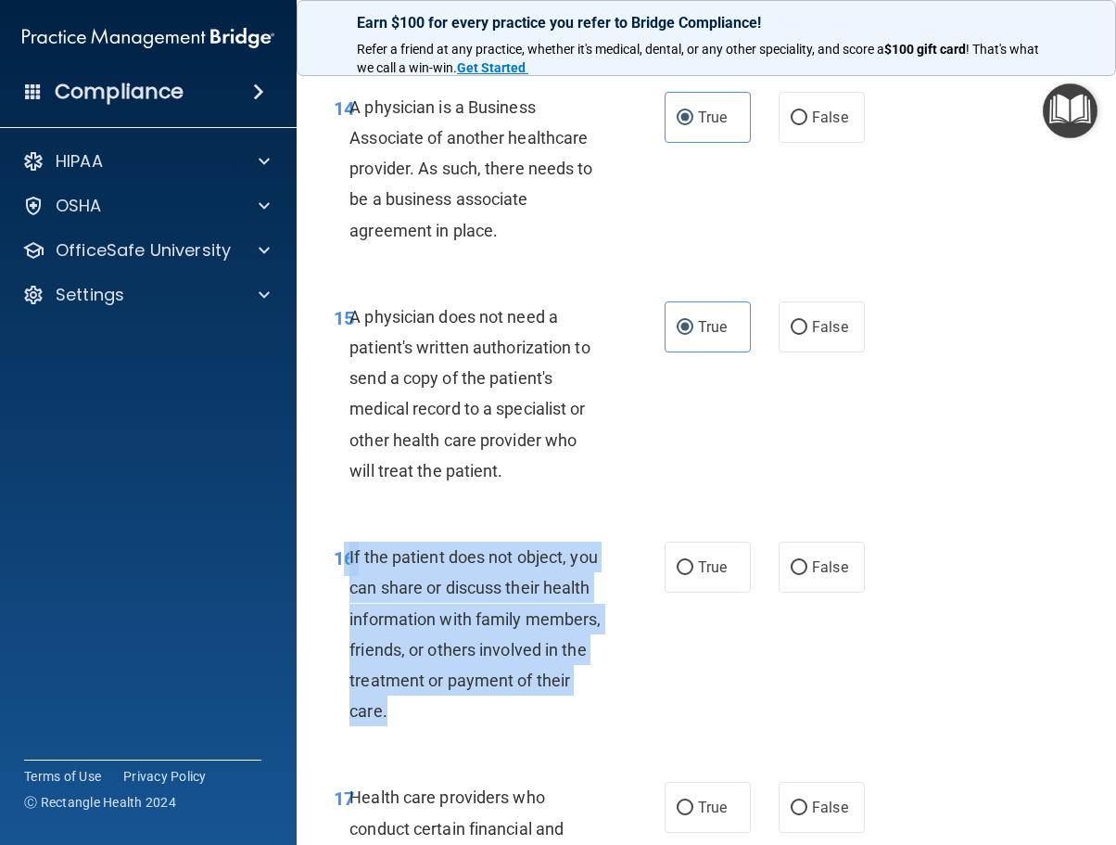
drag, startPoint x: 348, startPoint y: 553, endPoint x: 546, endPoint y: 711, distance: 253.4
click at [546, 711] on div "16 If the patient does not object, you can share or discuss their health inform…" at bounding box center [499, 638] width 387 height 194
click at [354, 566] on span "If the patient does not object, you can share or discuss their health informati…" at bounding box center [475, 633] width 251 height 173
drag, startPoint x: 351, startPoint y: 552, endPoint x: 574, endPoint y: 729, distance: 284.4
click at [574, 729] on div "16 If the patient does not object, you can share or discuss their health inform…" at bounding box center [499, 638] width 387 height 194
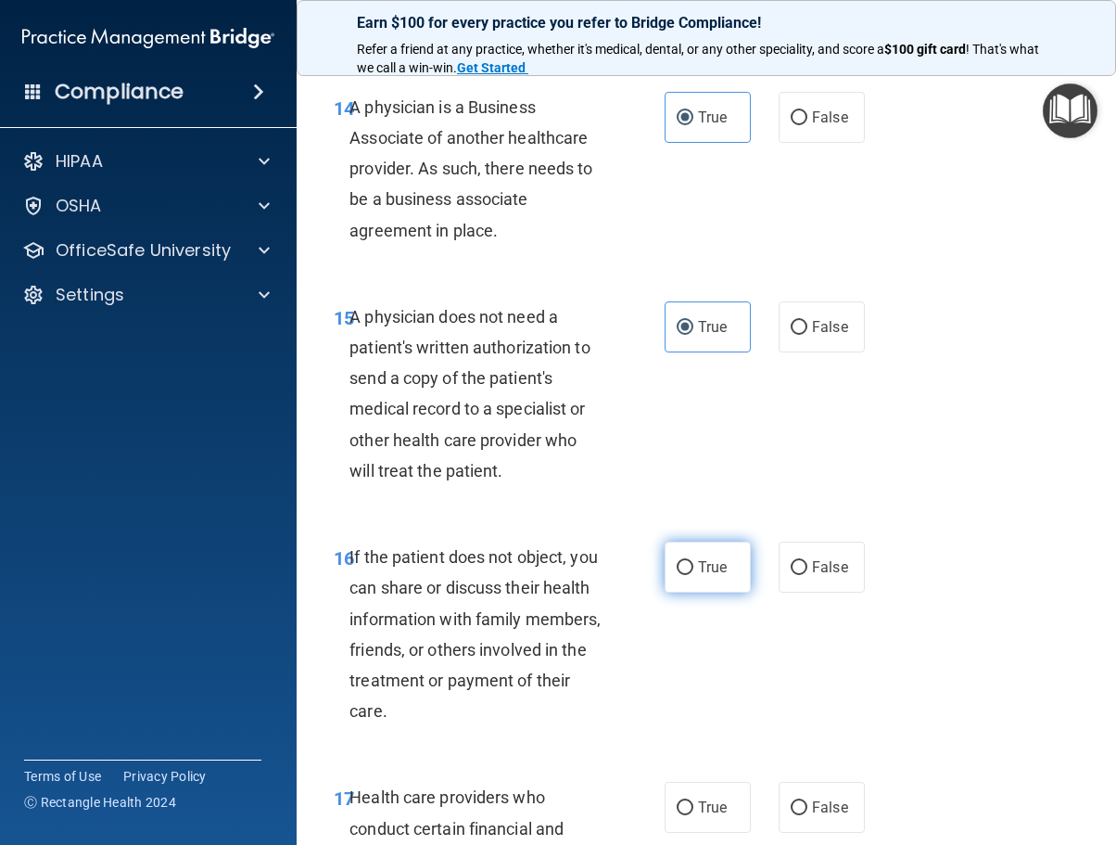
click at [723, 575] on label "True" at bounding box center [708, 566] width 86 height 51
click at [693, 575] on input "True" at bounding box center [685, 568] width 17 height 14
radio input "true"
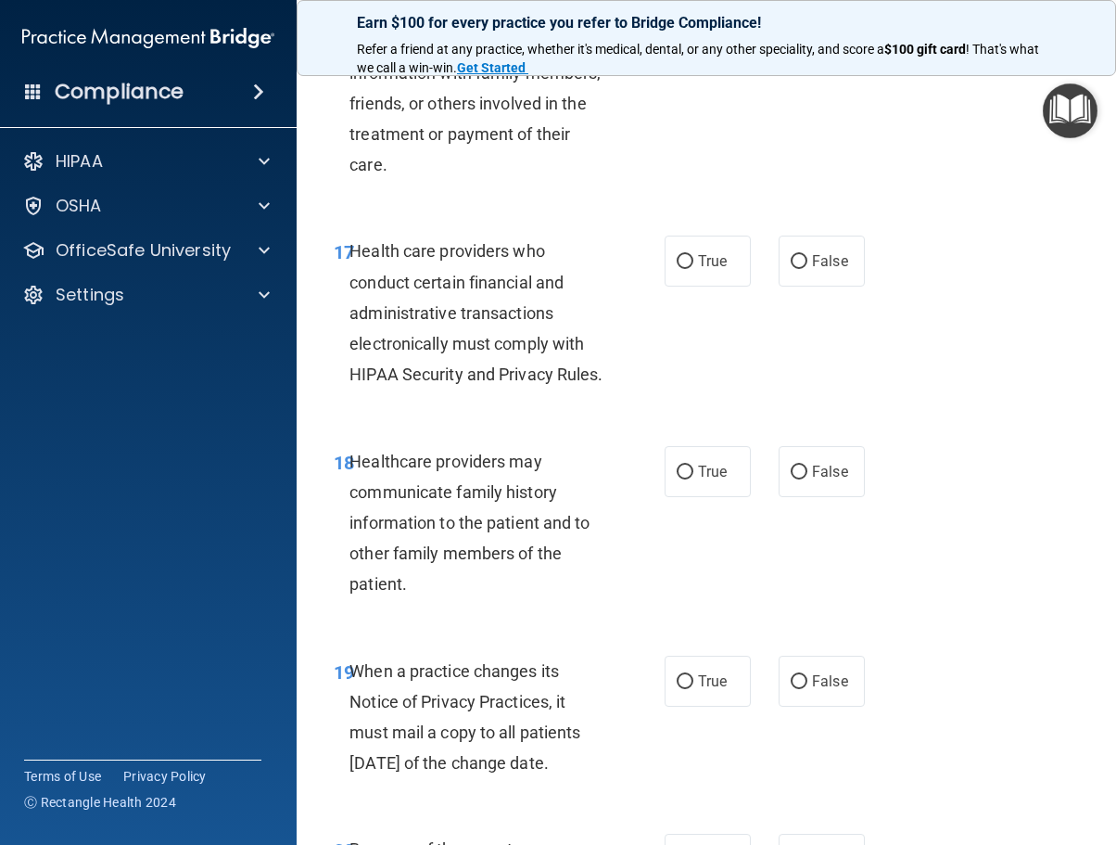
scroll to position [3491, 0]
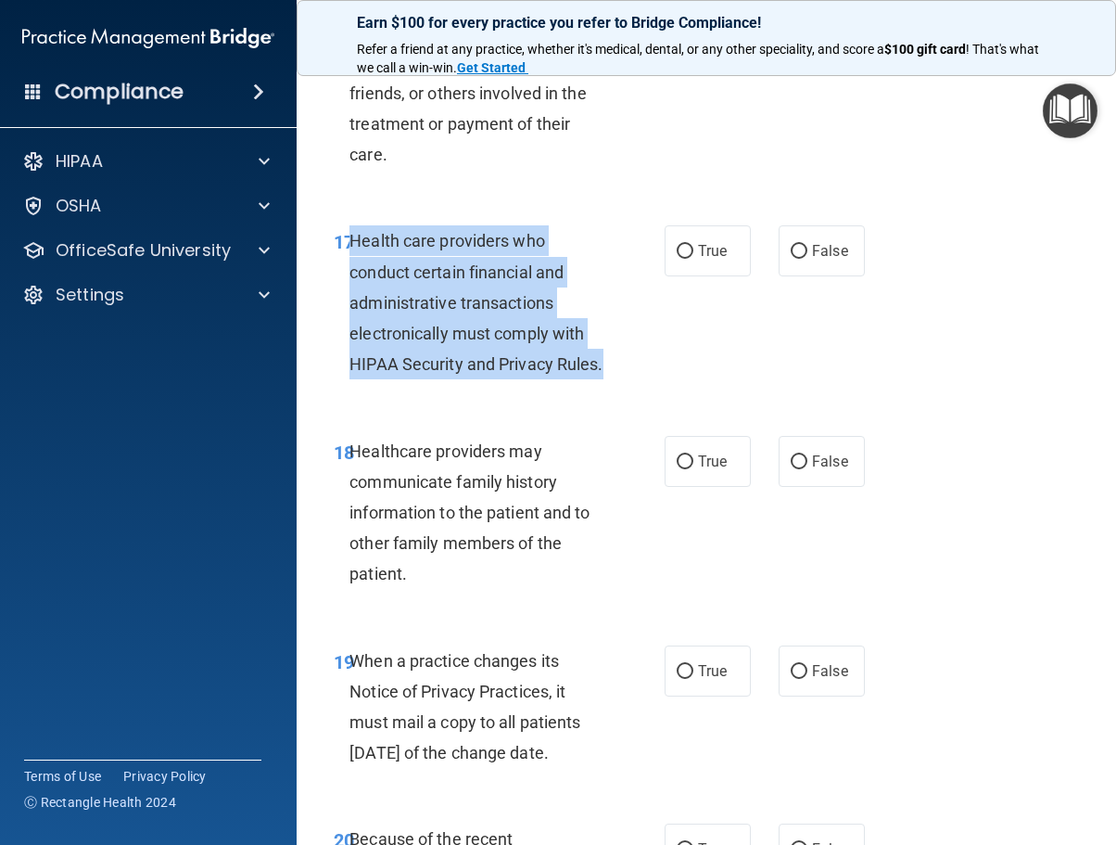
drag, startPoint x: 417, startPoint y: 410, endPoint x: 351, endPoint y: 245, distance: 177.7
click at [351, 245] on div "Health care providers who conduct certain financial and administrative transact…" at bounding box center [484, 302] width 269 height 154
click at [679, 295] on div "17 Health care providers who conduct certain financial and administrative trans…" at bounding box center [499, 306] width 387 height 163
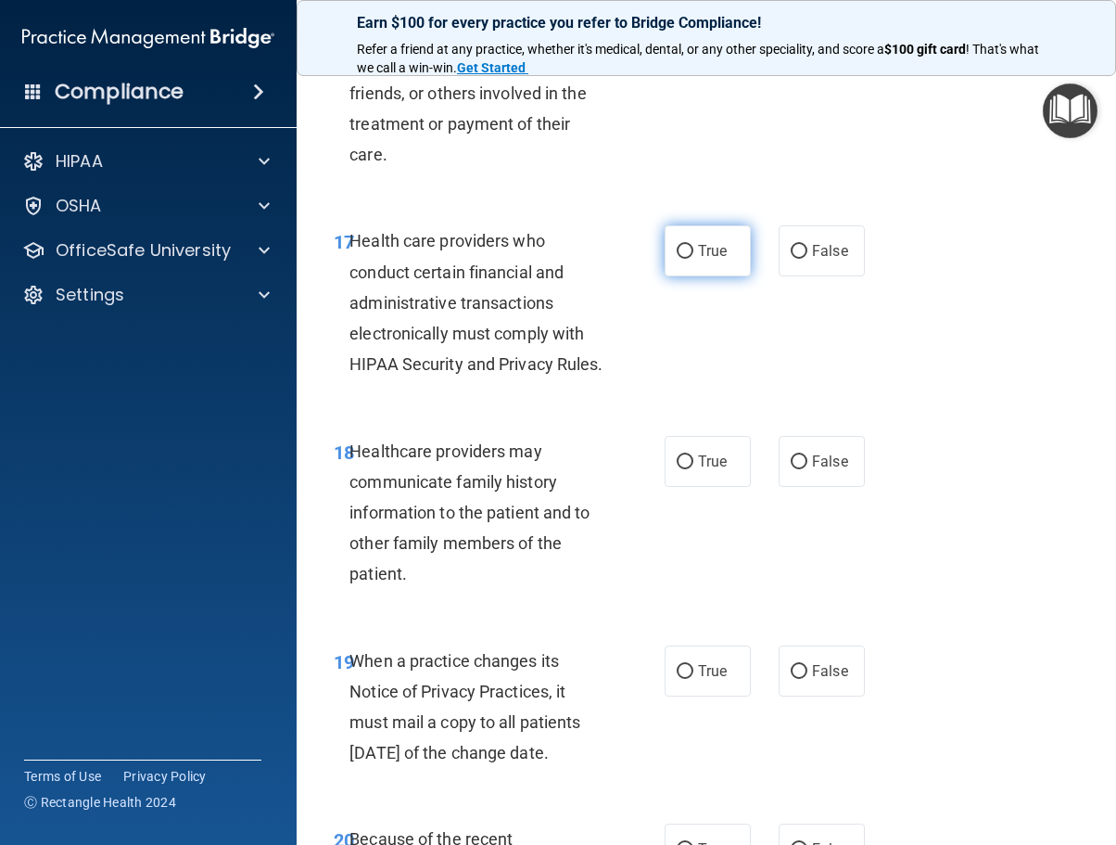
click at [681, 230] on label "True" at bounding box center [708, 250] width 86 height 51
click at [681, 245] on input "True" at bounding box center [685, 252] width 17 height 14
radio input "true"
click at [566, 350] on div "Health care providers who conduct certain financial and administrative transact…" at bounding box center [484, 302] width 269 height 154
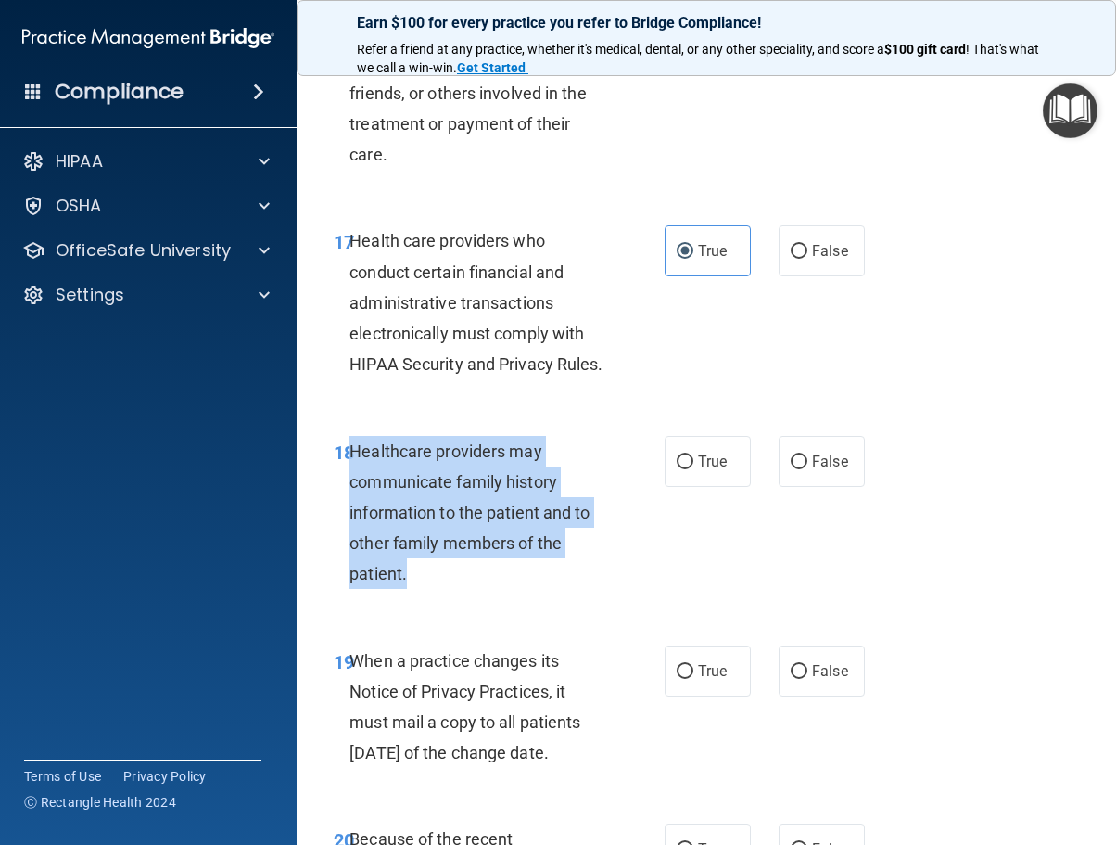
drag, startPoint x: 432, startPoint y: 606, endPoint x: 350, endPoint y: 476, distance: 154.1
click at [350, 476] on div "Healthcare providers may communicate family history information to the patient …" at bounding box center [484, 513] width 269 height 154
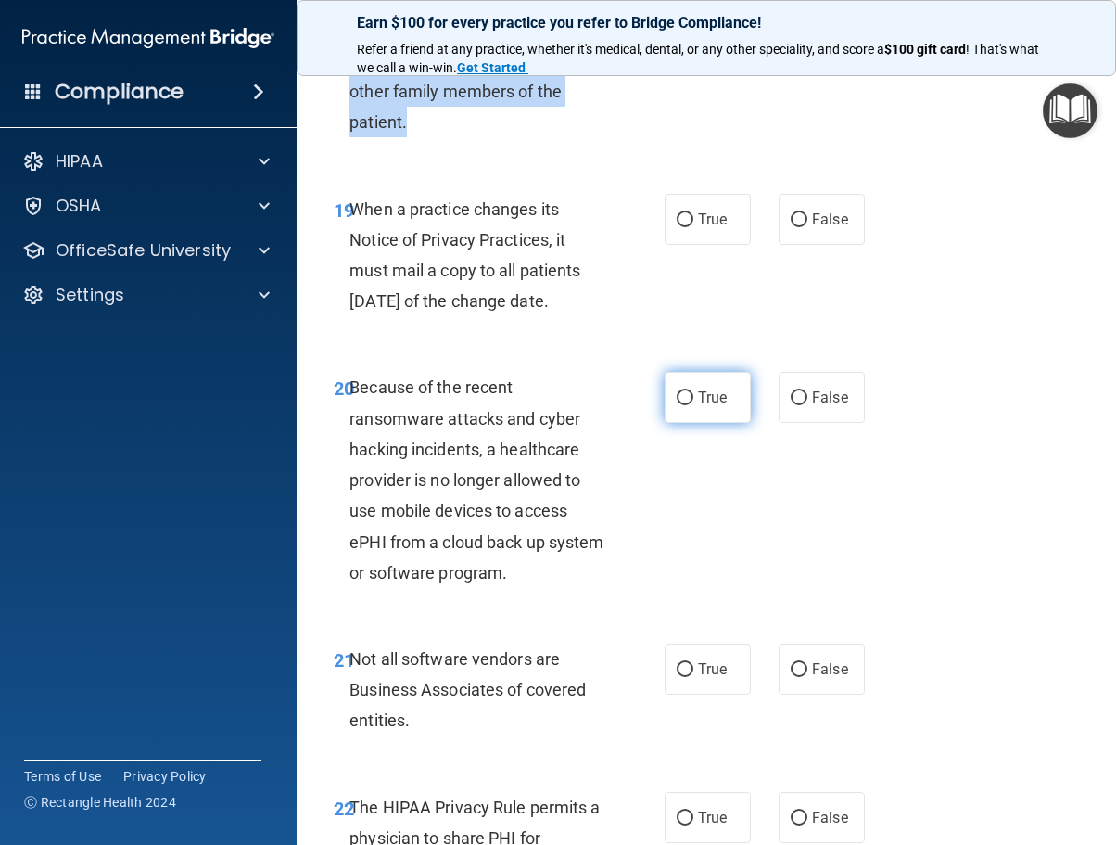
scroll to position [3954, 0]
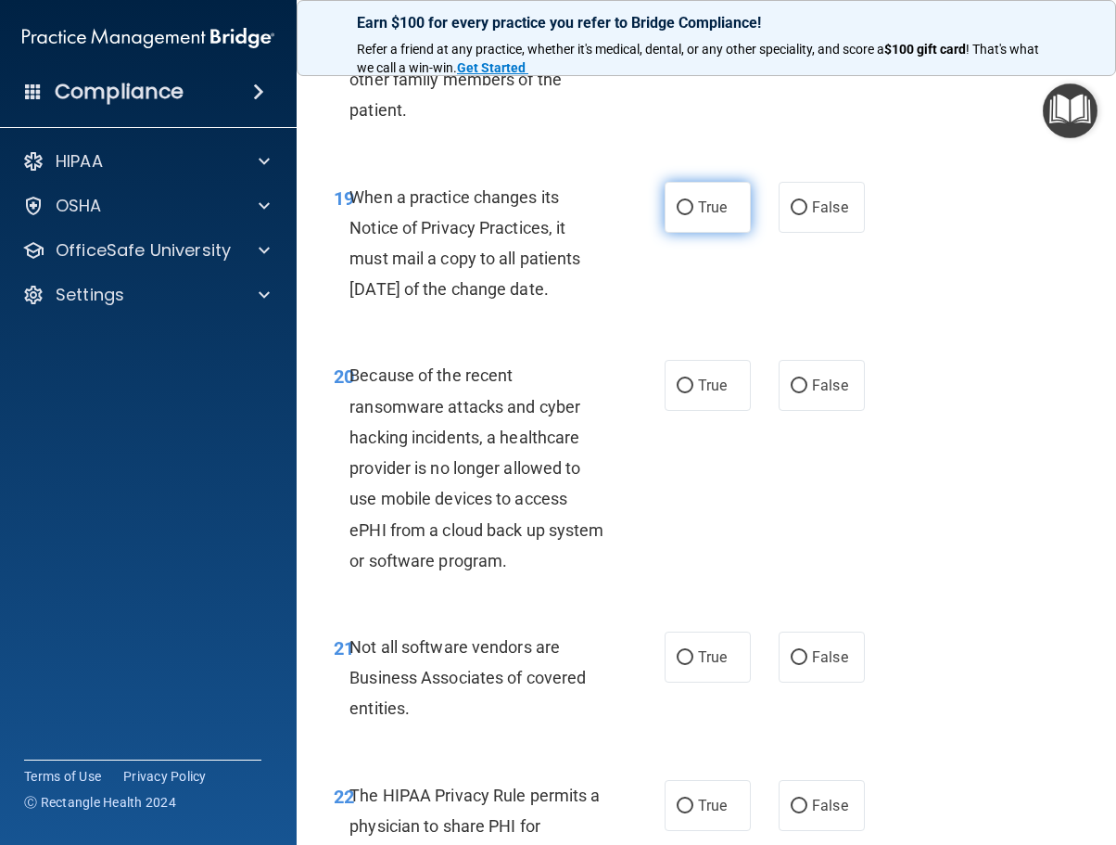
click at [708, 233] on label "True" at bounding box center [708, 207] width 86 height 51
click at [693, 215] on input "True" at bounding box center [685, 208] width 17 height 14
radio input "true"
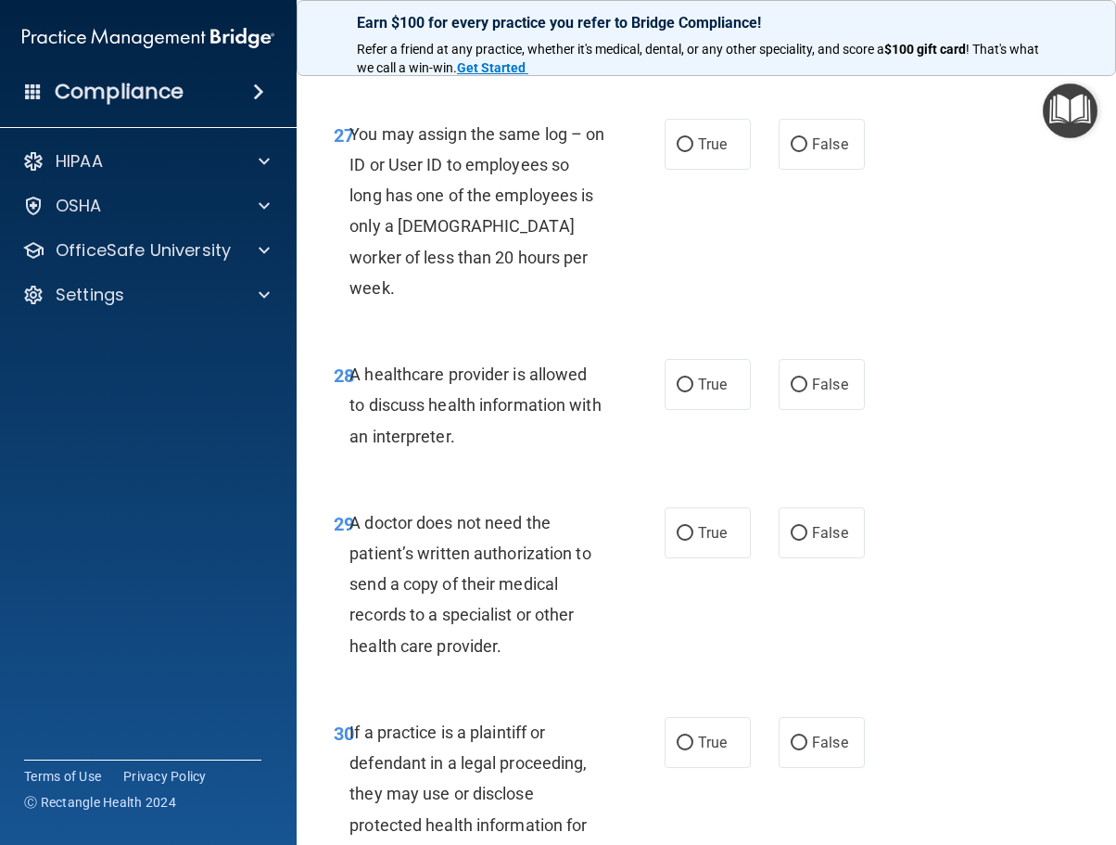
scroll to position [5750, 0]
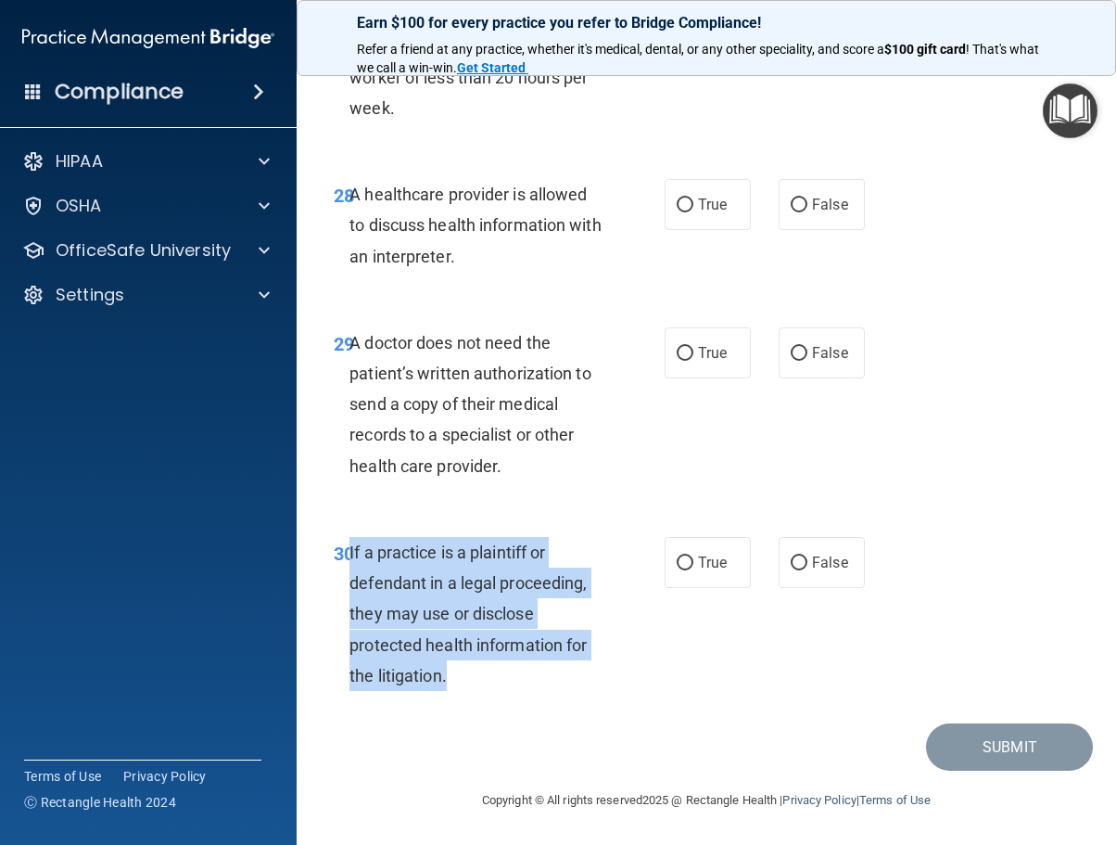
drag, startPoint x: 470, startPoint y: 677, endPoint x: 350, endPoint y: 553, distance: 172.4
click at [350, 553] on div "If a practice is a plaintiff or defendant in a legal proceeding, they may use o…" at bounding box center [484, 614] width 269 height 154
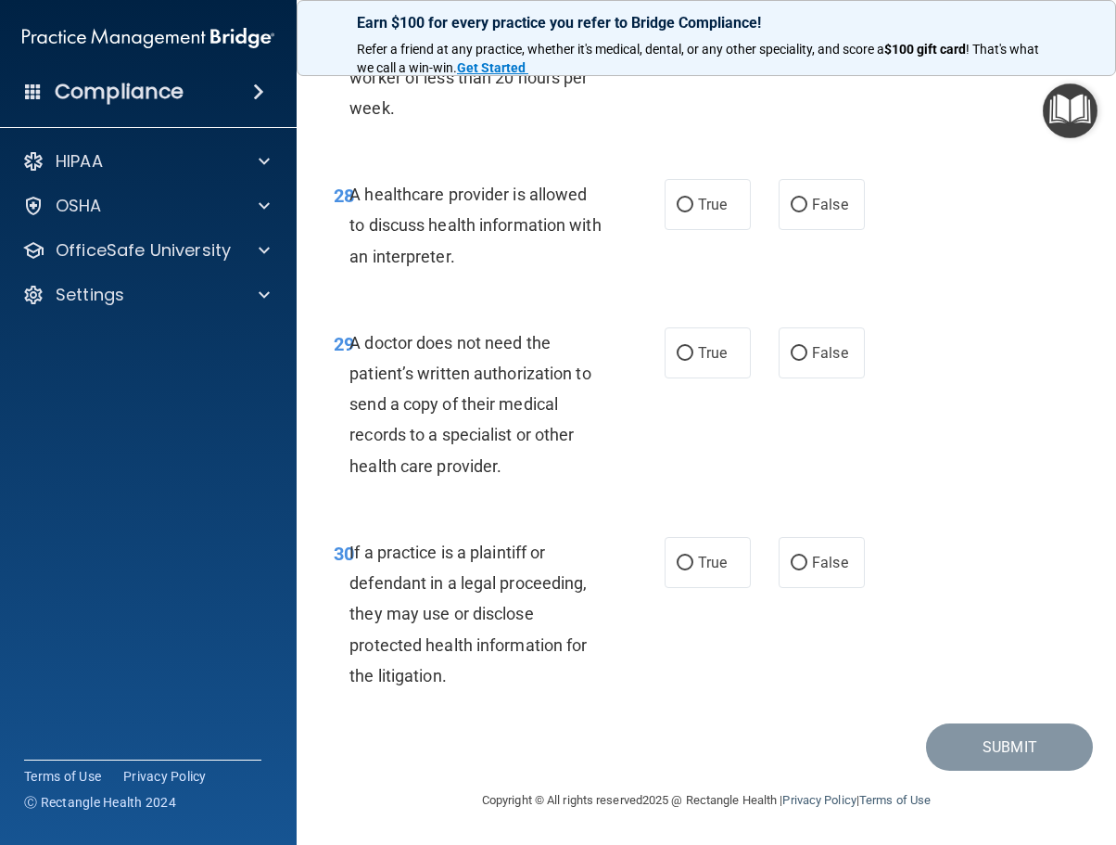
click at [749, 577] on div "True False" at bounding box center [769, 562] width 208 height 51
click at [710, 571] on span "True" at bounding box center [712, 562] width 29 height 18
click at [693, 570] on input "True" at bounding box center [685, 563] width 17 height 14
radio input "true"
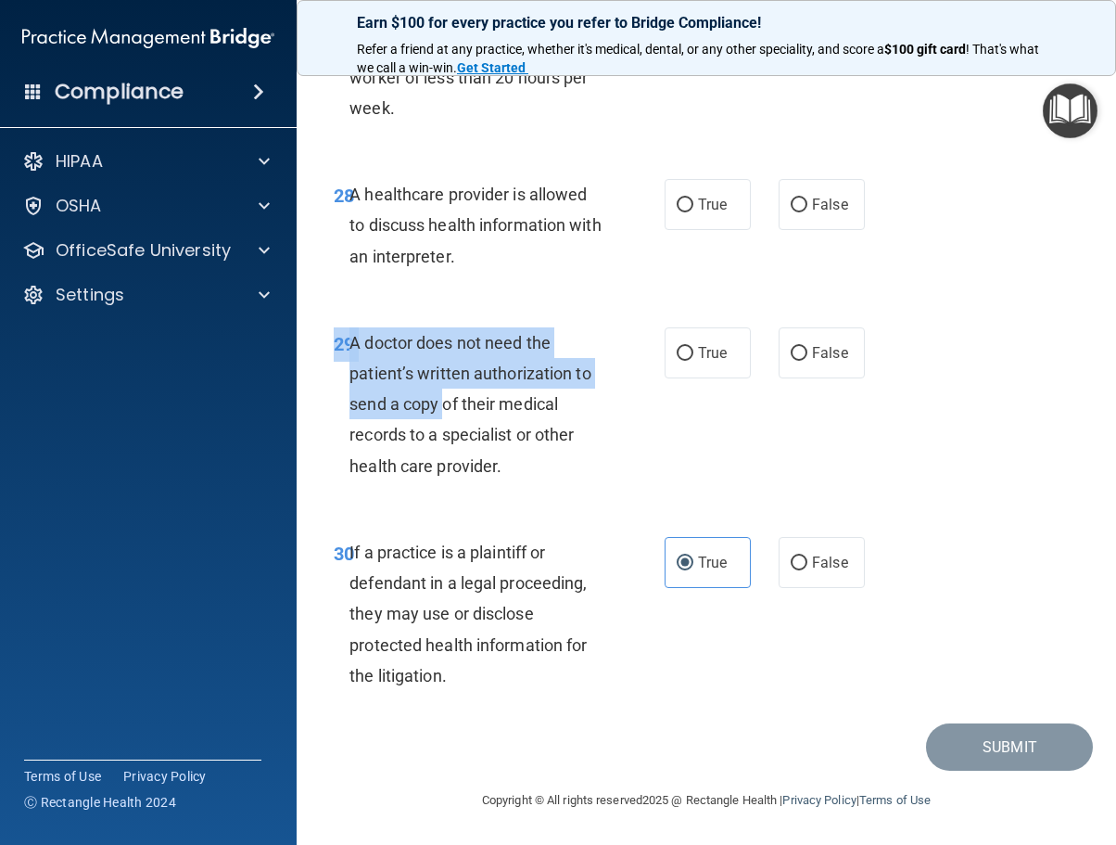
drag, startPoint x: 526, startPoint y: 485, endPoint x: 440, endPoint y: 412, distance: 112.4
click at [440, 412] on div "29 A doctor does not need the patient’s written authorization to send a copy of…" at bounding box center [706, 409] width 773 height 210
click at [436, 410] on span "A doctor does not need the patient’s written authorization to send a copy of th…" at bounding box center [470, 404] width 241 height 143
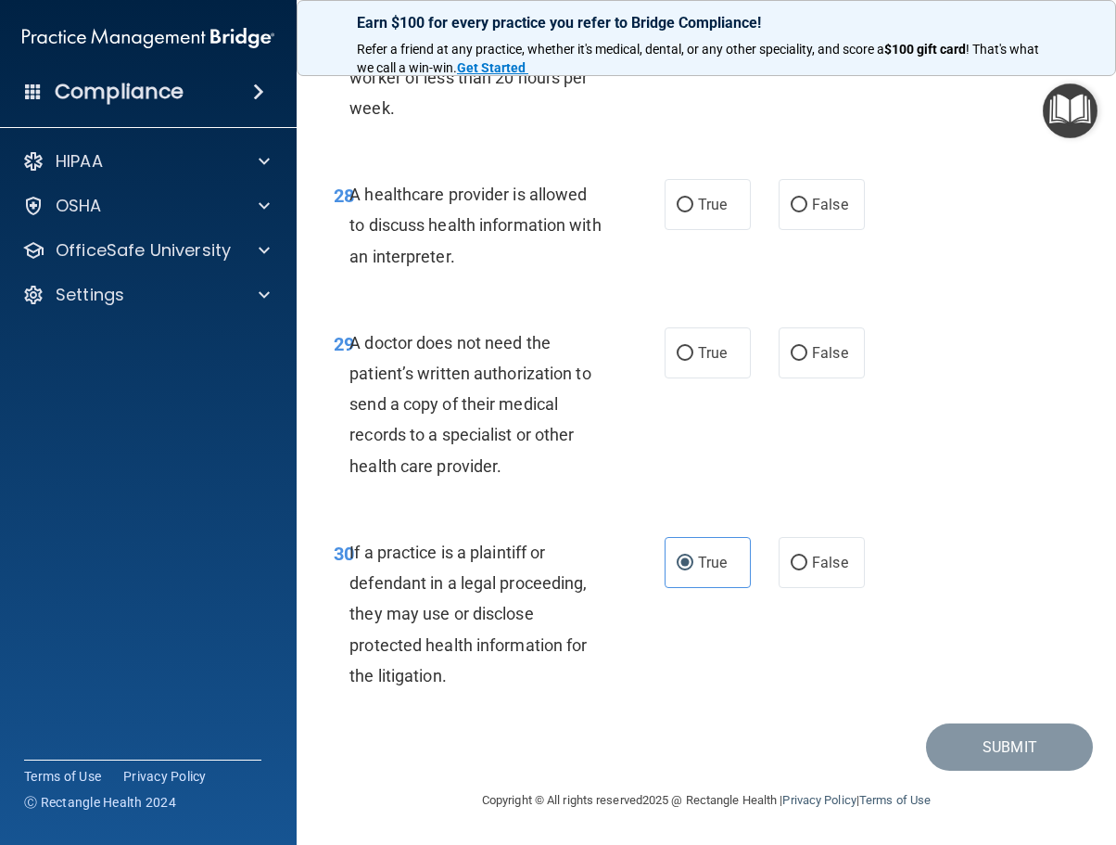
drag, startPoint x: 350, startPoint y: 347, endPoint x: 510, endPoint y: 476, distance: 205.0
click at [510, 476] on div "A doctor does not need the patient’s written authorization to send a copy of th…" at bounding box center [484, 404] width 269 height 154
click at [677, 336] on label "True" at bounding box center [708, 352] width 86 height 51
click at [677, 347] on input "True" at bounding box center [685, 354] width 17 height 14
radio input "true"
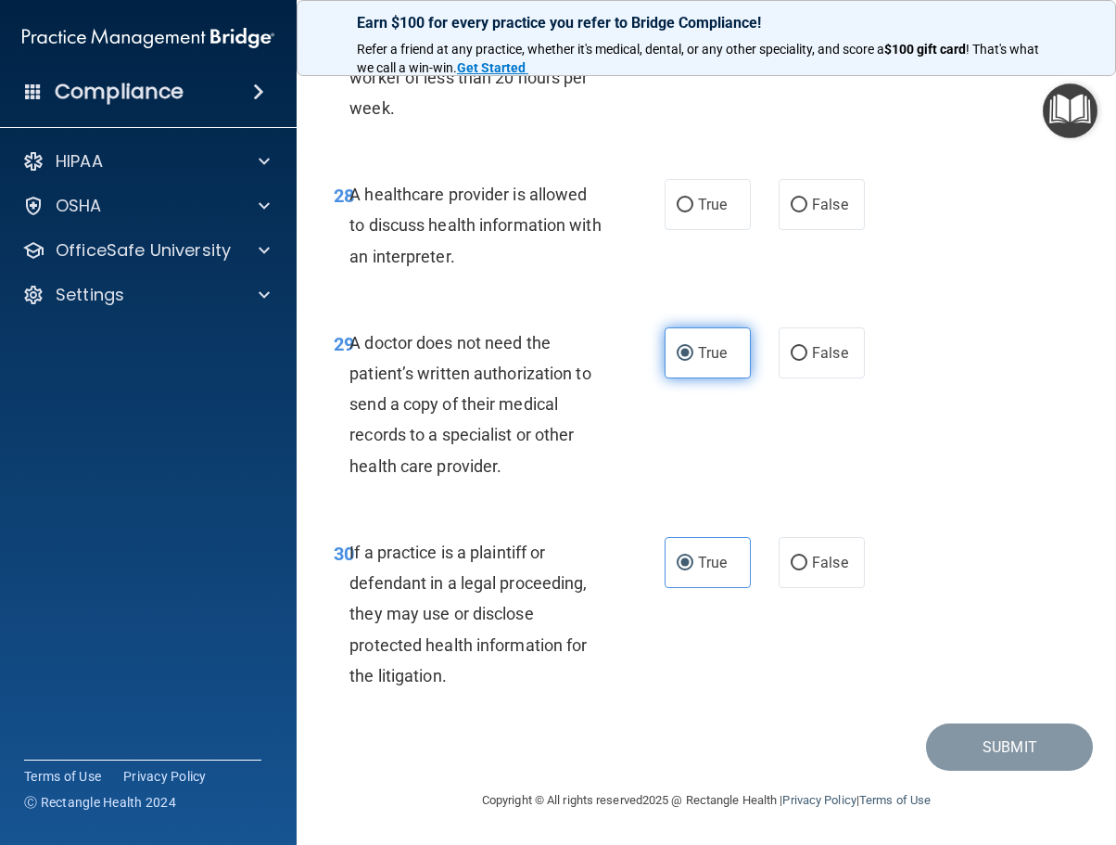
click at [665, 346] on label "True" at bounding box center [708, 352] width 86 height 51
click at [677, 347] on input "True" at bounding box center [685, 354] width 17 height 14
click at [456, 217] on span "A healthcare provider is allowed to discuss health information with an interpre…" at bounding box center [475, 224] width 251 height 81
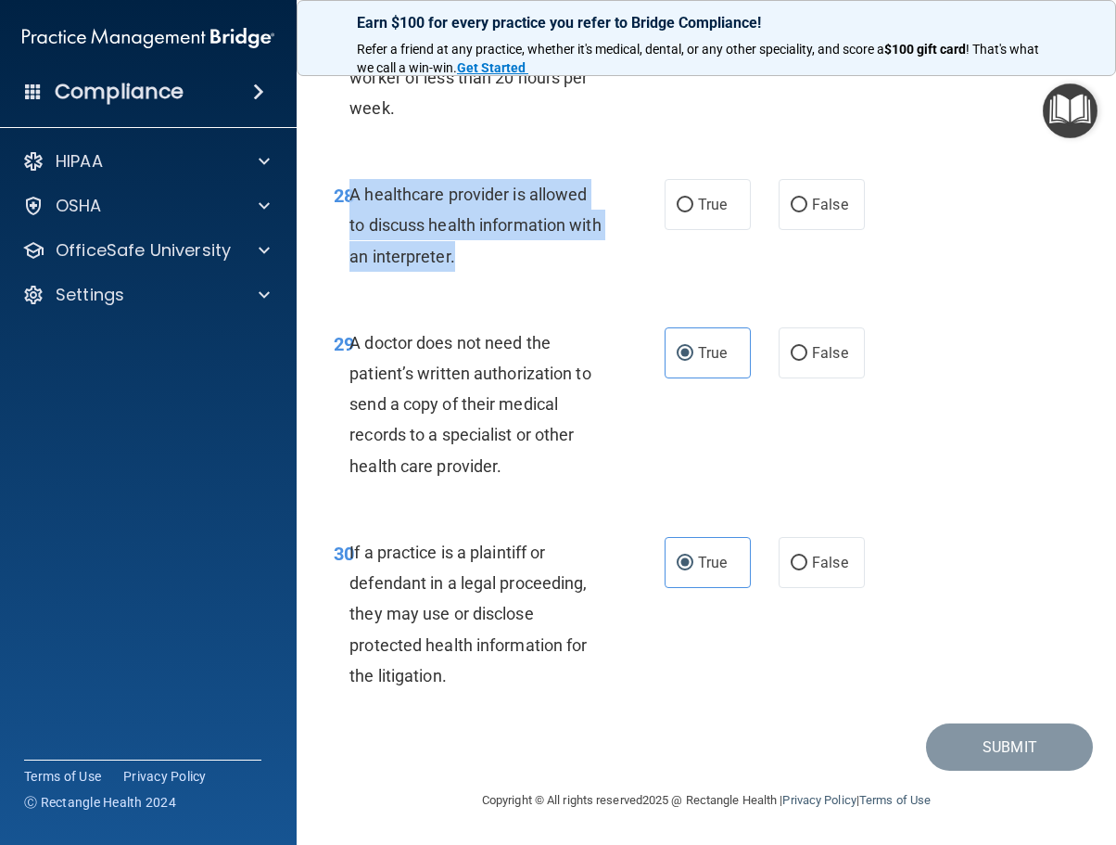
drag, startPoint x: 490, startPoint y: 258, endPoint x: 351, endPoint y: 204, distance: 148.2
click at [351, 204] on div "A healthcare provider is allowed to discuss health information with an interpre…" at bounding box center [484, 225] width 269 height 93
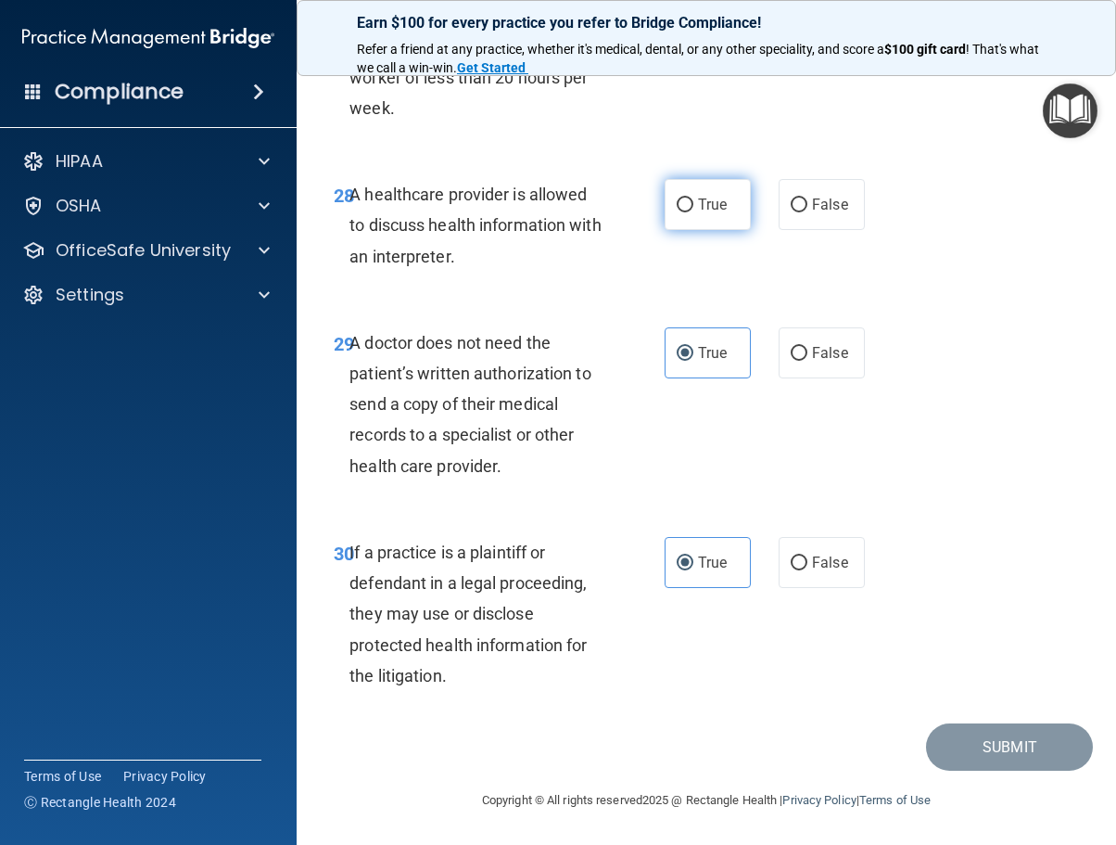
click at [665, 221] on label "True" at bounding box center [708, 204] width 86 height 51
click at [677, 212] on input "True" at bounding box center [685, 205] width 17 height 14
radio input "true"
click at [596, 329] on div "A doctor does not need the patient’s written authorization to send a copy of th…" at bounding box center [484, 404] width 269 height 154
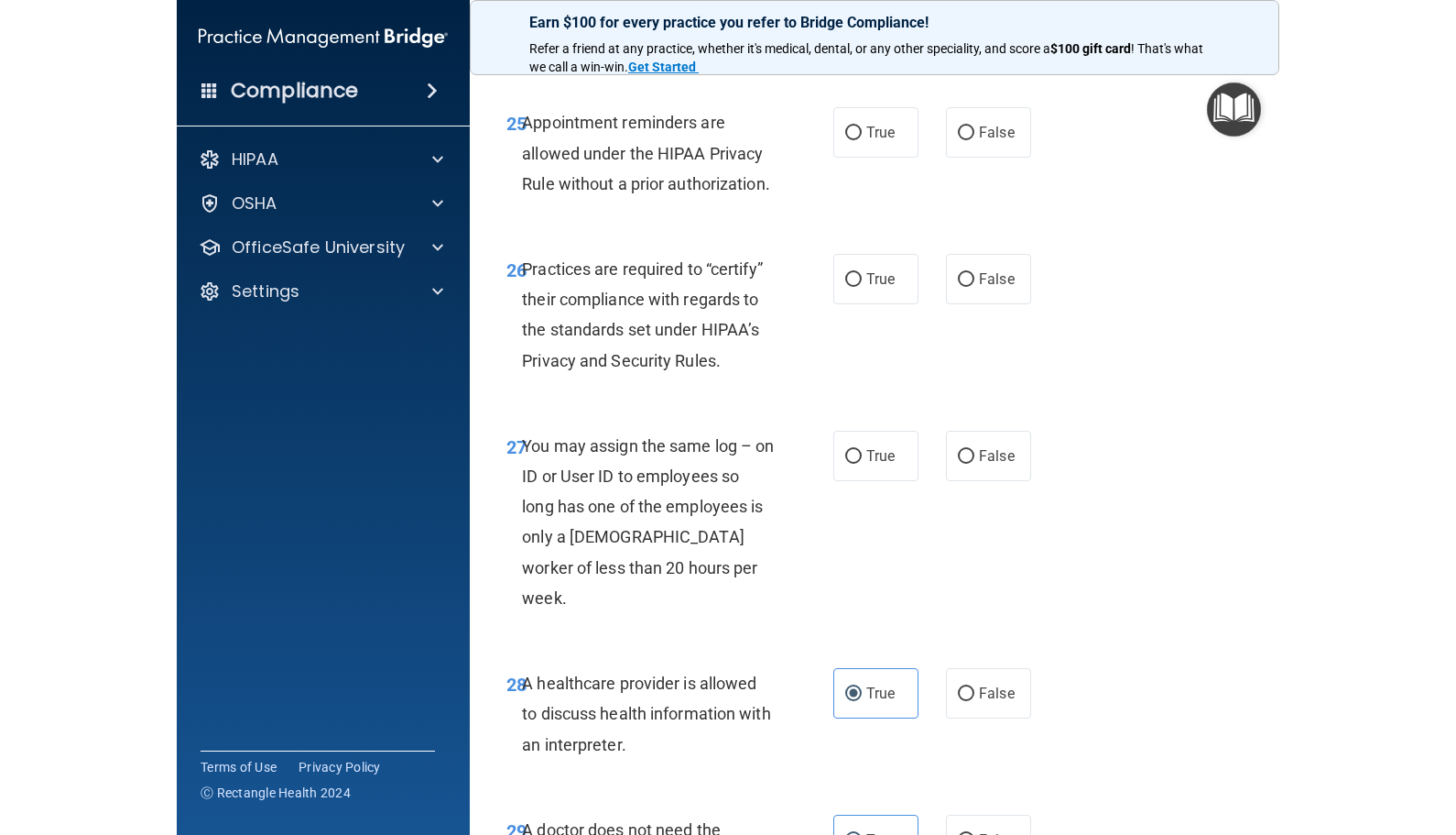
scroll to position [5133, 0]
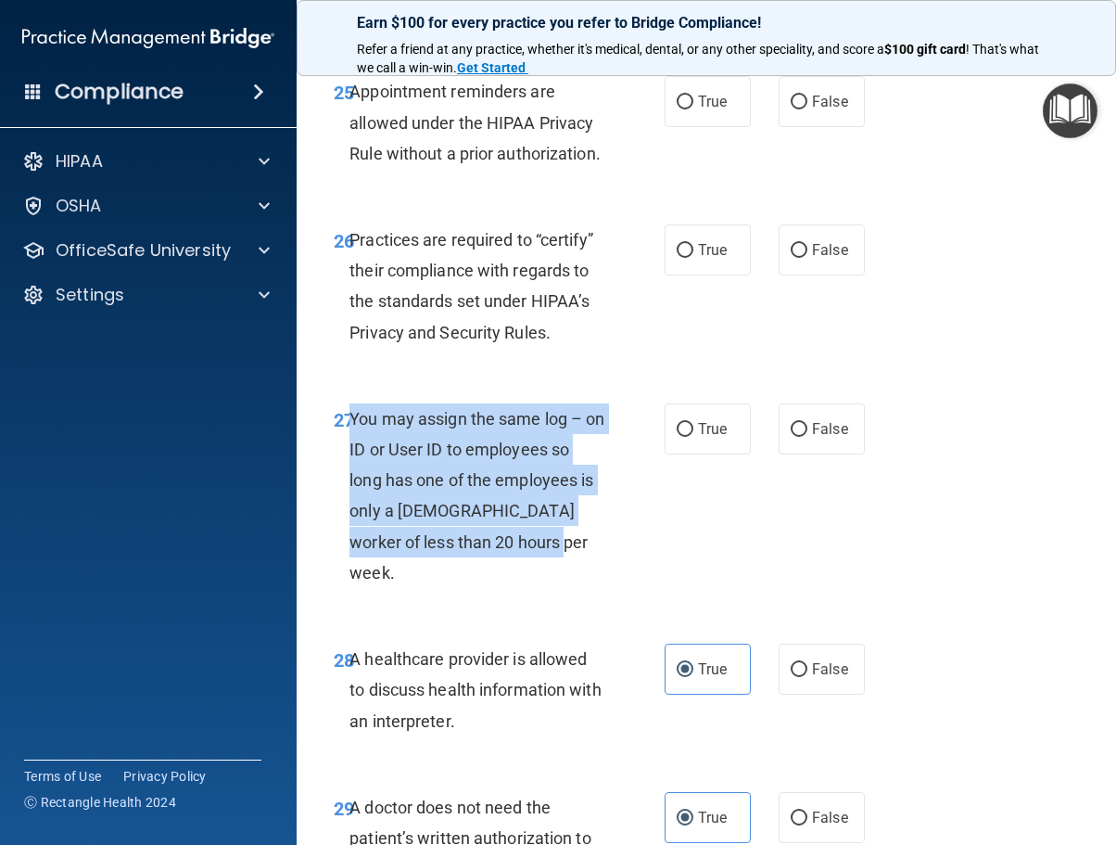
drag, startPoint x: 550, startPoint y: 669, endPoint x: 350, endPoint y: 543, distance: 235.9
click at [350, 543] on div "You may assign the same log – on ID or User ID to employees so long has one of …" at bounding box center [484, 495] width 269 height 184
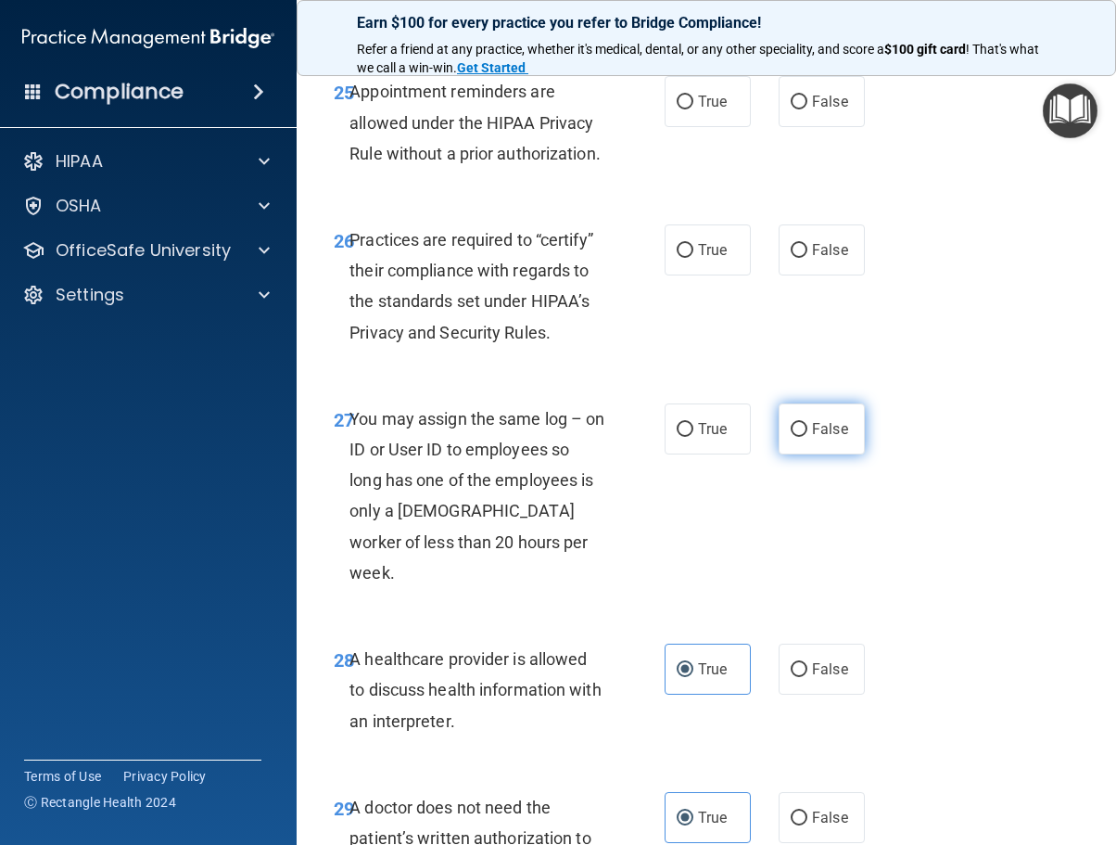
click at [811, 454] on label "False" at bounding box center [822, 428] width 86 height 51
click at [808, 437] on input "False" at bounding box center [799, 430] width 17 height 14
radio input "true"
click at [908, 380] on div "26 Practices are required to “certify” their compliance with regards to the sta…" at bounding box center [706, 290] width 773 height 179
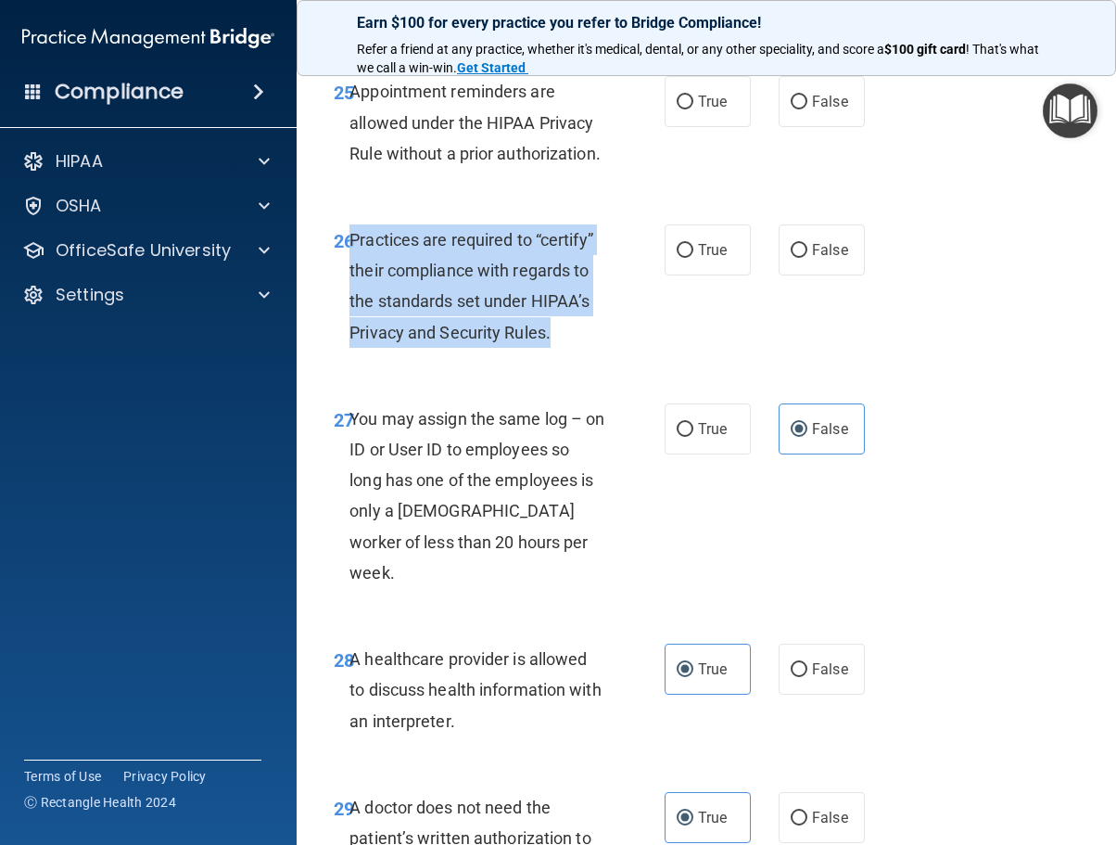
drag, startPoint x: 567, startPoint y: 462, endPoint x: 352, endPoint y: 364, distance: 236.1
click at [352, 348] on div "Practices are required to “certify” their compliance with regards to the standa…" at bounding box center [484, 285] width 269 height 123
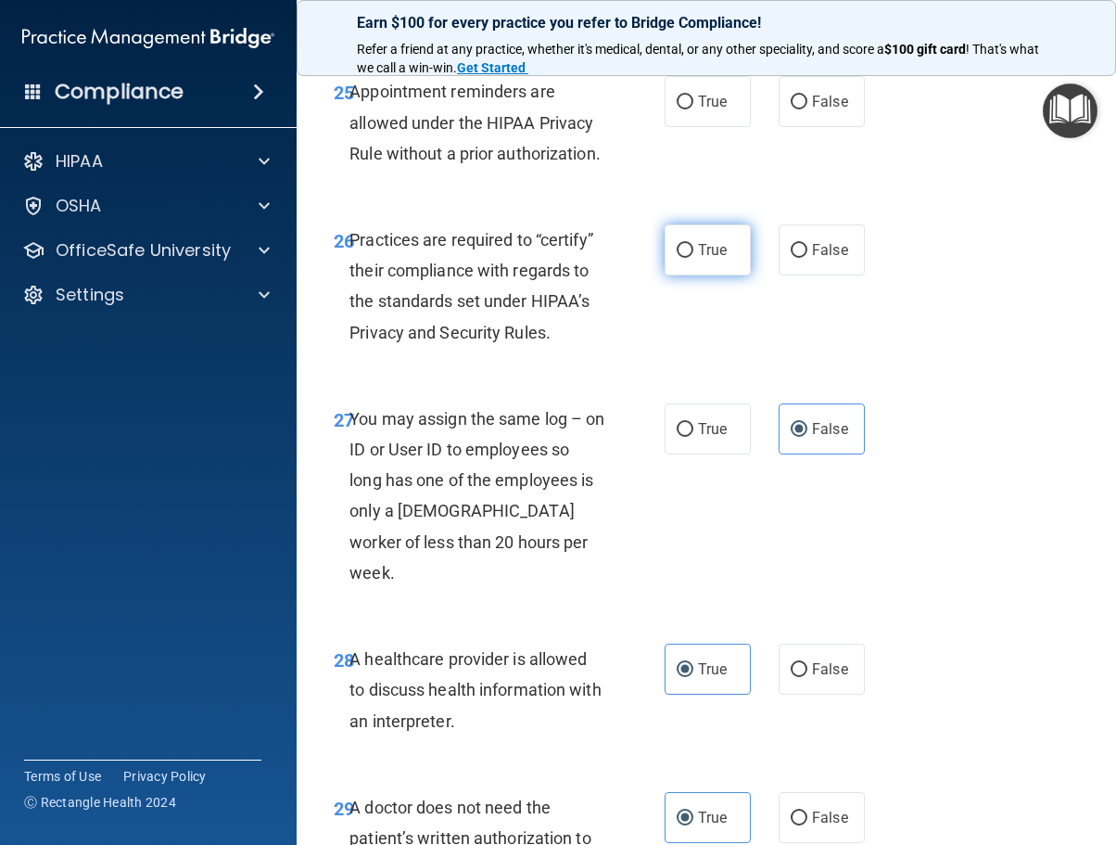
click at [665, 275] on label "True" at bounding box center [708, 249] width 86 height 51
click at [677, 258] on input "True" at bounding box center [685, 251] width 17 height 14
radio input "true"
click at [785, 275] on label "False" at bounding box center [822, 249] width 86 height 51
click at [791, 258] on input "False" at bounding box center [799, 251] width 17 height 14
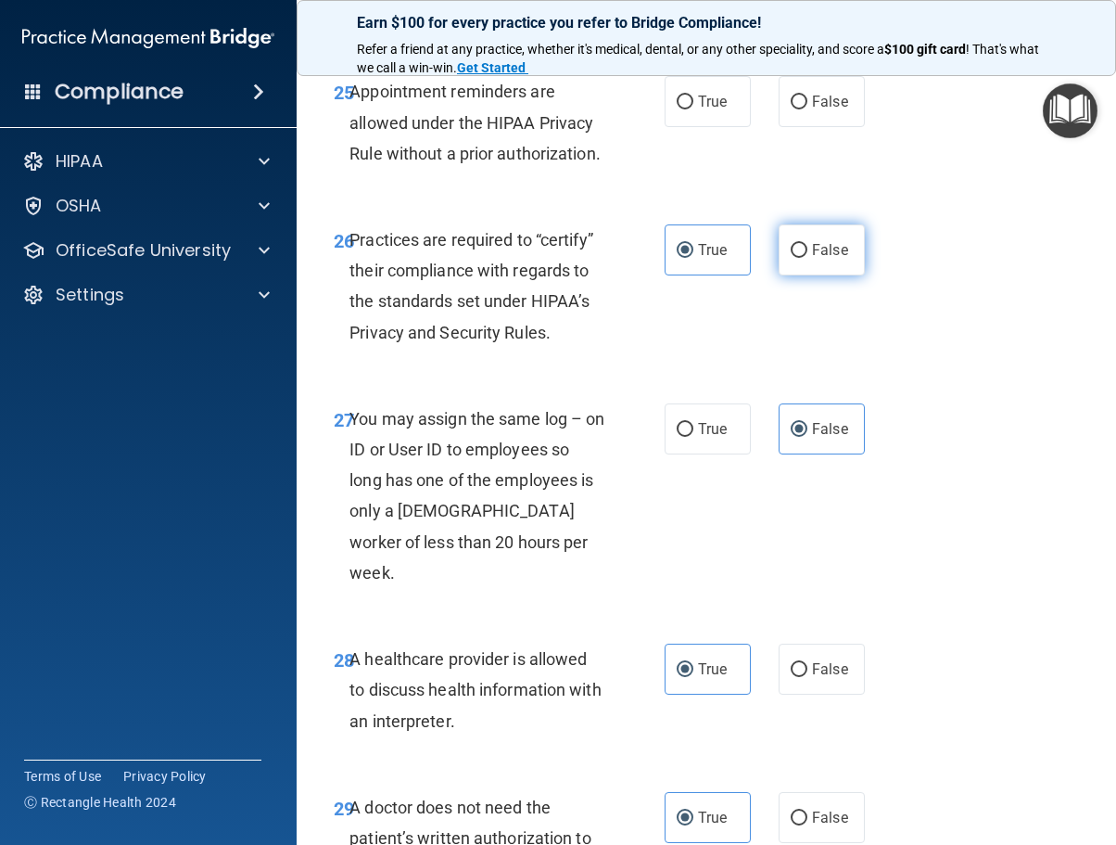
radio input "true"
radio input "false"
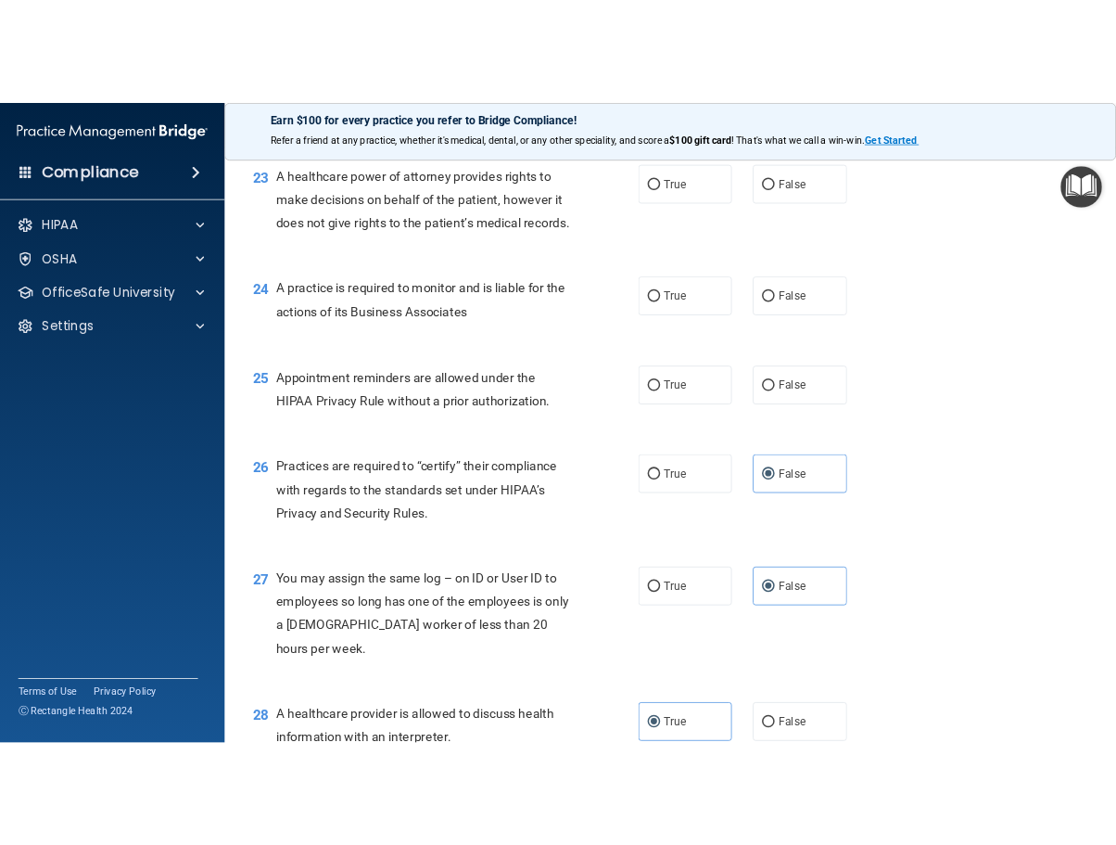
scroll to position [3529, 0]
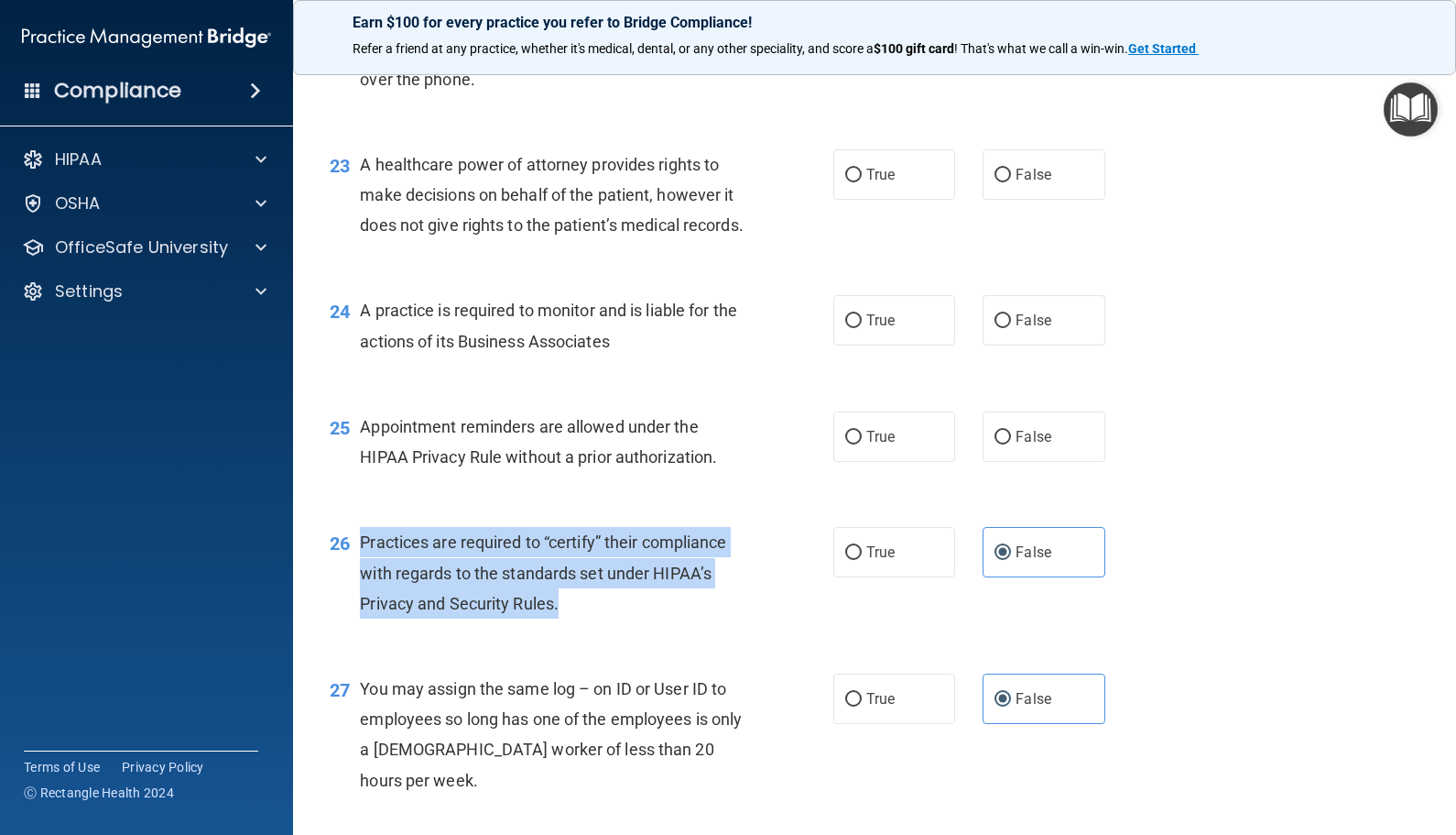
drag, startPoint x: 639, startPoint y: 683, endPoint x: 356, endPoint y: 639, distance: 286.4
click at [356, 627] on div "26 Practices are required to “certify” their compliance with regards to the sta…" at bounding box center [582, 577] width 559 height 101
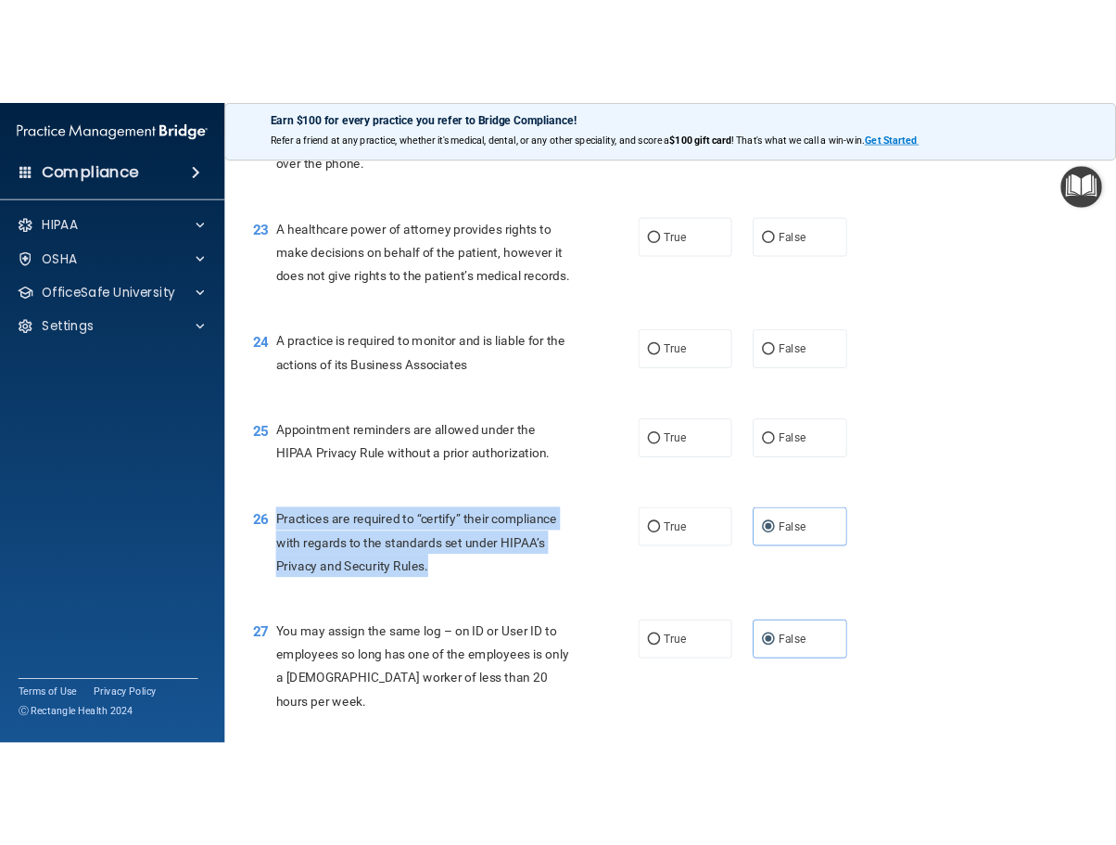
scroll to position [4730, 0]
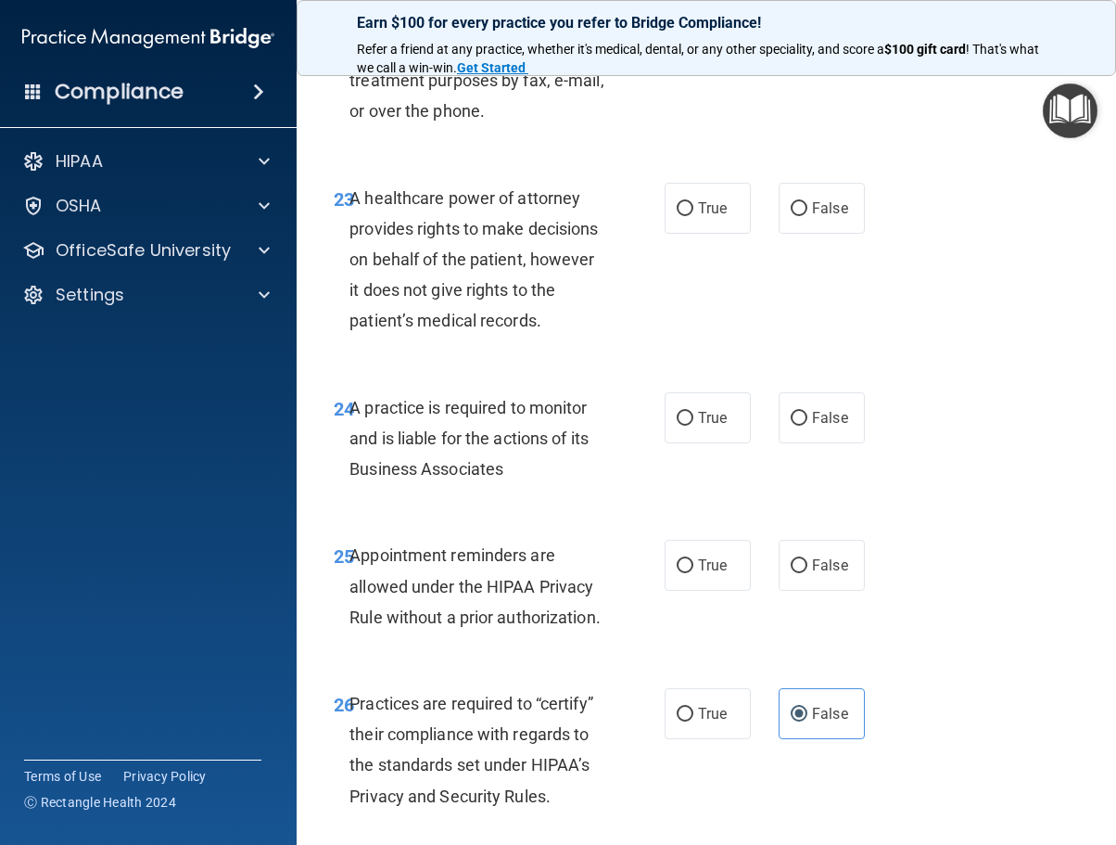
click at [500, 478] on span "A practice is required to monitor and is liable for the actions of its Business…" at bounding box center [469, 438] width 239 height 81
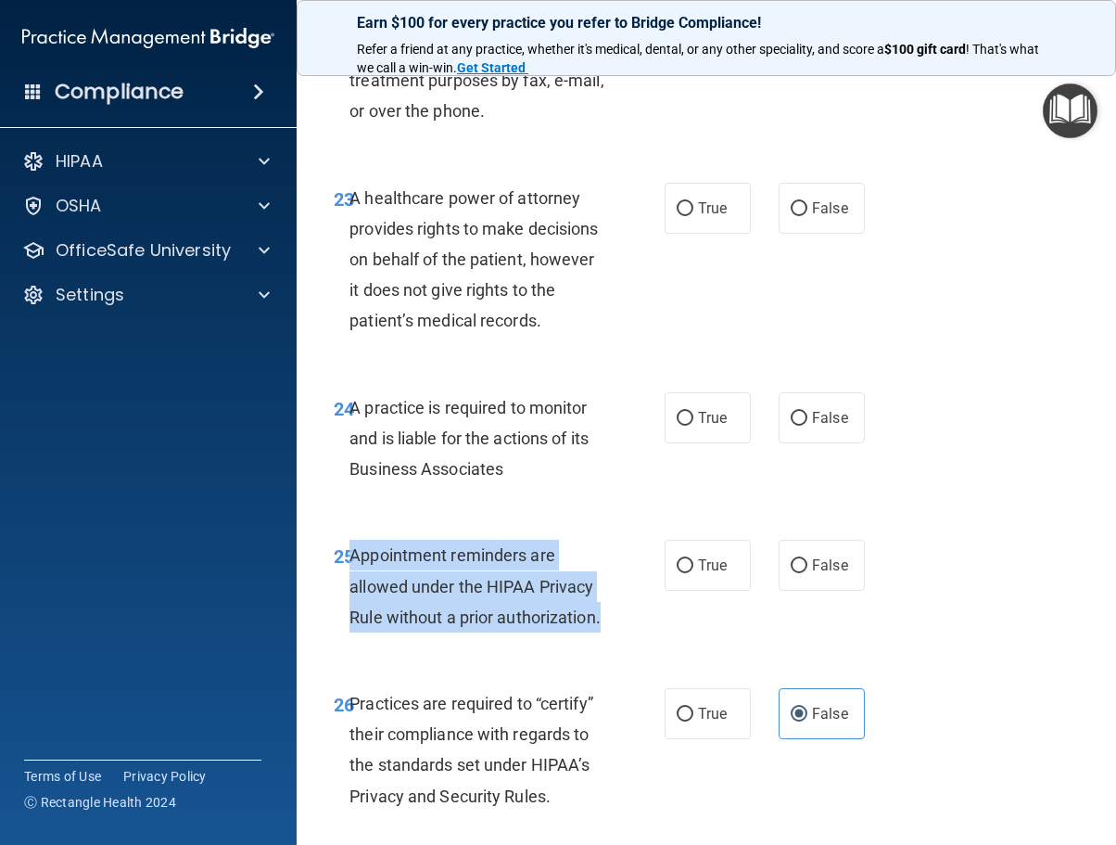
drag, startPoint x: 495, startPoint y: 741, endPoint x: 351, endPoint y: 648, distance: 171.0
click at [351, 632] on div "Appointment reminders are allowed under the HIPAA Privacy Rule without a prior …" at bounding box center [484, 586] width 269 height 93
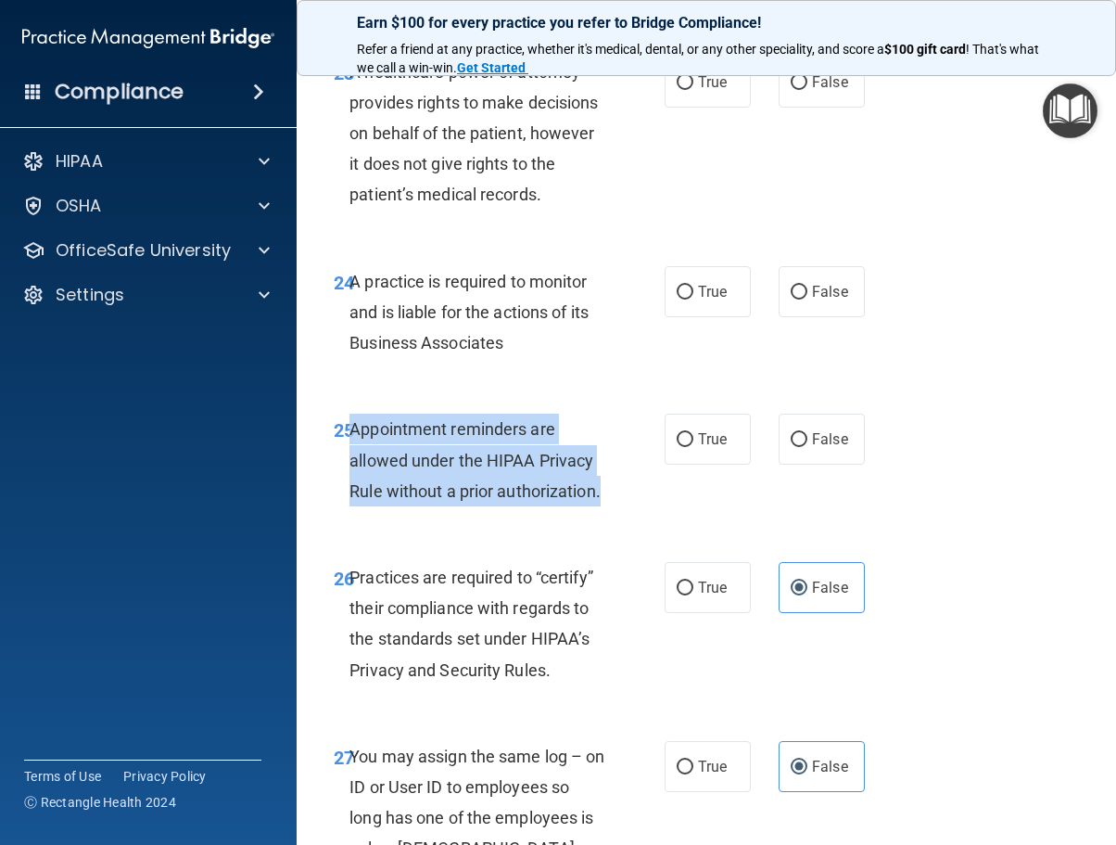
scroll to position [4916, 0]
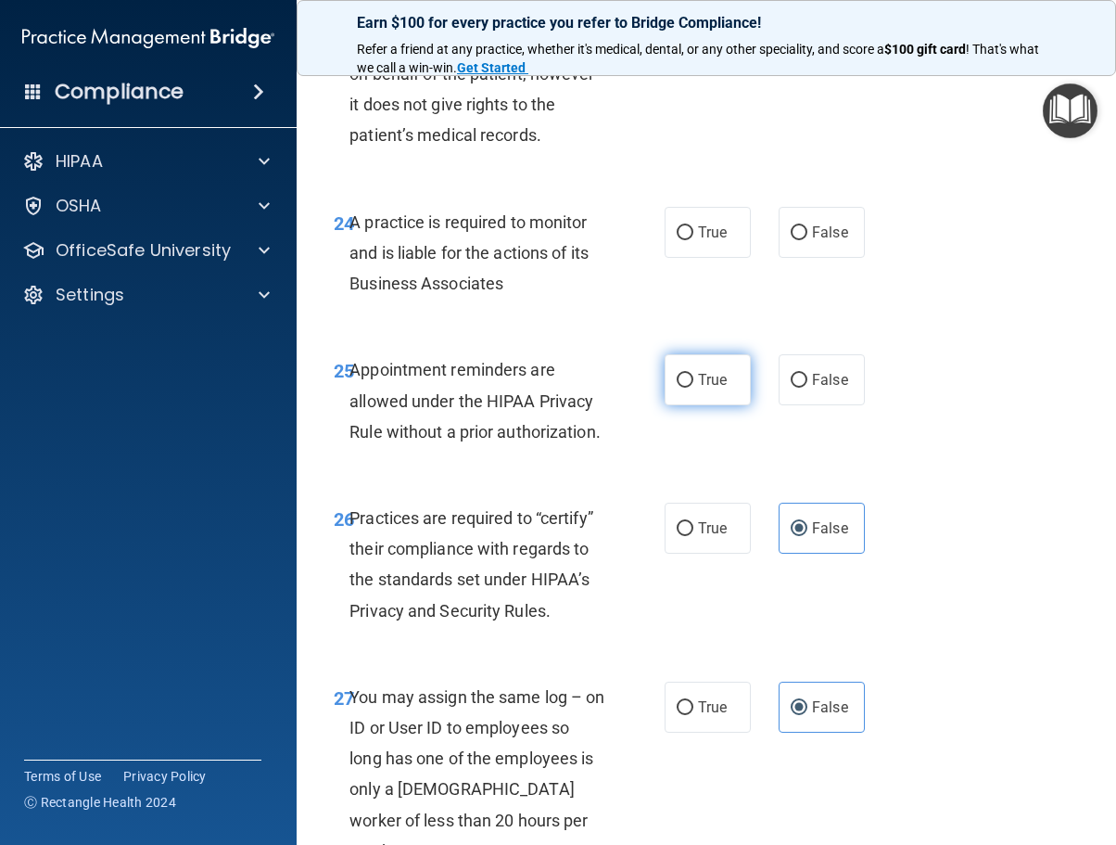
click at [698, 388] on span "True" at bounding box center [712, 380] width 29 height 18
click at [693, 388] on input "True" at bounding box center [685, 381] width 17 height 14
radio input "true"
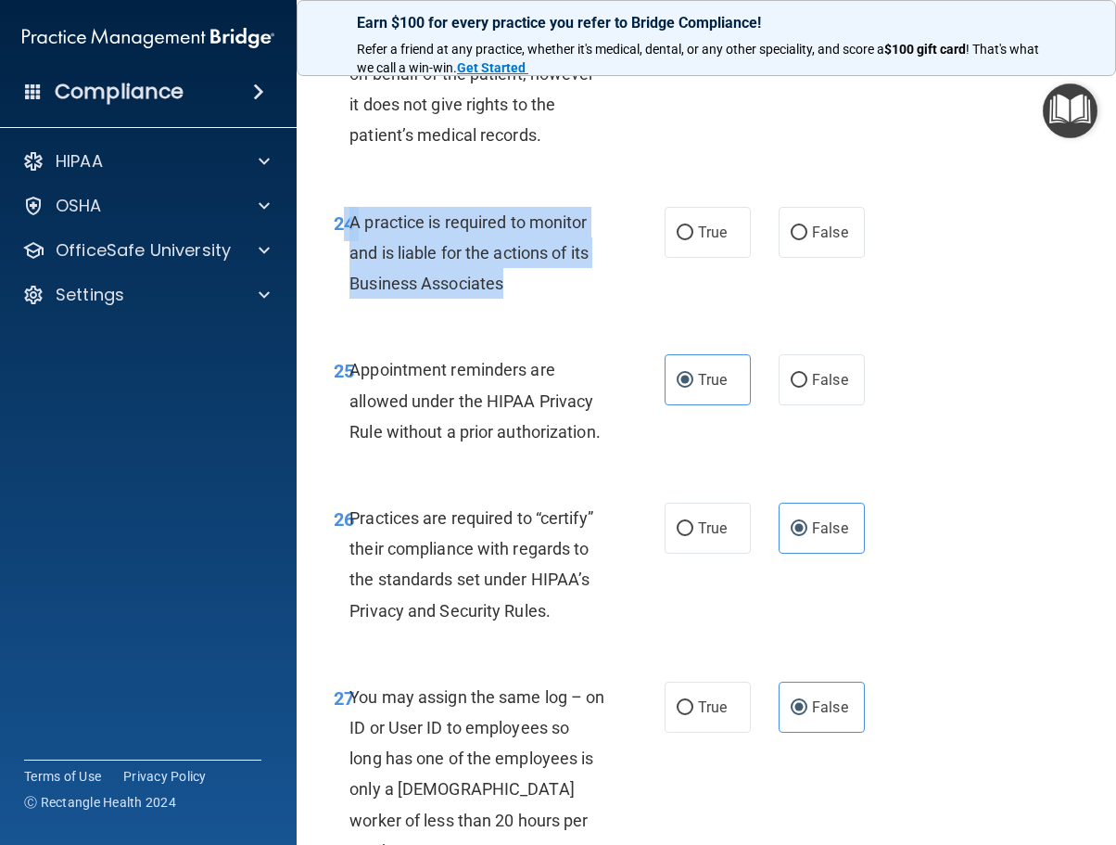
drag, startPoint x: 348, startPoint y: 321, endPoint x: 515, endPoint y: 379, distance: 177.7
click at [515, 309] on div "24 A practice is required to monitor and is liable for the actions of its Busin…" at bounding box center [499, 258] width 387 height 102
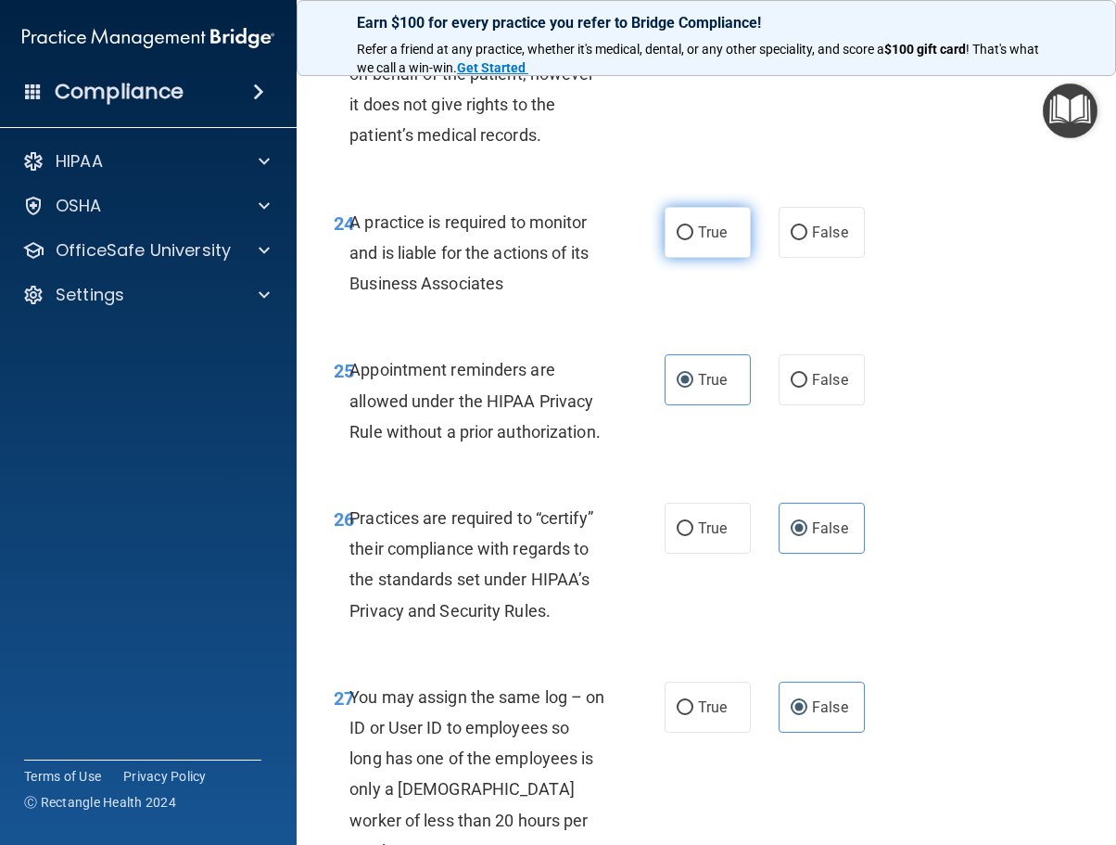
click at [728, 258] on label "True" at bounding box center [708, 232] width 86 height 51
click at [693, 240] on input "True" at bounding box center [685, 233] width 17 height 14
radio input "true"
click at [764, 258] on div "True False" at bounding box center [769, 232] width 208 height 51
click at [840, 258] on label "False" at bounding box center [822, 232] width 86 height 51
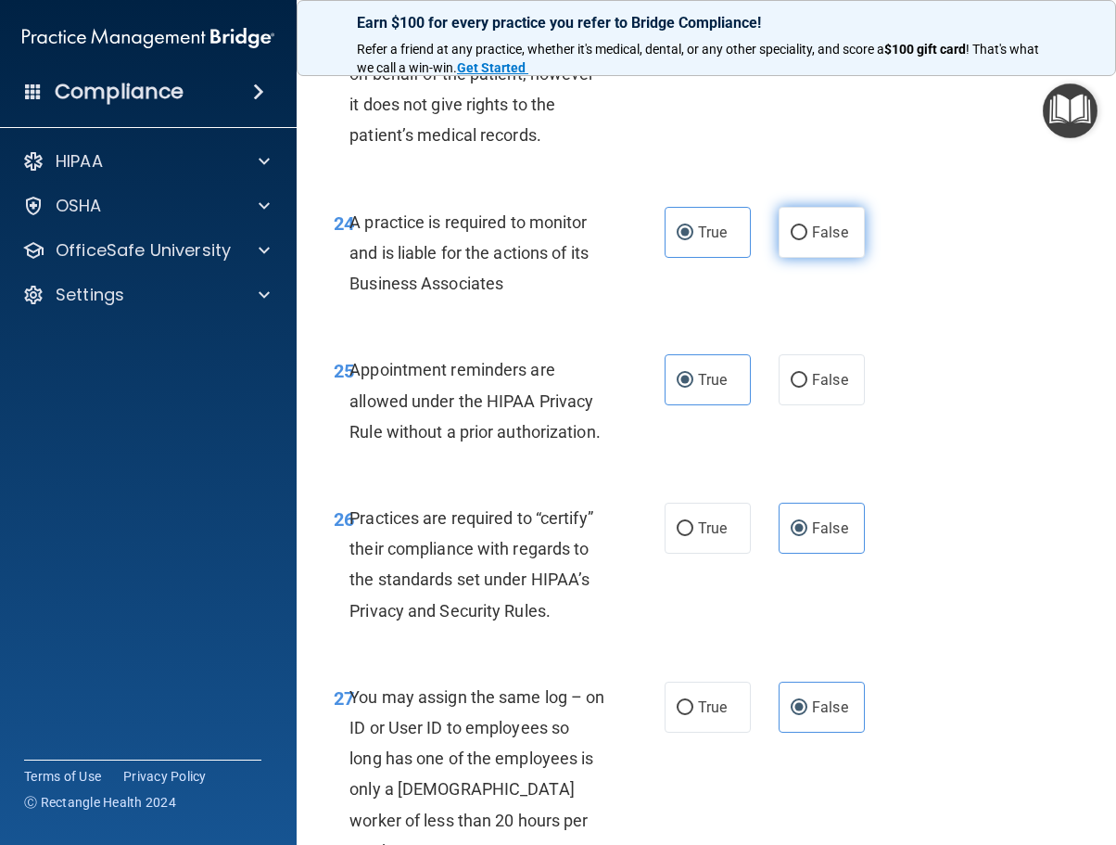
click at [808, 240] on input "False" at bounding box center [799, 233] width 17 height 14
radio input "true"
radio input "false"
click at [916, 184] on div "23 A healthcare power of attorney provides rights to make decisions on behalf o…" at bounding box center [706, 79] width 773 height 210
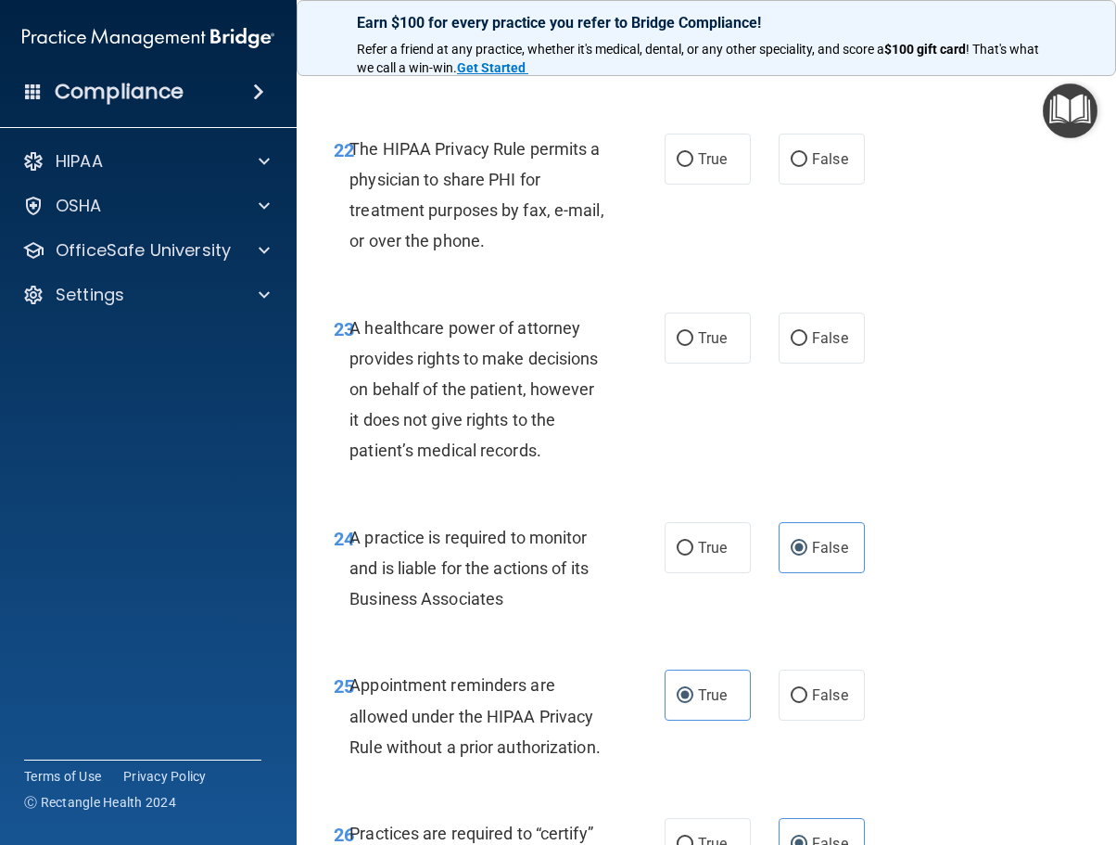
scroll to position [4545, 0]
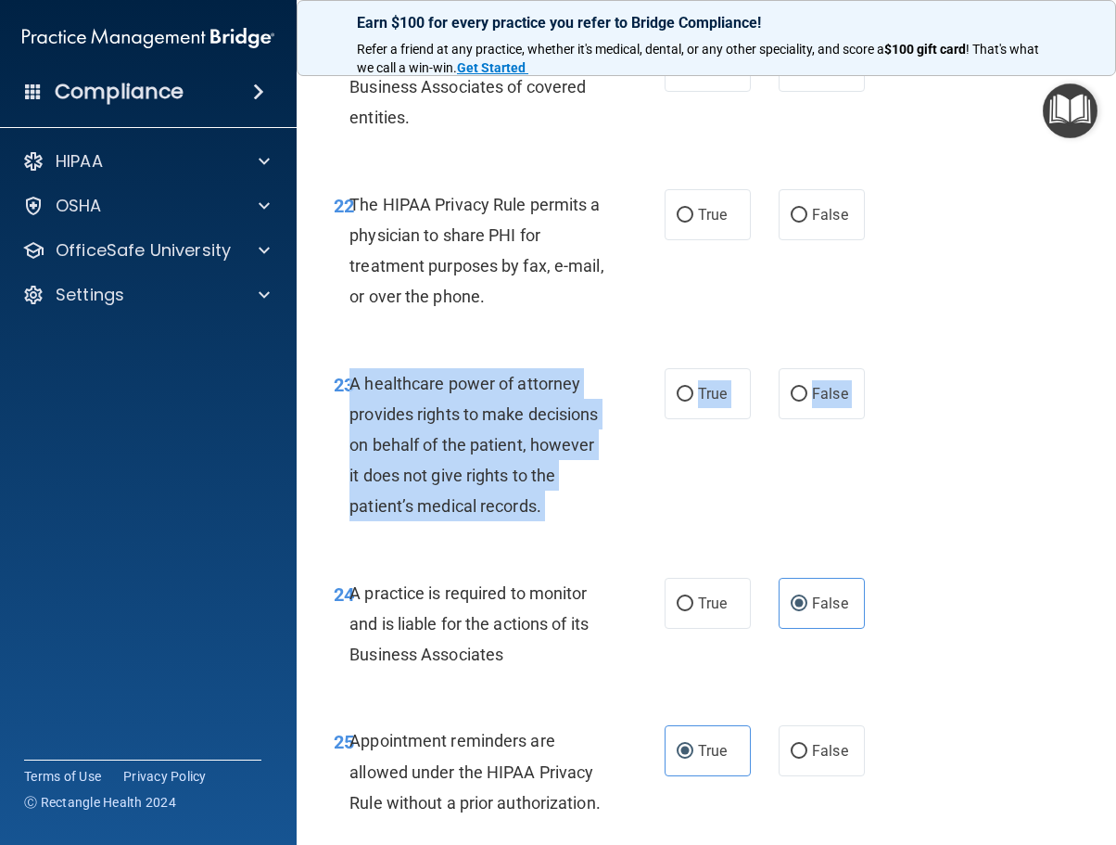
drag, startPoint x: 349, startPoint y: 452, endPoint x: 423, endPoint y: 626, distance: 189.4
click at [423, 554] on div "23 A healthcare power of attorney provides rights to make decisions on behalf o…" at bounding box center [706, 450] width 773 height 210
click at [473, 516] on span "A healthcare power of attorney provides rights to make decisions on behalf of t…" at bounding box center [474, 445] width 248 height 143
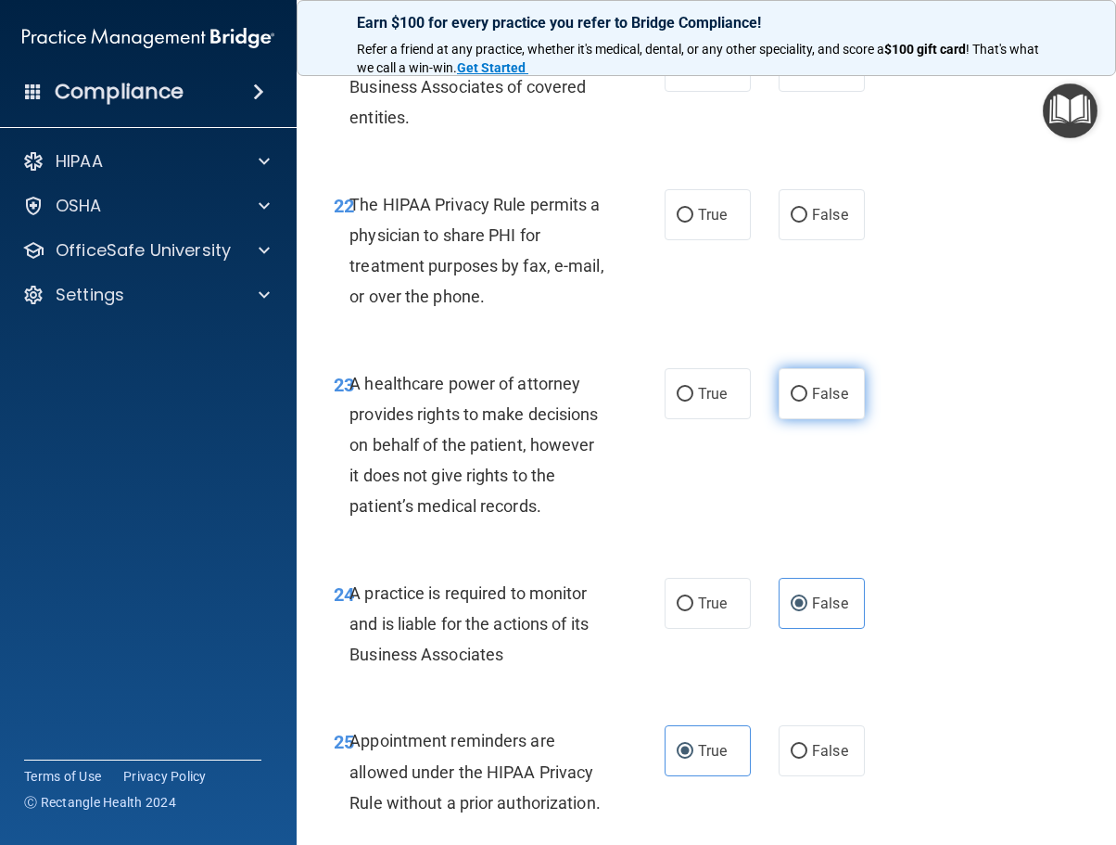
click at [779, 419] on label "False" at bounding box center [822, 393] width 86 height 51
click at [791, 401] on input "False" at bounding box center [799, 395] width 17 height 14
radio input "true"
click at [490, 444] on span "A healthcare power of attorney provides rights to make decisions on behalf of t…" at bounding box center [474, 445] width 248 height 143
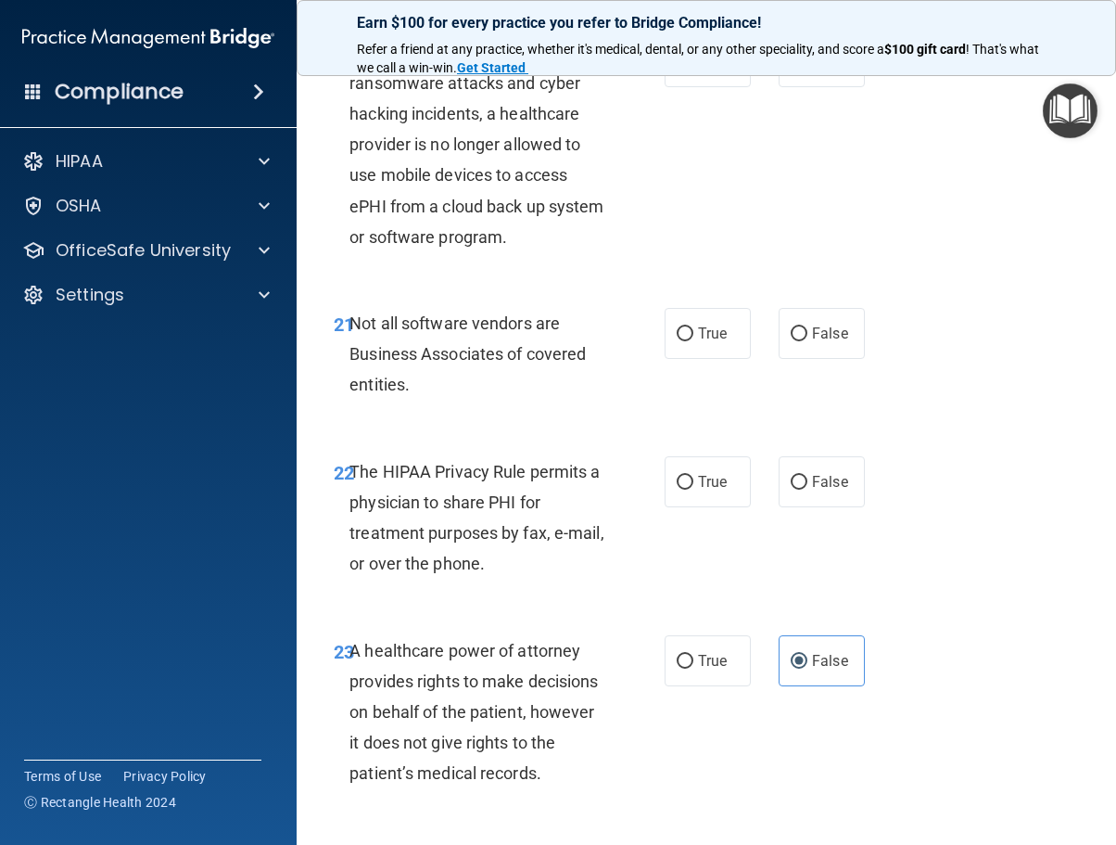
scroll to position [4267, 0]
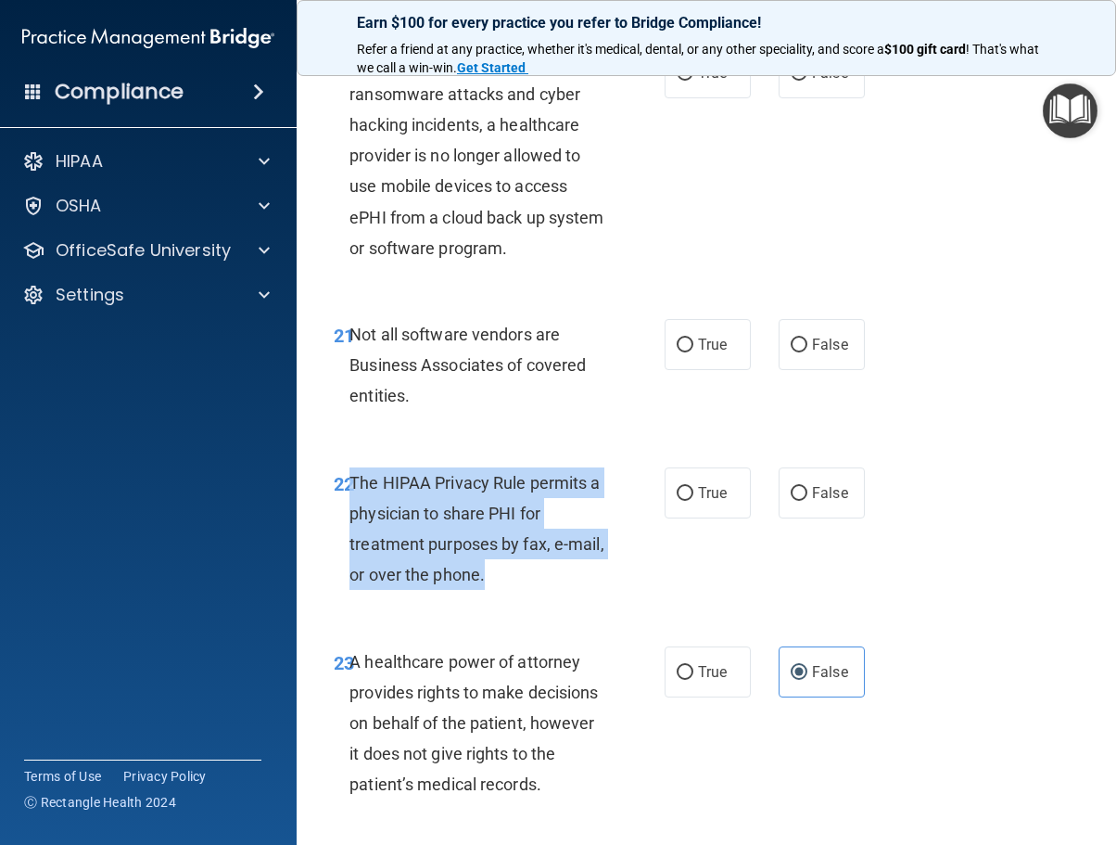
drag, startPoint x: 524, startPoint y: 641, endPoint x: 350, endPoint y: 544, distance: 199.2
click at [350, 544] on span "The HIPAA Privacy Rule permits a physician to share PHI for treatment purposes …" at bounding box center [477, 529] width 254 height 112
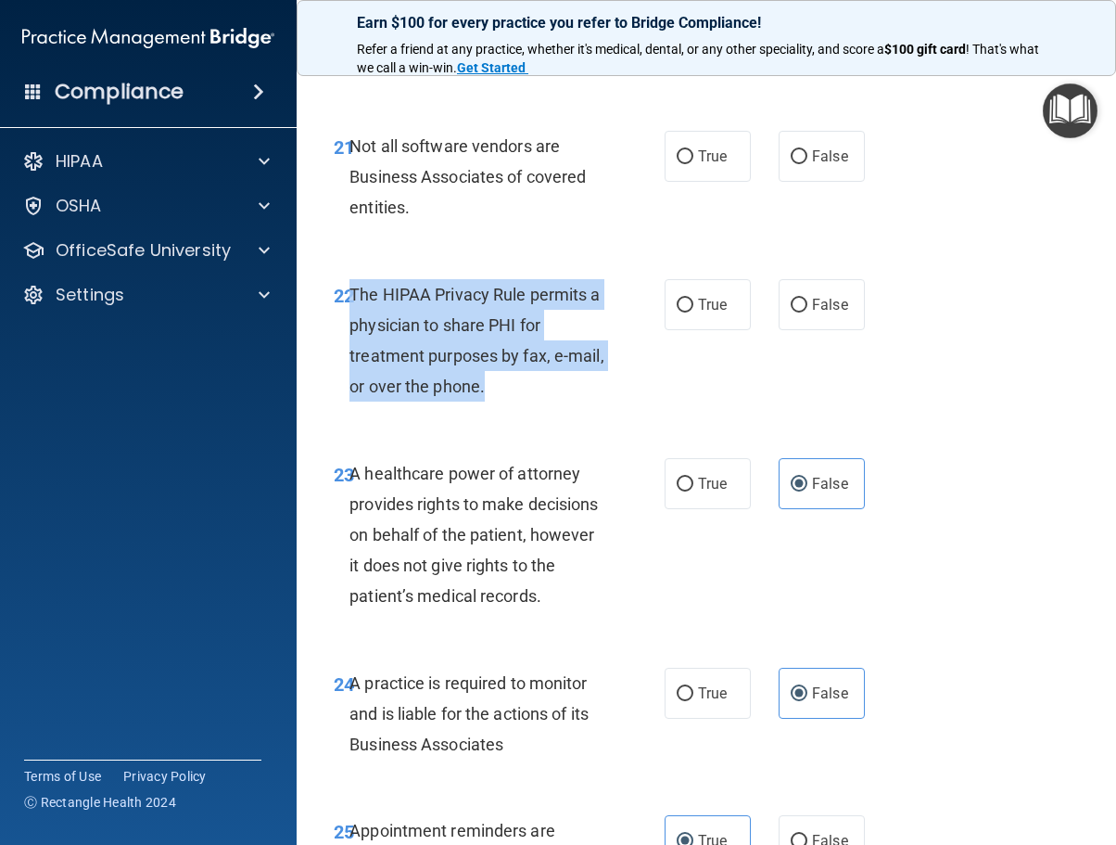
scroll to position [4545, 0]
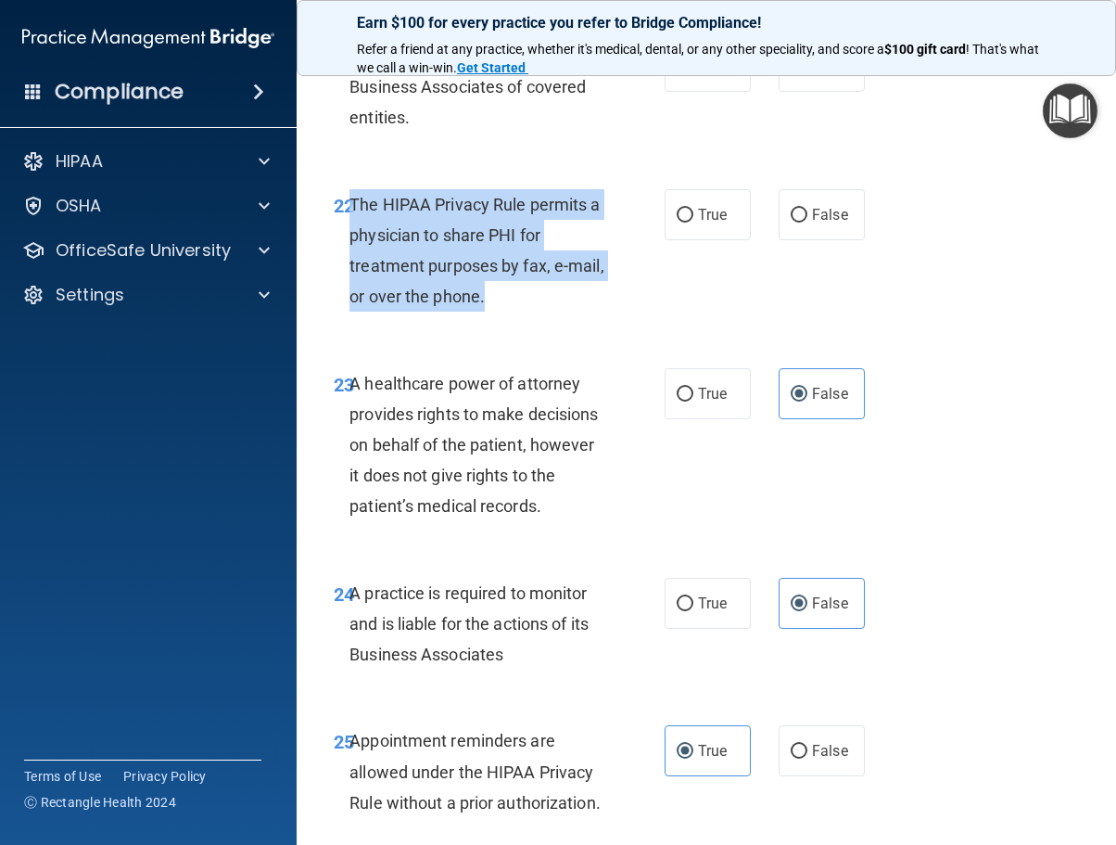
click at [633, 322] on div "22 The HIPAA Privacy Rule permits a physician to share PHI for treatment purpos…" at bounding box center [499, 255] width 387 height 133
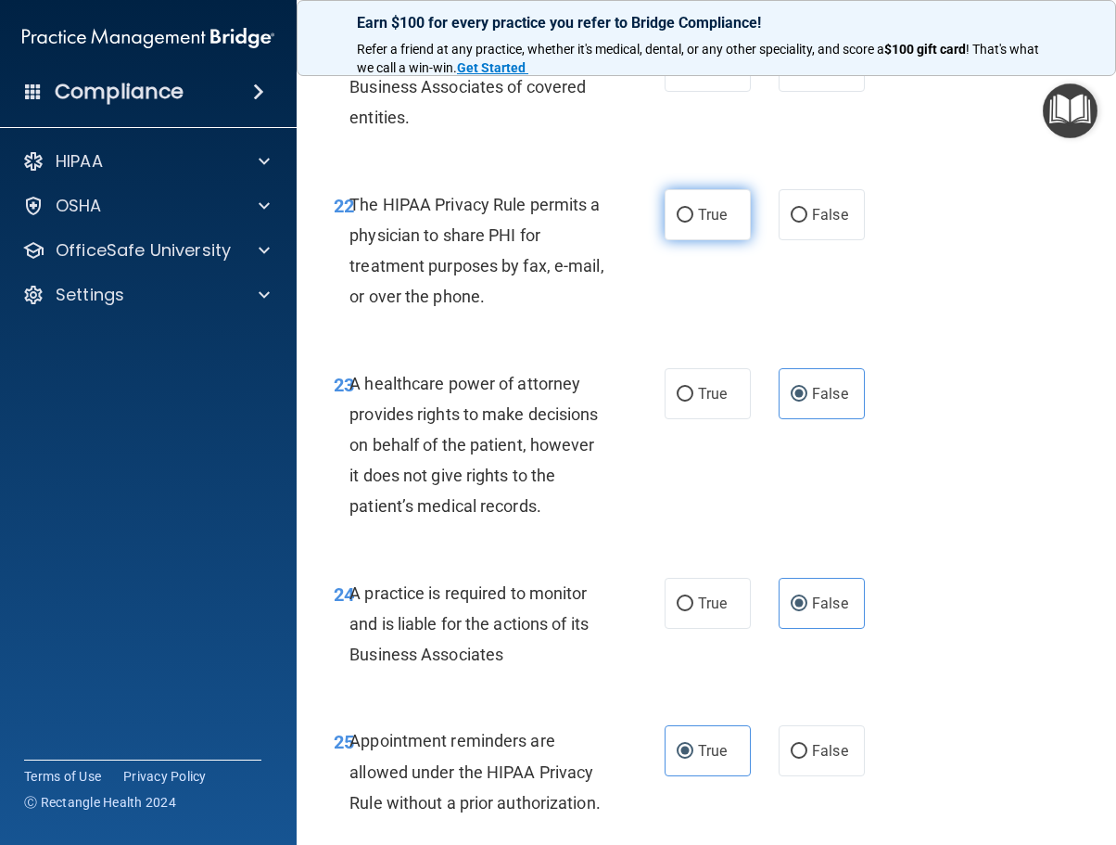
click at [680, 223] on input "True" at bounding box center [685, 216] width 17 height 14
radio input "true"
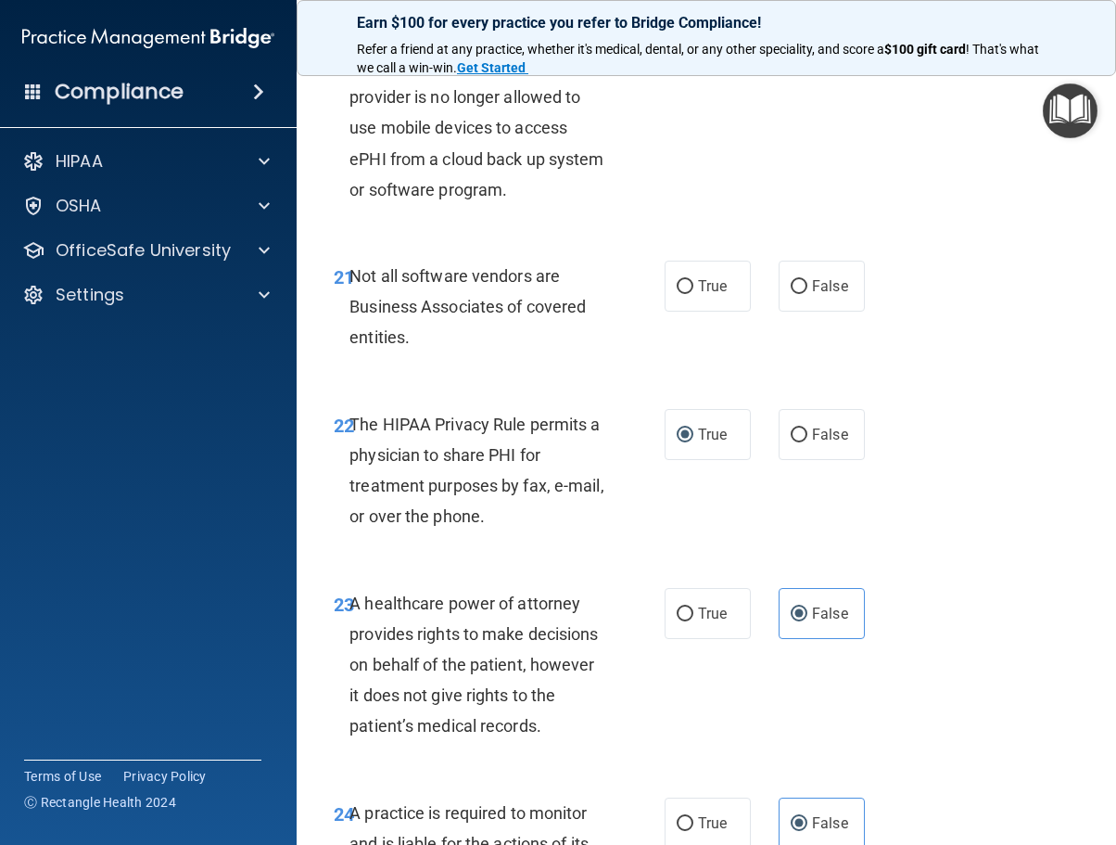
scroll to position [4267, 0]
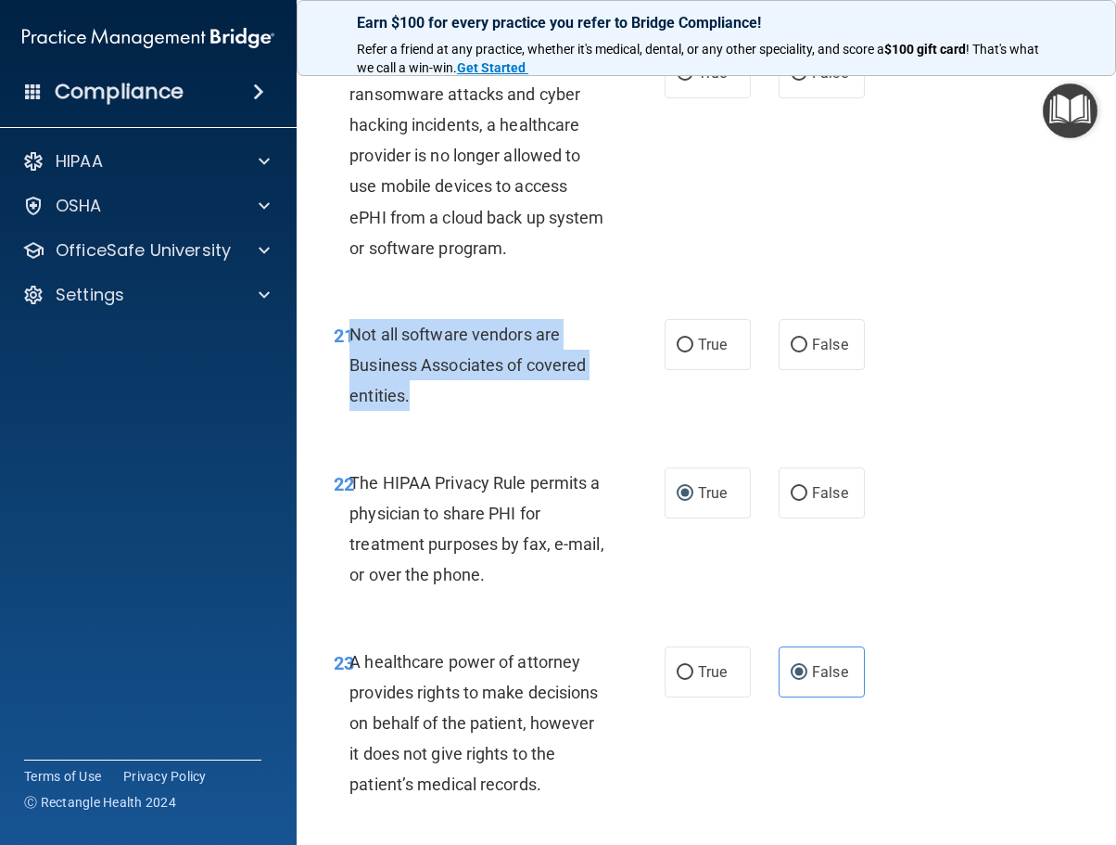
drag, startPoint x: 408, startPoint y: 456, endPoint x: 351, endPoint y: 399, distance: 80.6
click at [351, 399] on span "Not all software vendors are Business Associates of covered entities." at bounding box center [468, 364] width 236 height 81
click at [686, 352] on input "True" at bounding box center [685, 345] width 17 height 14
radio input "true"
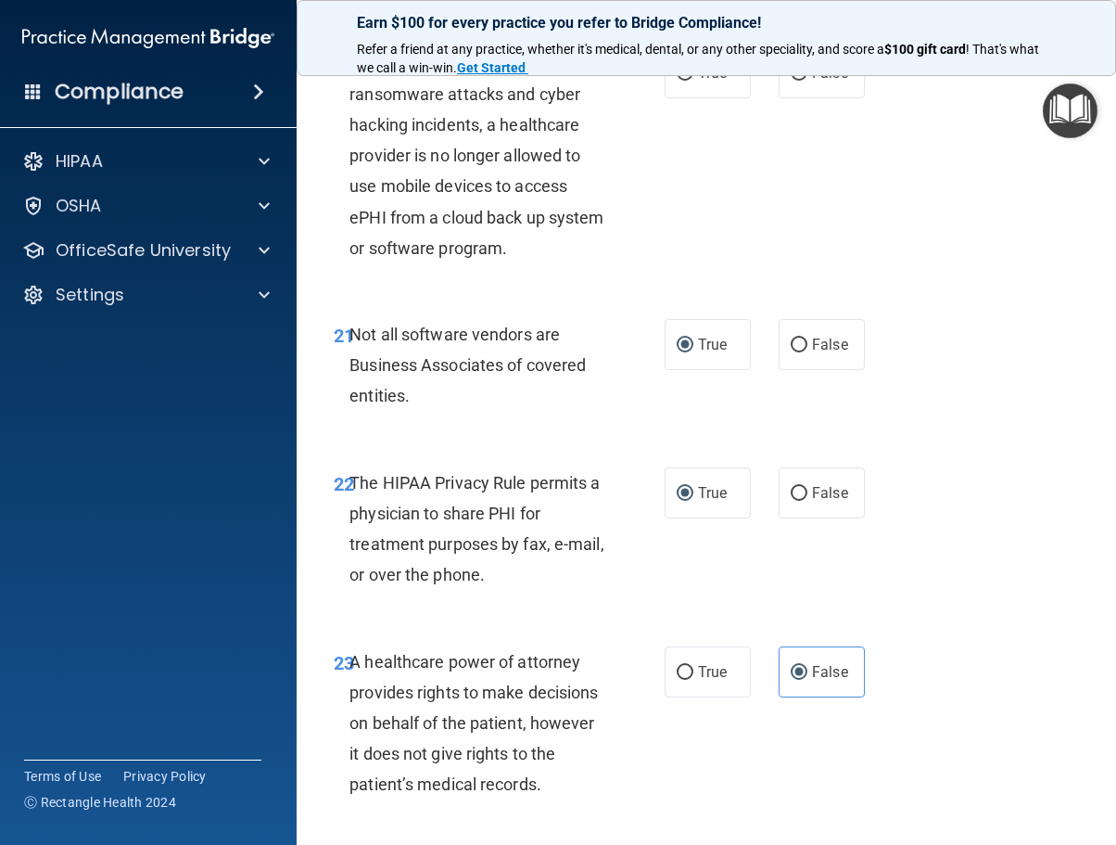
click at [929, 511] on div "22 The HIPAA Privacy Rule permits a physician to share PHI for treatment purpos…" at bounding box center [706, 533] width 773 height 179
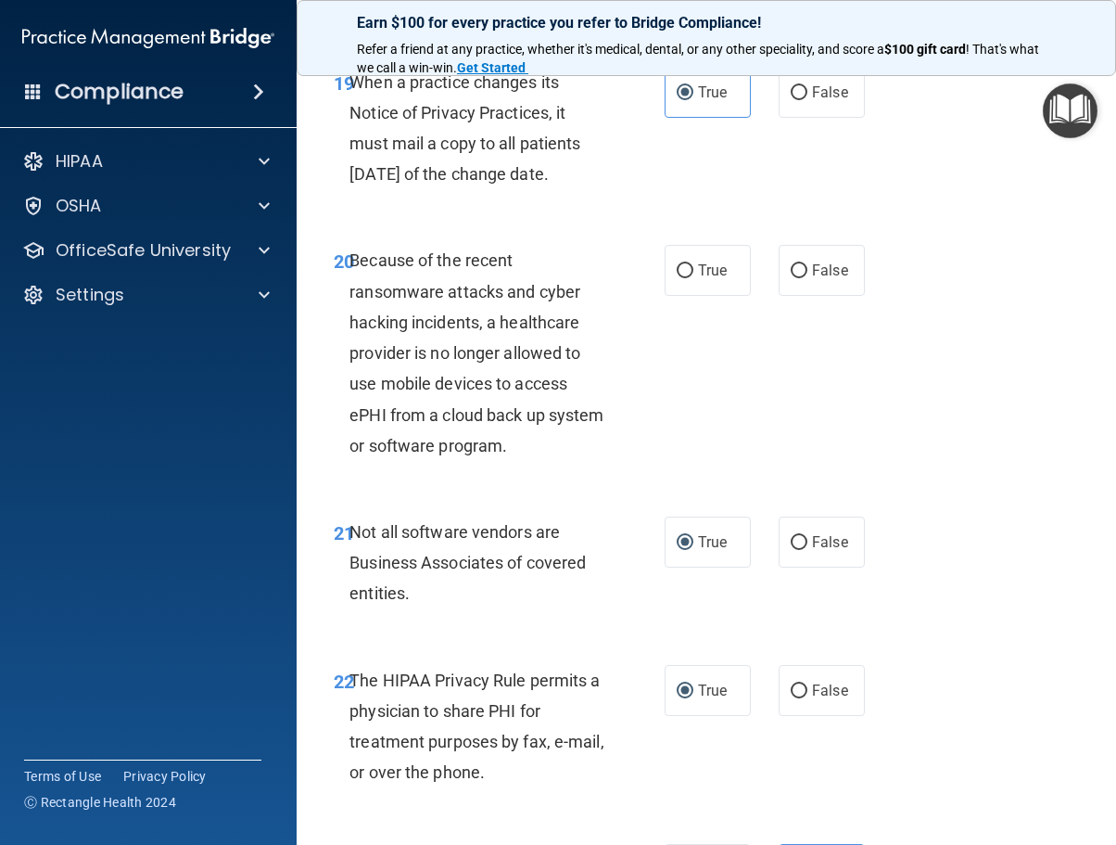
scroll to position [3988, 0]
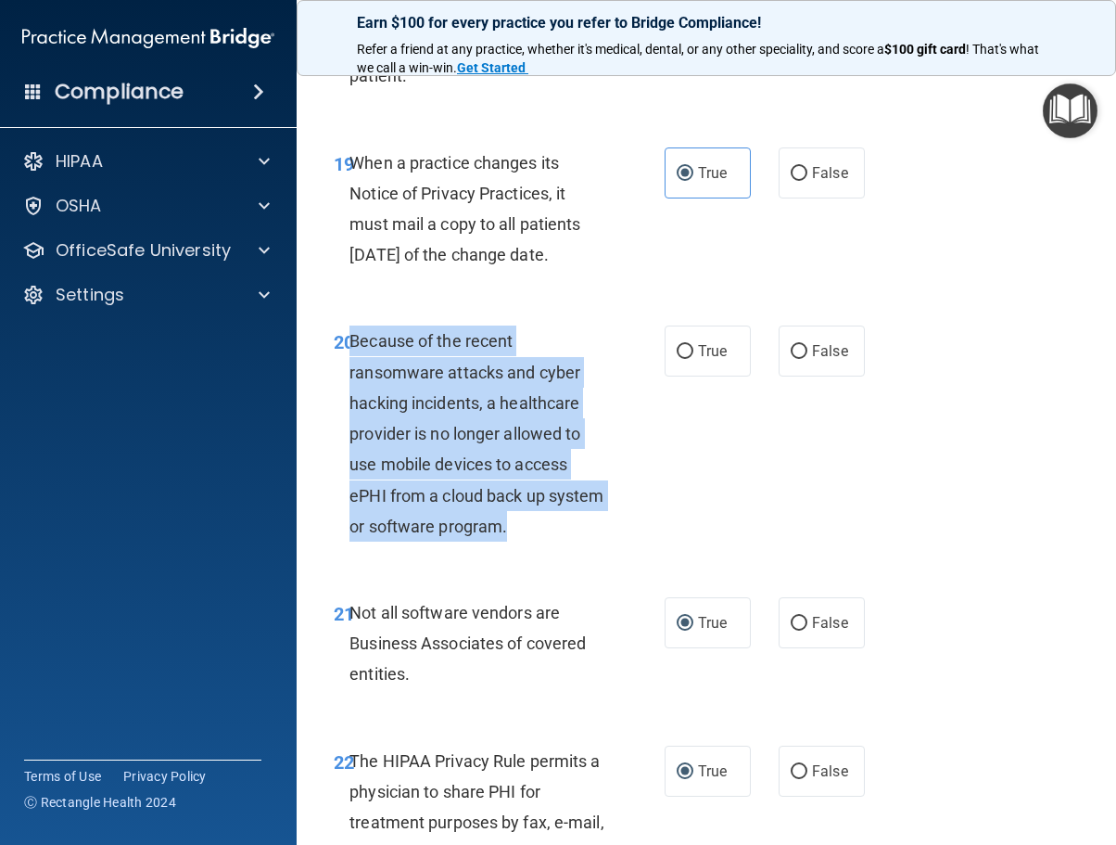
drag, startPoint x: 594, startPoint y: 580, endPoint x: 350, endPoint y: 408, distance: 299.4
click at [350, 408] on div "Because of the recent ransomware attacks and cyber hacking incidents, a healthc…" at bounding box center [484, 433] width 269 height 216
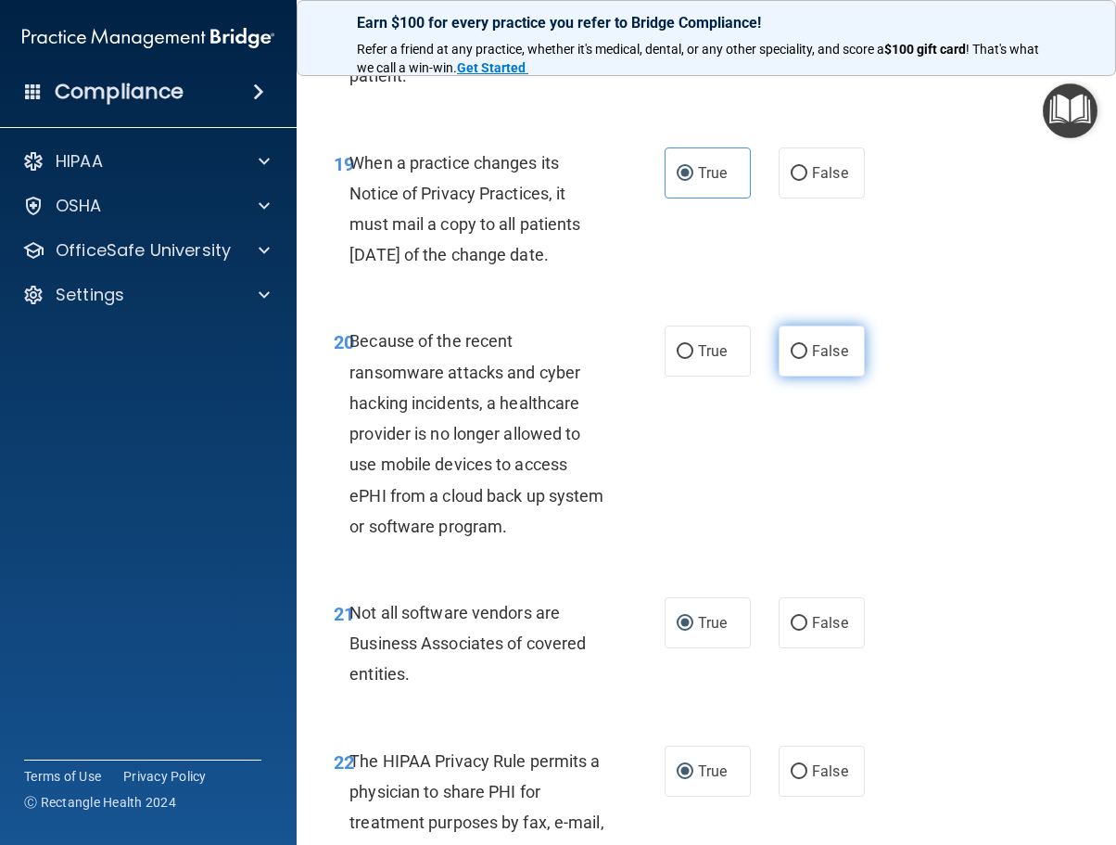
click at [820, 360] on span "False" at bounding box center [830, 351] width 36 height 18
click at [808, 359] on input "False" at bounding box center [799, 352] width 17 height 14
radio input "true"
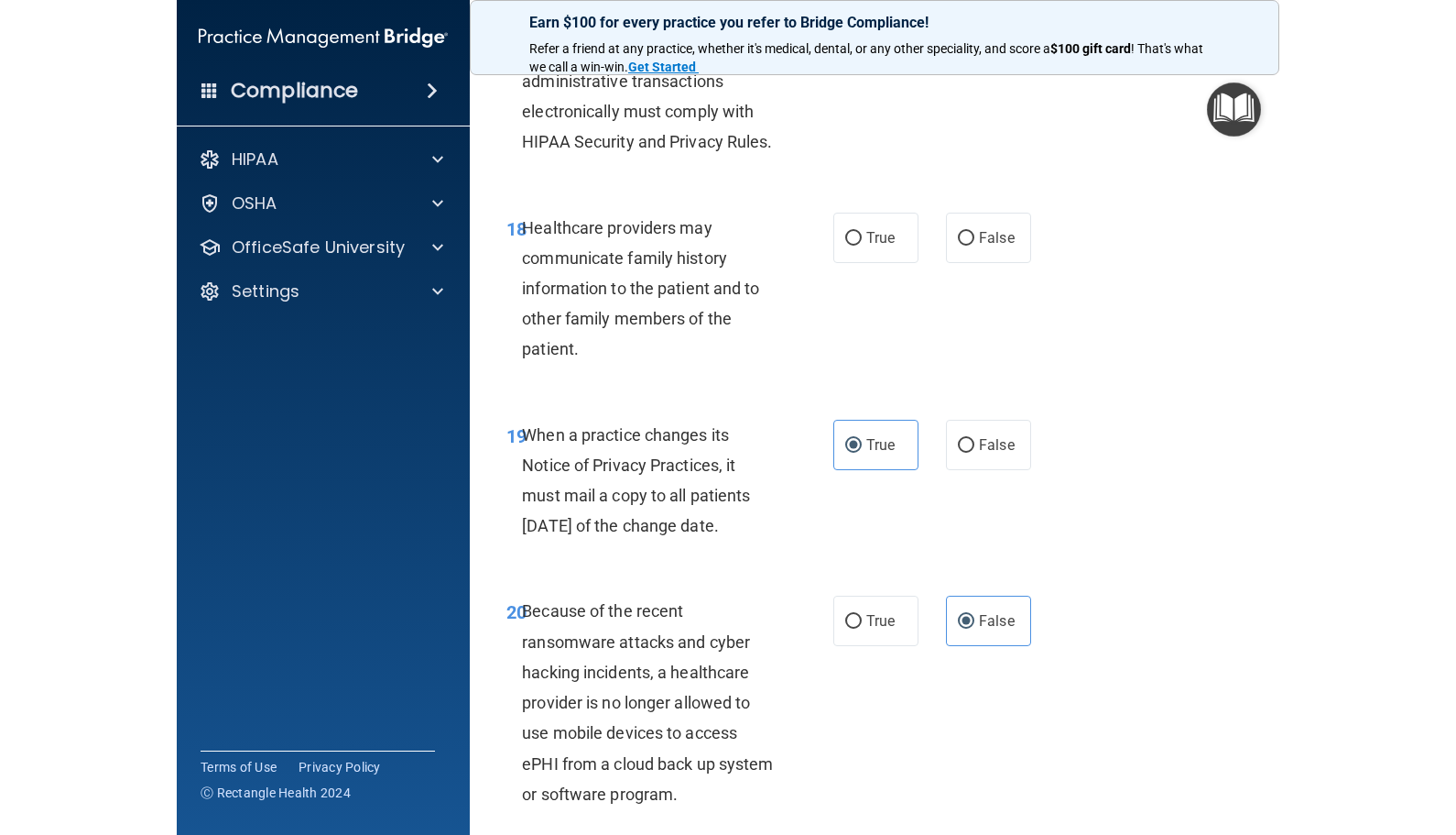
scroll to position [3483, 0]
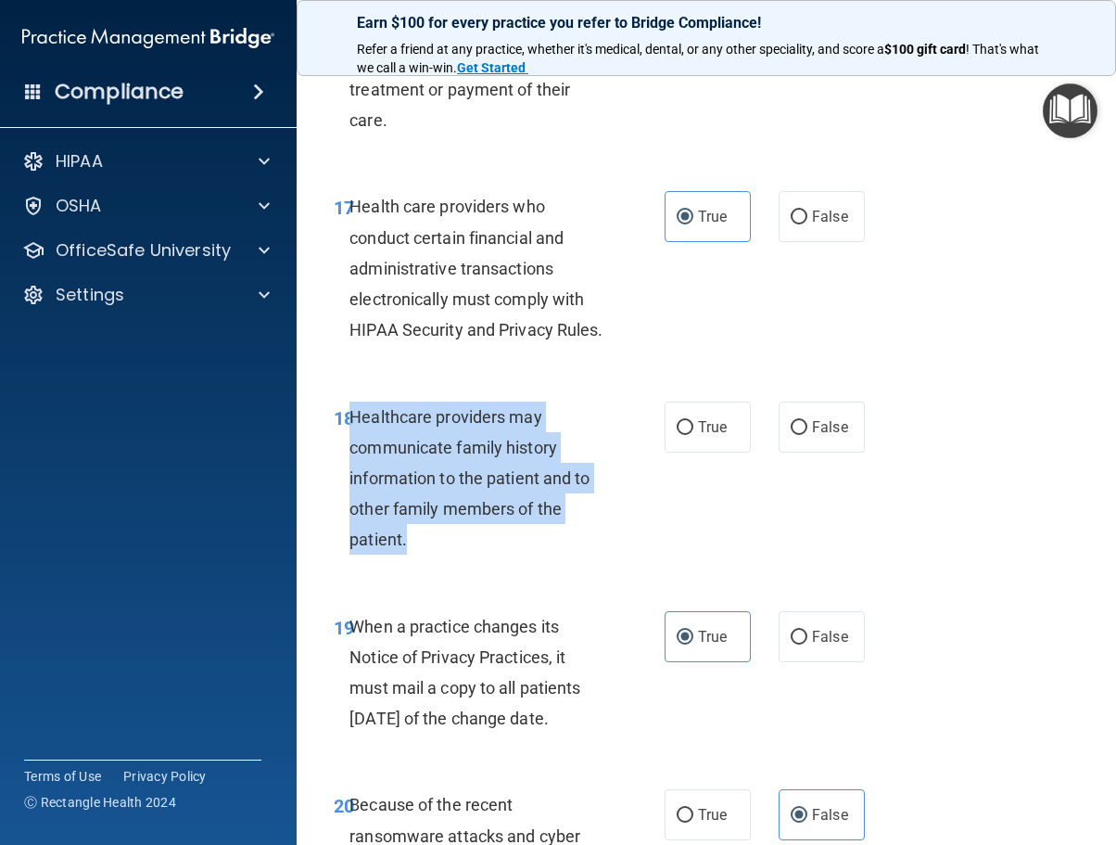
drag, startPoint x: 440, startPoint y: 593, endPoint x: 353, endPoint y: 450, distance: 168.1
click at [353, 450] on div "18 Healthcare providers may communicate family history information to the patie…" at bounding box center [499, 482] width 387 height 163
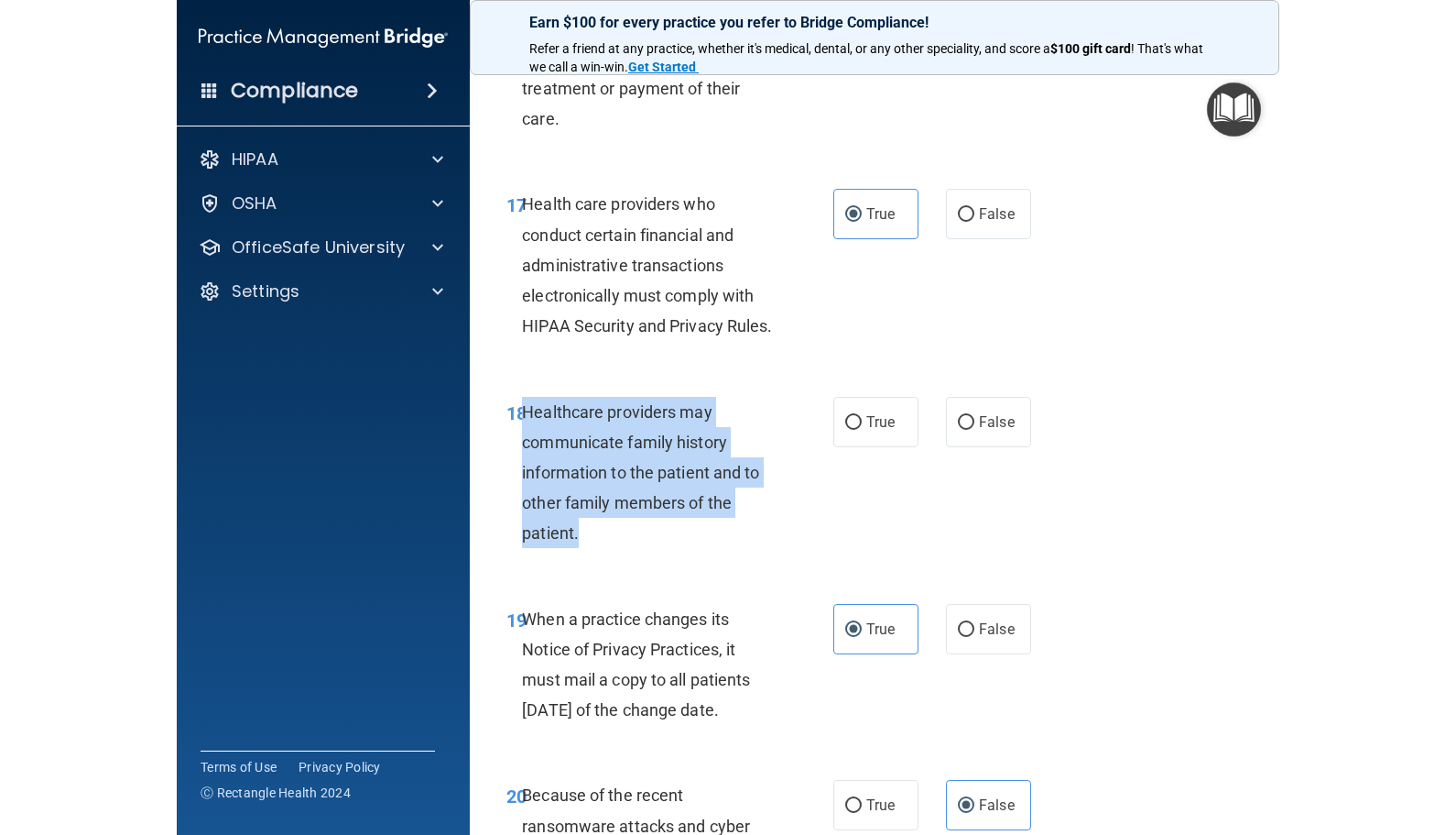
scroll to position [2631, 0]
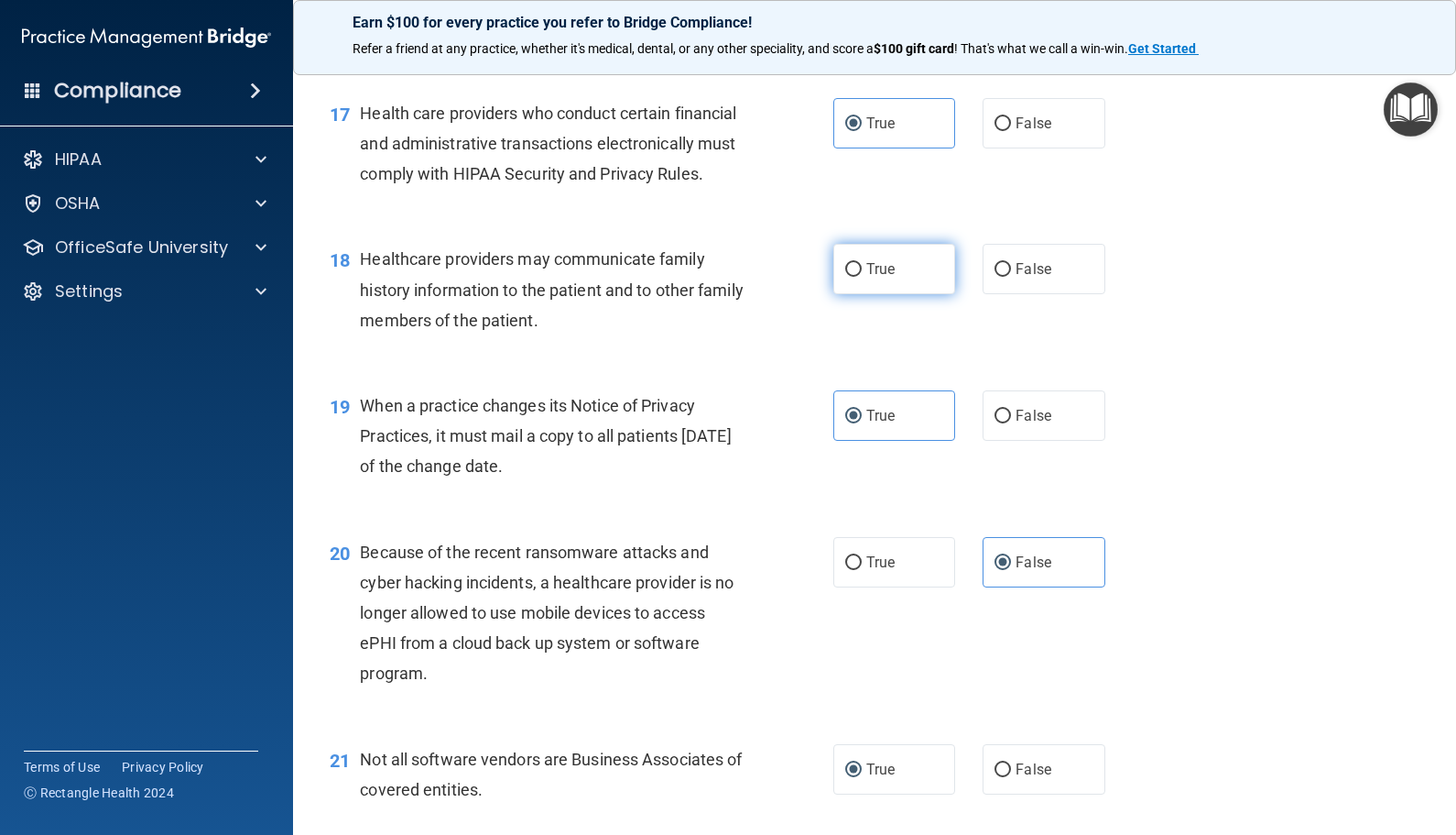
click at [913, 294] on label "True" at bounding box center [894, 269] width 121 height 50
click at [861, 277] on input "True" at bounding box center [853, 270] width 17 height 14
radio input "true"
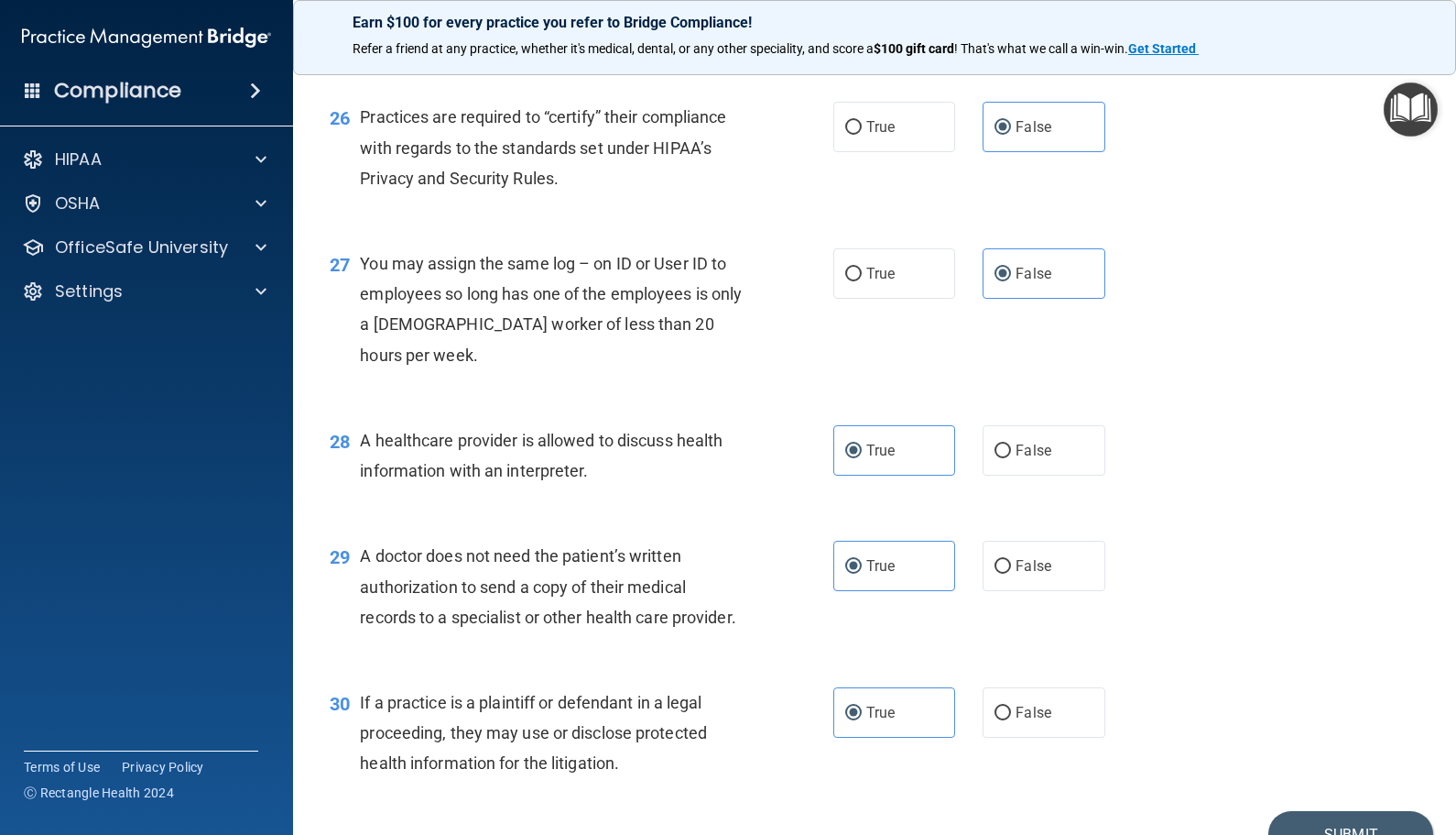
scroll to position [4130, 0]
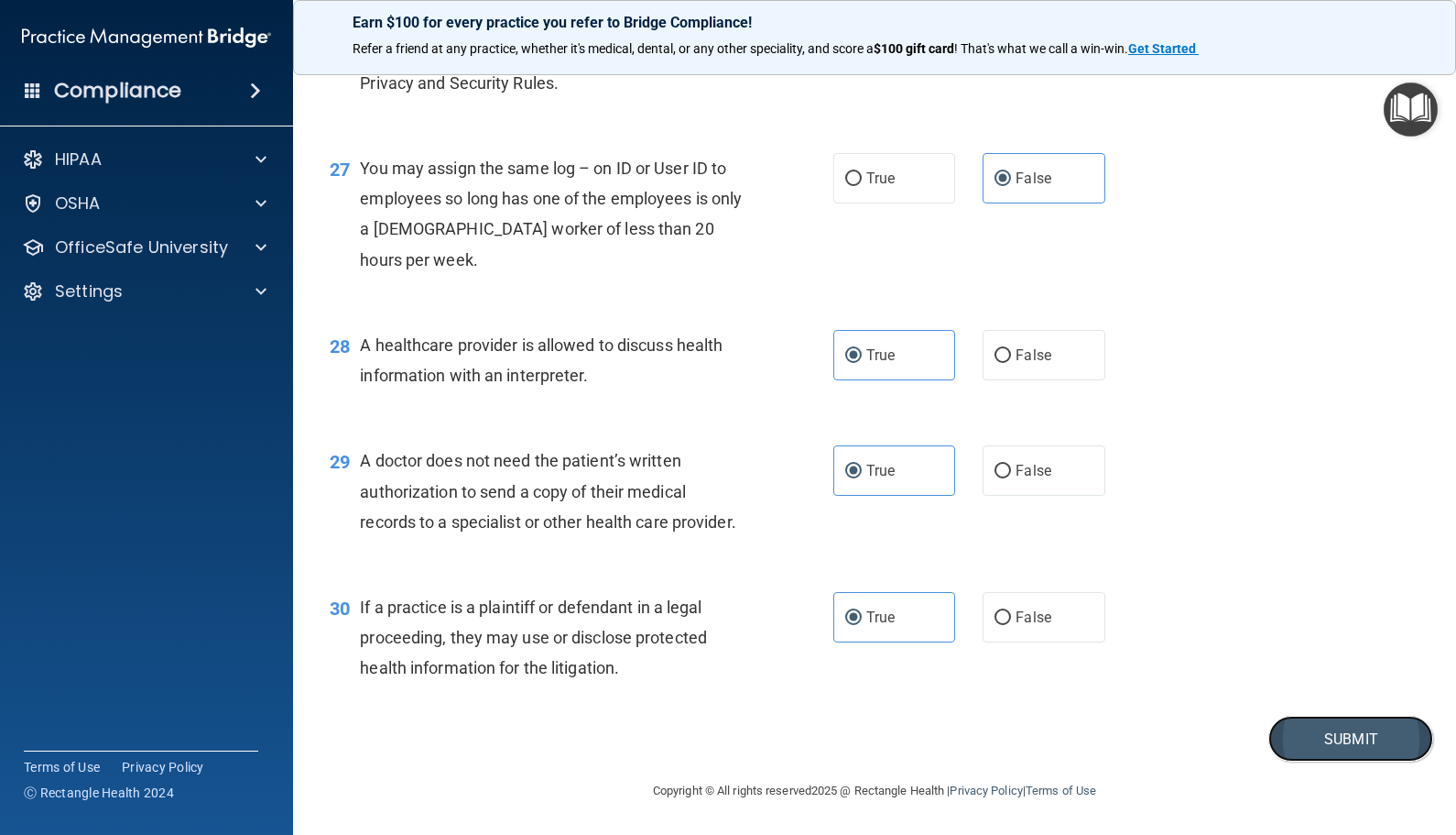
click at [1337, 754] on button "Submit" at bounding box center [1350, 738] width 165 height 46
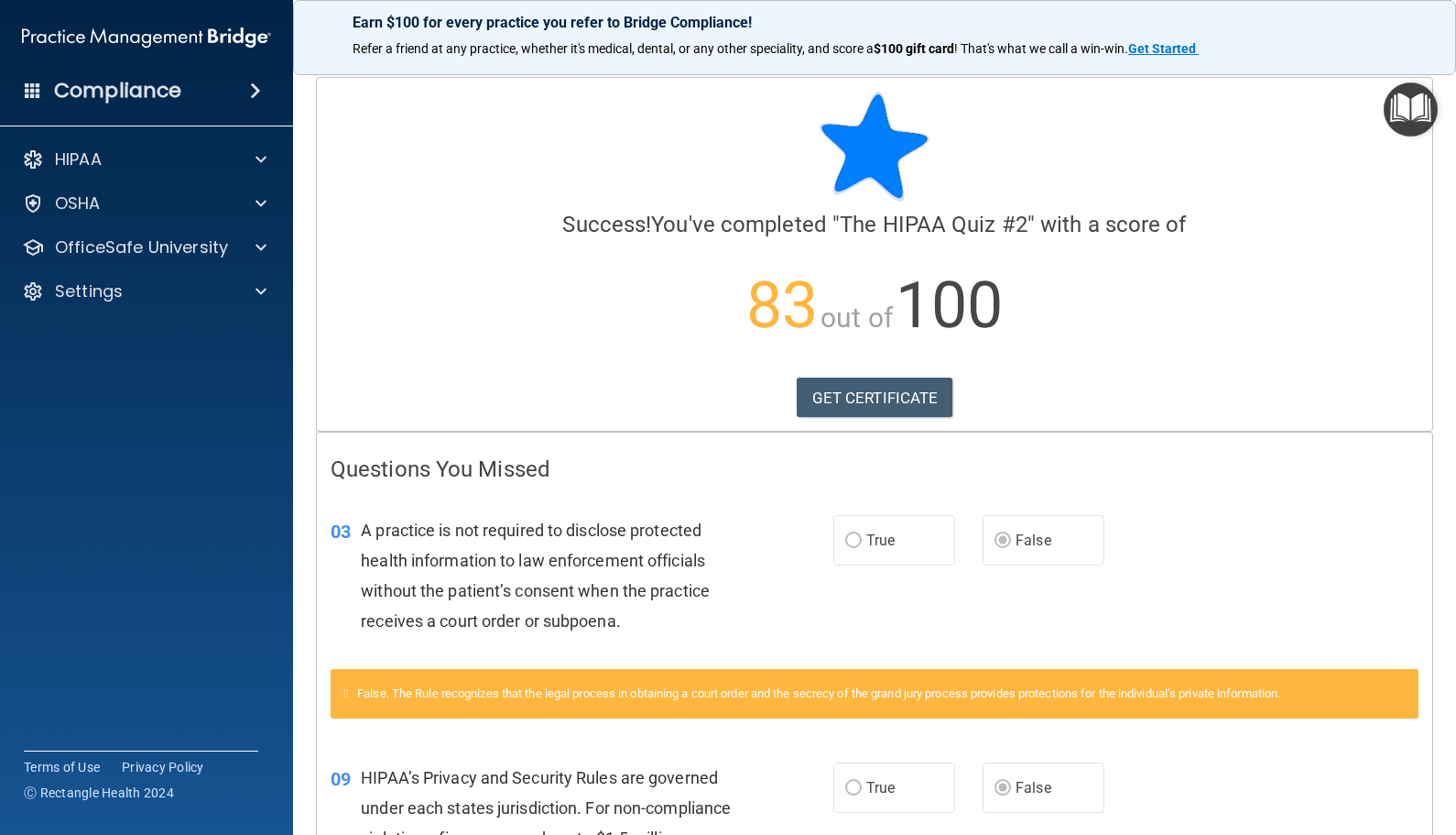
click at [1401, 107] on img "Open Resource Center" at bounding box center [1411, 109] width 54 height 54
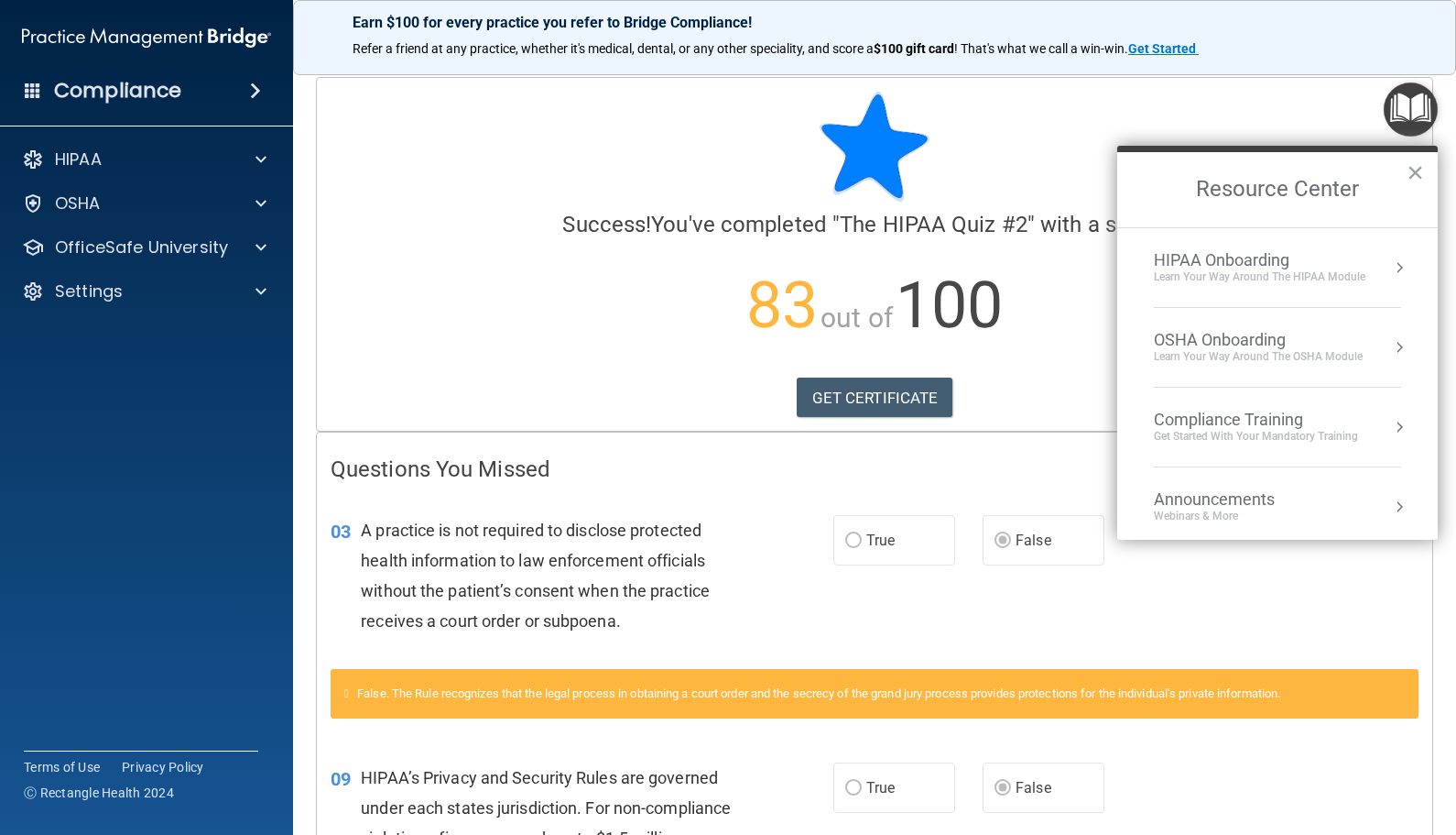
click at [1281, 346] on div "OSHA Onboarding" at bounding box center [1257, 340] width 208 height 20
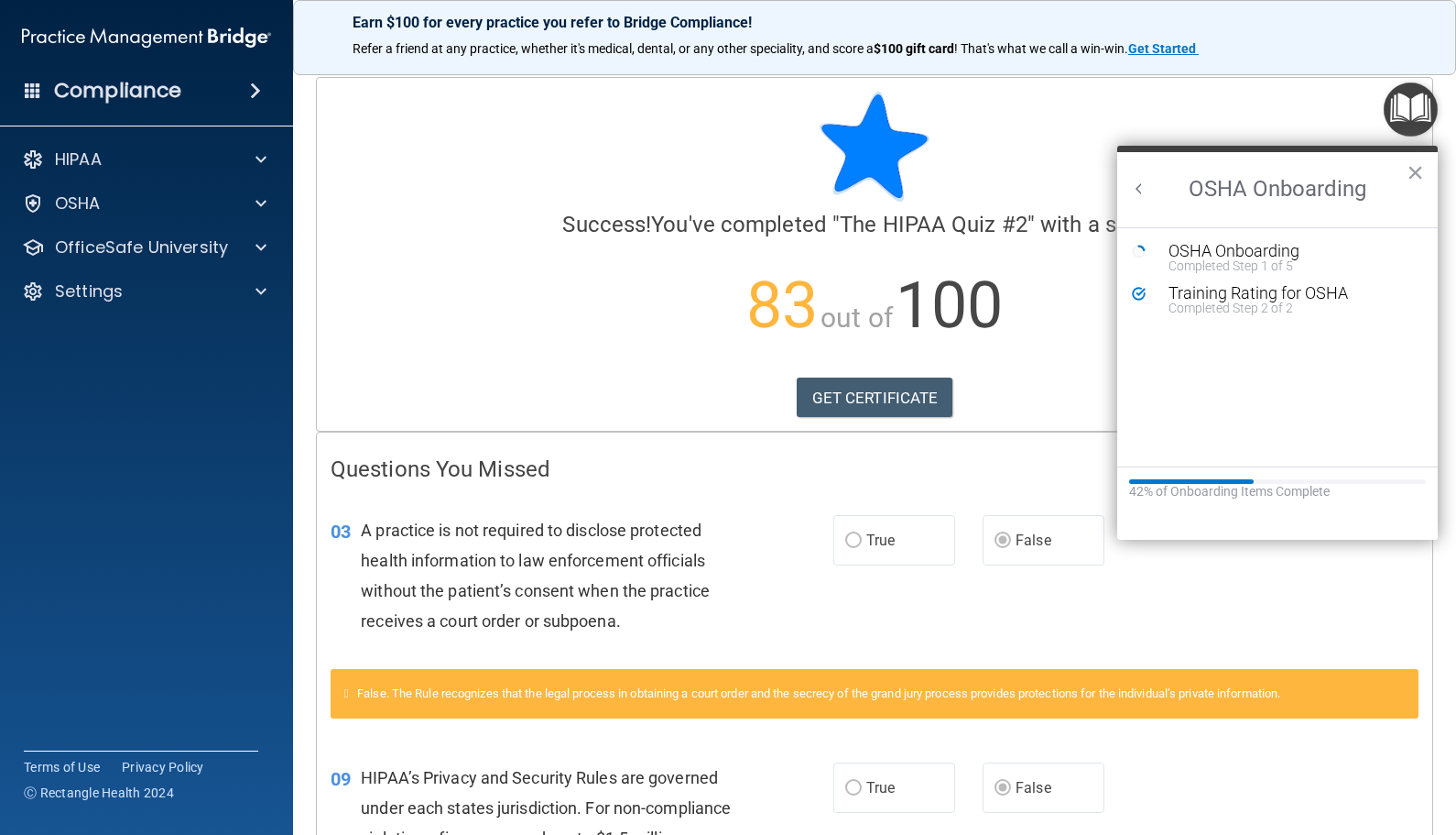
click at [1137, 185] on button "Back to Resource Center Home" at bounding box center [1139, 189] width 19 height 19
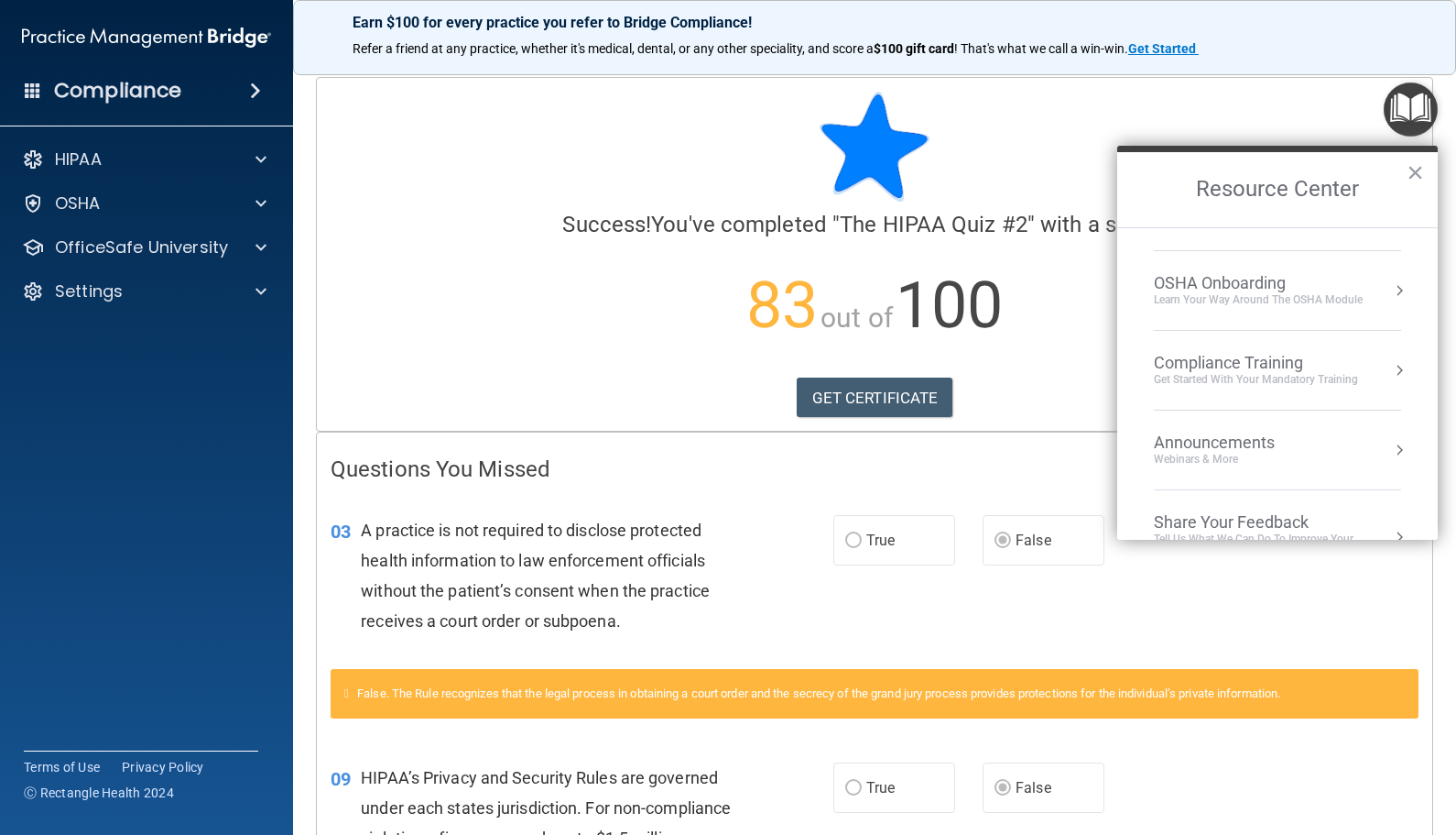
scroll to position [103, 0]
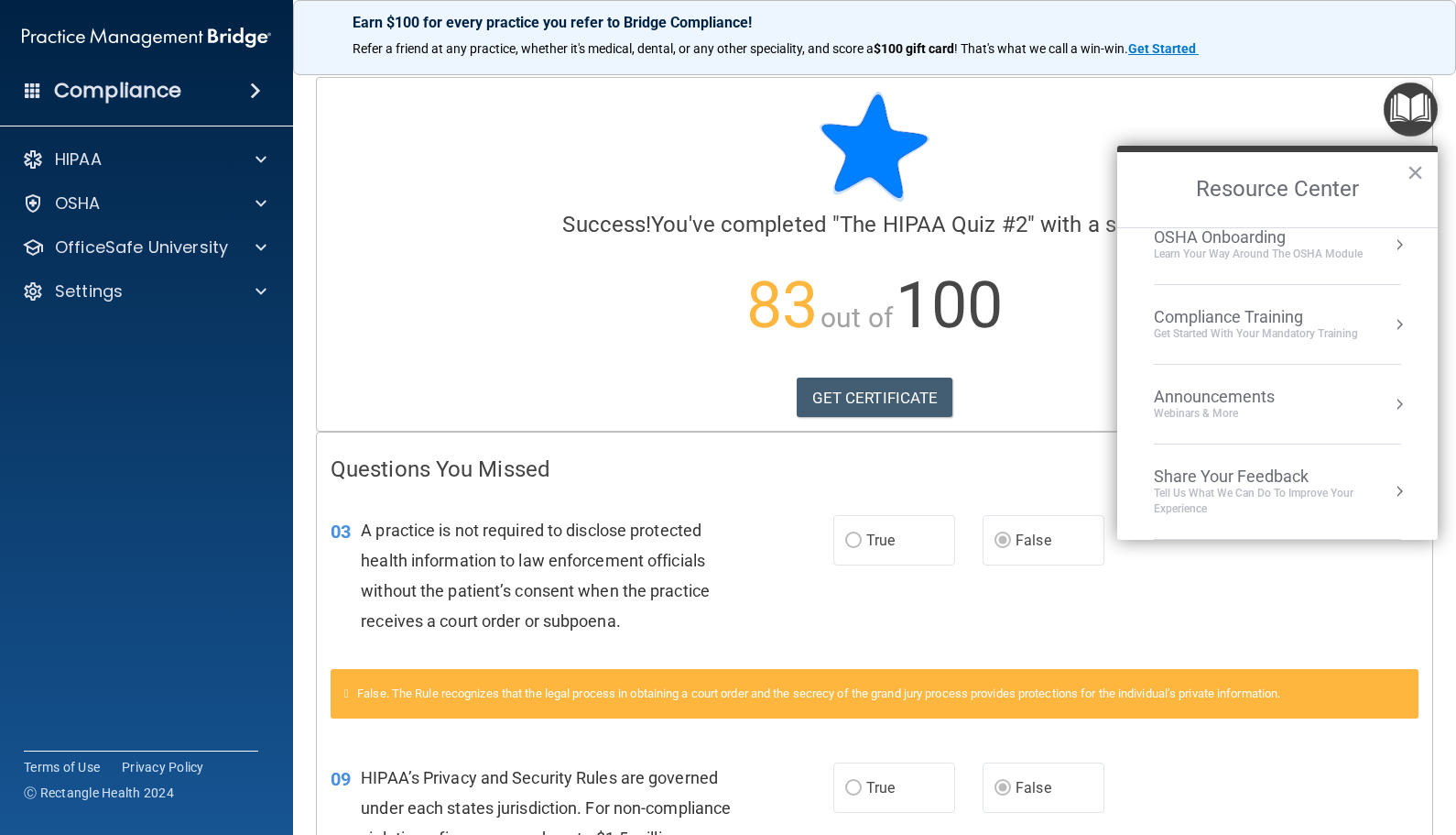
click at [1267, 333] on div "Get Started with your mandatory training" at bounding box center [1255, 334] width 204 height 16
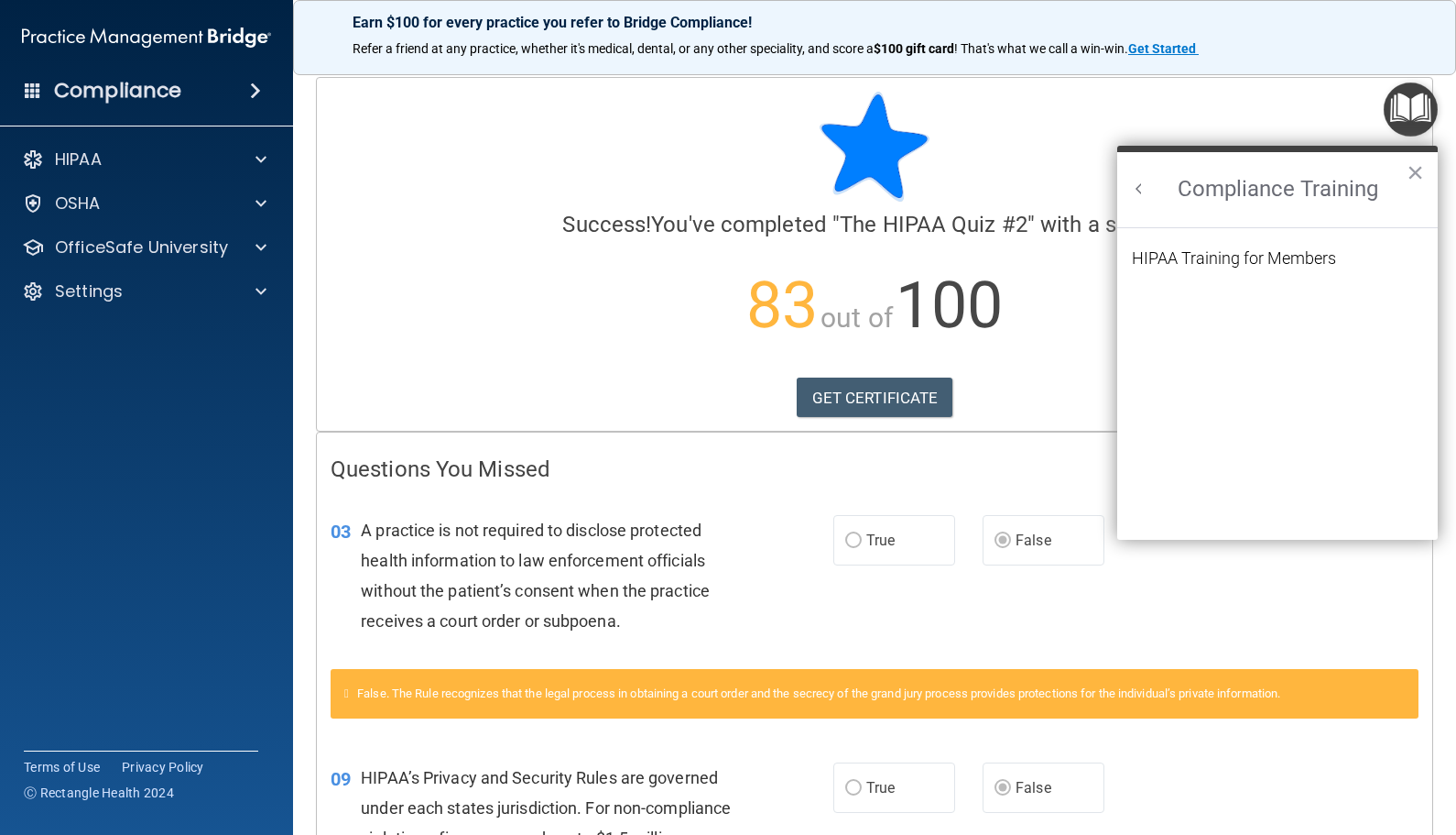
scroll to position [0, 0]
click at [1267, 266] on div "HIPAA Training for Members" at bounding box center [1234, 258] width 204 height 17
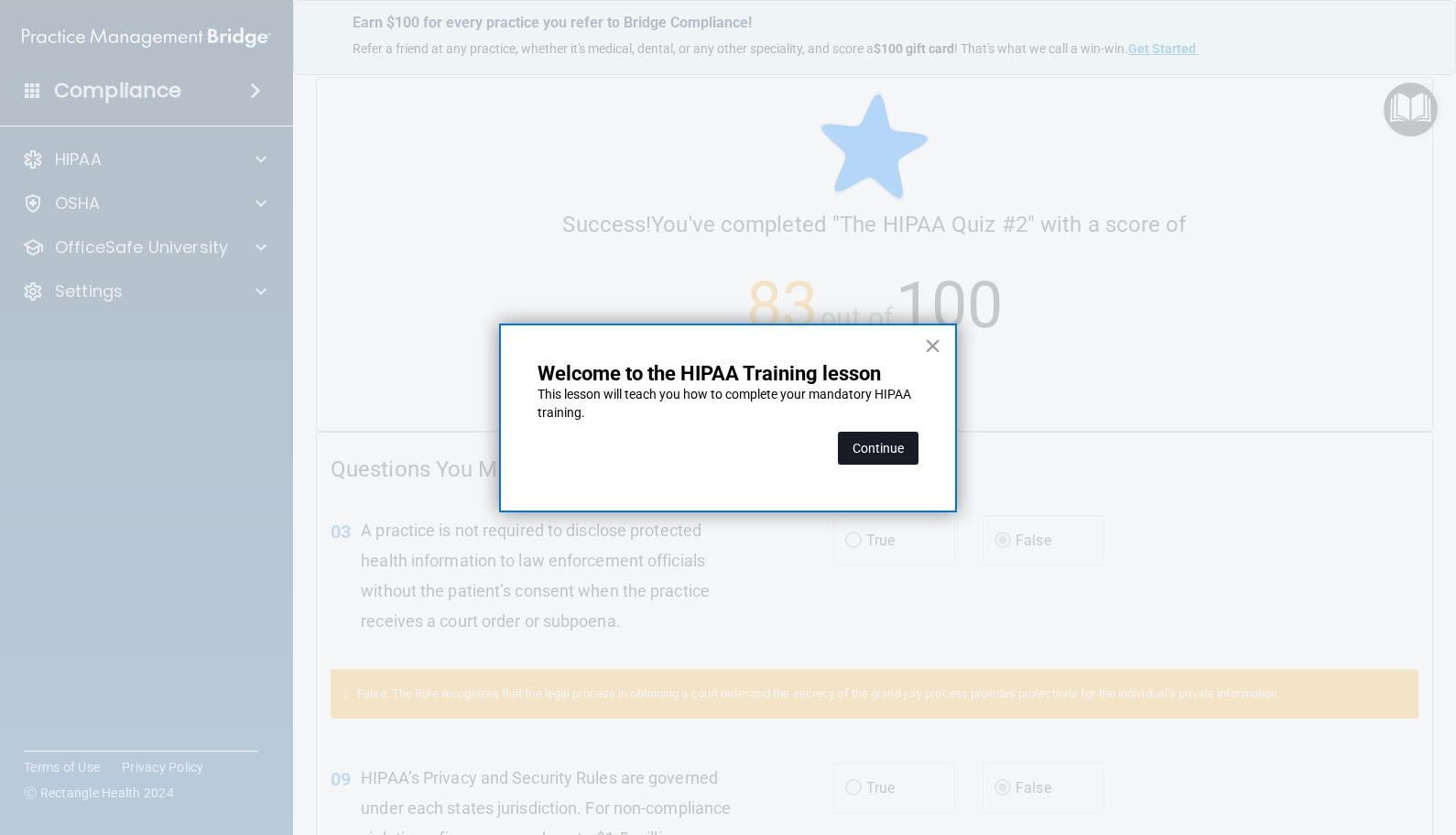
click at [843, 439] on button "Continue" at bounding box center [878, 448] width 81 height 33
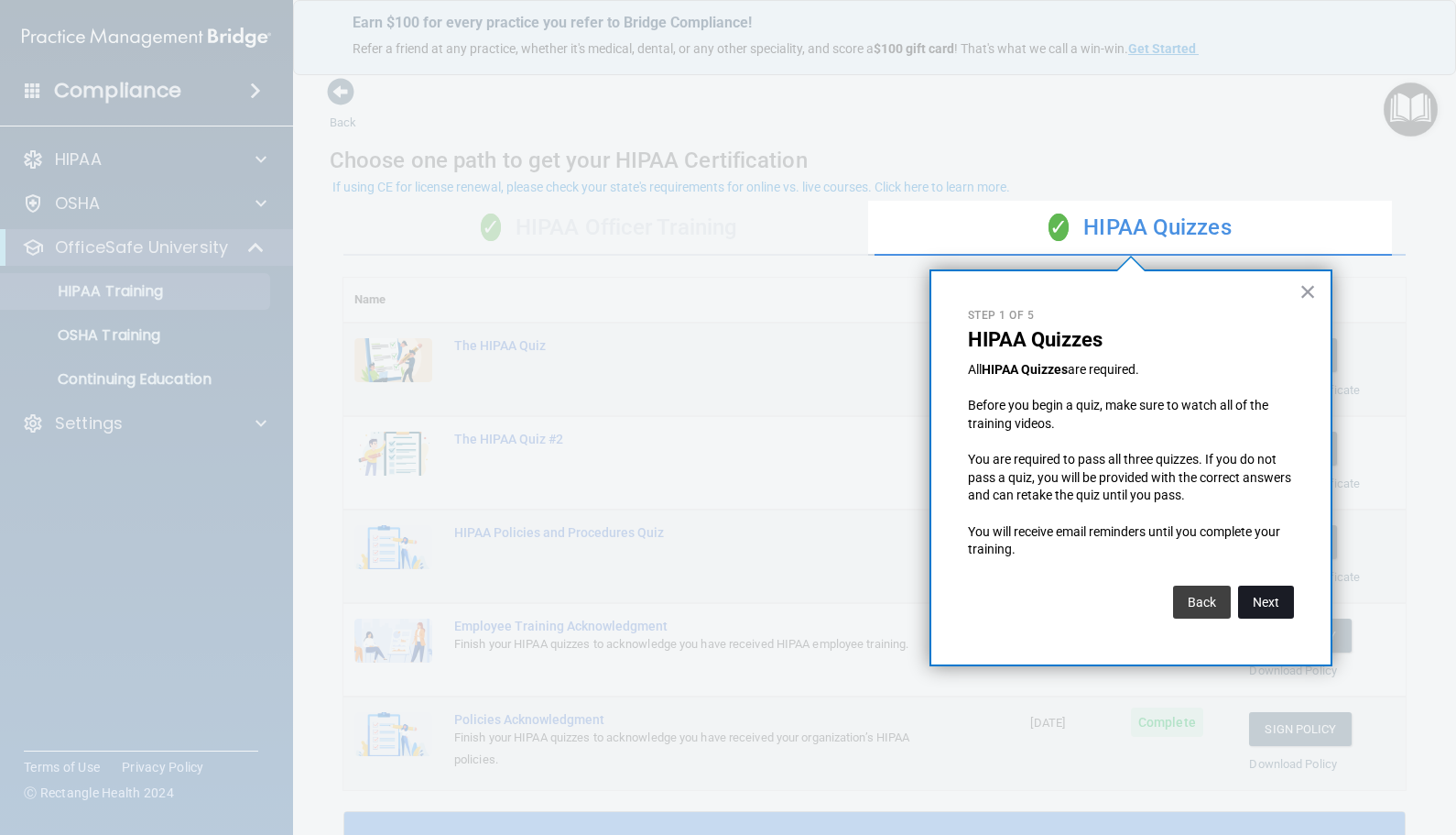
click at [1268, 596] on button "Next" at bounding box center [1265, 601] width 56 height 33
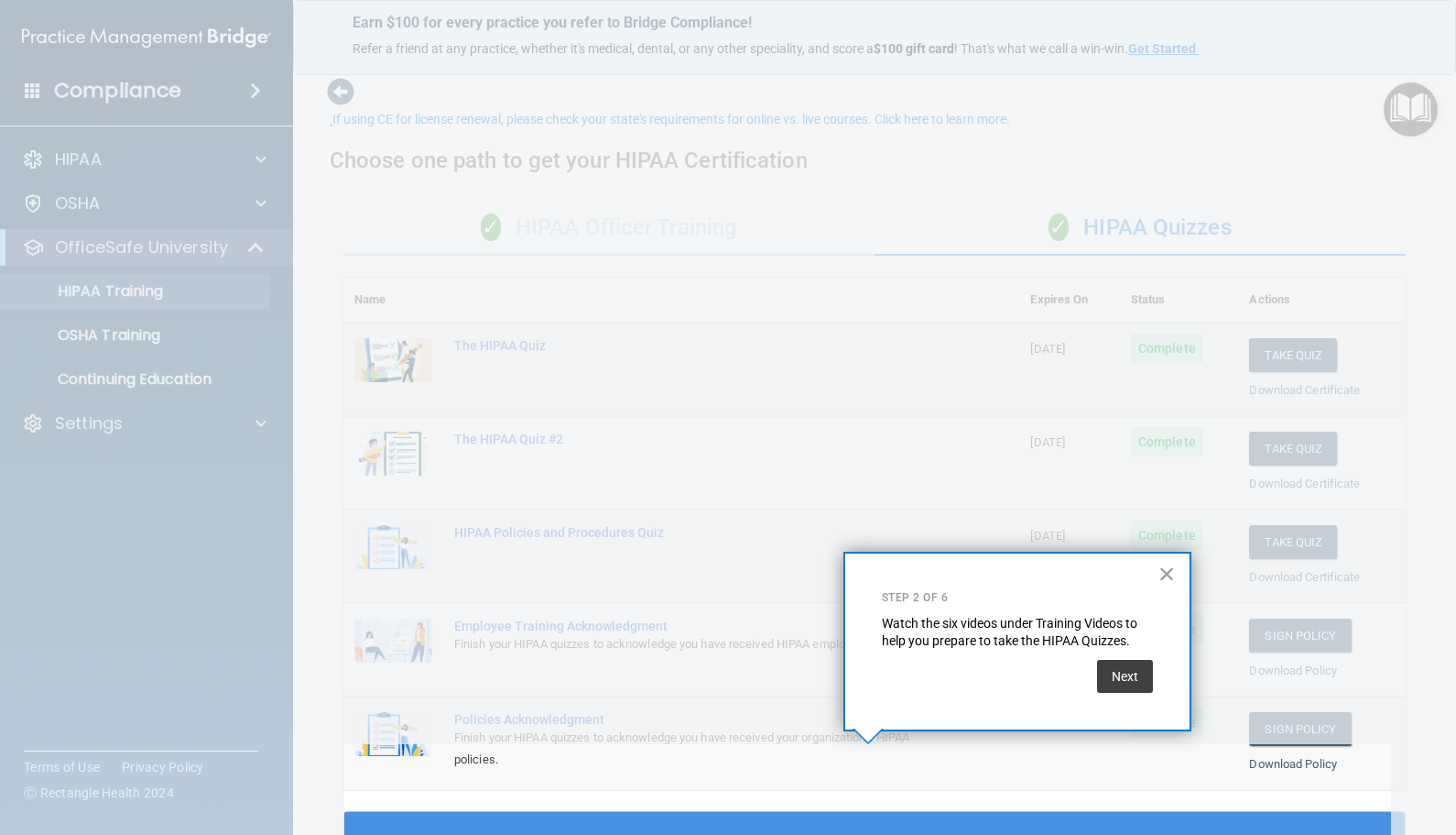
scroll to position [68, 0]
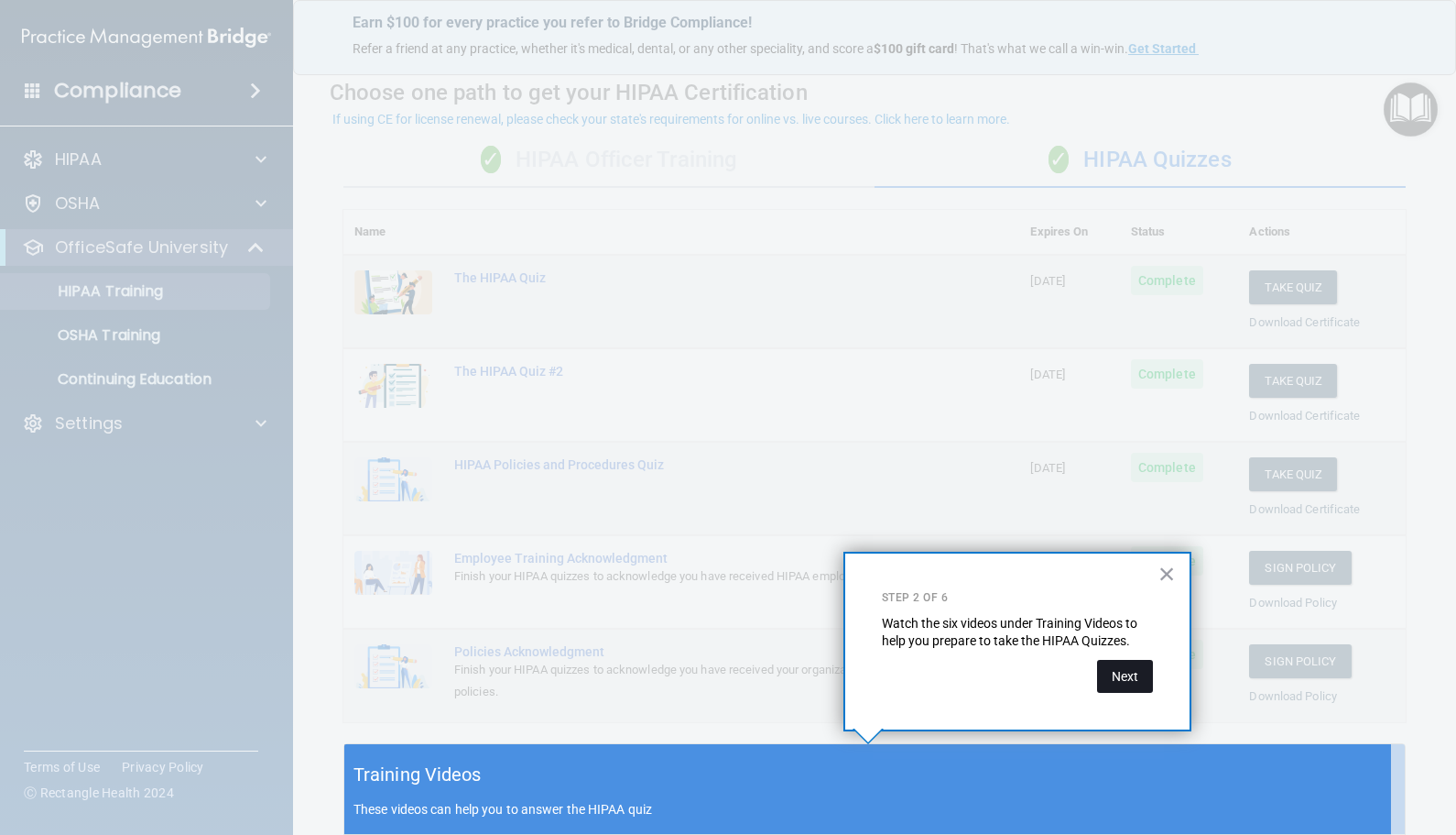
click at [1147, 668] on button "Next" at bounding box center [1125, 676] width 56 height 33
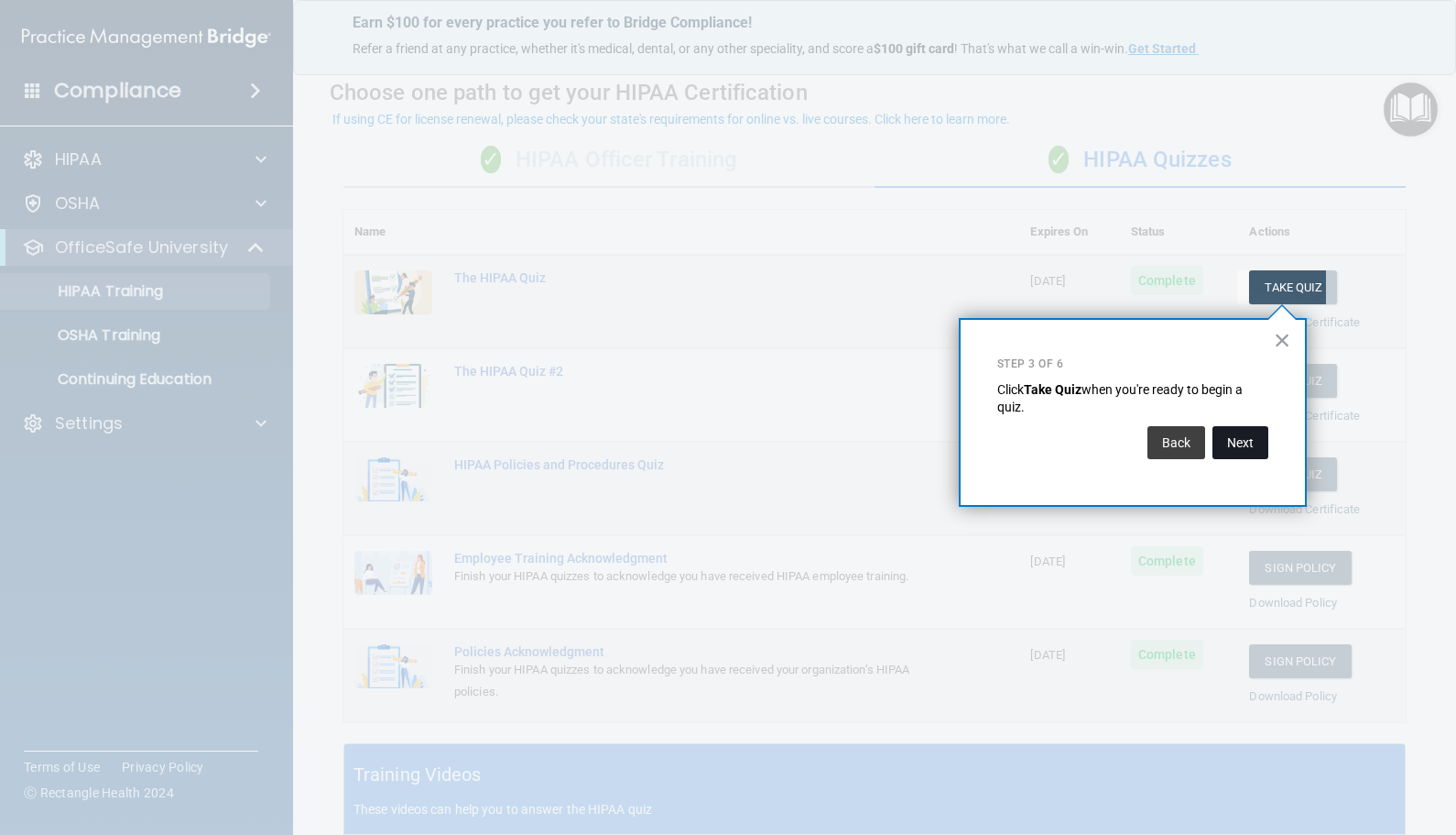
click at [1265, 440] on button "Next" at bounding box center [1240, 442] width 56 height 33
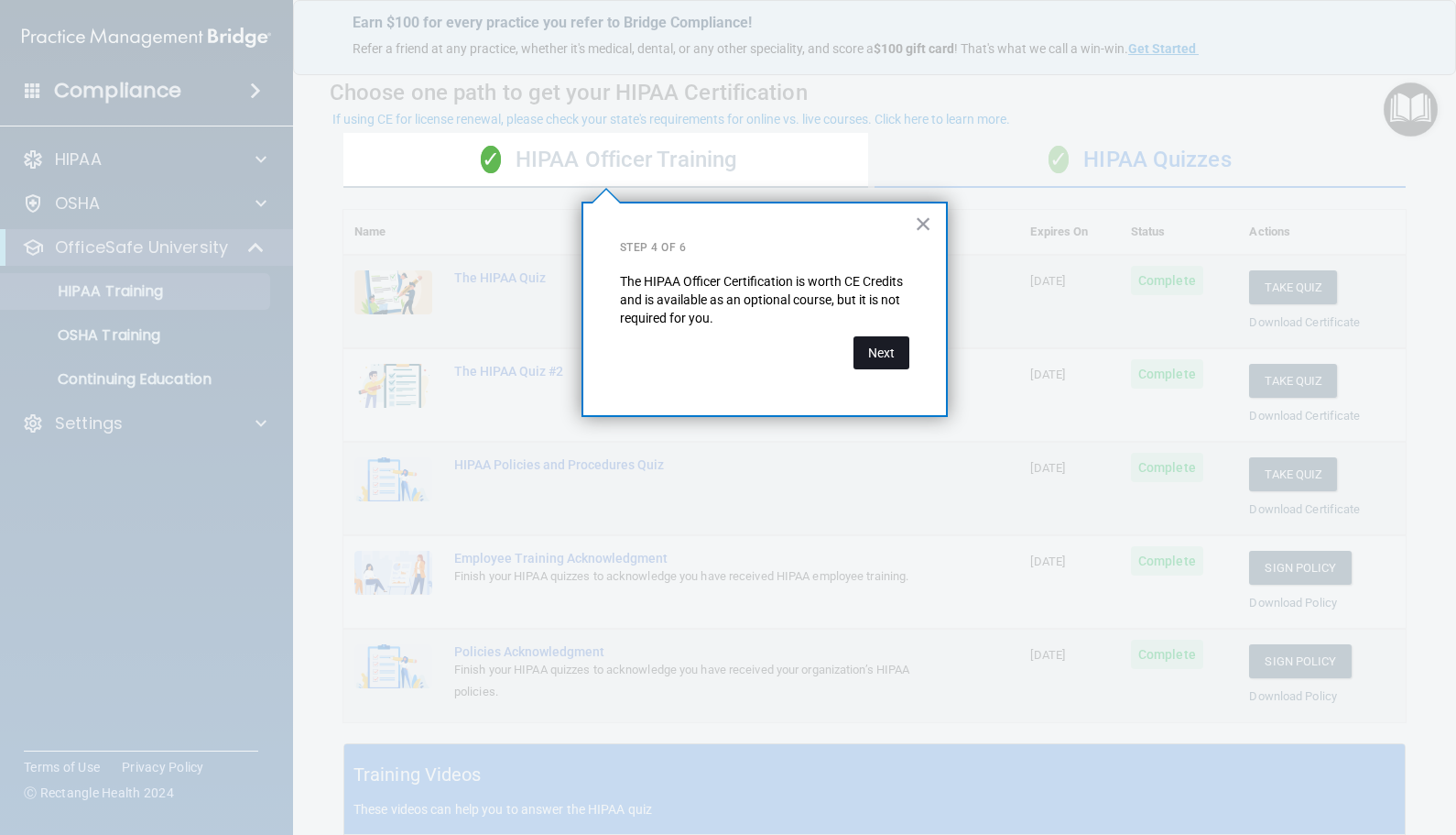
click at [886, 354] on button "Next" at bounding box center [881, 352] width 56 height 33
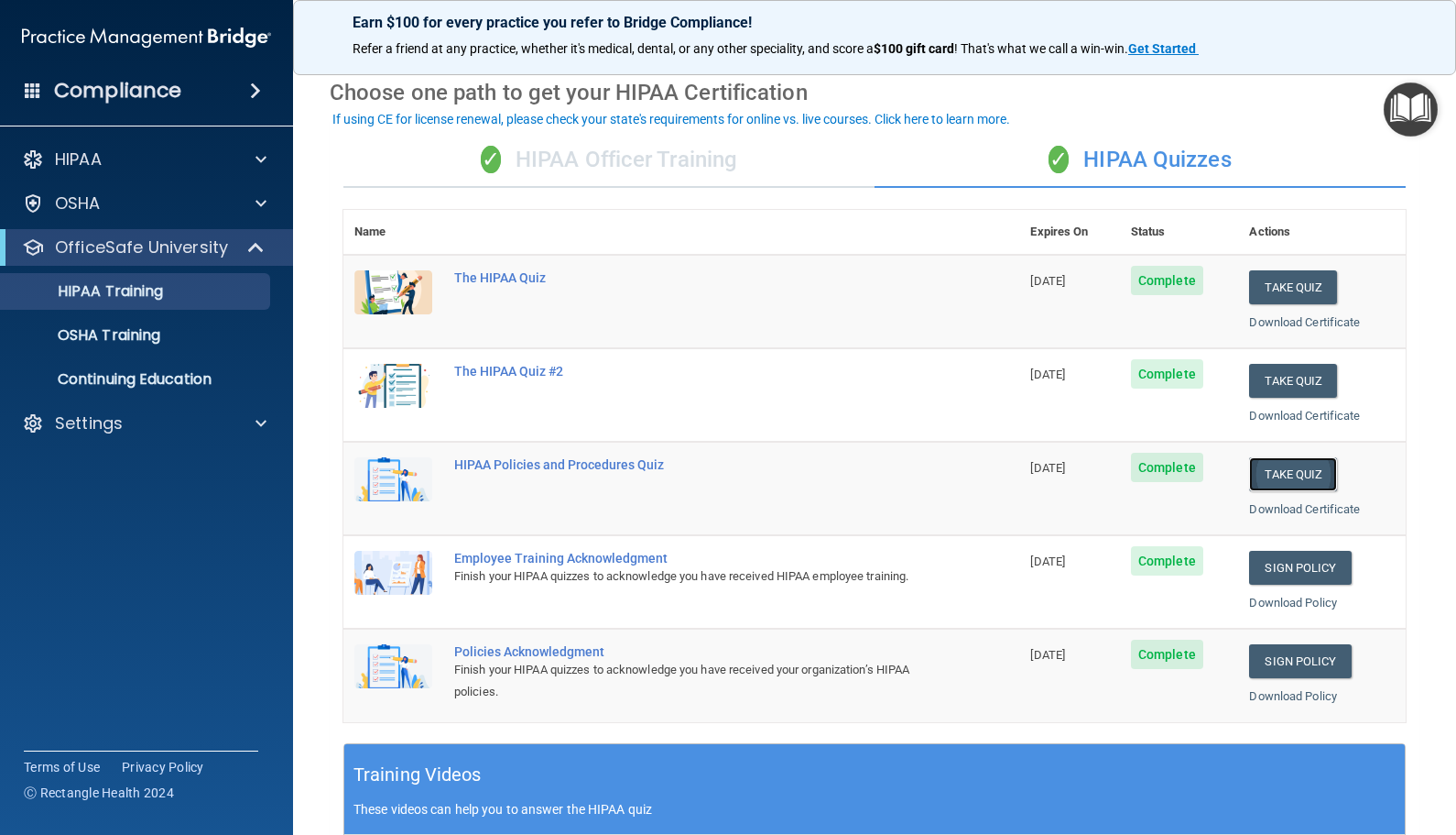
click at [1289, 477] on button "Take Quiz" at bounding box center [1293, 474] width 88 height 34
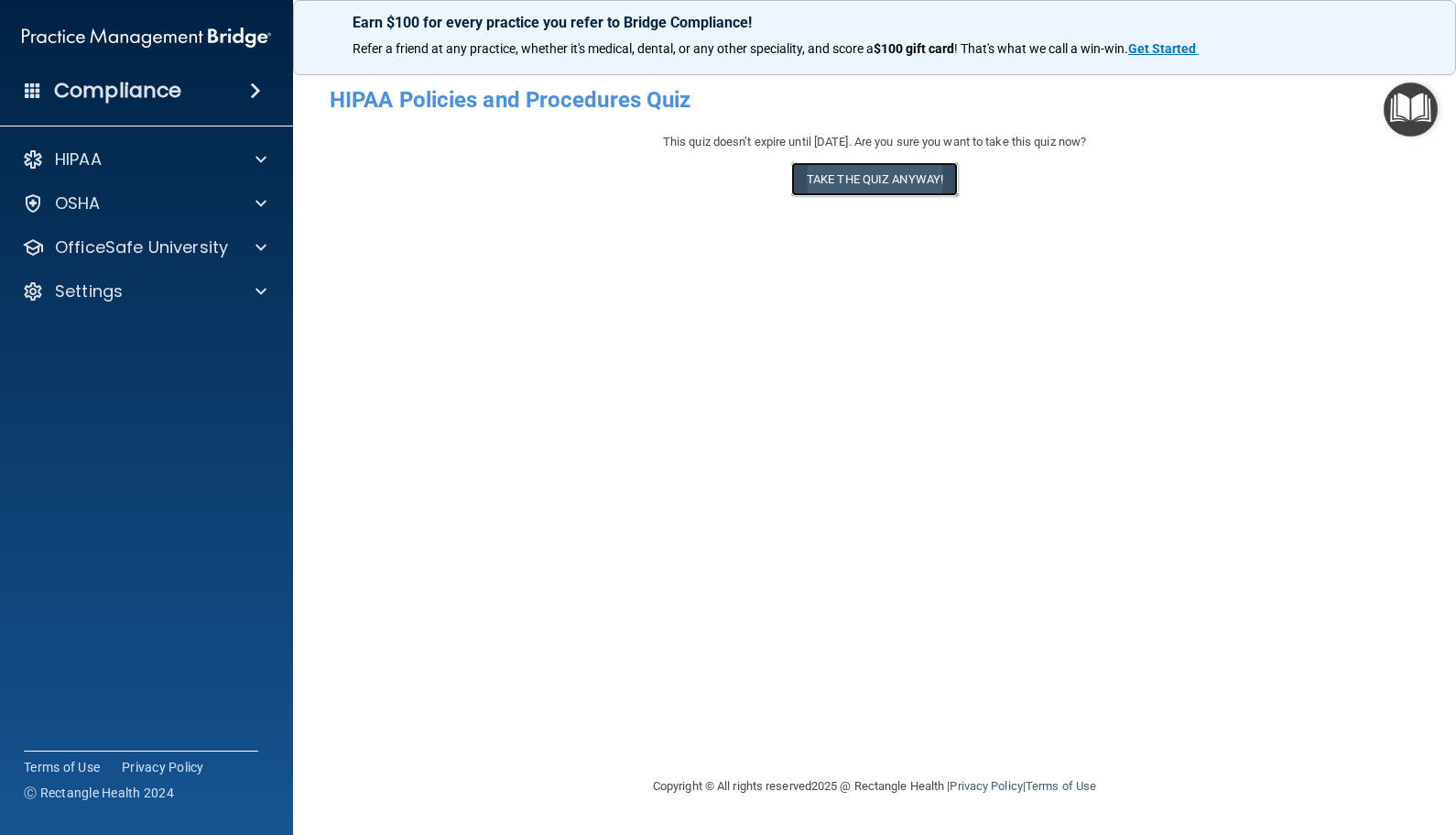
click at [922, 177] on button "Take the quiz anyway!" at bounding box center [874, 179] width 167 height 34
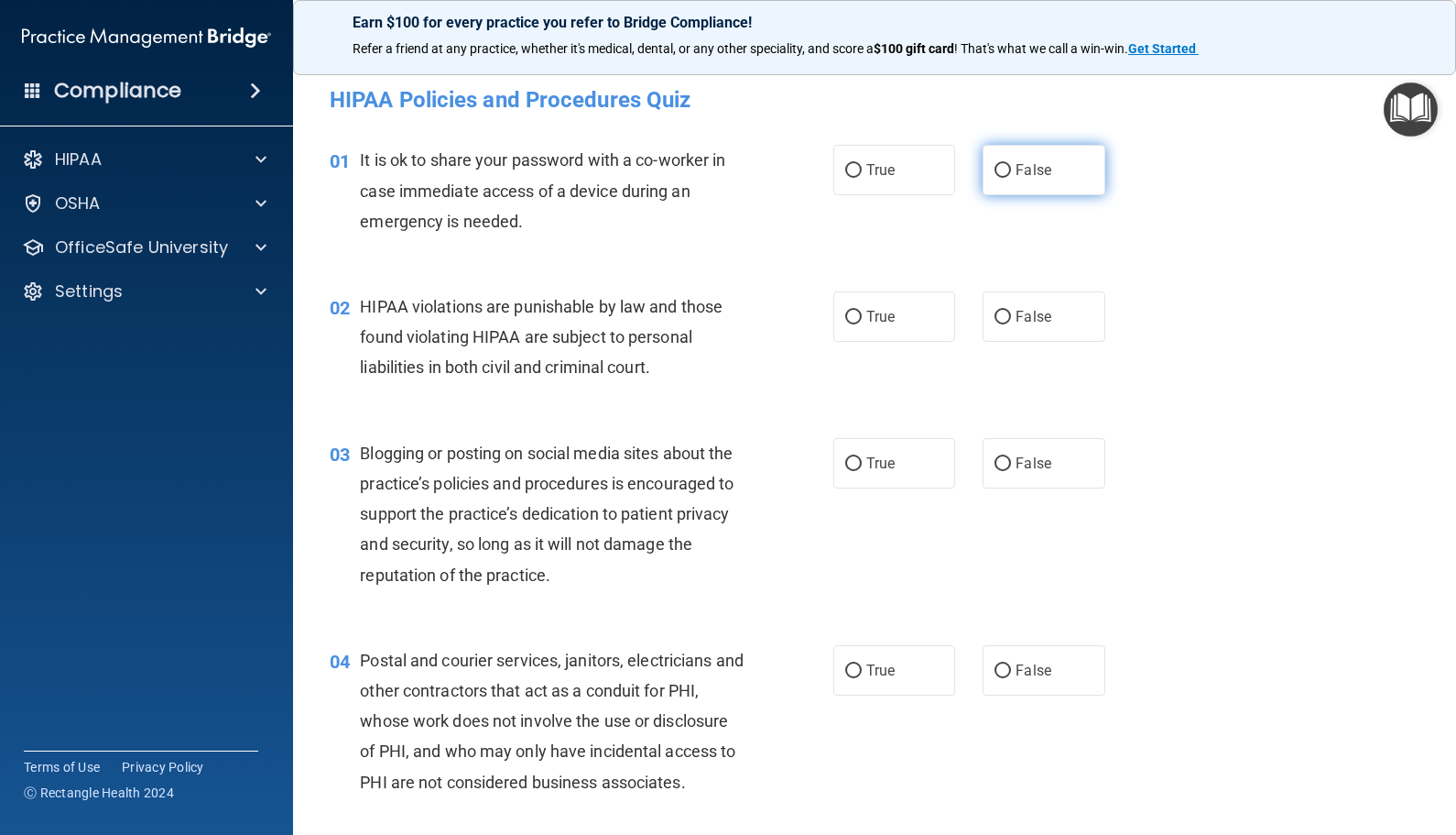
click at [1046, 151] on label "False" at bounding box center [1043, 169] width 121 height 50
click at [1011, 164] on input "False" at bounding box center [1003, 171] width 17 height 14
radio input "true"
click at [886, 321] on span "True" at bounding box center [880, 317] width 29 height 18
click at [861, 321] on input "True" at bounding box center [853, 317] width 17 height 14
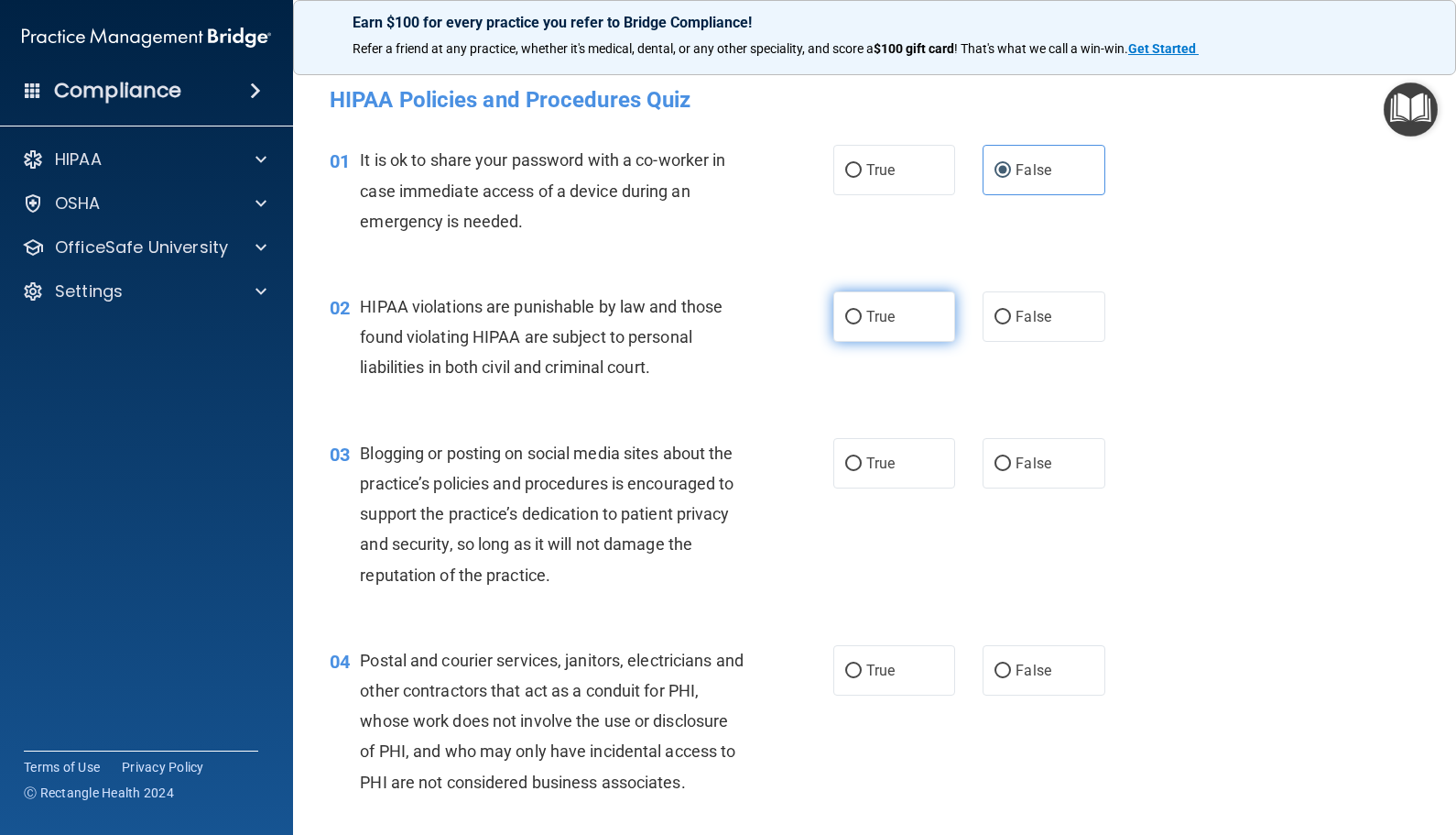
radio input "true"
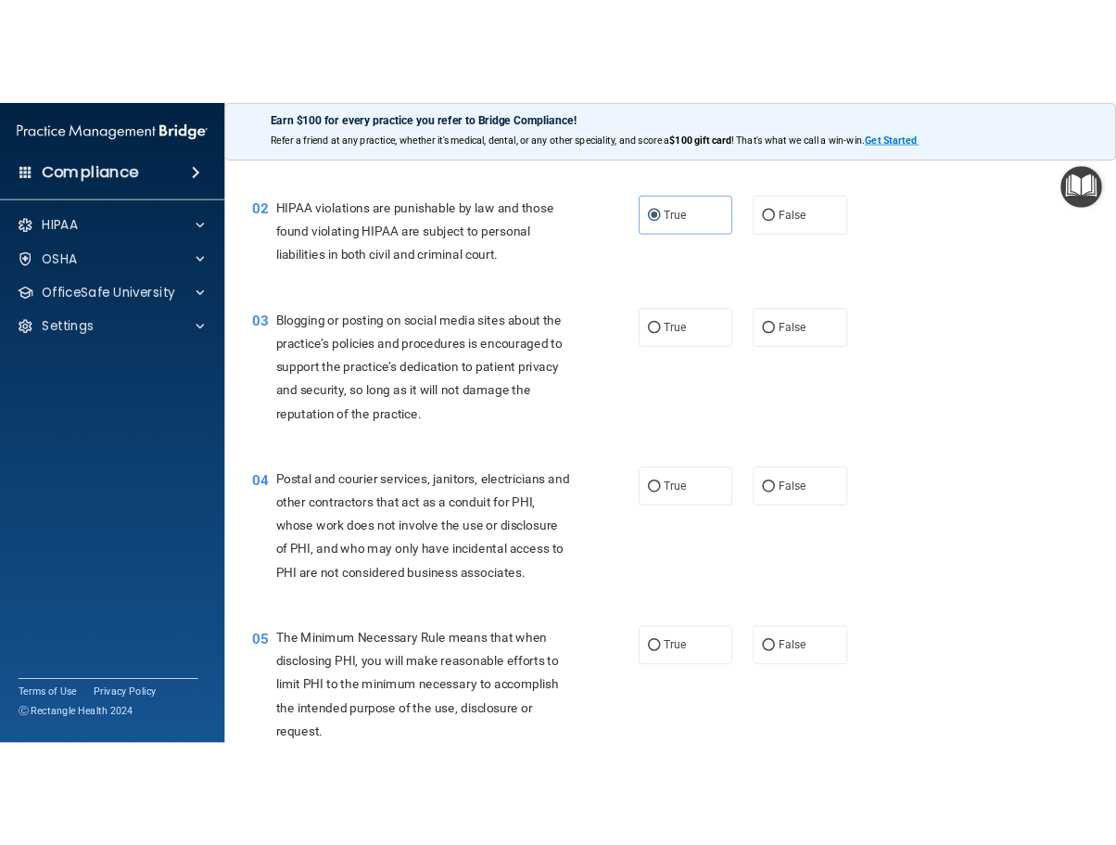
scroll to position [185, 0]
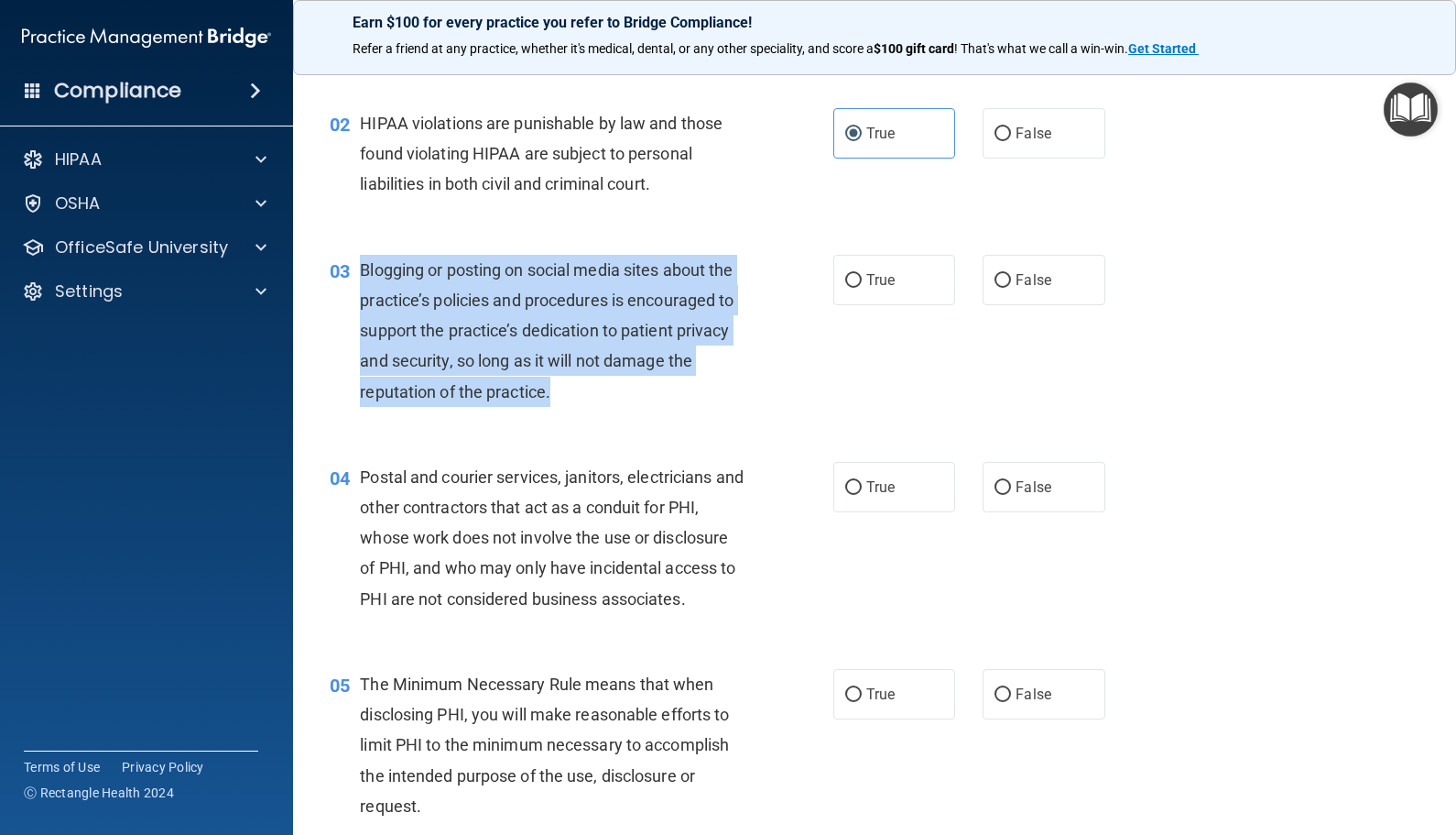
drag, startPoint x: 658, startPoint y: 399, endPoint x: 363, endPoint y: 273, distance: 320.8
click at [363, 273] on div "Blogging or posting on social media sites about the practice’s policies and pro…" at bounding box center [558, 331] width 398 height 152
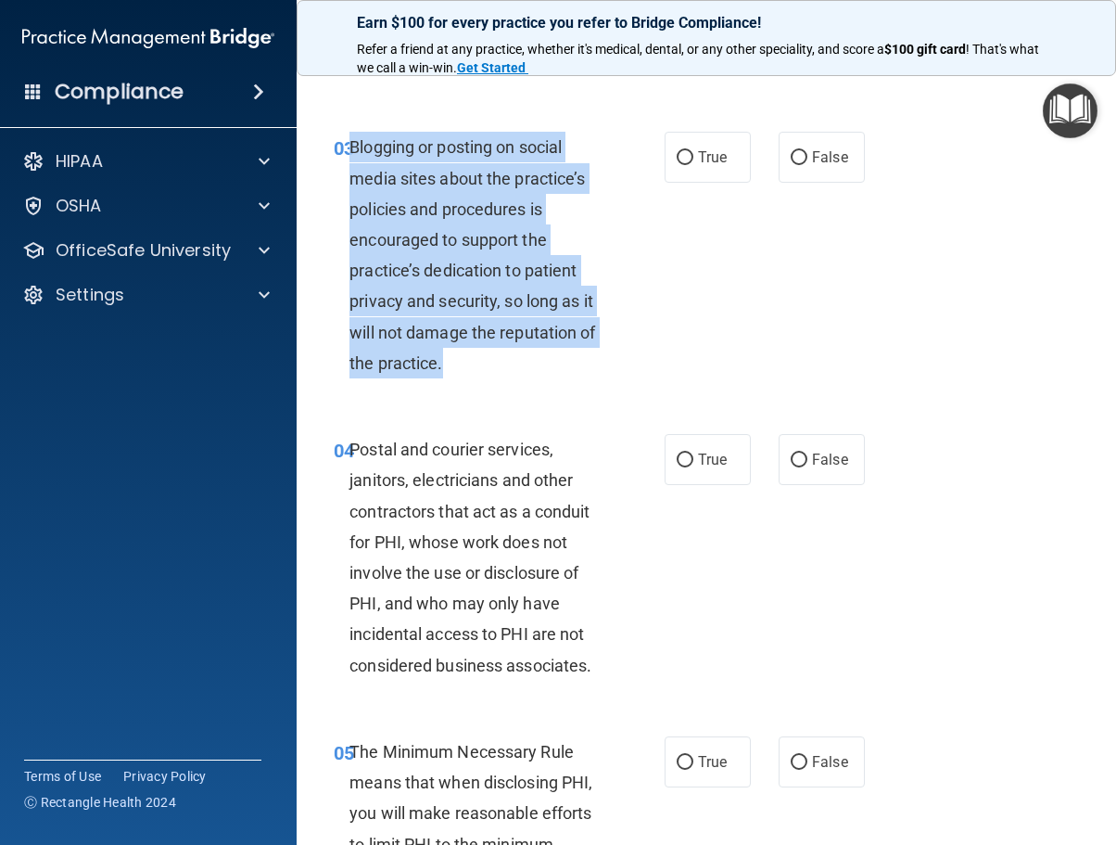
scroll to position [464, 0]
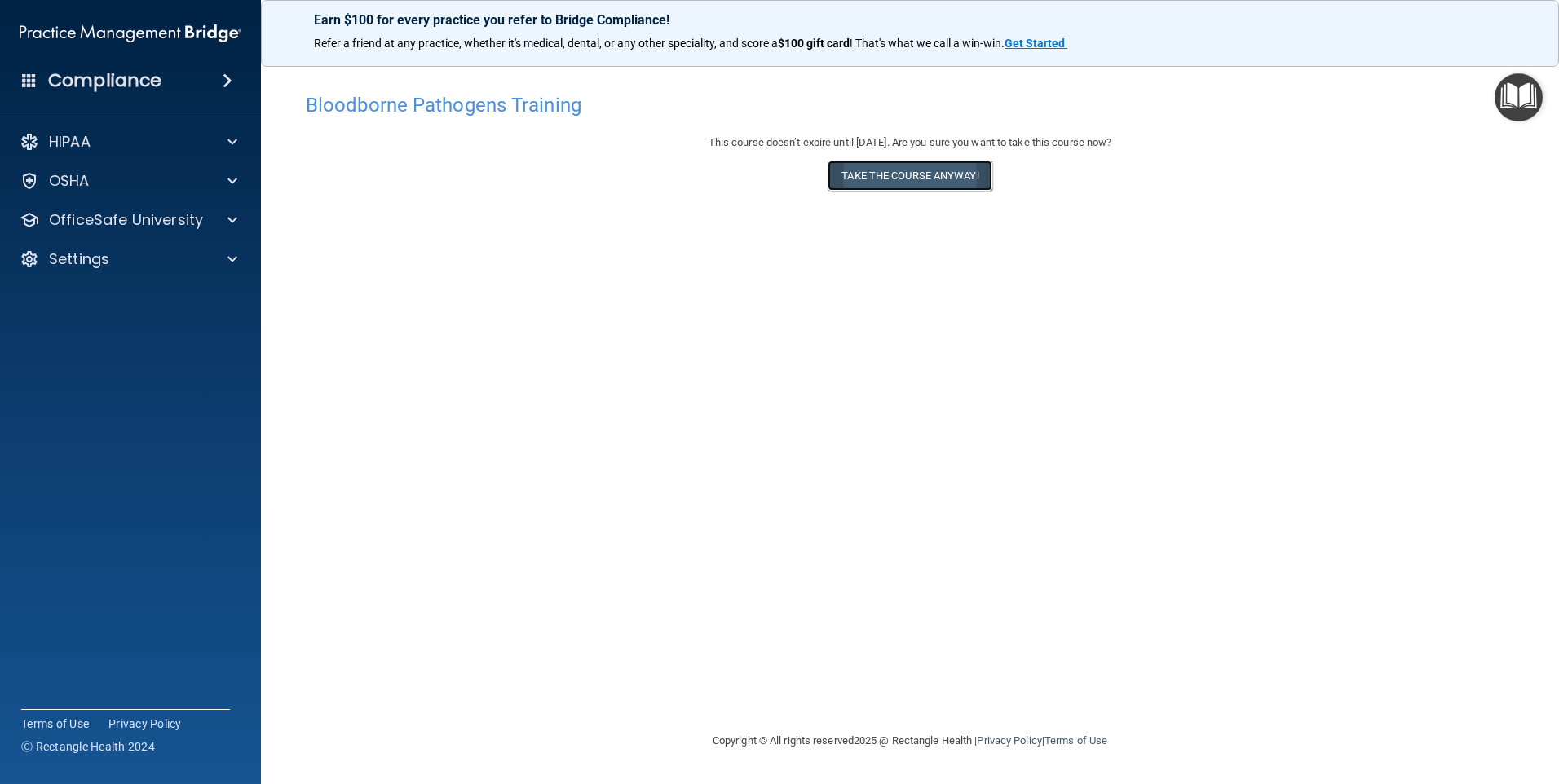
click at [990, 189] on button "Take the course anyway!" at bounding box center [909, 176] width 164 height 30
drag, startPoint x: 673, startPoint y: 145, endPoint x: 979, endPoint y: 134, distance: 306.2
click at [979, 134] on div "This course doesn’t expire until [DATE]. Are you sure you want to take this cou…" at bounding box center [910, 142] width 1208 height 19
drag, startPoint x: 979, startPoint y: 134, endPoint x: 830, endPoint y: 214, distance: 169.1
click at [829, 217] on div "Bloodborne Pathogens Training This course doesn’t expire until [DATE]. Are you …" at bounding box center [910, 407] width 1233 height 646
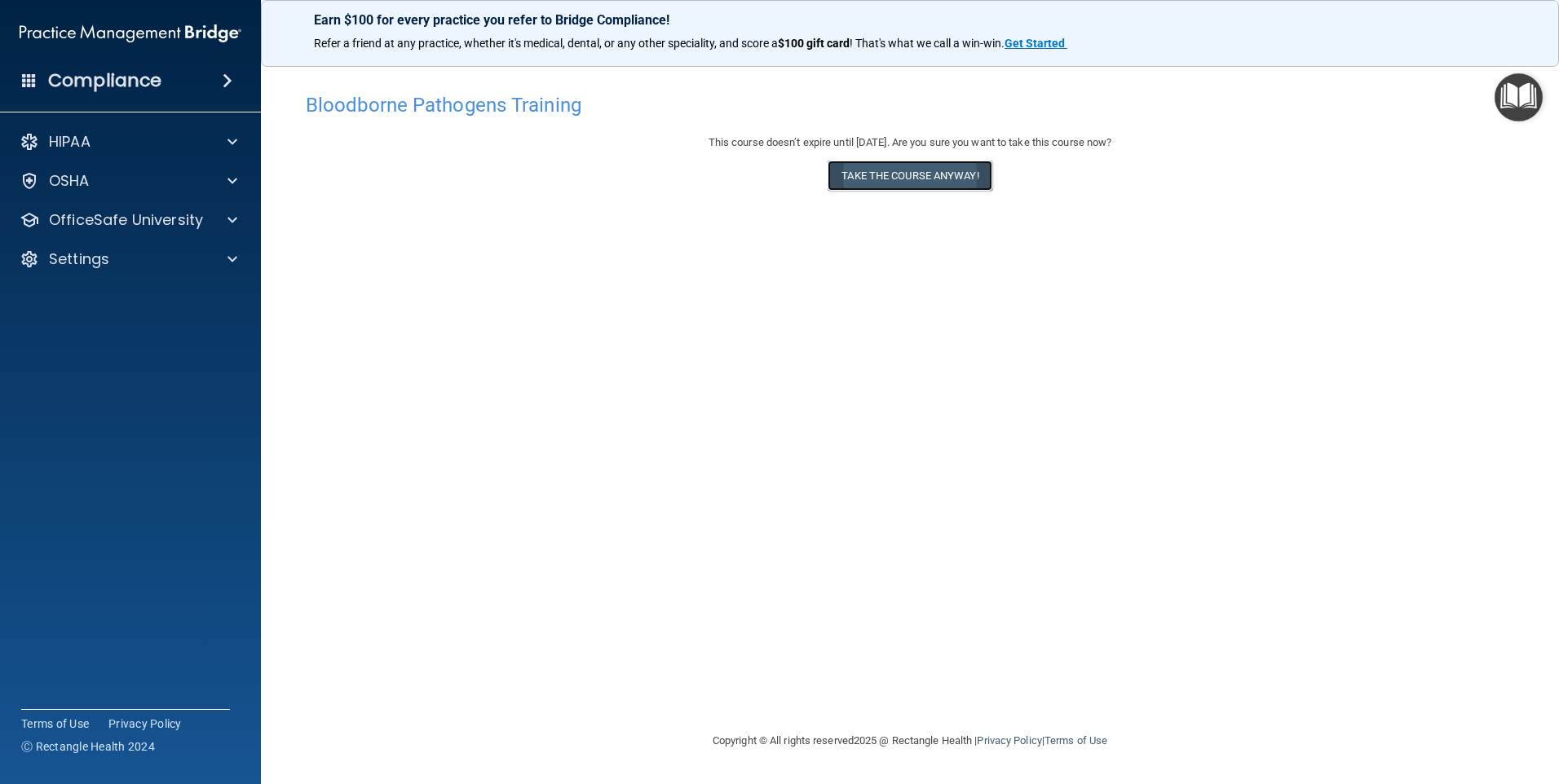
click at [843, 180] on button "Take the course anyway!" at bounding box center [909, 176] width 164 height 30
